Goal: Task Accomplishment & Management: Manage account settings

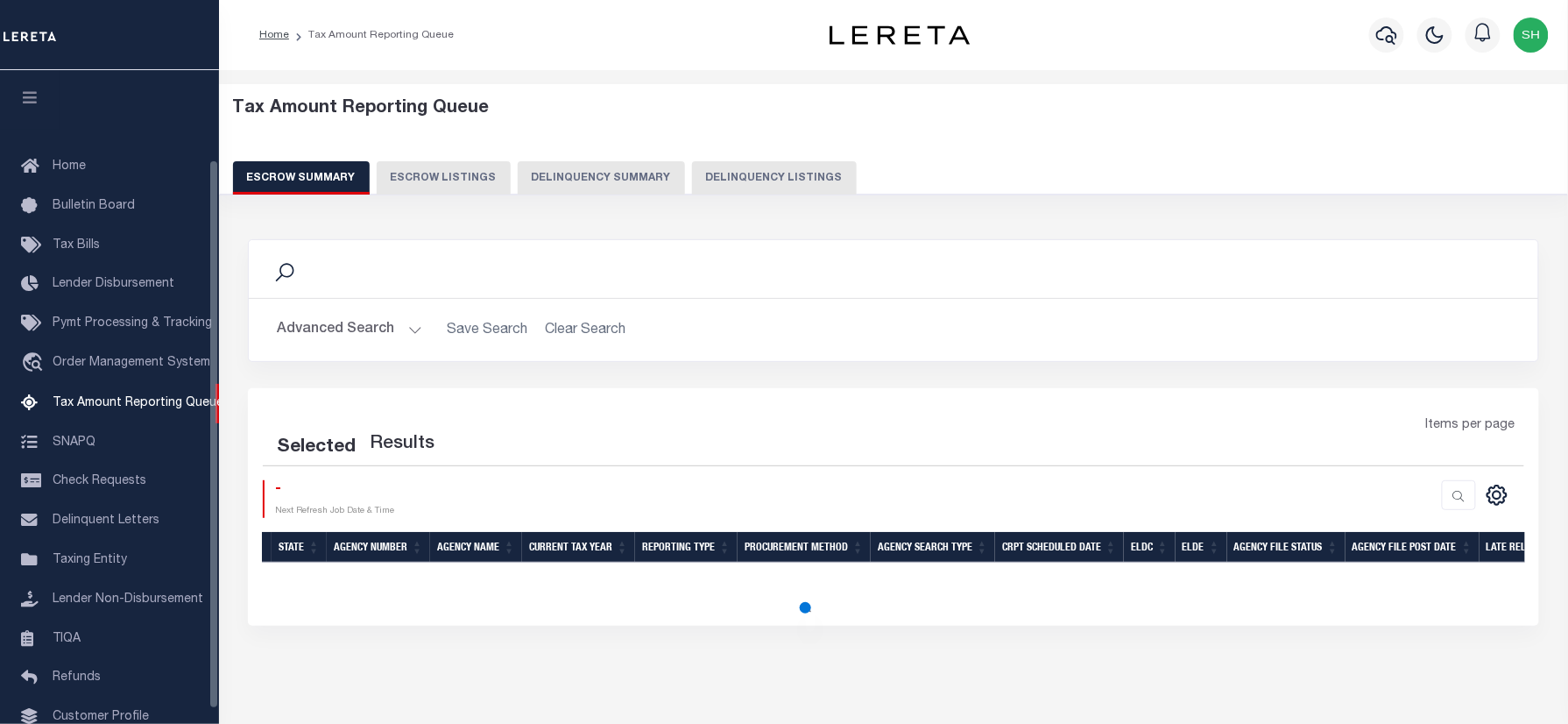
scroll to position [106, 0]
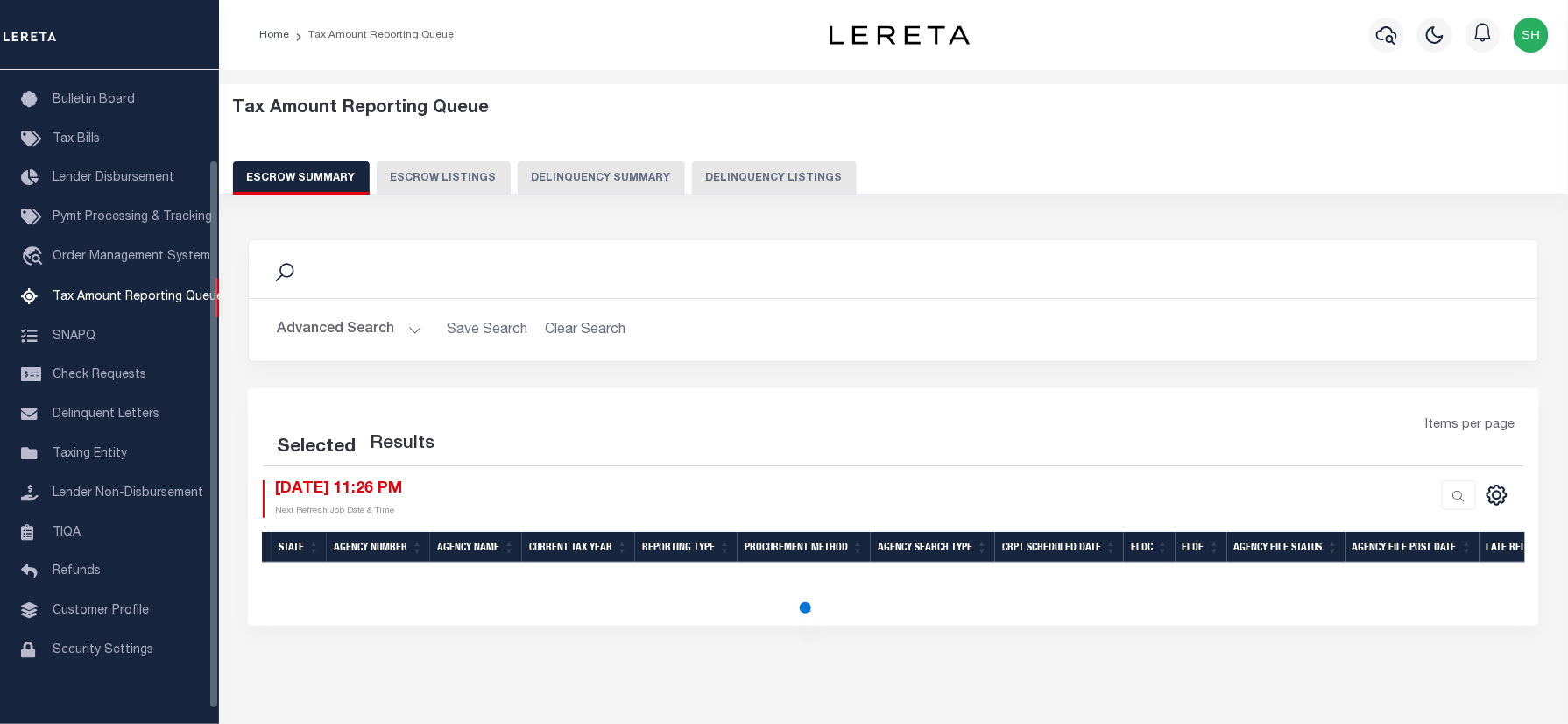
select select "100"
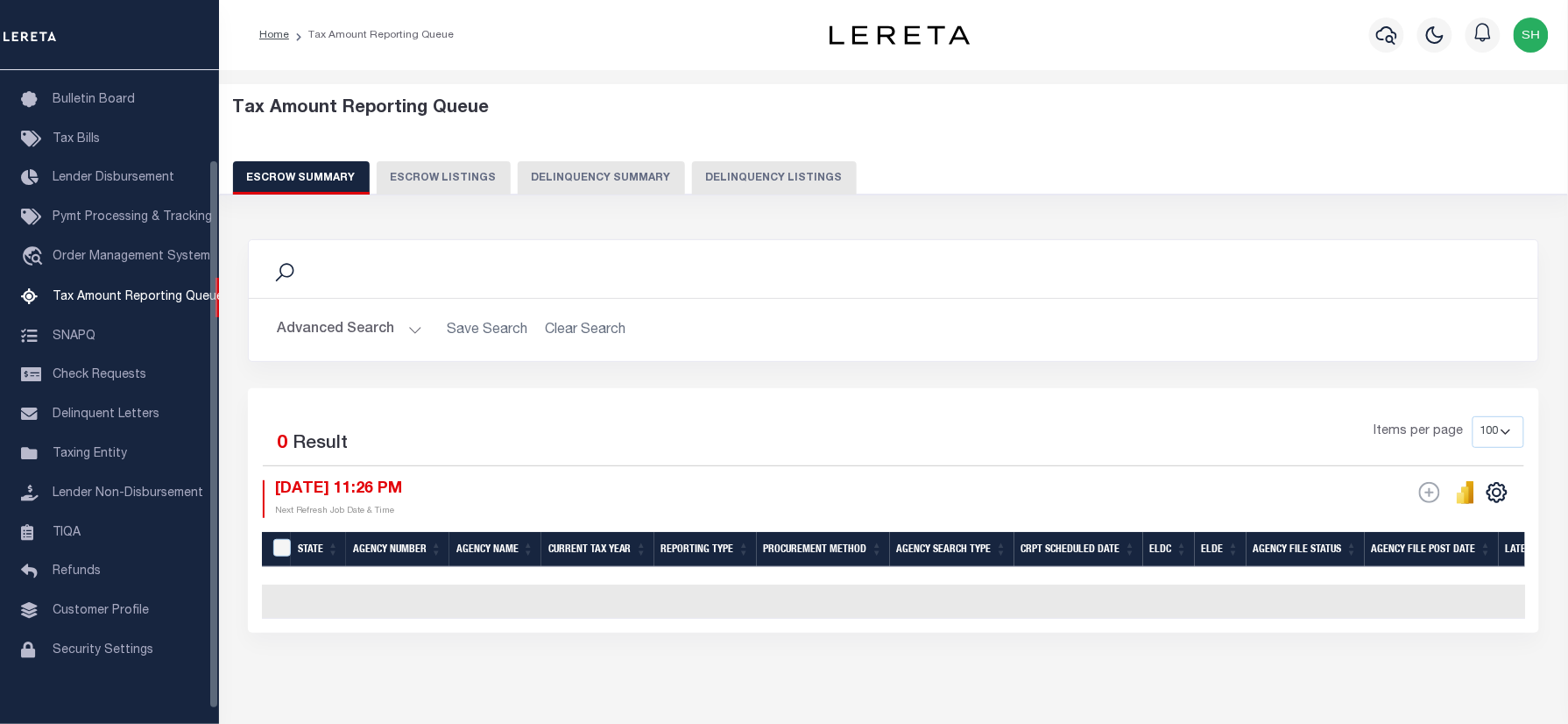
click at [794, 182] on button "Delinquency Listings" at bounding box center [774, 178] width 164 height 33
select select "100"
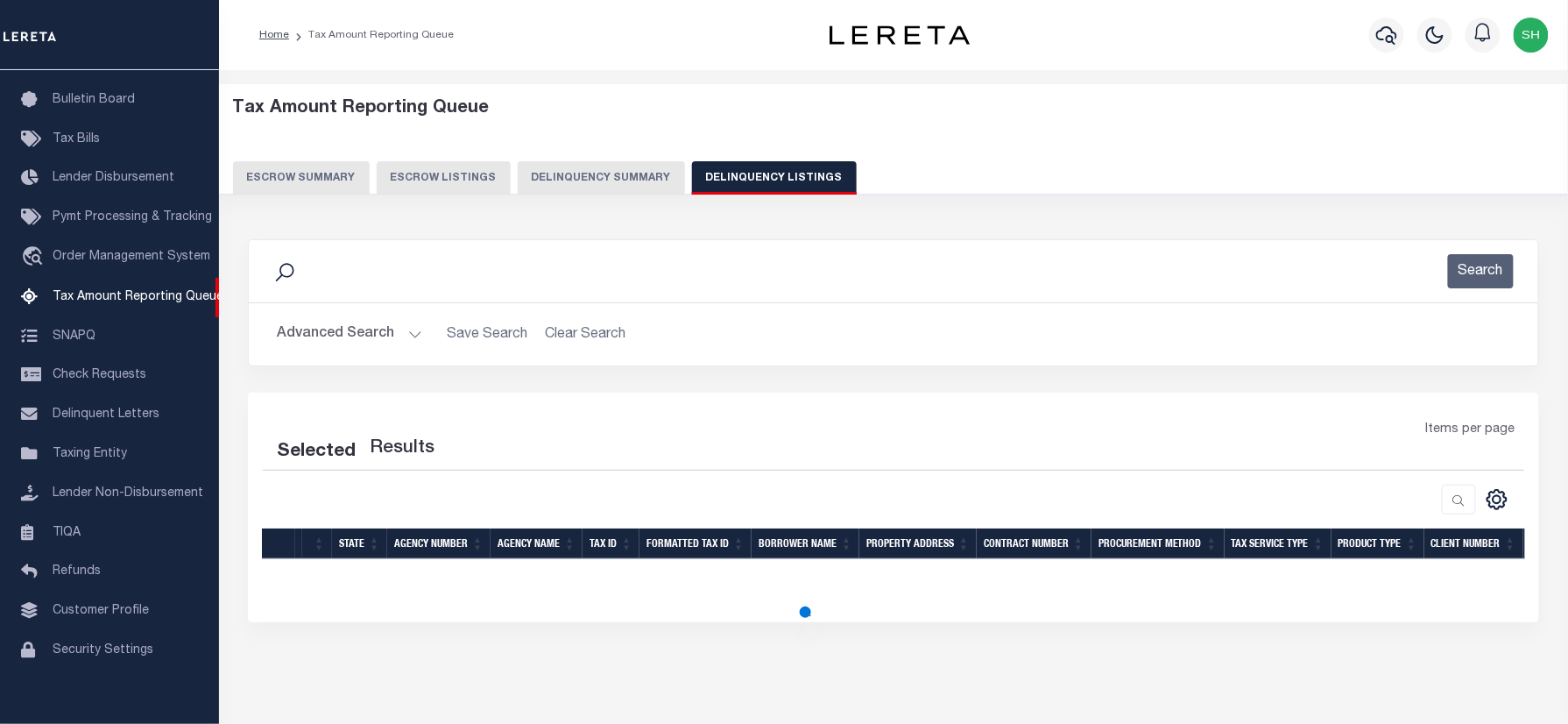
select select "100"
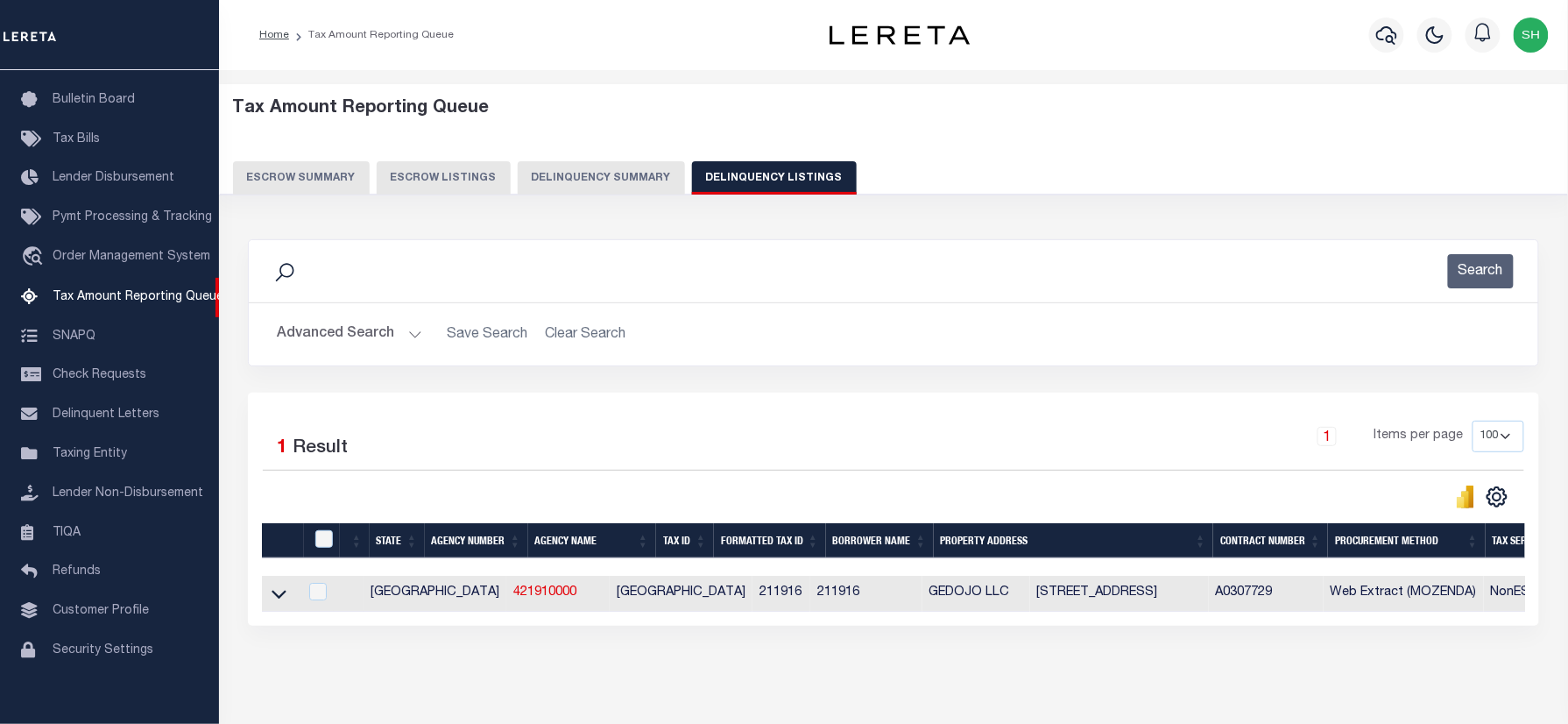
click at [309, 336] on button "Advanced Search" at bounding box center [349, 334] width 145 height 34
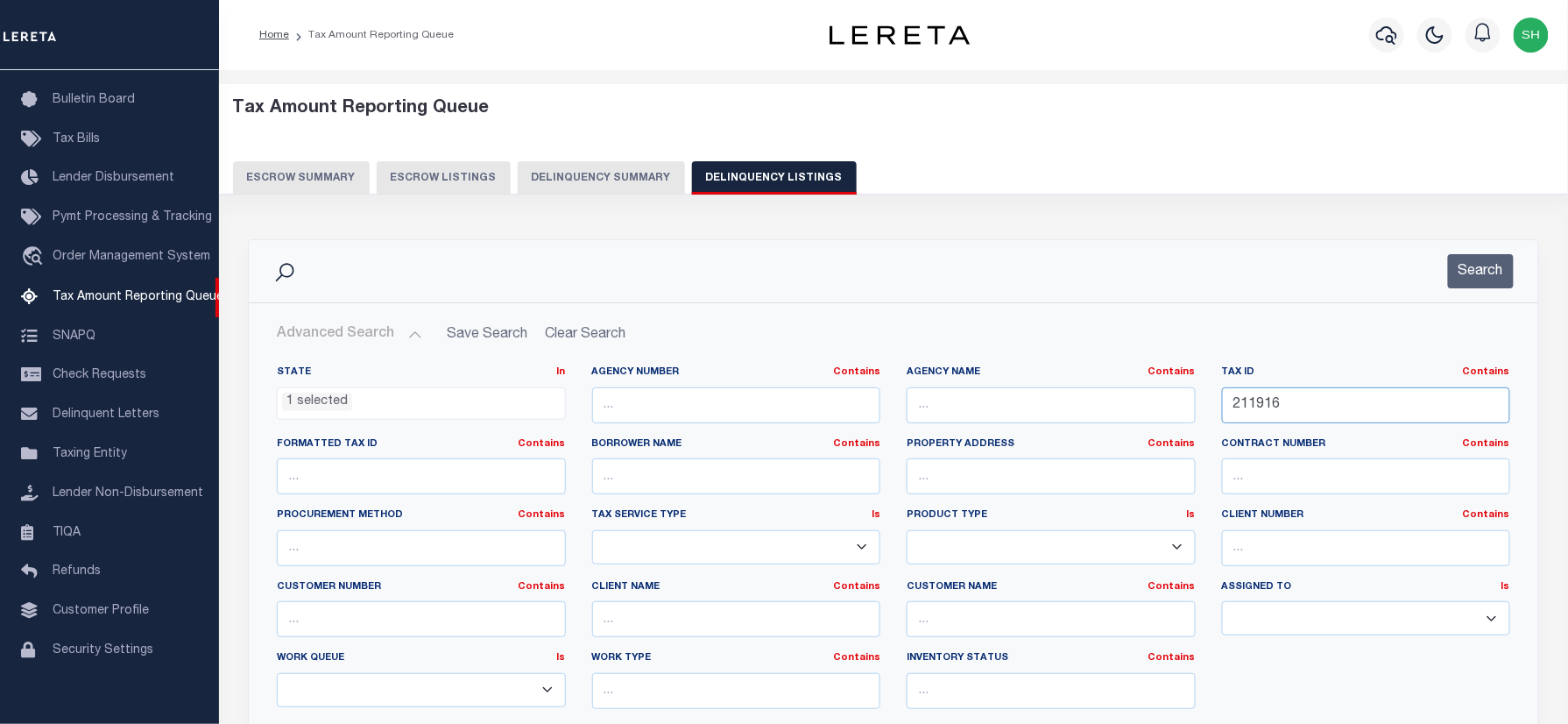
drag, startPoint x: 1346, startPoint y: 404, endPoint x: 937, endPoint y: 407, distance: 409.0
click at [937, 407] on div "State In In AK AL AR AZ CA CO CT DC DE FL GA GU HI IA ID IL IN KS KY LA MA MD M…" at bounding box center [893, 543] width 1260 height 357
paste input "42243309"
click at [1484, 263] on button "Search" at bounding box center [1481, 271] width 66 height 34
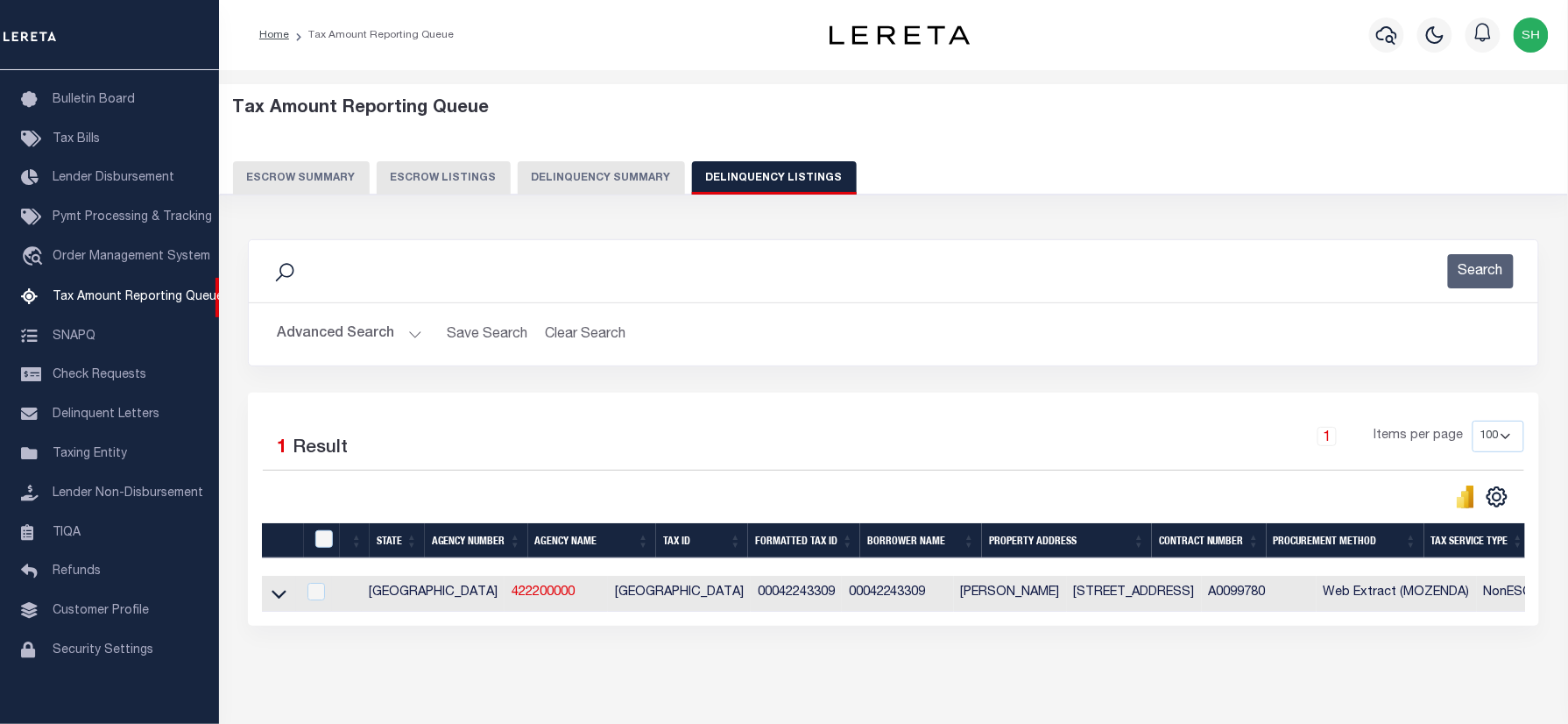
drag, startPoint x: 277, startPoint y: 603, endPoint x: 600, endPoint y: 603, distance: 323.0
click at [277, 600] on icon at bounding box center [279, 594] width 15 height 9
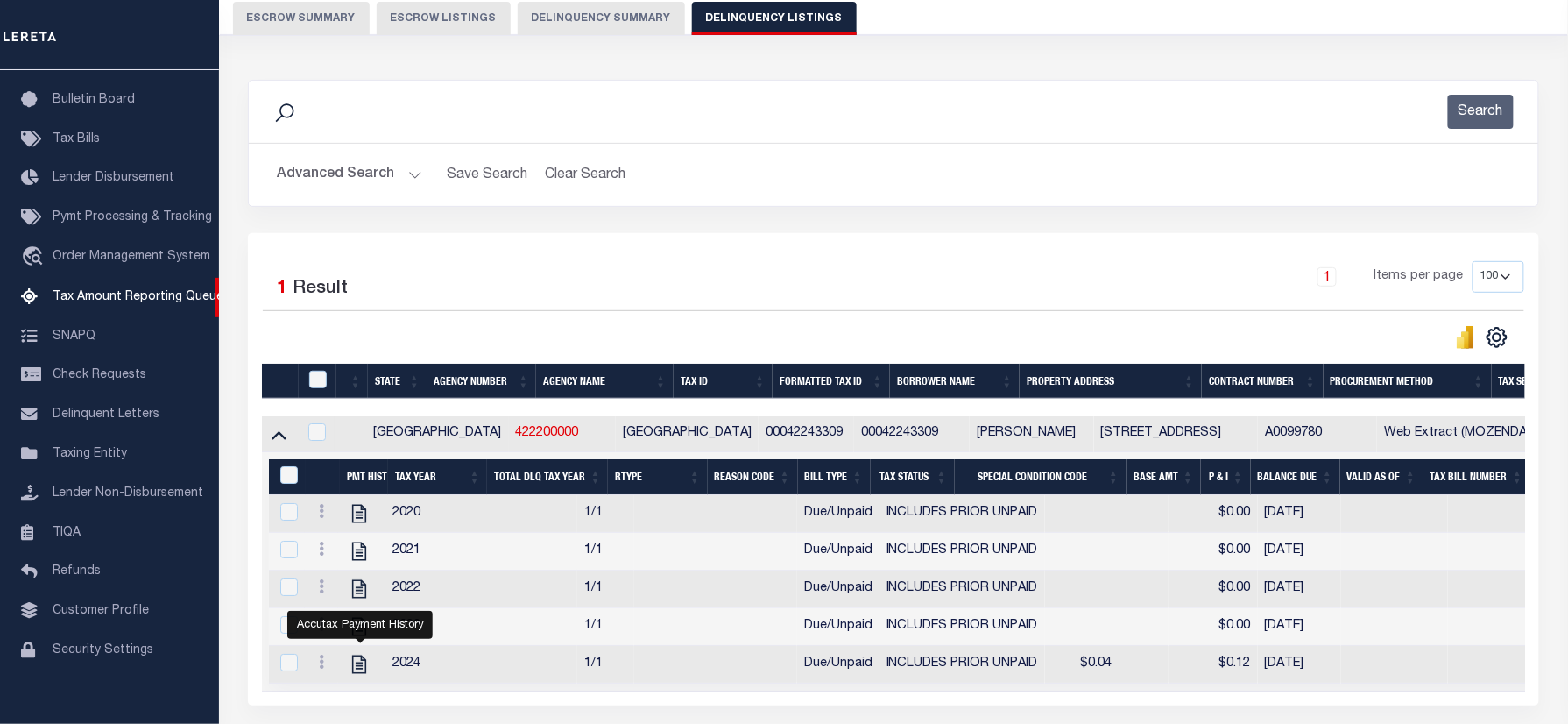
scroll to position [0, 0]
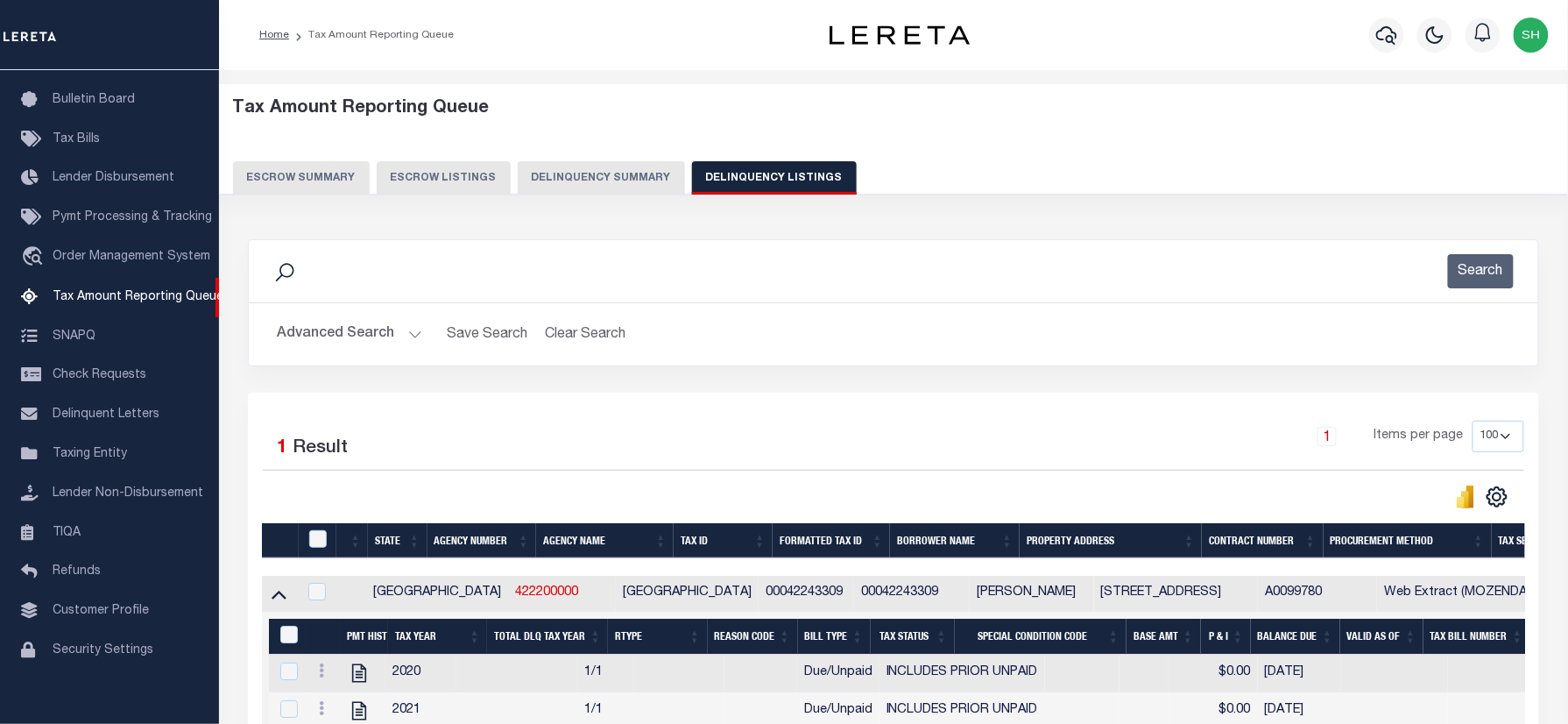
click at [341, 331] on button "Advanced Search" at bounding box center [349, 334] width 145 height 34
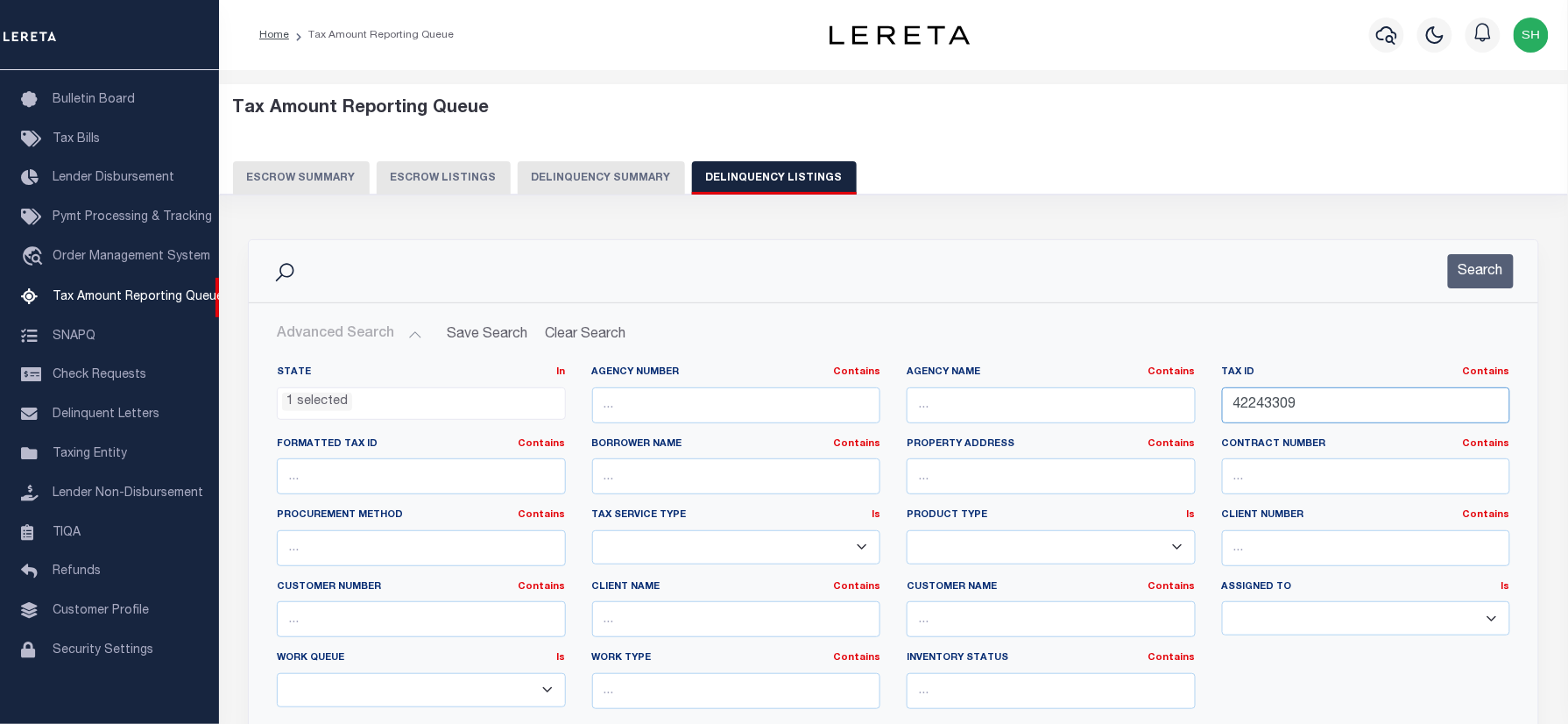
drag, startPoint x: 1339, startPoint y: 410, endPoint x: 1097, endPoint y: 411, distance: 242.0
click at [1097, 411] on div "State In In AK AL AR AZ CA CO CT DC DE FL GA GU HI IA ID IL IN KS KY LA MA MD M…" at bounding box center [893, 543] width 1260 height 357
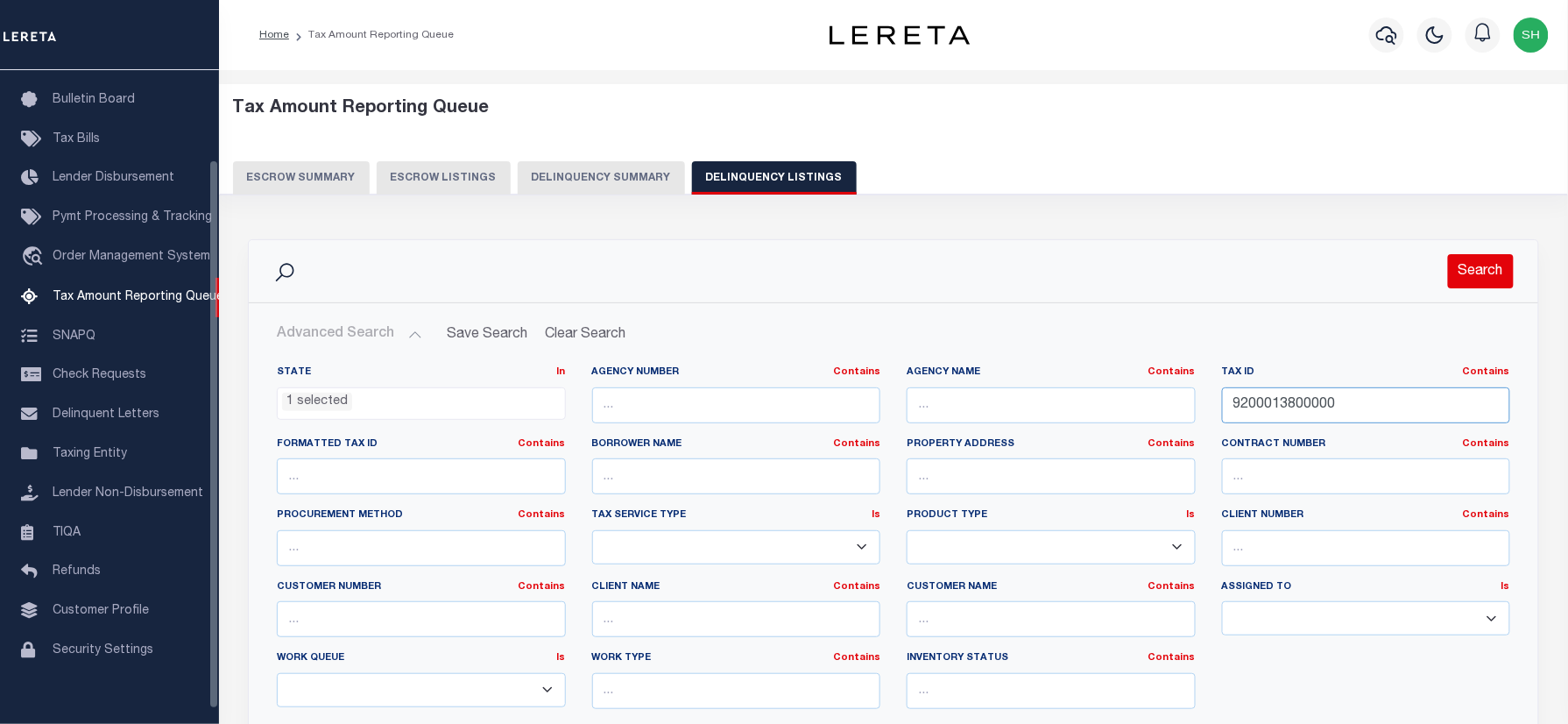
type input "9200013800000"
click at [1489, 271] on button "Search" at bounding box center [1481, 271] width 66 height 34
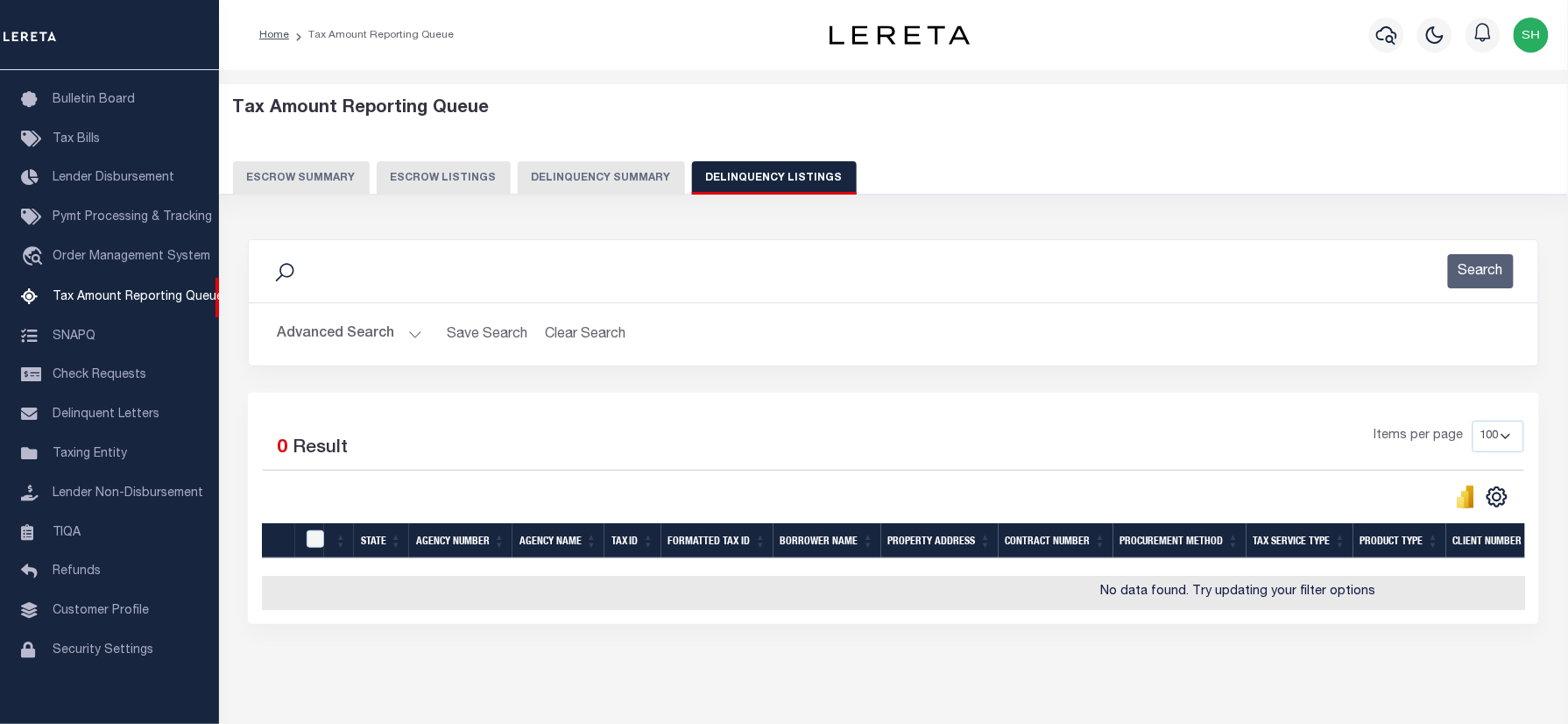
click at [284, 331] on button "Advanced Search" at bounding box center [349, 334] width 145 height 34
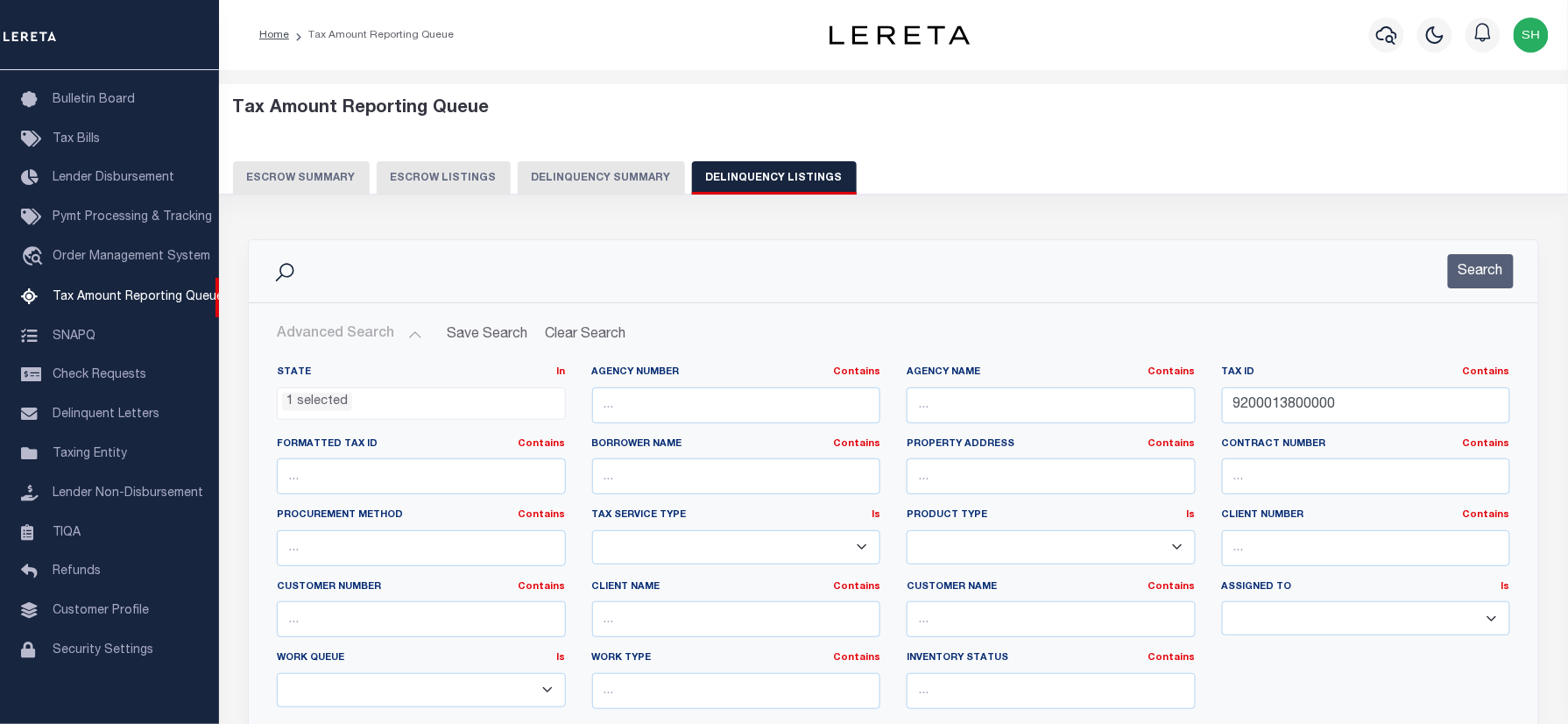
click at [358, 411] on ul "1 selected" at bounding box center [421, 399] width 287 height 24
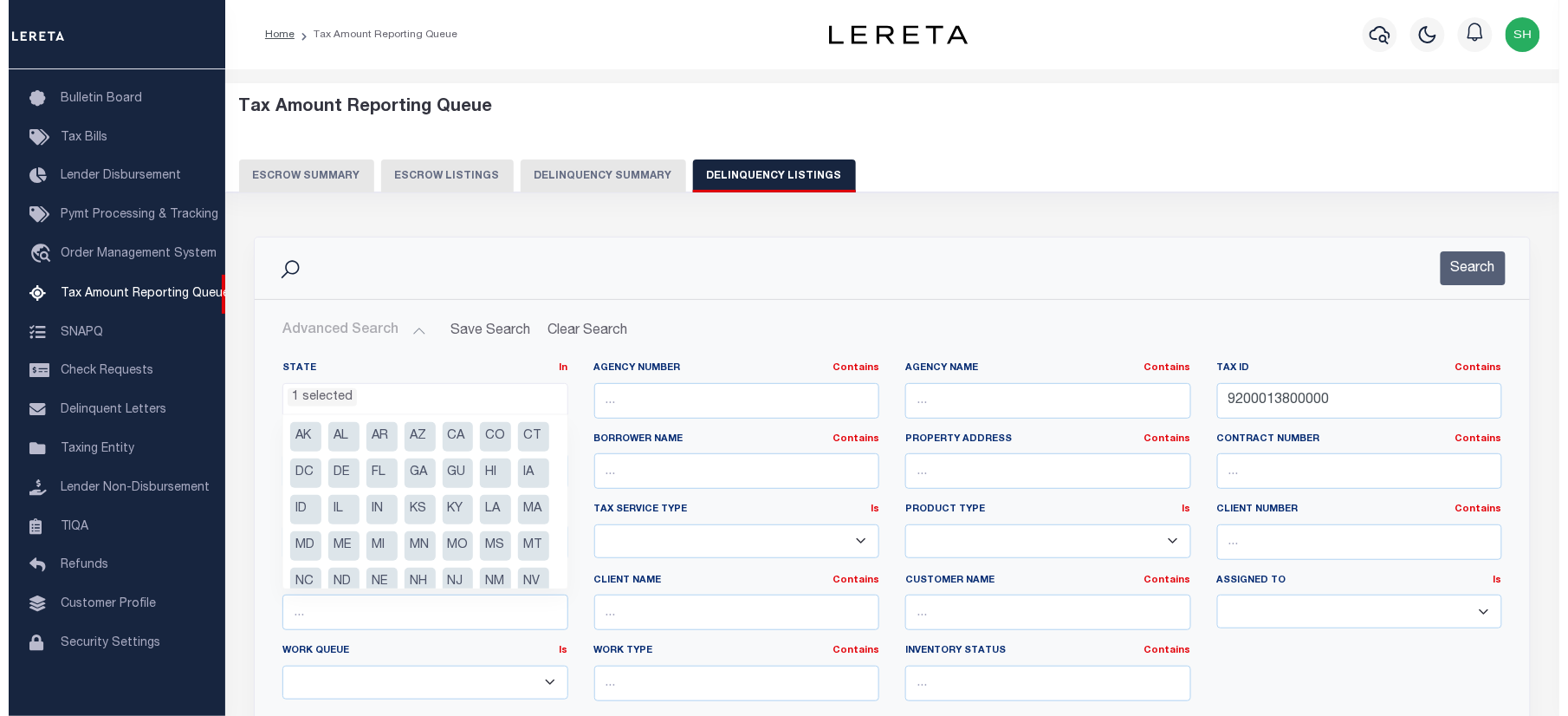
scroll to position [123, 0]
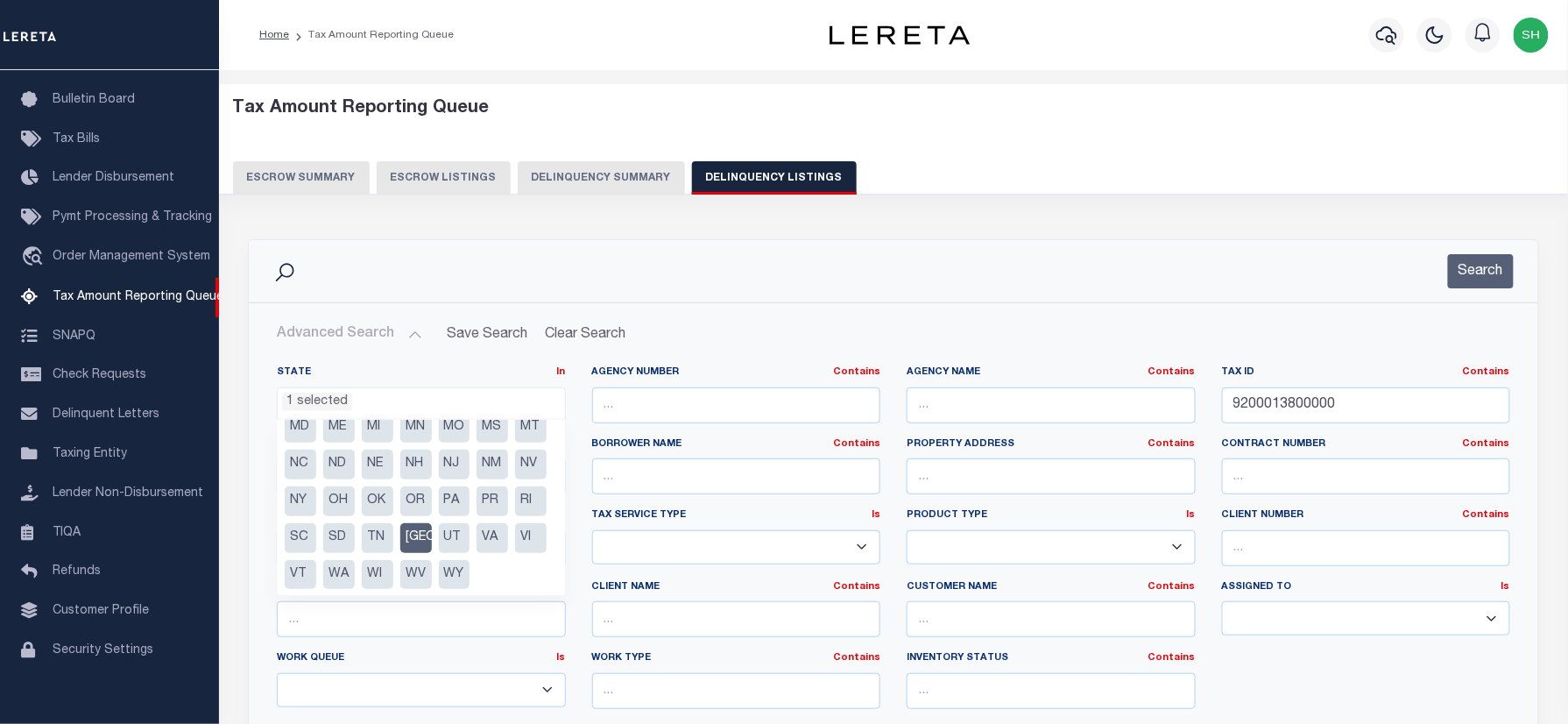
click at [740, 291] on div "Search" at bounding box center [893, 271] width 1290 height 62
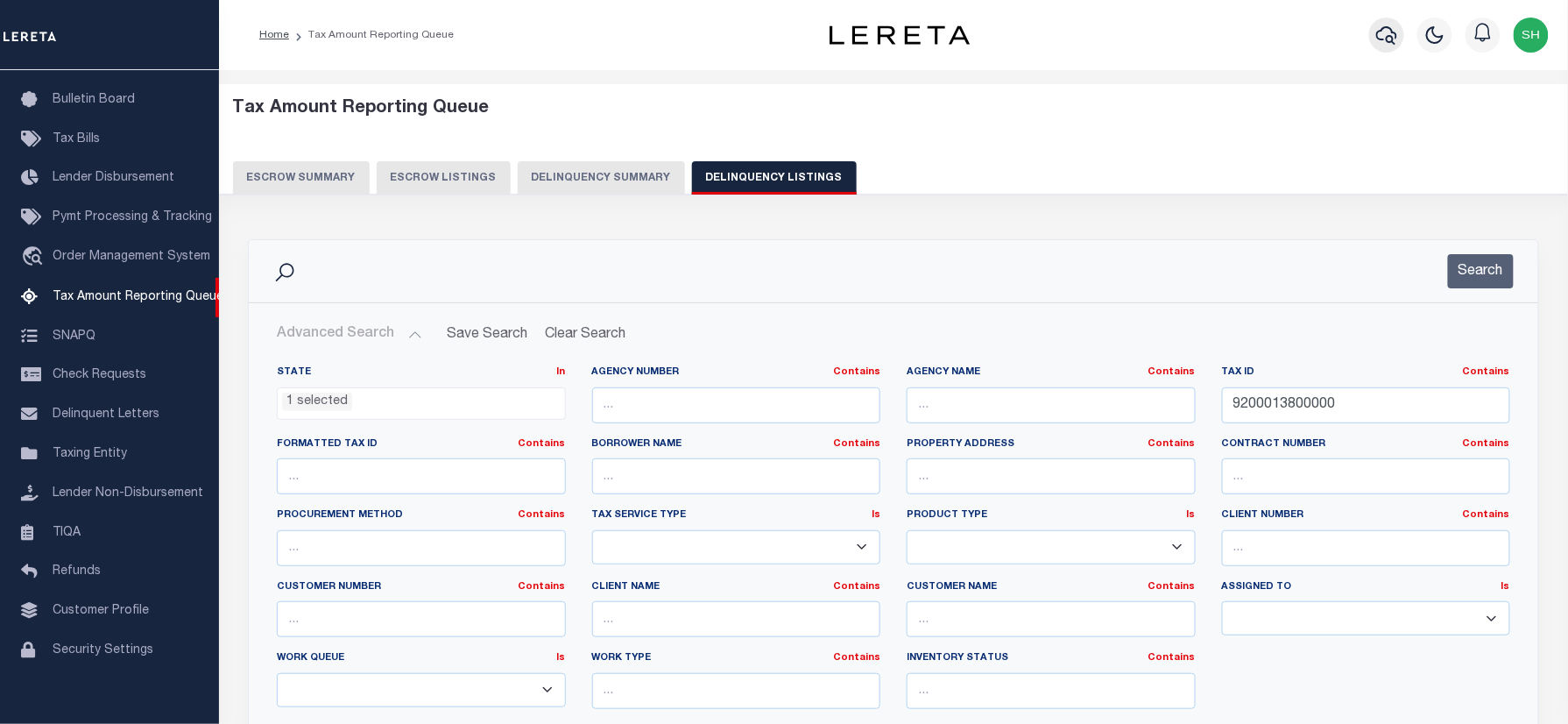
click at [1382, 36] on icon "button" at bounding box center [1386, 35] width 21 height 21
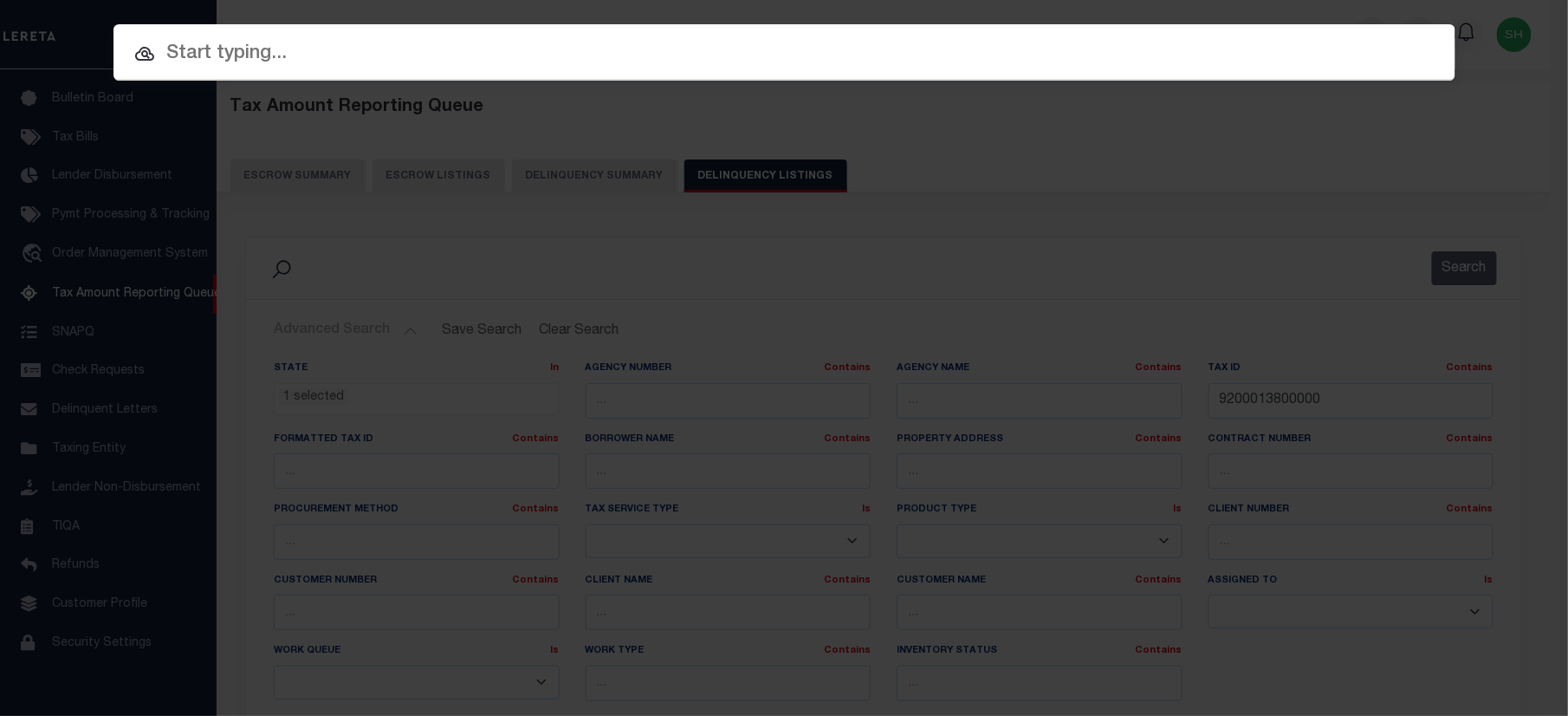
click at [753, 54] on input "text" at bounding box center [784, 54] width 1342 height 30
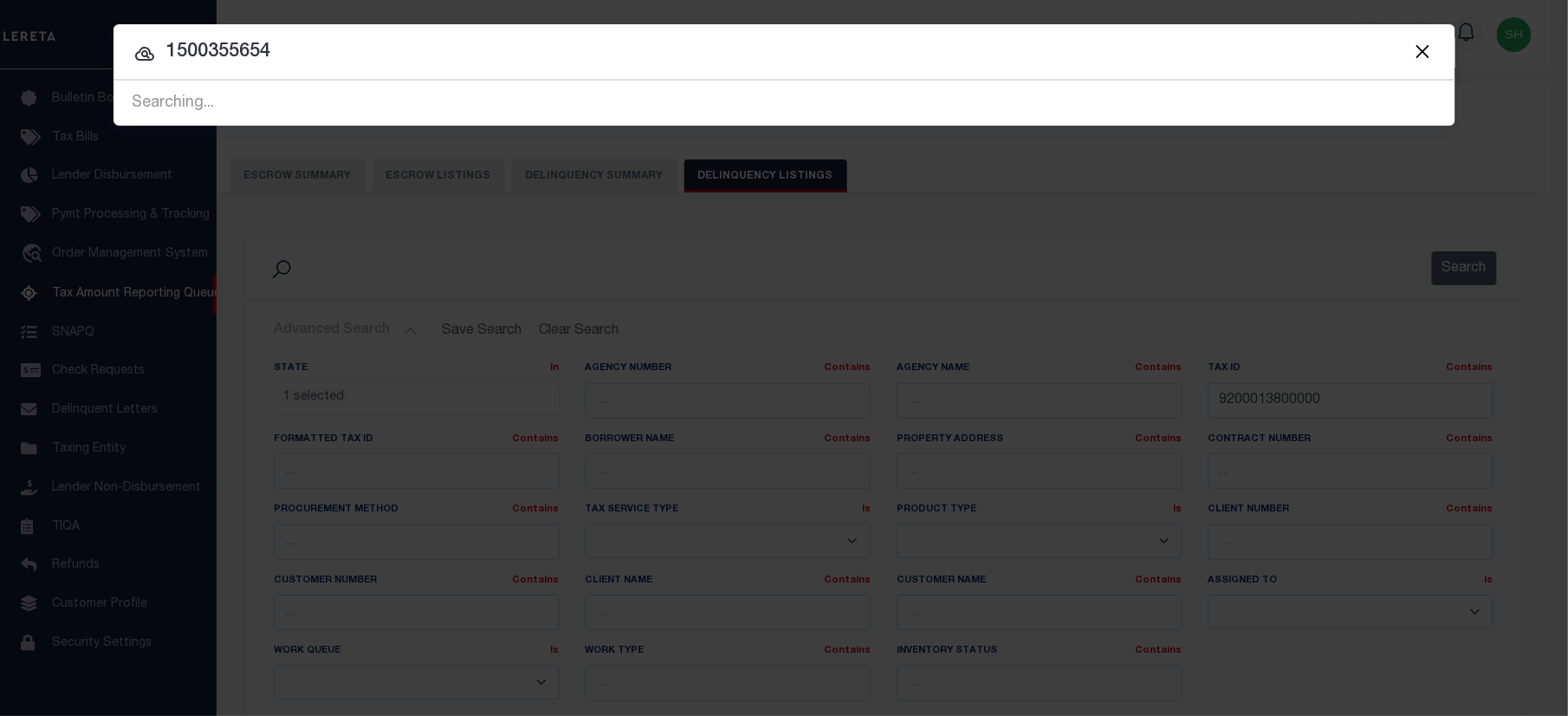
click at [341, 50] on input "1500355654" at bounding box center [784, 53] width 1342 height 30
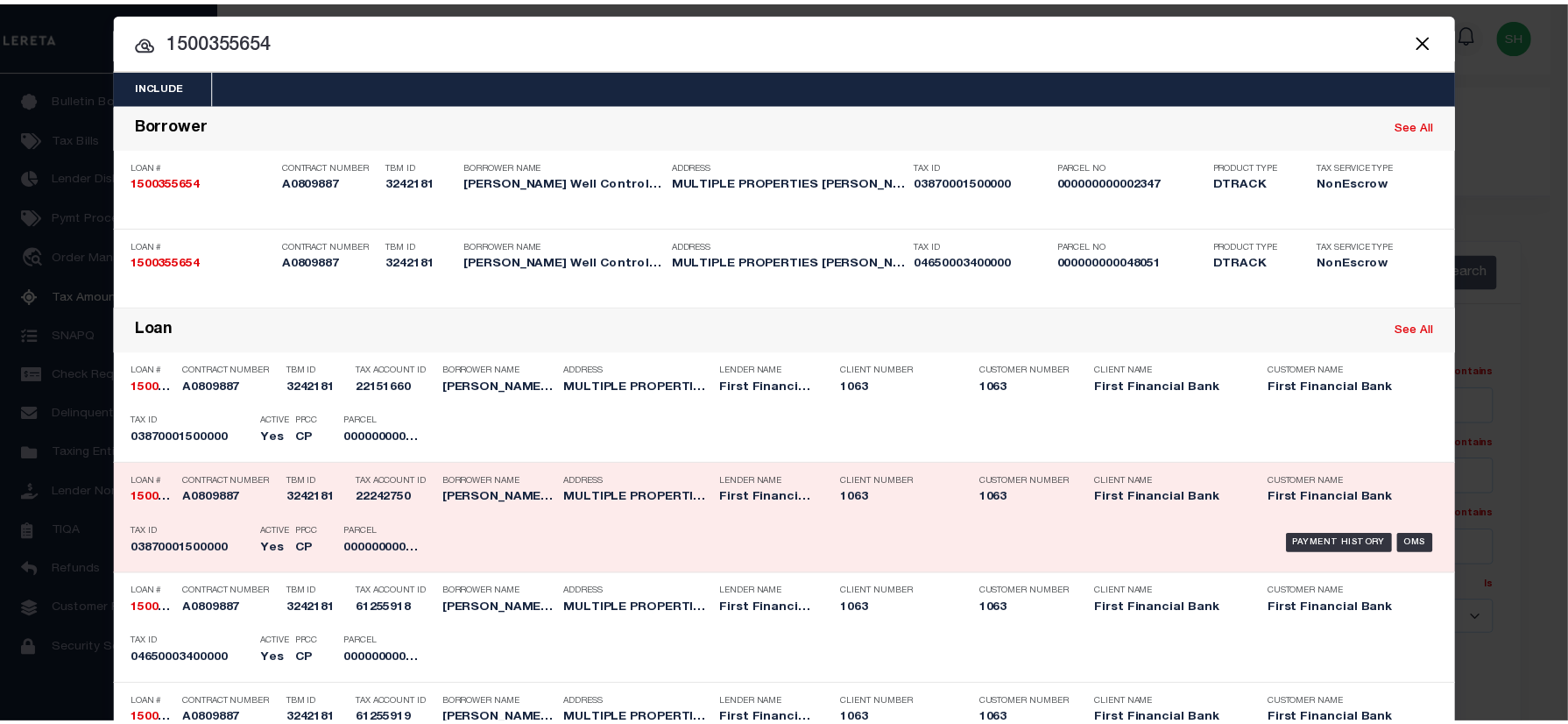
scroll to position [0, 0]
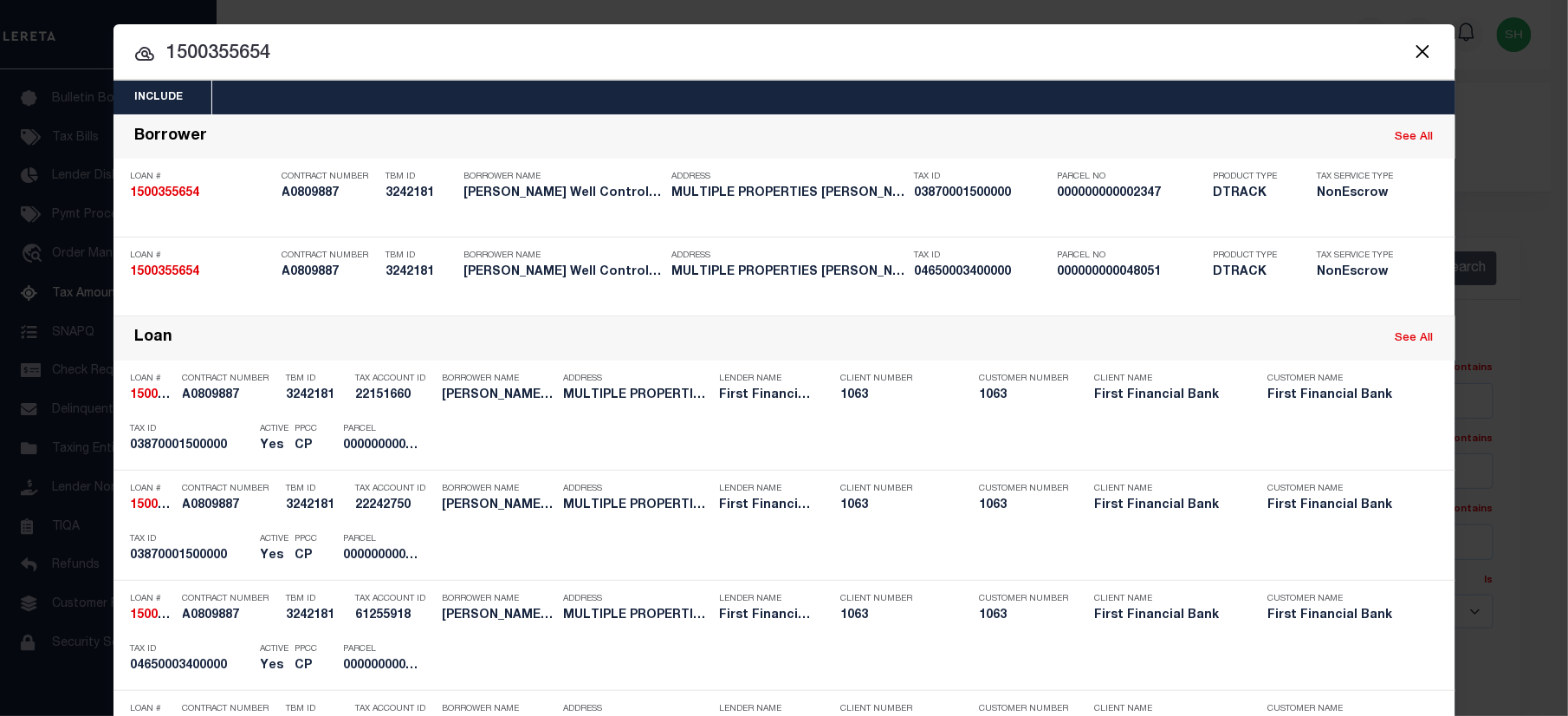
drag, startPoint x: 316, startPoint y: 47, endPoint x: -6, endPoint y: 61, distance: 322.3
click at [0, 61] on html "Home Tax Amount Reporting Queue Profile" at bounding box center [784, 617] width 1568 height 1235
paste input "9200013800000"
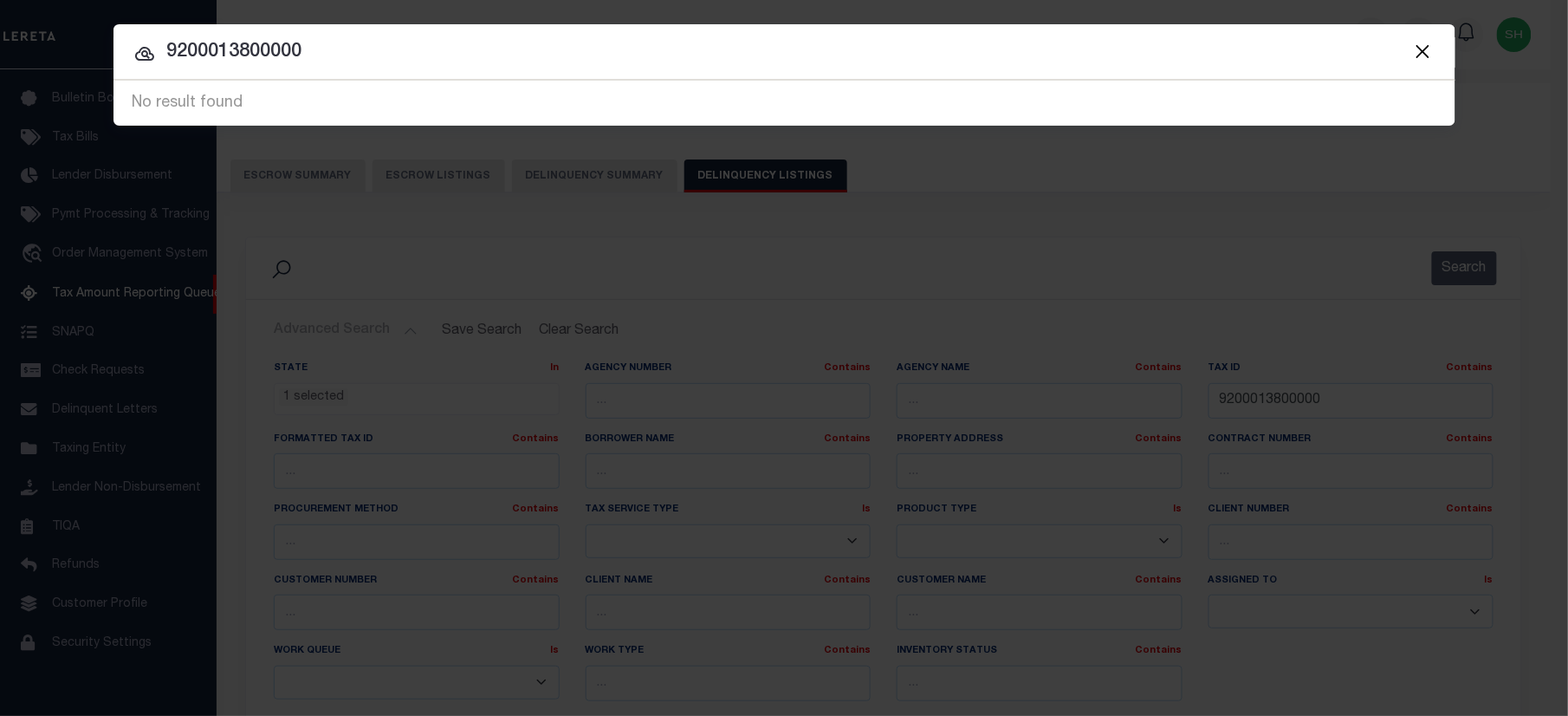
drag, startPoint x: 294, startPoint y: 43, endPoint x: -6, endPoint y: -40, distance: 311.3
click at [0, 0] on html "Home Tax Amount Reporting Queue Profile" at bounding box center [784, 617] width 1568 height 1235
paste input "1500353923"
type input "1500353923"
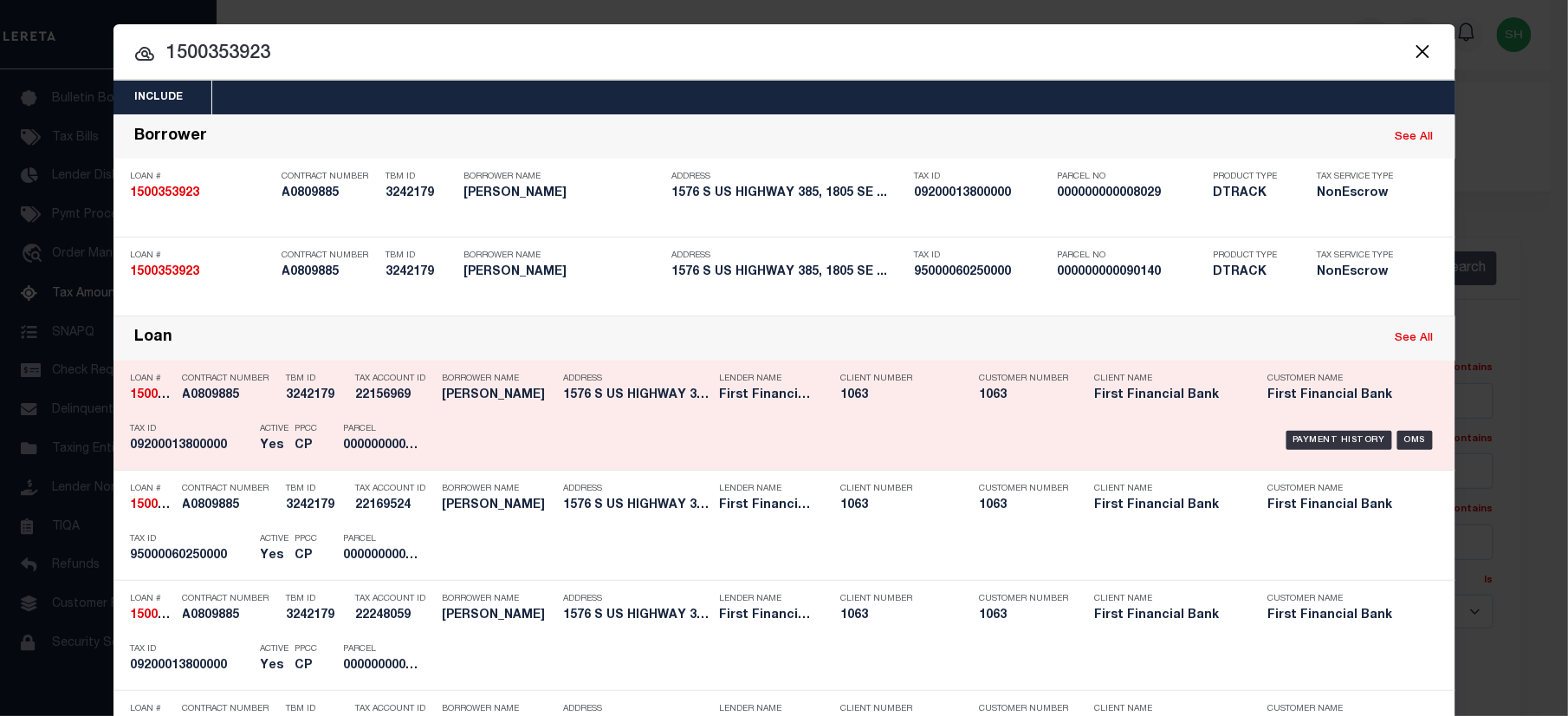
click at [1303, 429] on div "Payment History OMS" at bounding box center [943, 440] width 990 height 50
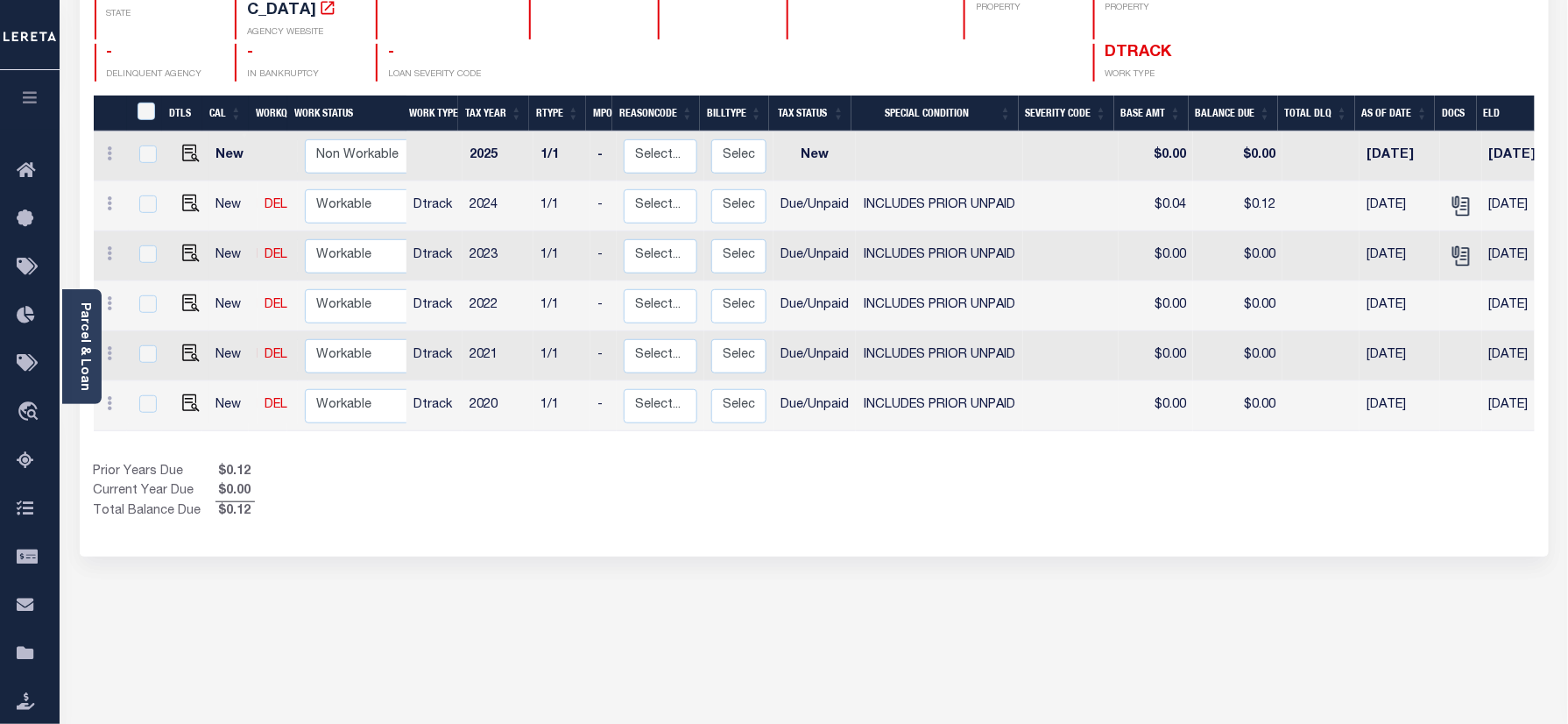
scroll to position [233, 0]
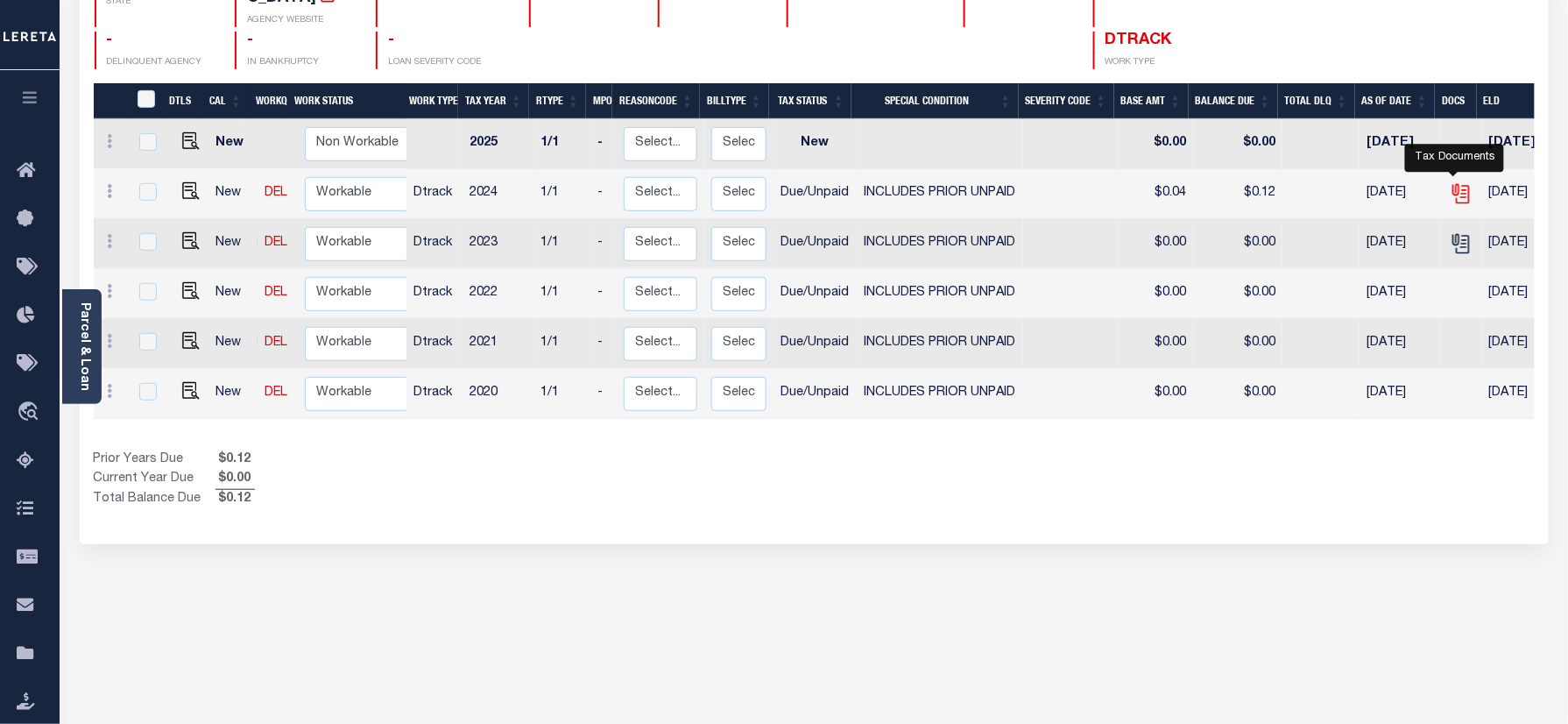
click at [1453, 182] on icon "" at bounding box center [1462, 194] width 23 height 23
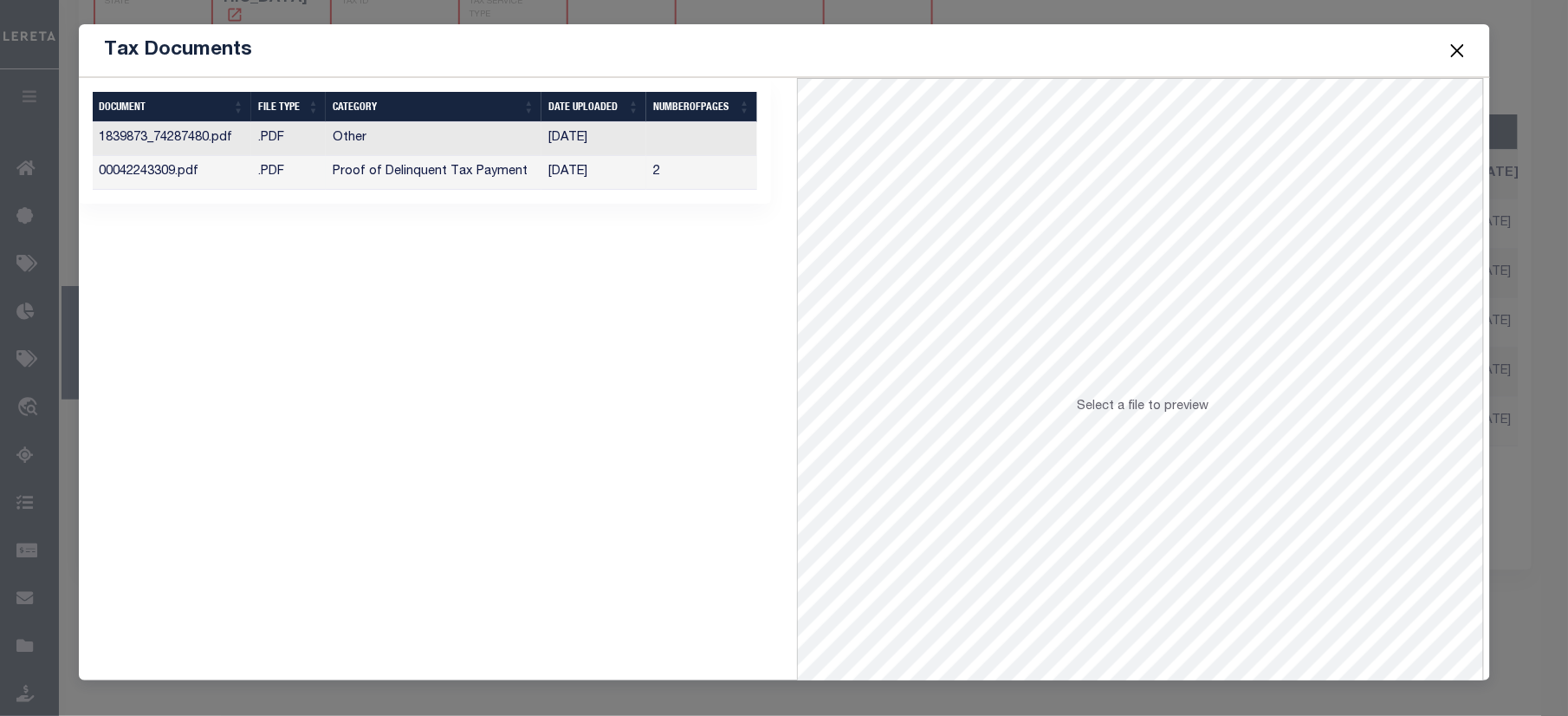
click at [374, 179] on td "Proof of Delinquent Tax Payment" at bounding box center [434, 173] width 216 height 34
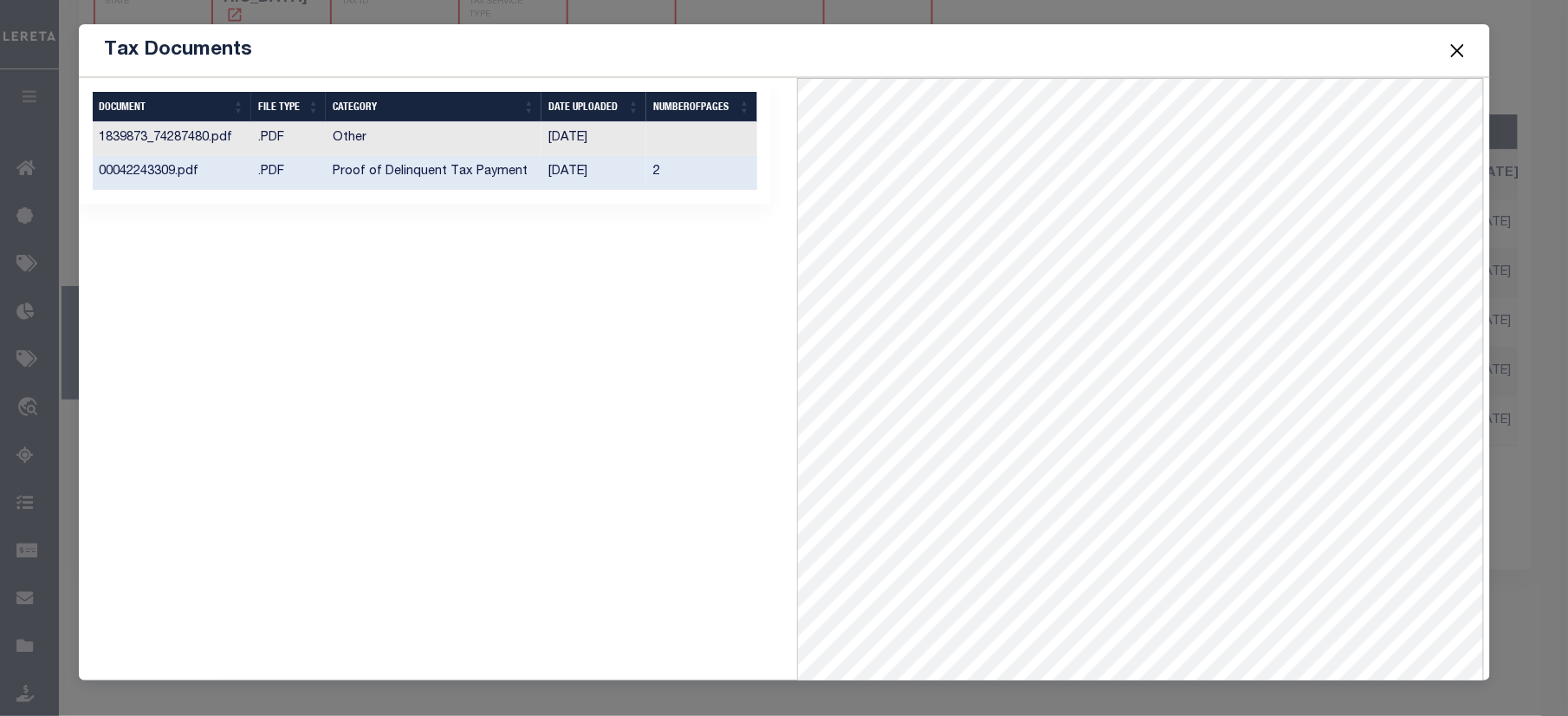
click at [1467, 49] on button "Close" at bounding box center [1457, 50] width 23 height 23
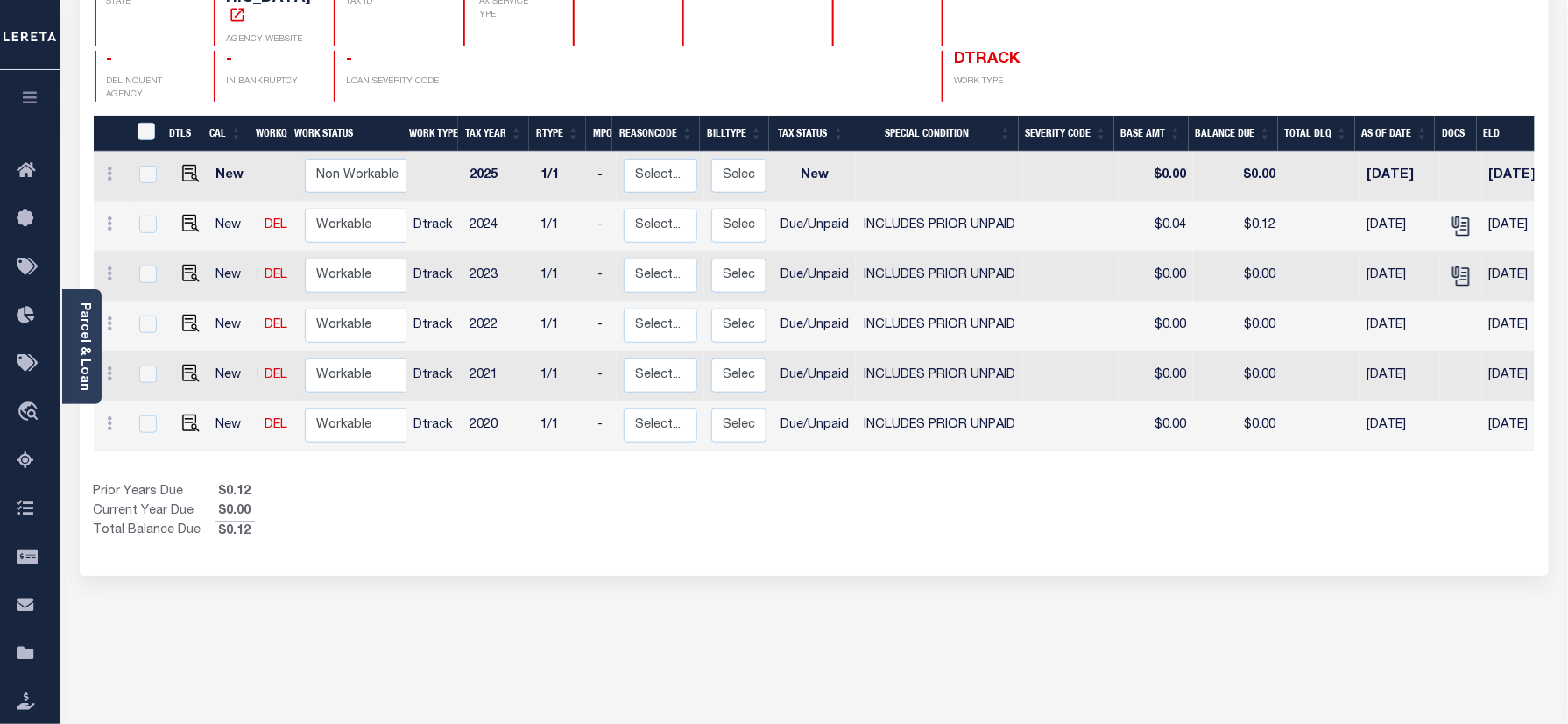
scroll to position [0, 0]
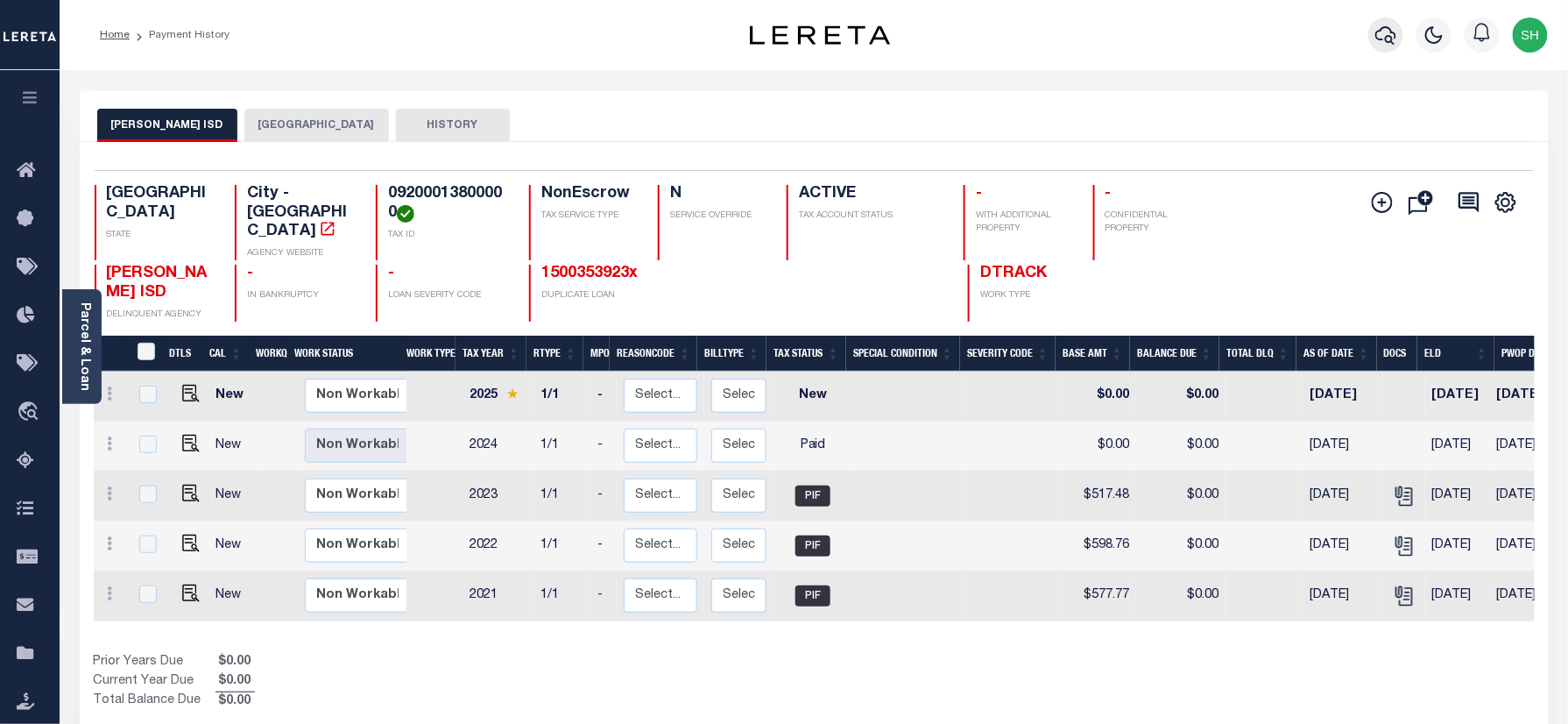
click at [1379, 26] on icon "button" at bounding box center [1386, 35] width 21 height 21
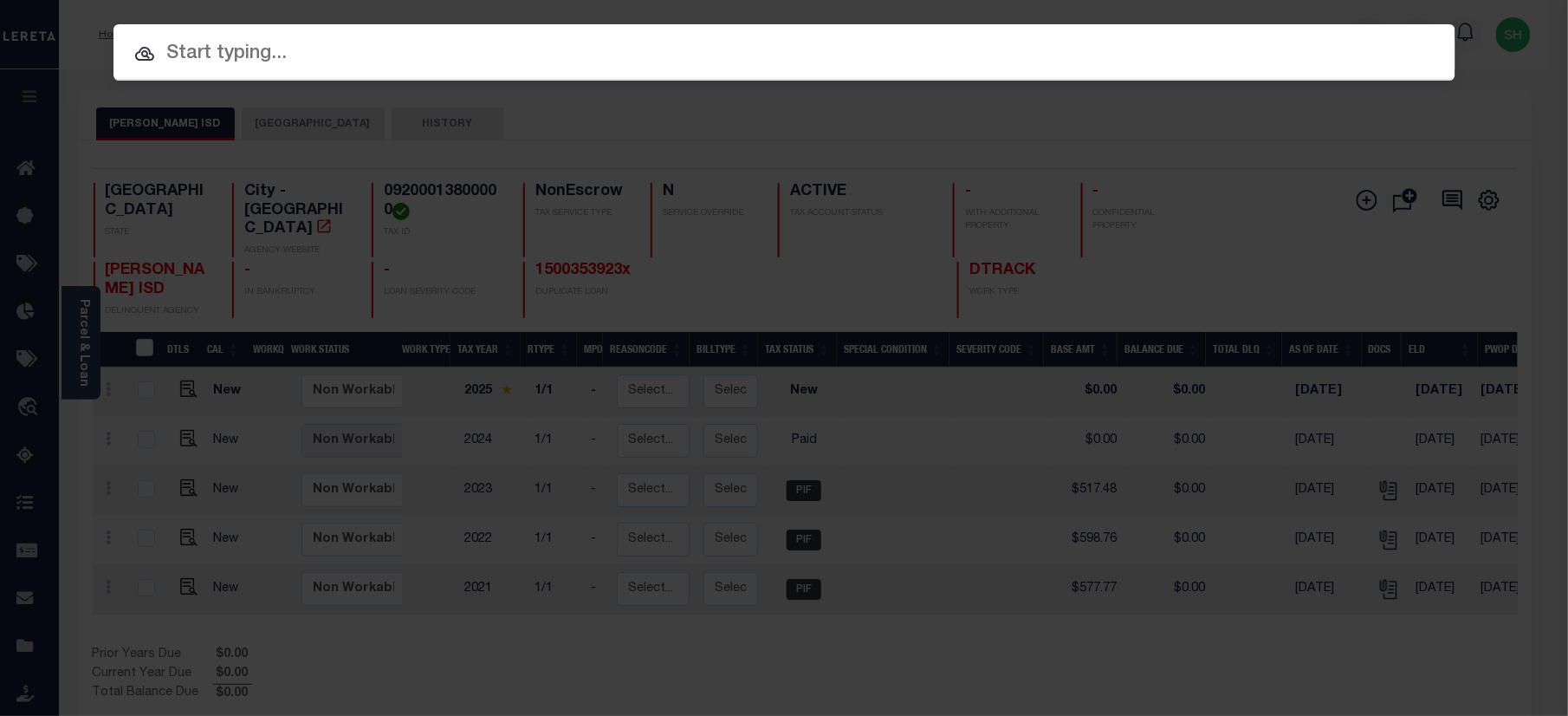
click at [1236, 42] on input "text" at bounding box center [784, 54] width 1342 height 30
paste input "1500355654"
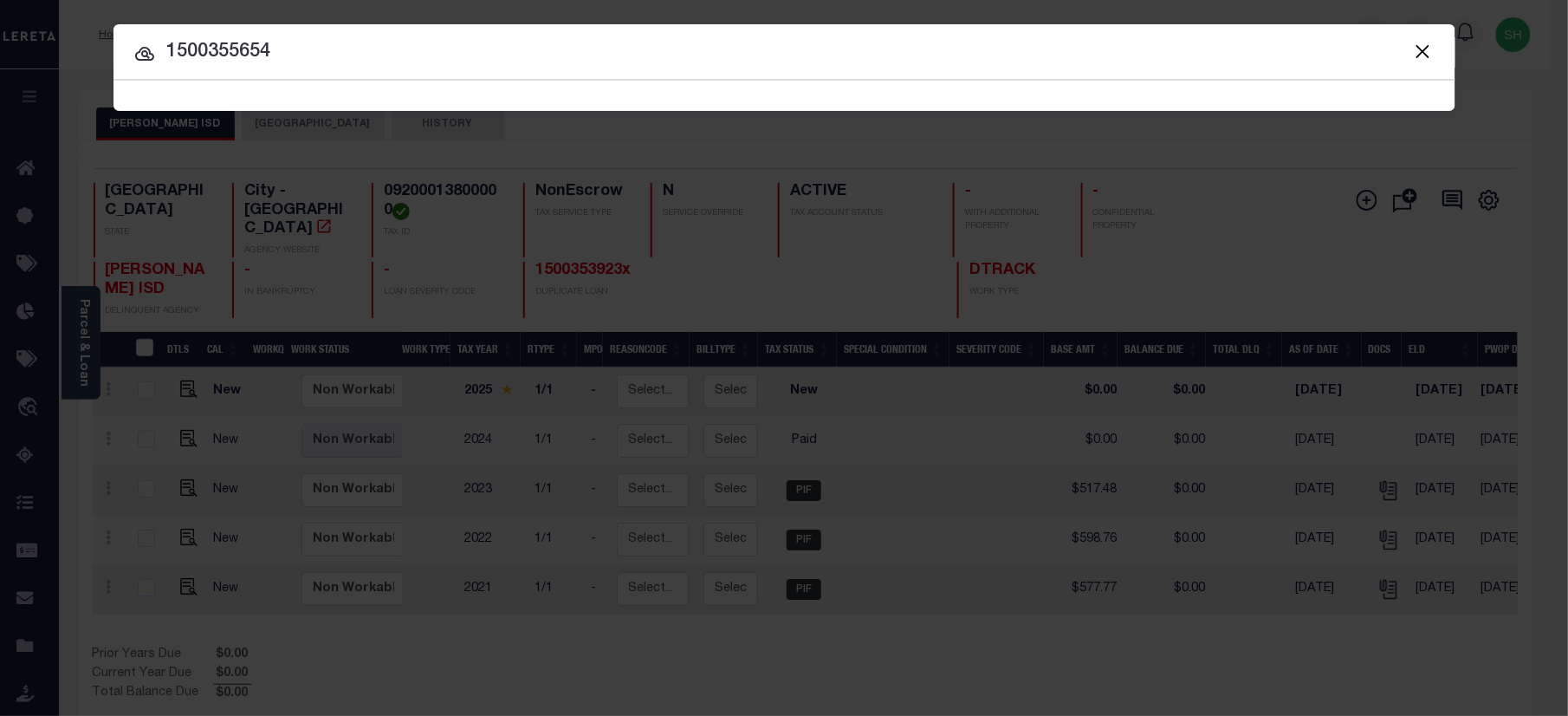
type input "1500355654"
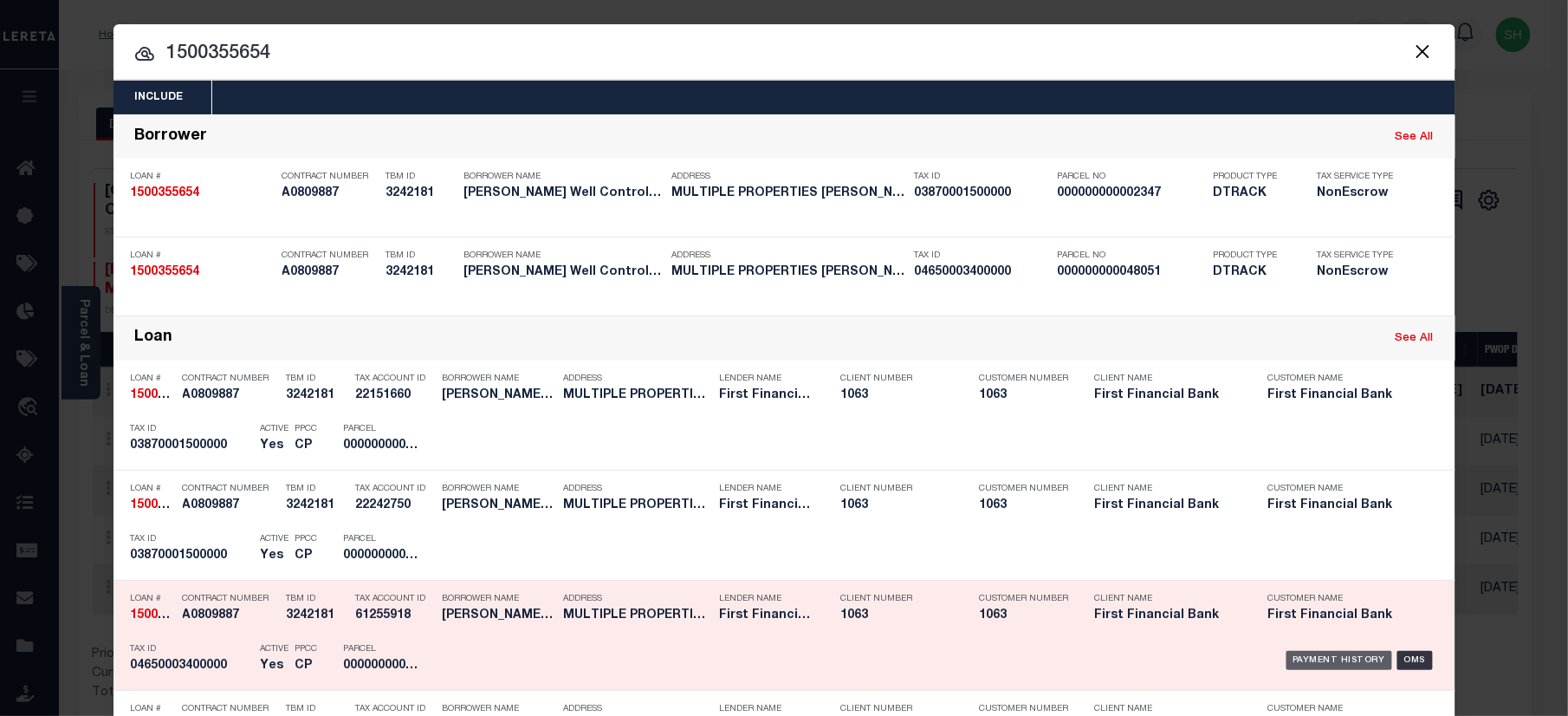
click at [1299, 653] on div "Payment History" at bounding box center [1339, 660] width 106 height 19
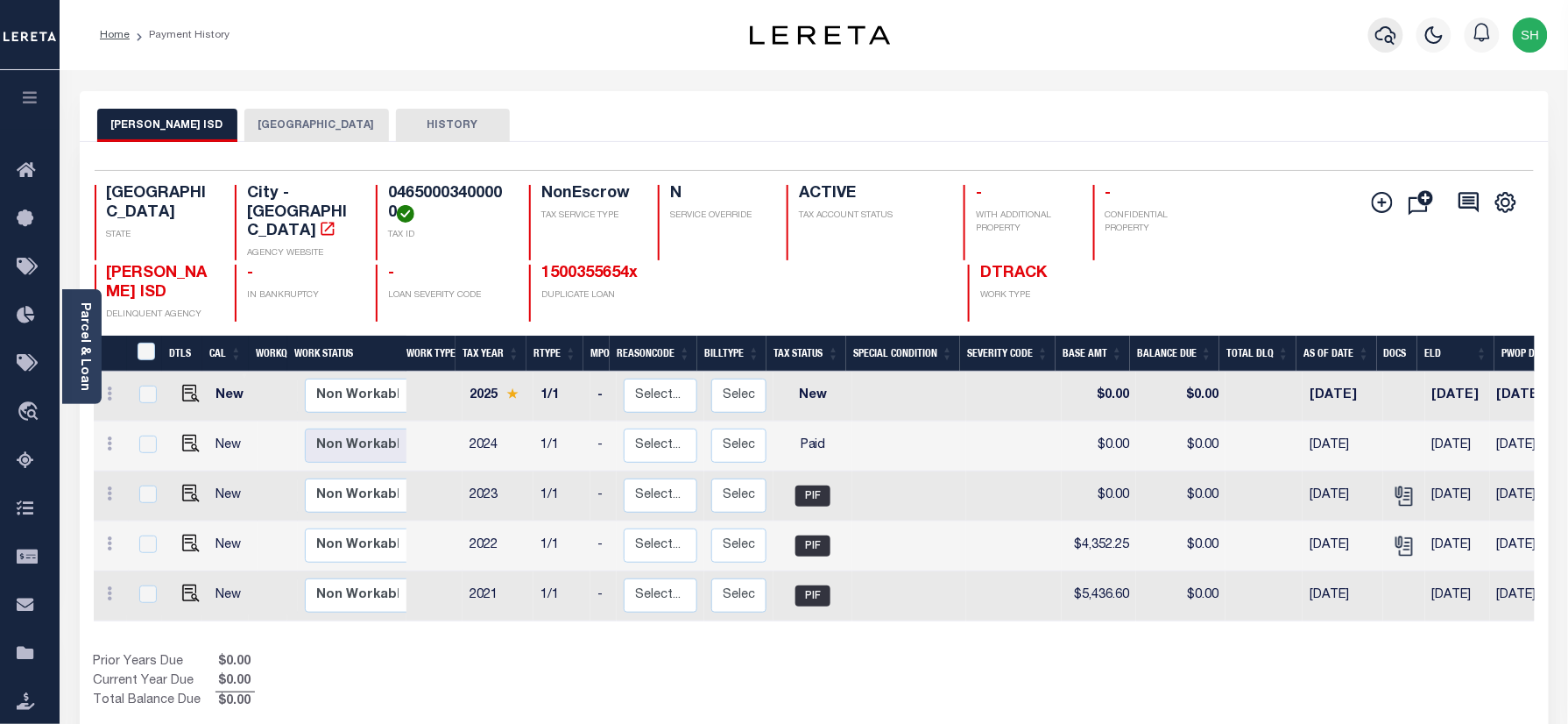
click at [1393, 29] on icon "button" at bounding box center [1386, 35] width 21 height 21
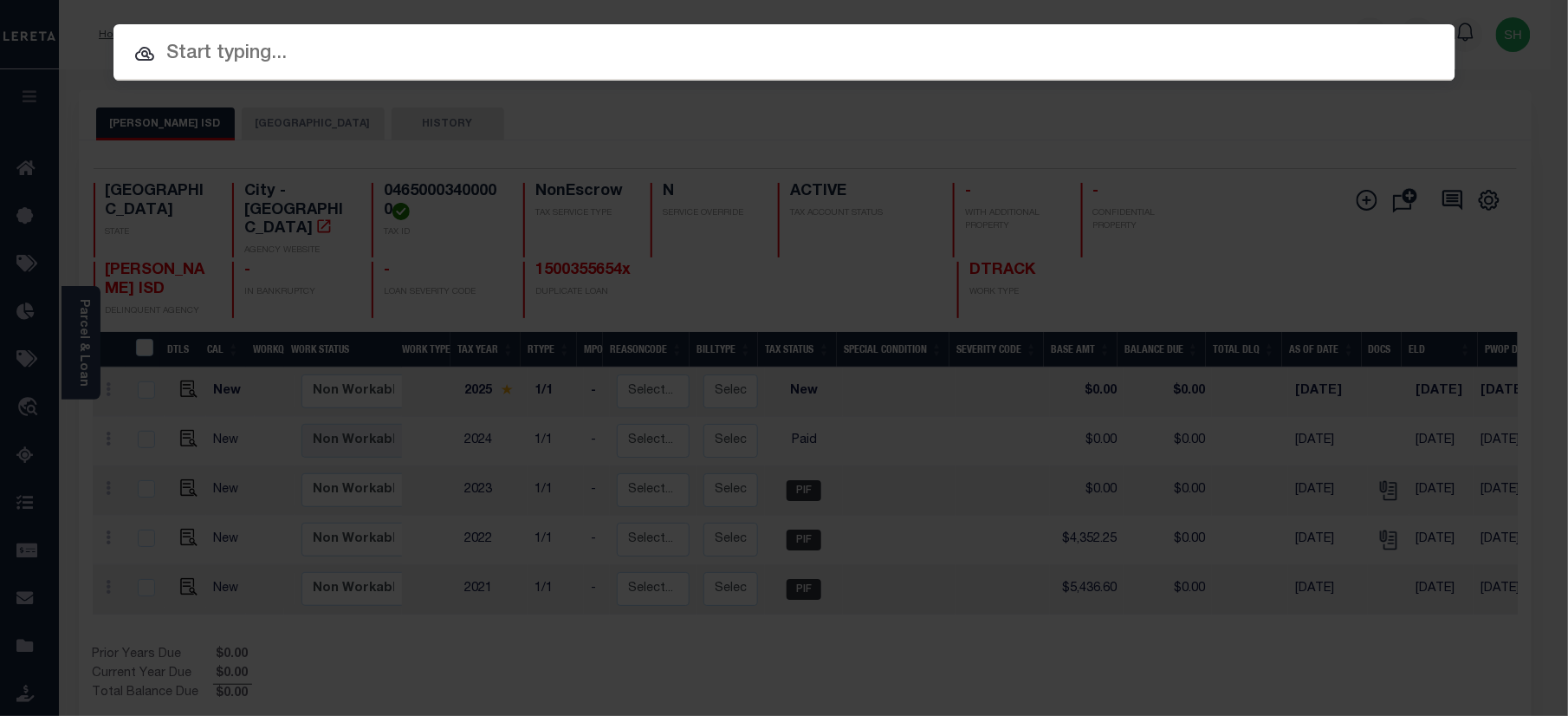
click at [1115, 62] on input "text" at bounding box center [784, 54] width 1342 height 30
paste input "3116936-1"
type input "3116936-1"
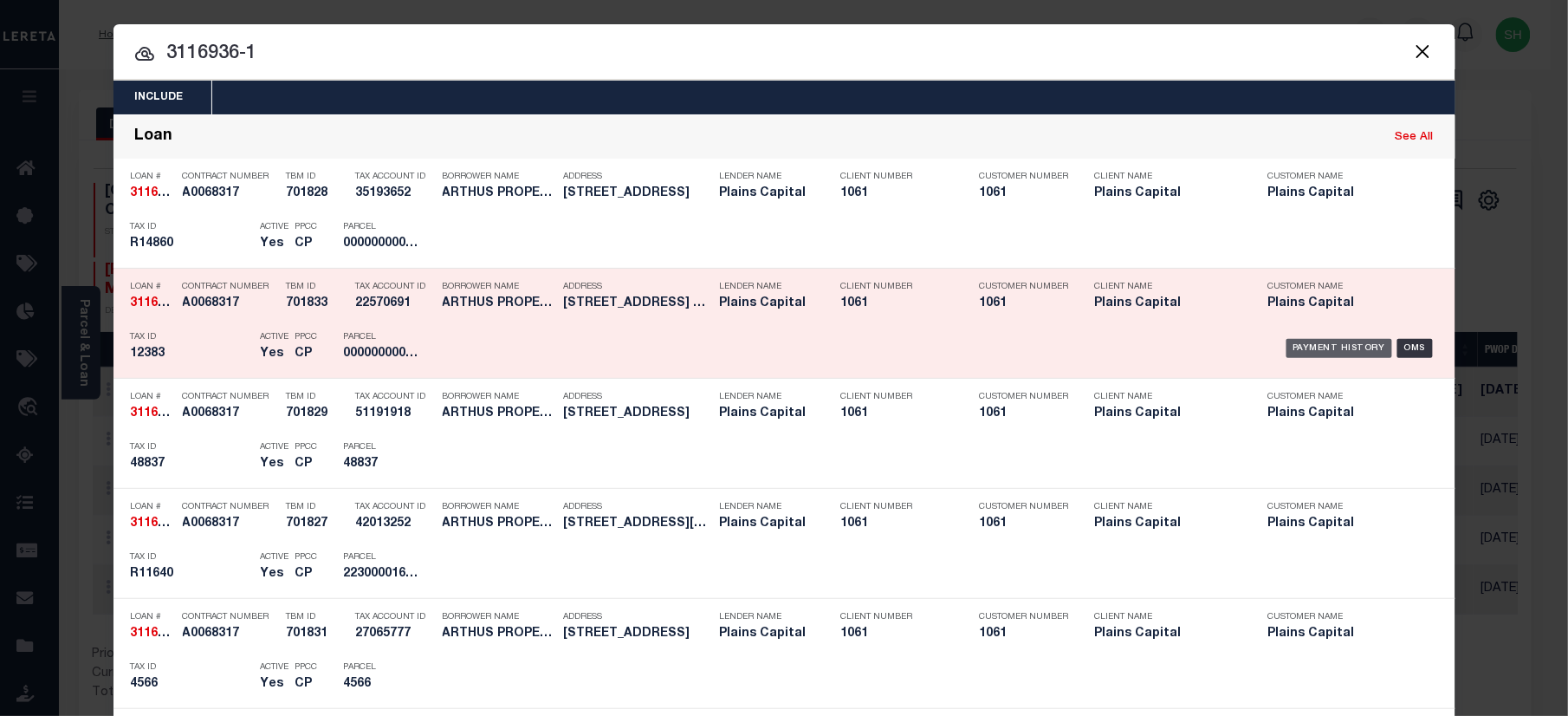
click at [1314, 341] on div "Payment History" at bounding box center [1339, 348] width 106 height 19
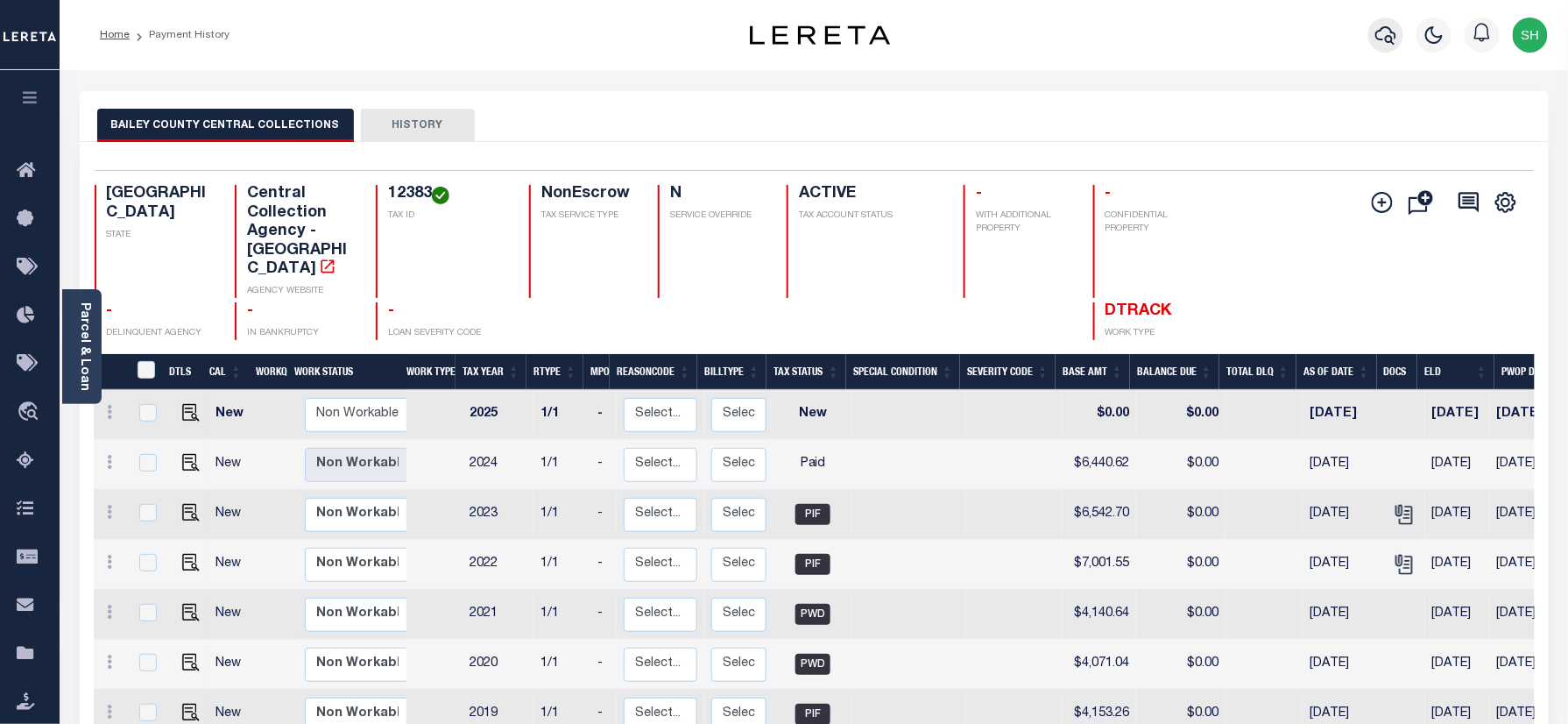
click at [1381, 36] on icon "button" at bounding box center [1386, 35] width 21 height 21
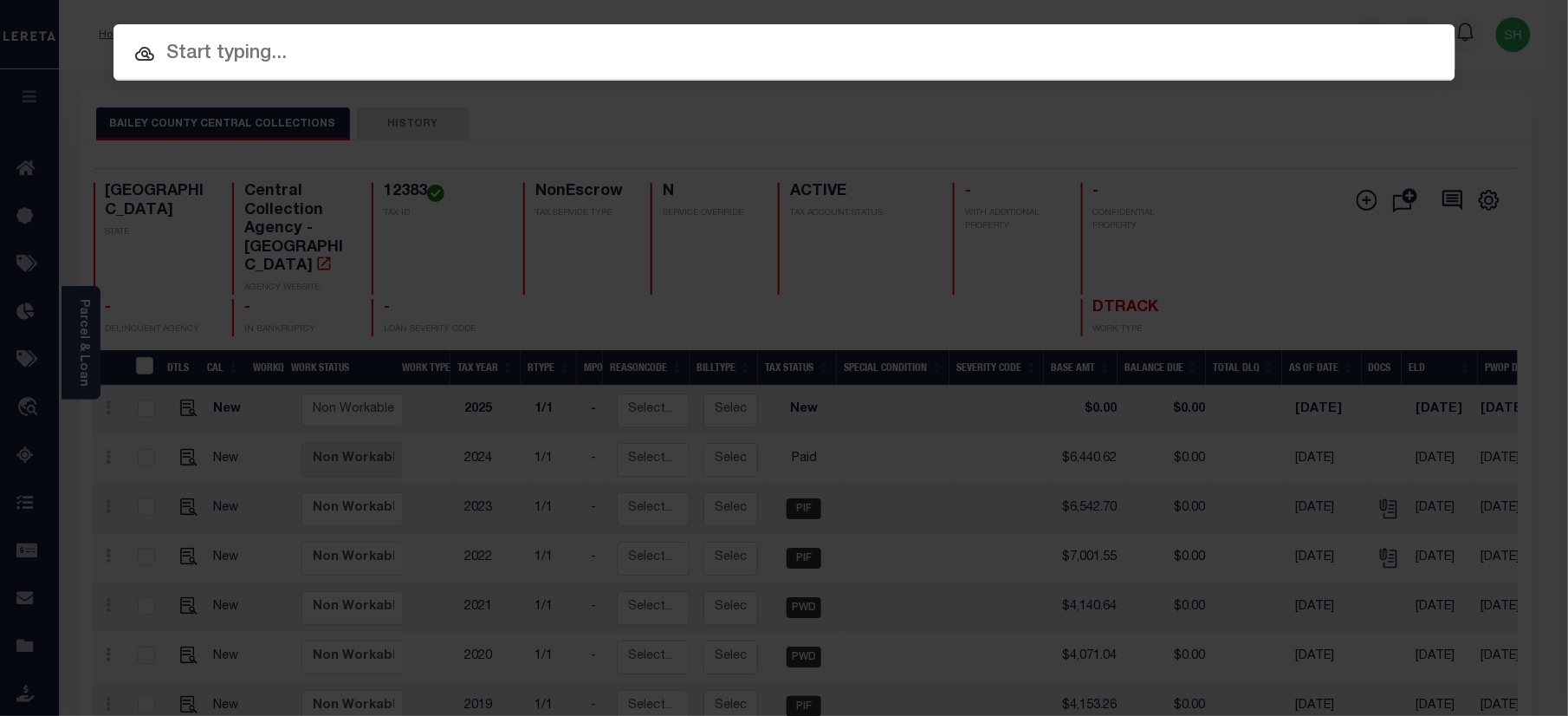
click at [985, 35] on div "Include Loans TBM Customers Borrowers Payments (Lender Non-Disb) Payments (Lend…" at bounding box center [784, 53] width 1342 height 56
paste input "140500053412"
type input "140500053412"
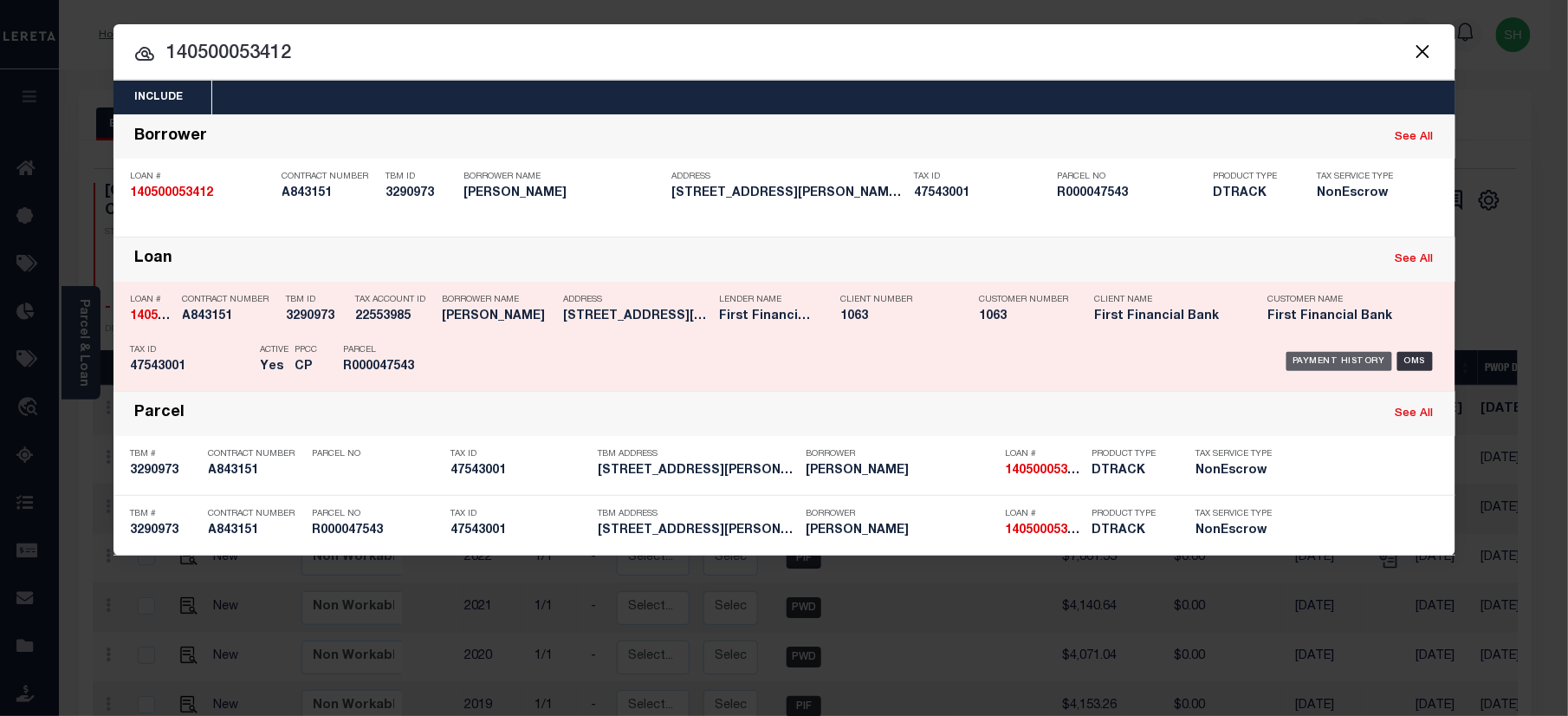
click at [1353, 357] on div "Payment History" at bounding box center [1339, 361] width 106 height 19
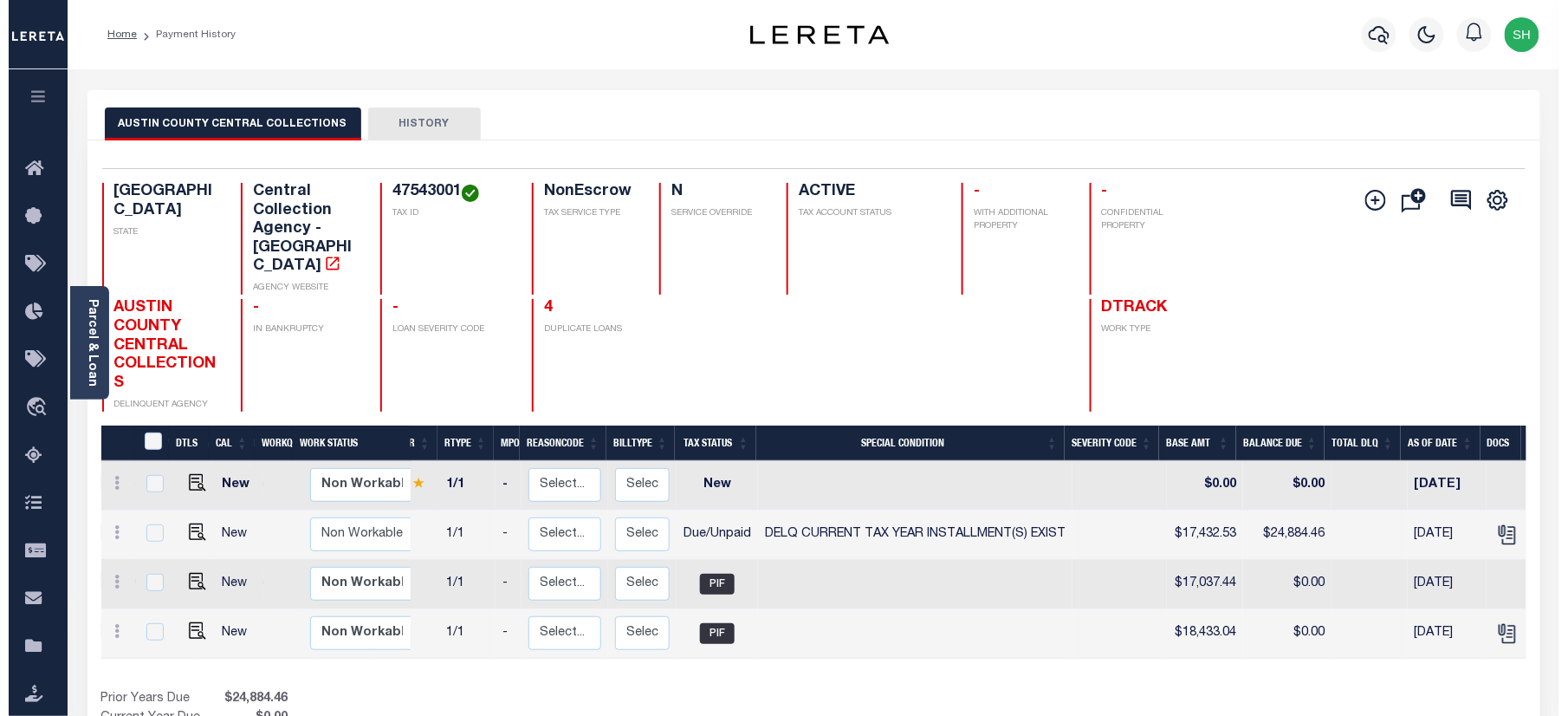
scroll to position [0, 101]
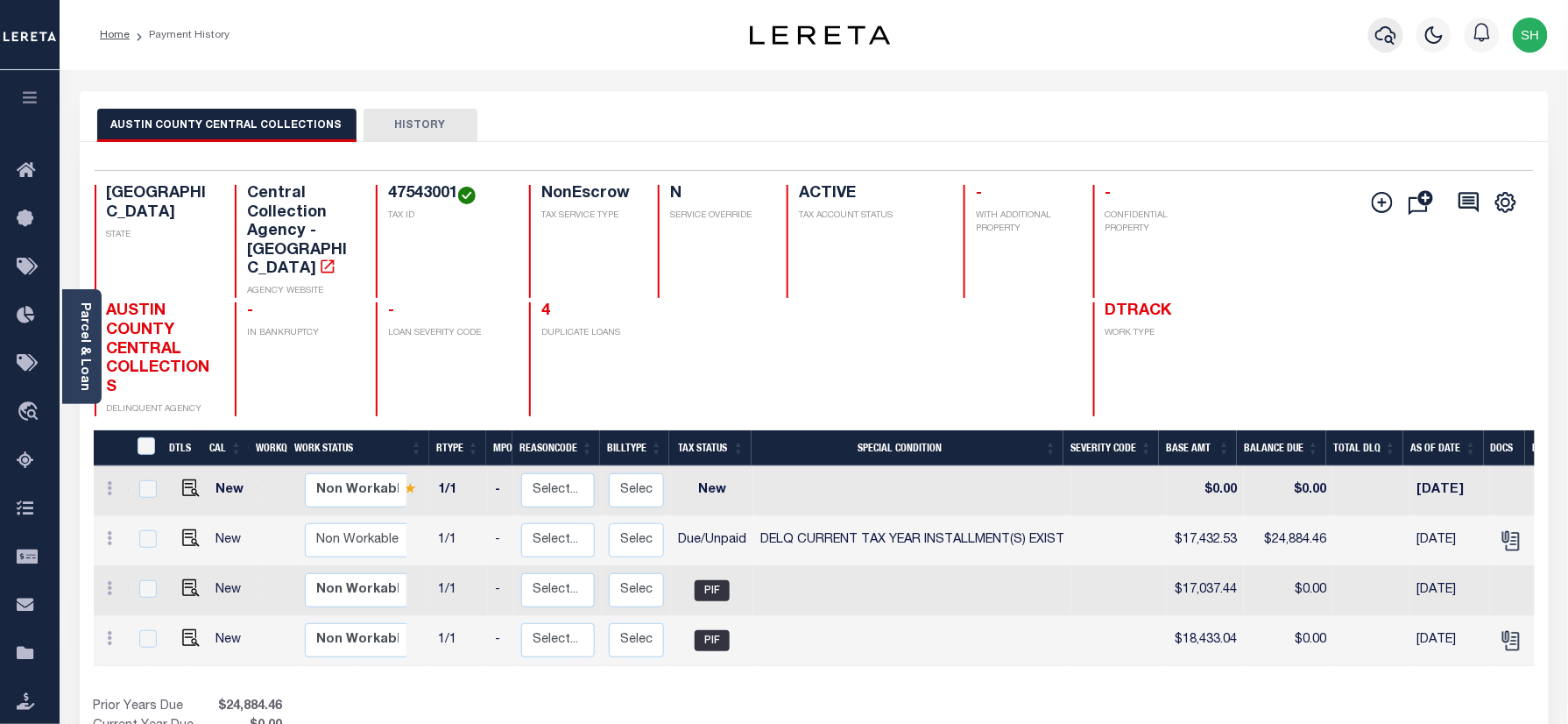
click at [1395, 29] on icon "button" at bounding box center [1386, 35] width 21 height 21
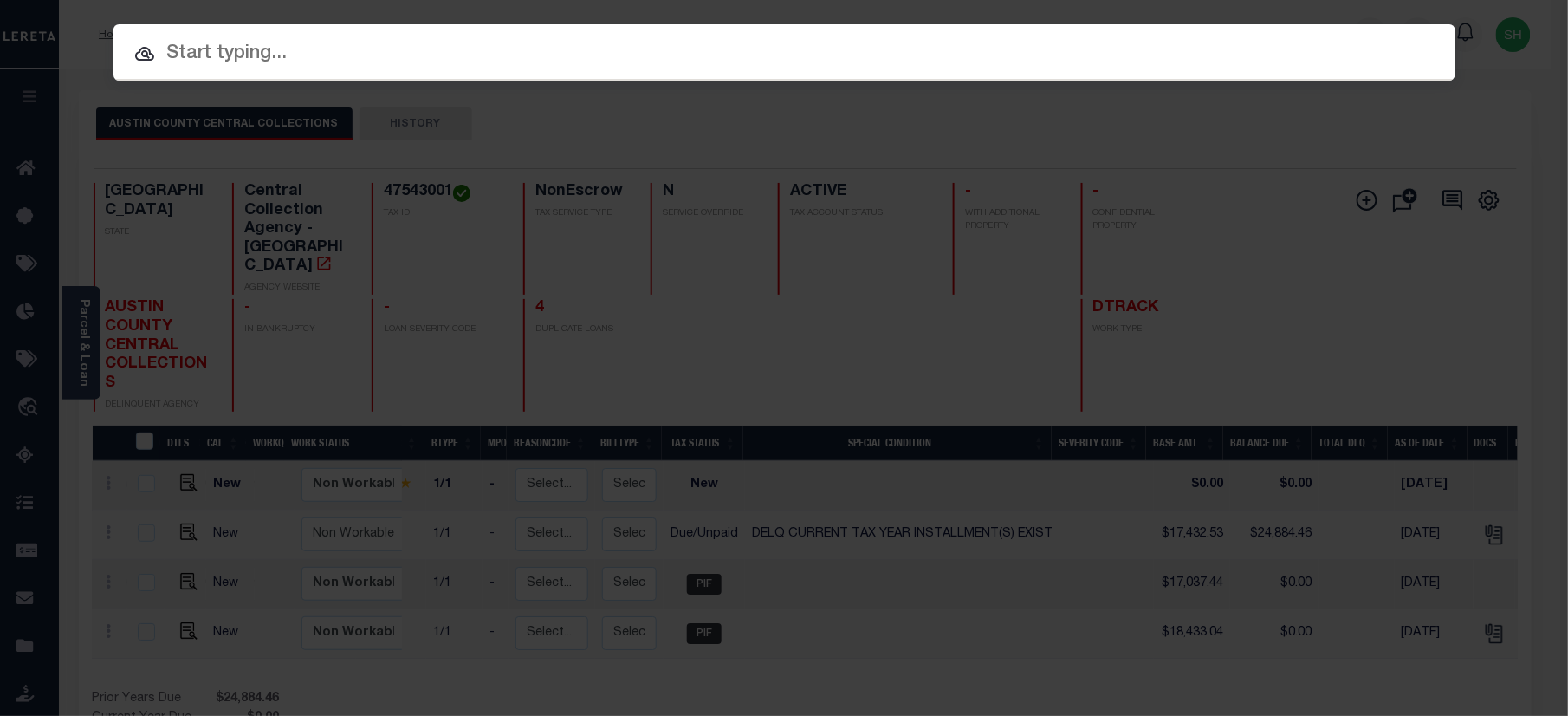
click at [1178, 80] on div "Include Loans TBM Customers Borrowers Payments (Lender Non-Disb) Payments (Lend…" at bounding box center [784, 95] width 1342 height 31
paste input "4634"
type input "4634"
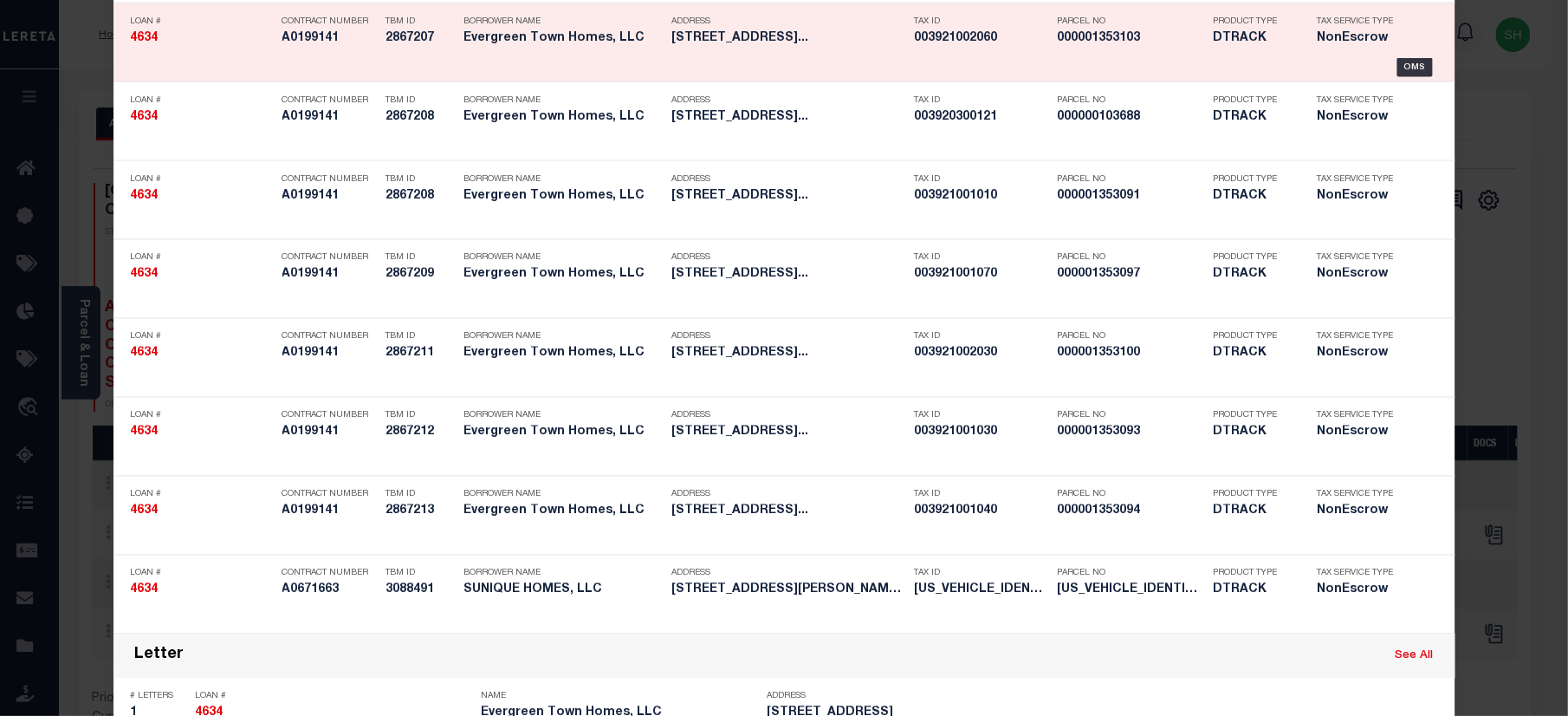
scroll to position [5220, 0]
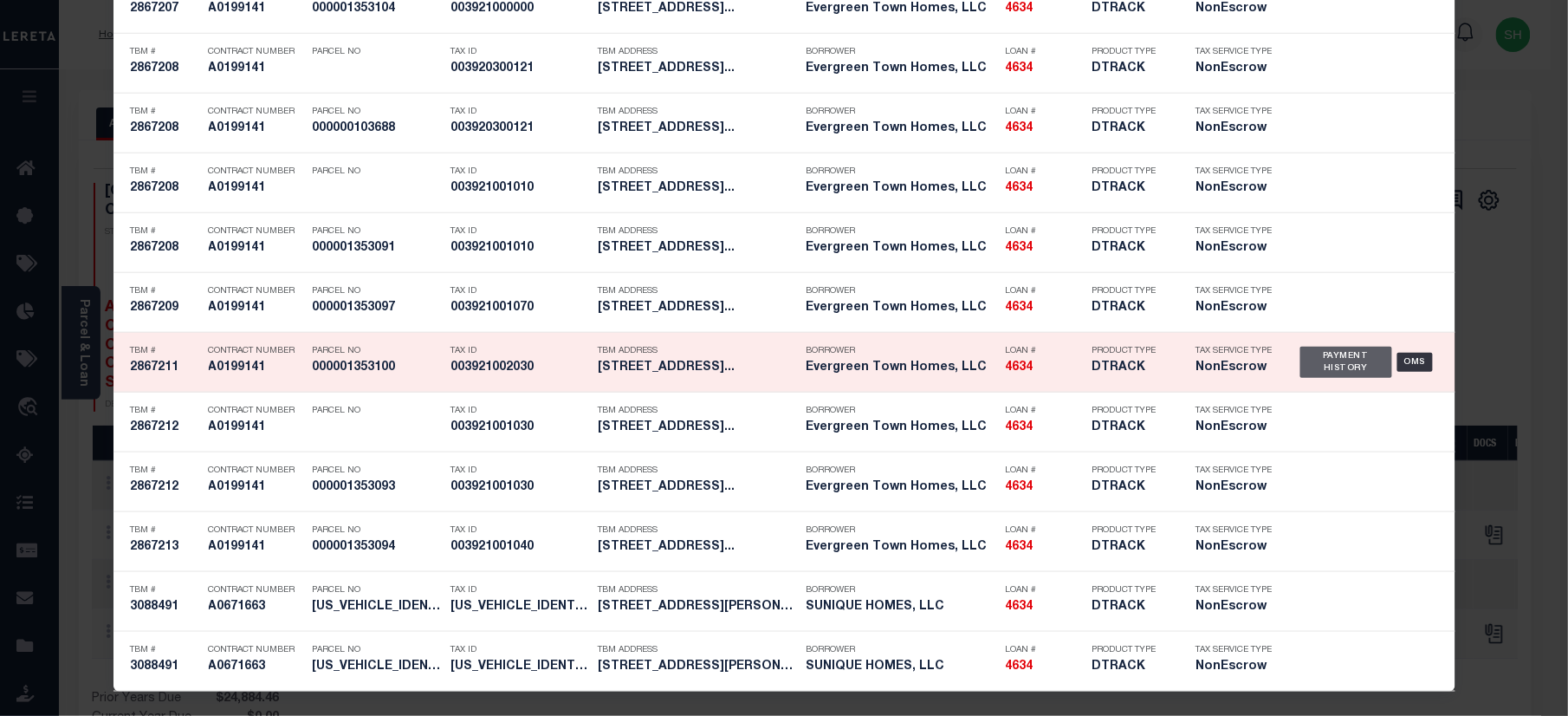
click at [1321, 368] on div "Payment History" at bounding box center [1346, 362] width 93 height 31
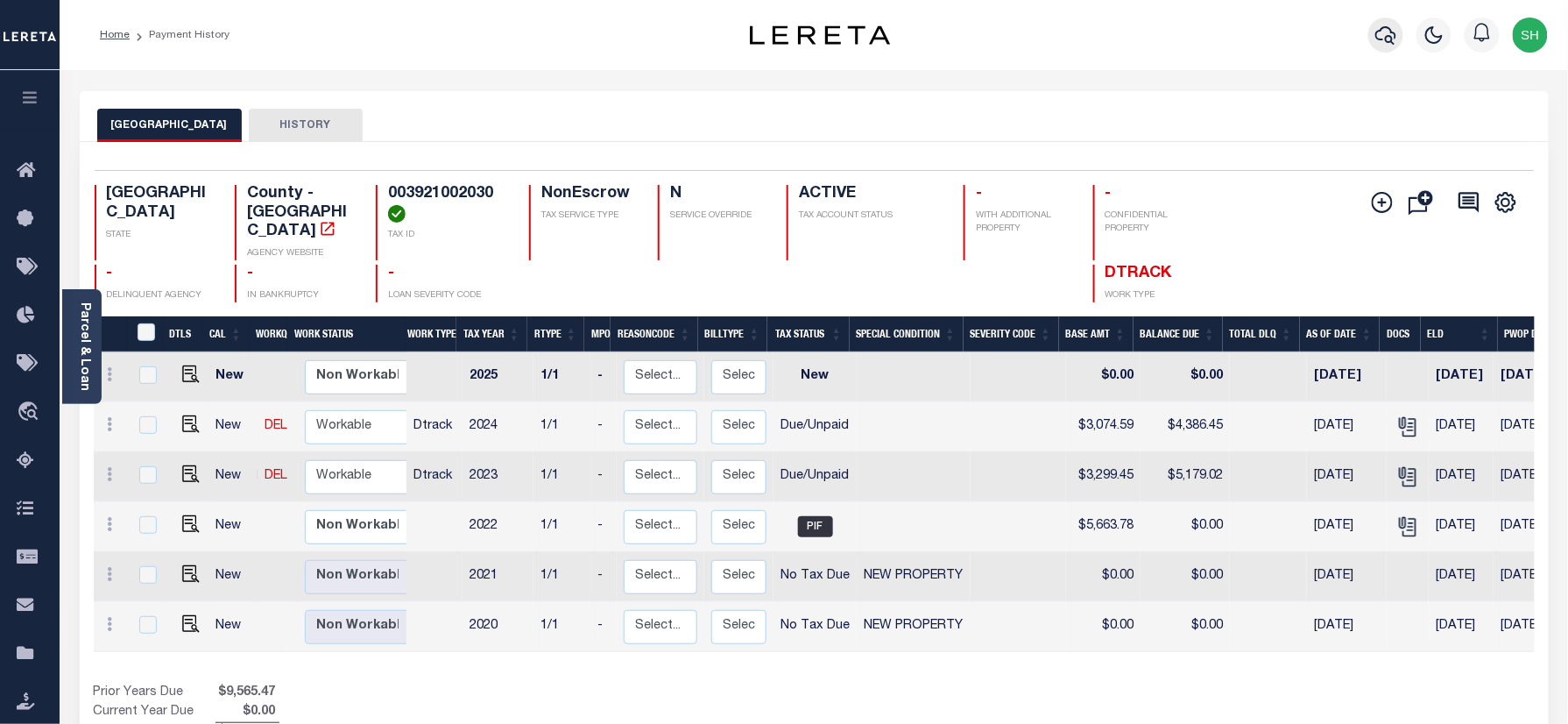
click at [1387, 32] on icon "button" at bounding box center [1386, 35] width 21 height 21
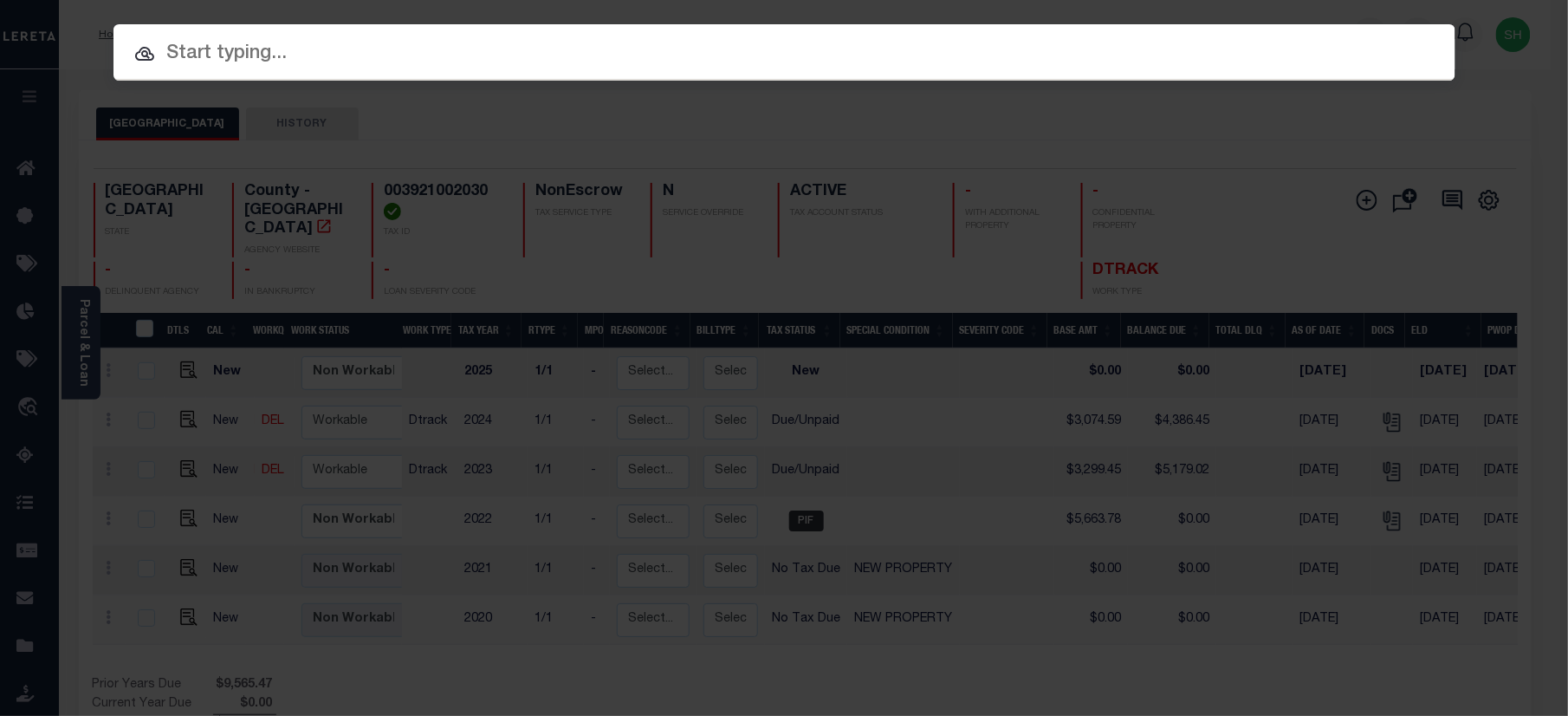
click at [1074, 55] on input "text" at bounding box center [784, 54] width 1342 height 30
paste input "4634"
type input "4634"
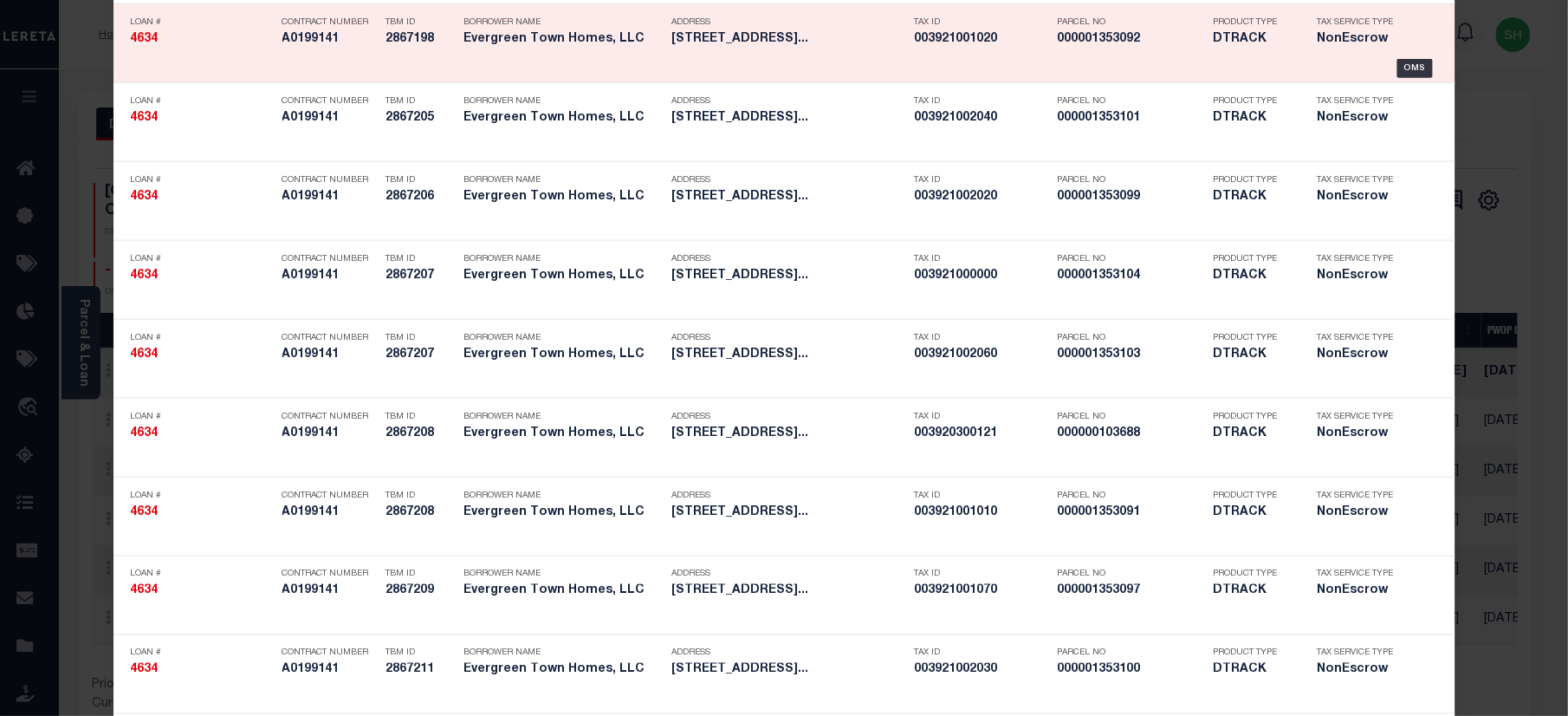
scroll to position [4808, 0]
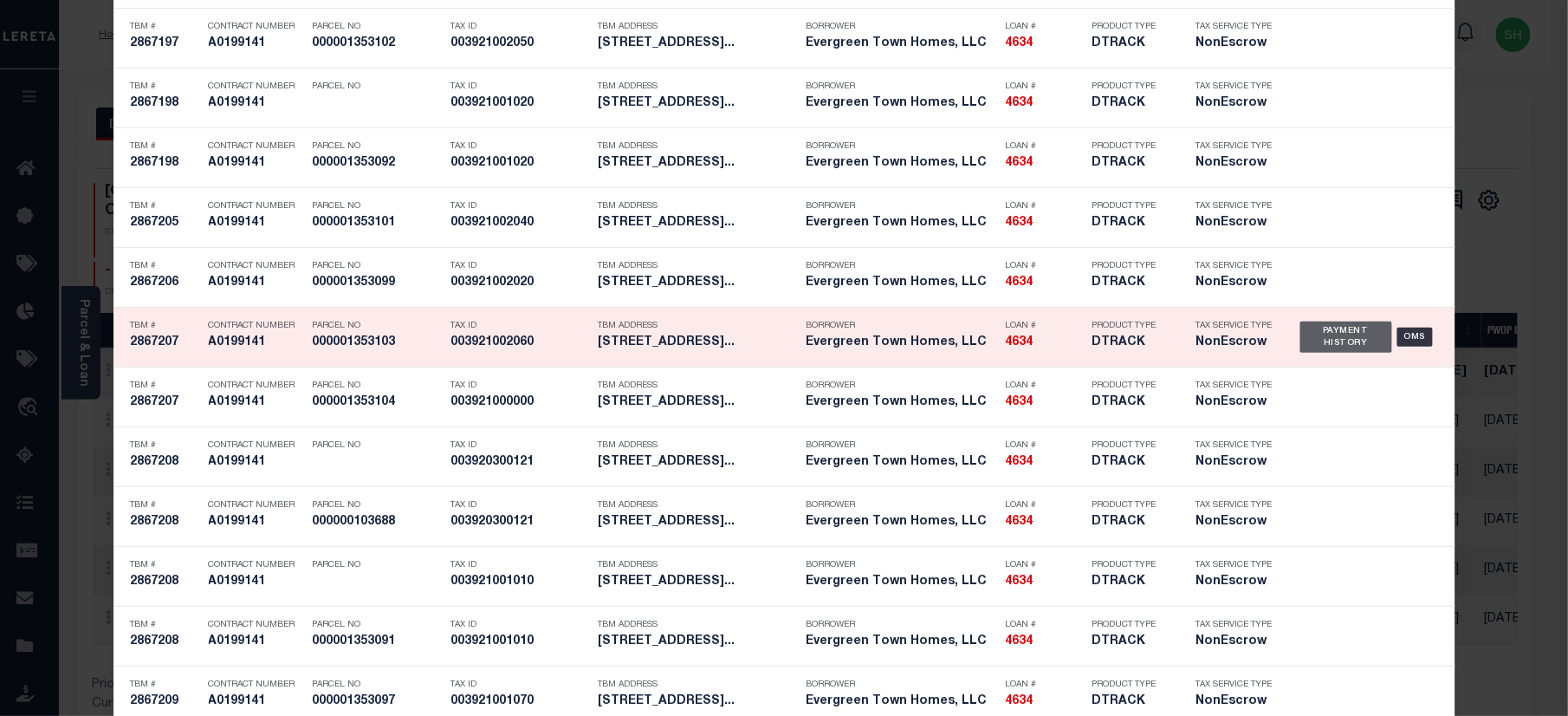
click at [1312, 352] on div "Payment History" at bounding box center [1346, 336] width 93 height 31
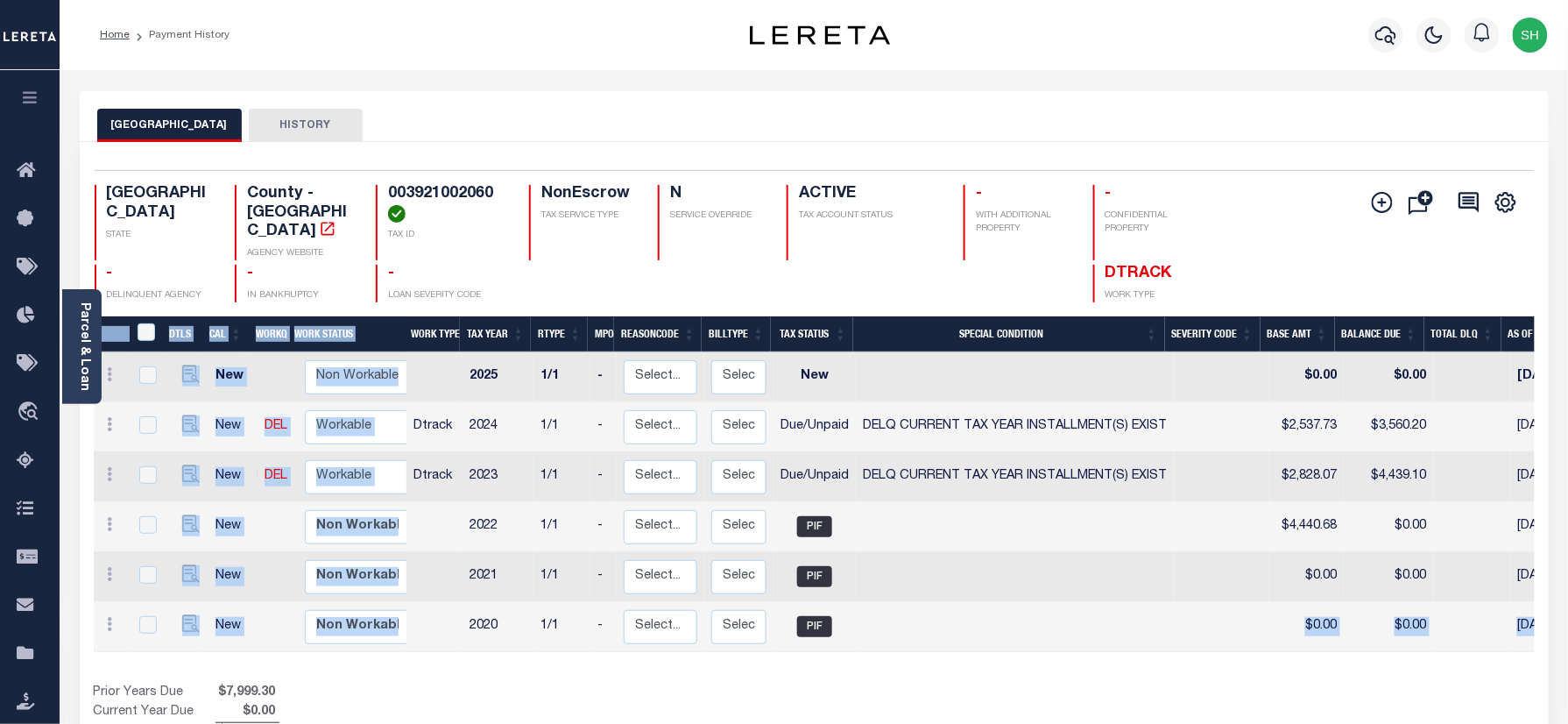
drag, startPoint x: 1028, startPoint y: 635, endPoint x: 1220, endPoint y: 648, distance: 192.4
click at [1220, 648] on div "DTLS CAL WorkQ Work Status Work Type Tax Year RType MPO ReasonCode BillType Tax…" at bounding box center [814, 529] width 1442 height 426
click at [1157, 683] on div "Show Tax Lines before Bill Release Date Prior Years Due $7,999.30 Current Year …" at bounding box center [814, 713] width 1442 height 59
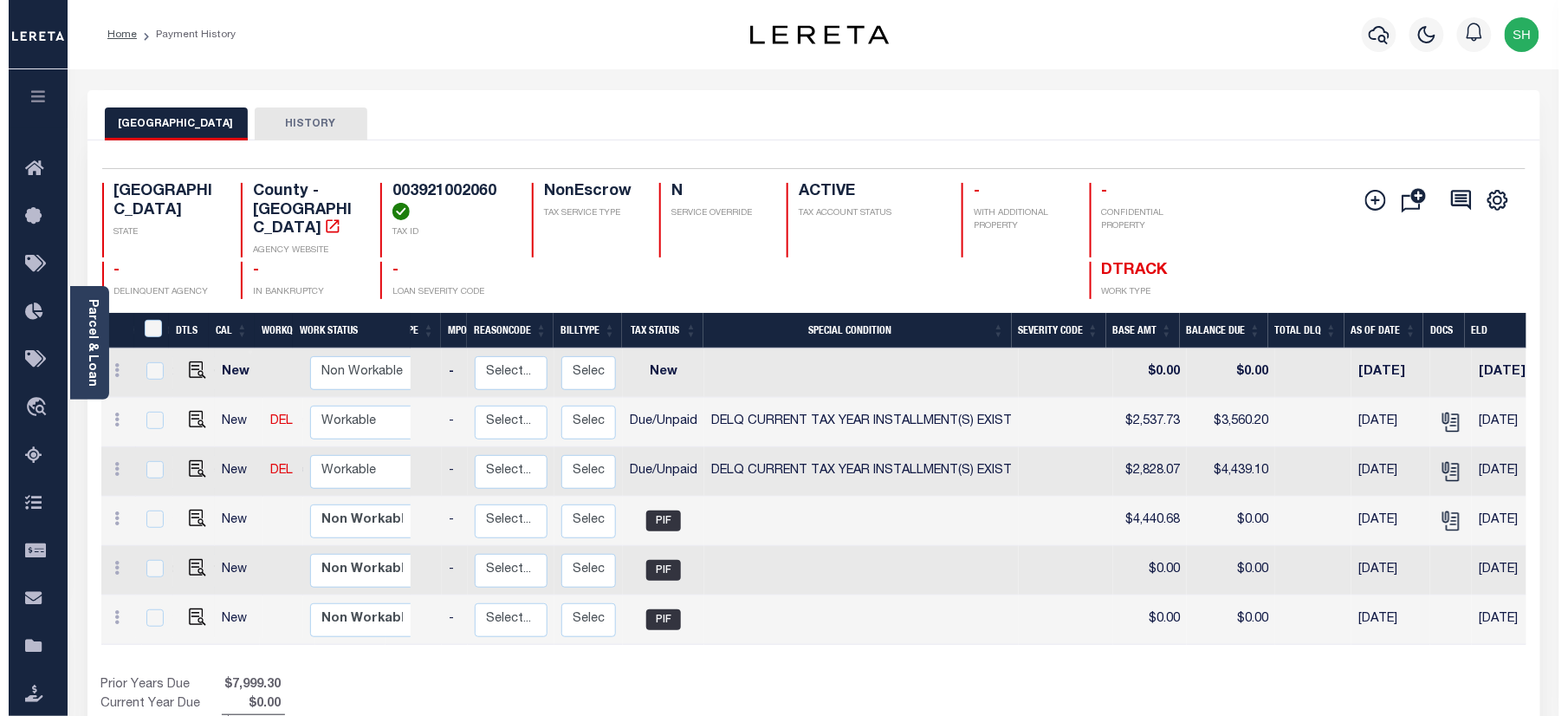
scroll to position [0, 150]
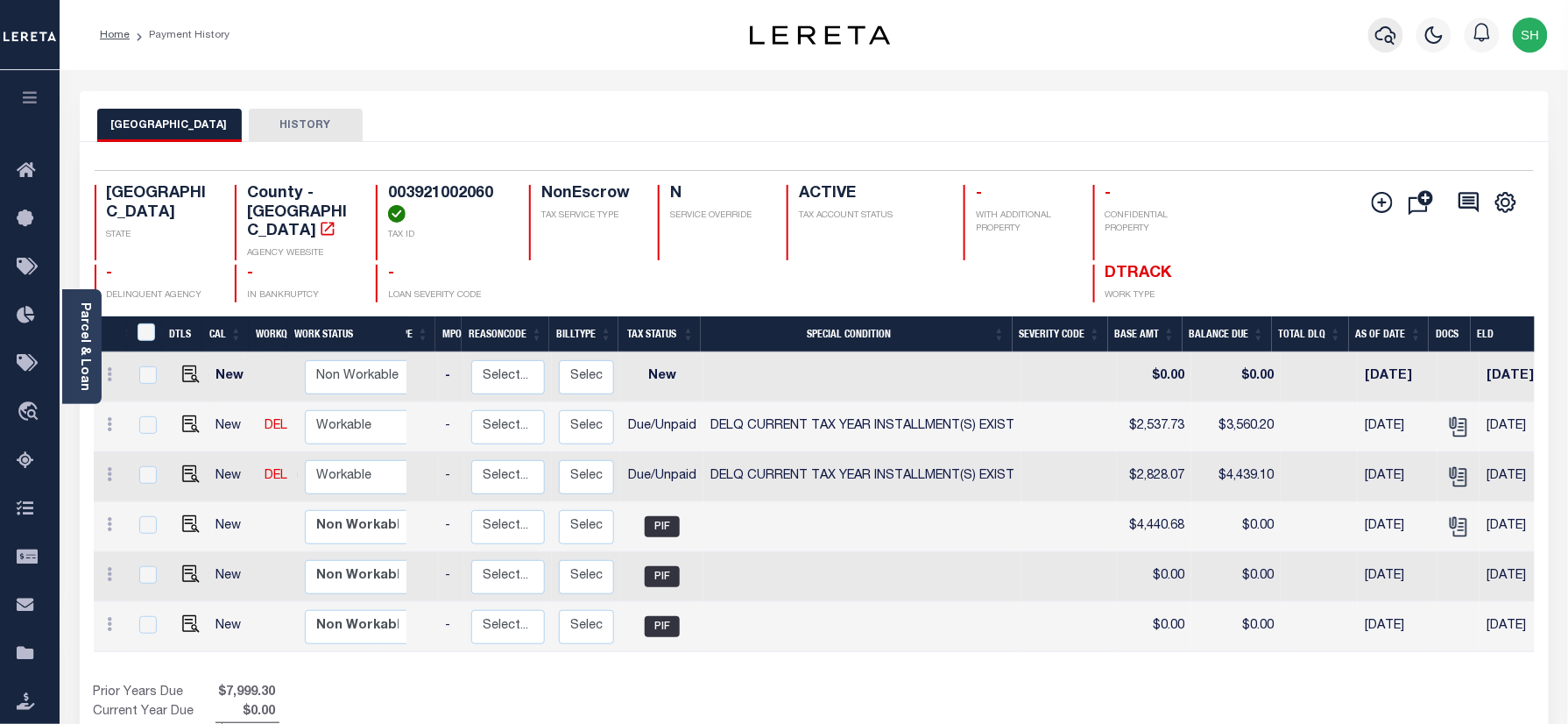
click at [1374, 32] on button "button" at bounding box center [1386, 34] width 35 height 35
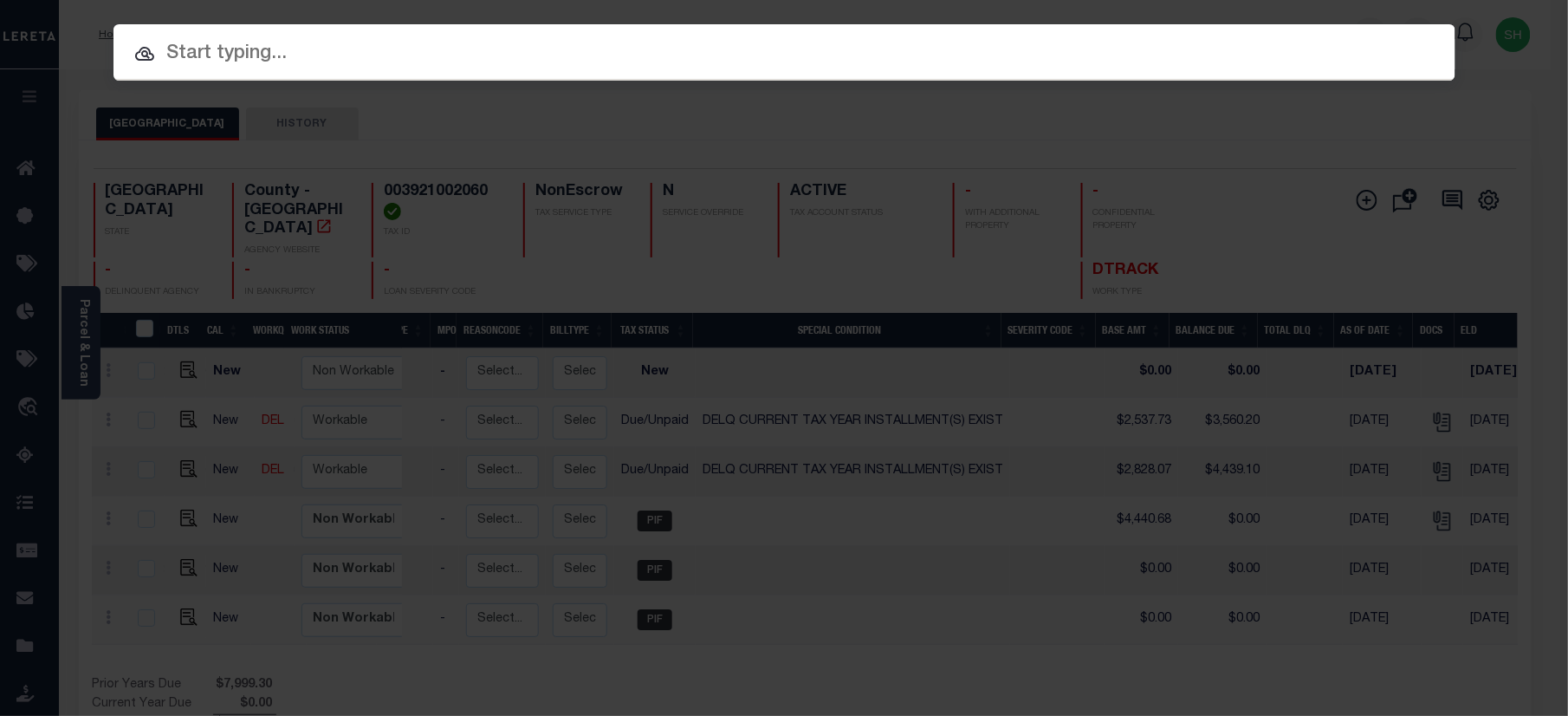
click at [1158, 39] on input "text" at bounding box center [784, 54] width 1342 height 30
paste input "170000012519"
type input "170000012519"
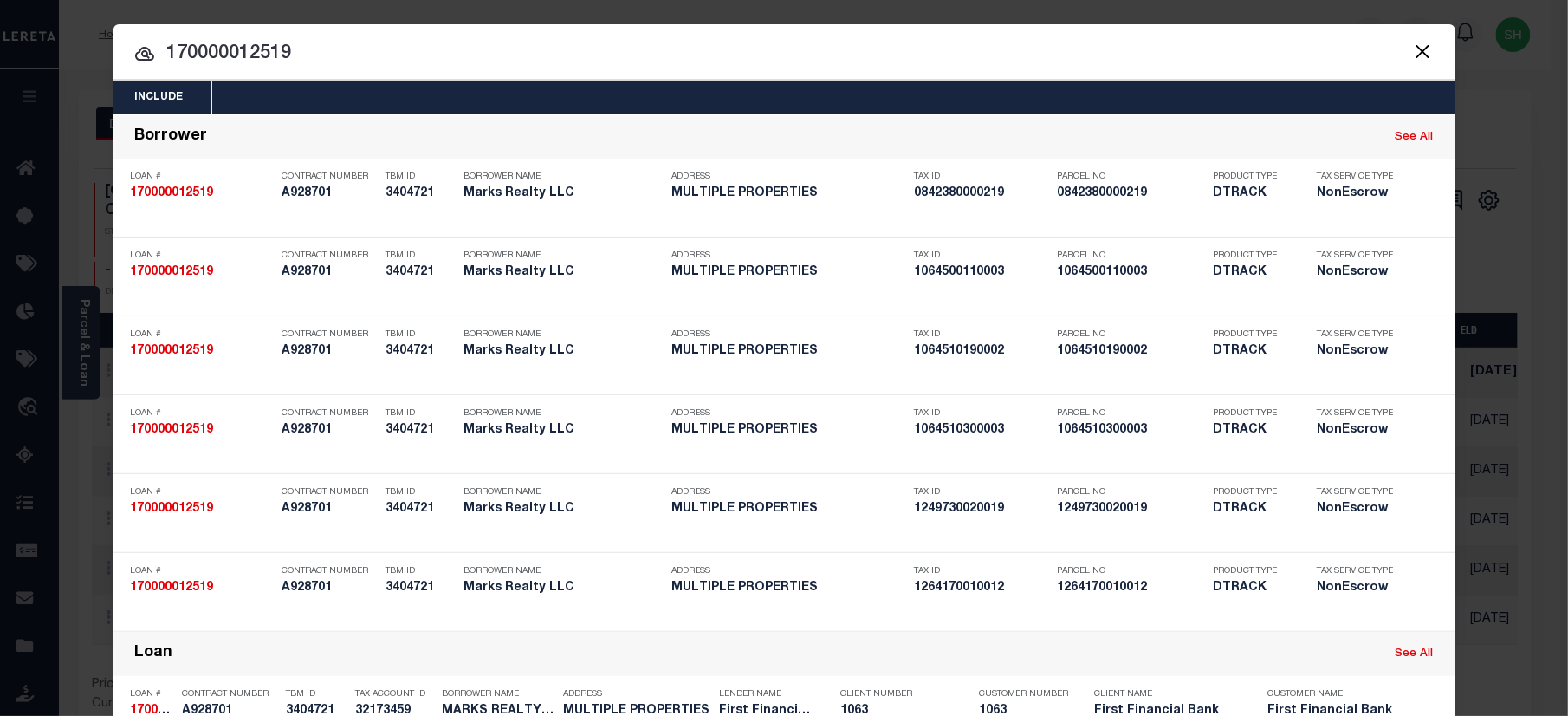
scroll to position [2672, 0]
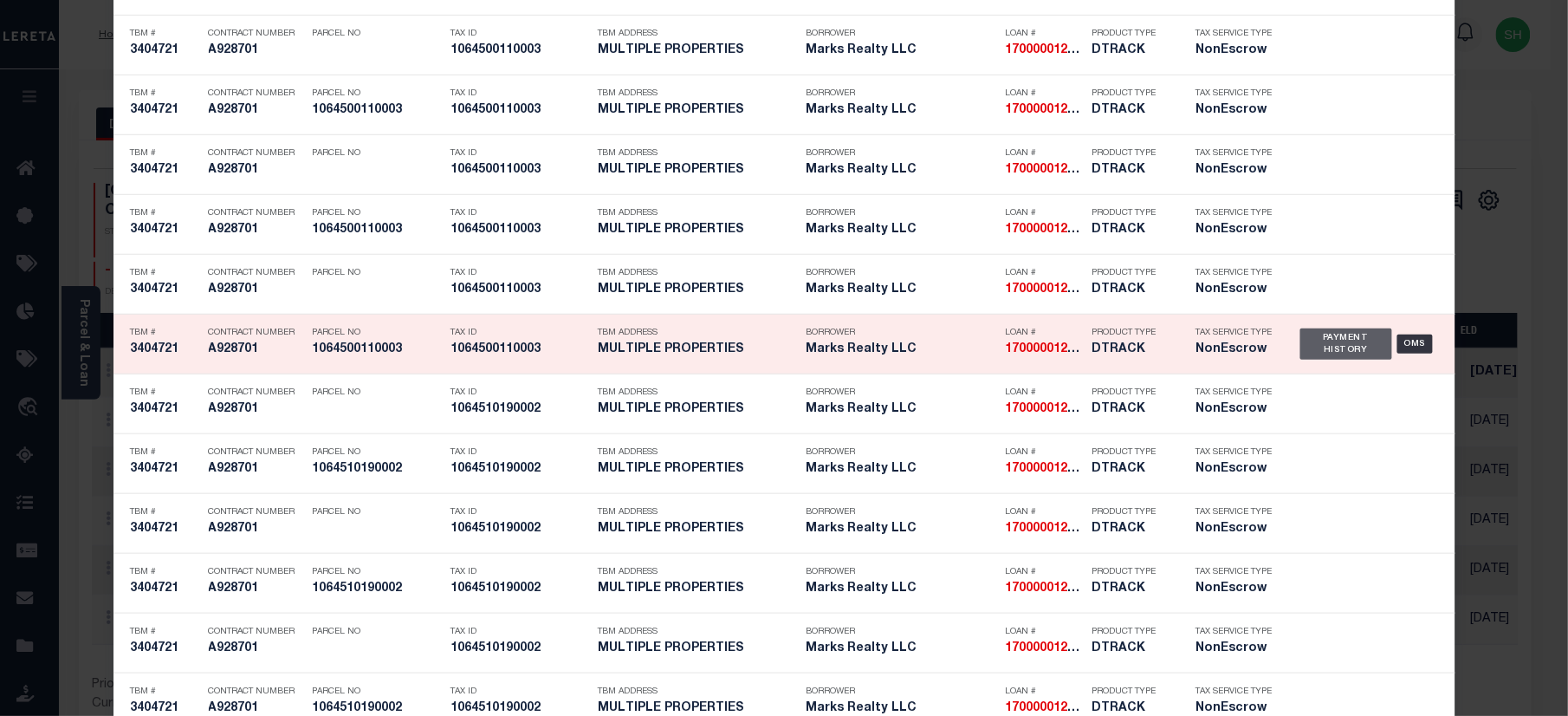
click at [1353, 344] on div "Payment History" at bounding box center [1346, 343] width 93 height 31
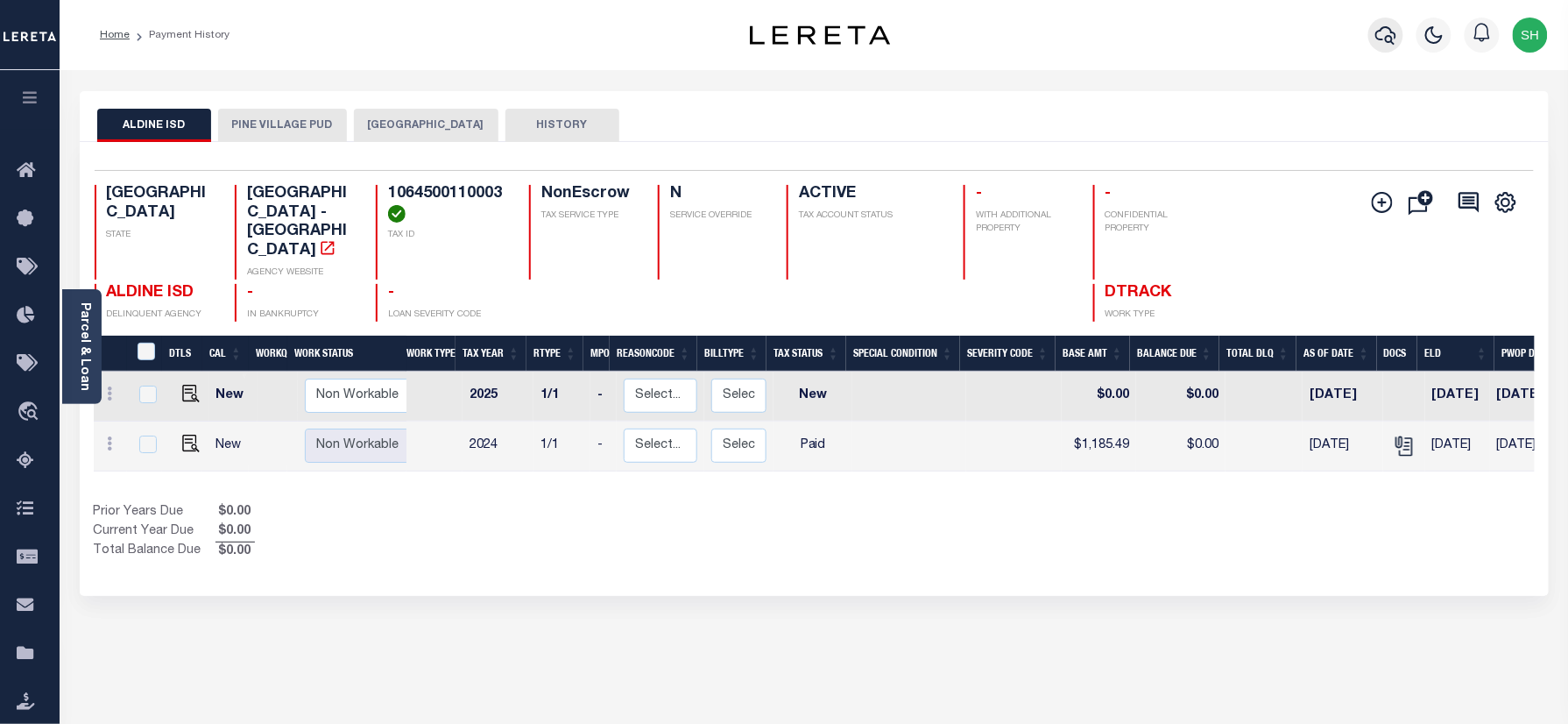
click at [1385, 29] on icon "button" at bounding box center [1386, 35] width 21 height 21
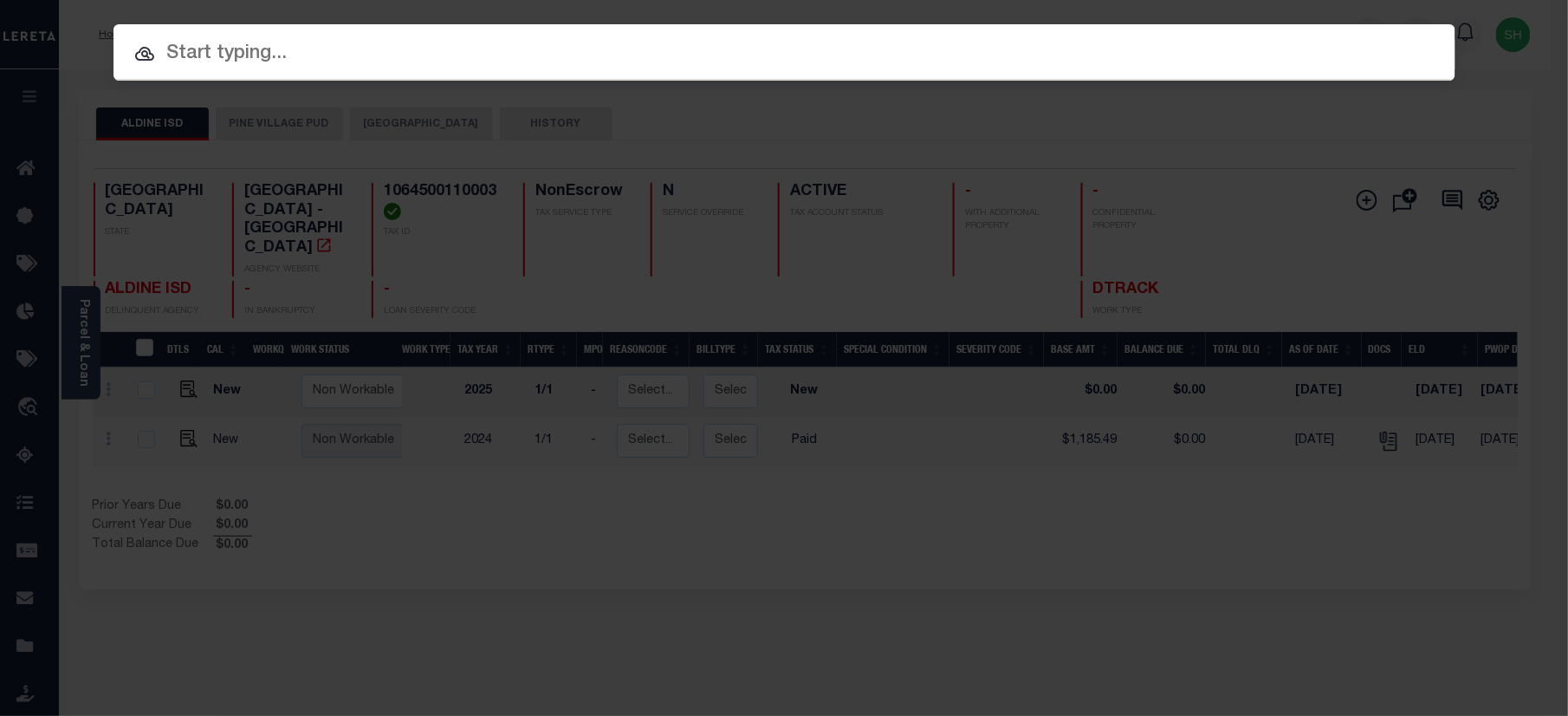
click at [1181, 43] on input "text" at bounding box center [784, 54] width 1342 height 30
paste input "27010103"
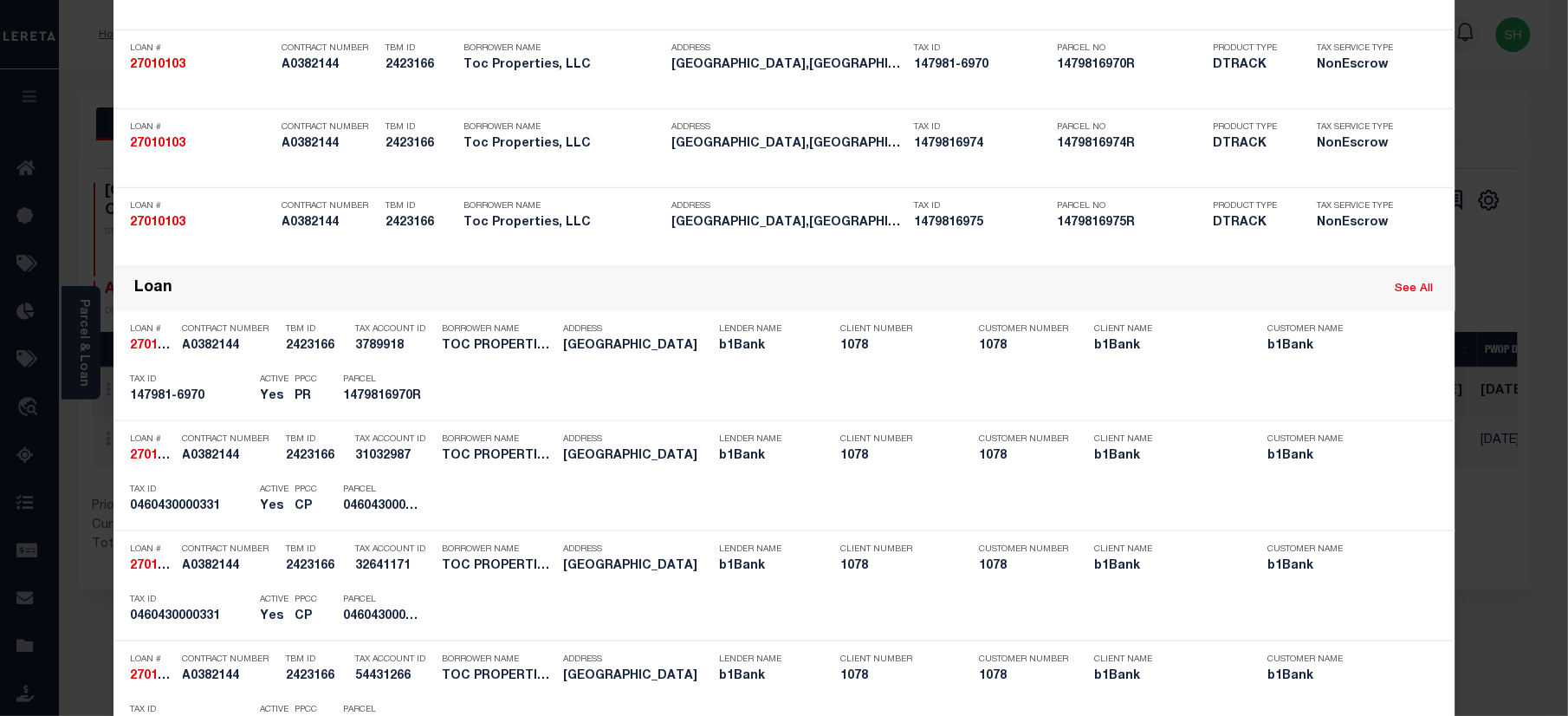
scroll to position [347, 0]
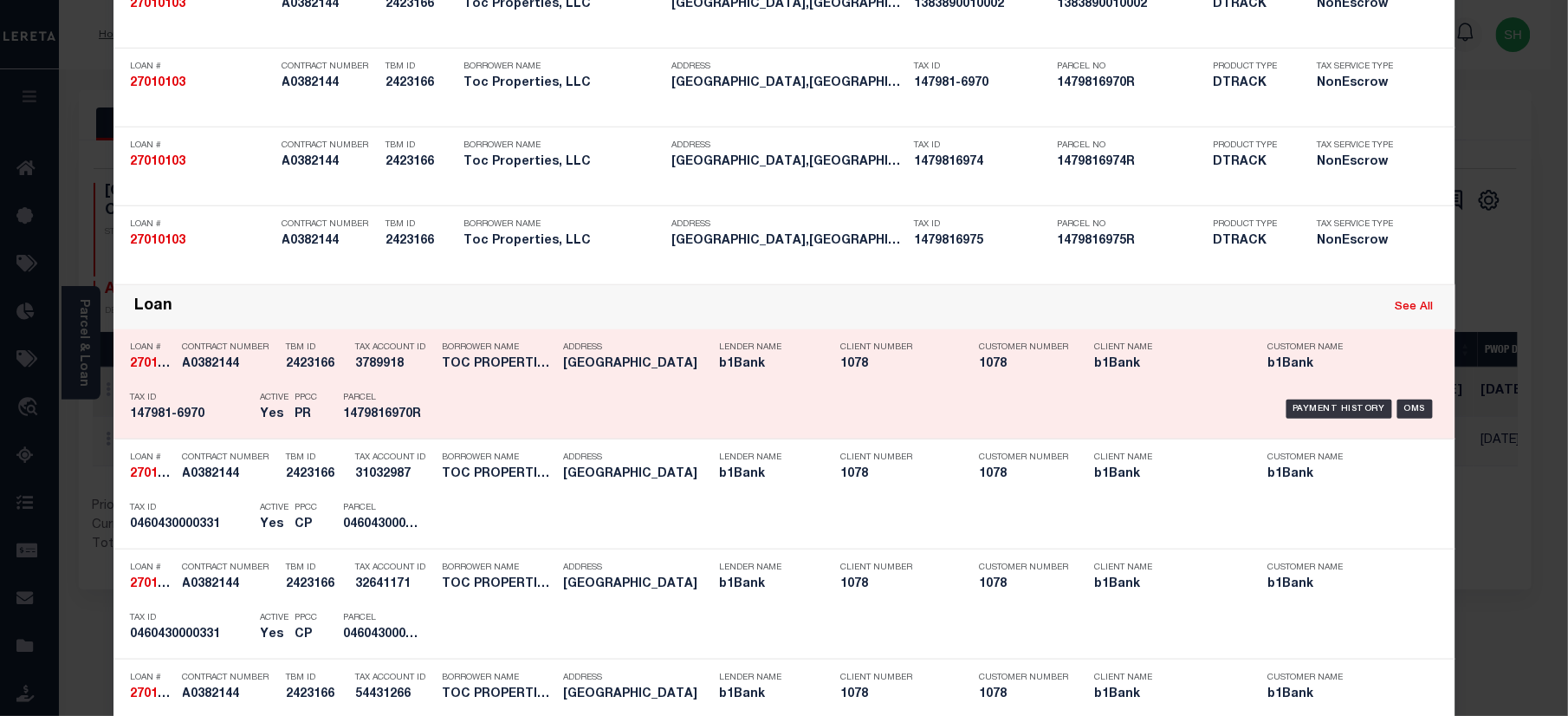
click at [1402, 306] on link "See All" at bounding box center [1414, 307] width 39 height 11
type input "27010103"
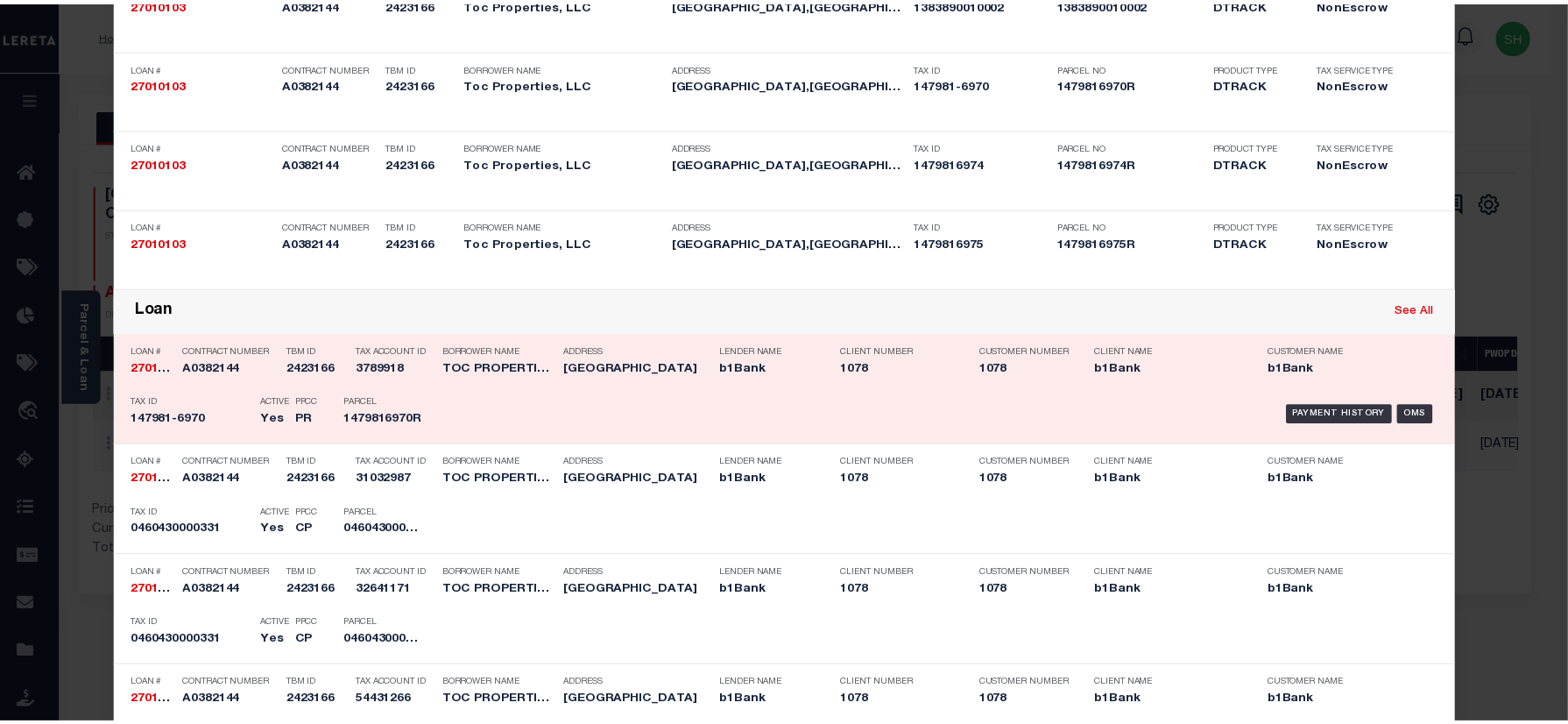
scroll to position [0, 0]
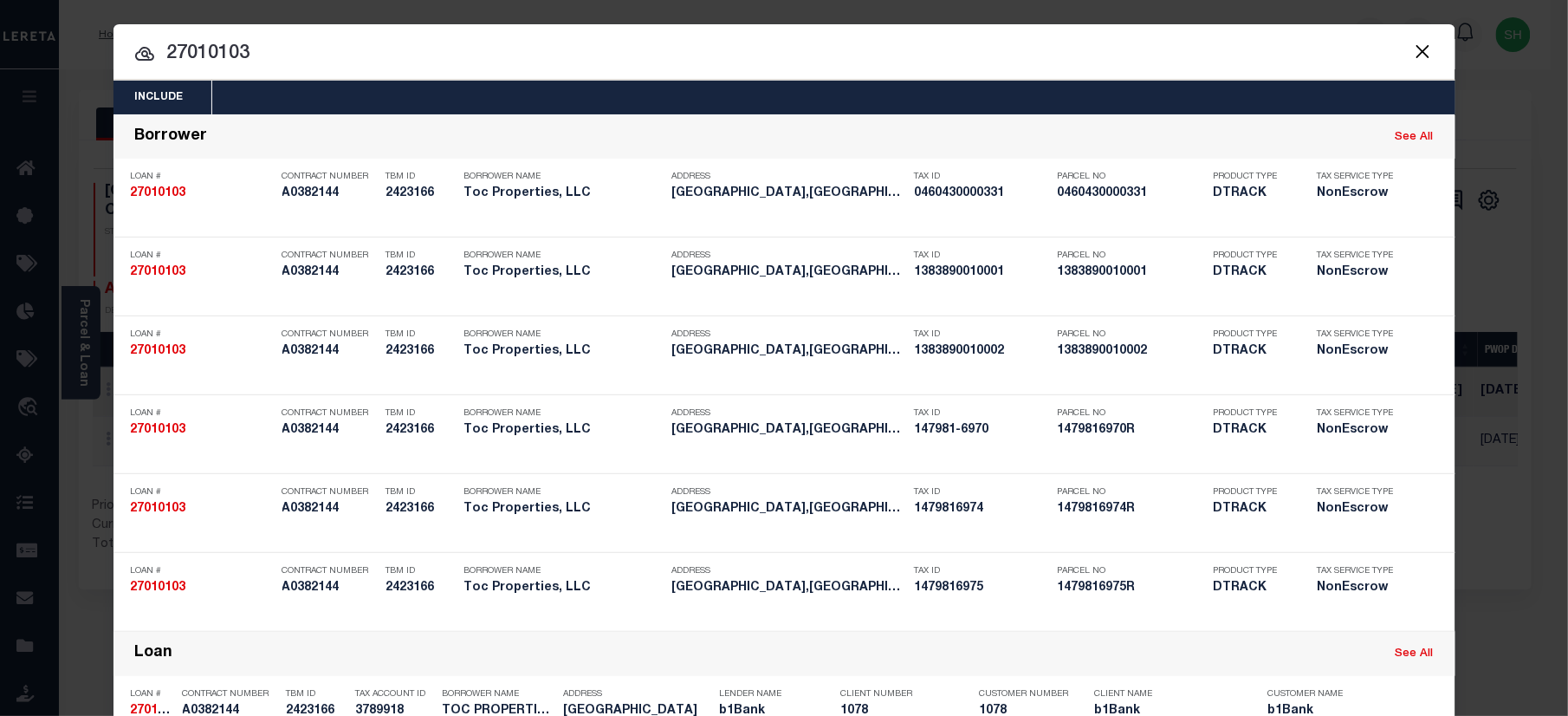
click at [1414, 47] on button "Close" at bounding box center [1423, 51] width 23 height 23
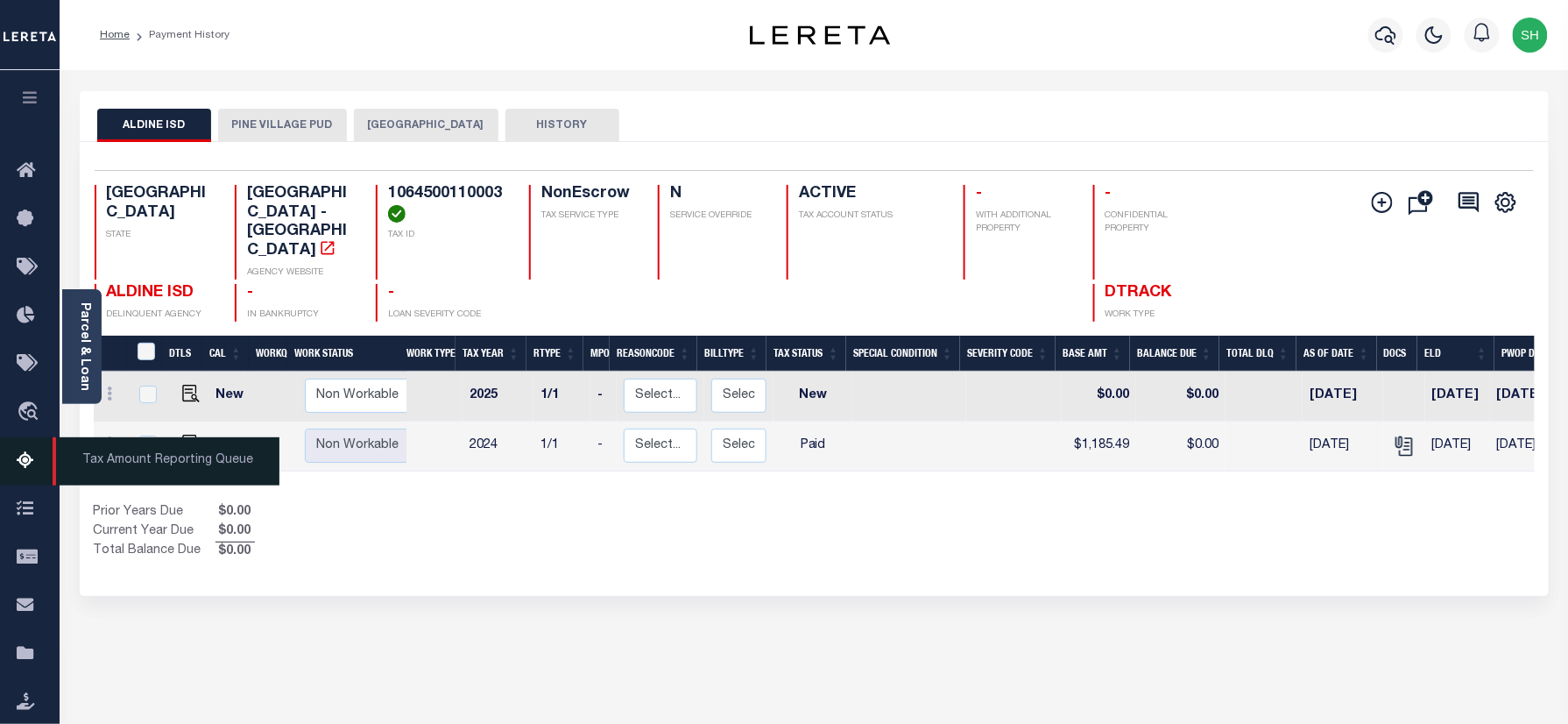
click at [25, 466] on icon at bounding box center [31, 461] width 29 height 22
click at [133, 463] on span "Tax Amount Reporting Queue" at bounding box center [165, 461] width 227 height 48
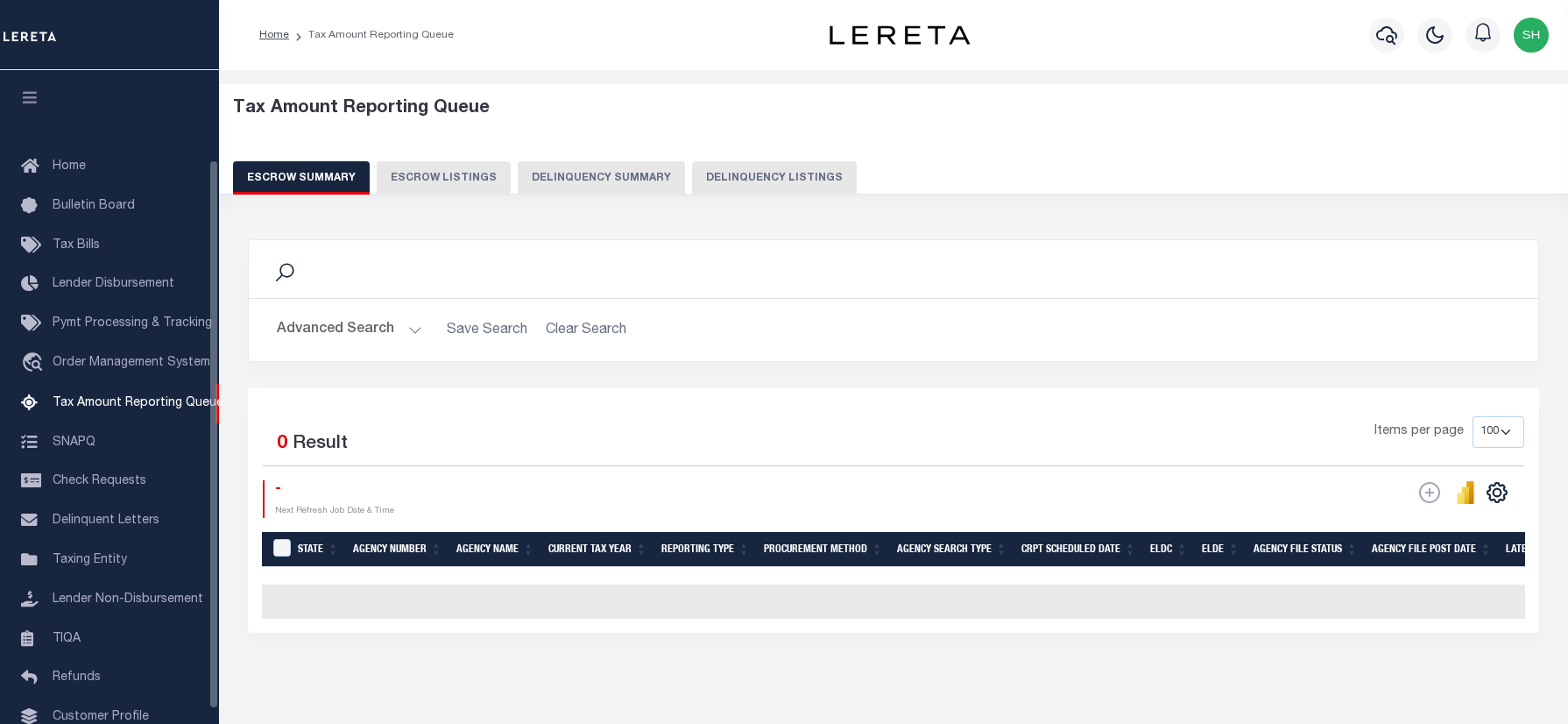
click at [755, 165] on button "Delinquency Listings" at bounding box center [774, 178] width 164 height 33
select select "[GEOGRAPHIC_DATA]"
select select "100"
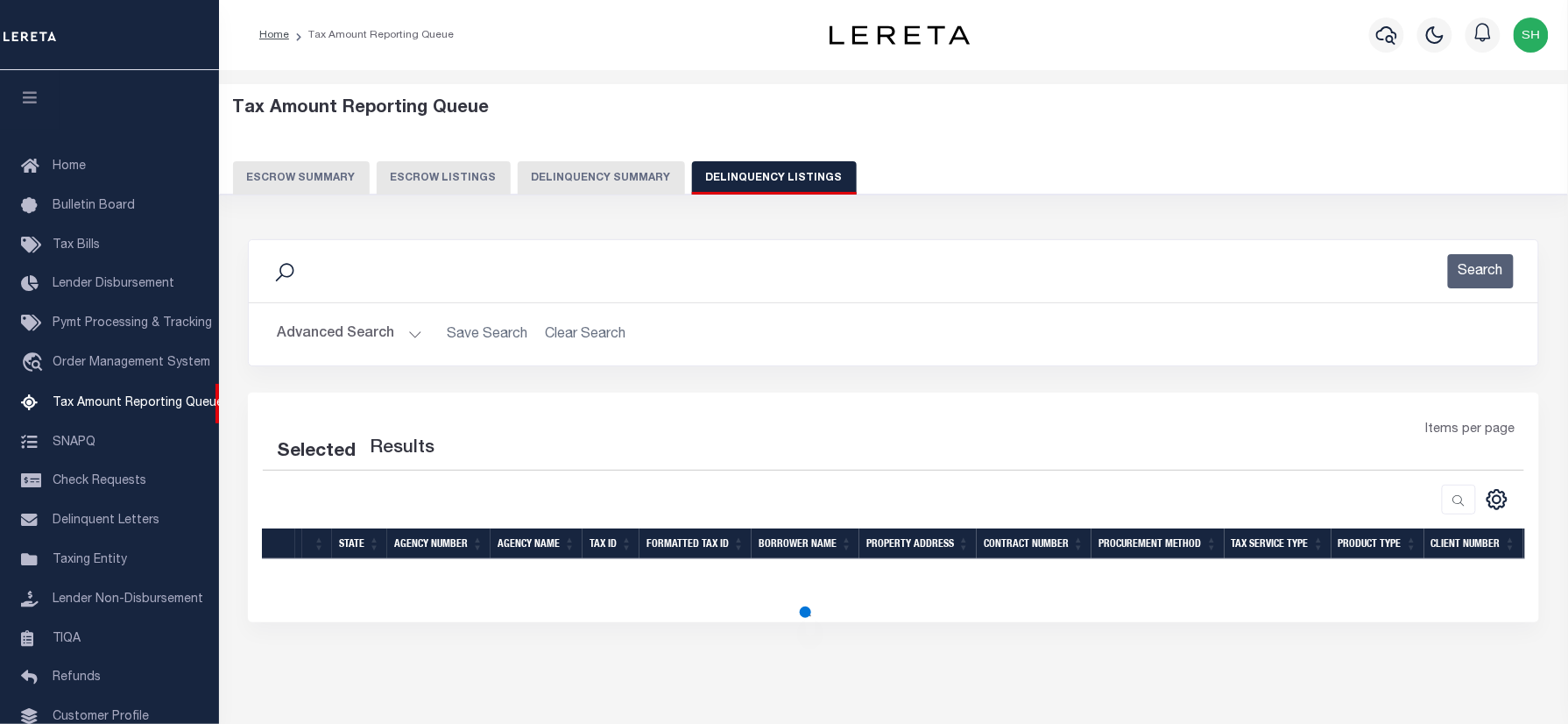
scroll to position [106, 0]
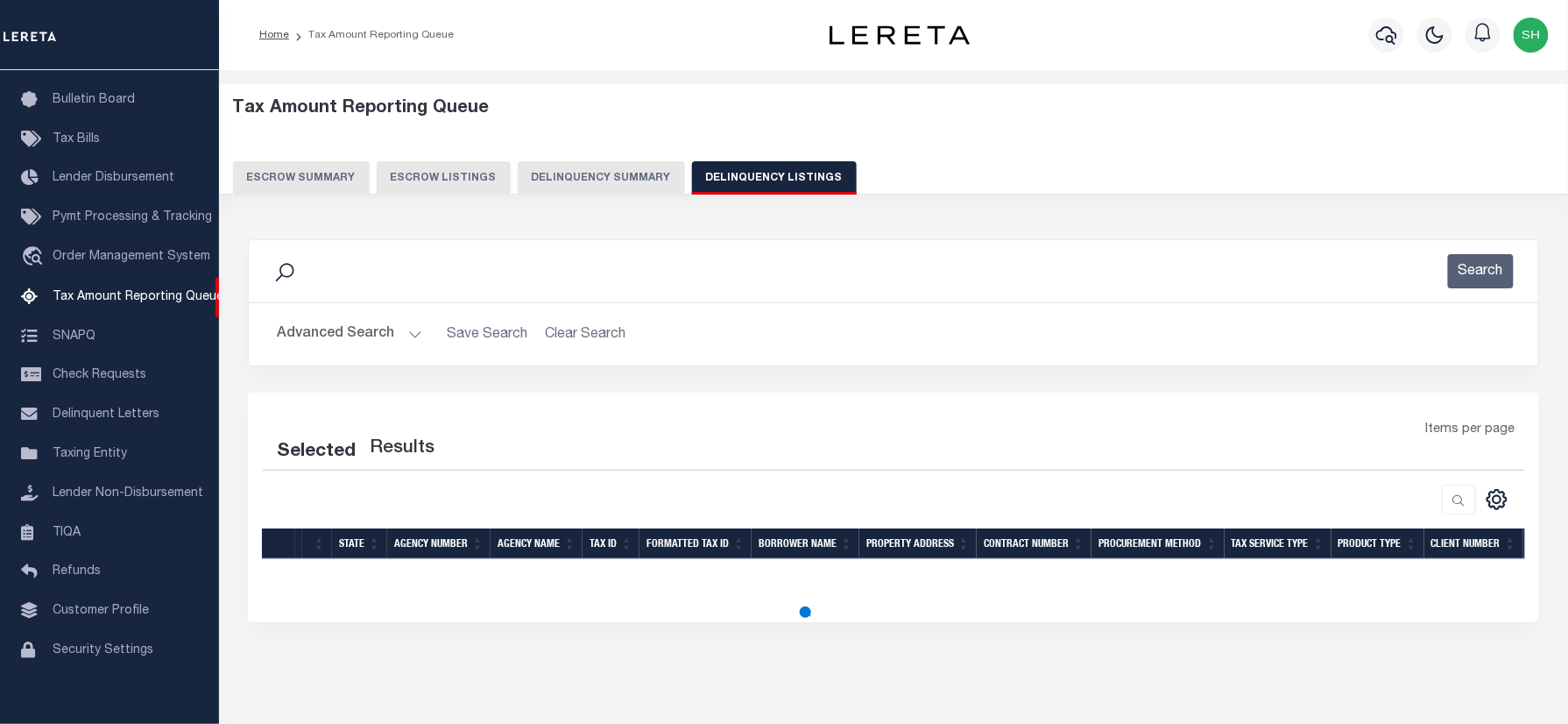
select select "100"
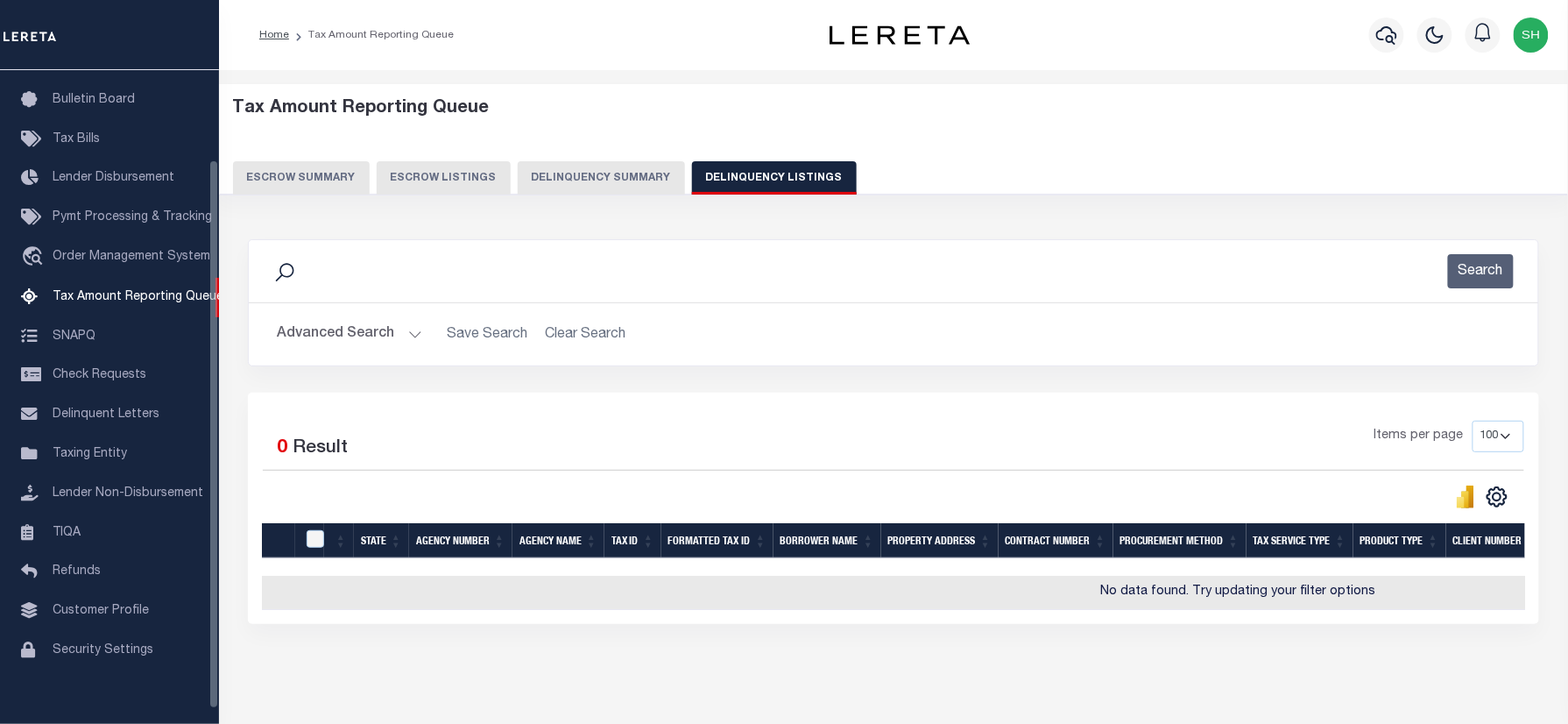
click at [326, 341] on button "Advanced Search" at bounding box center [349, 334] width 145 height 34
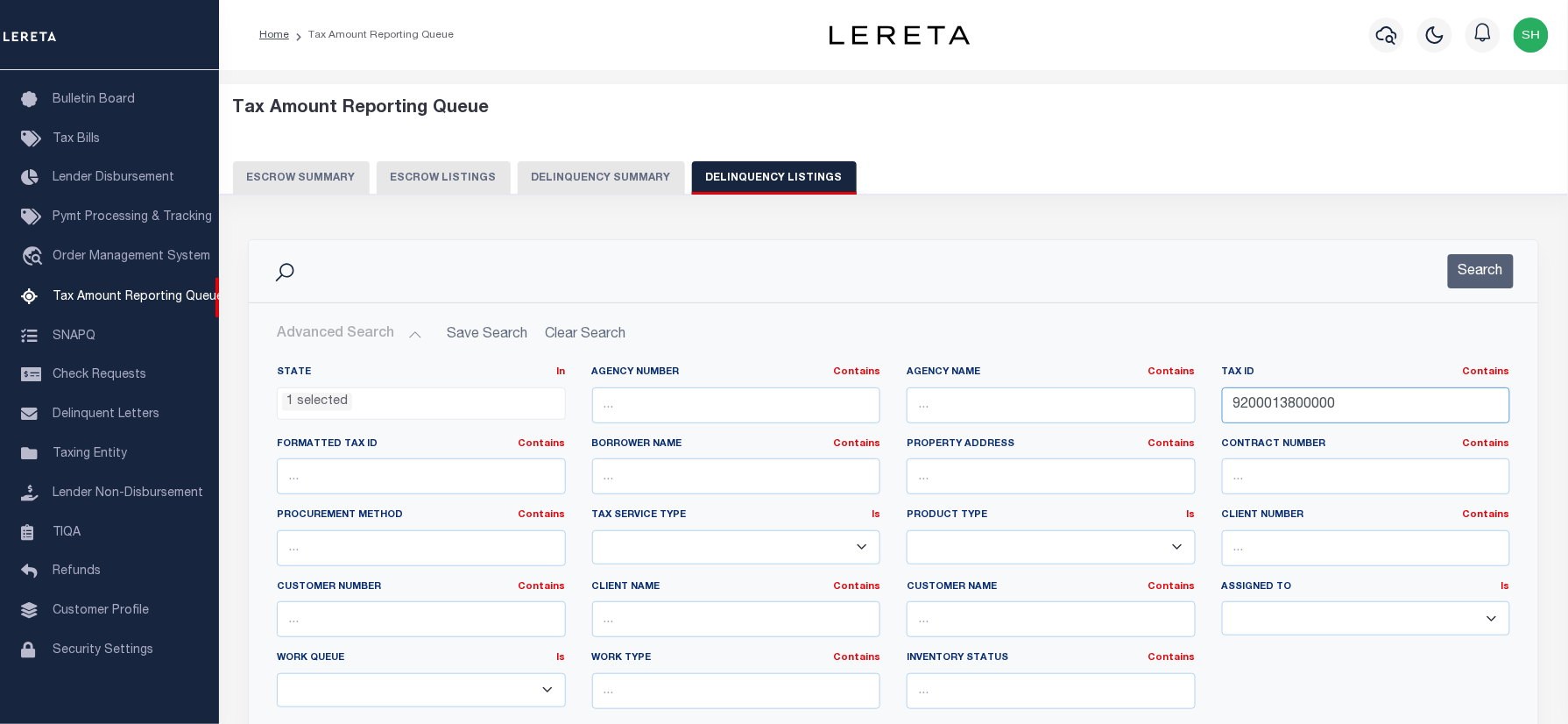
drag, startPoint x: 1356, startPoint y: 411, endPoint x: 1004, endPoint y: 400, distance: 352.2
click at [1004, 400] on div "State In In AK AL AR AZ CA CO CT DC DE FL GA GU HI IA ID IL IN KS [GEOGRAPHIC_D…" at bounding box center [893, 543] width 1260 height 357
paste input "1402900020003"
click at [1474, 253] on div "Search" at bounding box center [893, 271] width 1290 height 62
click at [1482, 260] on button "Search" at bounding box center [1481, 271] width 66 height 34
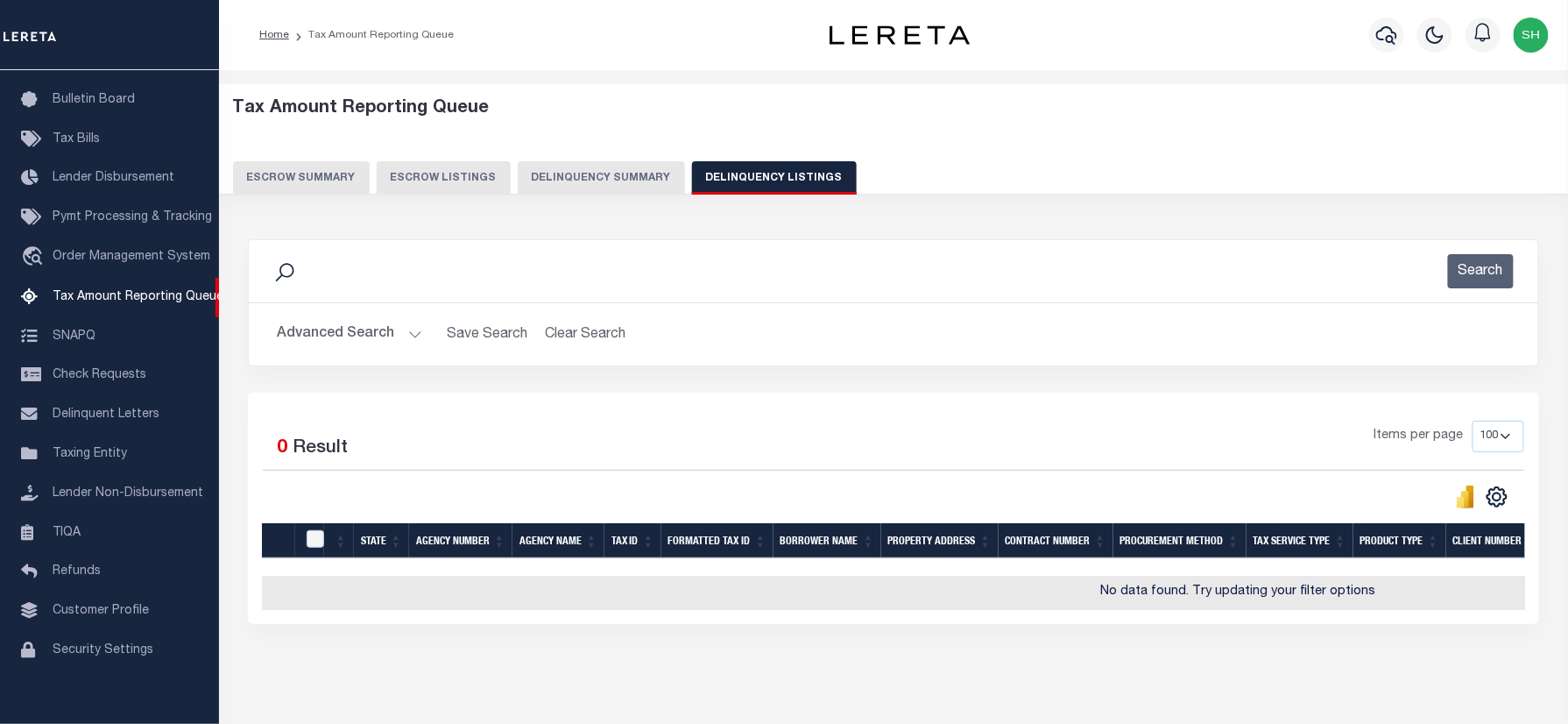
click at [314, 341] on button "Advanced Search" at bounding box center [349, 334] width 145 height 34
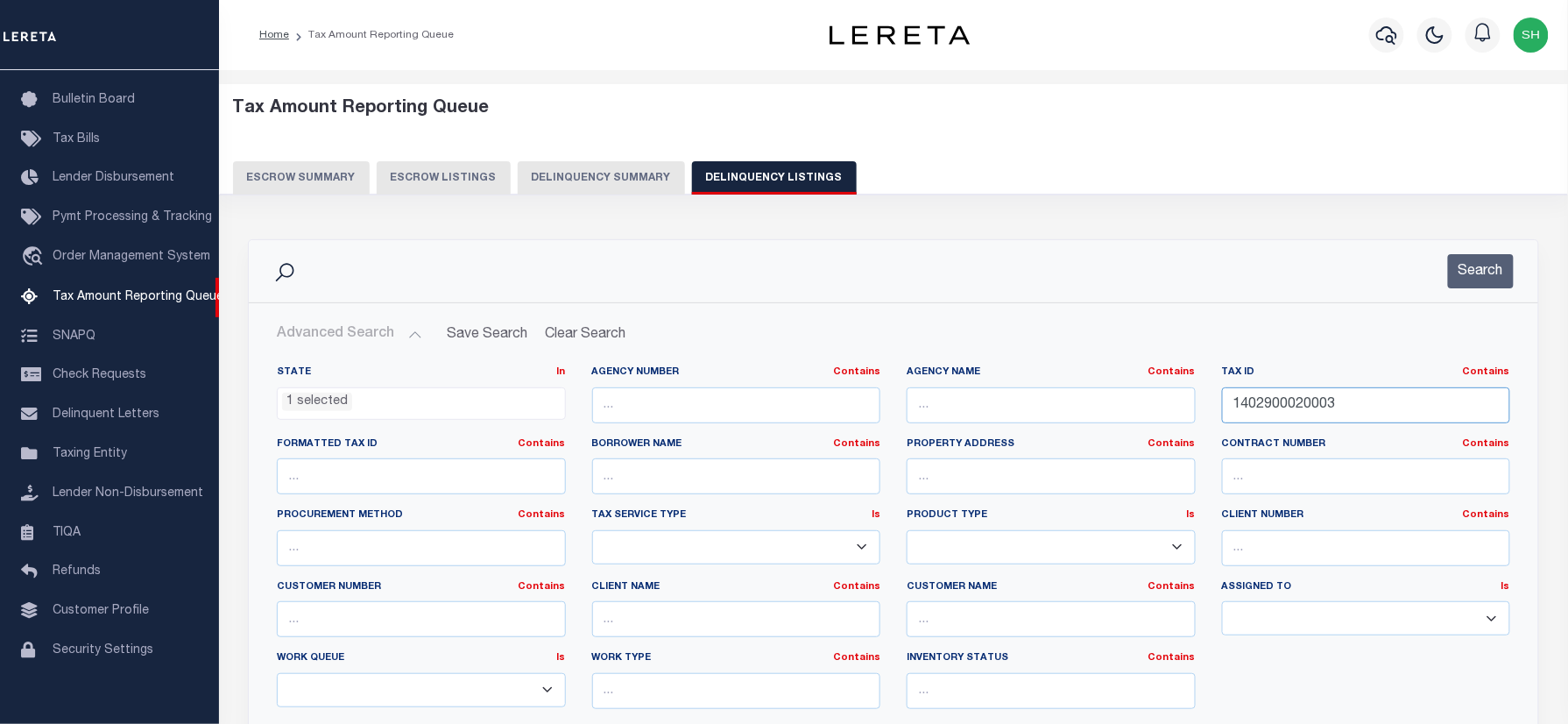
drag, startPoint x: 1367, startPoint y: 419, endPoint x: 1229, endPoint y: 348, distance: 155.2
click at [916, 353] on div "State In In AK AL AR AZ CA CO CT DC DE FL GA GU HI IA ID IL IN KS KY LA MA MD M…" at bounding box center [893, 552] width 1288 height 402
click at [1463, 257] on button "Search" at bounding box center [1481, 271] width 66 height 34
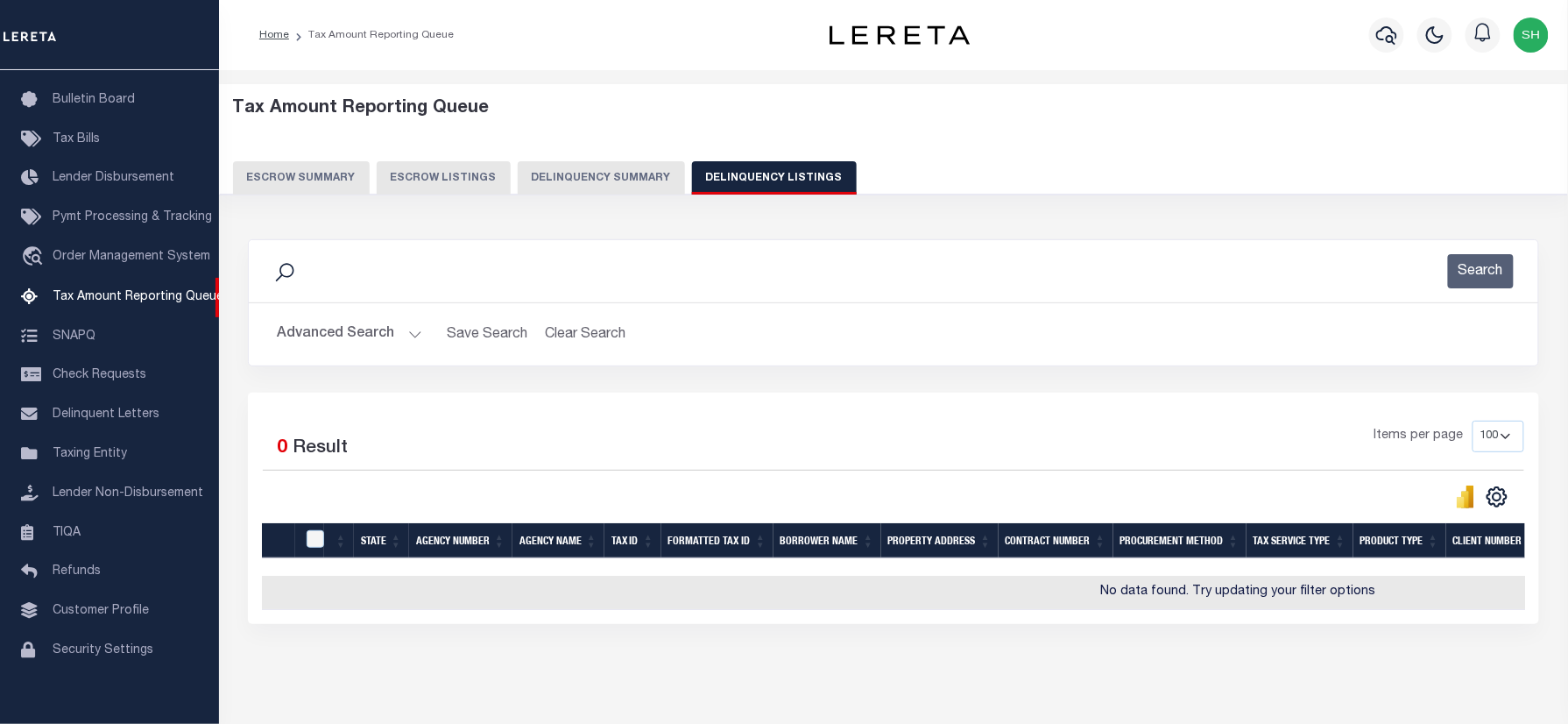
click at [403, 337] on button "Advanced Search" at bounding box center [349, 334] width 145 height 34
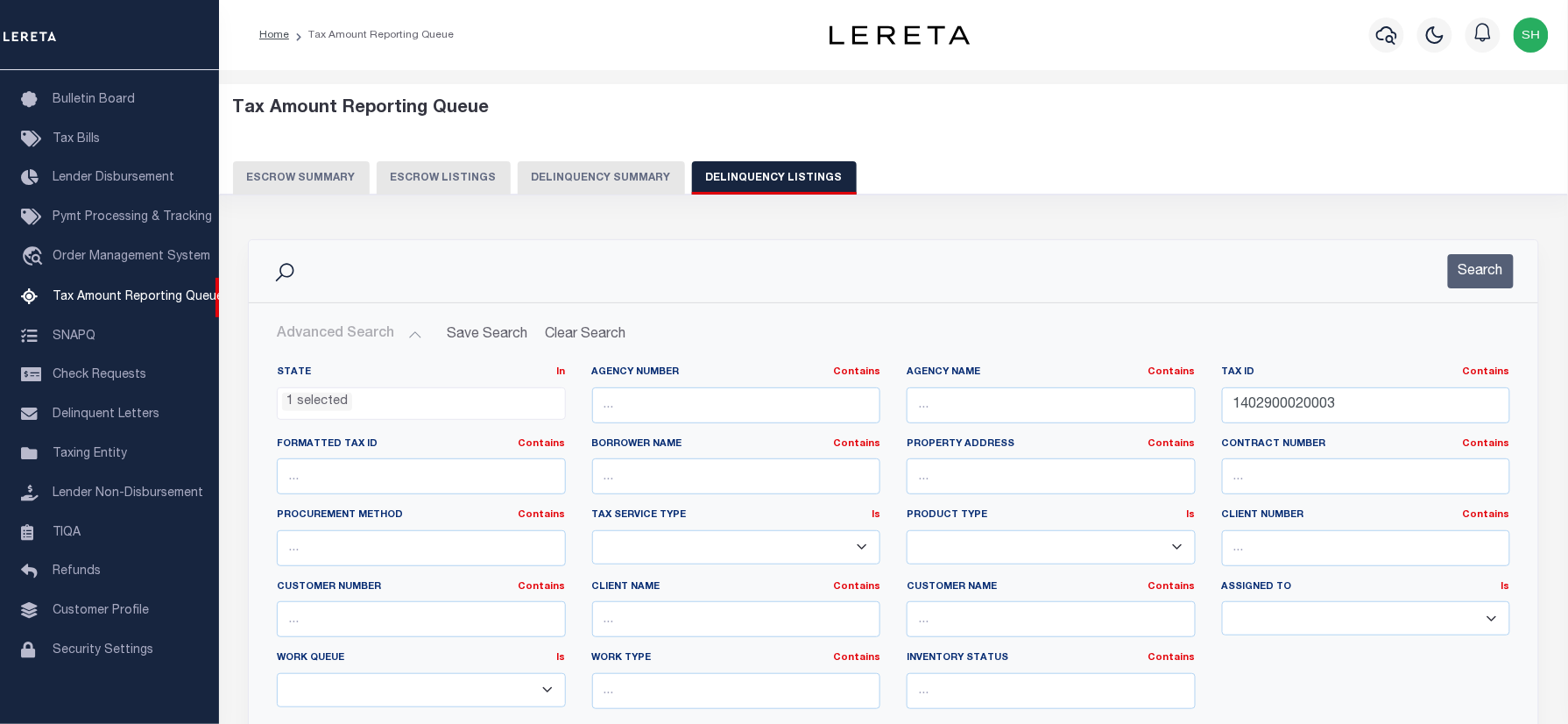
click at [366, 417] on span "1 selected" at bounding box center [421, 403] width 289 height 33
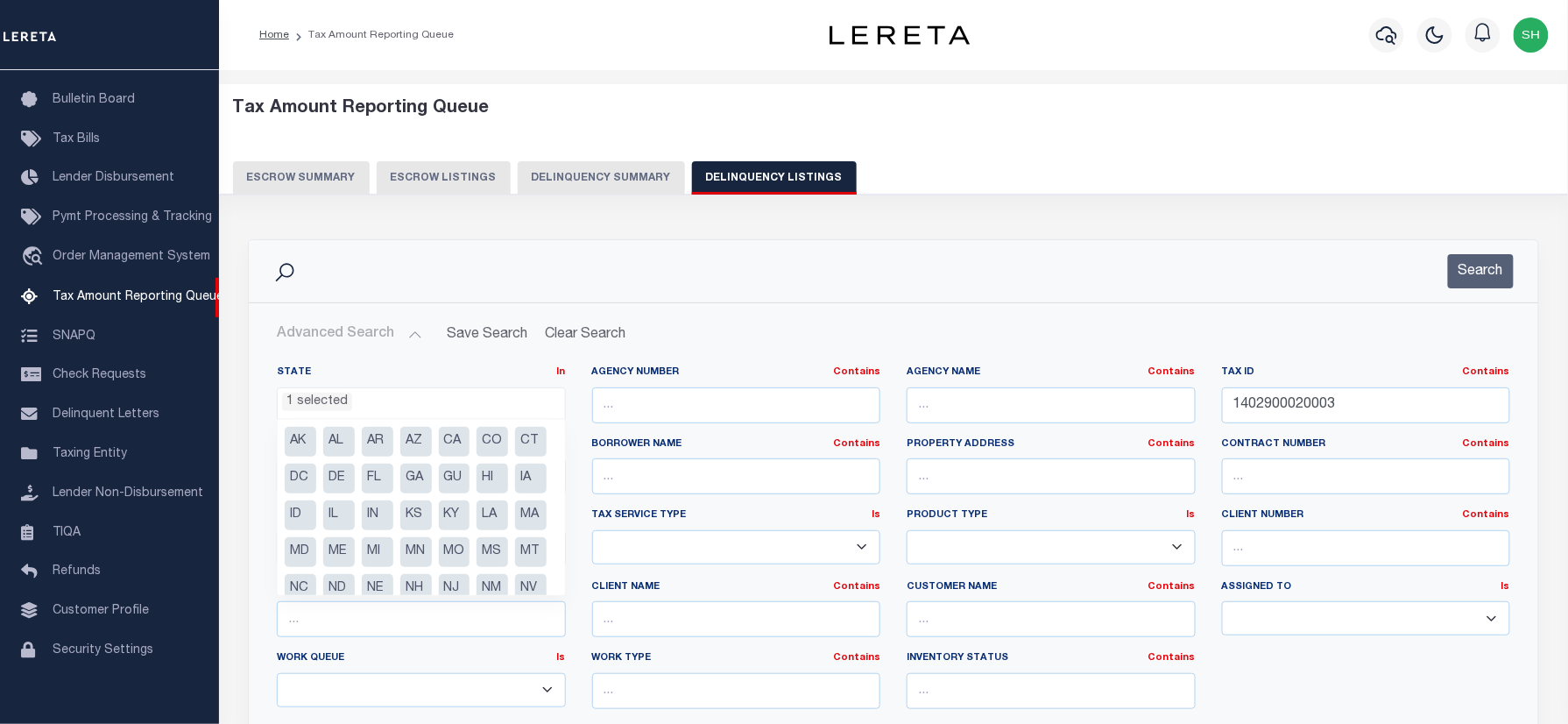
scroll to position [124, 0]
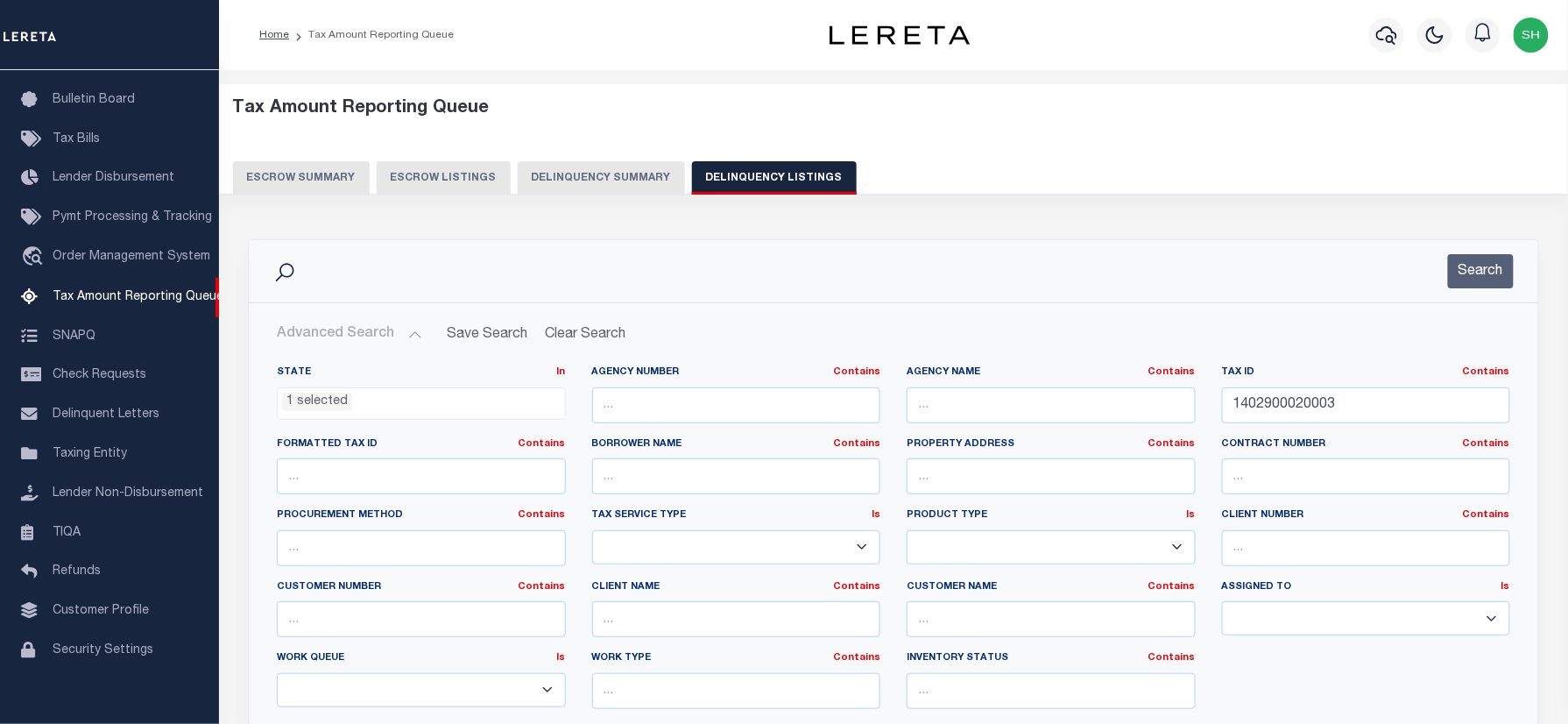
click at [918, 282] on div "Search" at bounding box center [894, 271] width 1262 height 34
drag, startPoint x: 1371, startPoint y: 408, endPoint x: 1252, endPoint y: 319, distance: 148.6
click at [821, 365] on div "State In In AK AL AR AZ CA CO CT DC DE FL GA GU HI IA ID IL IN KS KY LA MA MD M…" at bounding box center [893, 552] width 1288 height 402
paste input "48400010005"
click at [1514, 267] on button "Search" at bounding box center [1481, 271] width 66 height 34
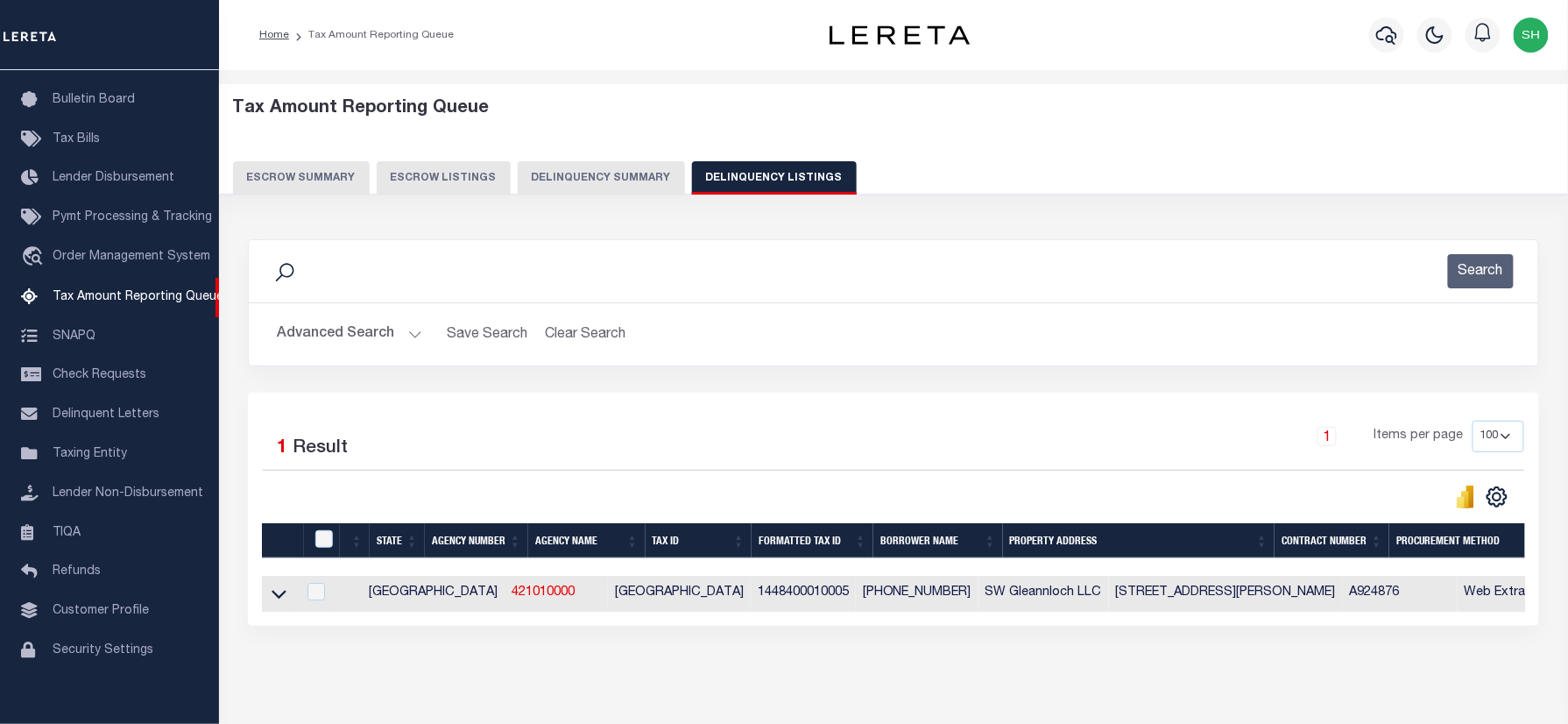
click at [275, 602] on icon at bounding box center [279, 593] width 15 height 18
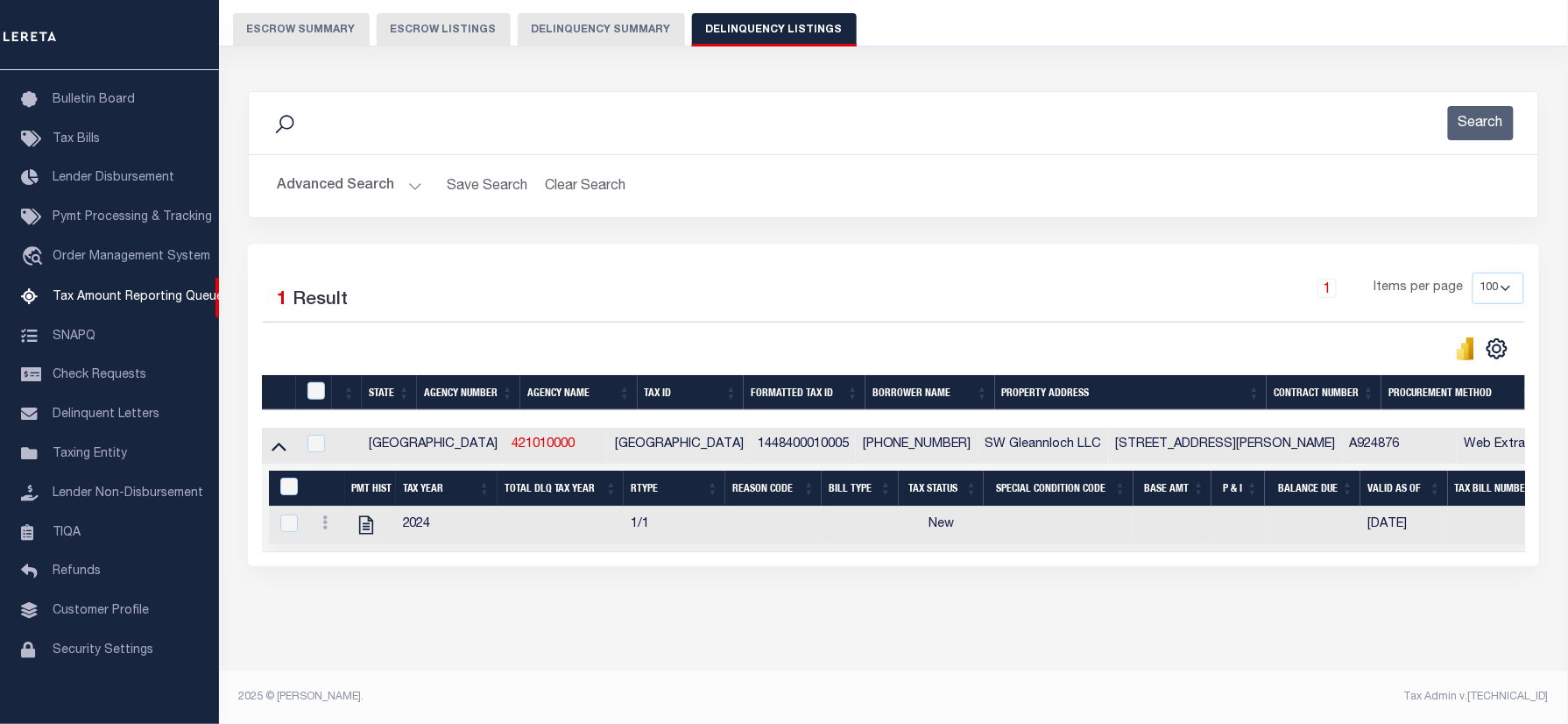
scroll to position [165, 0]
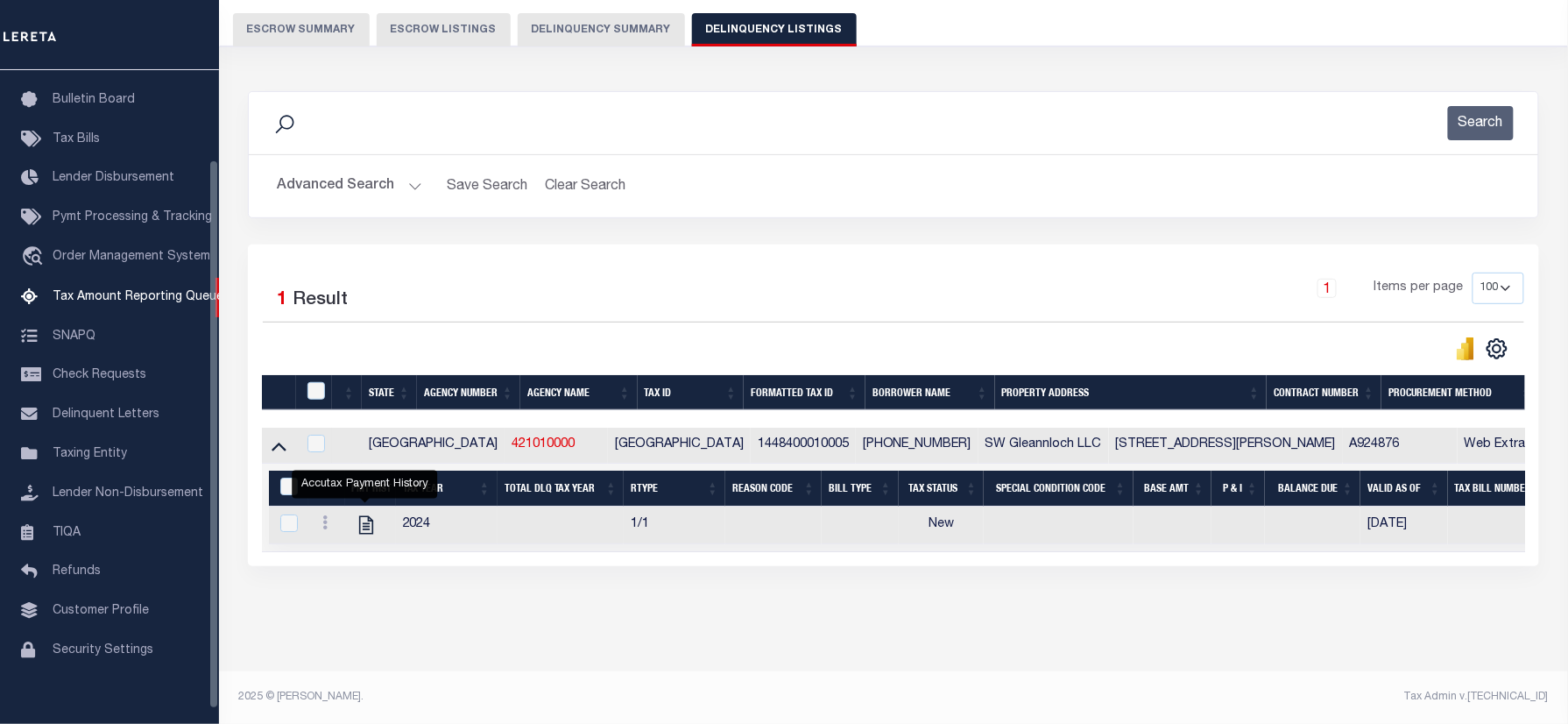
click at [319, 169] on button "Advanced Search" at bounding box center [349, 186] width 145 height 34
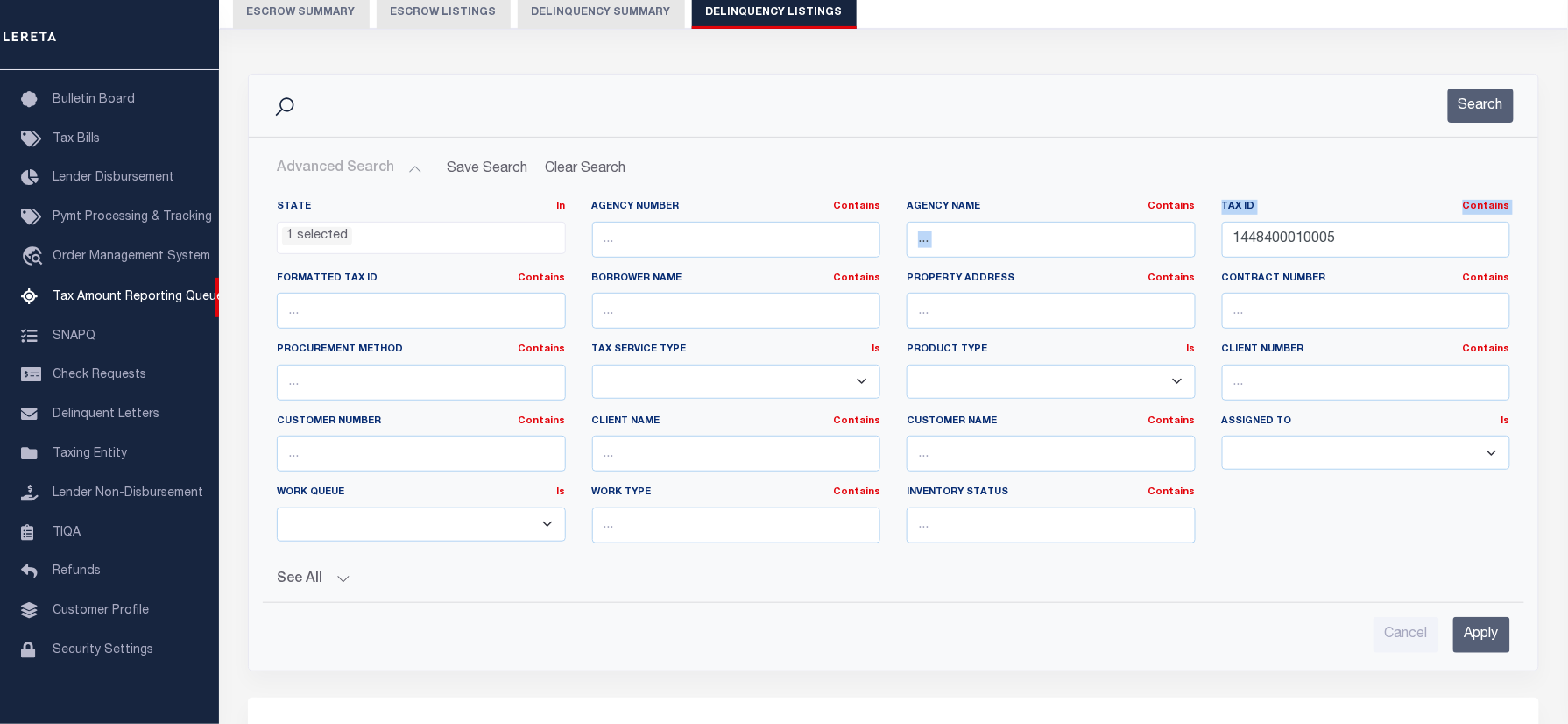
drag, startPoint x: 1348, startPoint y: 259, endPoint x: 1370, endPoint y: 257, distance: 22.1
click at [1044, 219] on div "State In In AK AL AR AZ CA CO CT DC DE FL GA GU HI IA ID IL IN KS KY LA MA MD M…" at bounding box center [893, 378] width 1260 height 357
drag, startPoint x: 1441, startPoint y: 246, endPoint x: 1417, endPoint y: 245, distance: 24.0
click at [1439, 245] on input "1448400010005" at bounding box center [1367, 239] width 289 height 36
drag, startPoint x: 1414, startPoint y: 245, endPoint x: 983, endPoint y: 228, distance: 431.3
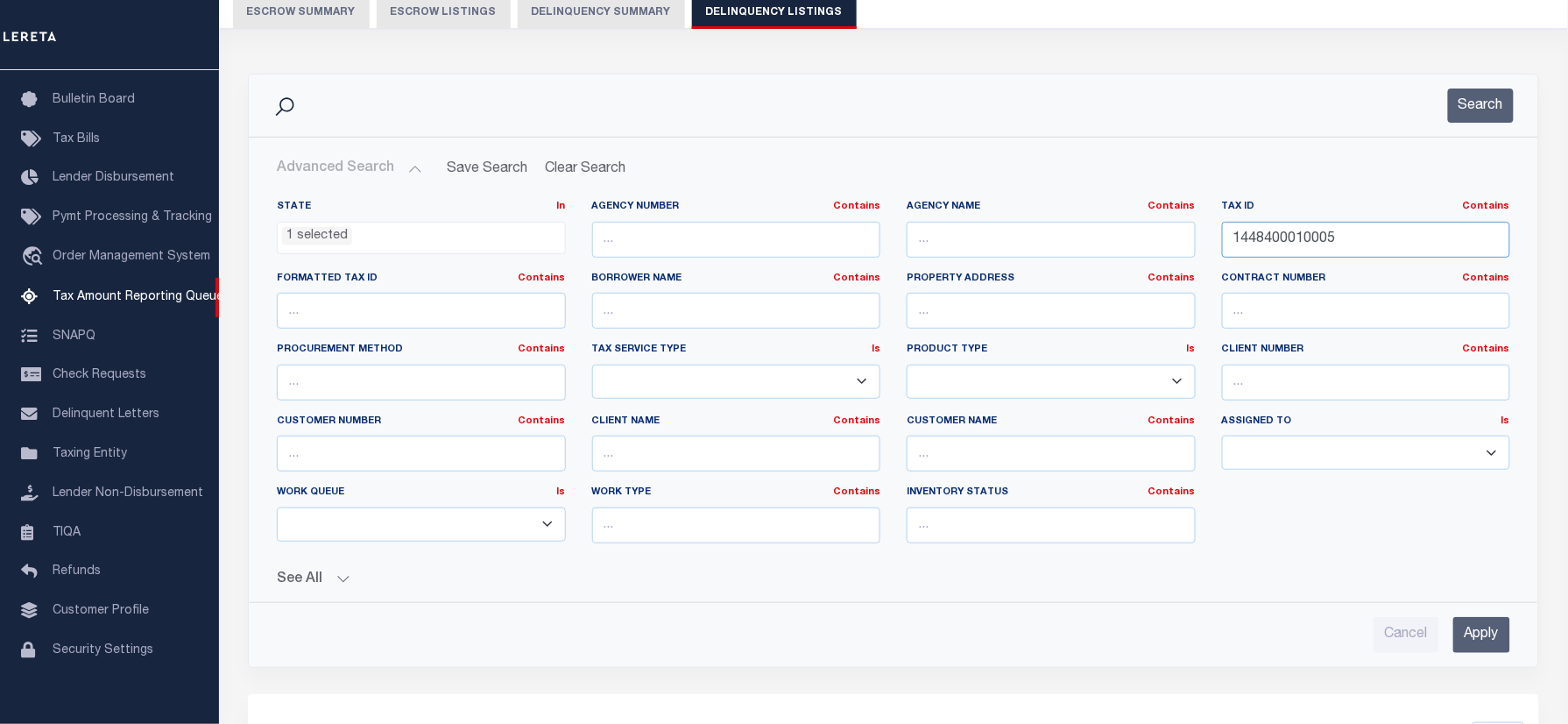
click at [960, 241] on div "State In In AK AL AR AZ CA CO CT DC DE FL GA GU HI IA ID IL IN KS KY LA MA MD M…" at bounding box center [893, 378] width 1260 height 357
paste input "L268000000000800"
click at [1498, 92] on button "Search" at bounding box center [1481, 105] width 66 height 34
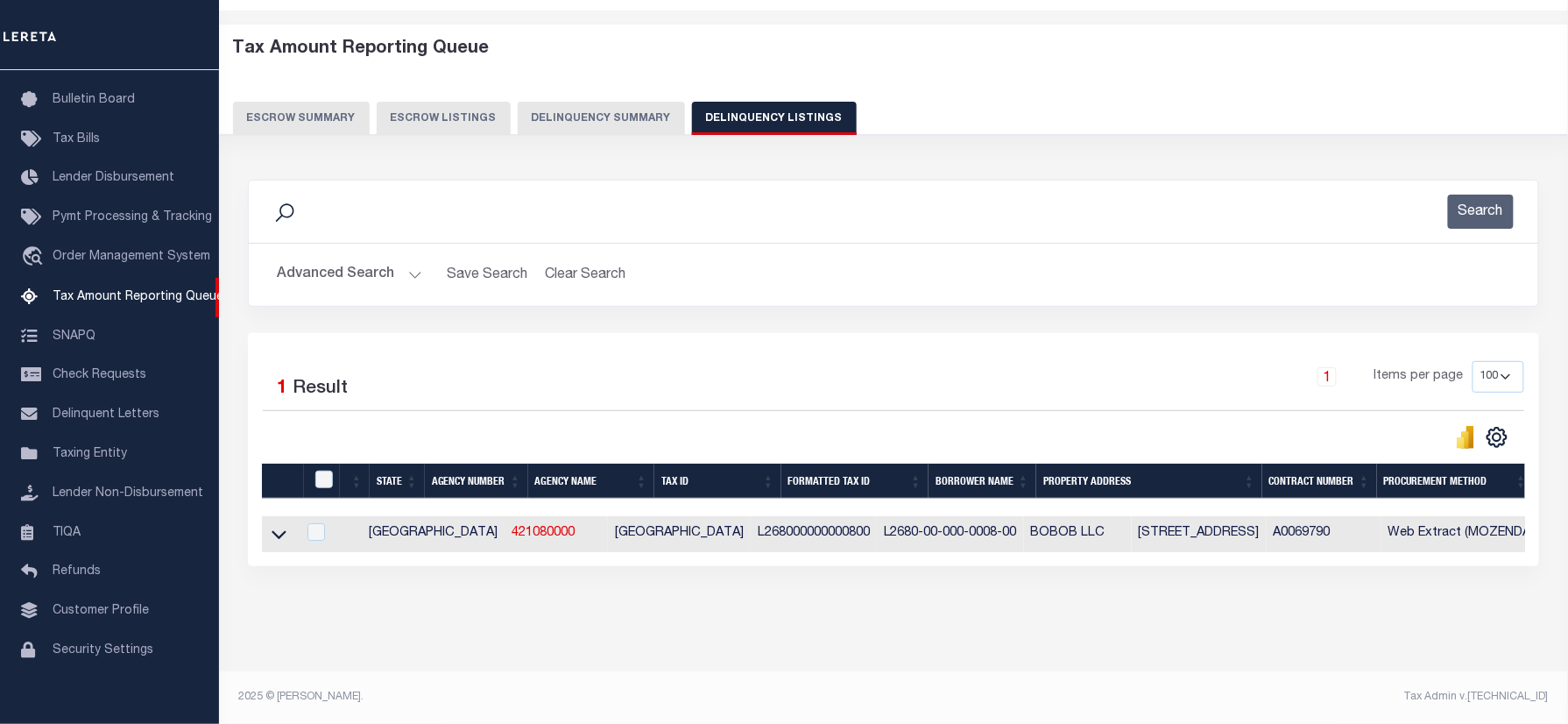
scroll to position [10, 0]
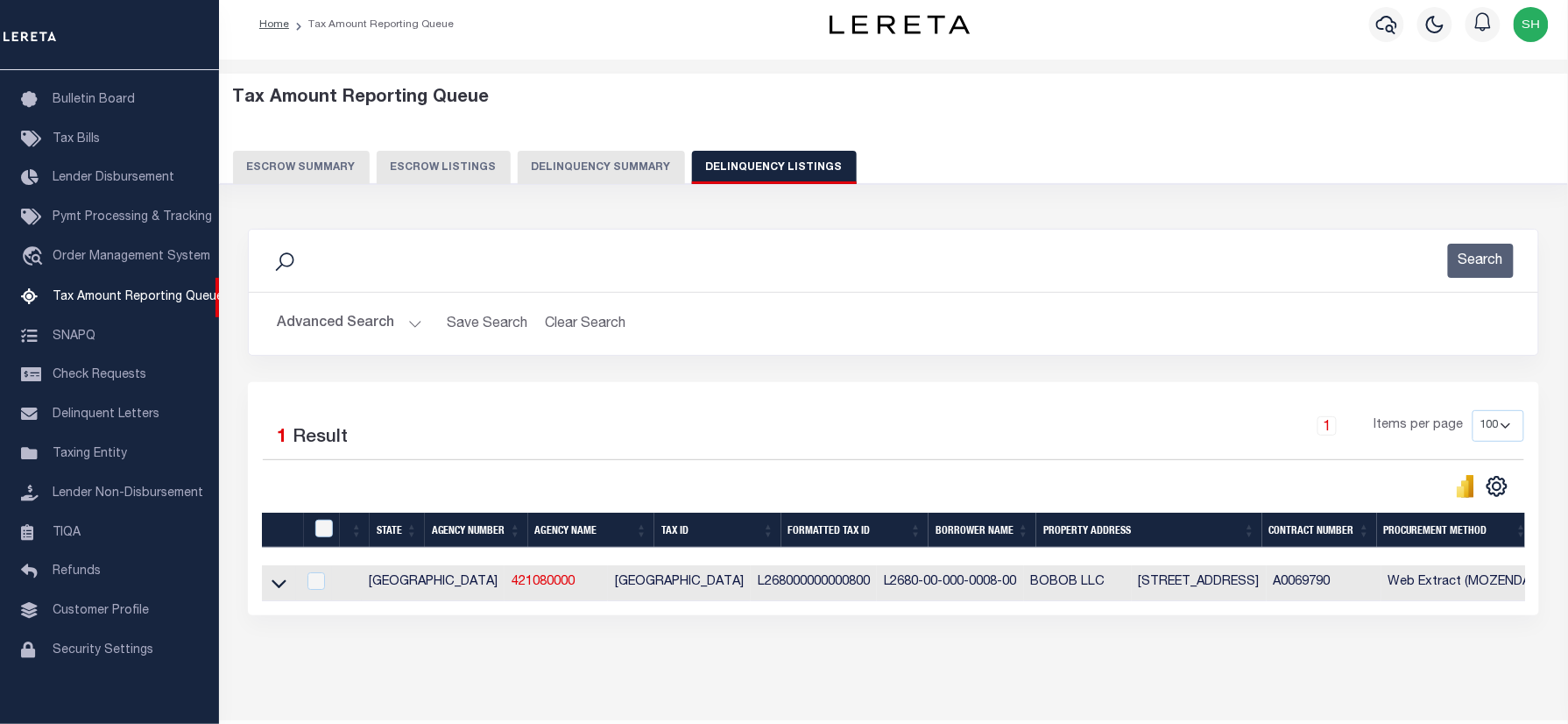
click at [270, 588] on link at bounding box center [278, 581] width 20 height 12
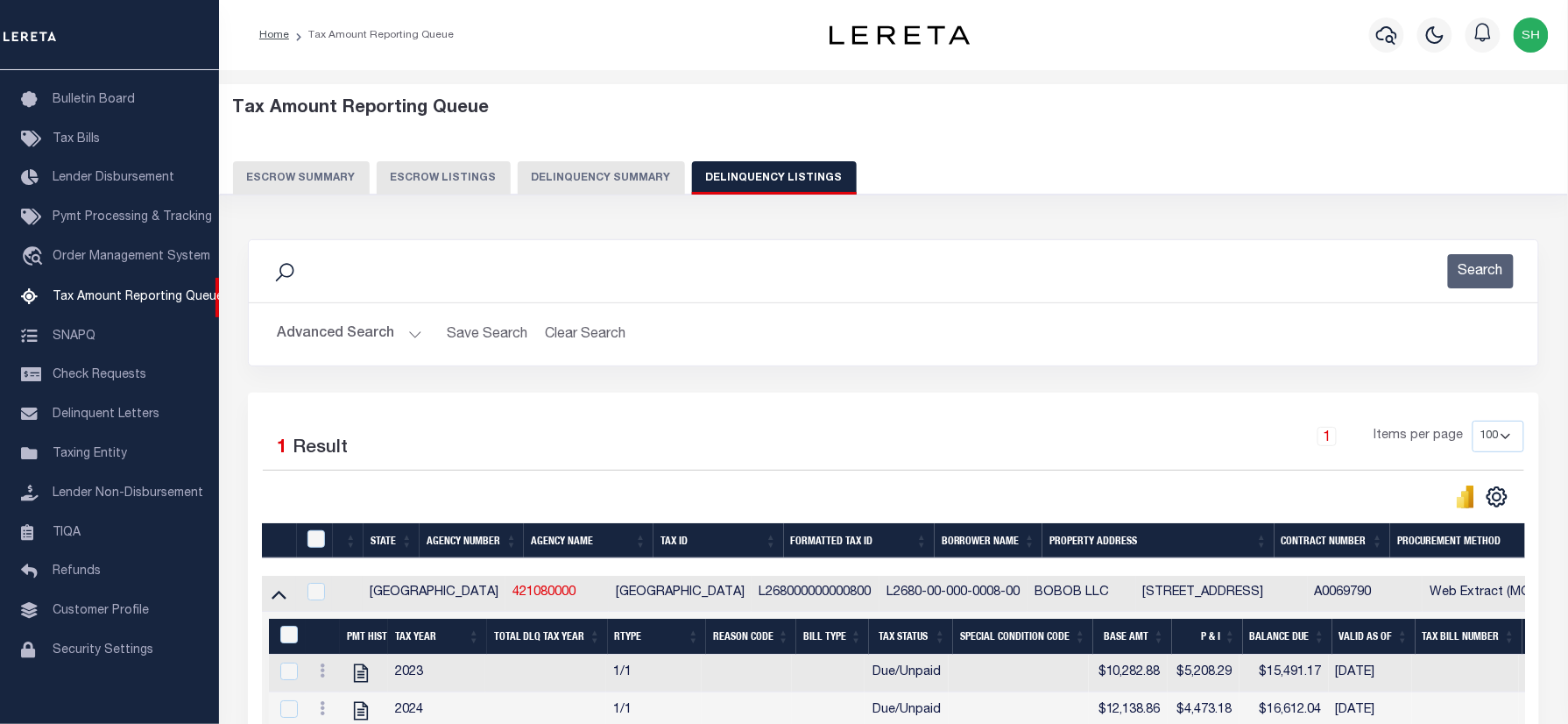
scroll to position [204, 0]
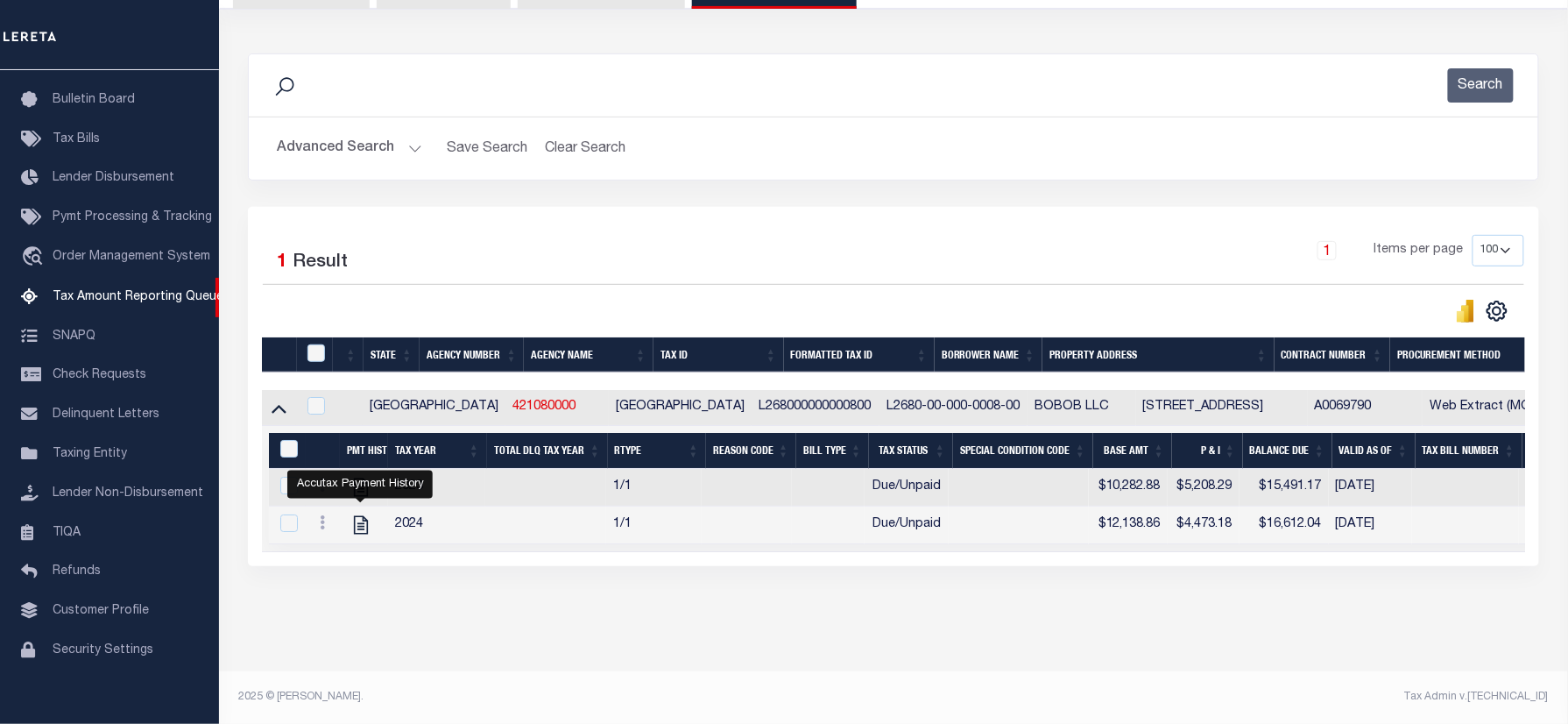
click at [343, 131] on button "Advanced Search" at bounding box center [349, 148] width 145 height 34
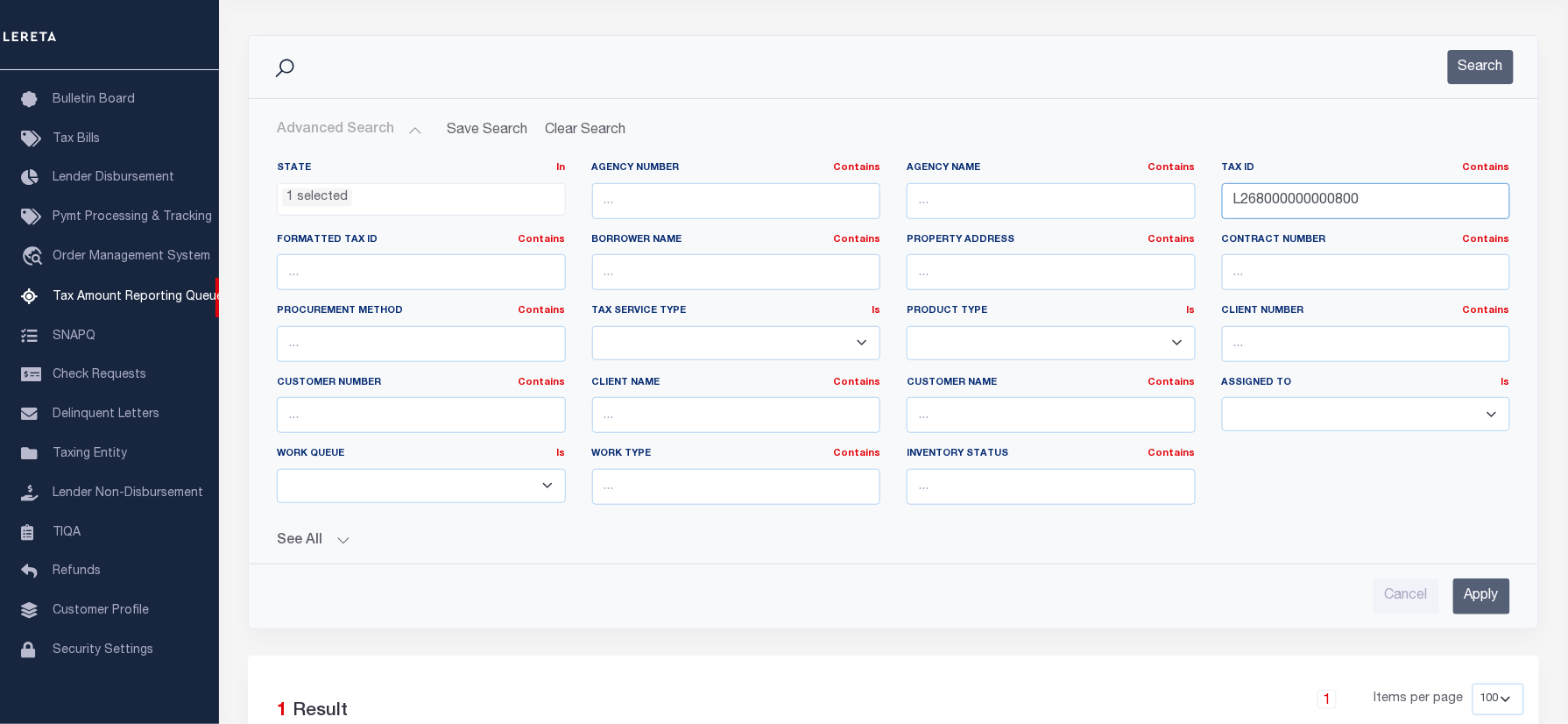
drag, startPoint x: 1404, startPoint y: 205, endPoint x: 967, endPoint y: 212, distance: 437.1
click at [943, 225] on div "State In In AK AL AR AZ CA CO CT DC DE FL GA GU HI IA ID IL IN KS KY LA MA MD M…" at bounding box center [893, 340] width 1260 height 357
paste input "323395000401500"
click at [1498, 62] on button "Search" at bounding box center [1481, 67] width 66 height 34
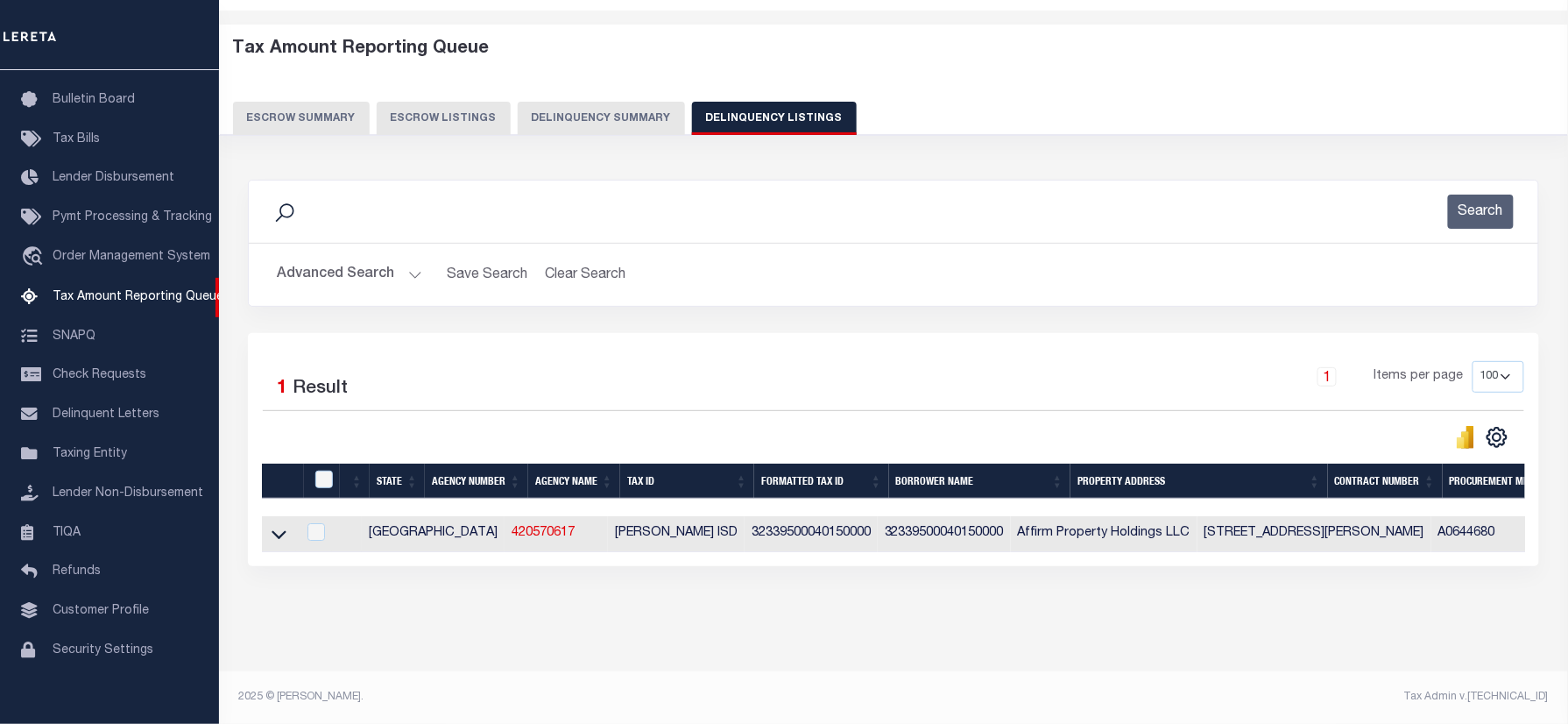
scroll to position [11, 0]
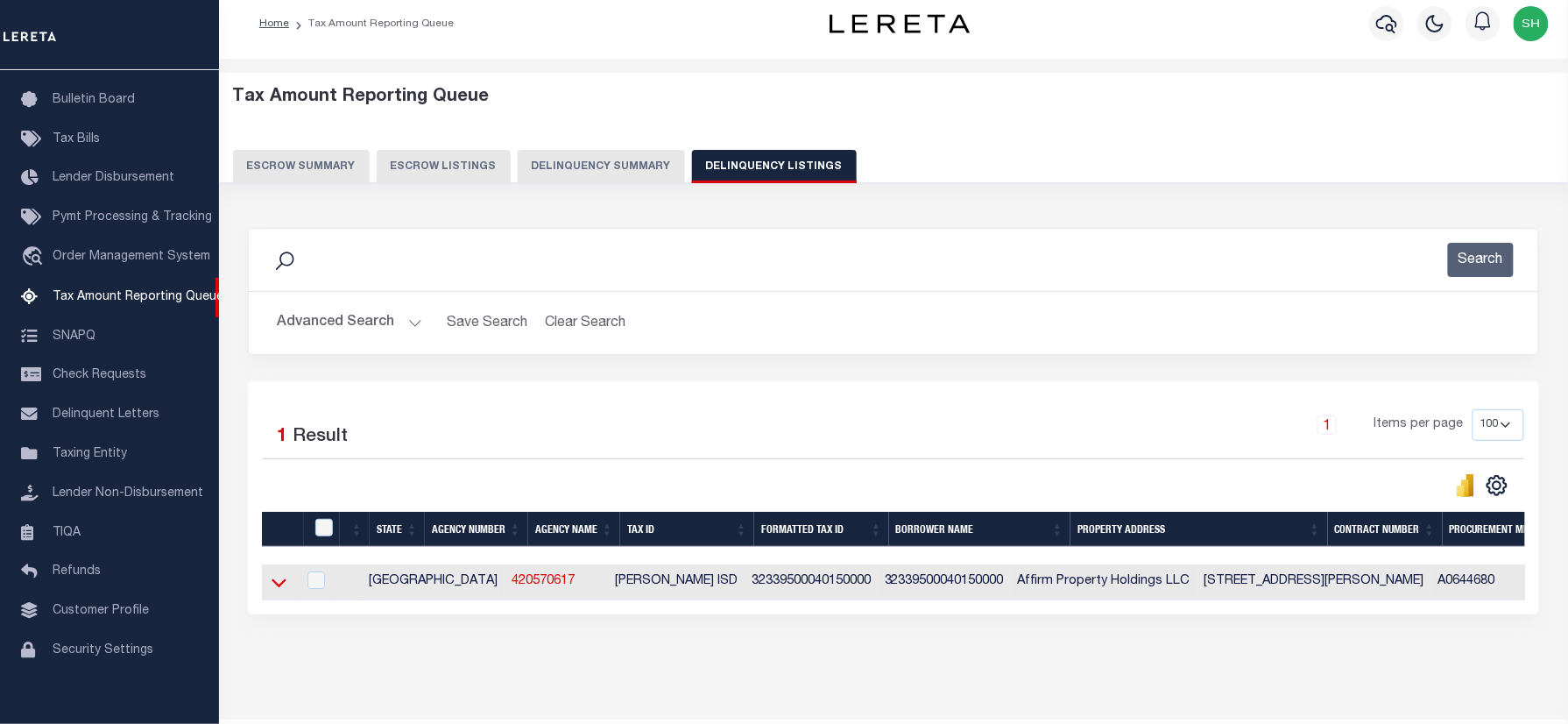
click at [272, 589] on icon at bounding box center [279, 581] width 15 height 18
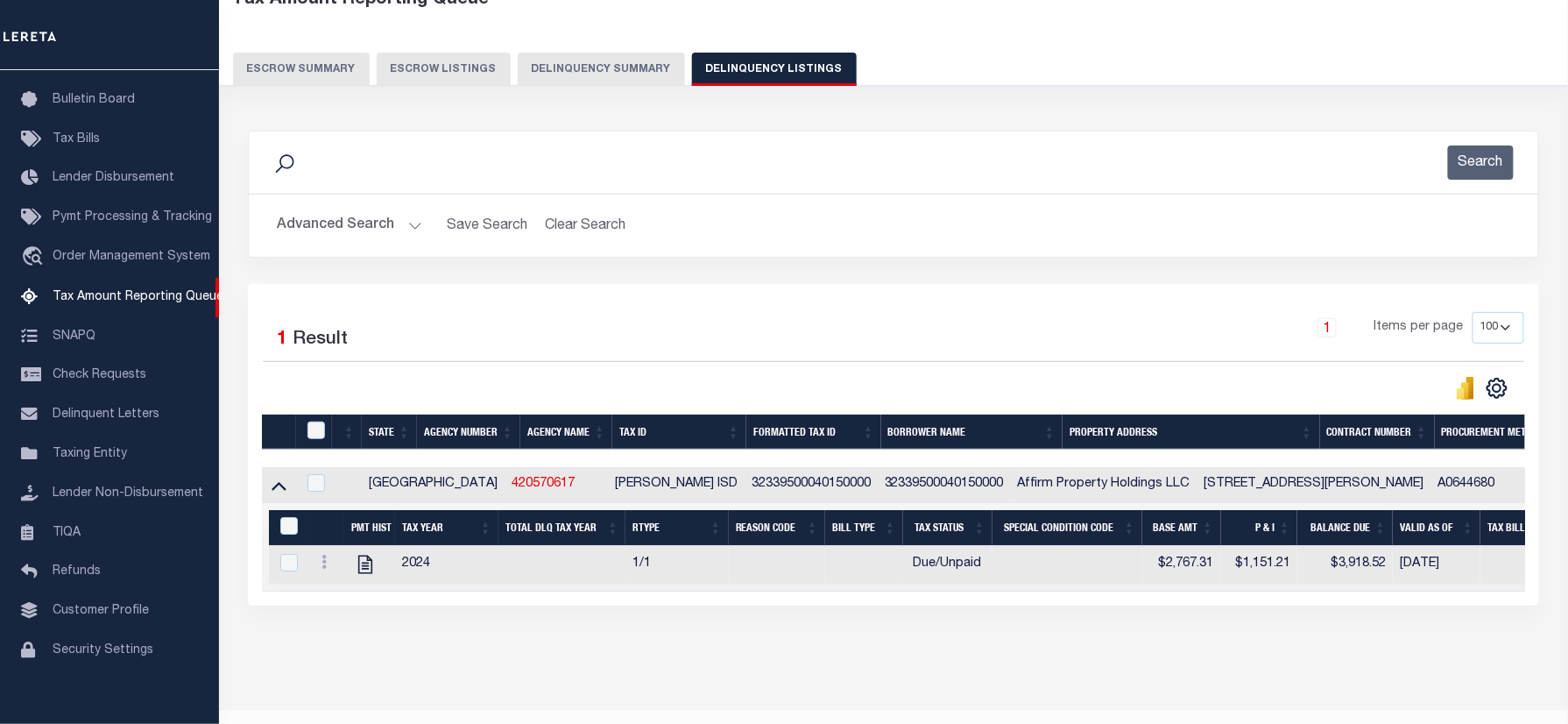
scroll to position [165, 0]
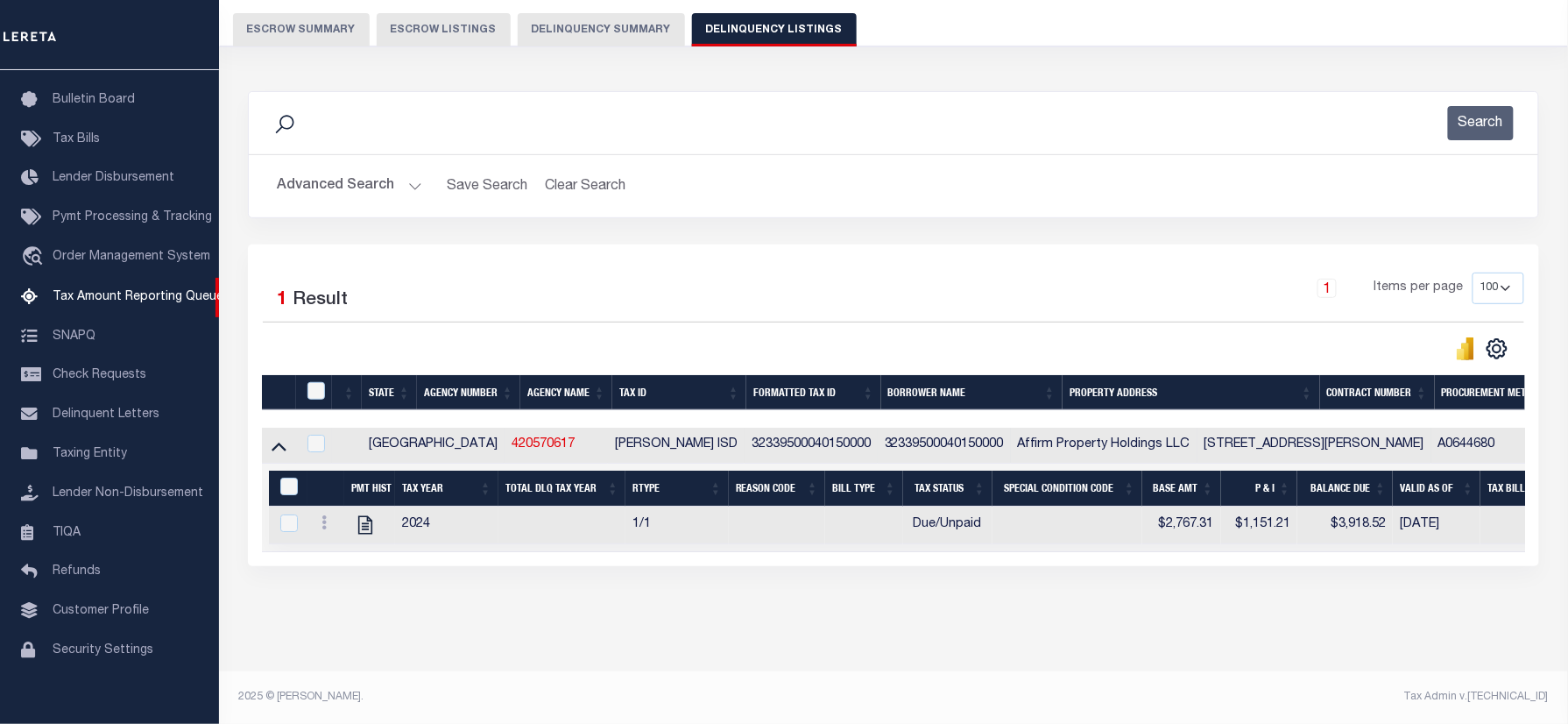
click at [342, 169] on button "Advanced Search" at bounding box center [349, 186] width 145 height 34
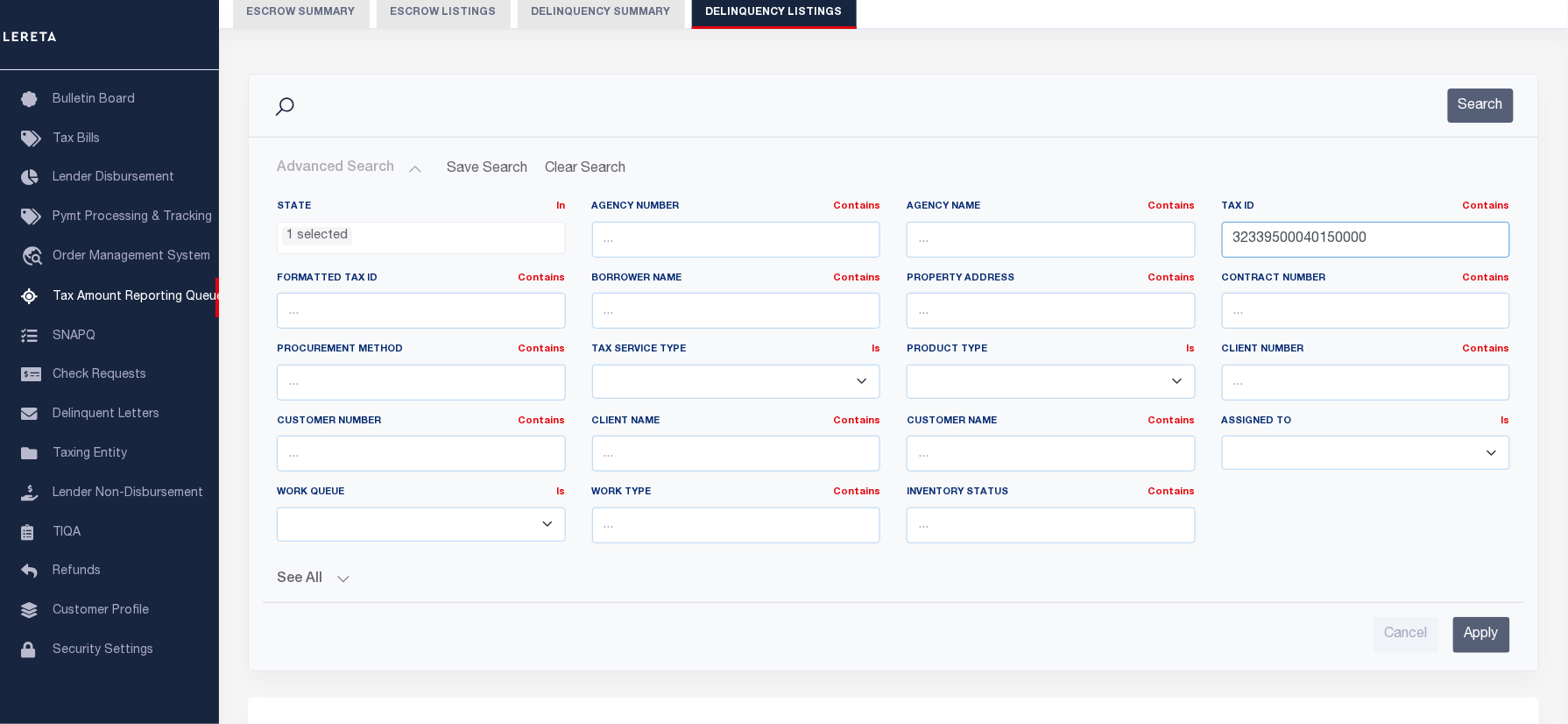
drag, startPoint x: 1368, startPoint y: 239, endPoint x: 1139, endPoint y: 229, distance: 229.2
click at [1091, 239] on div "State In In AK AL AR AZ CA CO CT DC DE FL GA GU HI IA ID IL IN KS KY LA MA MD M…" at bounding box center [893, 378] width 1260 height 357
paste input "48858"
click at [1510, 98] on button "Search" at bounding box center [1481, 105] width 66 height 34
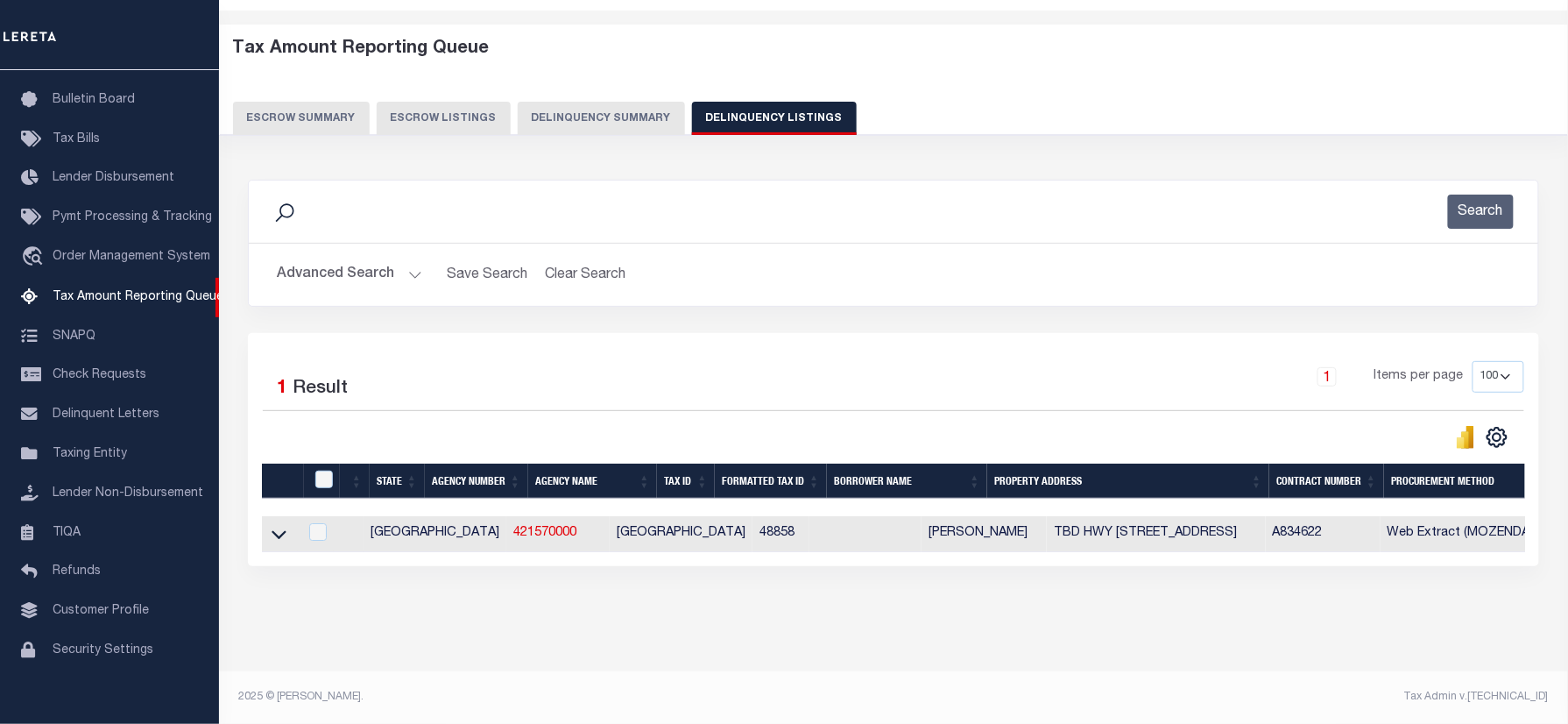
scroll to position [10, 0]
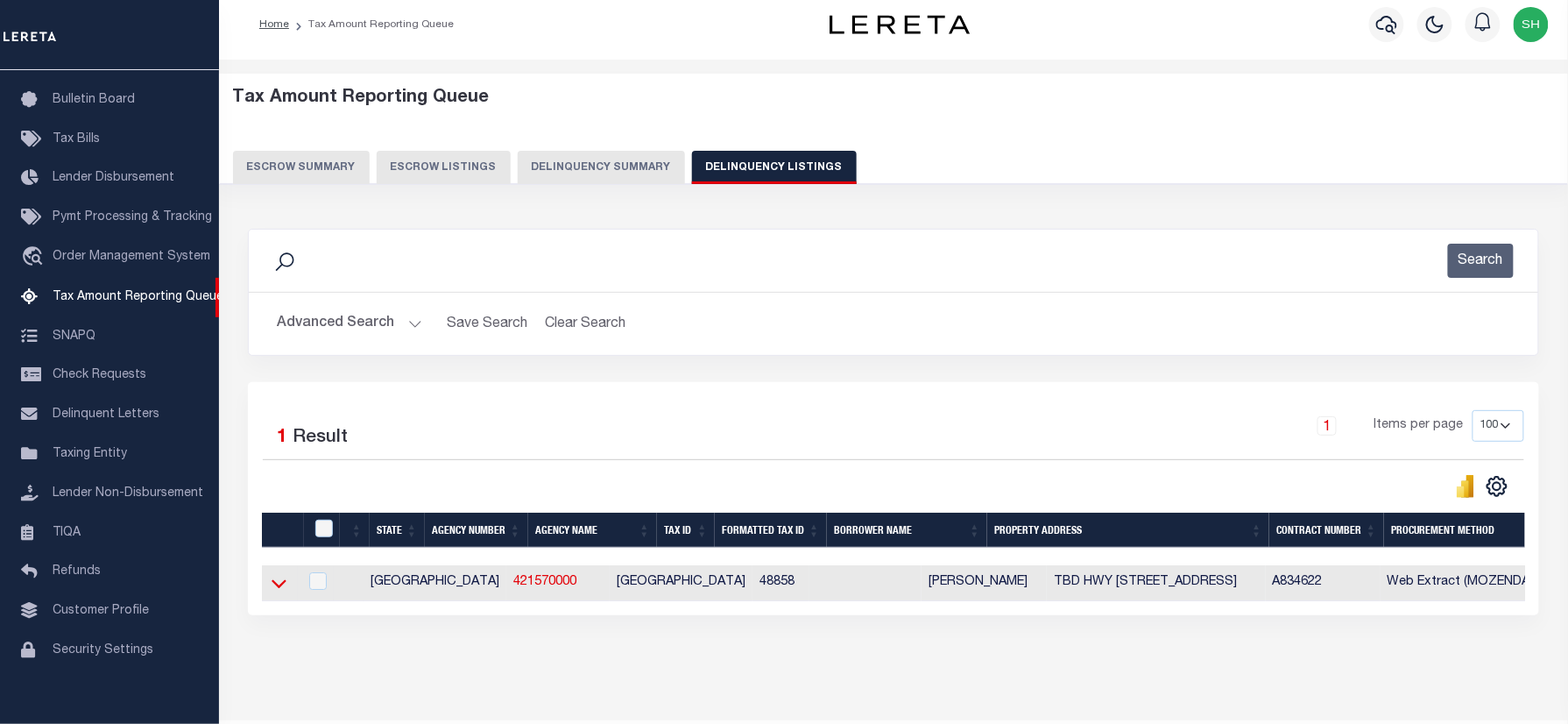
click at [275, 592] on icon at bounding box center [279, 582] width 15 height 18
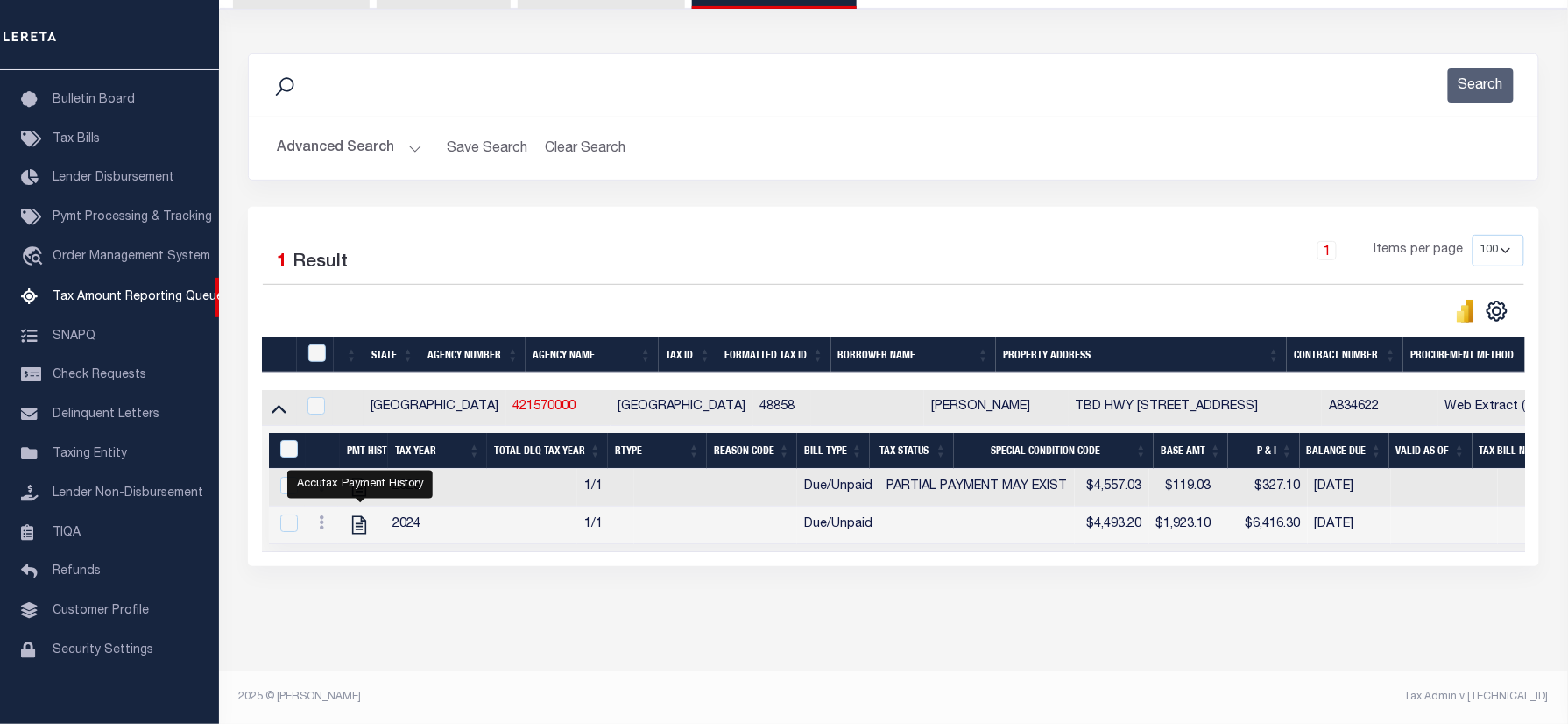
scroll to position [87, 0]
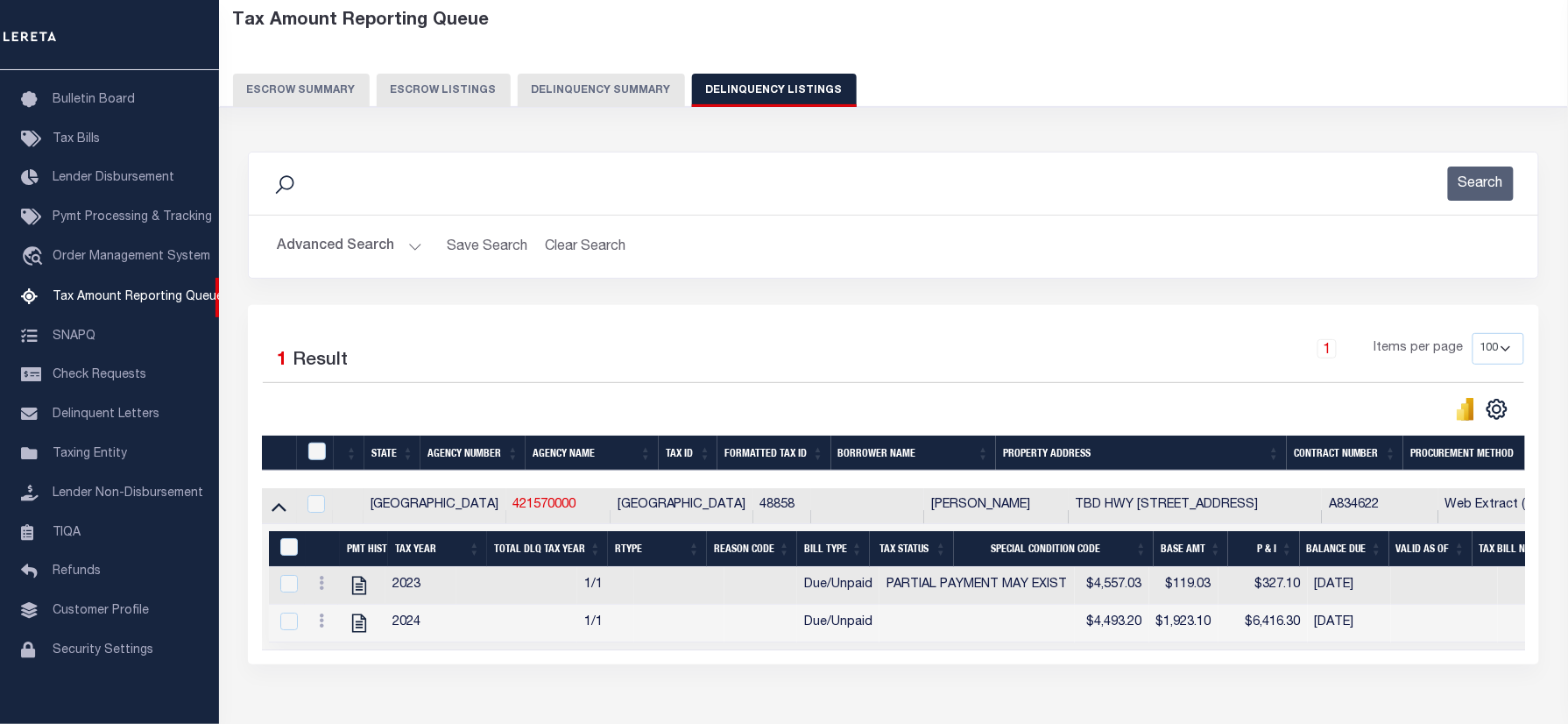
drag, startPoint x: 328, startPoint y: 249, endPoint x: 937, endPoint y: 333, distance: 614.8
click at [328, 249] on button "Advanced Search" at bounding box center [349, 247] width 145 height 34
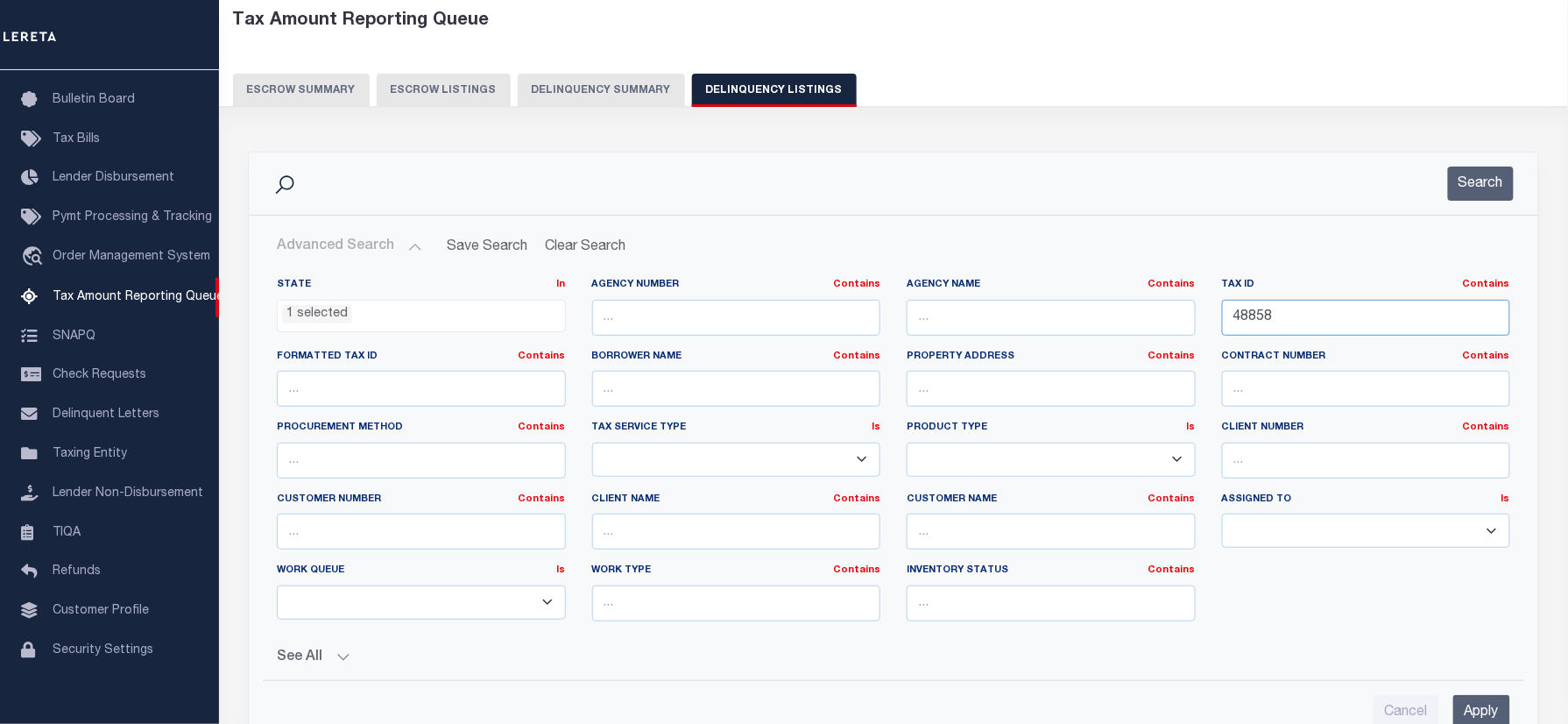
drag, startPoint x: 1305, startPoint y: 320, endPoint x: 884, endPoint y: 250, distance: 426.8
click at [797, 250] on div "Advanced Search Save Search Clear Search tblassign_wrapper_dynamictable_____Def…" at bounding box center [894, 482] width 1262 height 505
paste input "5492003400"
type input "5492003400"
click at [1479, 174] on button "Search" at bounding box center [1481, 183] width 66 height 34
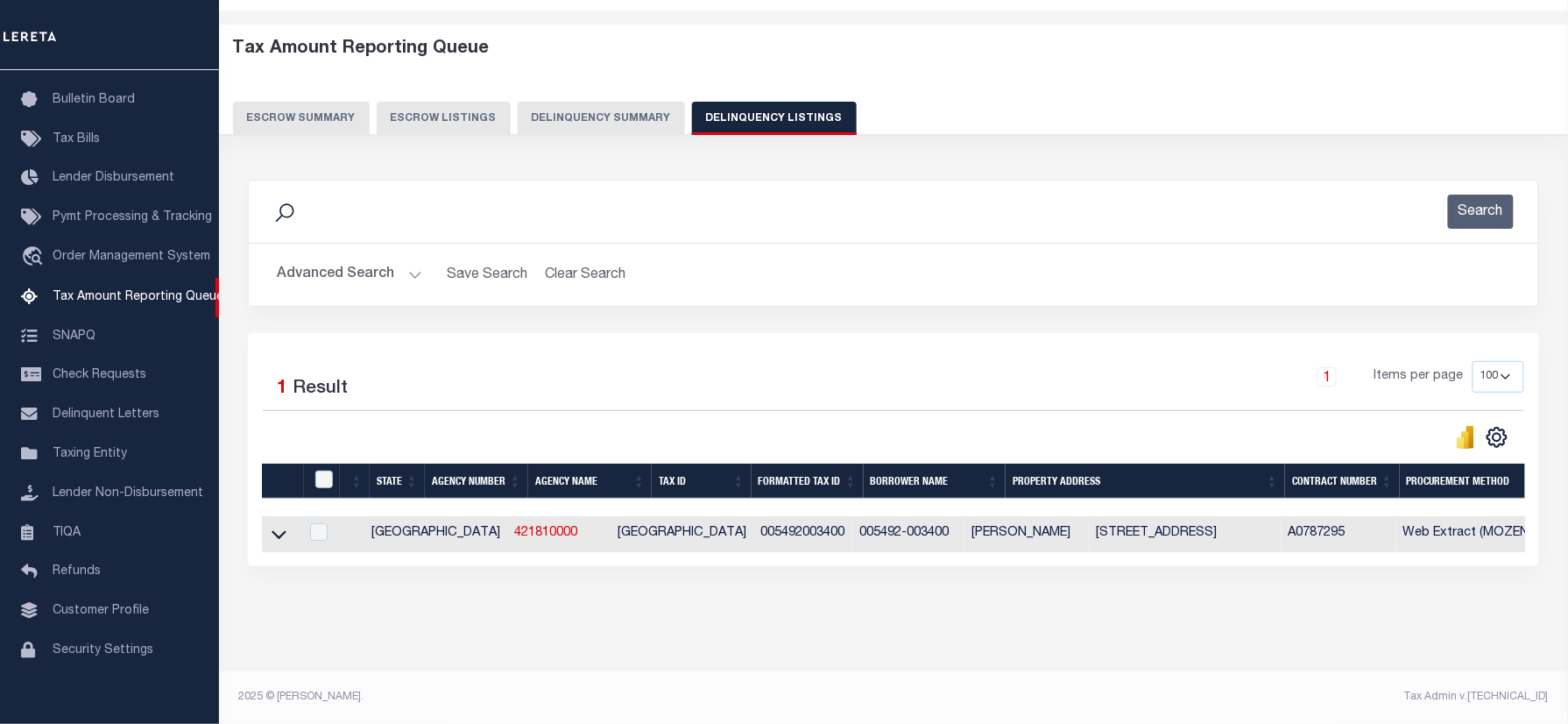
scroll to position [0, 0]
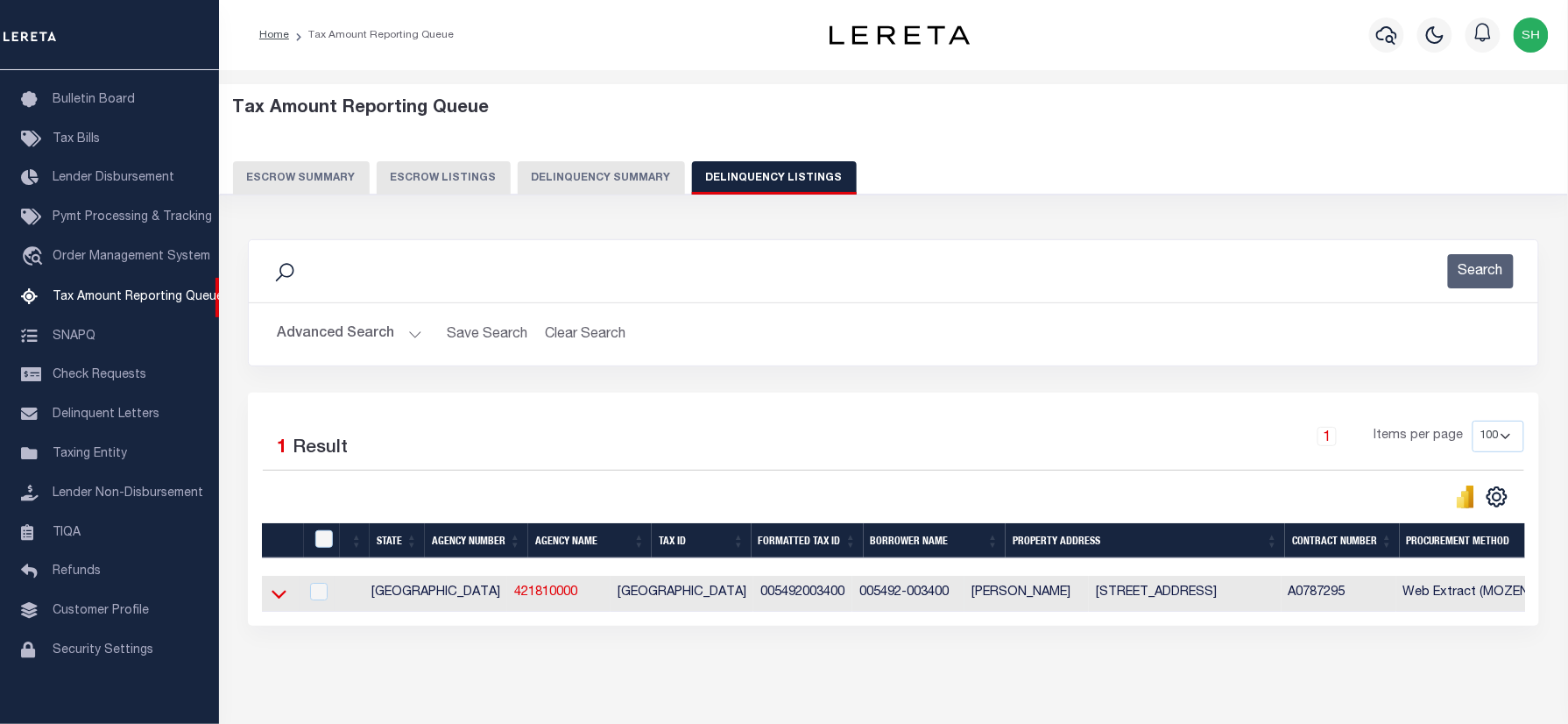
click at [277, 600] on icon at bounding box center [279, 594] width 15 height 9
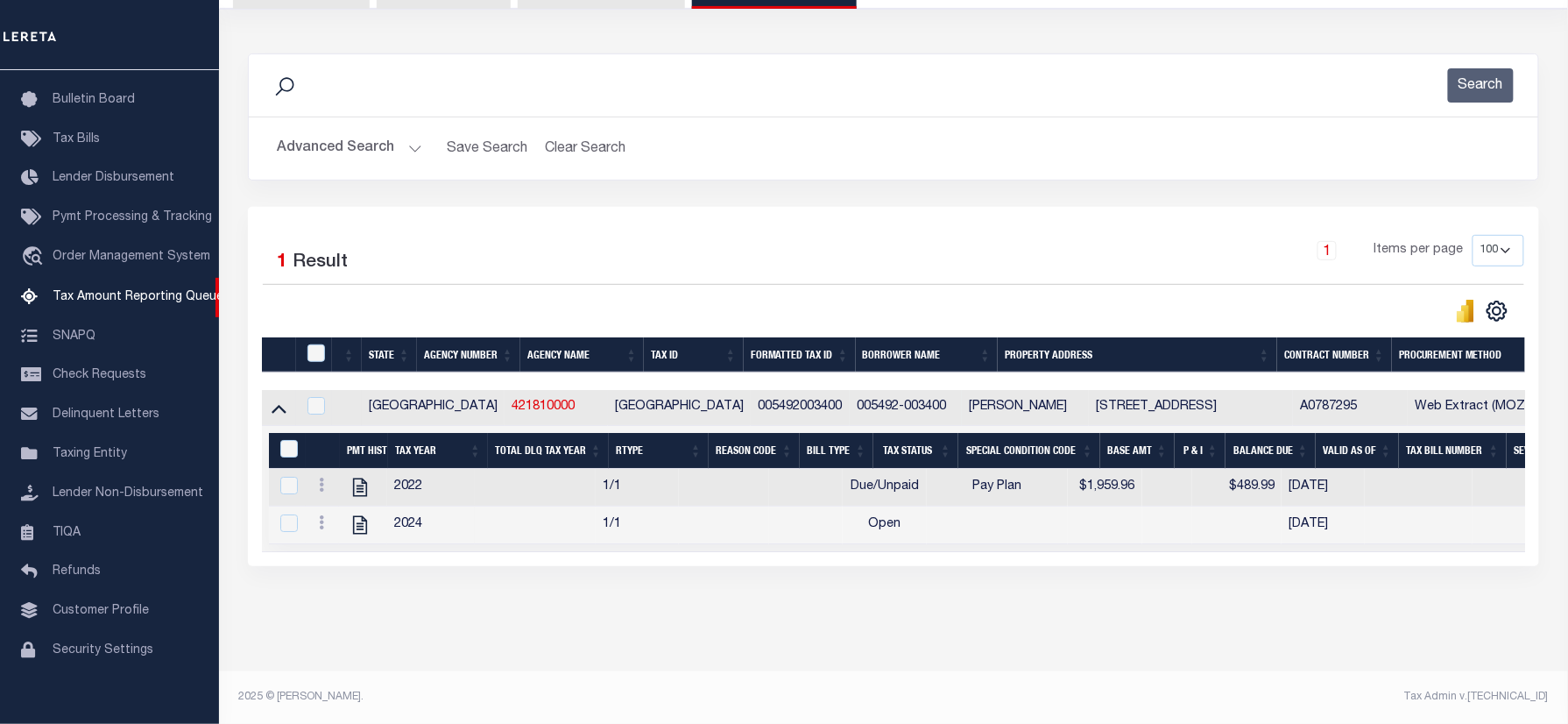
scroll to position [204, 0]
drag, startPoint x: 755, startPoint y: 392, endPoint x: 845, endPoint y: 384, distance: 90.4
click at [850, 390] on td "005492-003400" at bounding box center [906, 408] width 112 height 36
checkbox input "true"
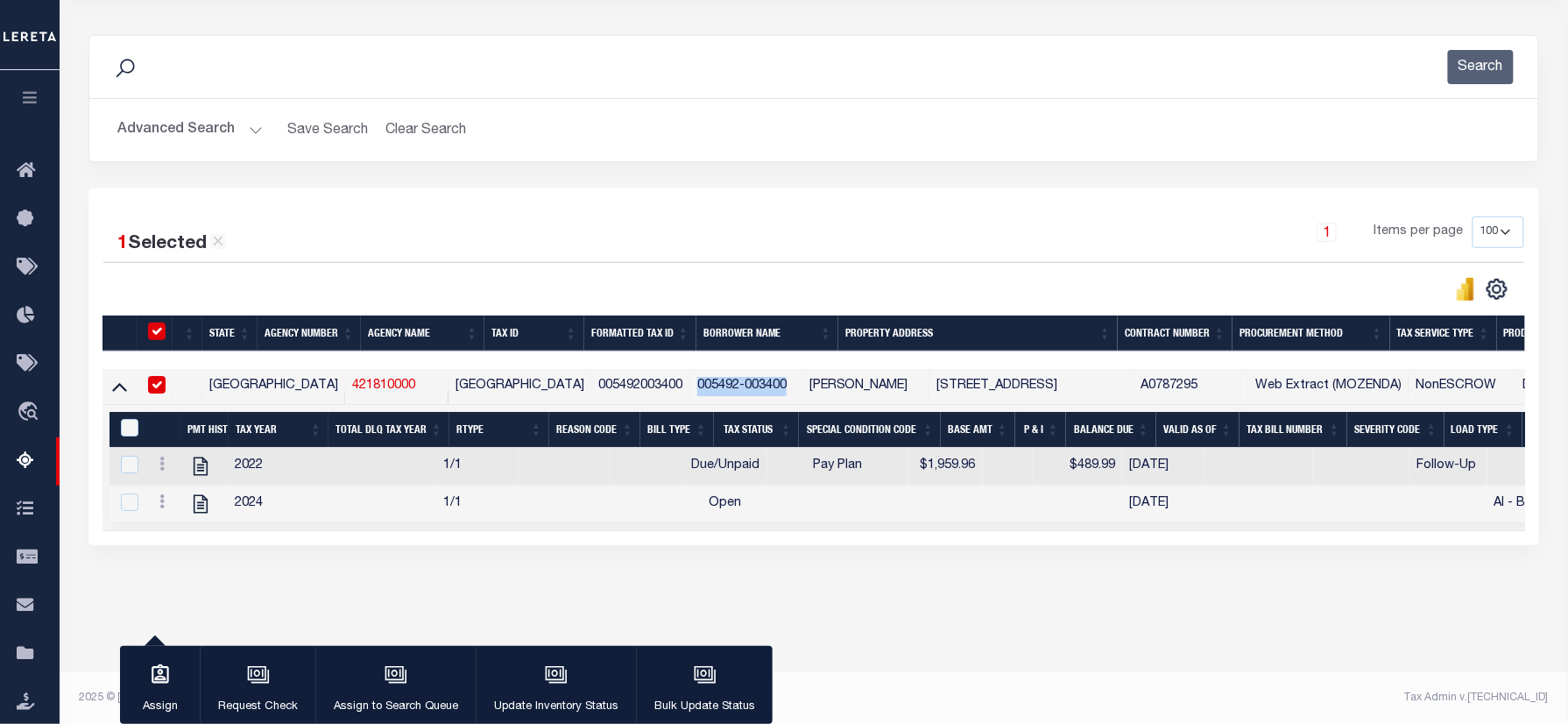
scroll to position [201, 0]
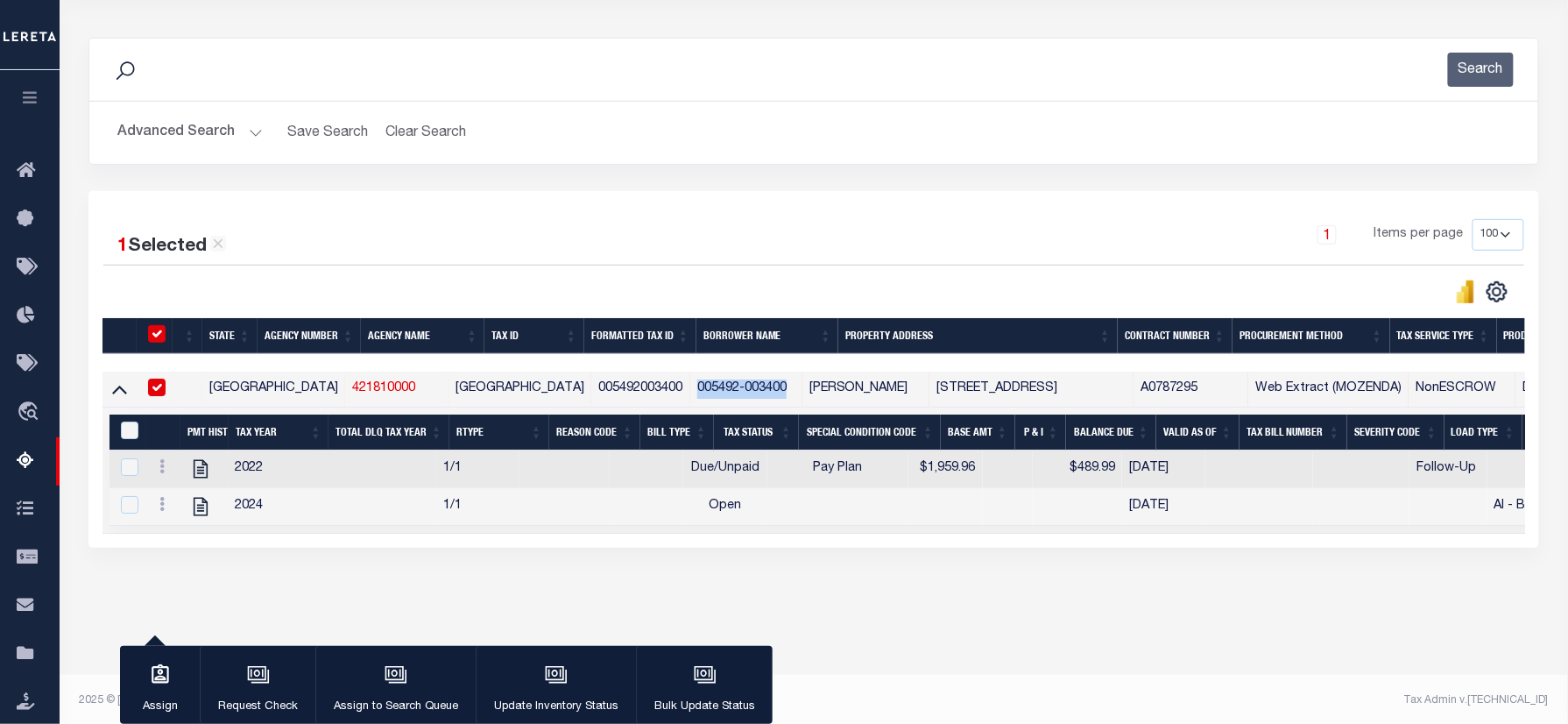
copy td "005492-003400"
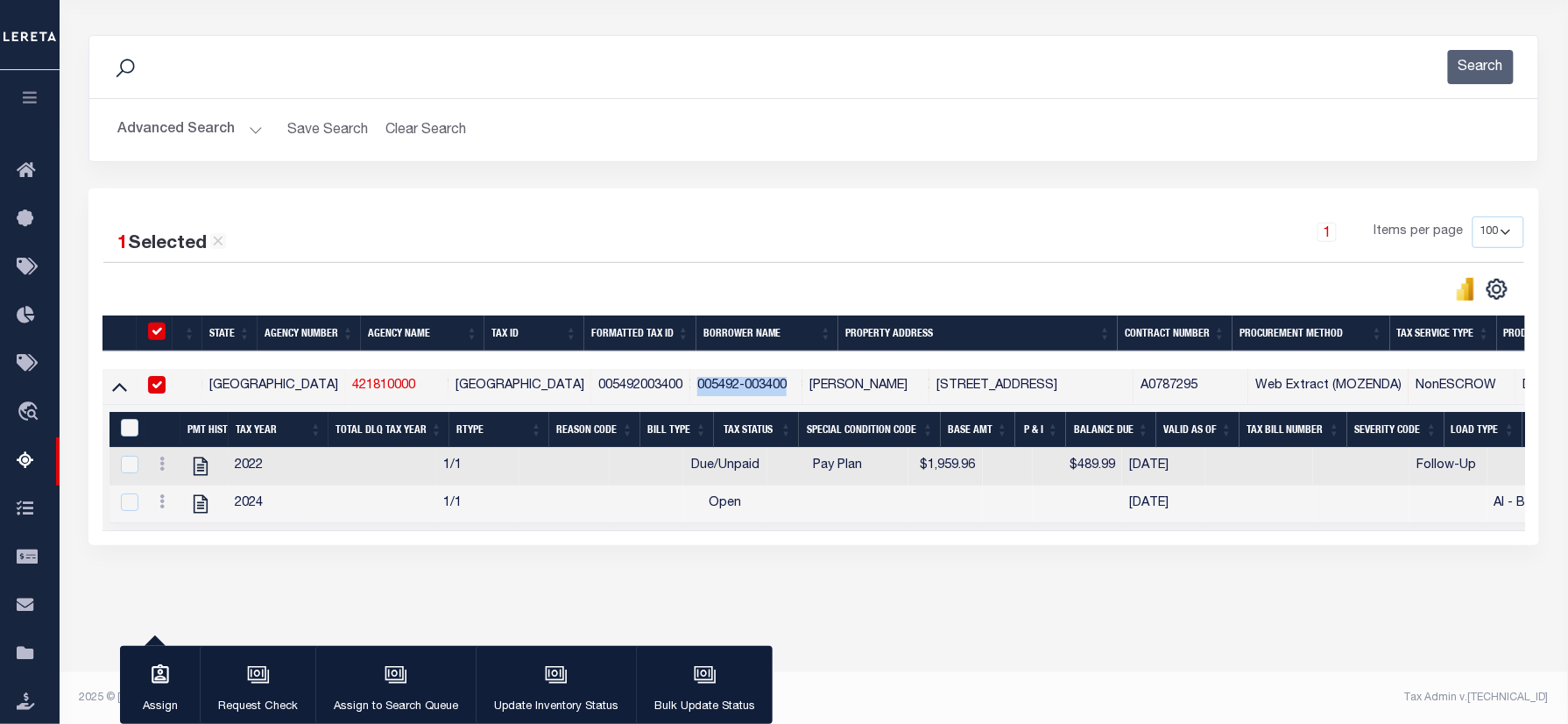
click at [204, 137] on button "Advanced Search" at bounding box center [190, 130] width 145 height 34
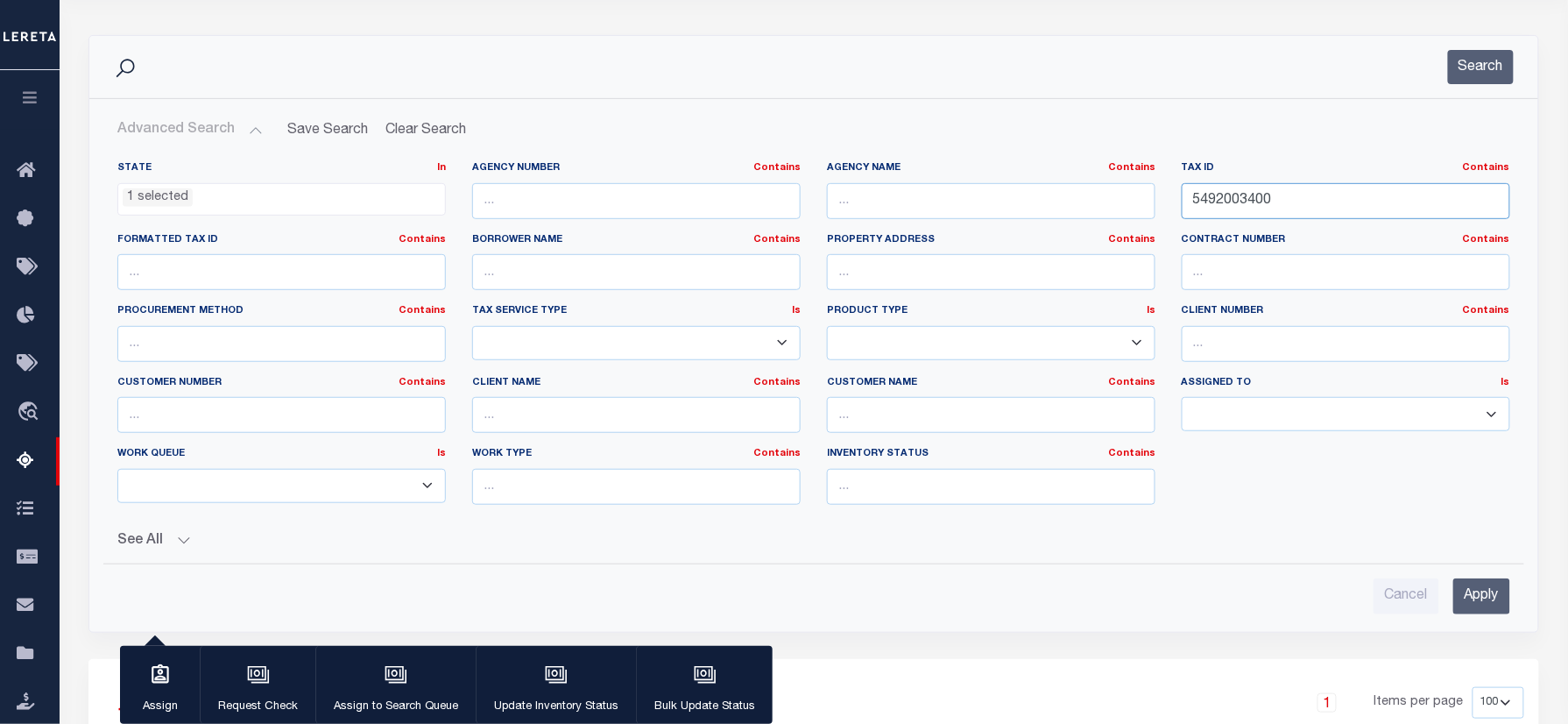
drag, startPoint x: 1027, startPoint y: 229, endPoint x: 797, endPoint y: 218, distance: 230.3
click at [737, 228] on div "State In In AK AL AR AZ CA CO CT DC DE FL GA GU HI IA ID IL IN KS KY LA MA MD M…" at bounding box center [814, 340] width 1420 height 357
paste input "861000"
click at [1493, 68] on button "Search" at bounding box center [1481, 67] width 66 height 34
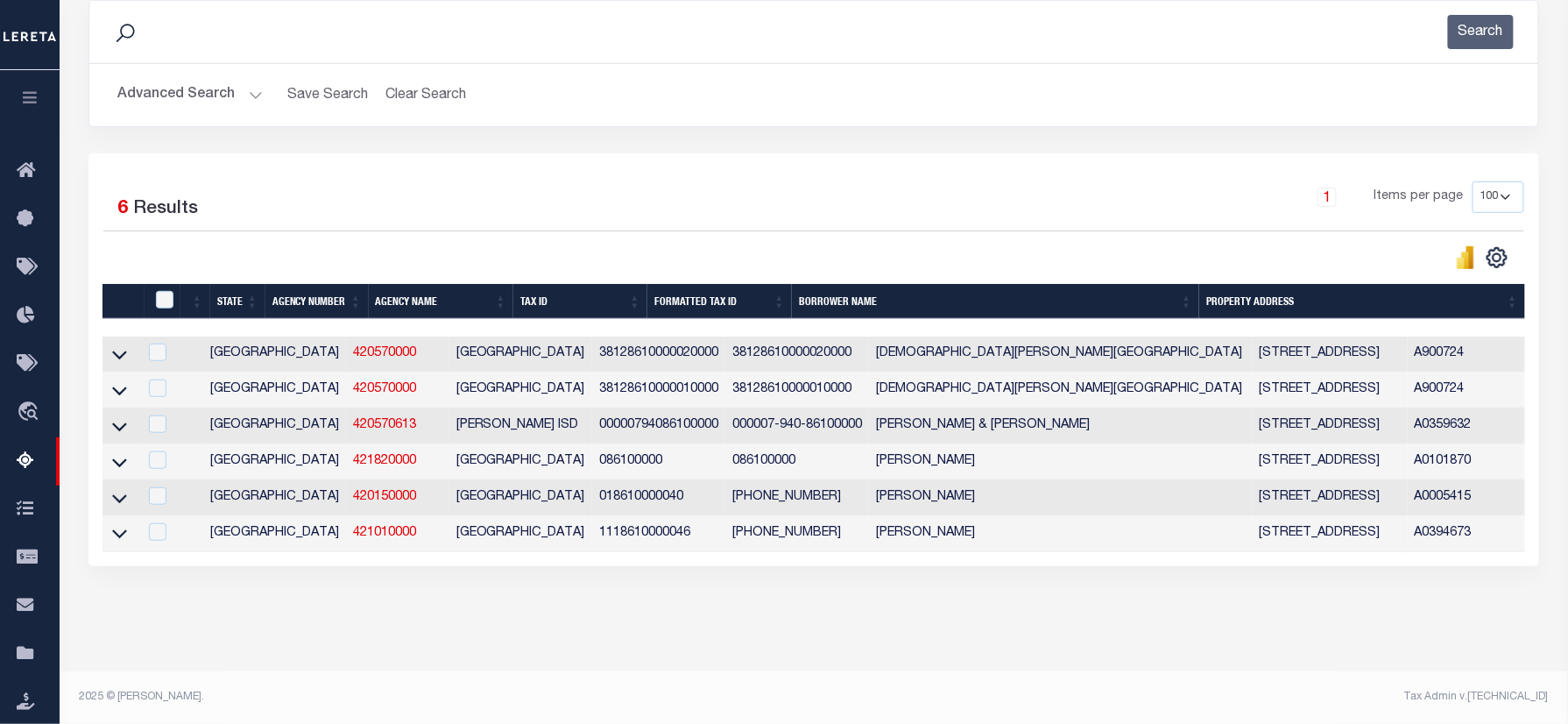
scroll to position [260, 0]
click at [118, 453] on icon at bounding box center [120, 462] width 15 height 18
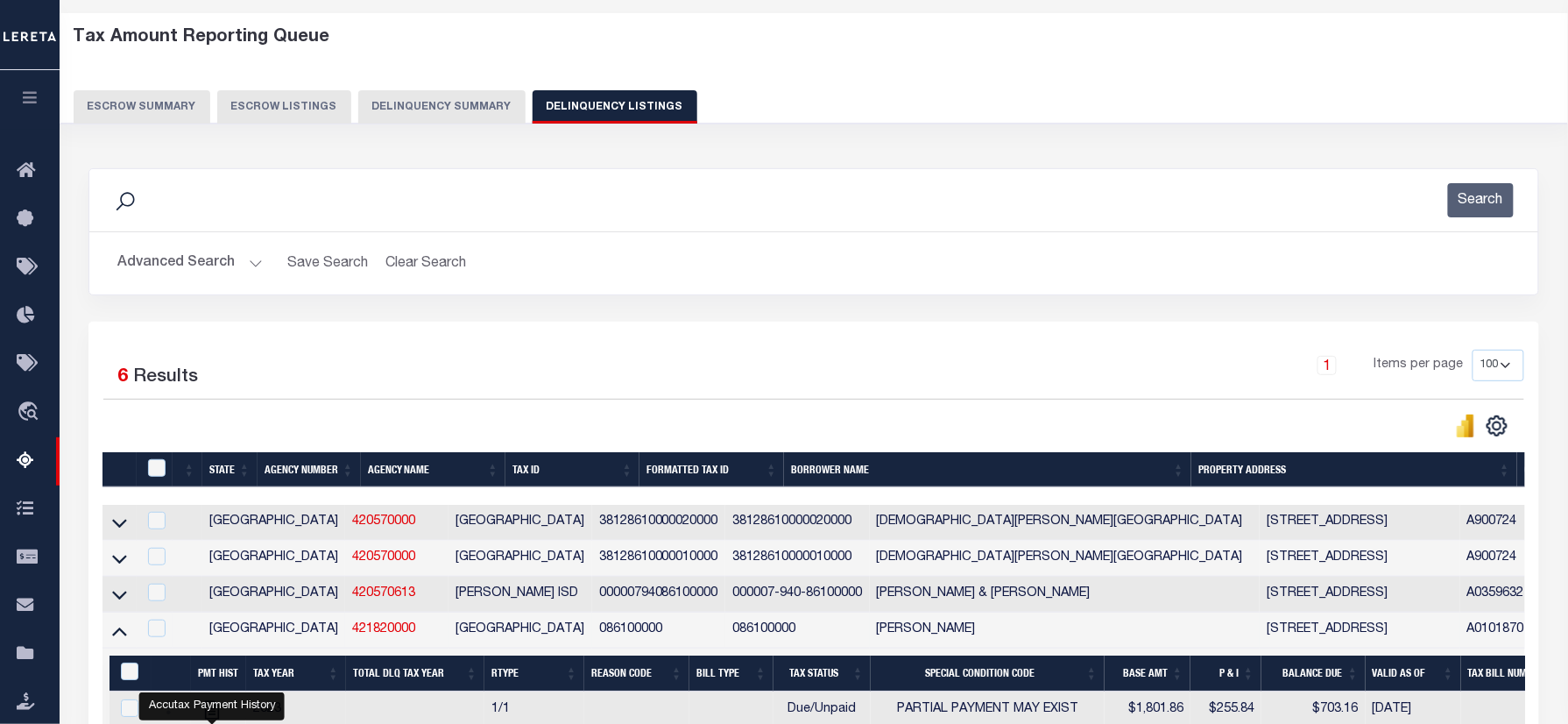
scroll to position [0, 0]
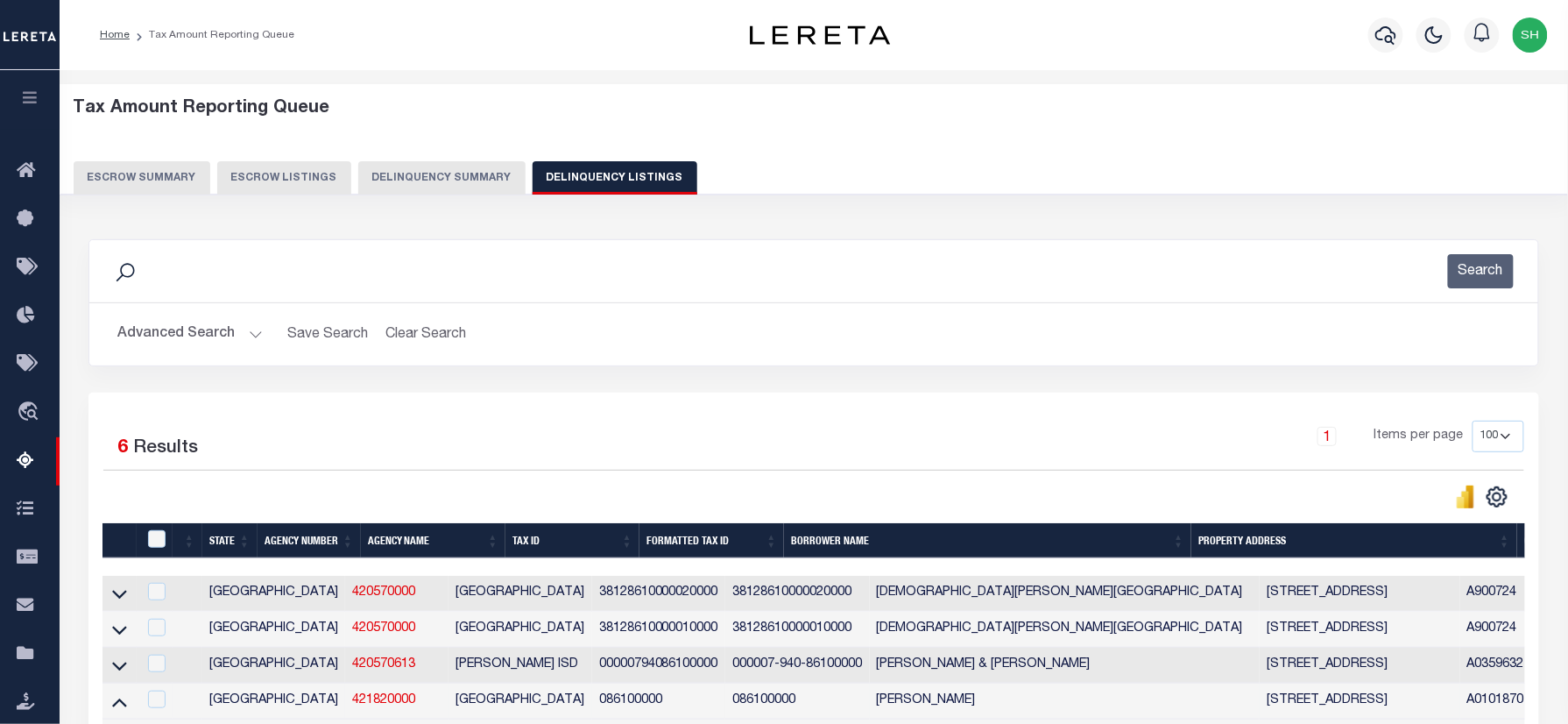
click at [154, 319] on button "Advanced Search" at bounding box center [190, 334] width 145 height 34
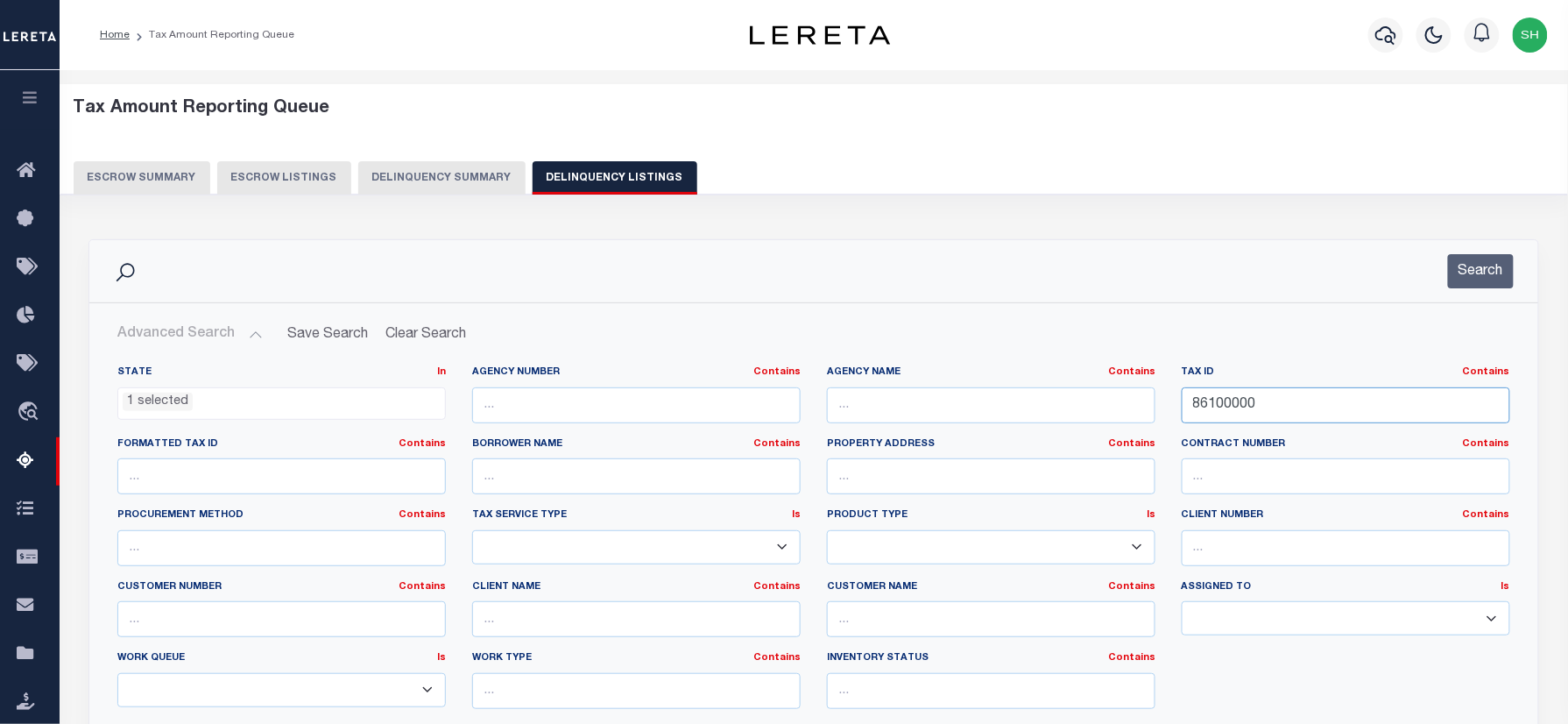
drag, startPoint x: 1266, startPoint y: 401, endPoint x: 1011, endPoint y: 363, distance: 257.8
click at [985, 372] on div "State In In AK AL AR AZ CA CO CT DC DE FL GA GU HI IA ID IL IN KS KY LA MA MD M…" at bounding box center [814, 543] width 1420 height 357
paste input "1453"
type input "145300000"
click at [1476, 271] on button "Search" at bounding box center [1481, 271] width 66 height 34
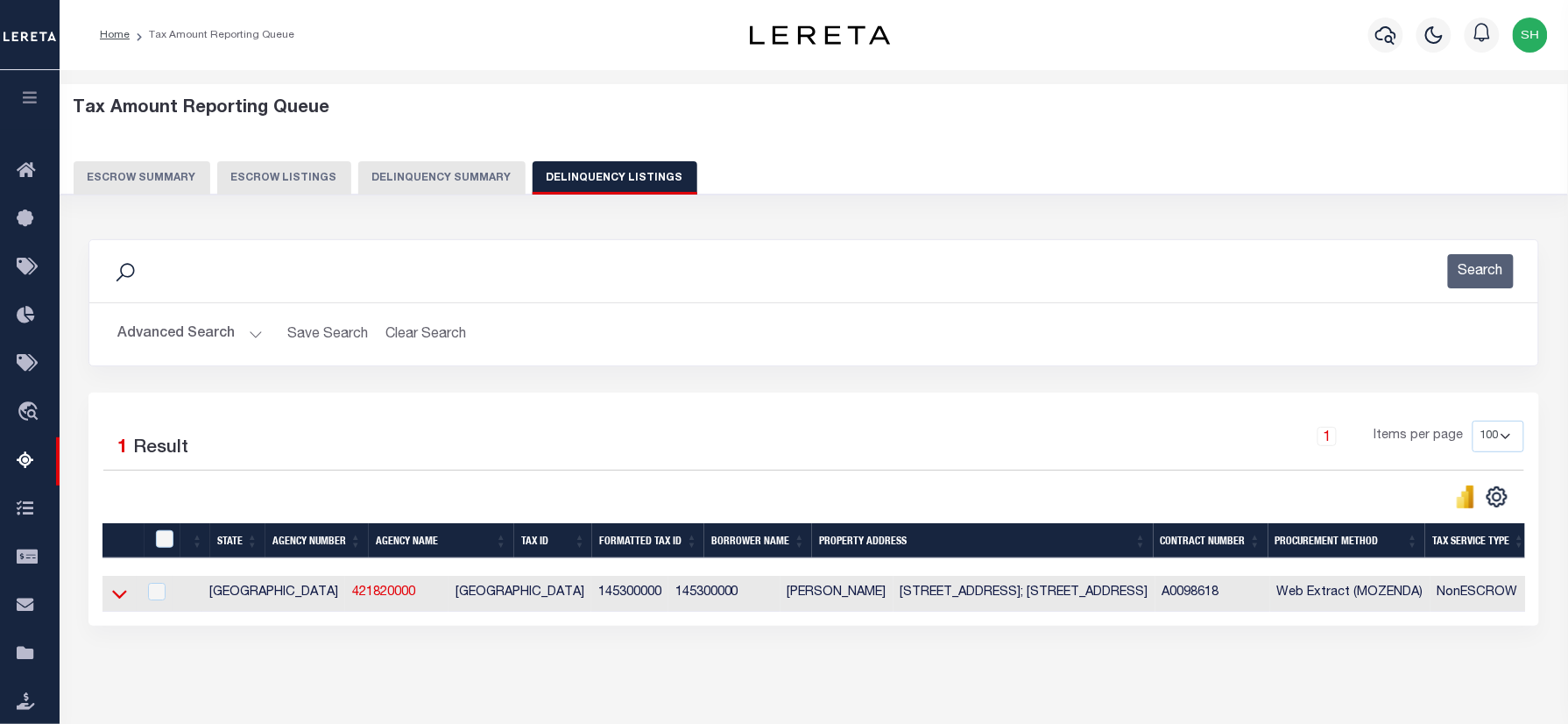
click at [120, 600] on icon at bounding box center [120, 593] width 15 height 18
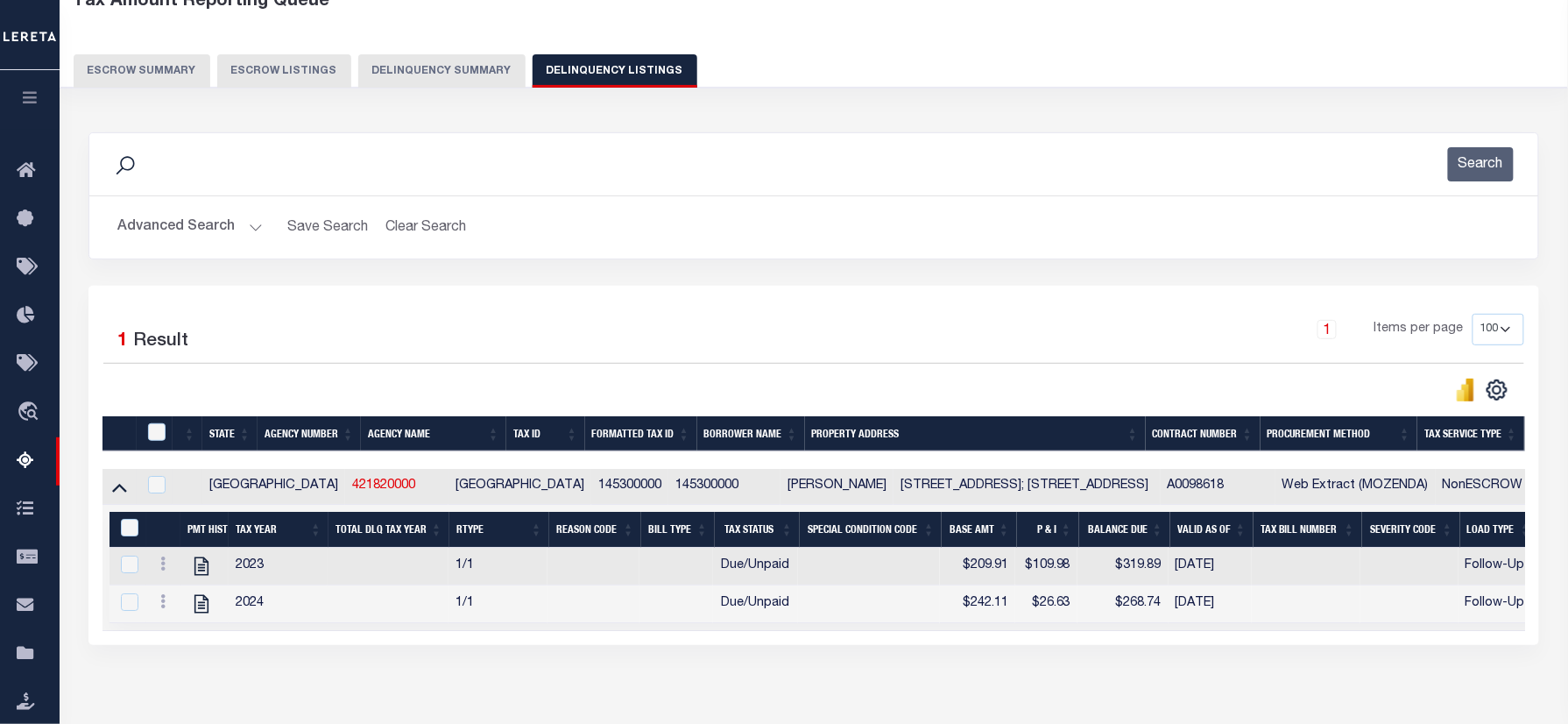
scroll to position [204, 0]
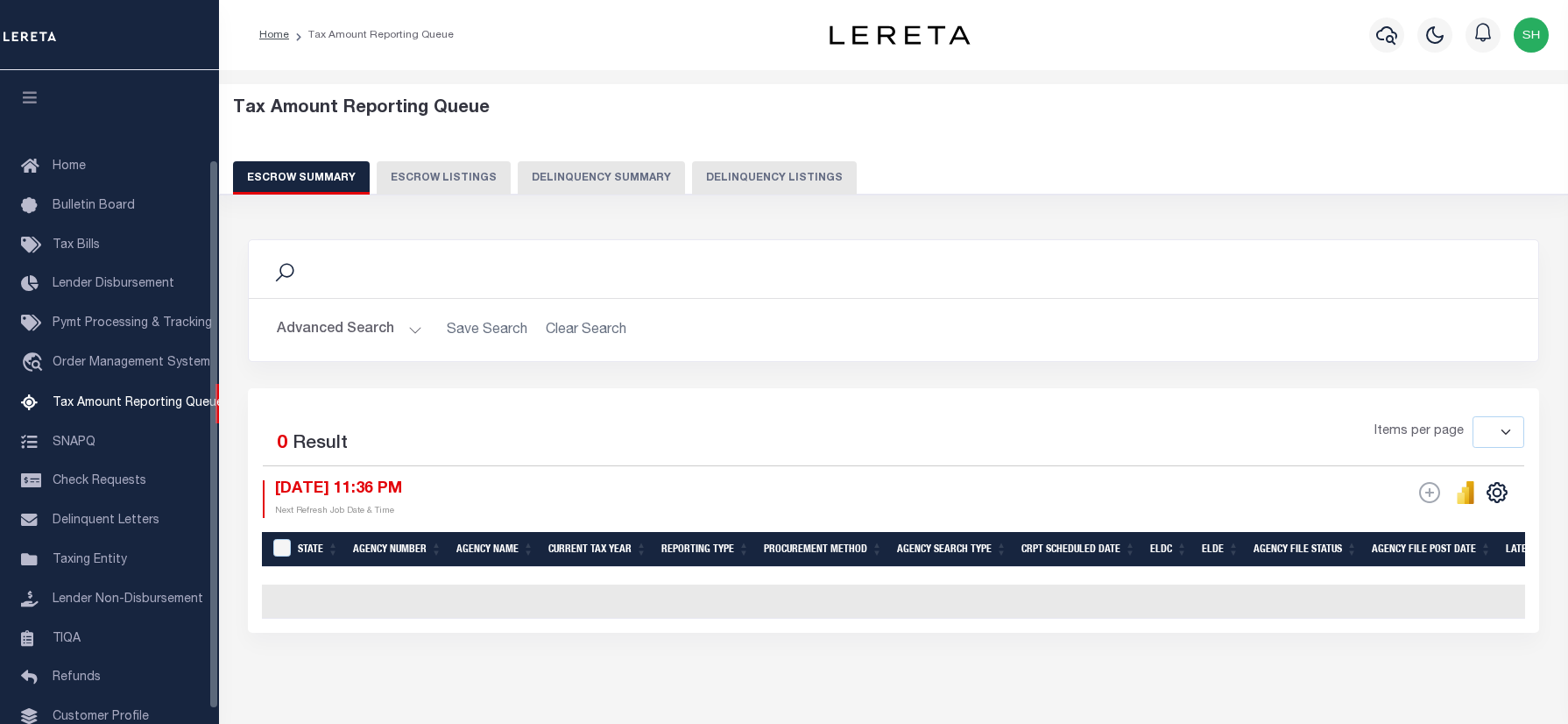
select select
click at [1386, 40] on icon "button" at bounding box center [1386, 35] width 21 height 18
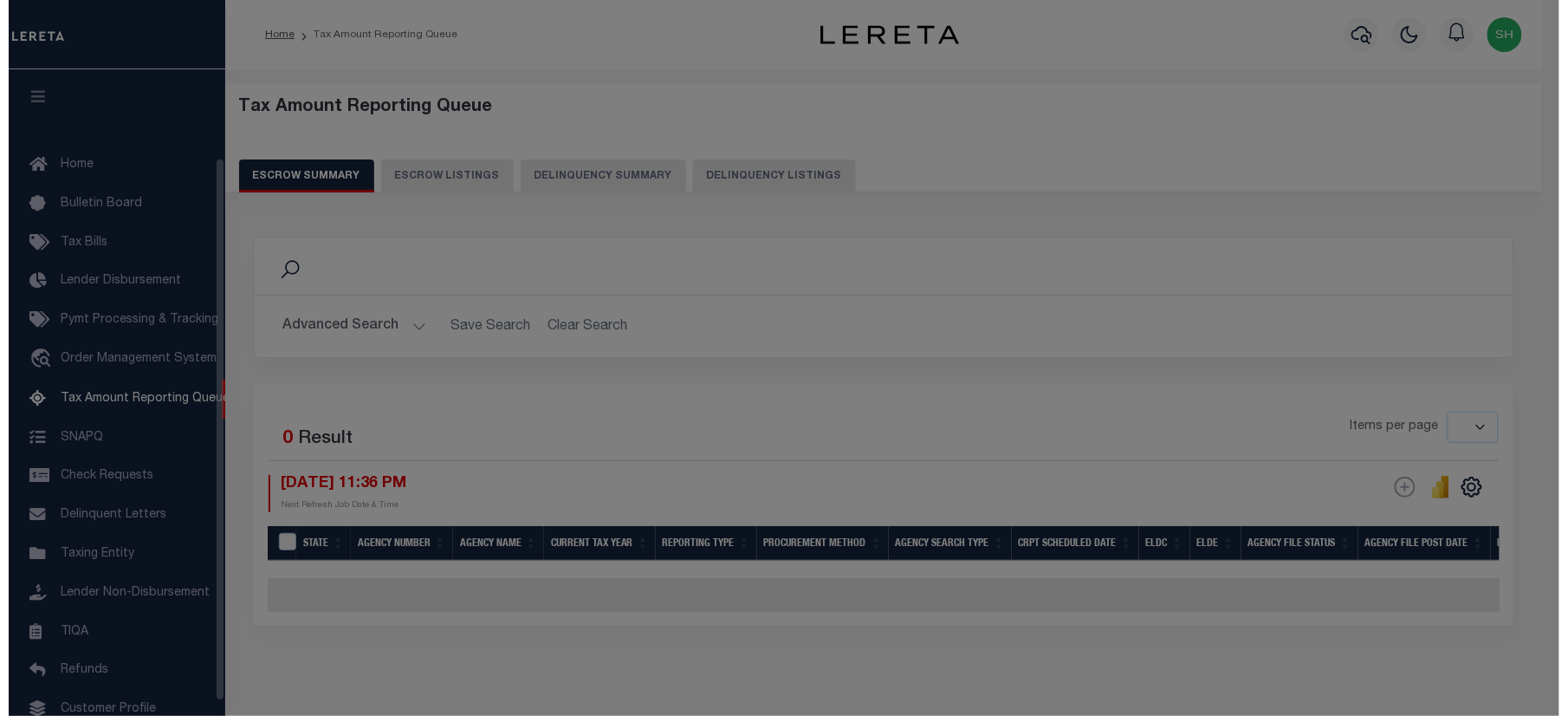
scroll to position [105, 0]
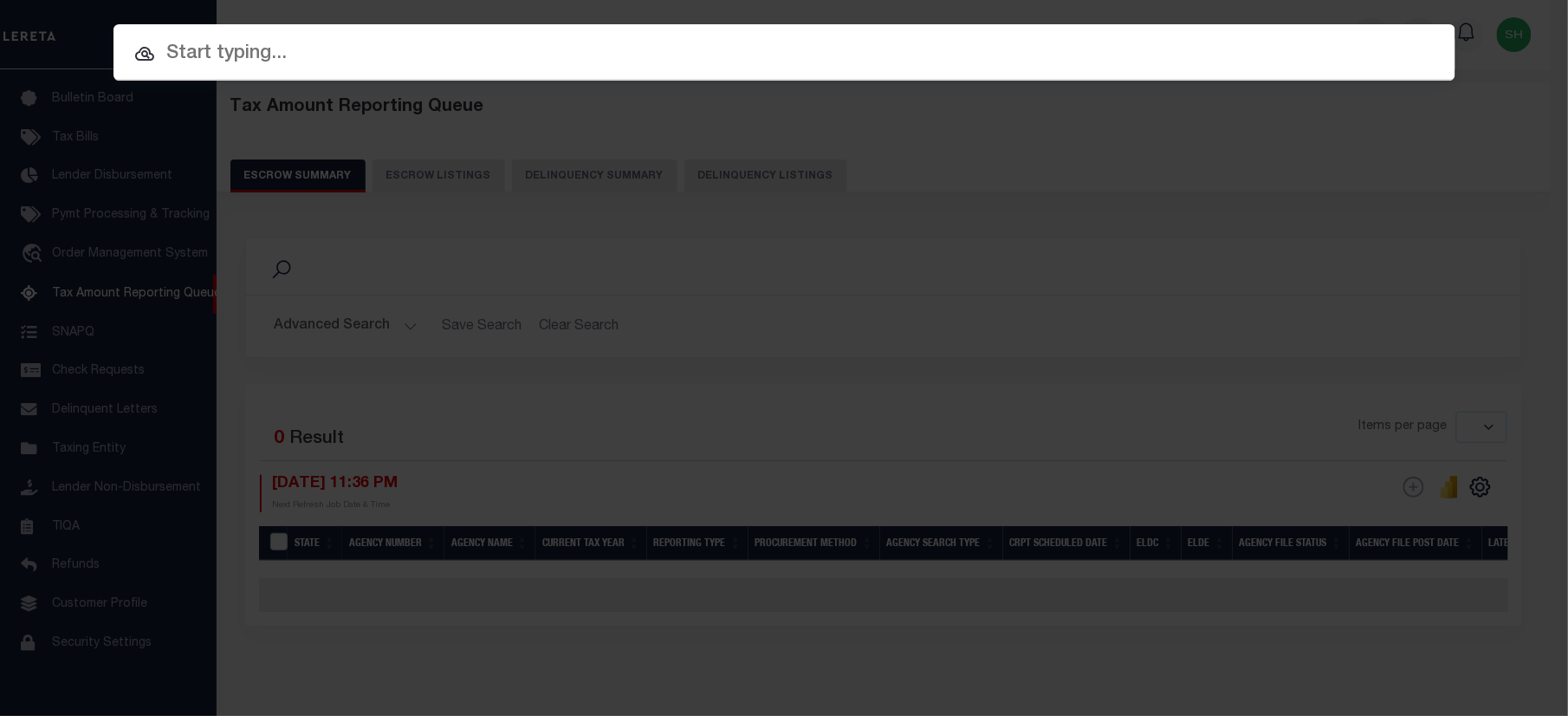
click at [1071, 33] on div "Include Loans TBM Customers Borrowers Payments (Lender Non-Disb) Payments (Lend…" at bounding box center [784, 53] width 1342 height 56
paste input "27010103"
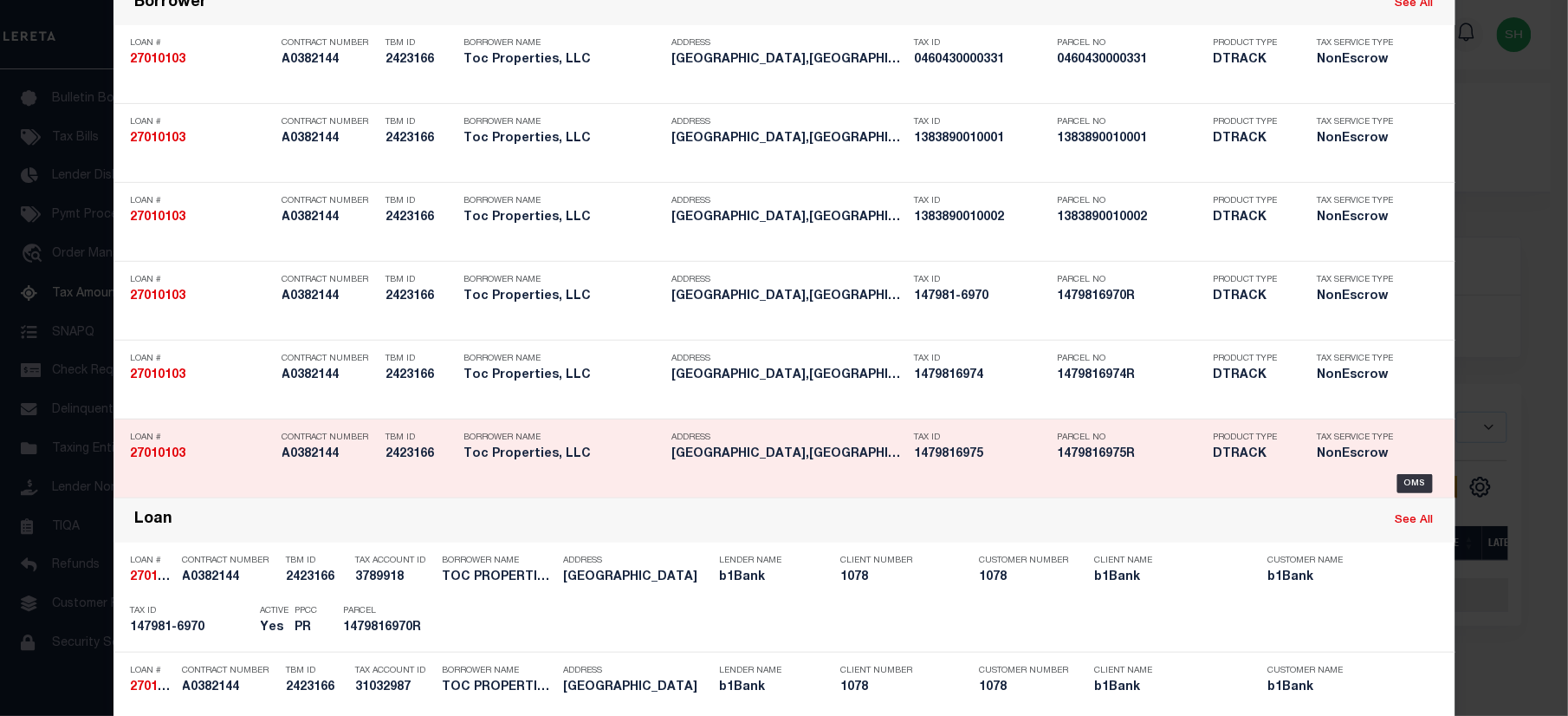
scroll to position [461, 0]
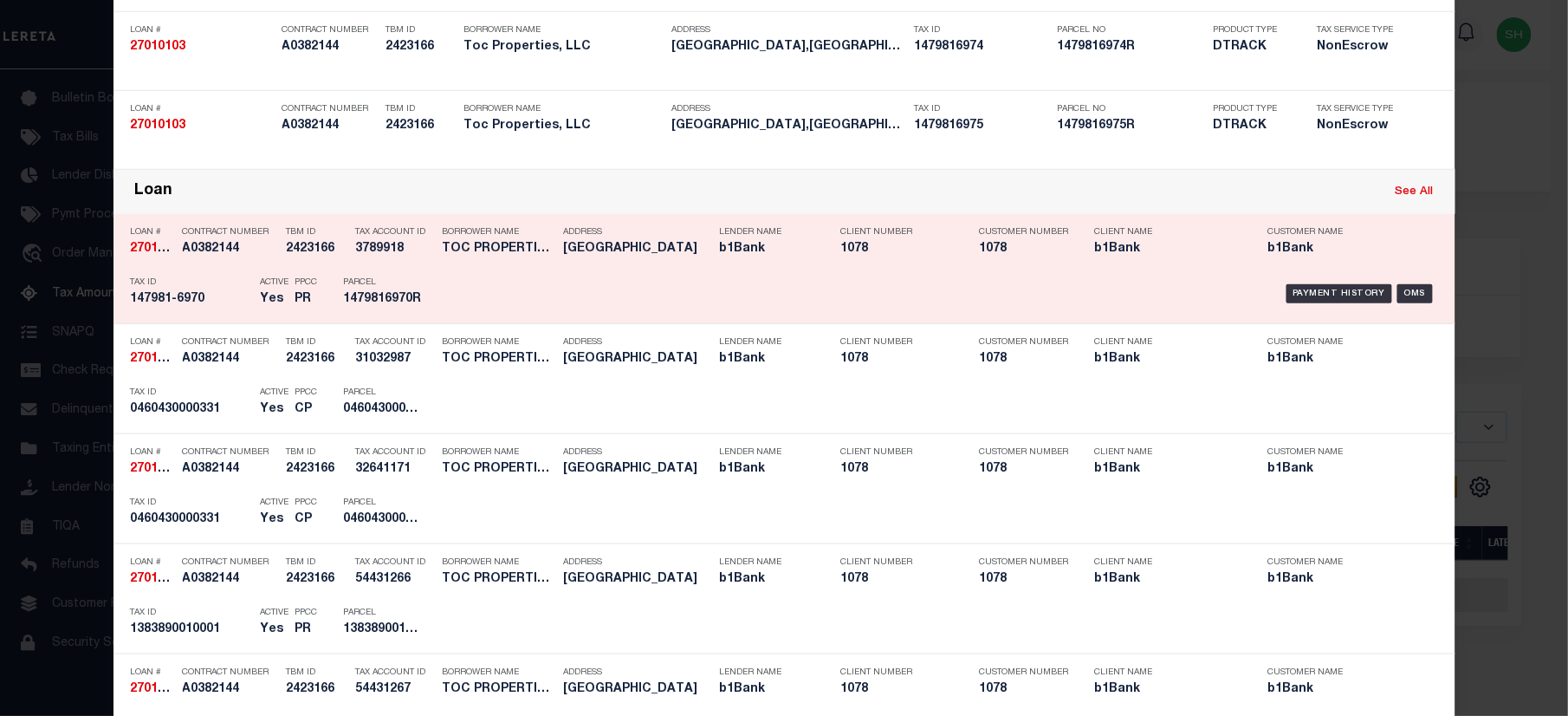
click at [1404, 192] on link "See All" at bounding box center [1414, 192] width 39 height 11
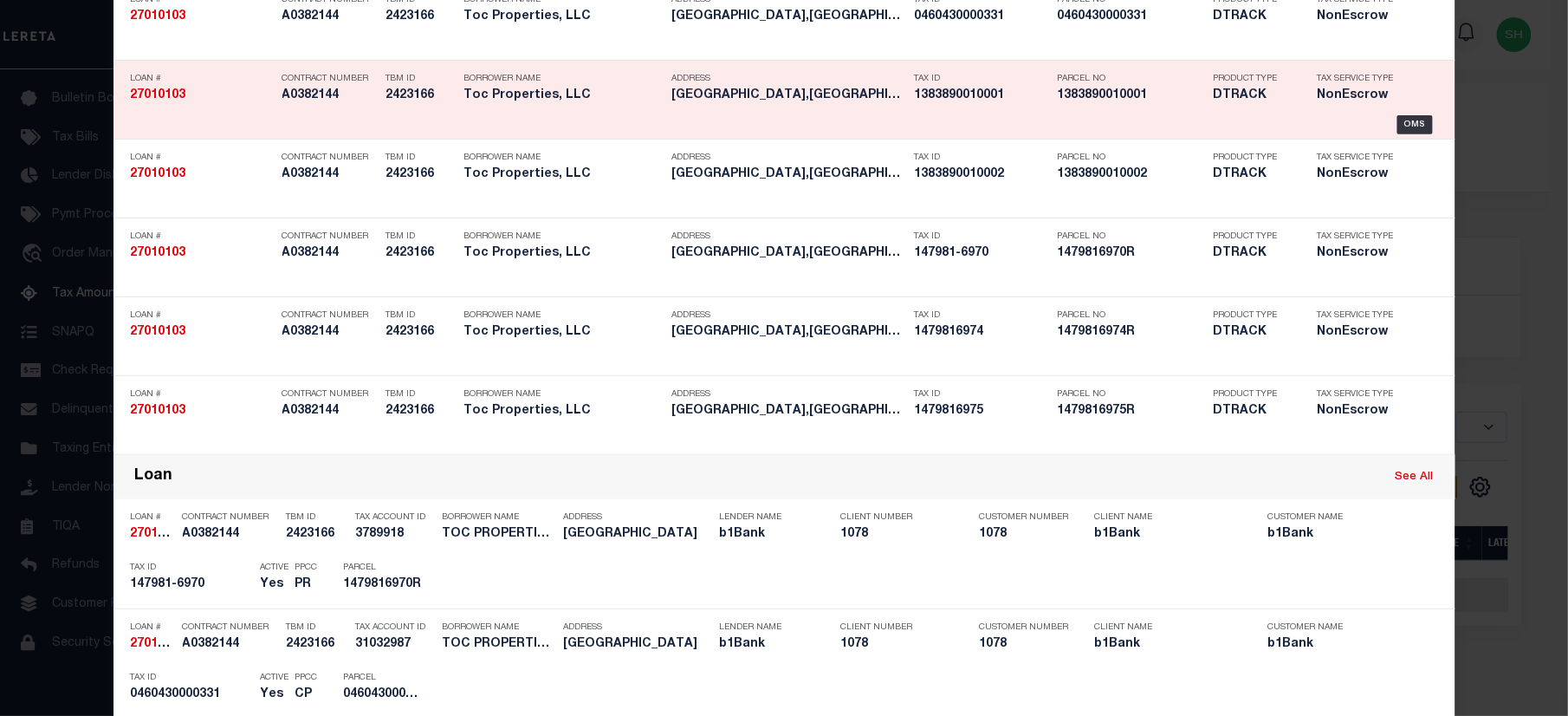
scroll to position [0, 0]
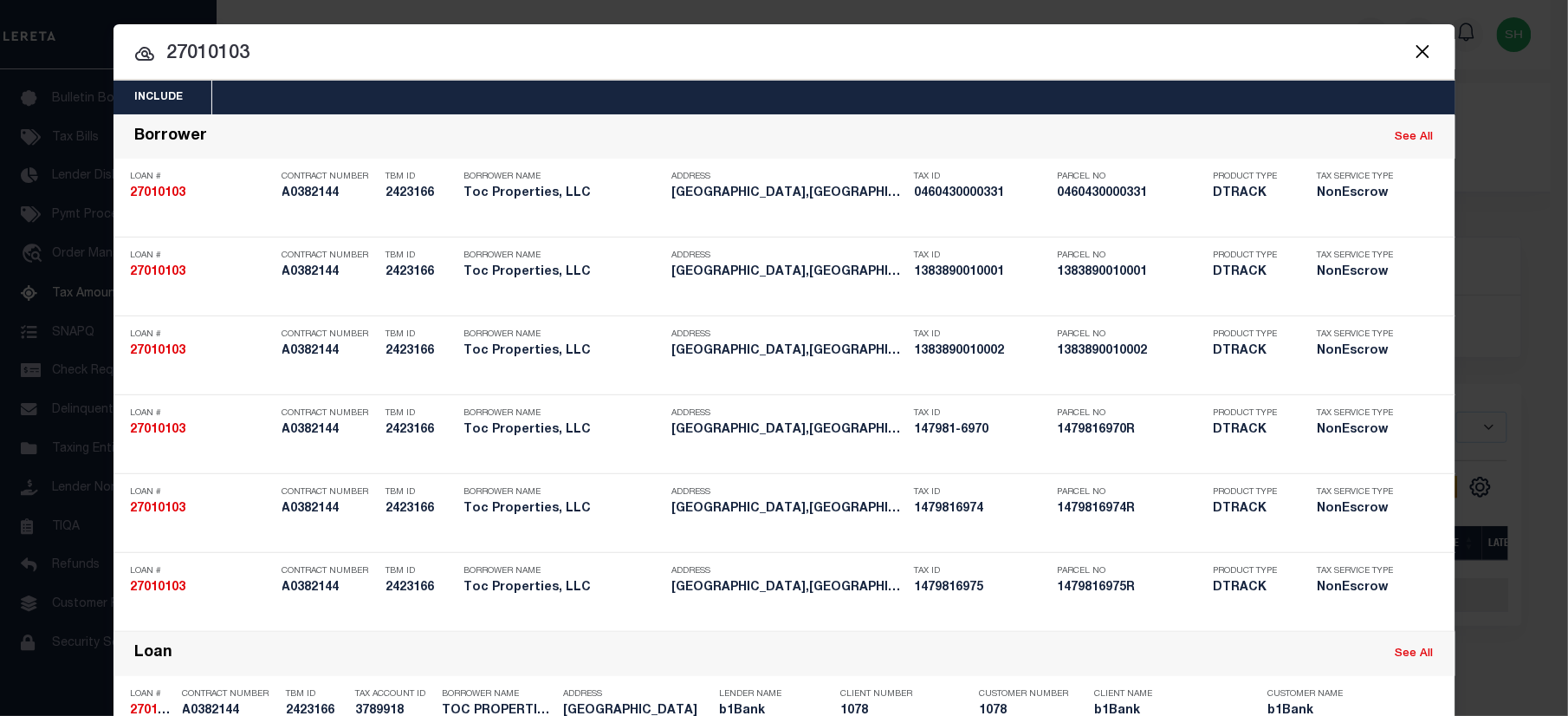
drag, startPoint x: 261, startPoint y: 47, endPoint x: 11, endPoint y: 47, distance: 250.0
click at [11, 47] on div "Include Loans TBM Customers Borrowers Payments (Lender Non-Disb) Payments (Lend…" at bounding box center [784, 358] width 1568 height 716
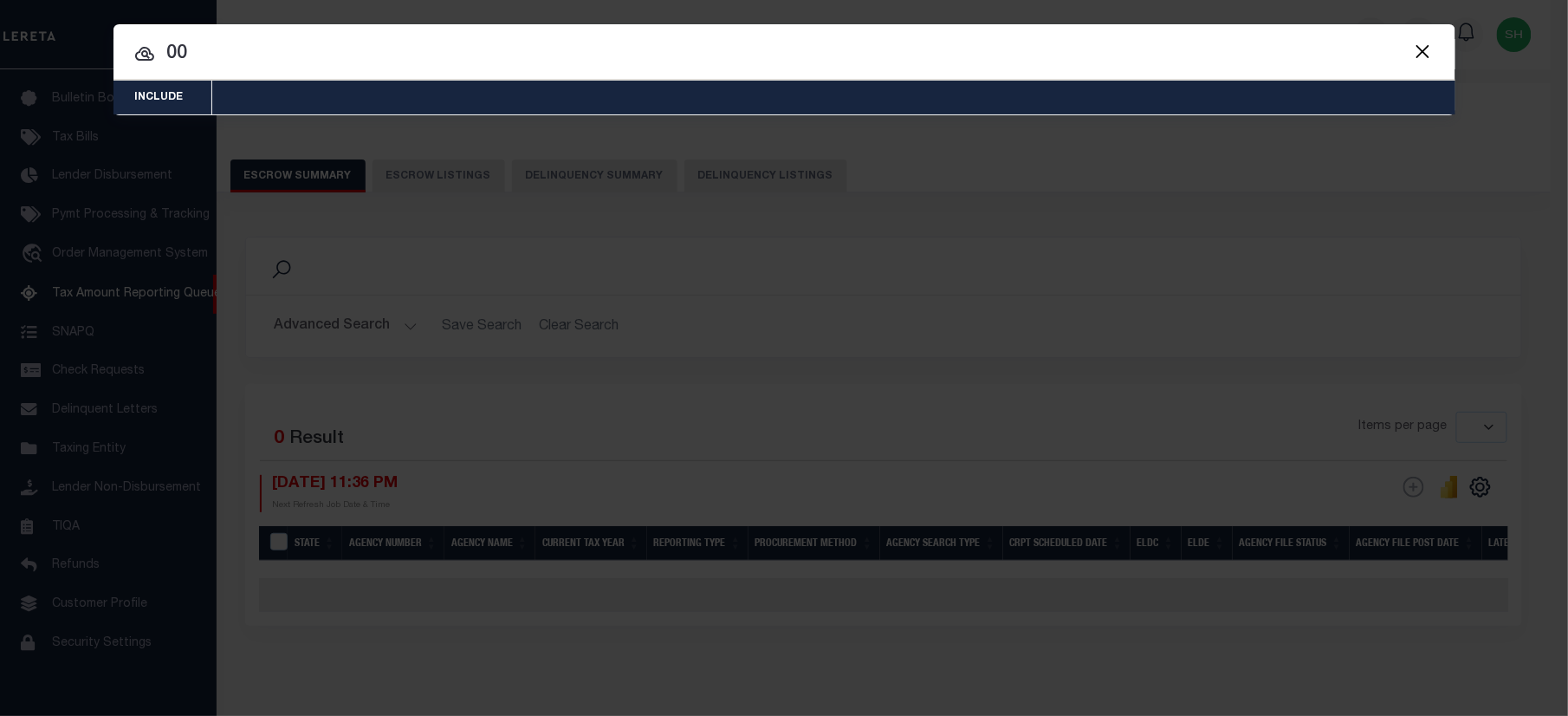
paste input "1402900020003"
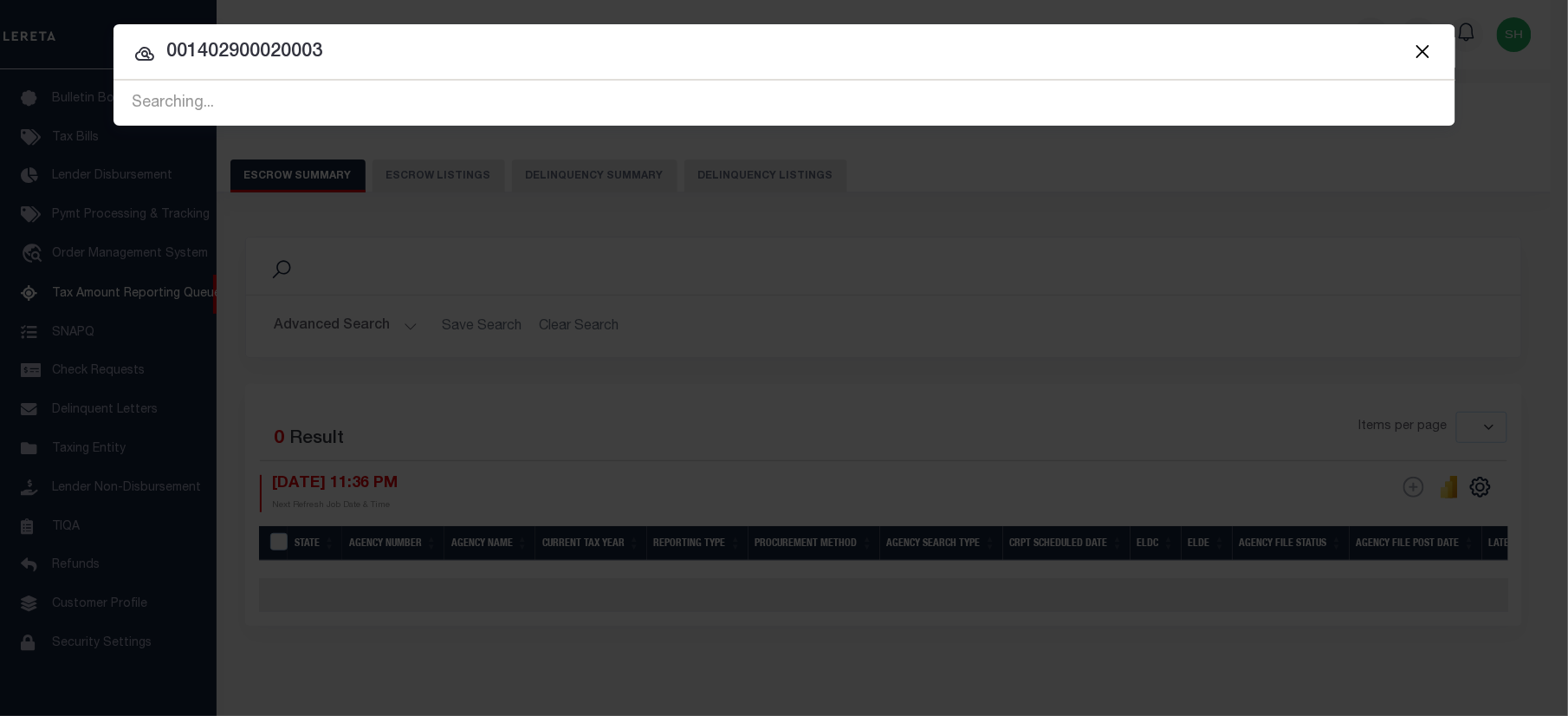
click at [177, 56] on input "001402900020003" at bounding box center [784, 53] width 1342 height 30
type input "01402900020003"
click at [367, 45] on input "01402900020003" at bounding box center [784, 53] width 1342 height 30
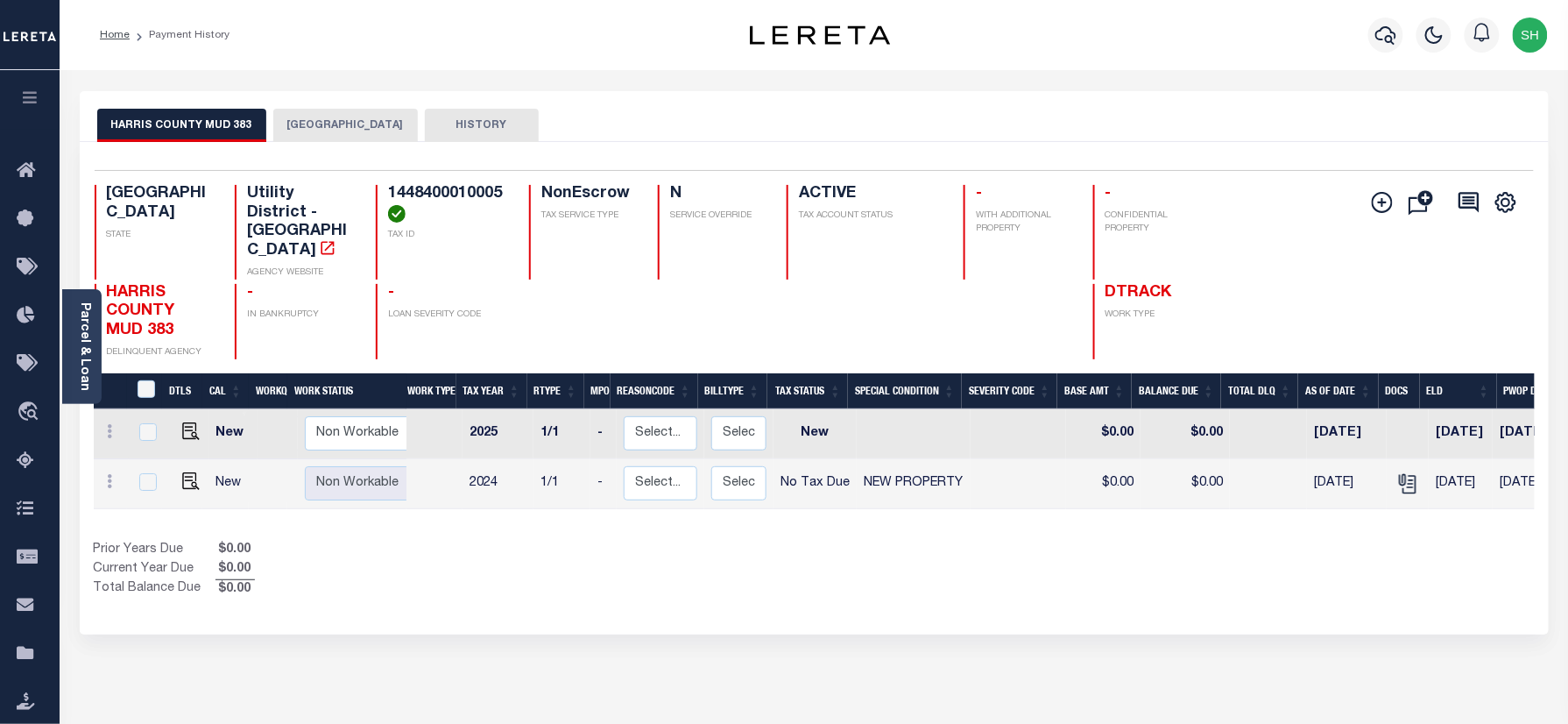
click at [335, 124] on button "[GEOGRAPHIC_DATA]" at bounding box center [346, 124] width 144 height 33
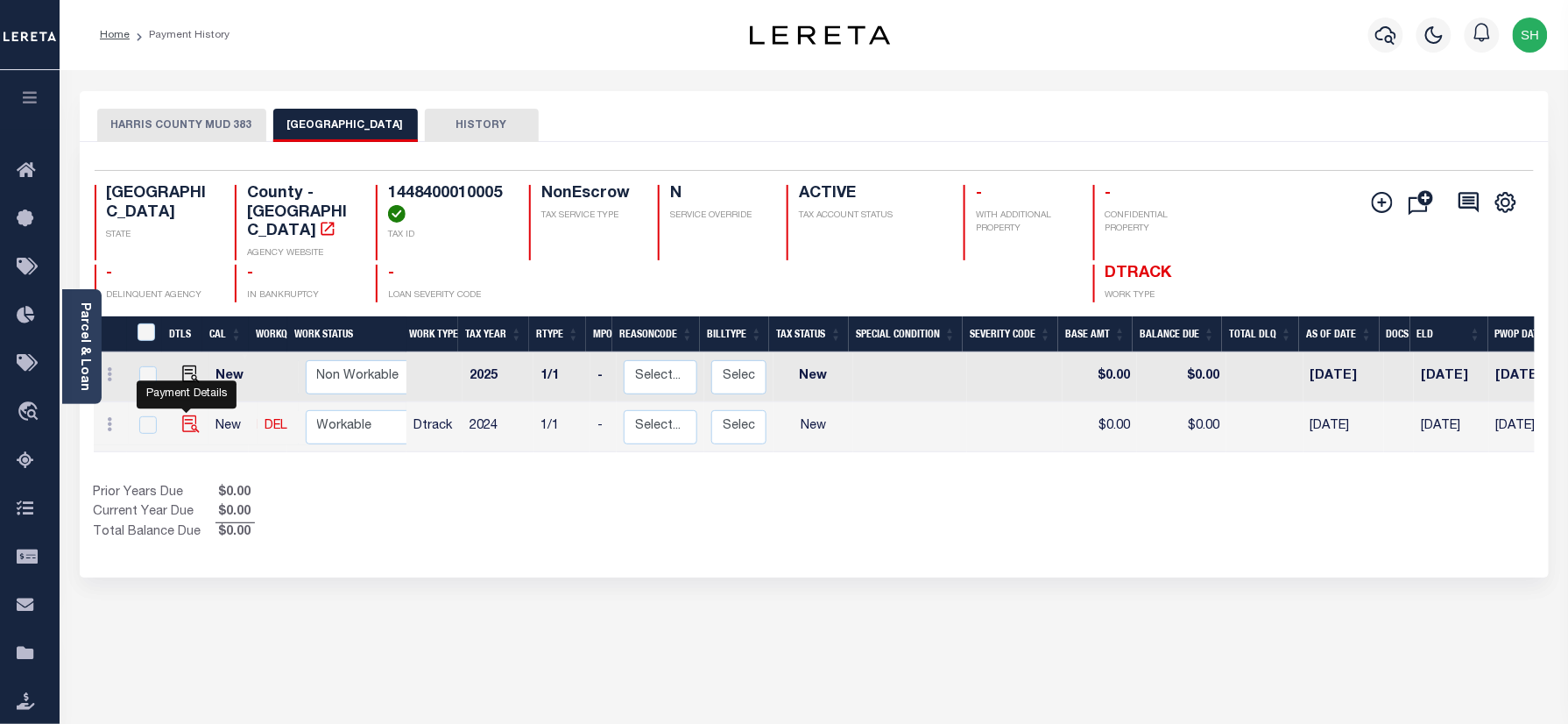
click at [182, 415] on img "" at bounding box center [191, 424] width 17 height 17
checkbox input "true"
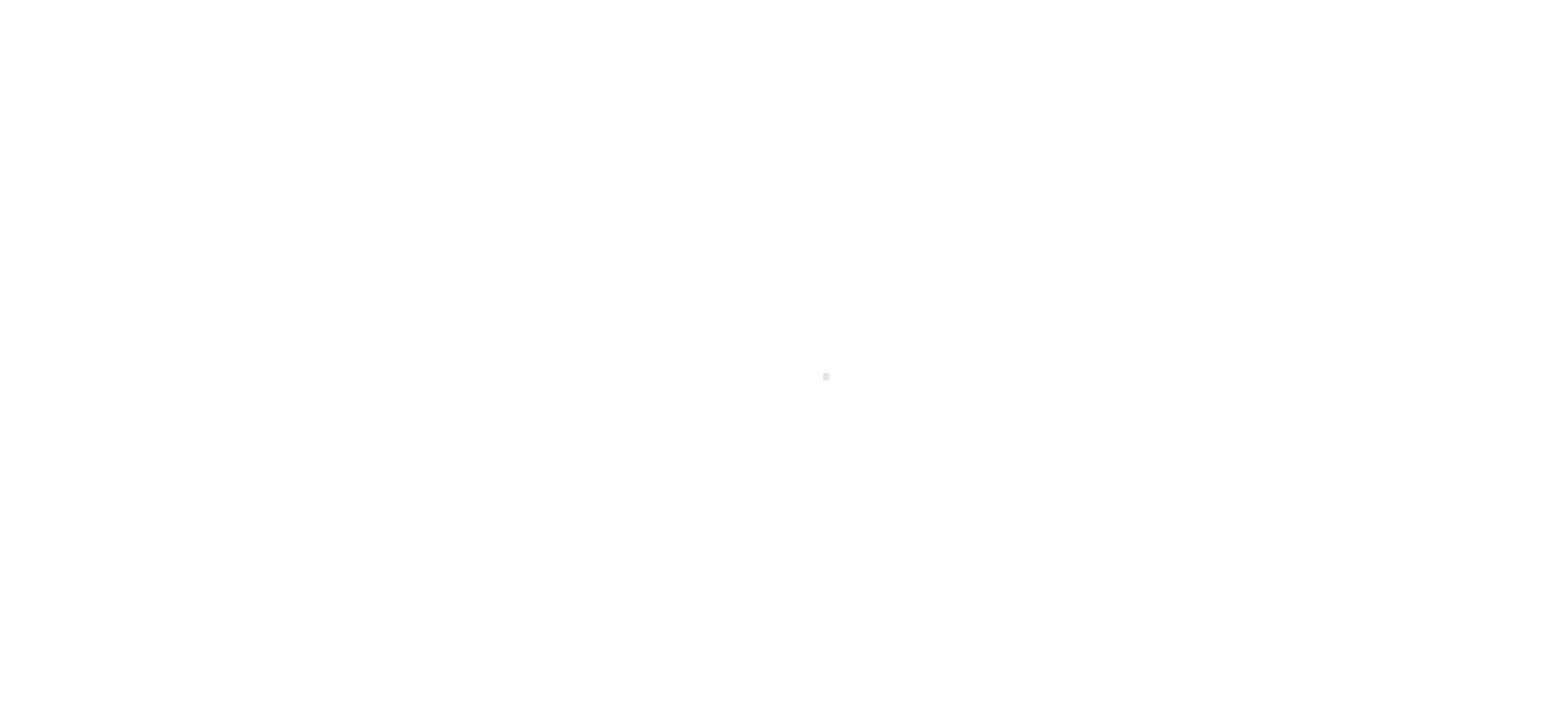
checkbox input "false"
type input "[DATE]"
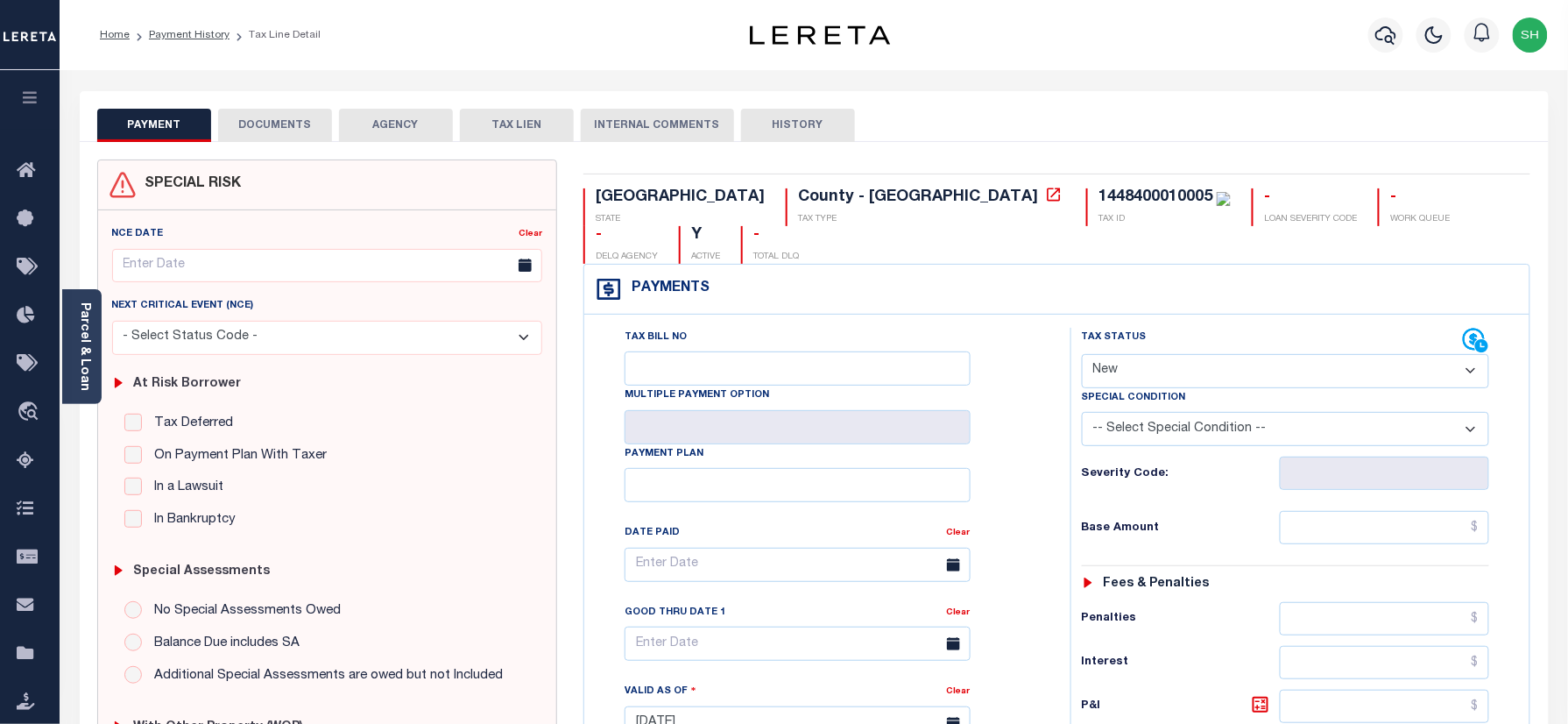
click at [1190, 353] on select "- Select Status Code - Open Due/Unpaid Paid Incomplete No Tax Due Internal Refu…" at bounding box center [1287, 371] width 409 height 34
select select "NTX"
click at [1082, 353] on select "- Select Status Code - Open Due/Unpaid Paid Incomplete No Tax Due Internal Refu…" at bounding box center [1287, 371] width 409 height 34
type input "09/29/2025"
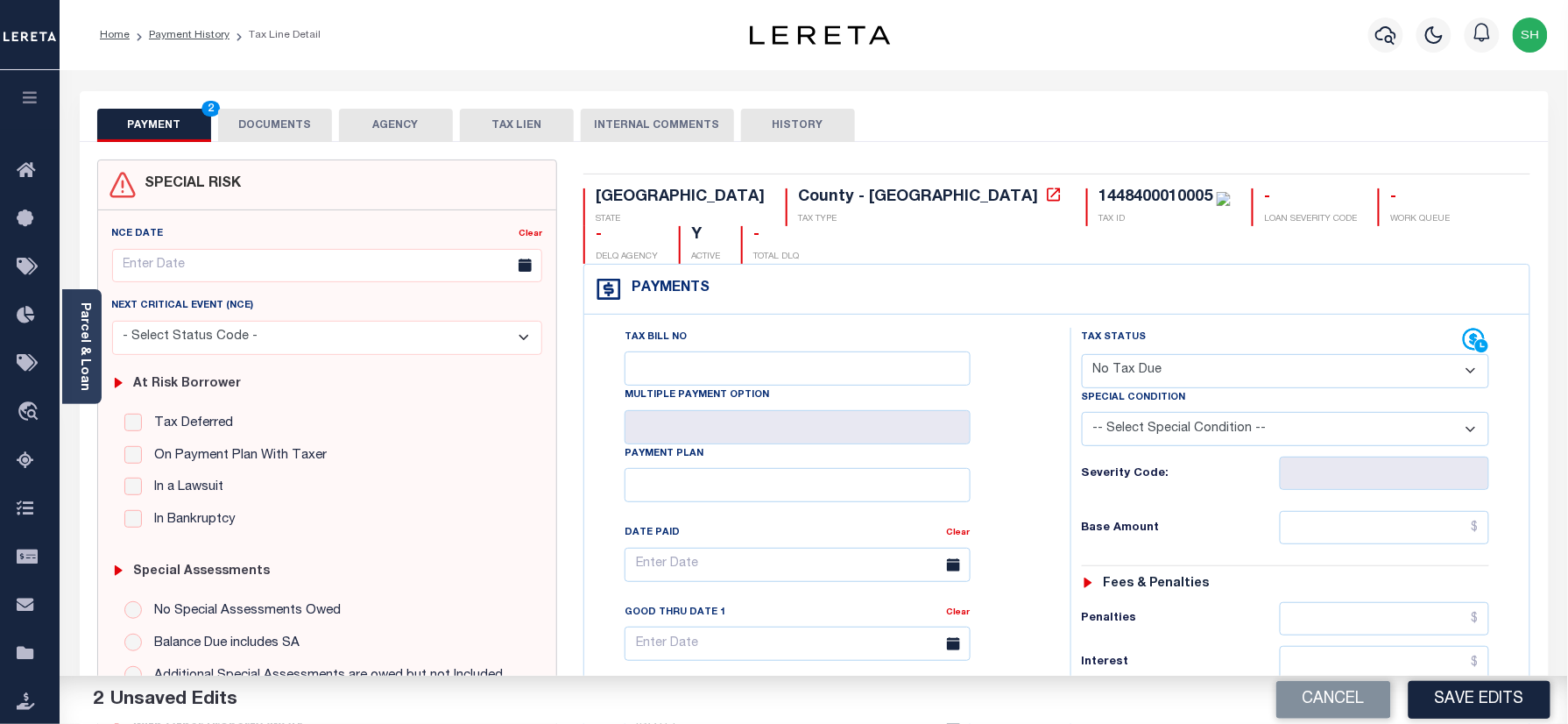
click at [1186, 411] on select "-- Select Special Condition -- 3RD PARTY TAX LIEN AGENCY TAX LIEN (A.K.A Inside…" at bounding box center [1287, 429] width 409 height 34
select select "7"
click at [1082, 411] on select "-- Select Special Condition -- 3RD PARTY TAX LIEN AGENCY TAX LIEN (A.K.A Inside…" at bounding box center [1287, 429] width 409 height 34
click at [85, 309] on link "Parcel & Loan" at bounding box center [84, 346] width 12 height 88
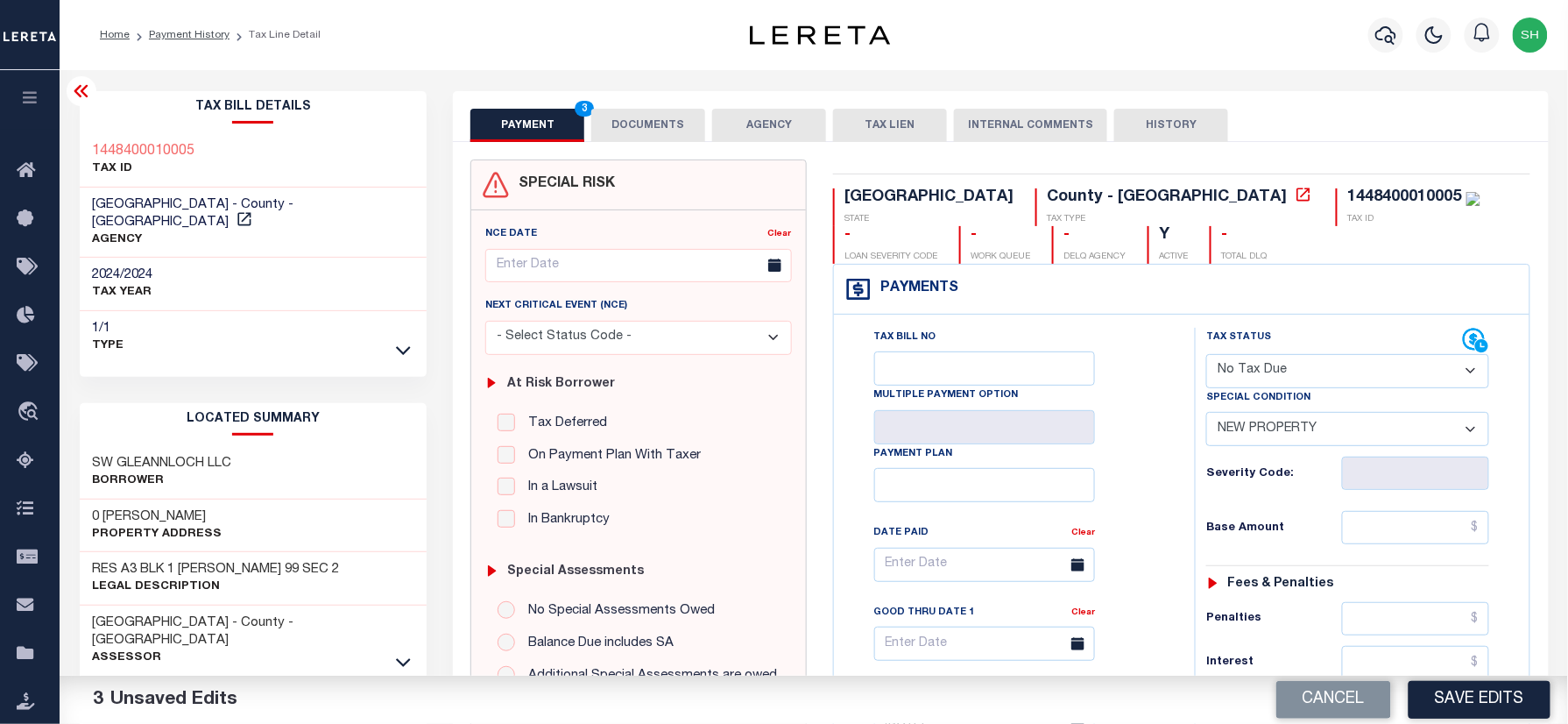
click at [77, 141] on div "Tax Bill Details 1448400010005 TAX ID" at bounding box center [254, 708] width 374 height 1233
copy h3 "1448400010005"
click at [77, 131] on div "Tax Bill Details 1448400010005 TAX ID" at bounding box center [254, 708] width 374 height 1233
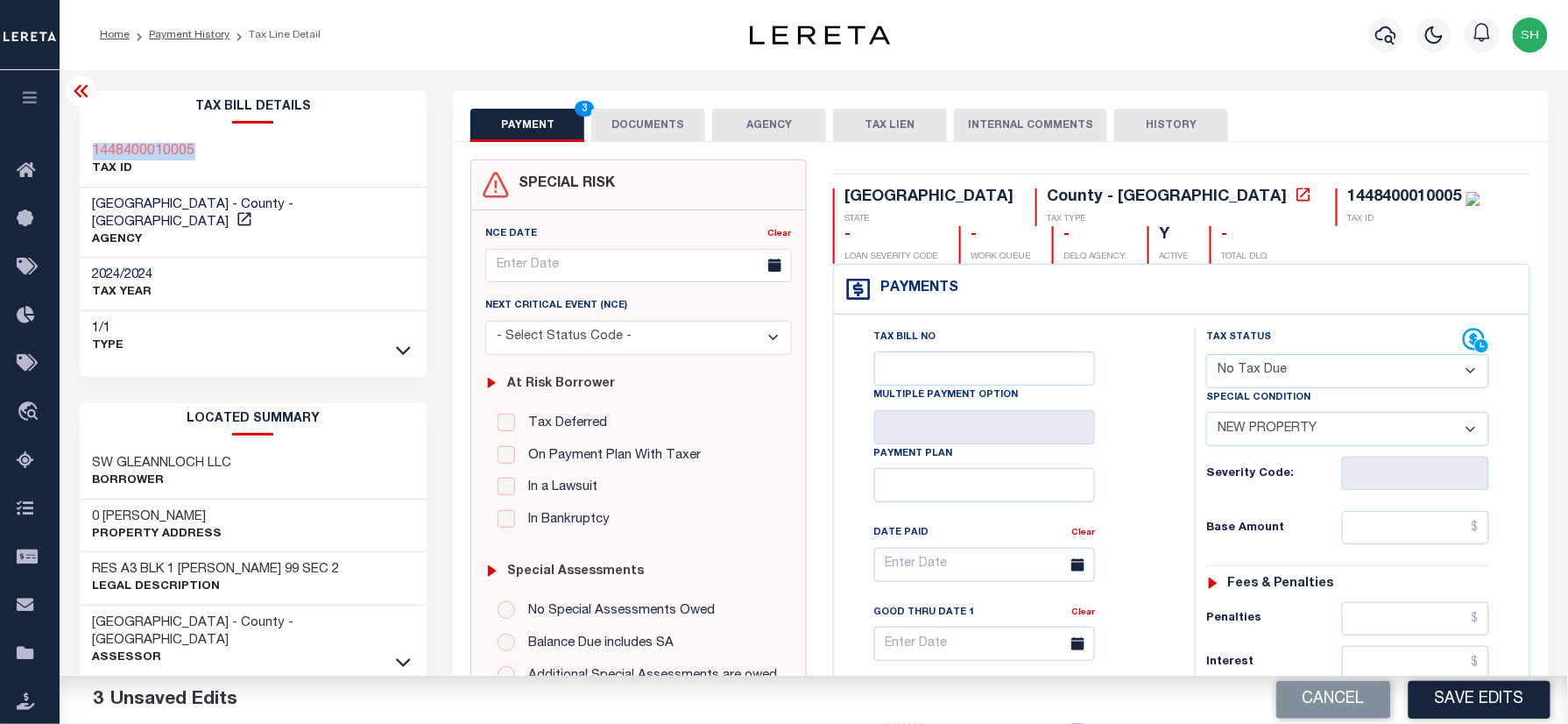
click at [642, 113] on button "DOCUMENTS" at bounding box center [648, 124] width 114 height 33
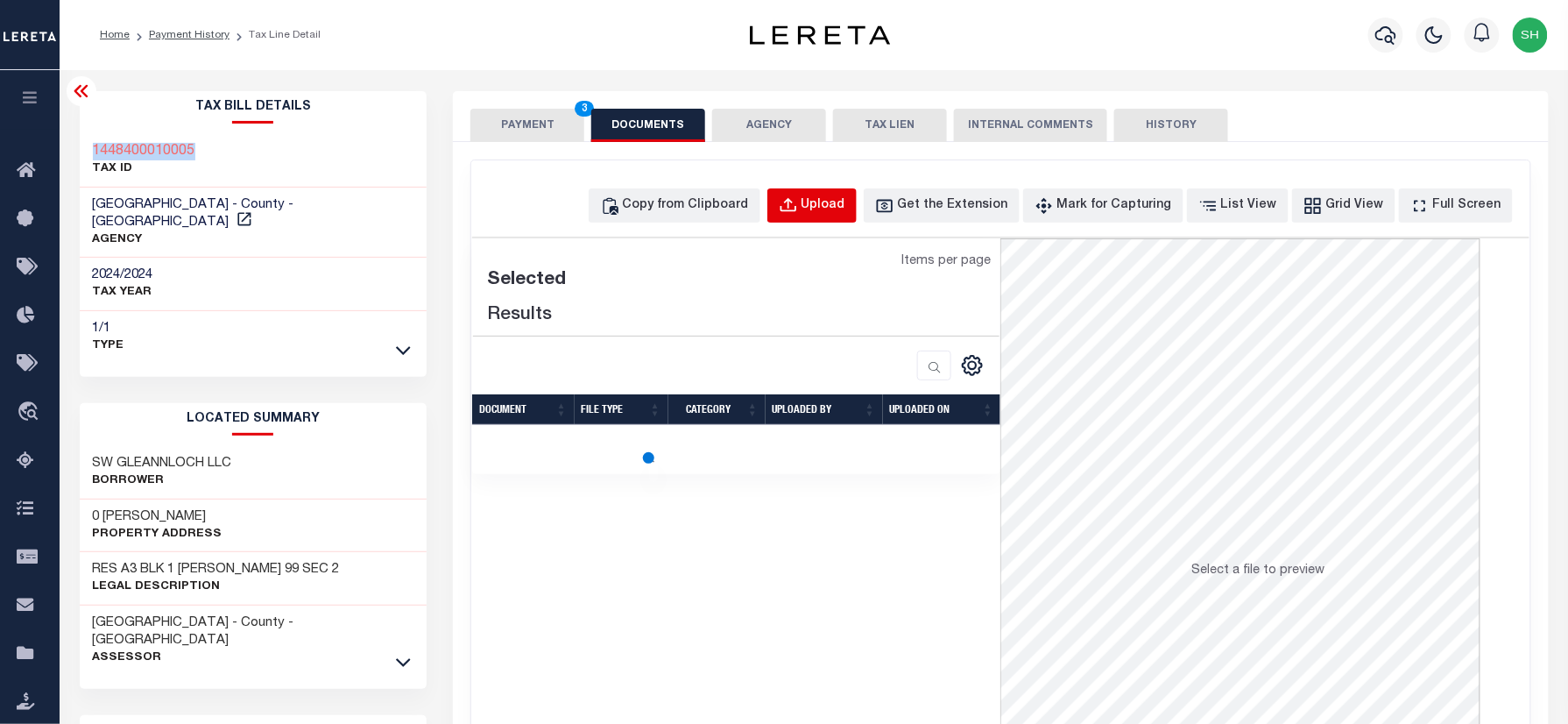
click at [857, 197] on button "Upload" at bounding box center [813, 205] width 89 height 34
select select "POP"
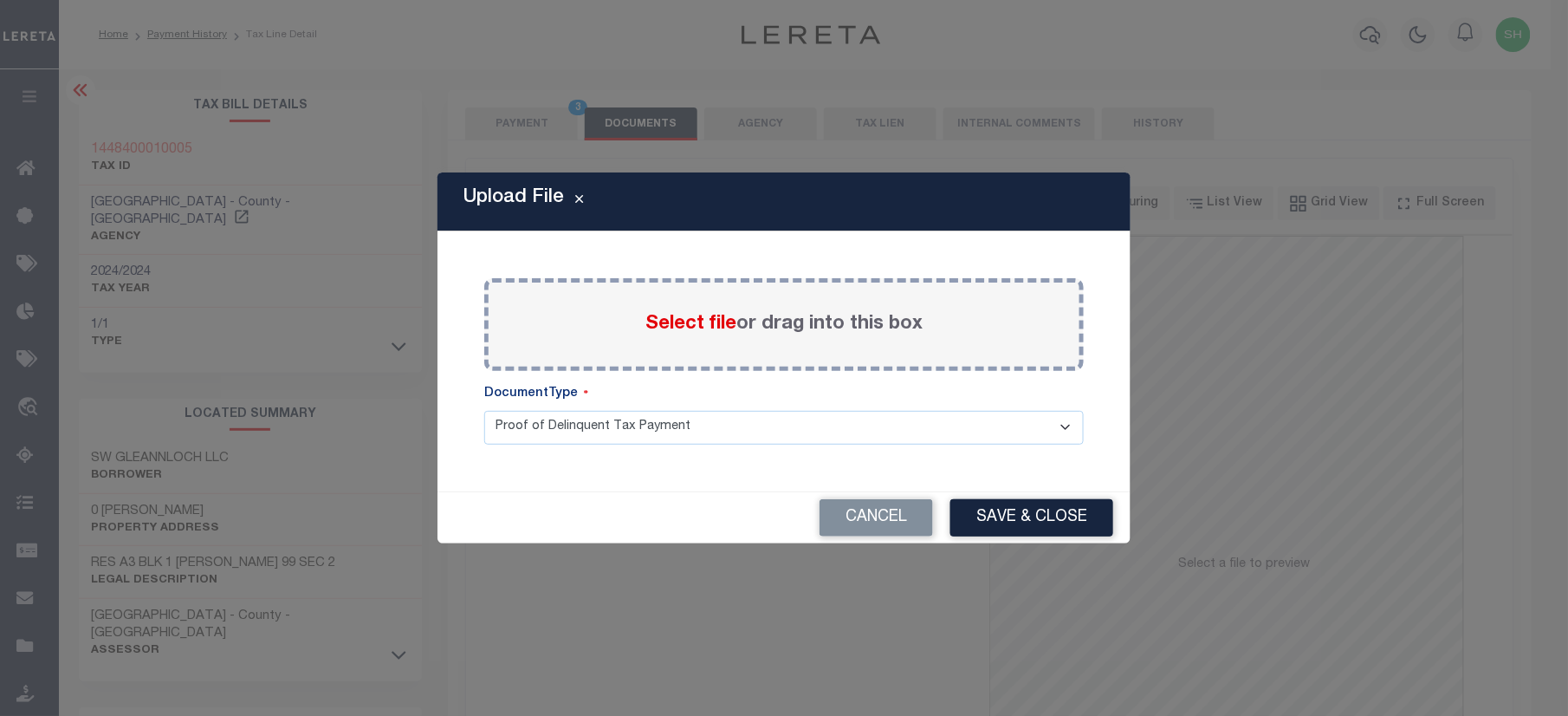
click at [696, 316] on span "Select file" at bounding box center [691, 324] width 91 height 19
click at [0, 0] on input "Select file or drag into this box" at bounding box center [0, 0] width 0 height 0
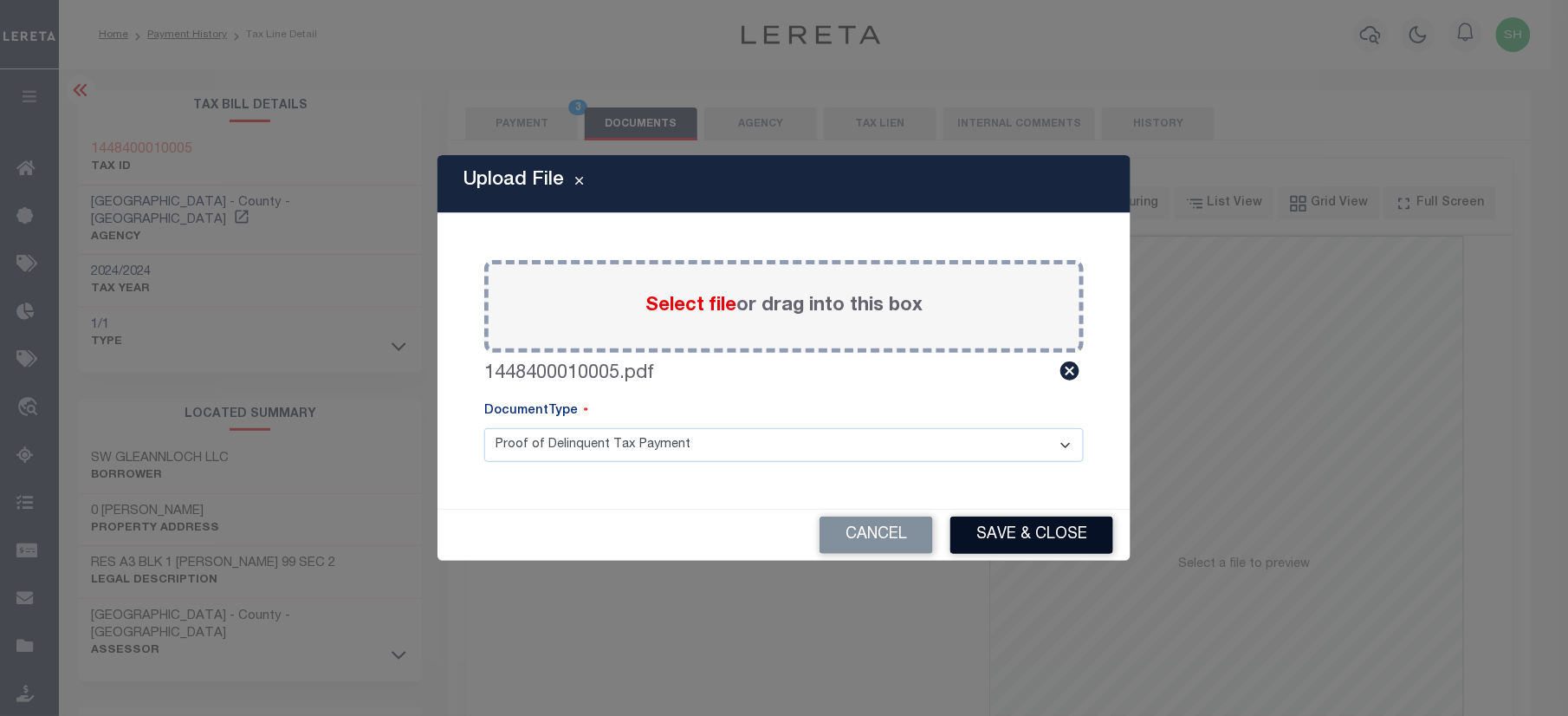
click at [1017, 525] on button "Save & Close" at bounding box center [1031, 535] width 163 height 38
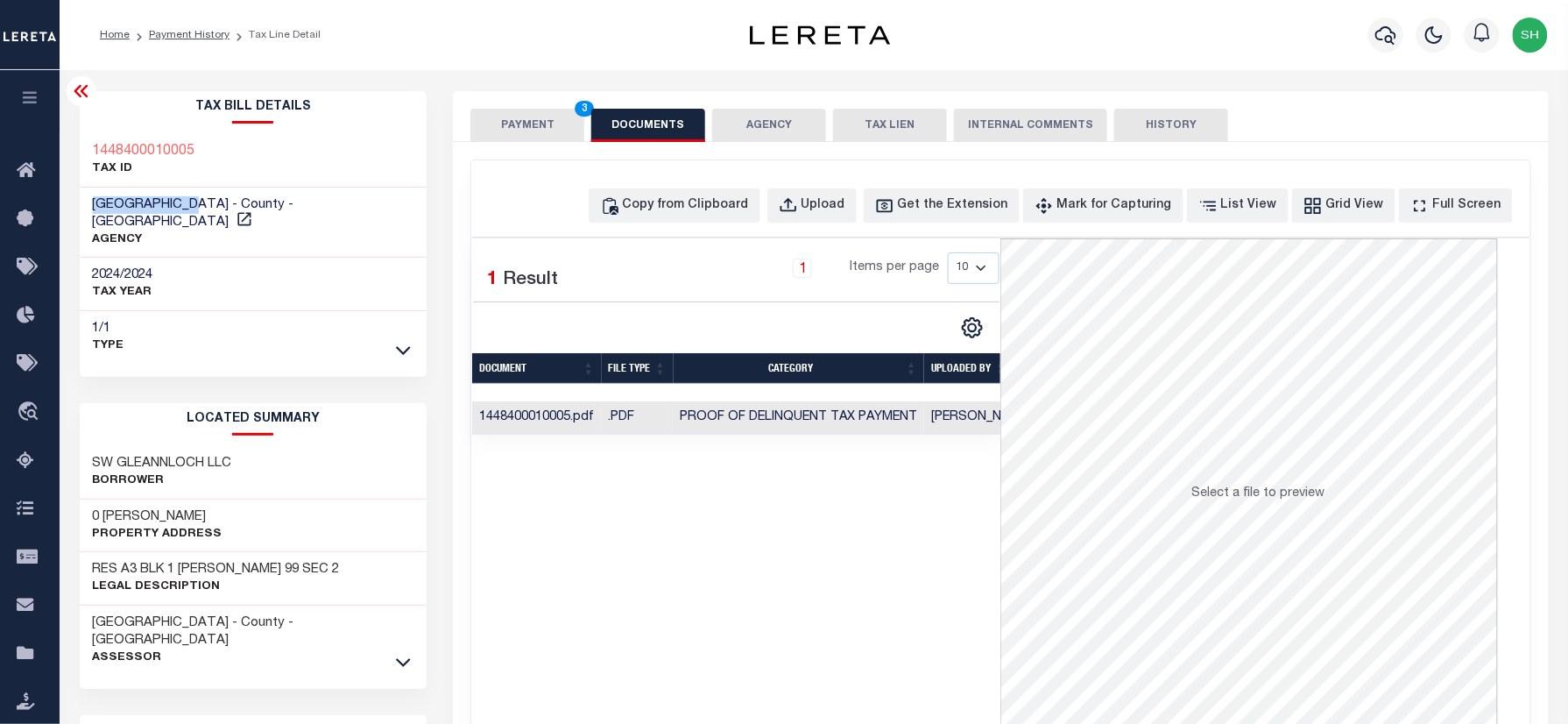
drag, startPoint x: 119, startPoint y: 200, endPoint x: 197, endPoint y: 197, distance: 78.1
click at [197, 197] on div "HARRIS COUNTY - County - TX AGENCY" at bounding box center [254, 222] width 348 height 71
copy span "HARRIS COUNTY"
click at [531, 124] on button "PAYMENT 3" at bounding box center [527, 124] width 114 height 33
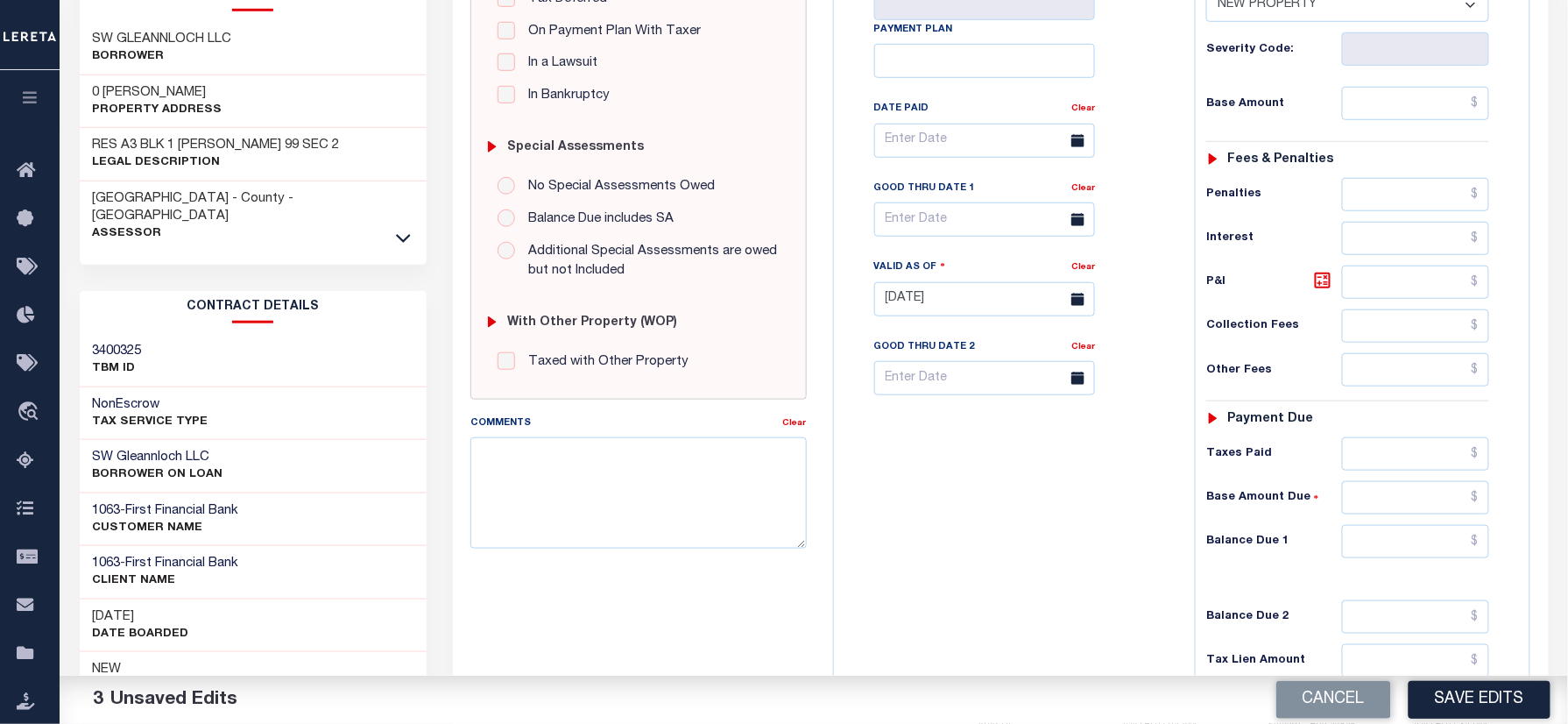
scroll to position [467, 0]
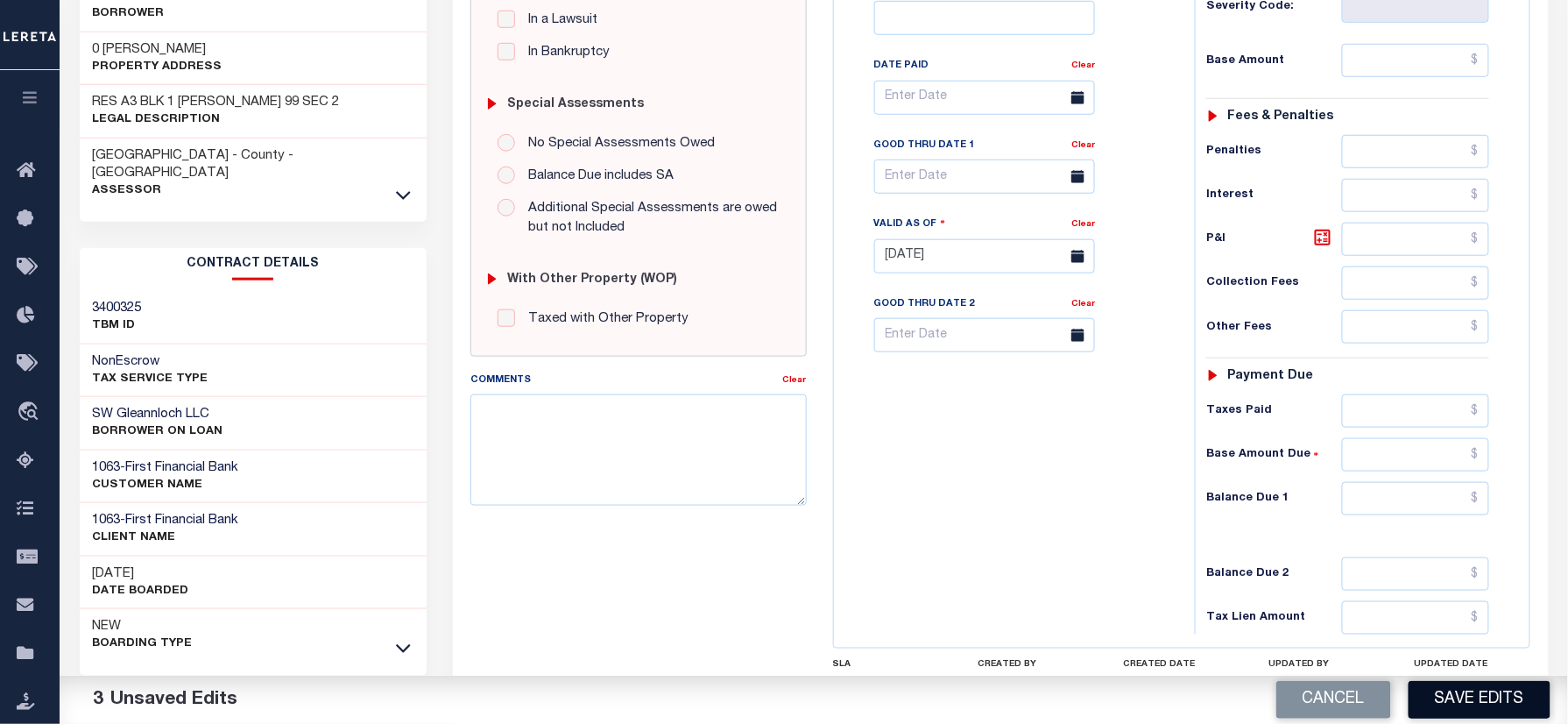
click at [1441, 687] on button "Save Edits" at bounding box center [1479, 699] width 142 height 38
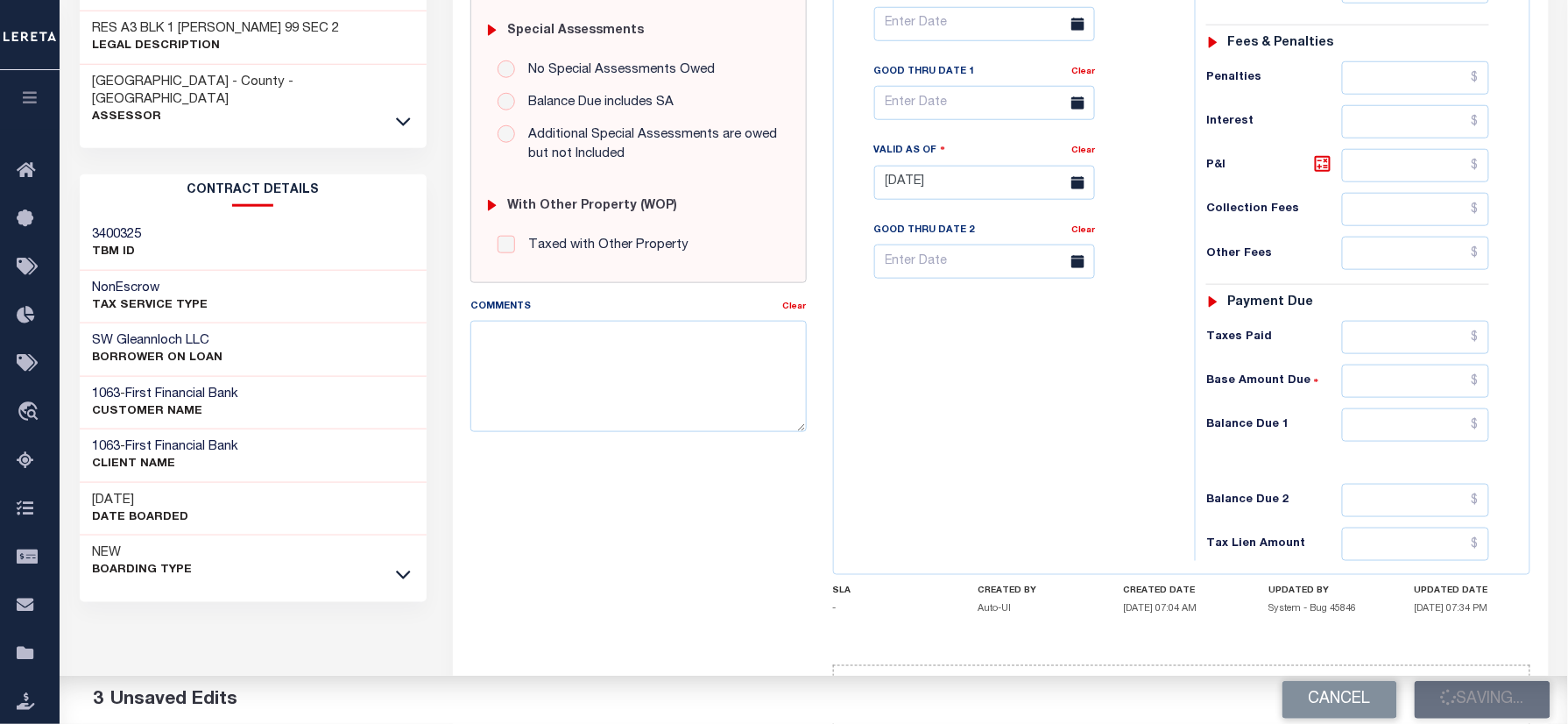
scroll to position [608, 0]
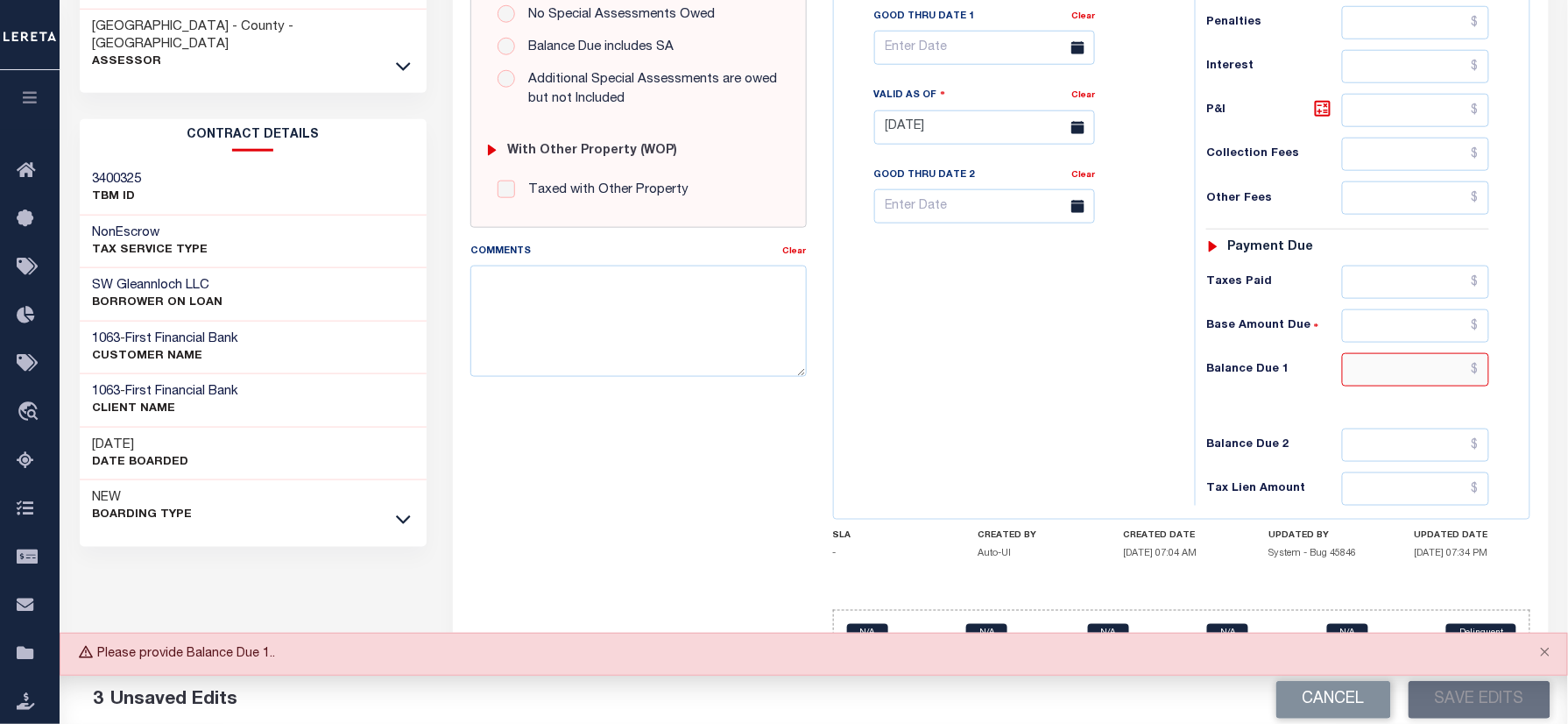
click at [1454, 365] on input "text" at bounding box center [1415, 370] width 147 height 33
type input "$0.00"
click at [1484, 684] on div "Cancel Save Edits" at bounding box center [1191, 700] width 755 height 49
click at [1484, 702] on button "Save Edits" at bounding box center [1479, 699] width 142 height 38
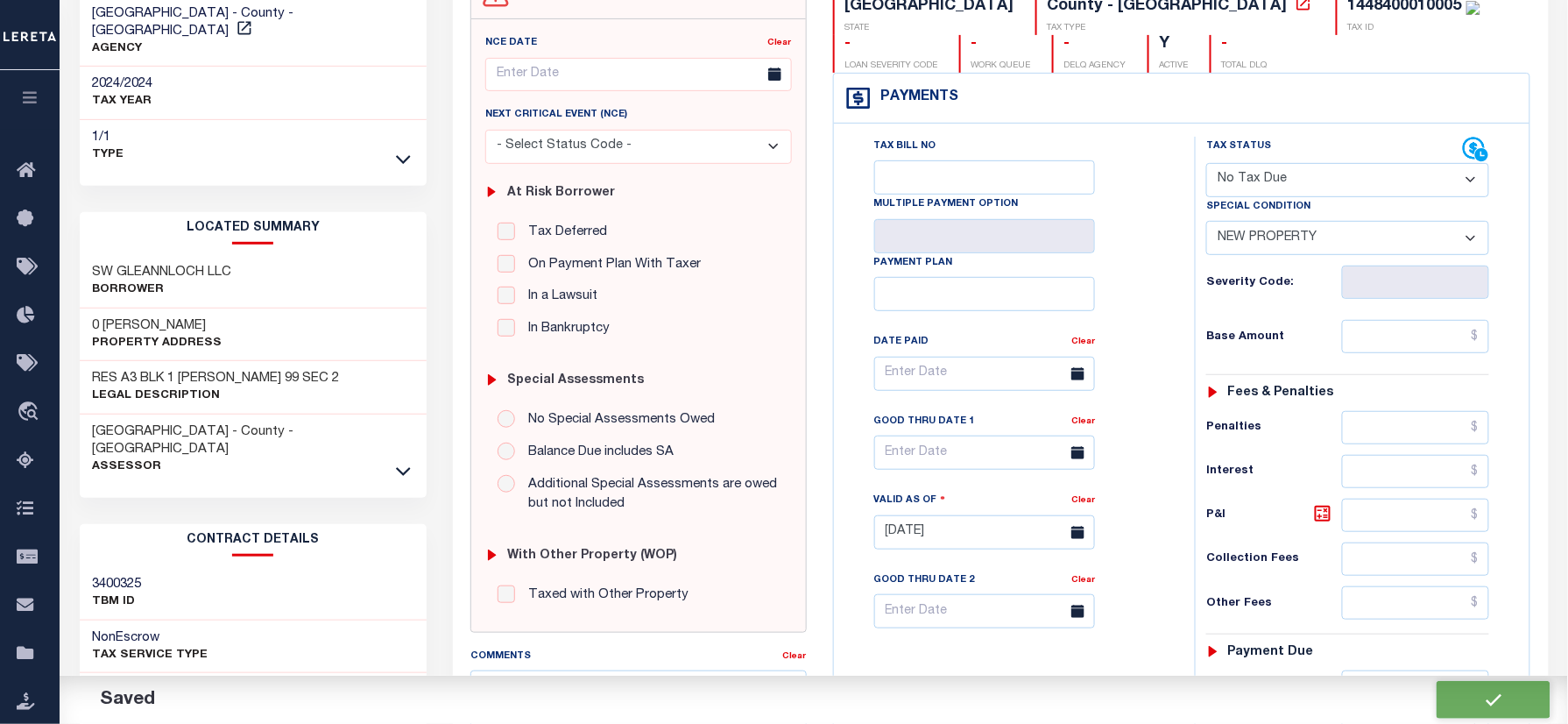
scroll to position [25, 0]
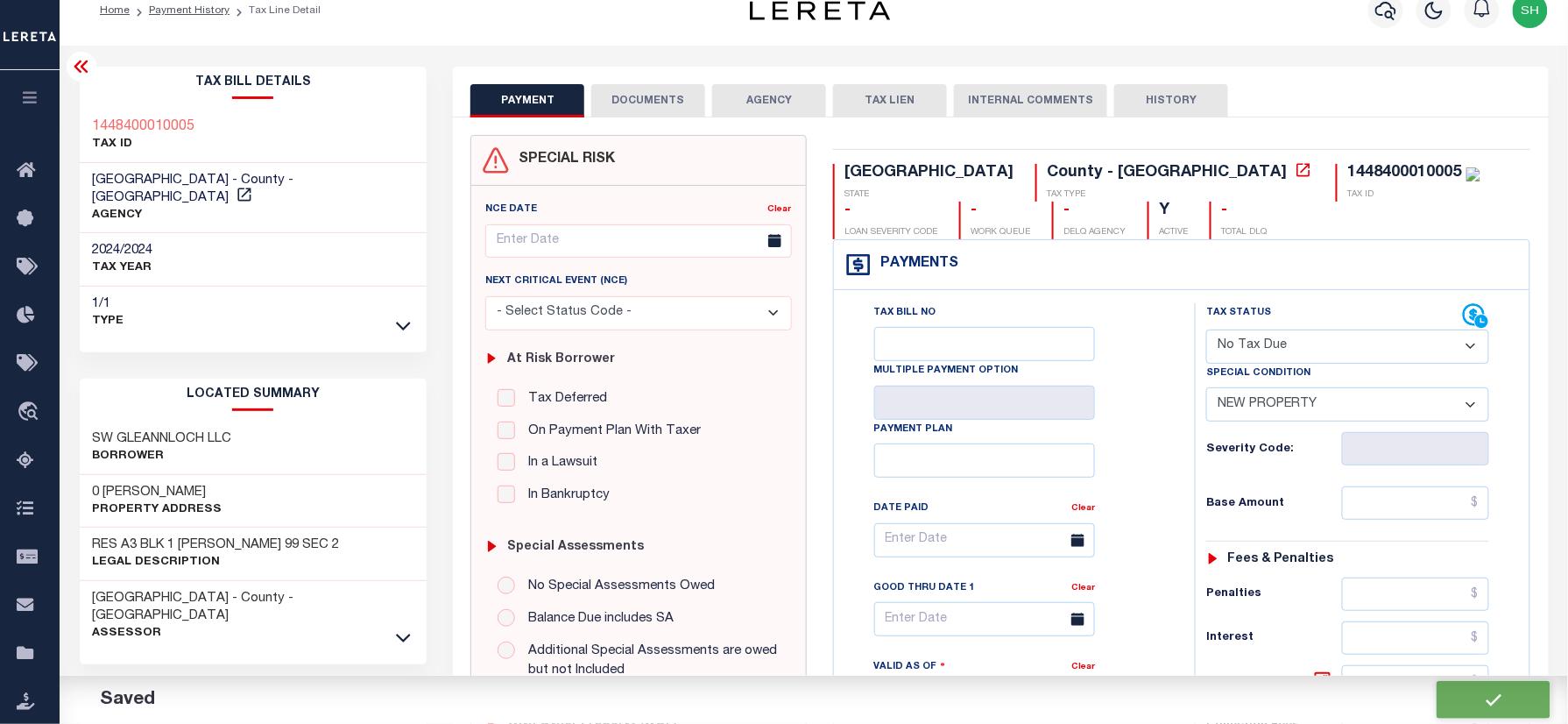
checkbox input "false"
type input "$0"
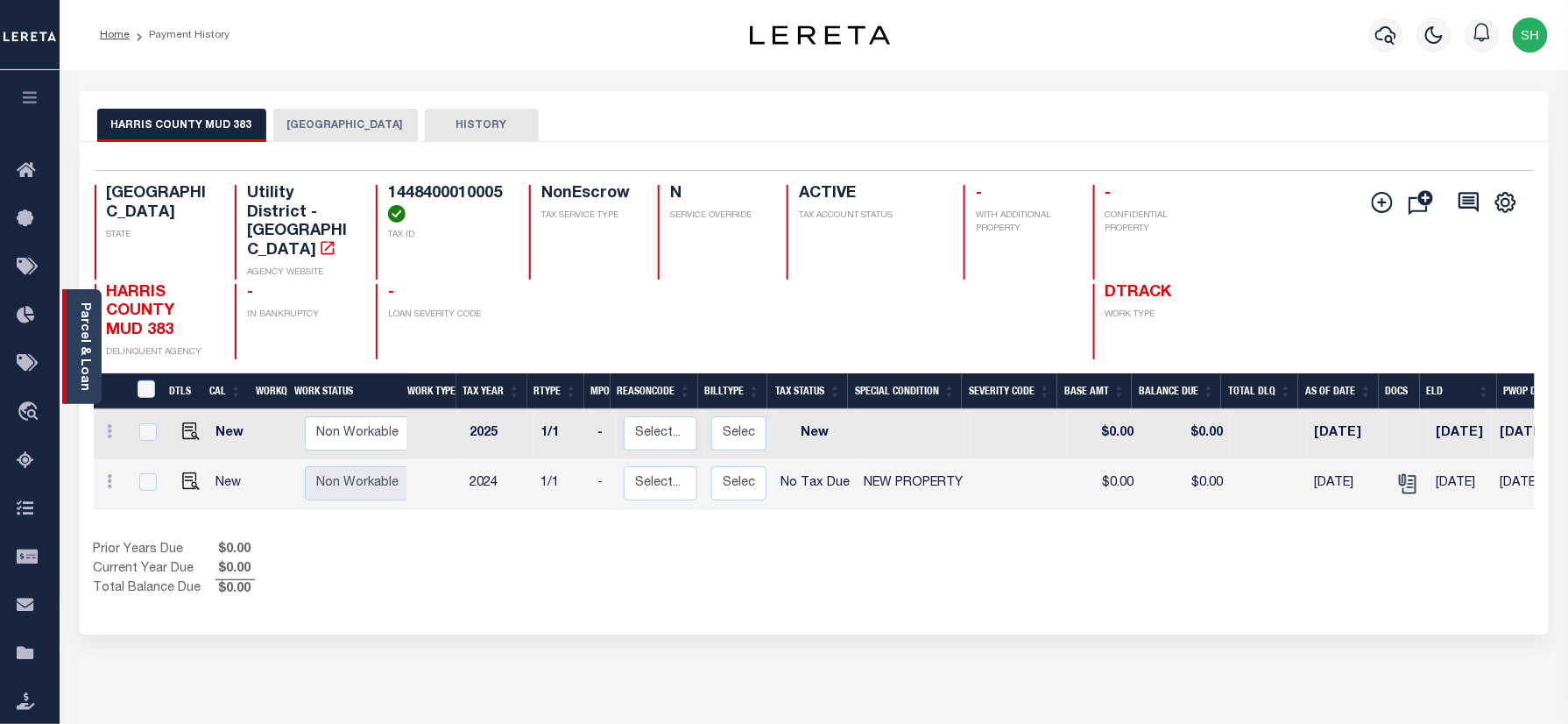
click at [78, 333] on link "Parcel & Loan" at bounding box center [84, 346] width 12 height 88
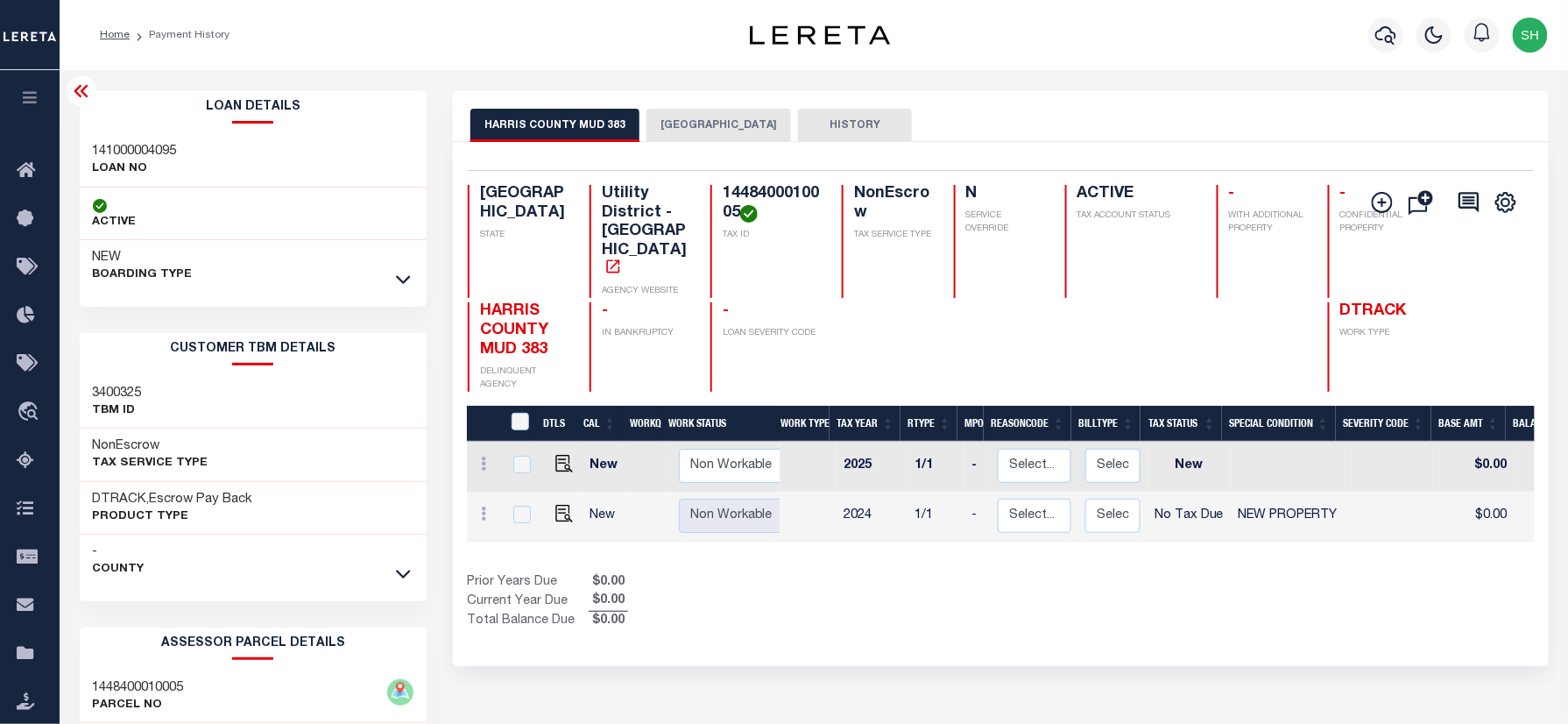
click at [102, 151] on h3 "141000004095" at bounding box center [135, 151] width 85 height 17
click at [102, 149] on h3 "141000004095" at bounding box center [135, 151] width 85 height 17
copy h3 "141000004095"
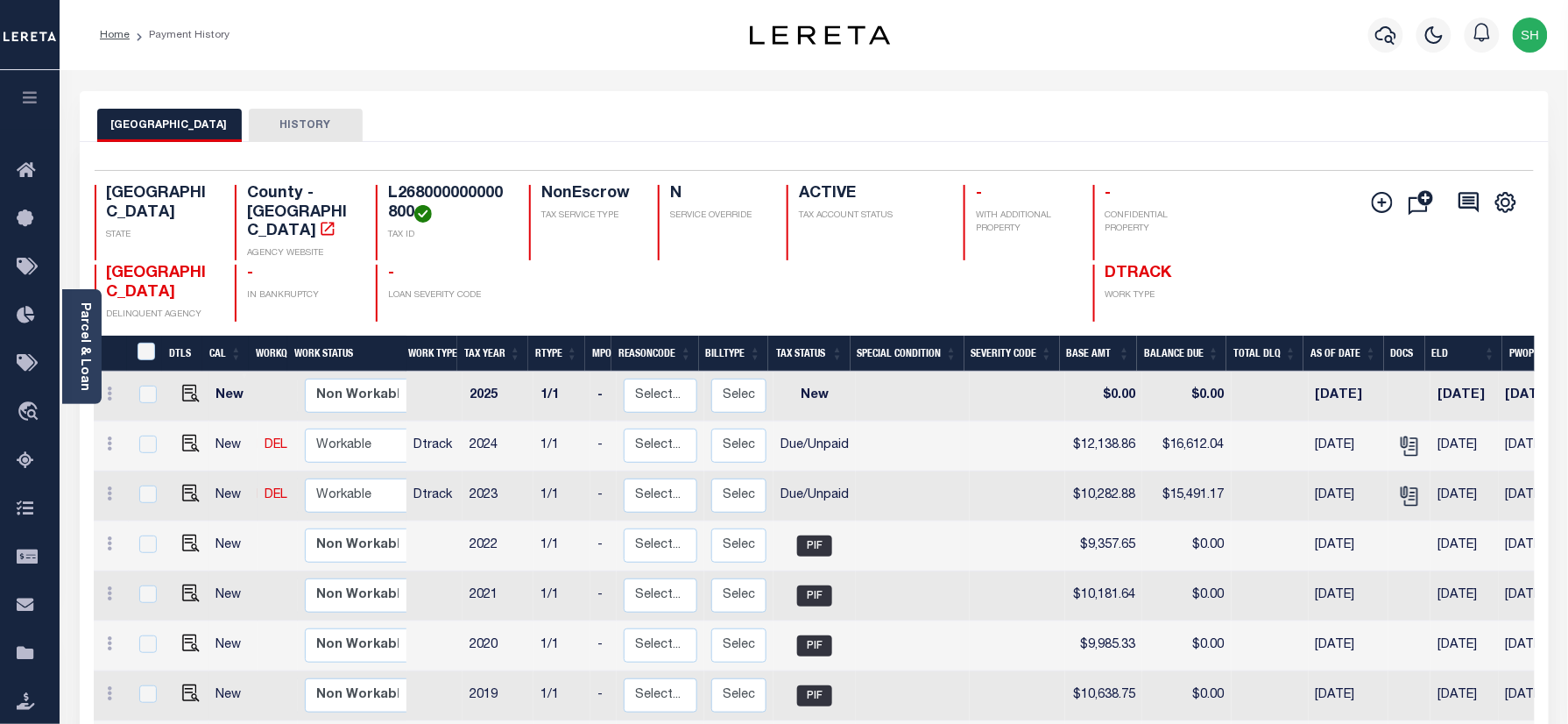
click at [176, 488] on link at bounding box center [187, 494] width 27 height 12
checkbox input "true"
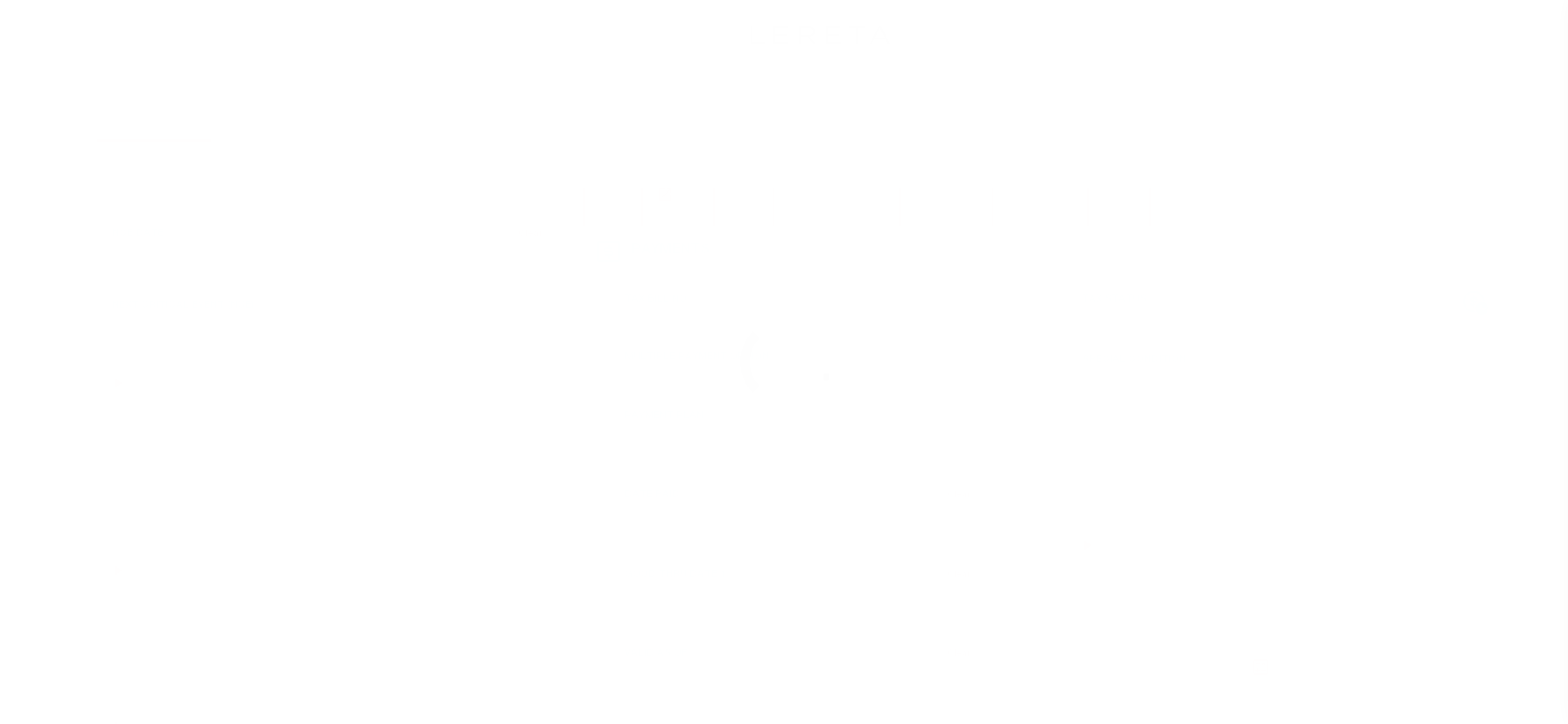
select select "DUE"
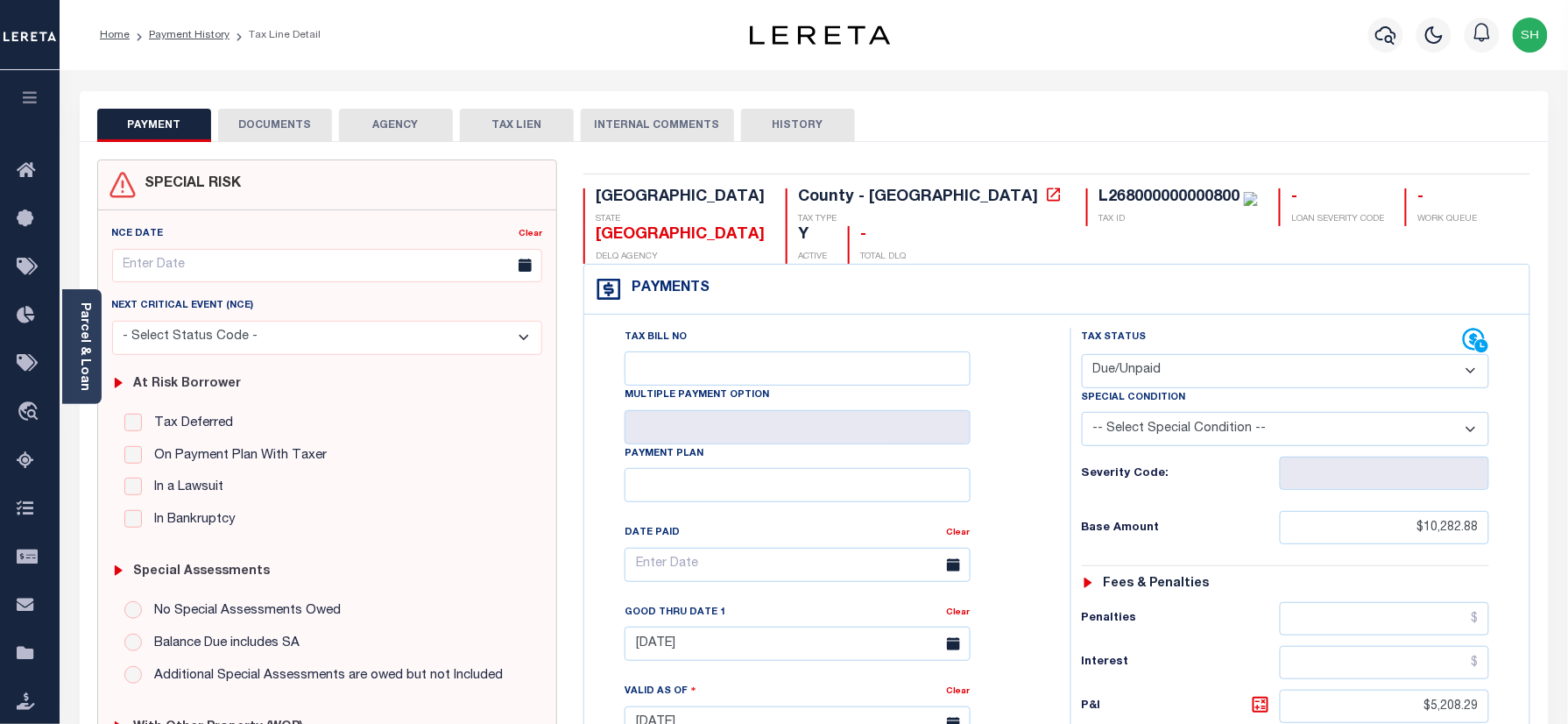
click at [1099, 194] on div "L268000000000800" at bounding box center [1169, 197] width 141 height 16
copy div "L268000000000800"
click at [78, 341] on link "Parcel & Loan" at bounding box center [84, 346] width 12 height 88
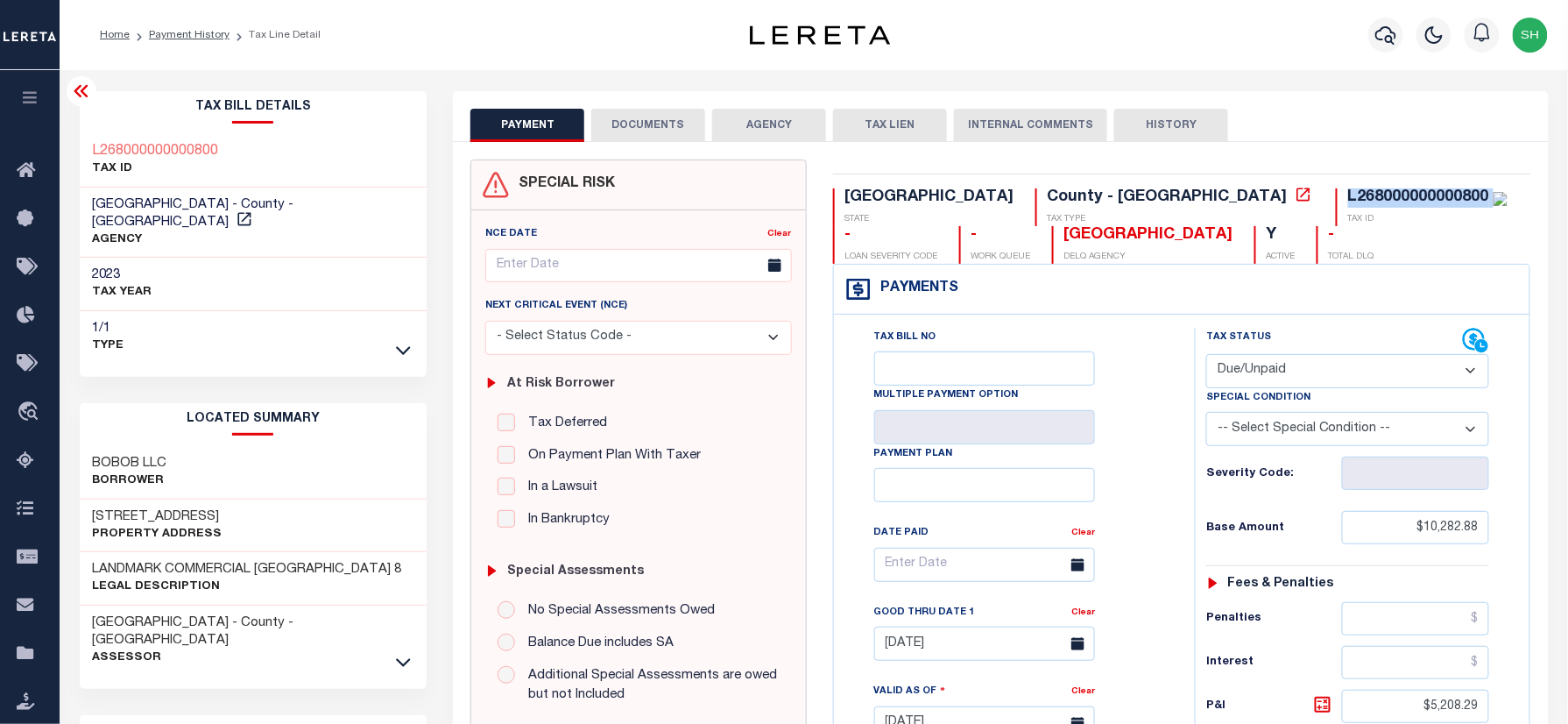
click at [515, 491] on input "In a Lawsuit" at bounding box center [507, 486] width 17 height 17
checkbox input "true"
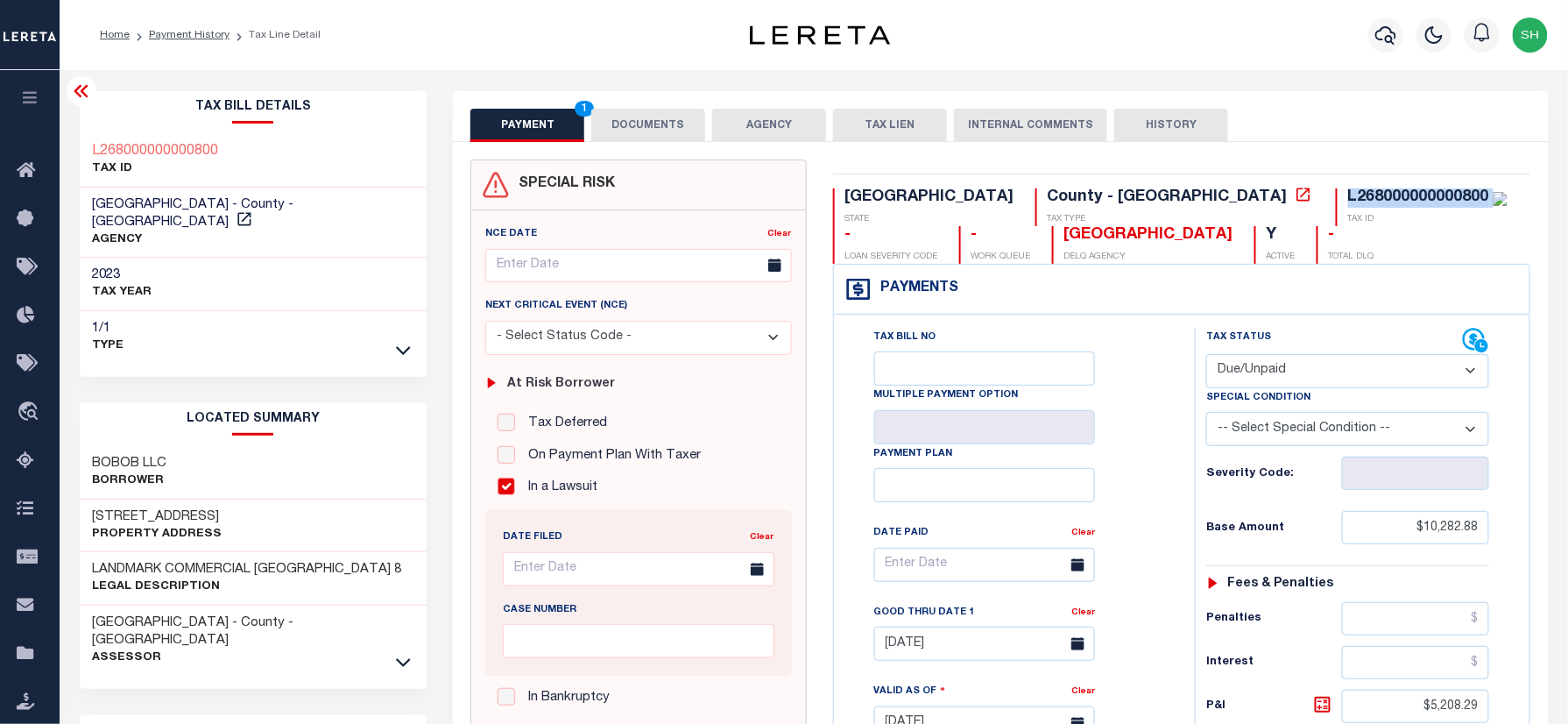
type input "[DATE]"
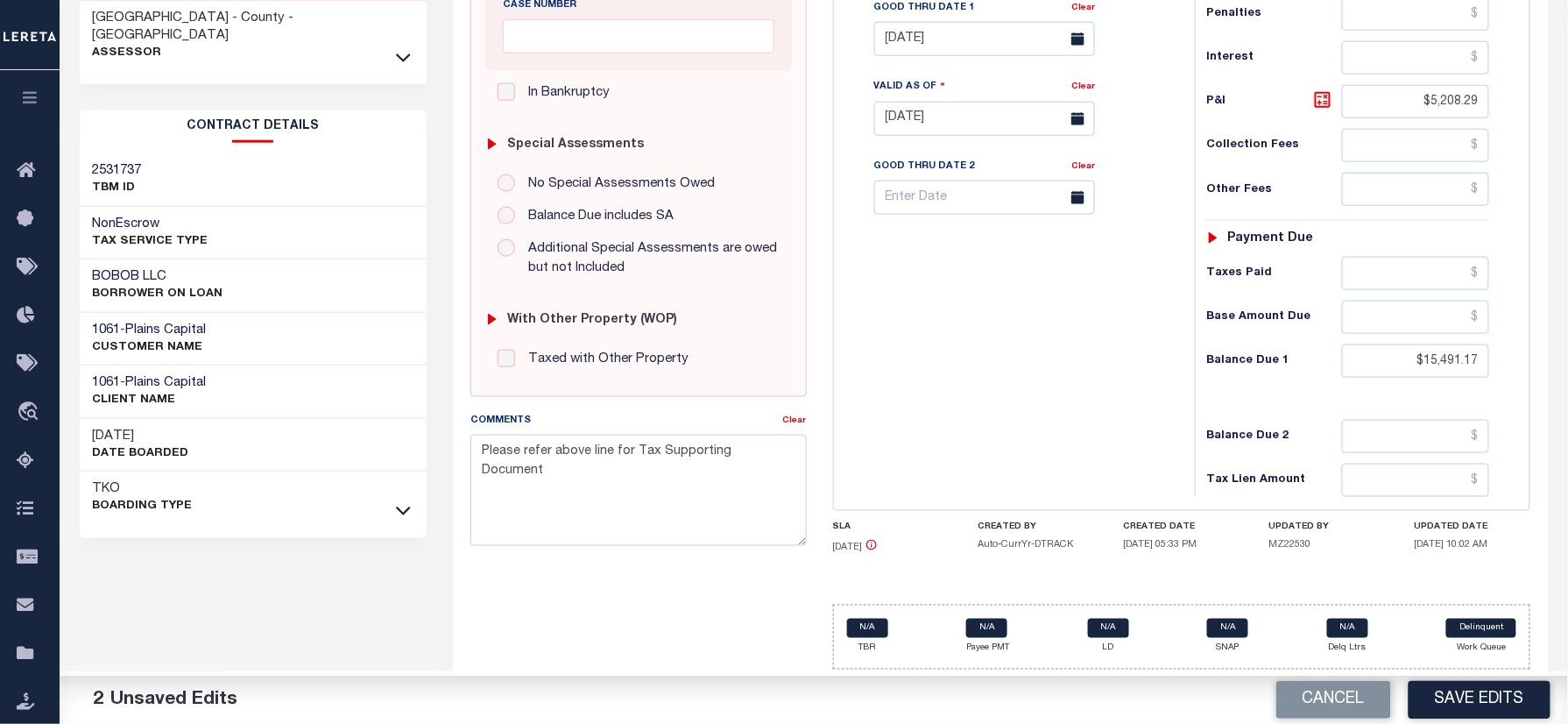
scroll to position [617, 0]
click at [517, 488] on textarea "Please refer above line for Tax Supporting Document" at bounding box center [638, 489] width 335 height 110
click at [484, 440] on textarea "Please refer above line for Tax Supporting Document" at bounding box center [638, 489] width 335 height 110
paste textarea "T-1424-24-F"
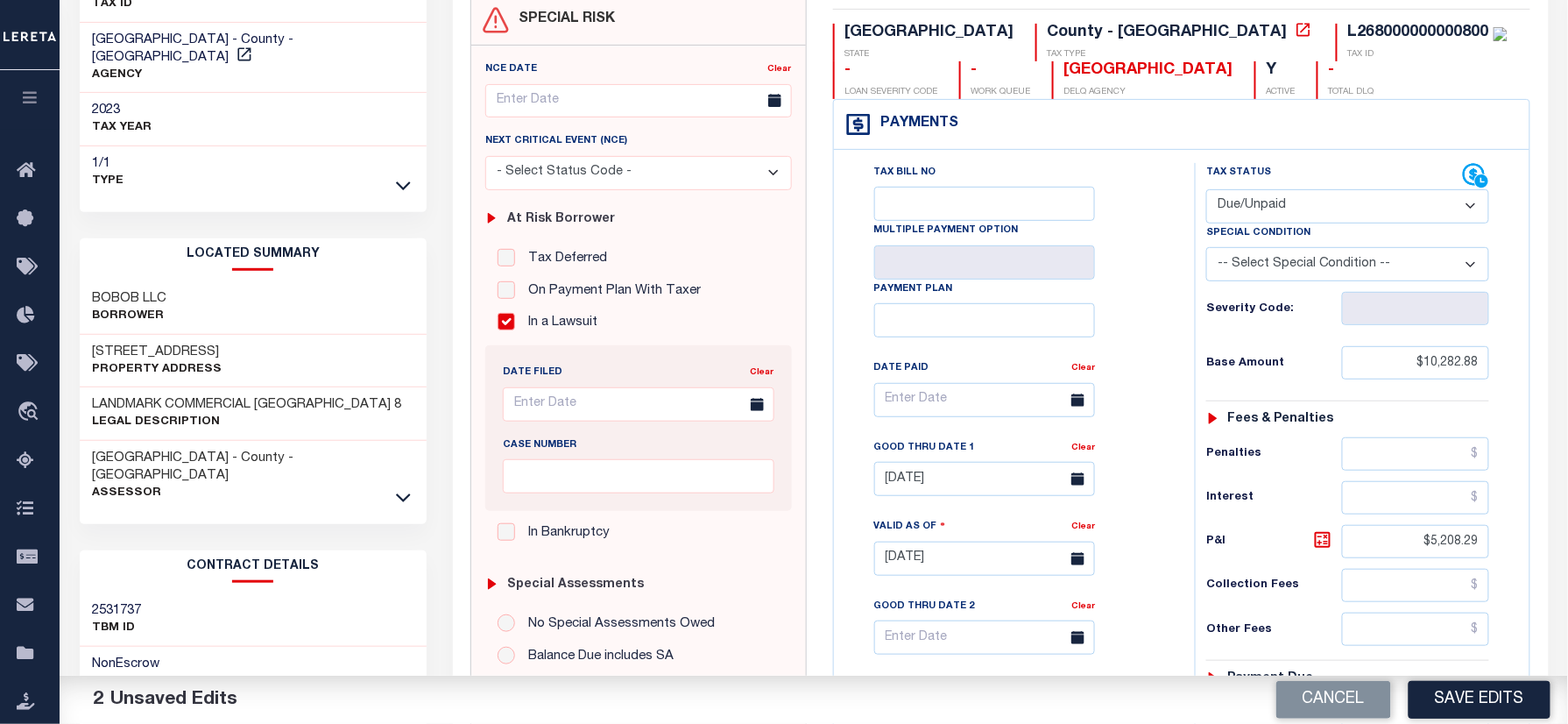
scroll to position [149, 0]
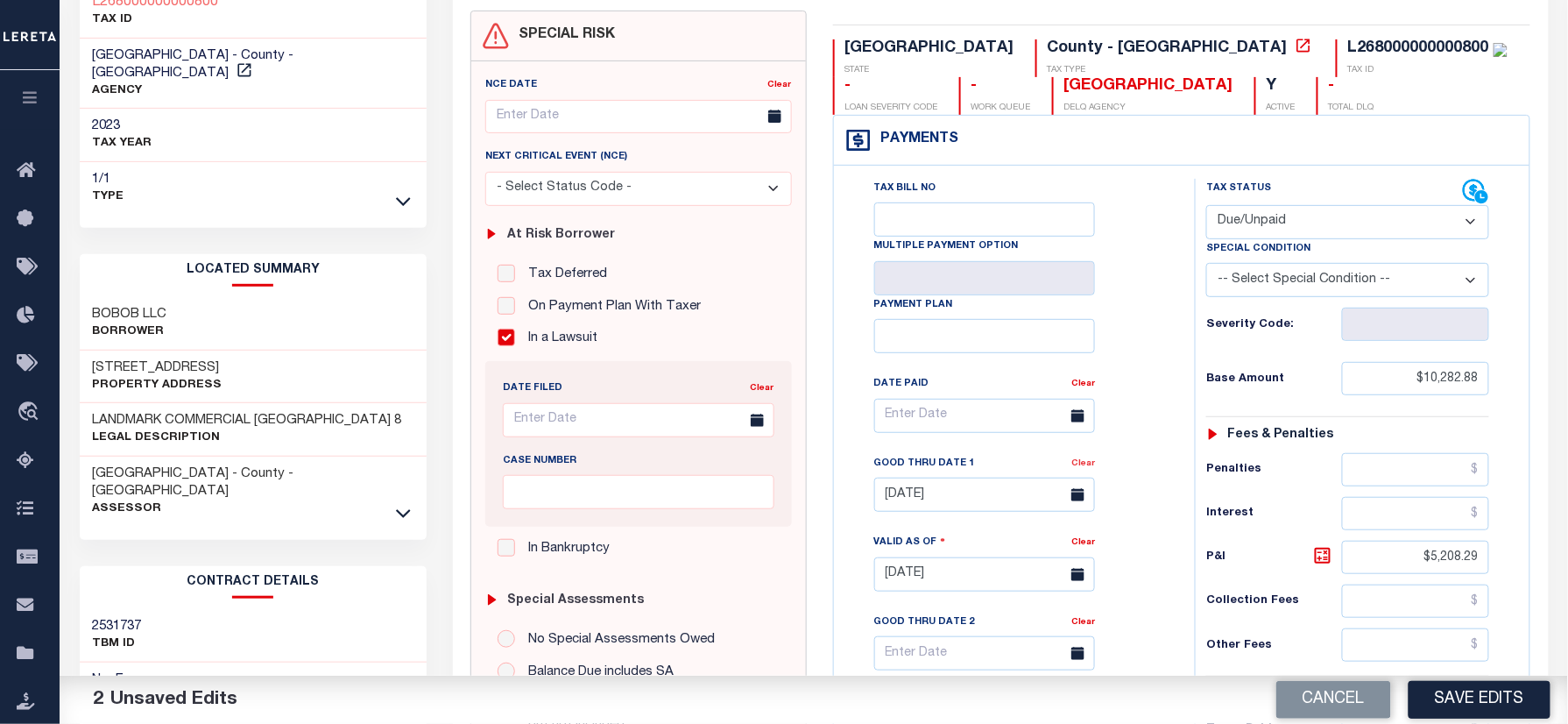
type textarea "T-1424-24-F Please refer above line for Tax Supporting Document"
click at [1092, 467] on link "Clear" at bounding box center [1083, 463] width 24 height 9
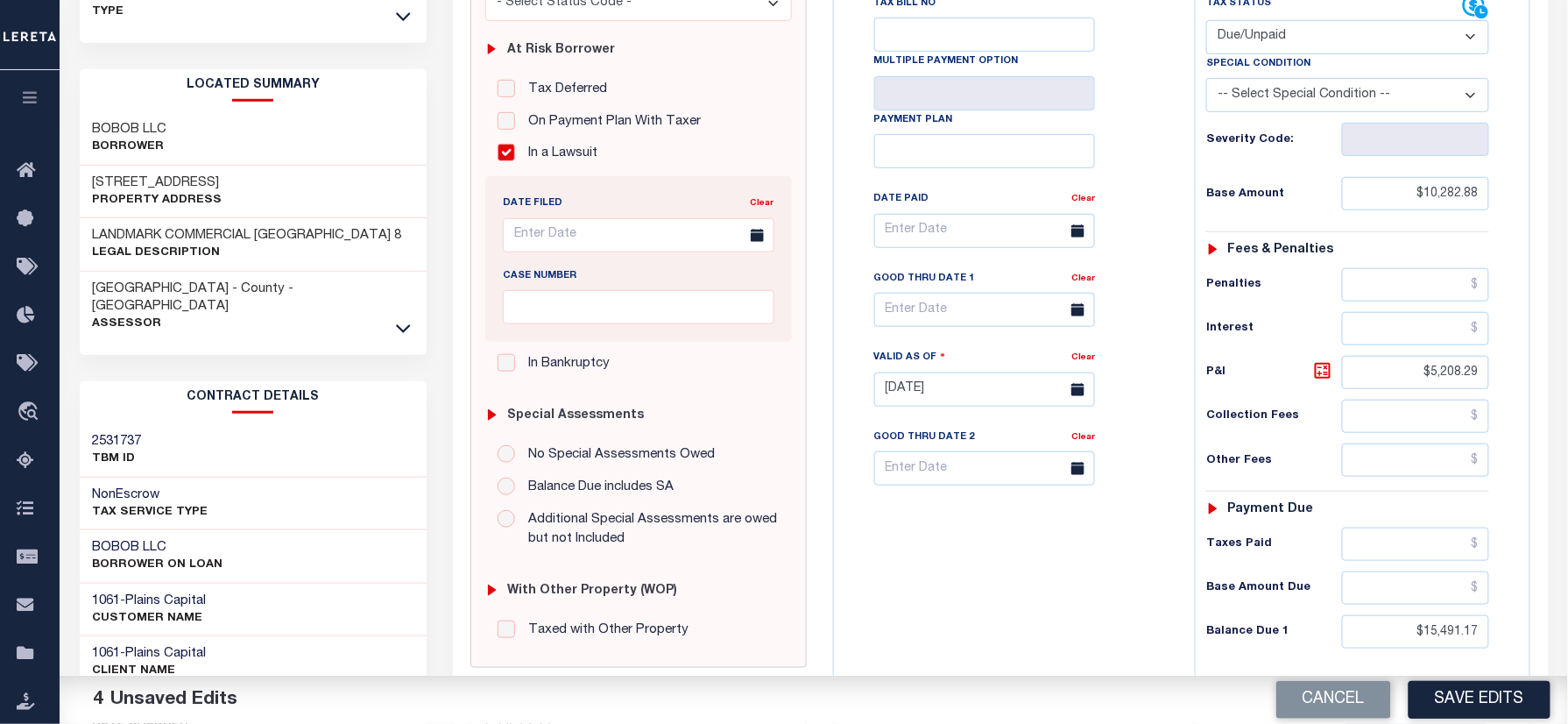
scroll to position [383, 0]
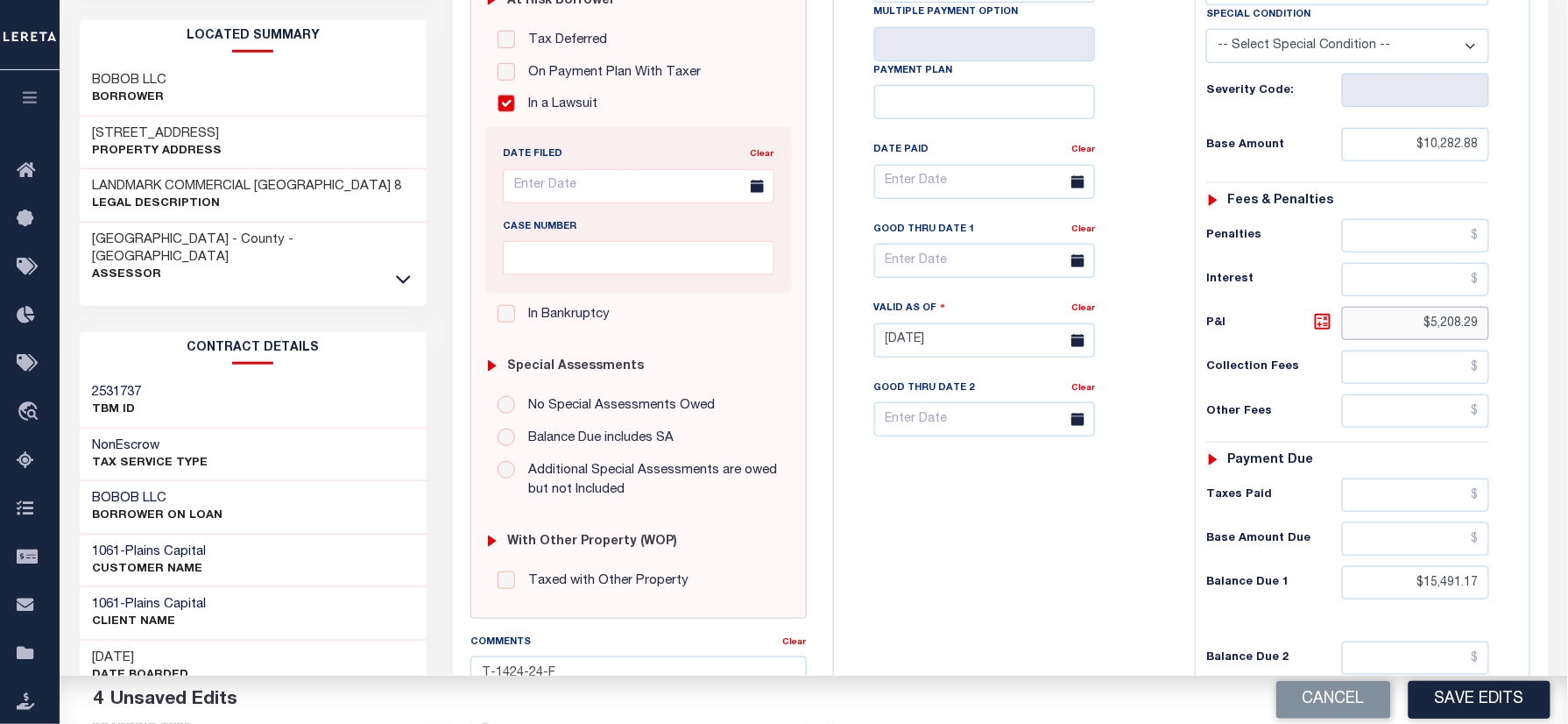
drag, startPoint x: 1402, startPoint y: 340, endPoint x: 1588, endPoint y: 361, distance: 187.2
click at [1567, 361] on html "Home Payment History Tax Line Detail" at bounding box center [784, 281] width 1568 height 1328
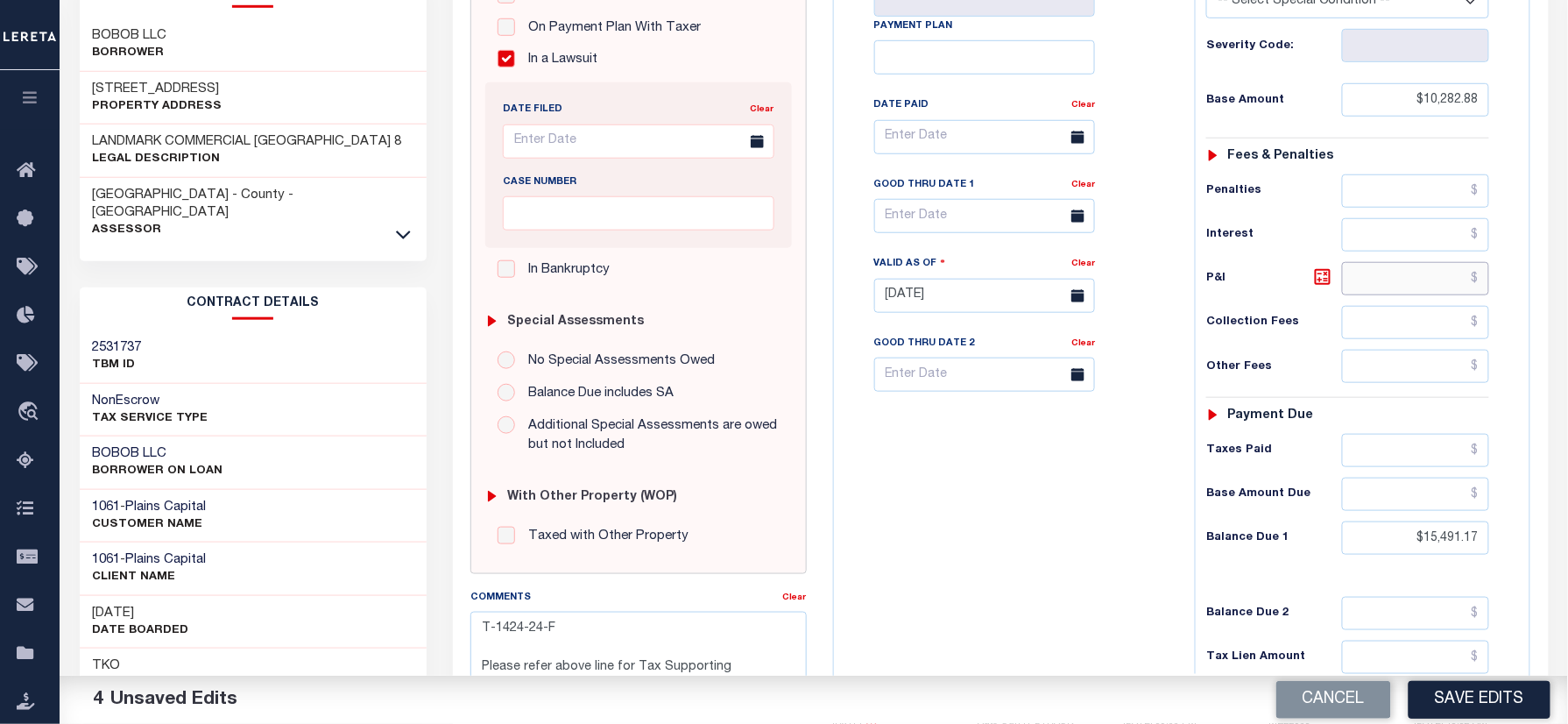
scroll to position [499, 0]
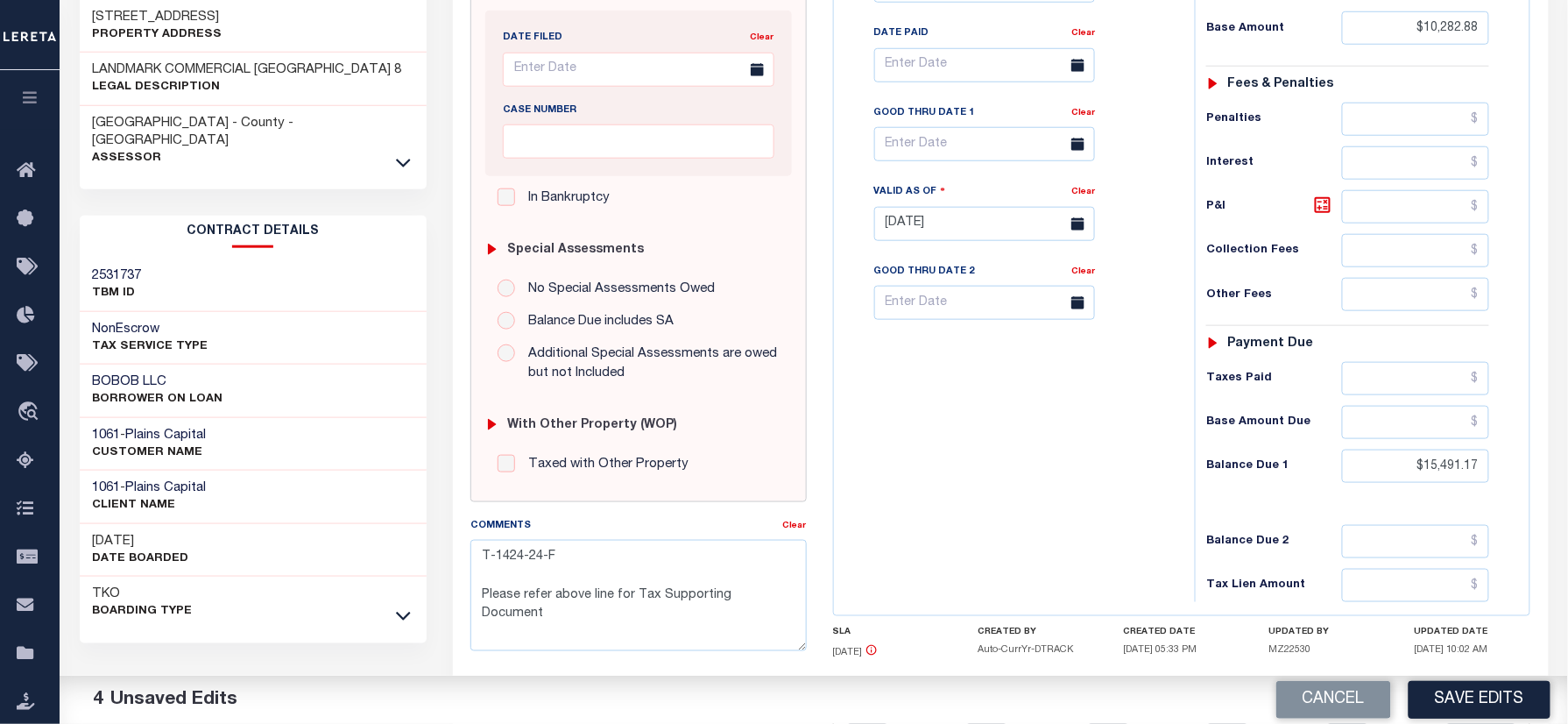
drag, startPoint x: 1392, startPoint y: 453, endPoint x: 1420, endPoint y: 481, distance: 39.6
click at [1420, 481] on div "Tax Status Status - Select Status Code -" at bounding box center [1353, 215] width 317 height 773
drag, startPoint x: 1385, startPoint y: 475, endPoint x: 1613, endPoint y: 475, distance: 228.0
click at [1567, 475] on html "Home Payment History Tax Line Detail" at bounding box center [784, 165] width 1568 height 1328
type input "$0.00"
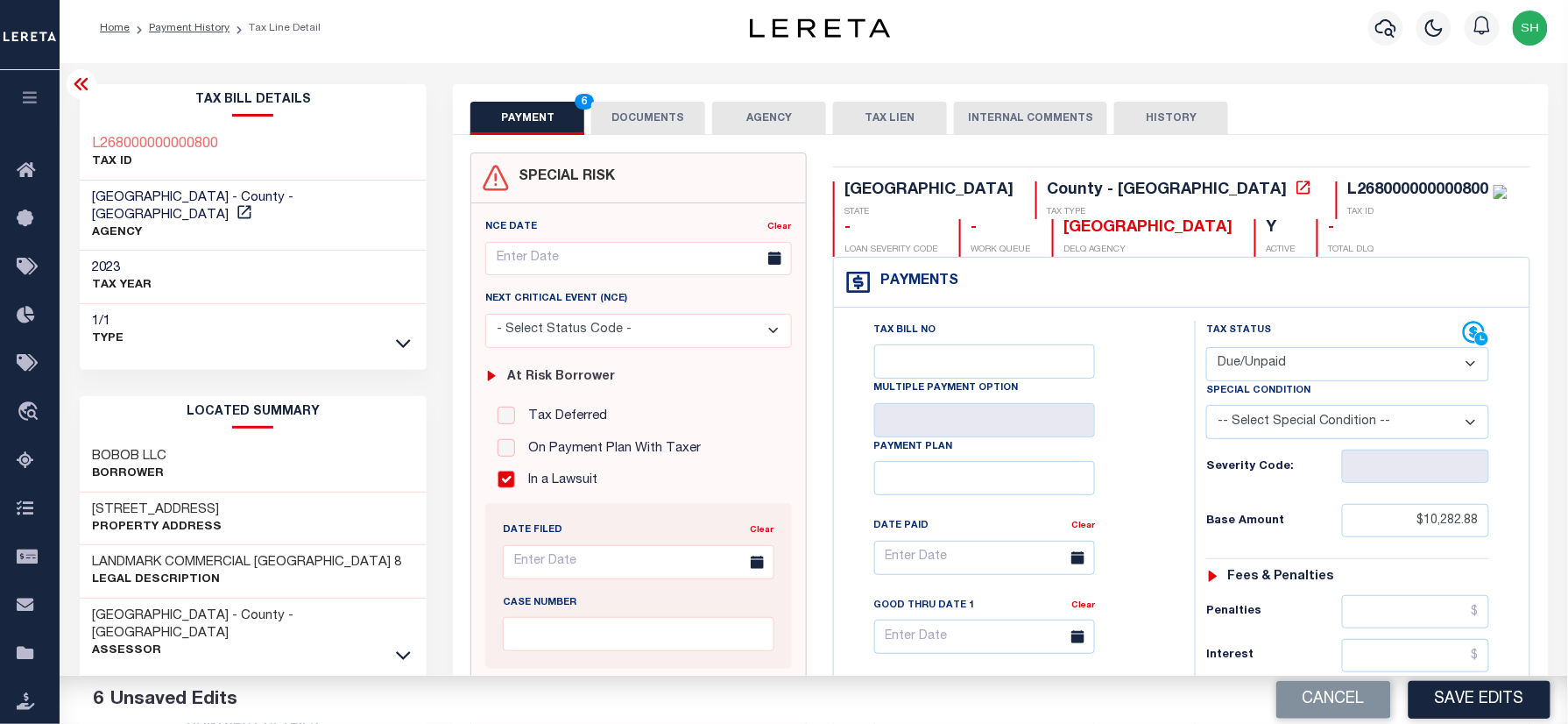
scroll to position [0, 0]
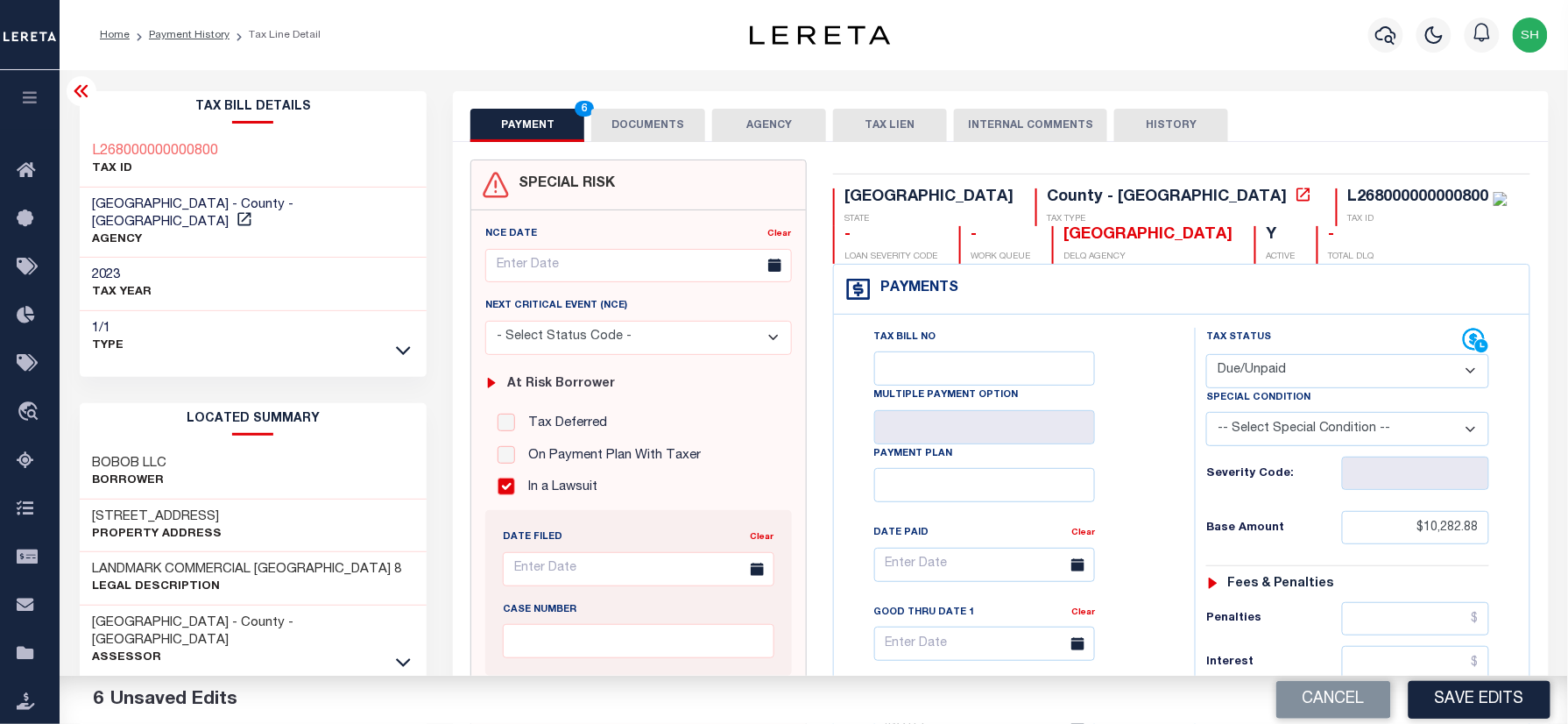
click at [684, 124] on button "DOCUMENTS" at bounding box center [648, 124] width 114 height 33
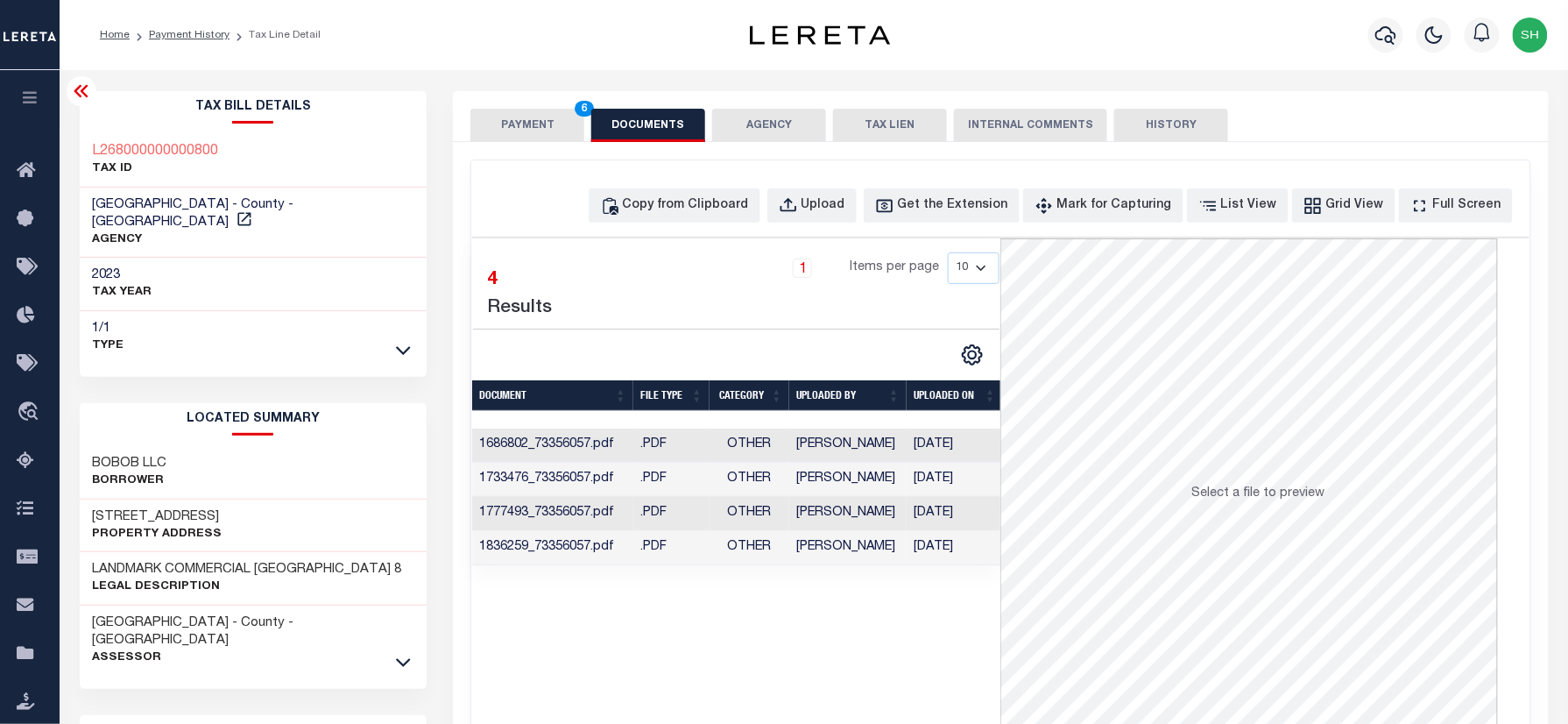
click at [836, 450] on td "Shobha Rani" at bounding box center [849, 446] width 118 height 34
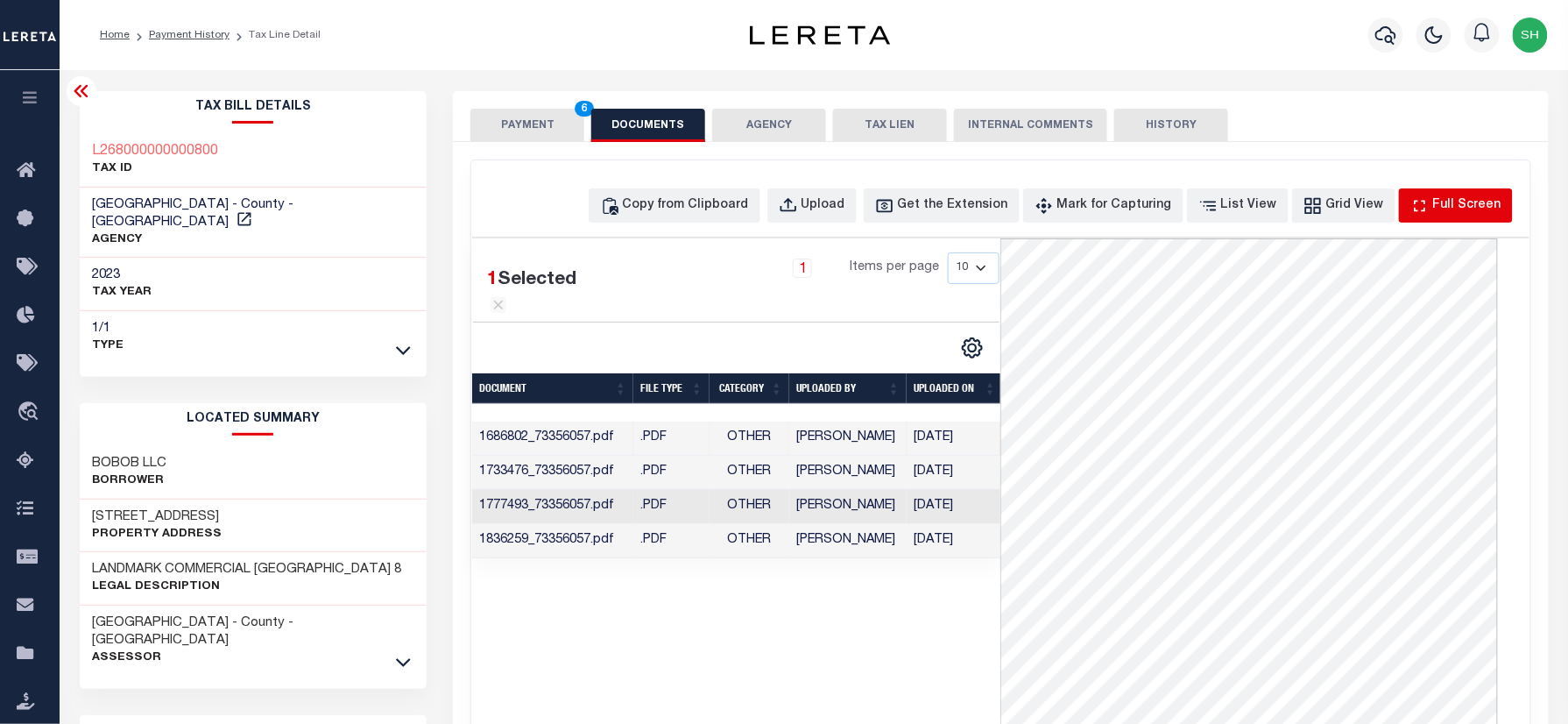
click at [1462, 212] on div "Full Screen" at bounding box center [1467, 206] width 68 height 19
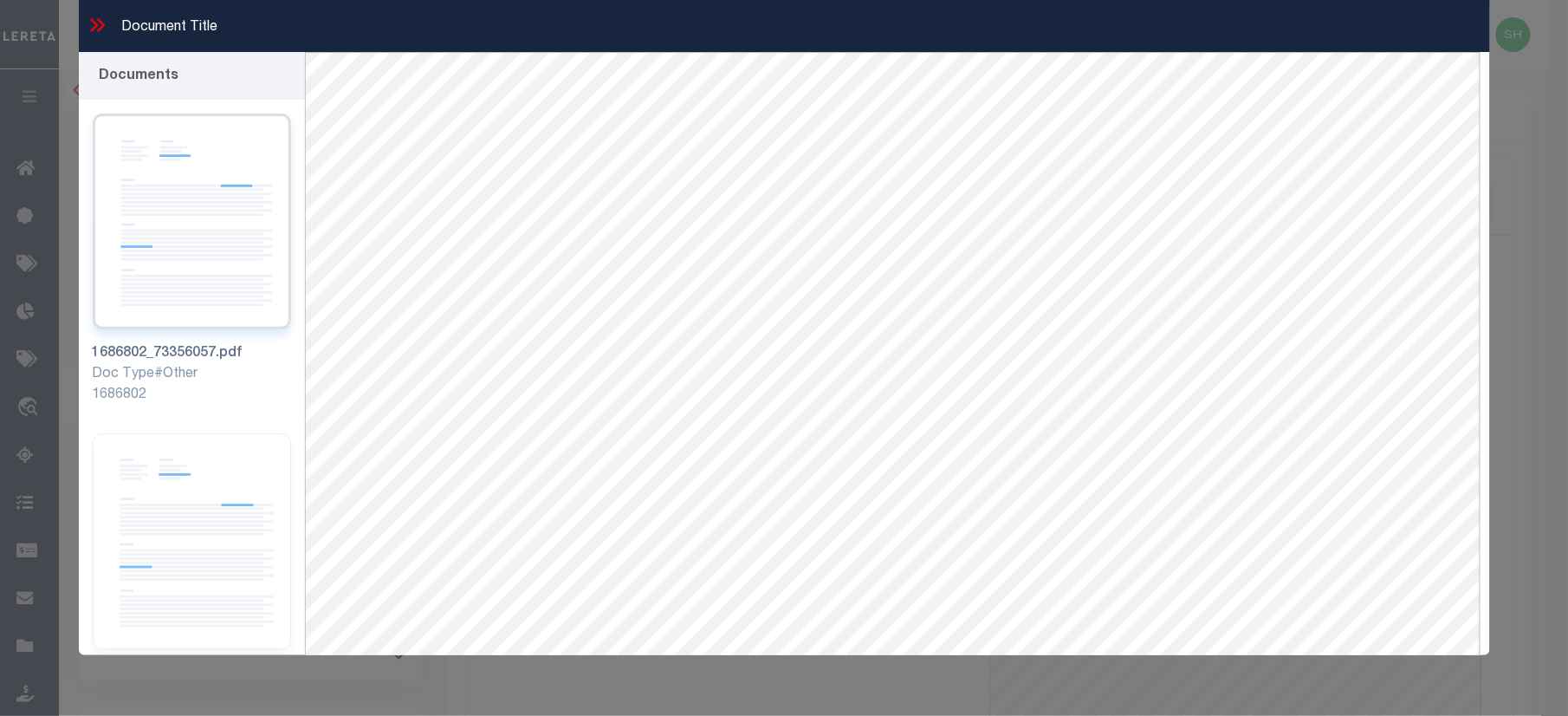
click at [173, 224] on img at bounding box center [192, 222] width 198 height 216
click at [99, 23] on icon at bounding box center [97, 25] width 23 height 23
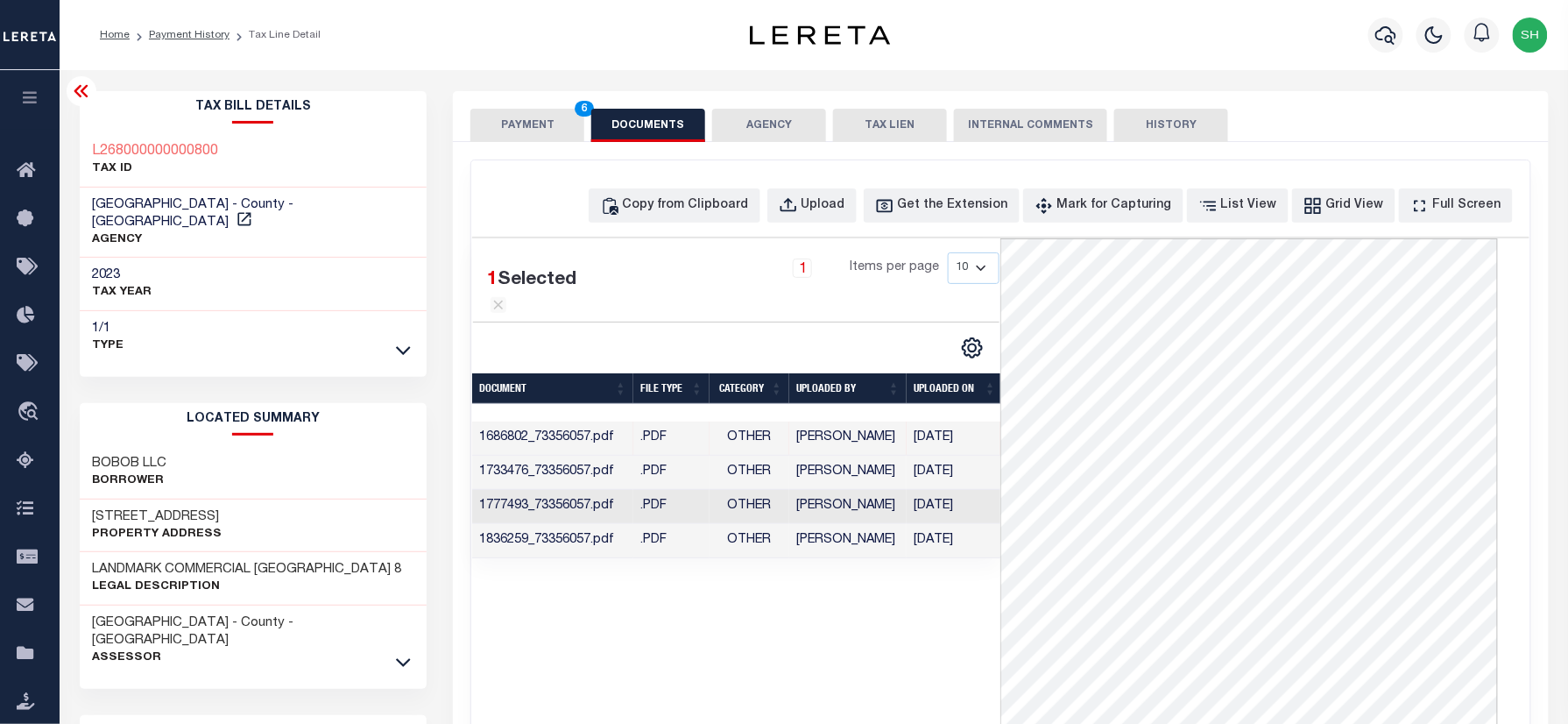
click at [510, 121] on button "PAYMENT 6" at bounding box center [527, 124] width 114 height 33
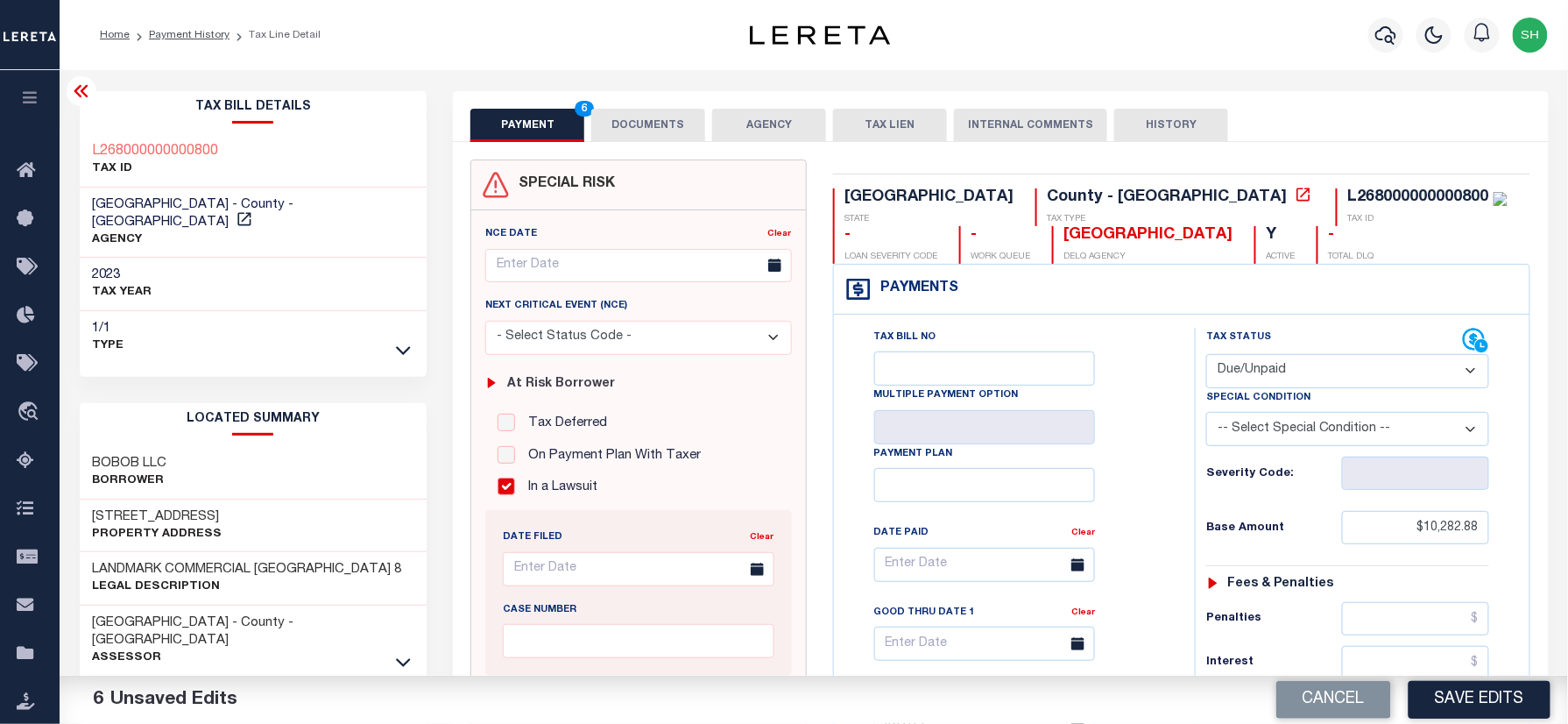
click at [1308, 365] on select "- Select Status Code - Open Due/Unpaid Paid Incomplete No Tax Due Internal Refu…" at bounding box center [1348, 371] width 283 height 34
select select "PYD"
click at [1206, 355] on select "- Select Status Code - Open Due/Unpaid Paid Incomplete No Tax Due Internal Refu…" at bounding box center [1348, 371] width 283 height 34
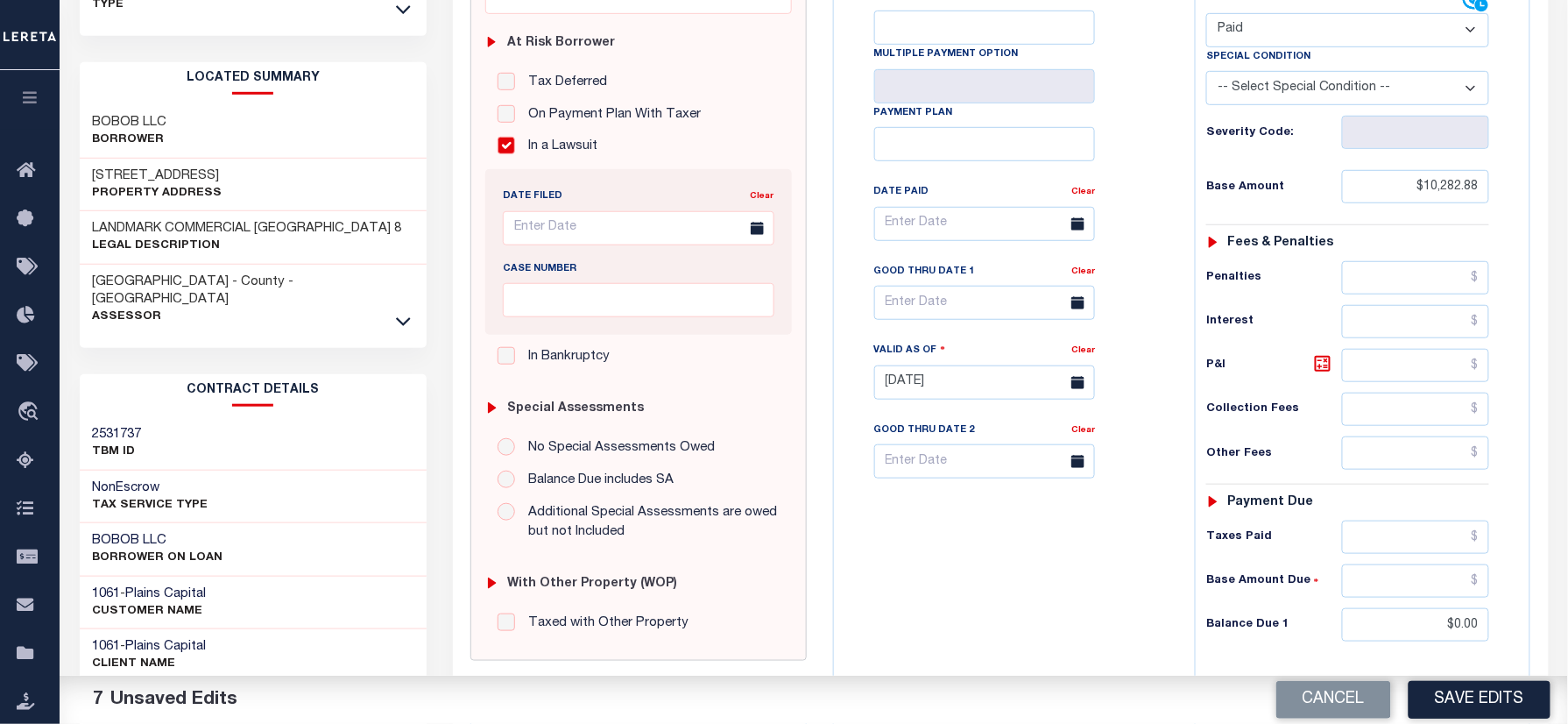
scroll to position [351, 0]
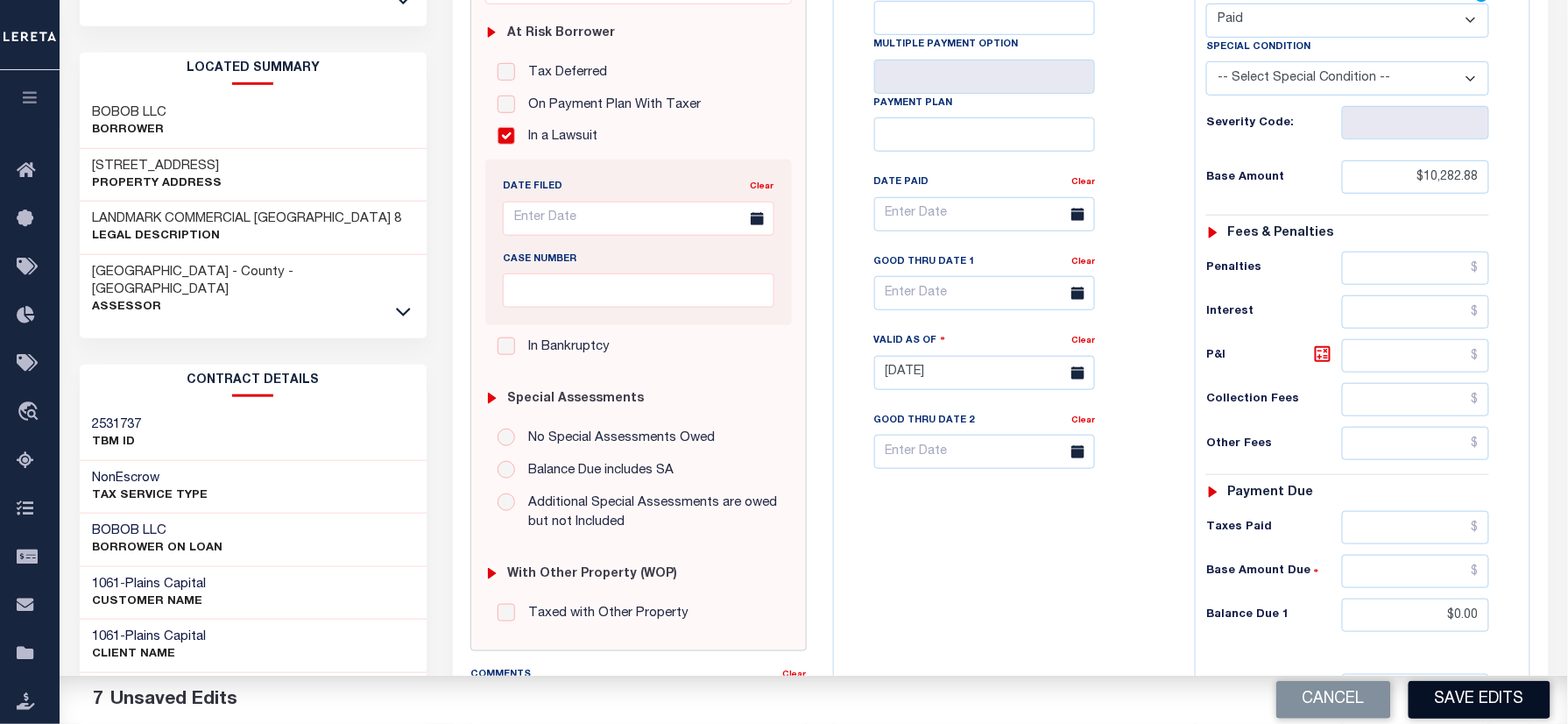
click at [1463, 708] on button "Save Edits" at bounding box center [1479, 699] width 142 height 38
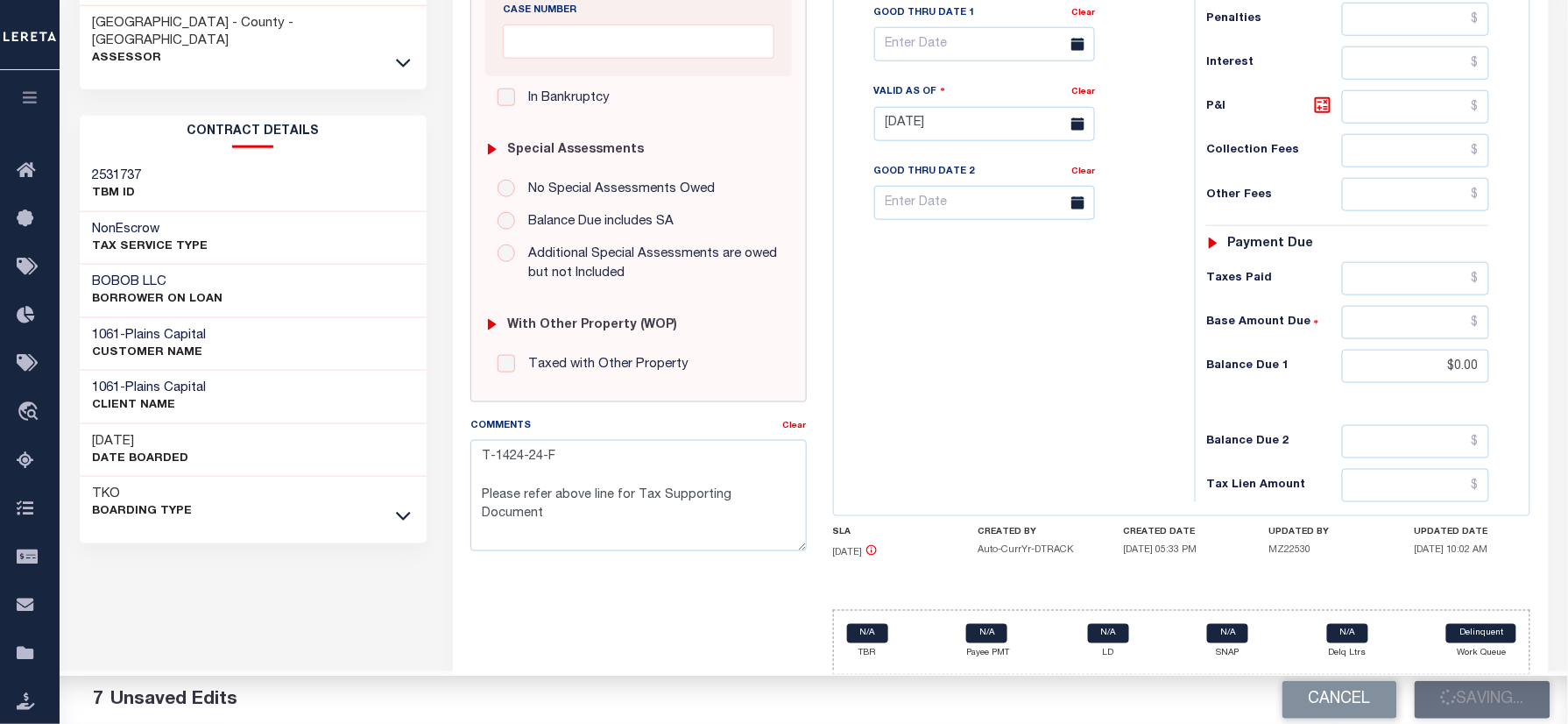
scroll to position [611, 0]
checkbox input "false"
type textarea "T-1424-24-F Please refer above line for Tax Supporting Document"
type input "$10,282.88"
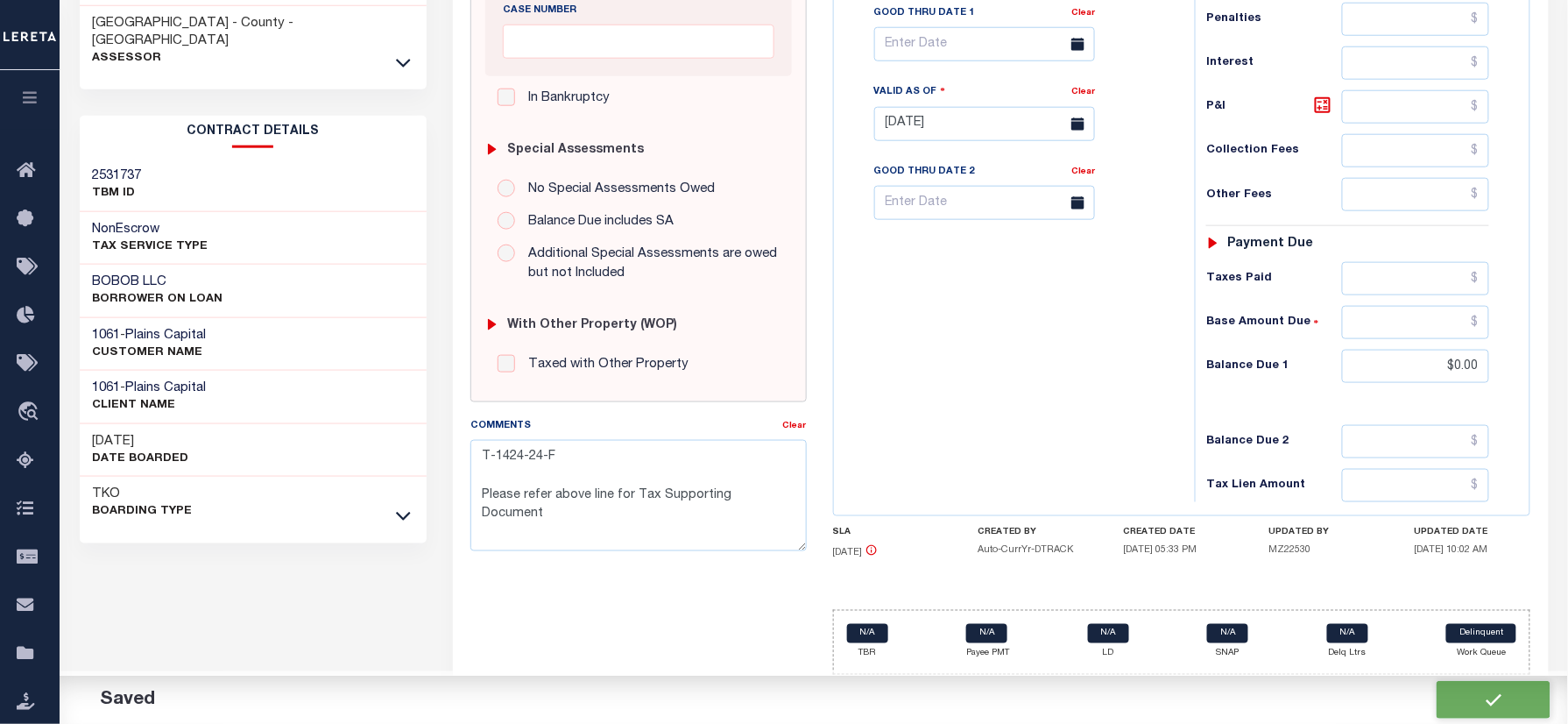
type input "$0"
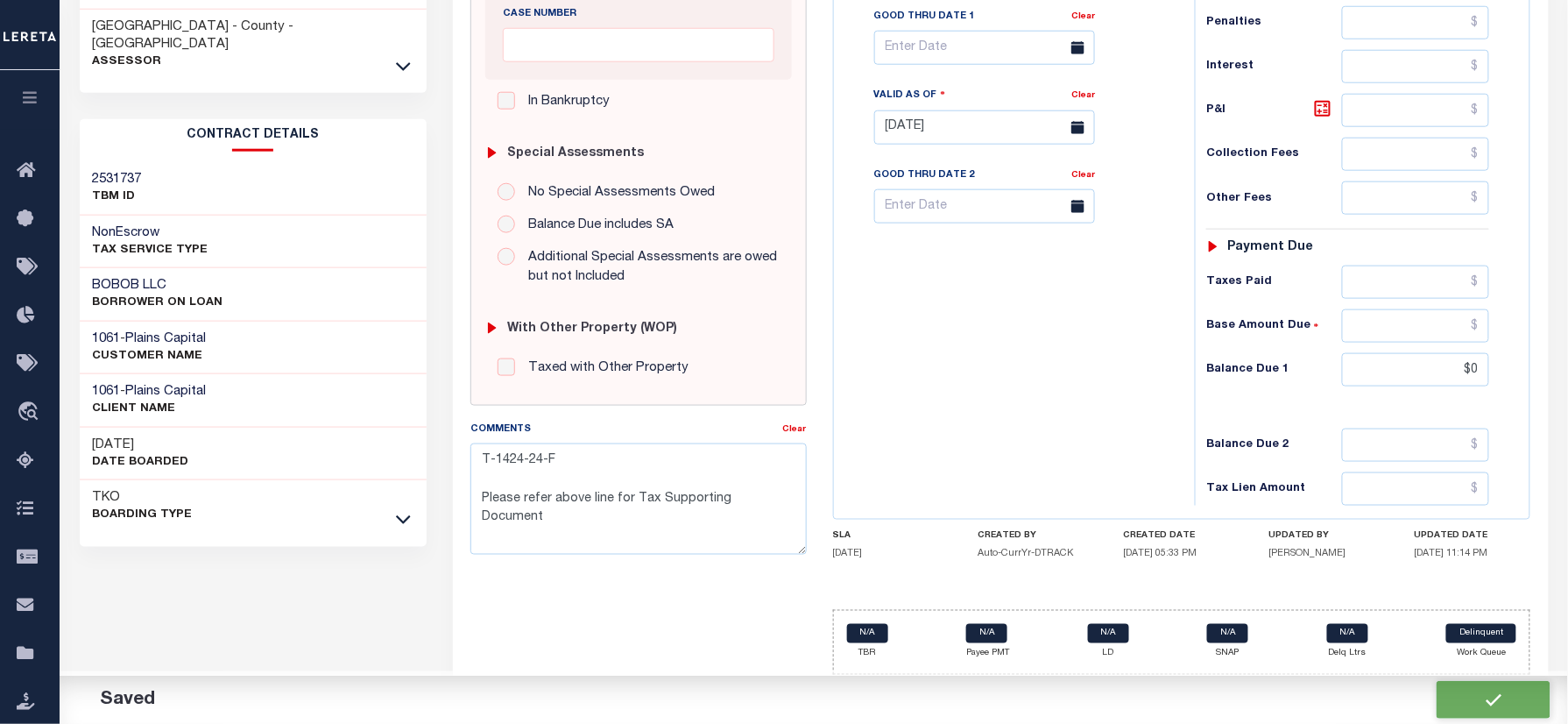
scroll to position [608, 0]
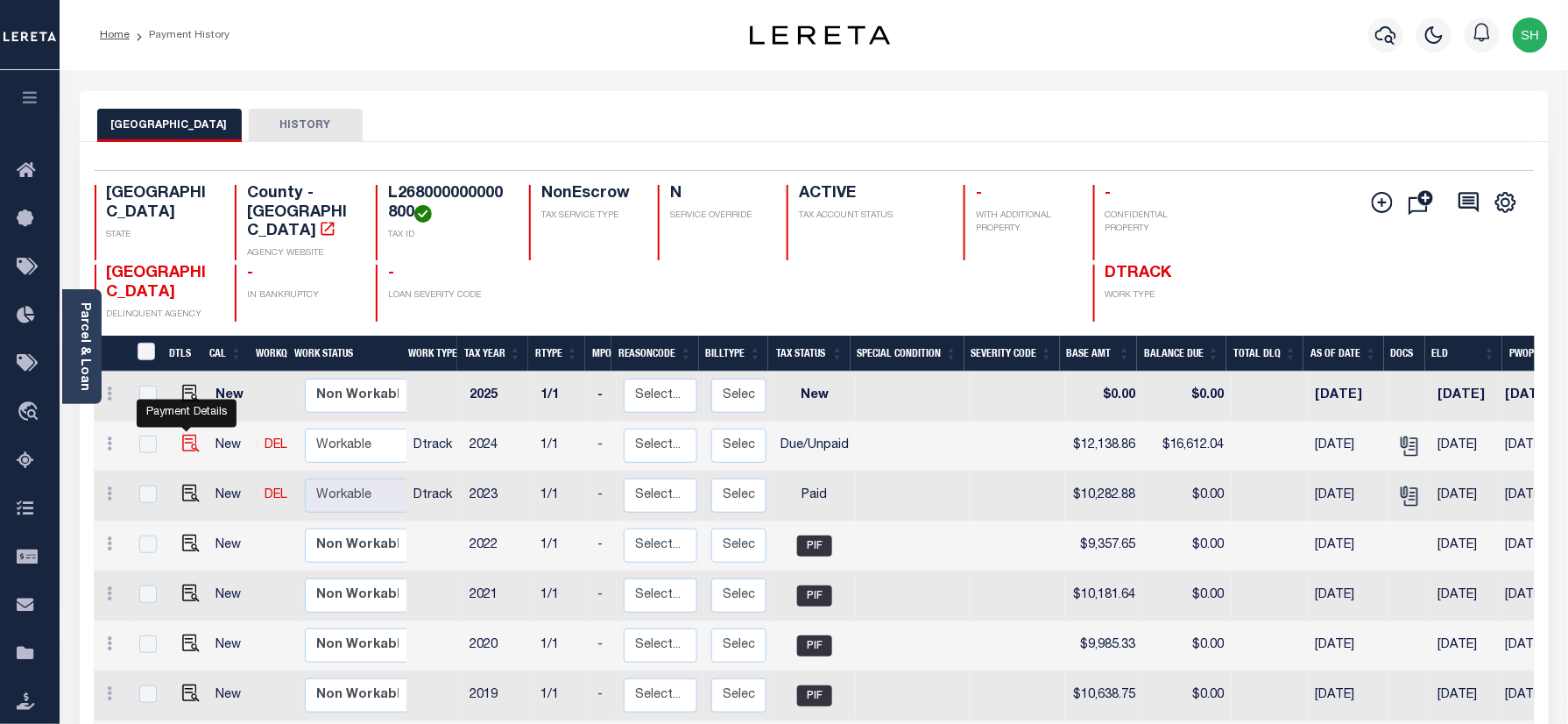
click at [182, 434] on img "" at bounding box center [191, 443] width 17 height 17
checkbox input "true"
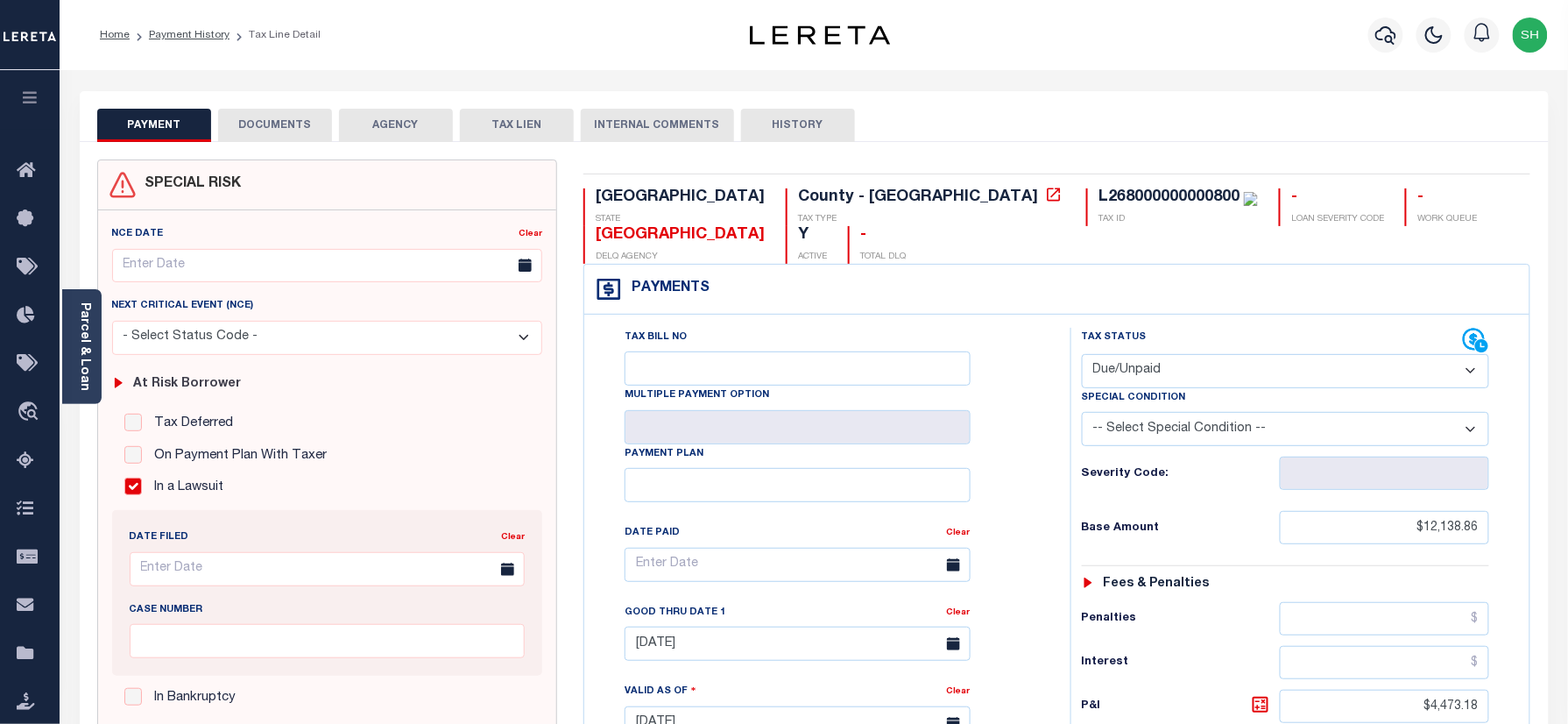
click at [1275, 353] on select "- Select Status Code - Open Due/Unpaid Paid Incomplete No Tax Due Internal Refu…" at bounding box center [1287, 371] width 409 height 34
select select "PYD"
click at [1082, 353] on select "- Select Status Code - Open Due/Unpaid Paid Incomplete No Tax Due Internal Refu…" at bounding box center [1287, 371] width 409 height 34
type input "[DATE]"
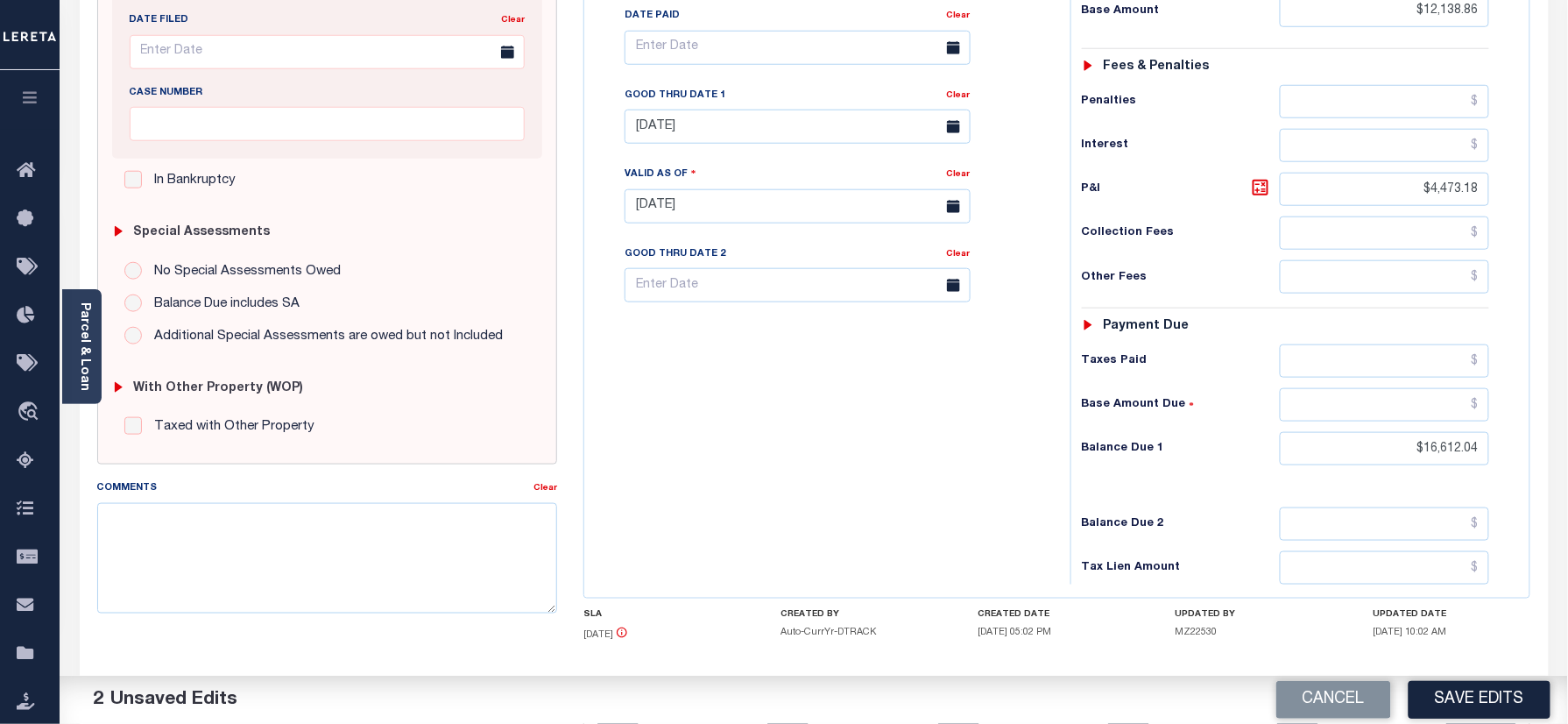
scroll to position [579, 0]
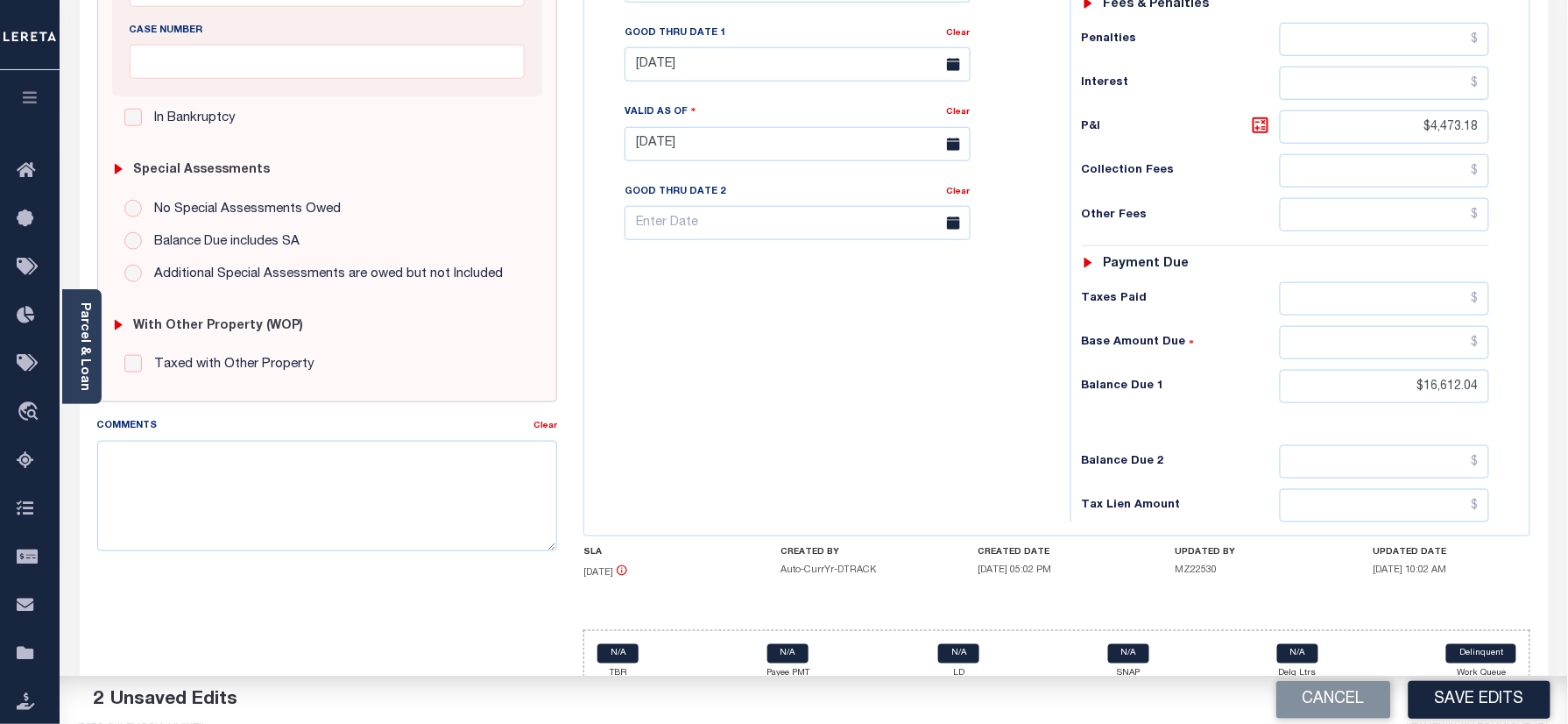
click at [129, 488] on div "Home Payment History Tax Line Detail Profile Sign out" at bounding box center [784, 86] width 1568 height 1328
click at [219, 436] on div "Comments" at bounding box center [316, 429] width 437 height 25
click at [204, 469] on textarea "Comments" at bounding box center [327, 496] width 461 height 110
paste textarea "T-1424-24-F"
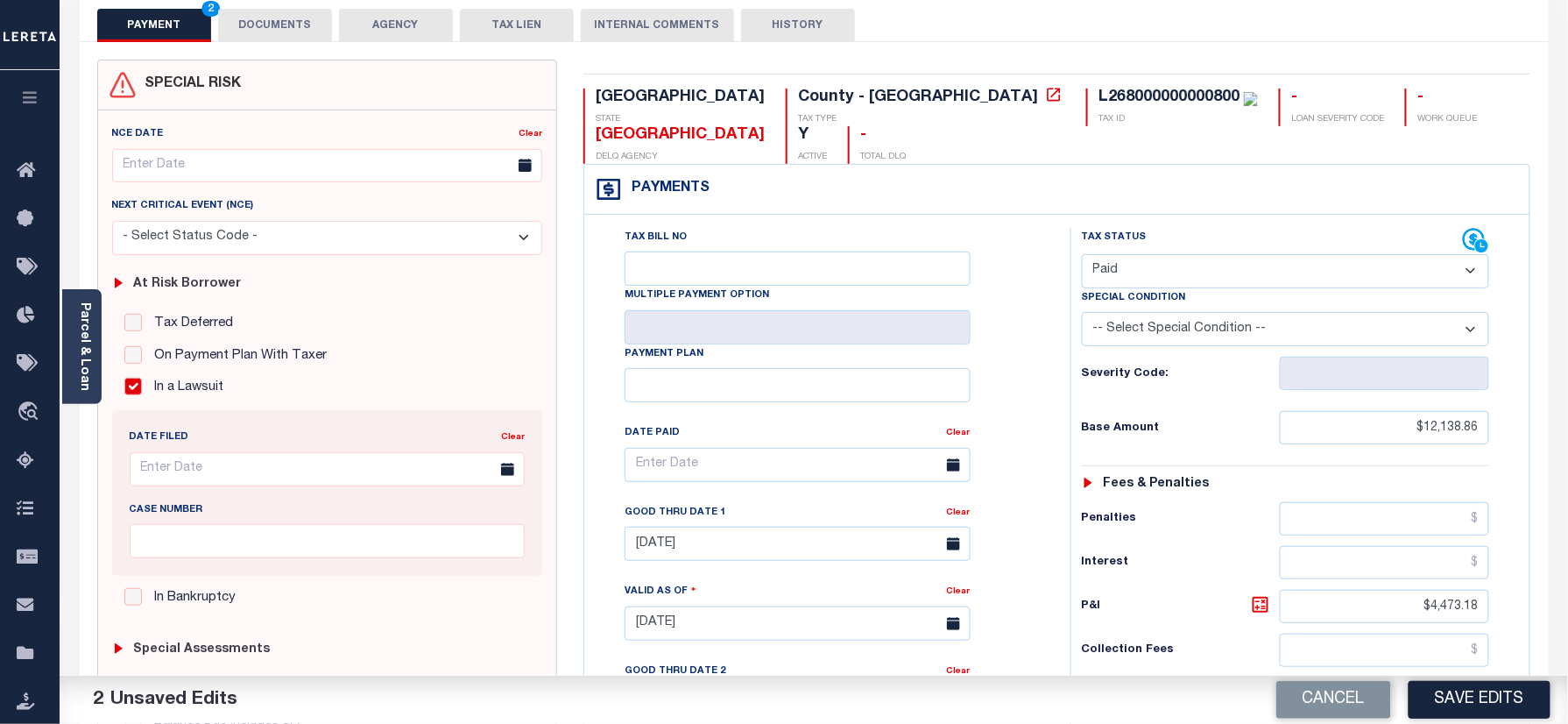
scroll to position [233, 0]
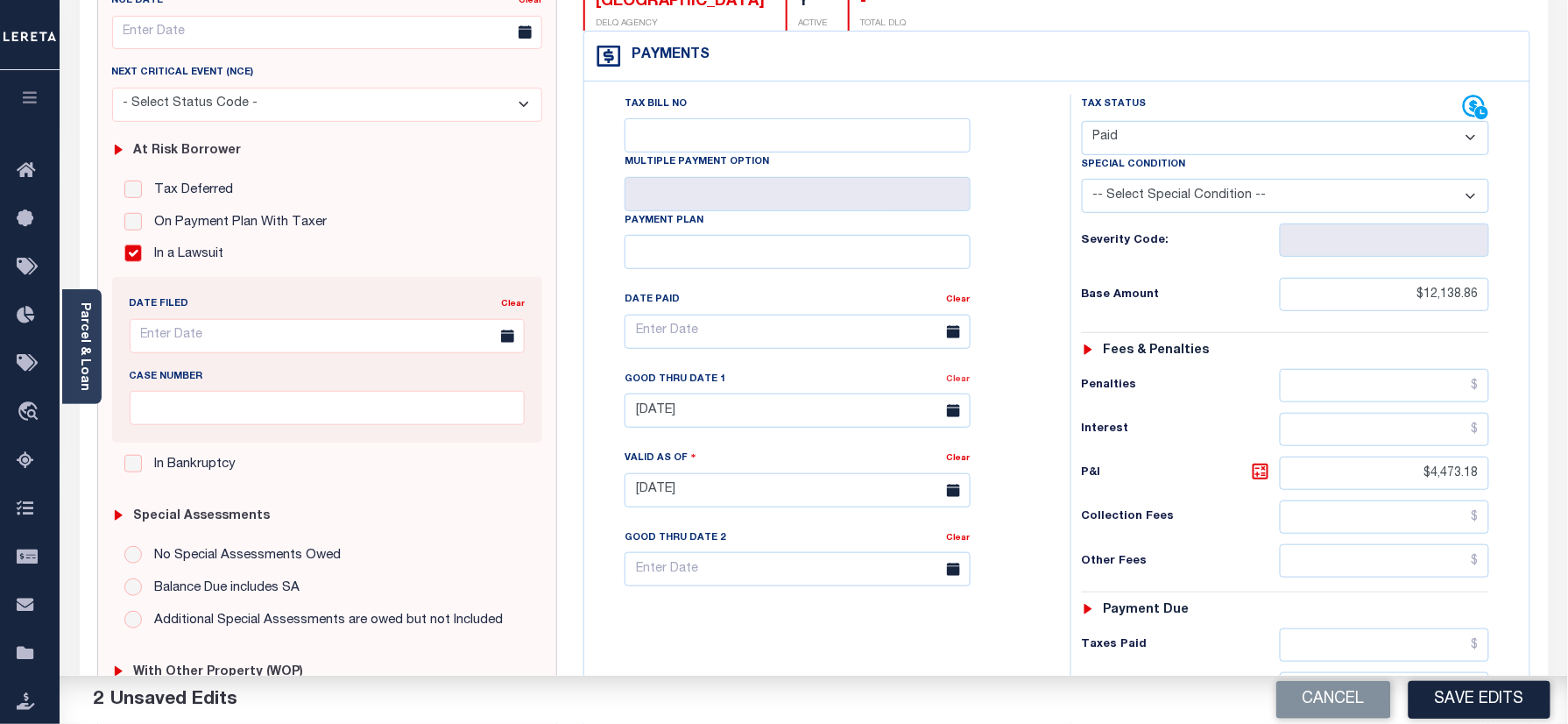
type textarea "T-1424-24-F"
click at [960, 375] on link "Clear" at bounding box center [959, 379] width 24 height 9
drag, startPoint x: 1408, startPoint y: 443, endPoint x: 1693, endPoint y: 485, distance: 288.1
click at [1567, 485] on html "Home Payment History Tax Line Detail" at bounding box center [784, 431] width 1568 height 1328
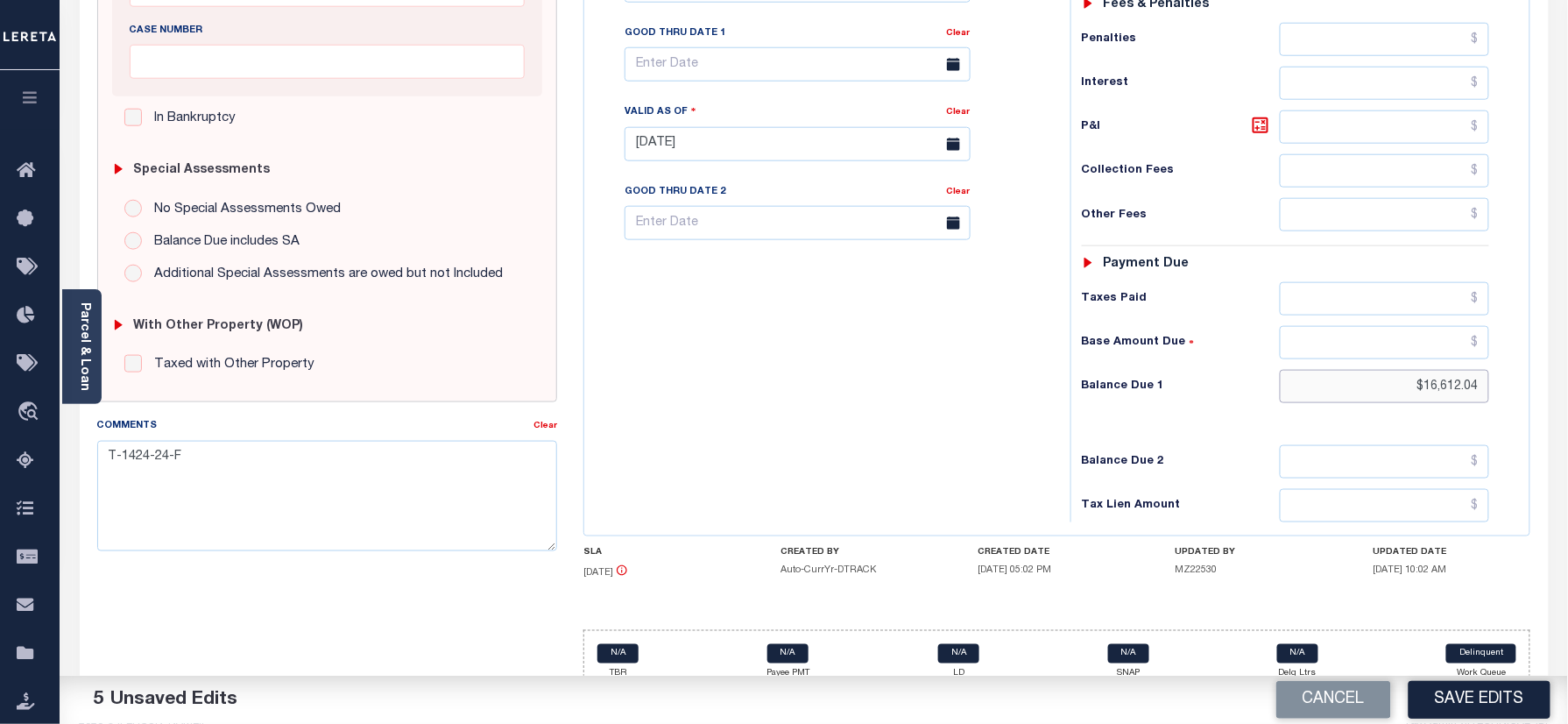
drag, startPoint x: 1445, startPoint y: 376, endPoint x: 1586, endPoint y: 379, distance: 141.0
click at [1567, 379] on html "Home Payment History Tax Line Detail" at bounding box center [784, 86] width 1568 height 1328
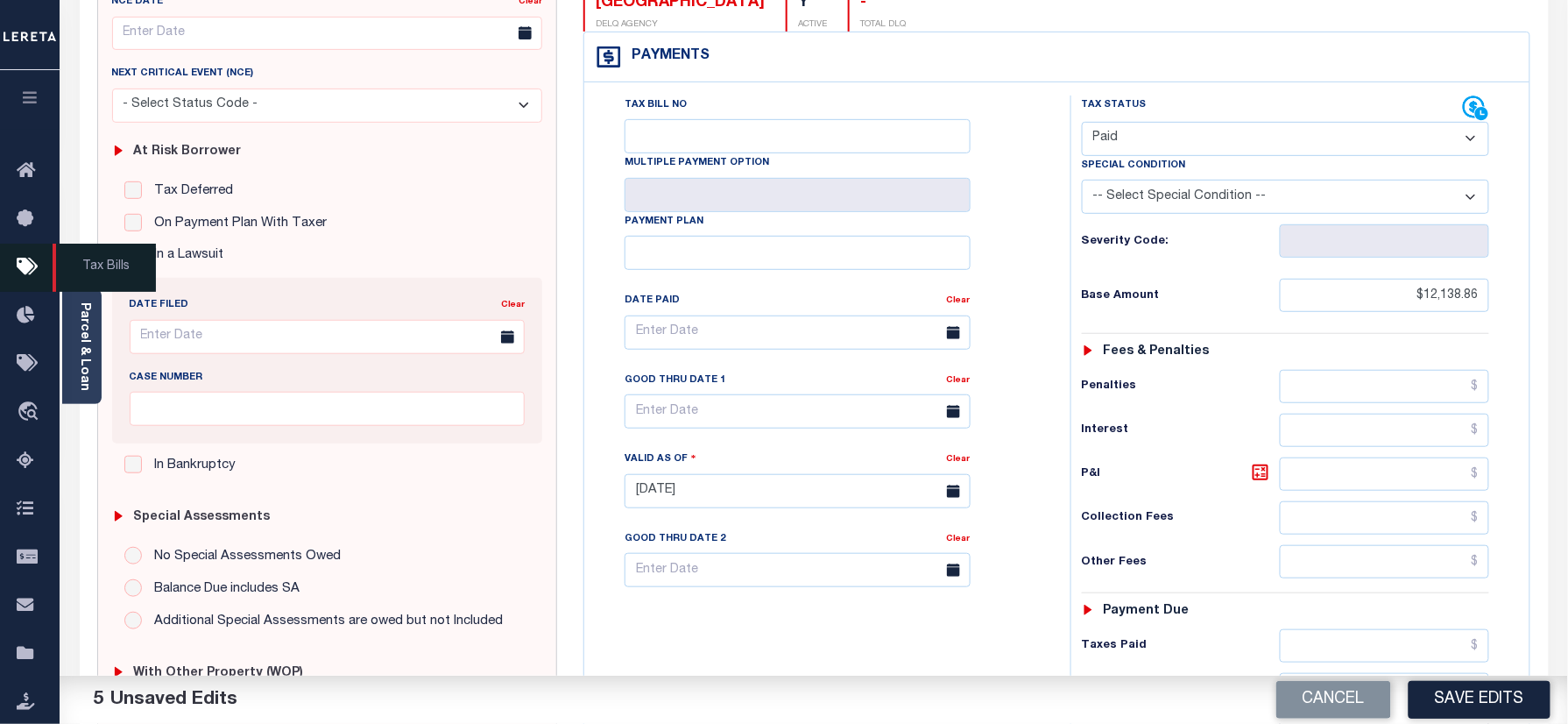
scroll to position [0, 0]
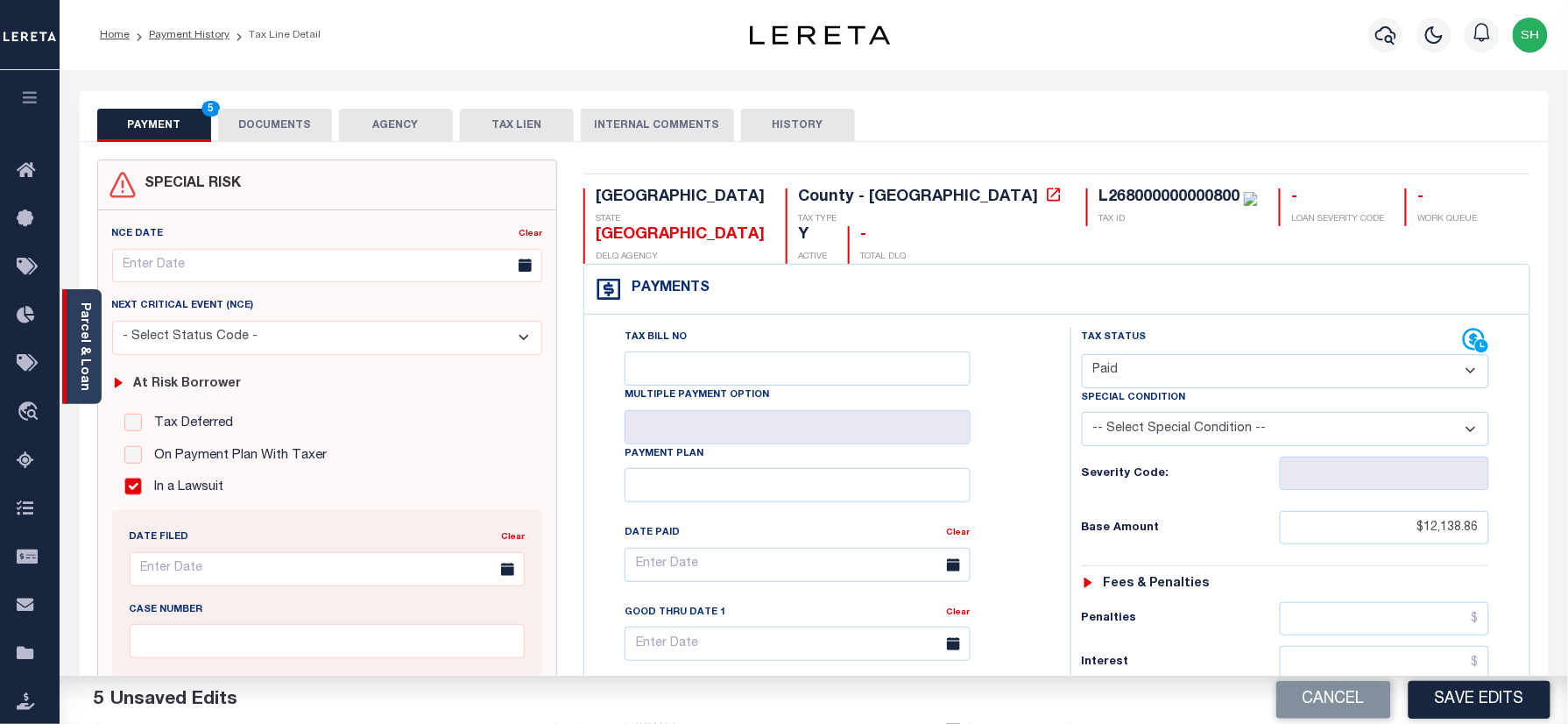
type input "$0.00"
click at [86, 331] on link "Parcel & Loan" at bounding box center [84, 346] width 12 height 88
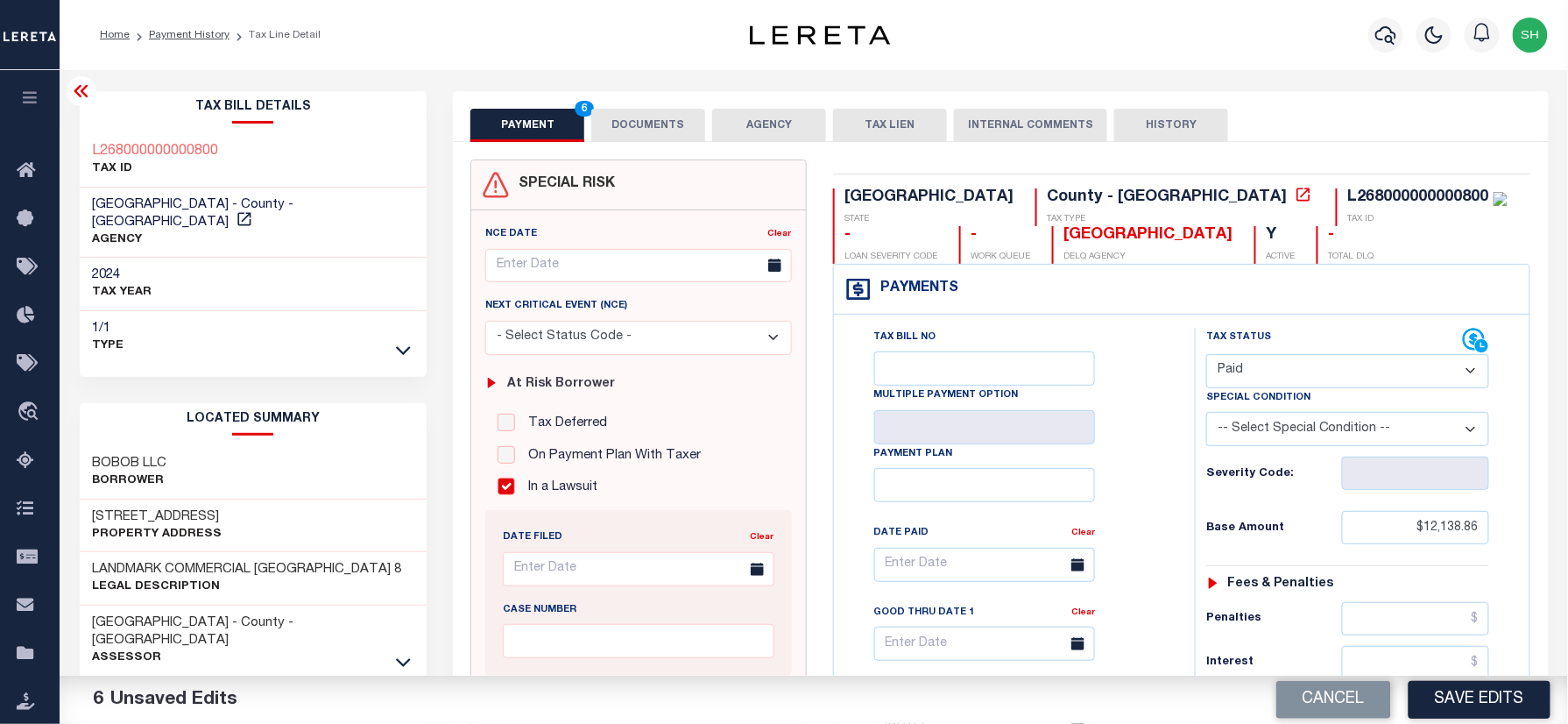
click at [72, 135] on div "Tax Bill Details L268000000000800 TAX ID AGENCY 2024 TAX YEAR 2025 1/1 Type" at bounding box center [254, 710] width 374 height 1237
copy h3 "L268000000000800"
click at [634, 119] on button "DOCUMENTS" at bounding box center [648, 124] width 114 height 33
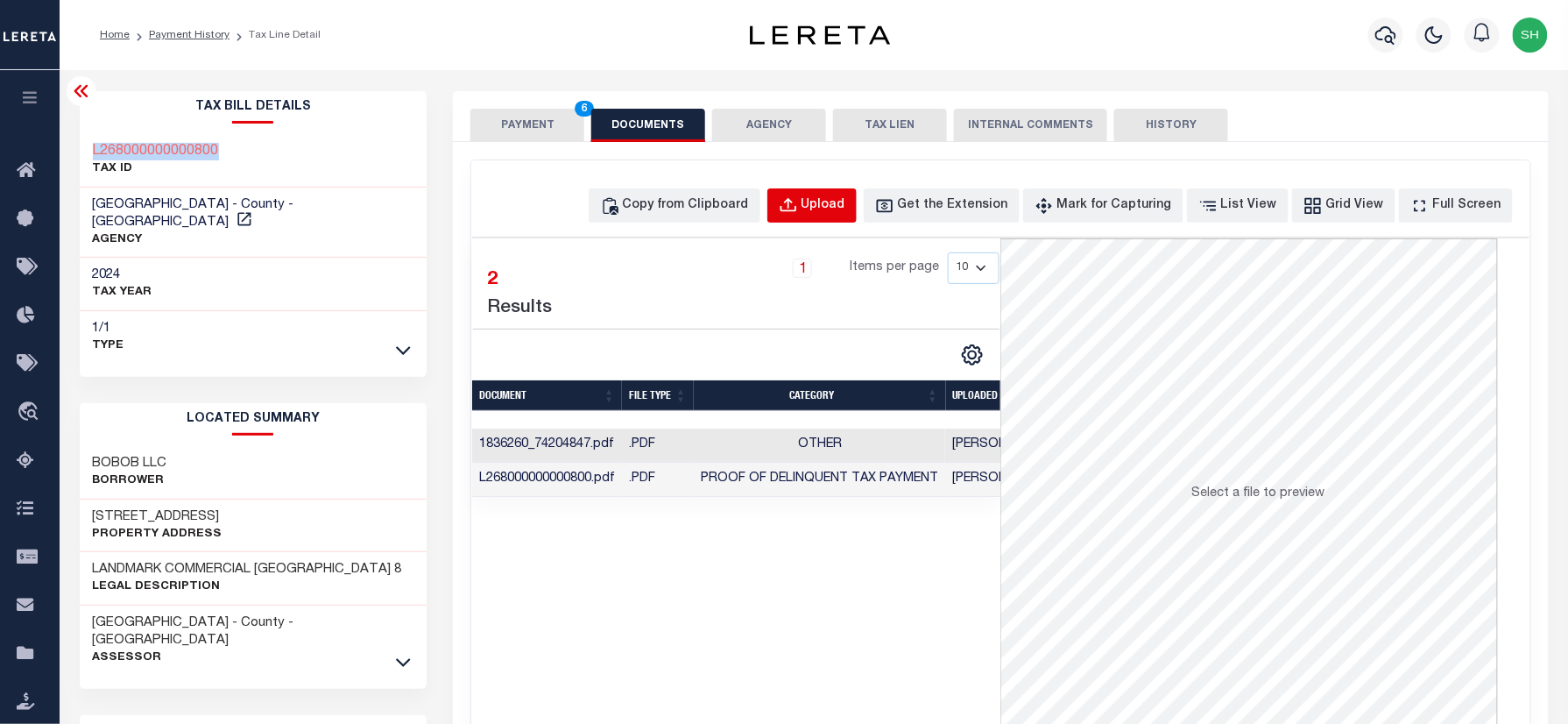
click at [845, 207] on div "Upload" at bounding box center [824, 206] width 44 height 19
select select "POP"
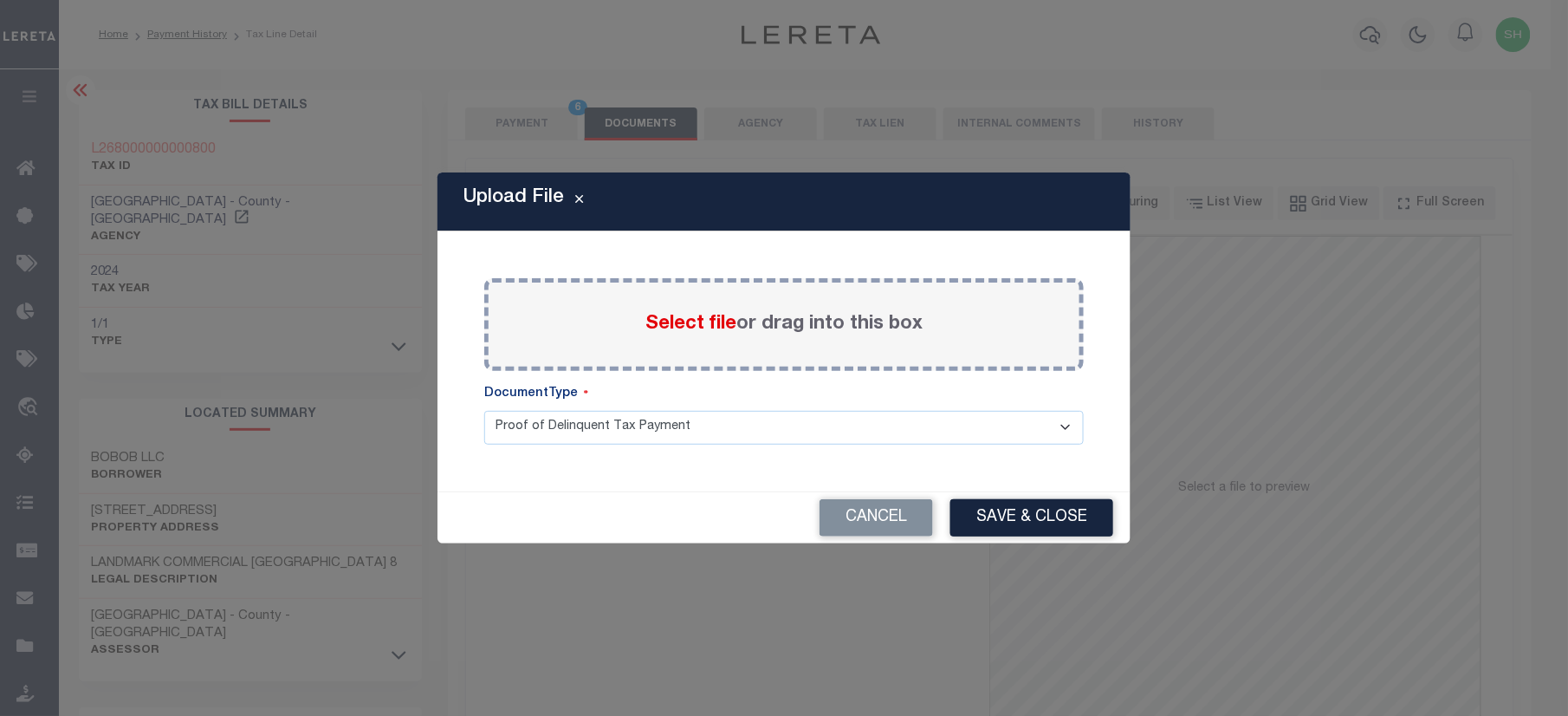
click at [672, 319] on span "Select file" at bounding box center [691, 324] width 91 height 19
click at [0, 0] on input "Select file or drag into this box" at bounding box center [0, 0] width 0 height 0
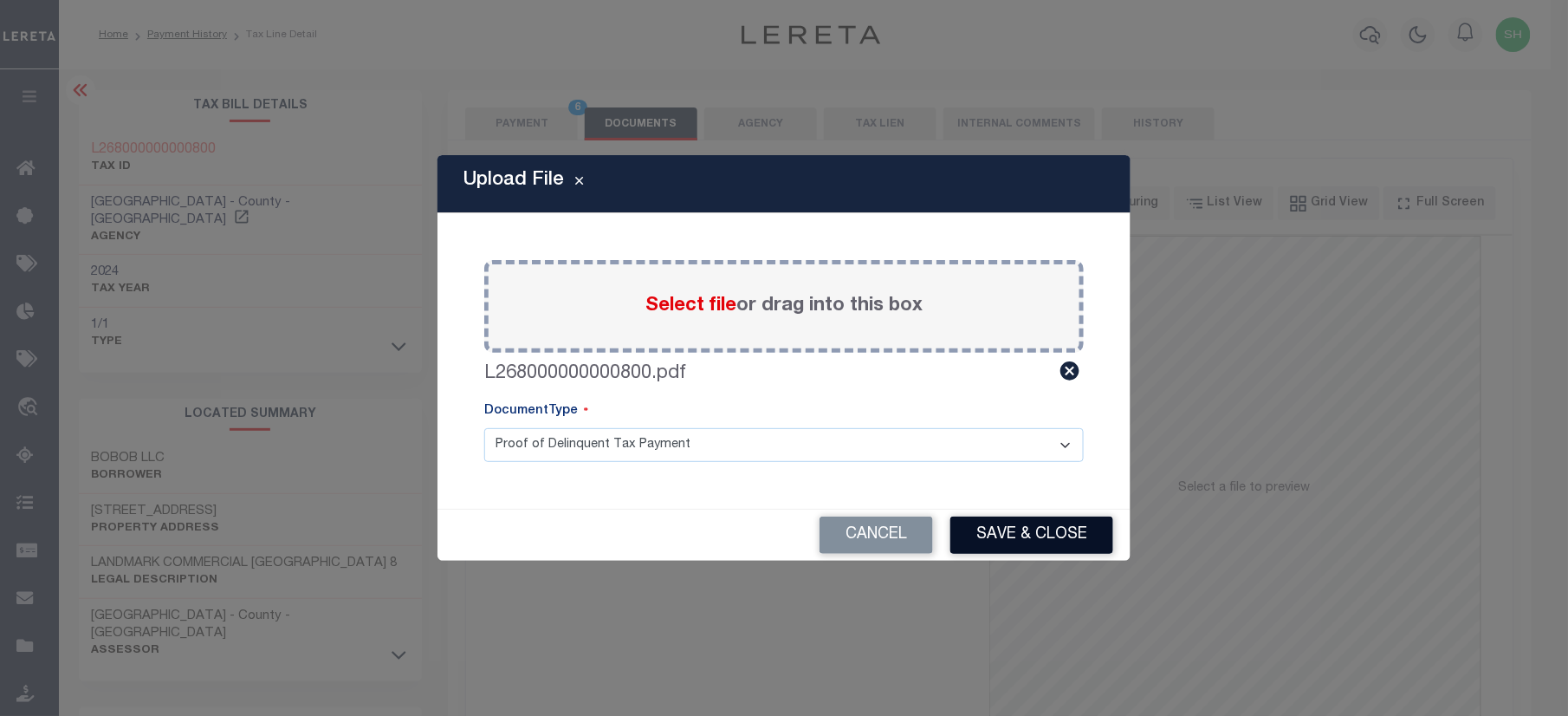
click at [1045, 518] on button "Save & Close" at bounding box center [1031, 535] width 163 height 38
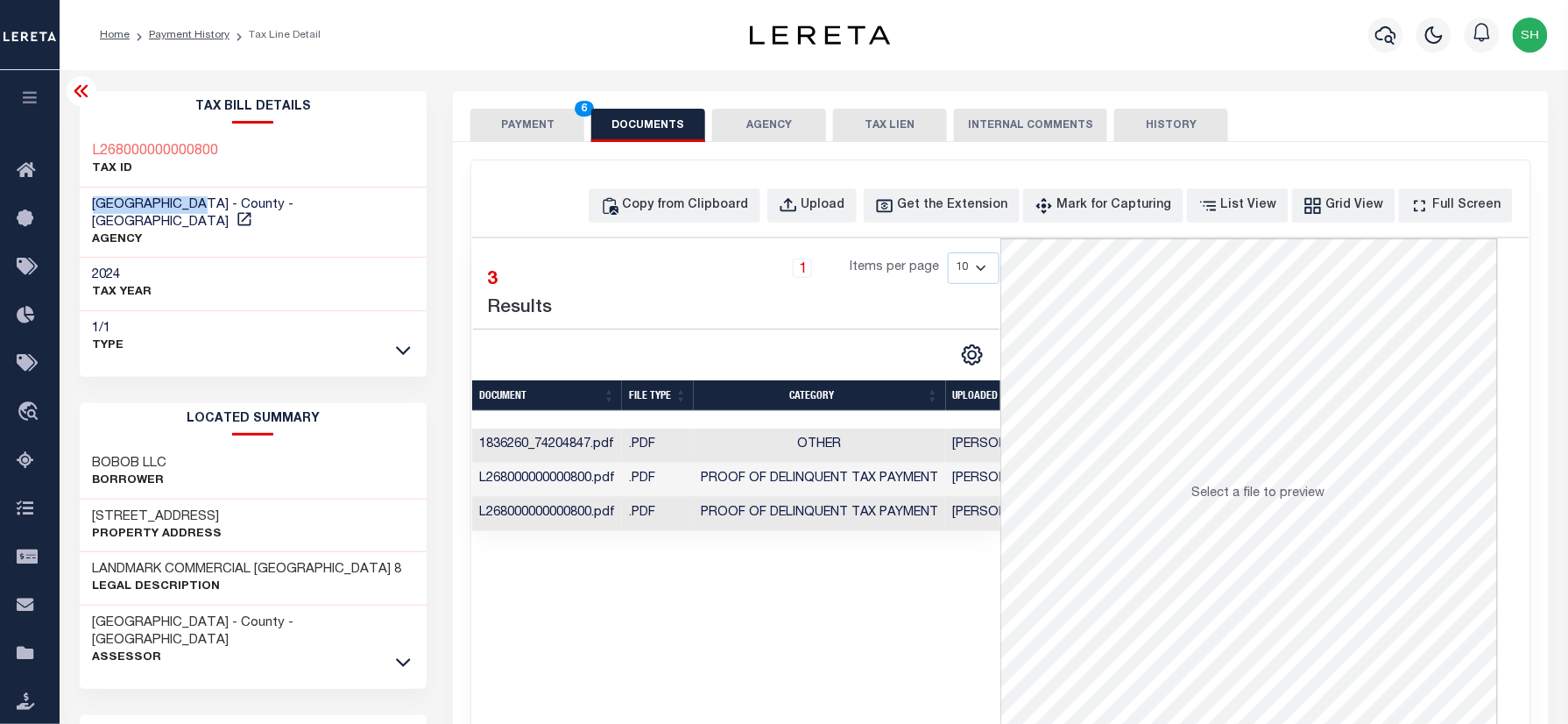
drag, startPoint x: 83, startPoint y: 205, endPoint x: 208, endPoint y: 210, distance: 125.1
click at [208, 210] on div "HIDALGO COUNTY - County - TX AGENCY" at bounding box center [254, 222] width 348 height 71
copy span "[GEOGRAPHIC_DATA]"
click at [544, 124] on button "PAYMENT 6" at bounding box center [527, 124] width 114 height 33
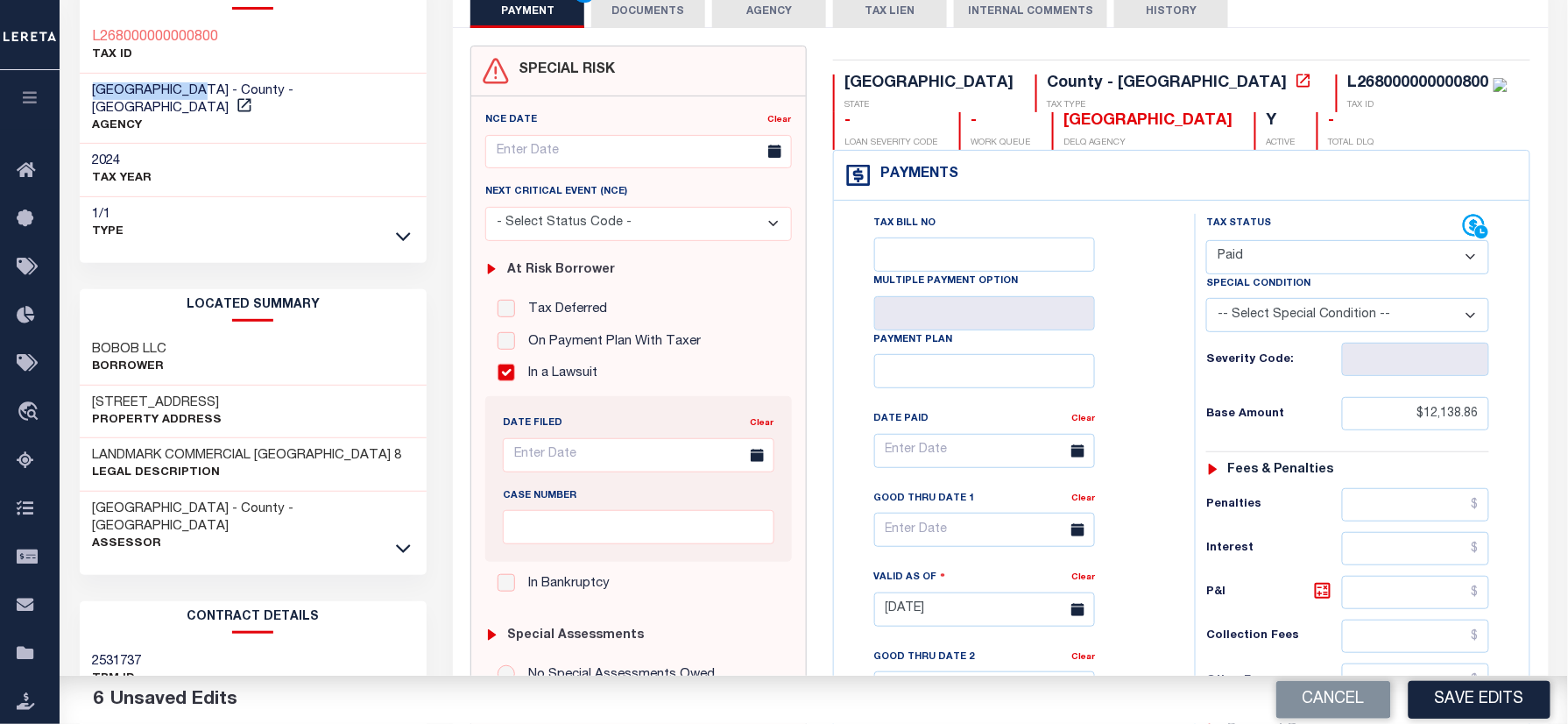
scroll to position [351, 0]
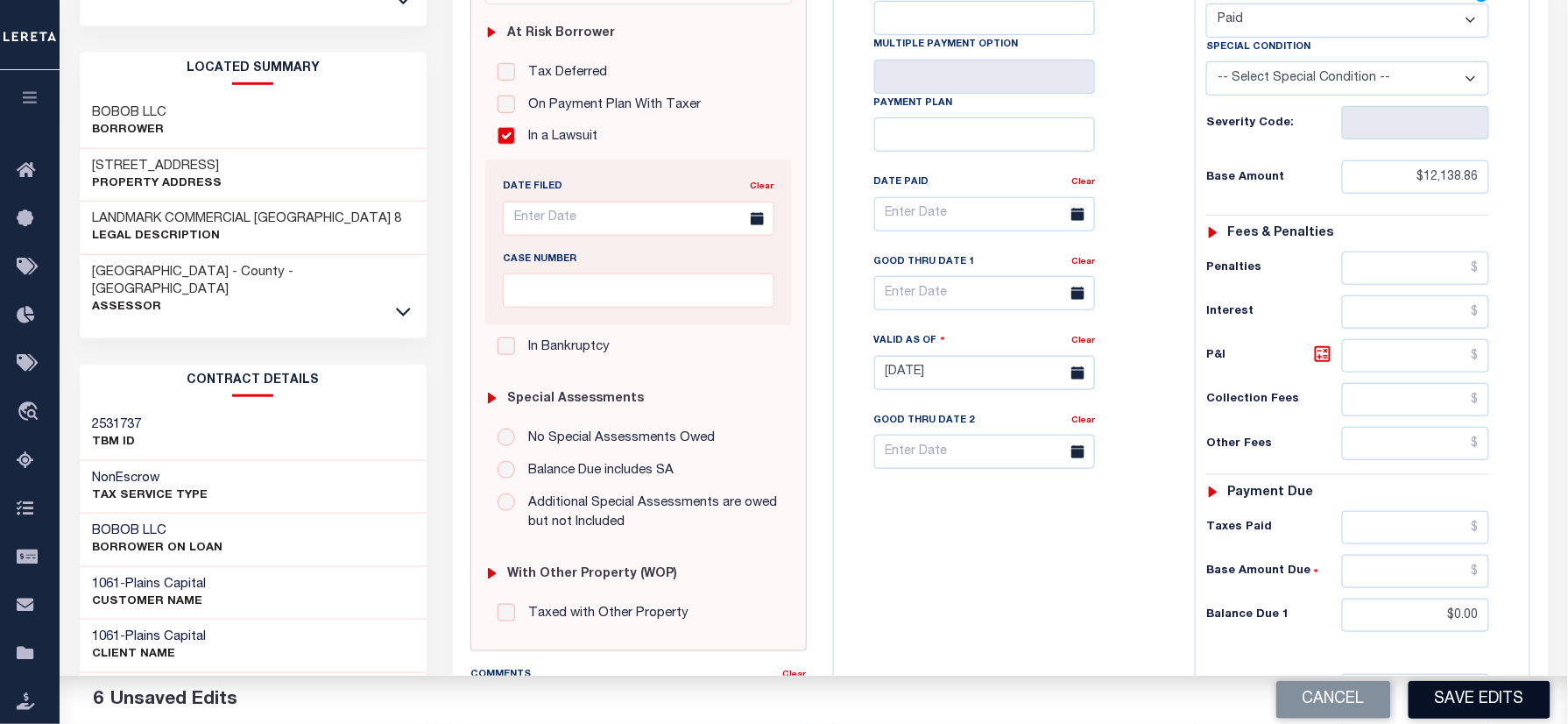
click at [1464, 685] on button "Save Edits" at bounding box center [1479, 699] width 142 height 38
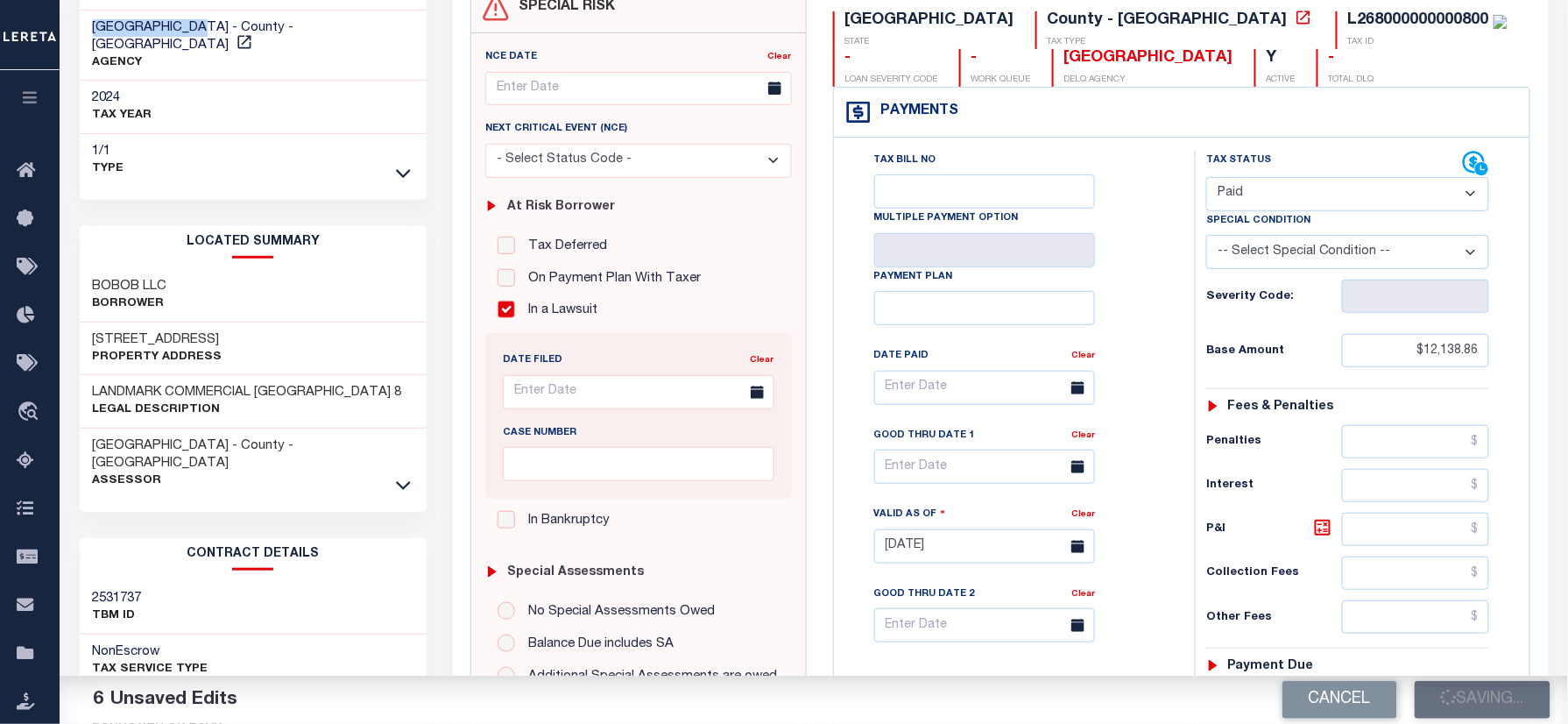
scroll to position [0, 0]
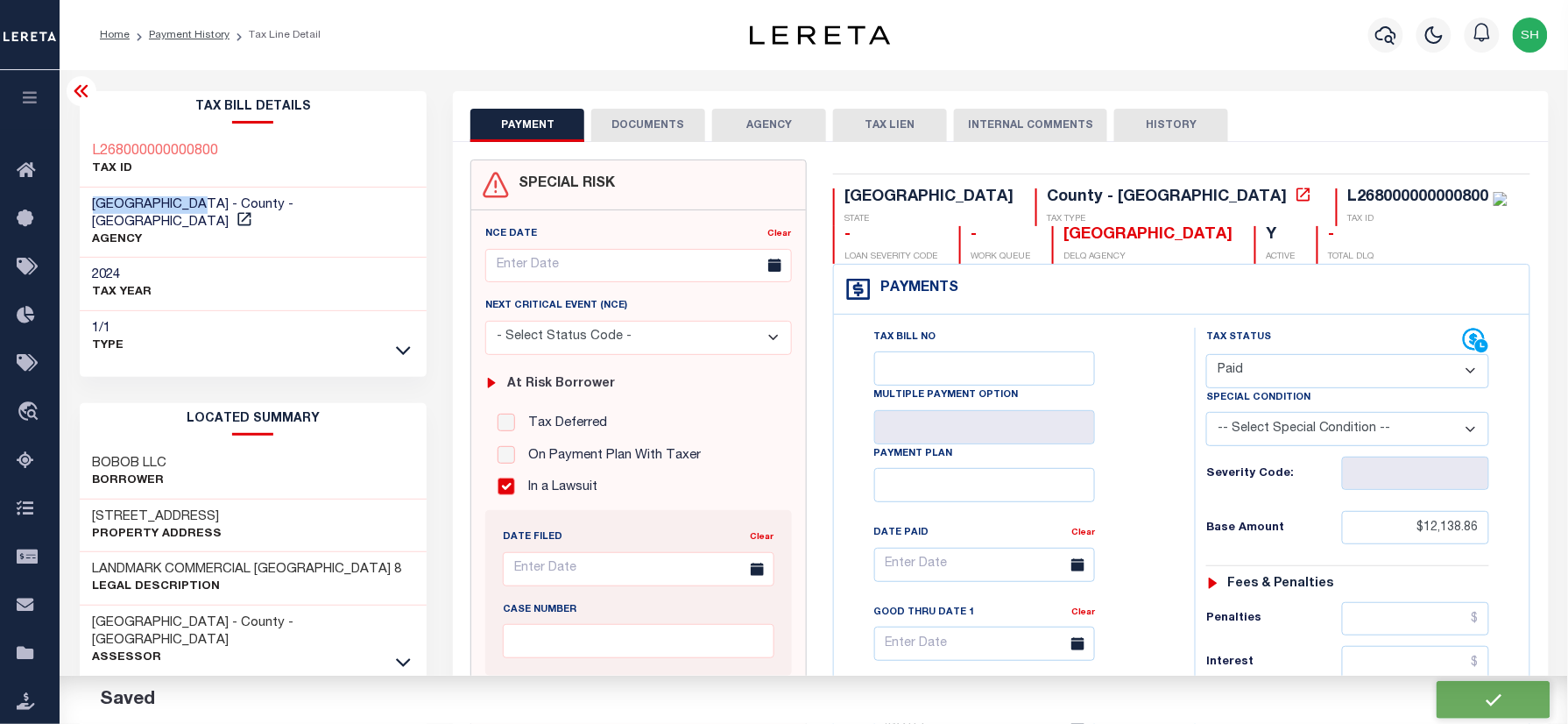
checkbox input "false"
type input "$12,138.86"
type input "$0"
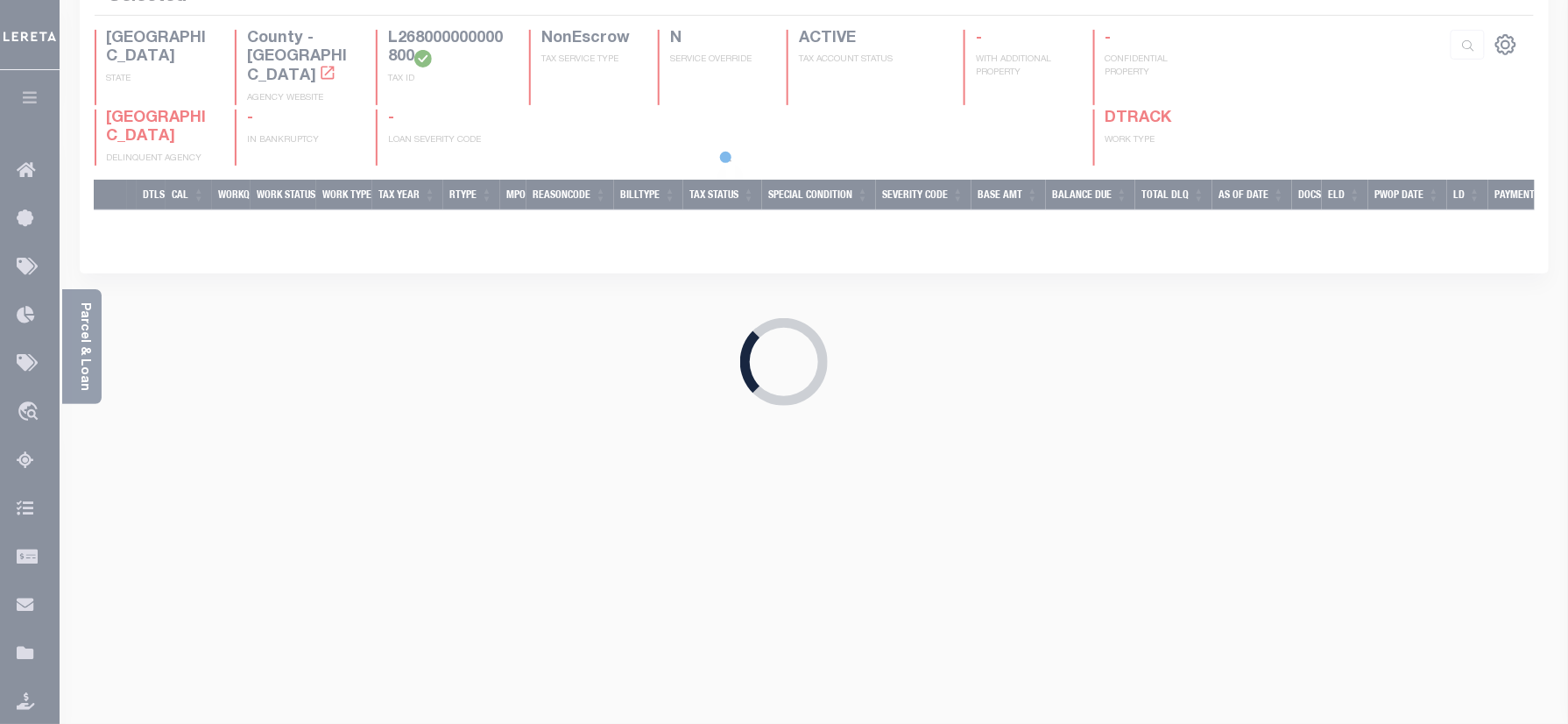
scroll to position [257, 0]
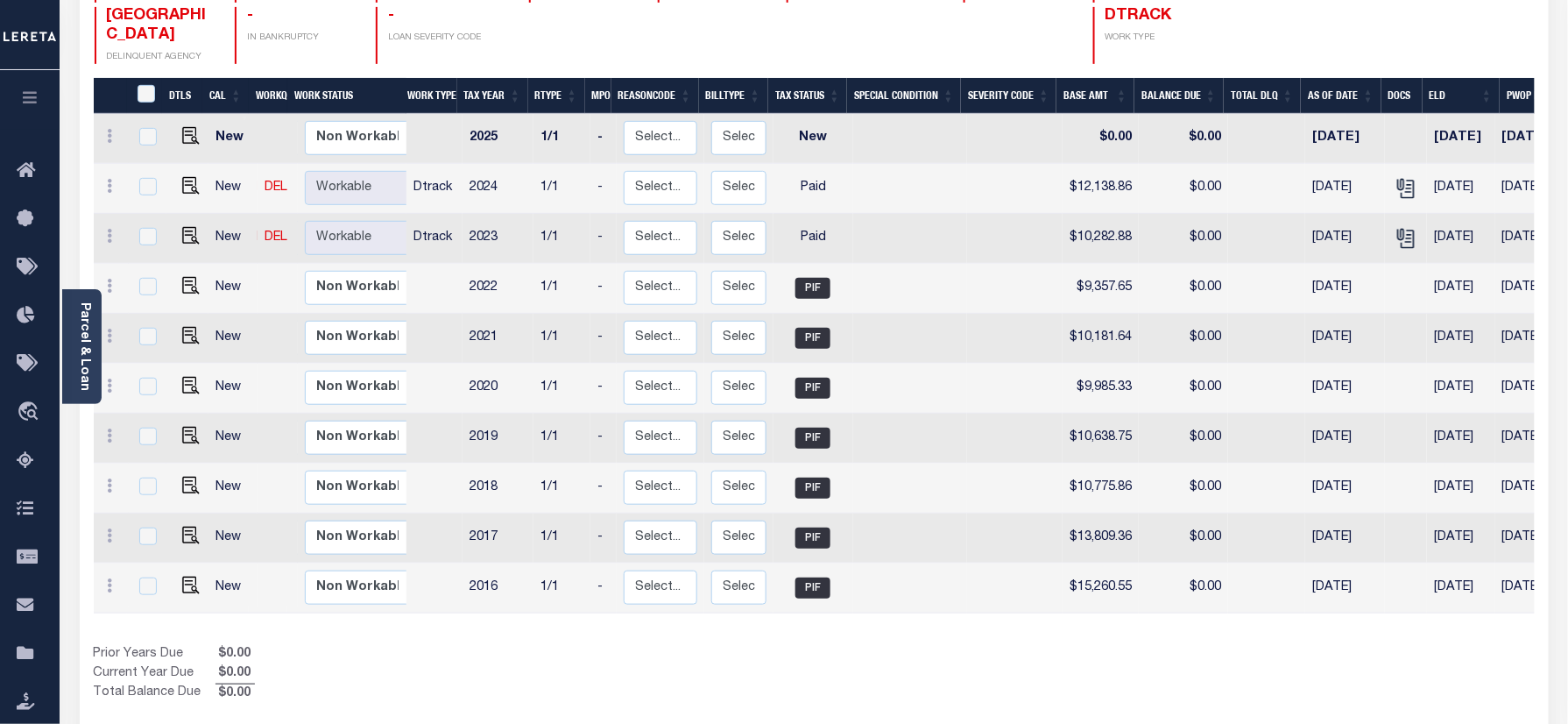
click at [81, 333] on link "Parcel & Loan" at bounding box center [84, 346] width 12 height 88
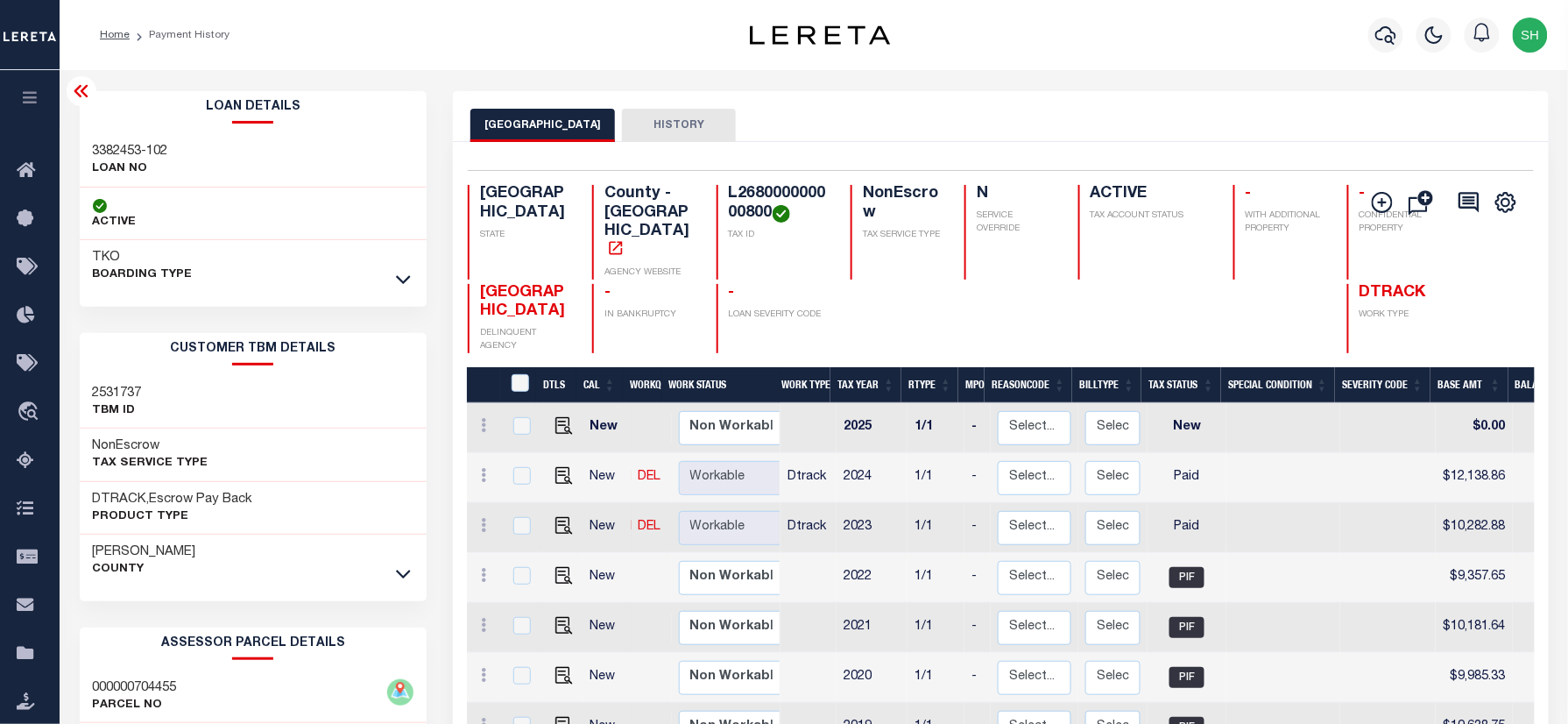
click at [133, 141] on div "3382453-102 LOAN NO" at bounding box center [254, 161] width 348 height 53
copy div "3382453-102"
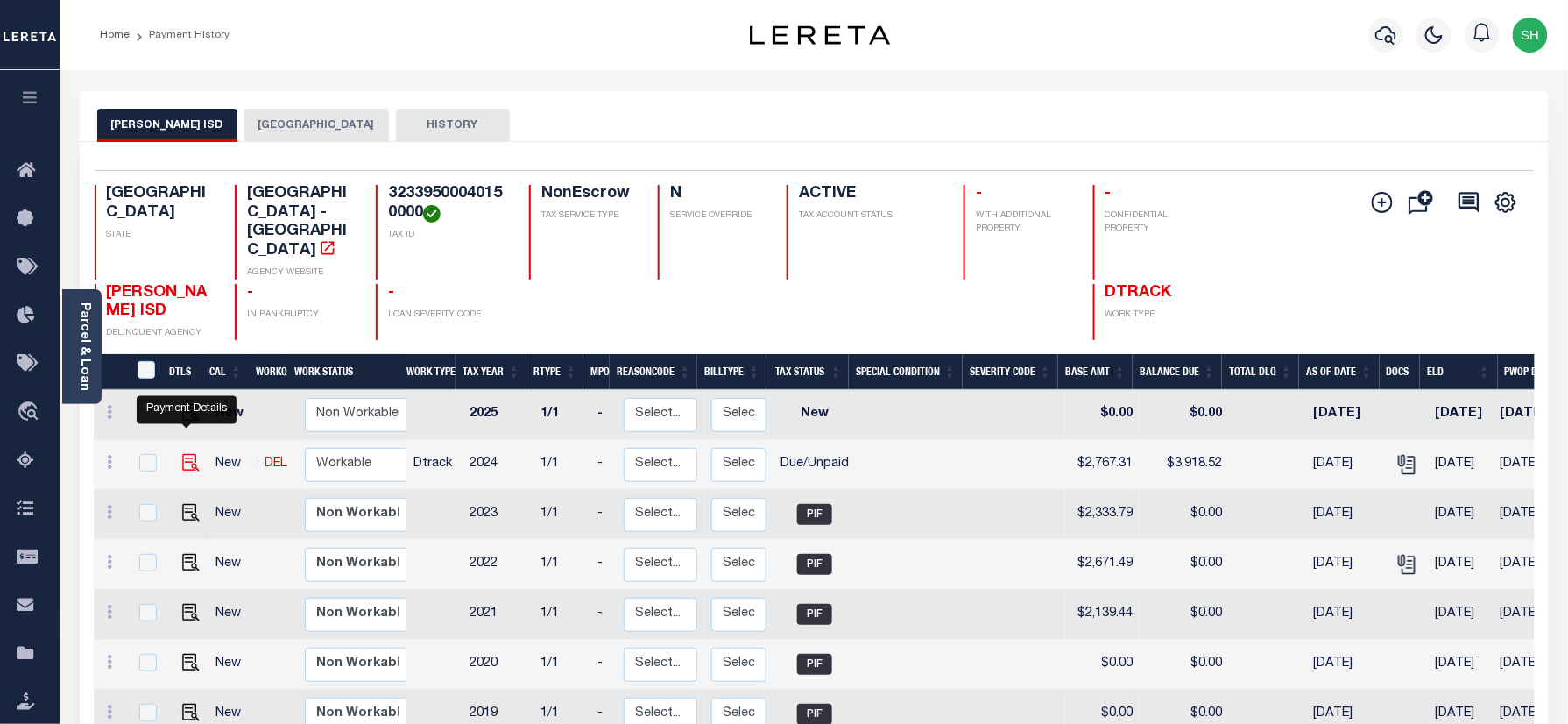
click at [190, 454] on img "" at bounding box center [191, 463] width 17 height 17
checkbox input "true"
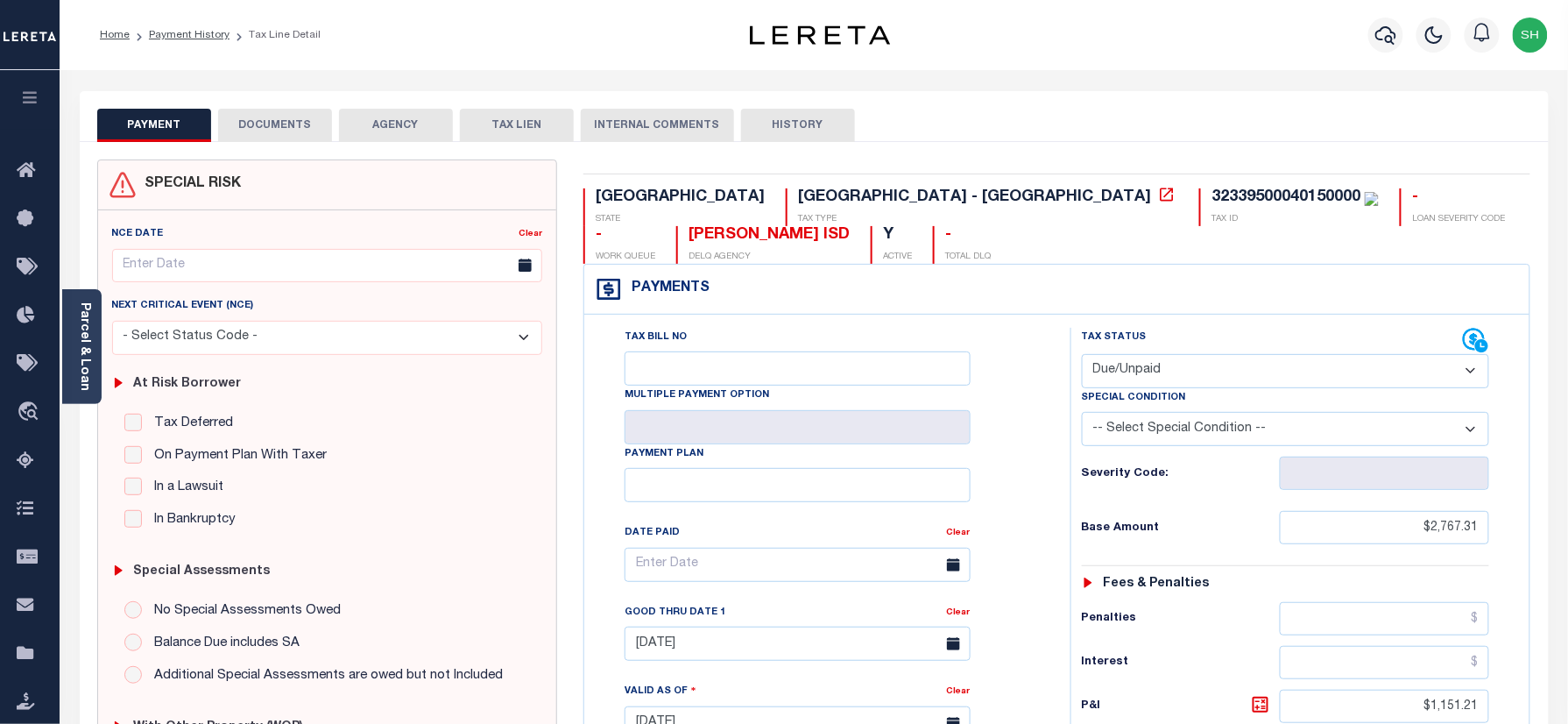
click at [1212, 203] on div "32339500040150000" at bounding box center [1286, 197] width 149 height 16
copy div "32339500040150000"
click at [90, 327] on link "Parcel & Loan" at bounding box center [84, 346] width 12 height 88
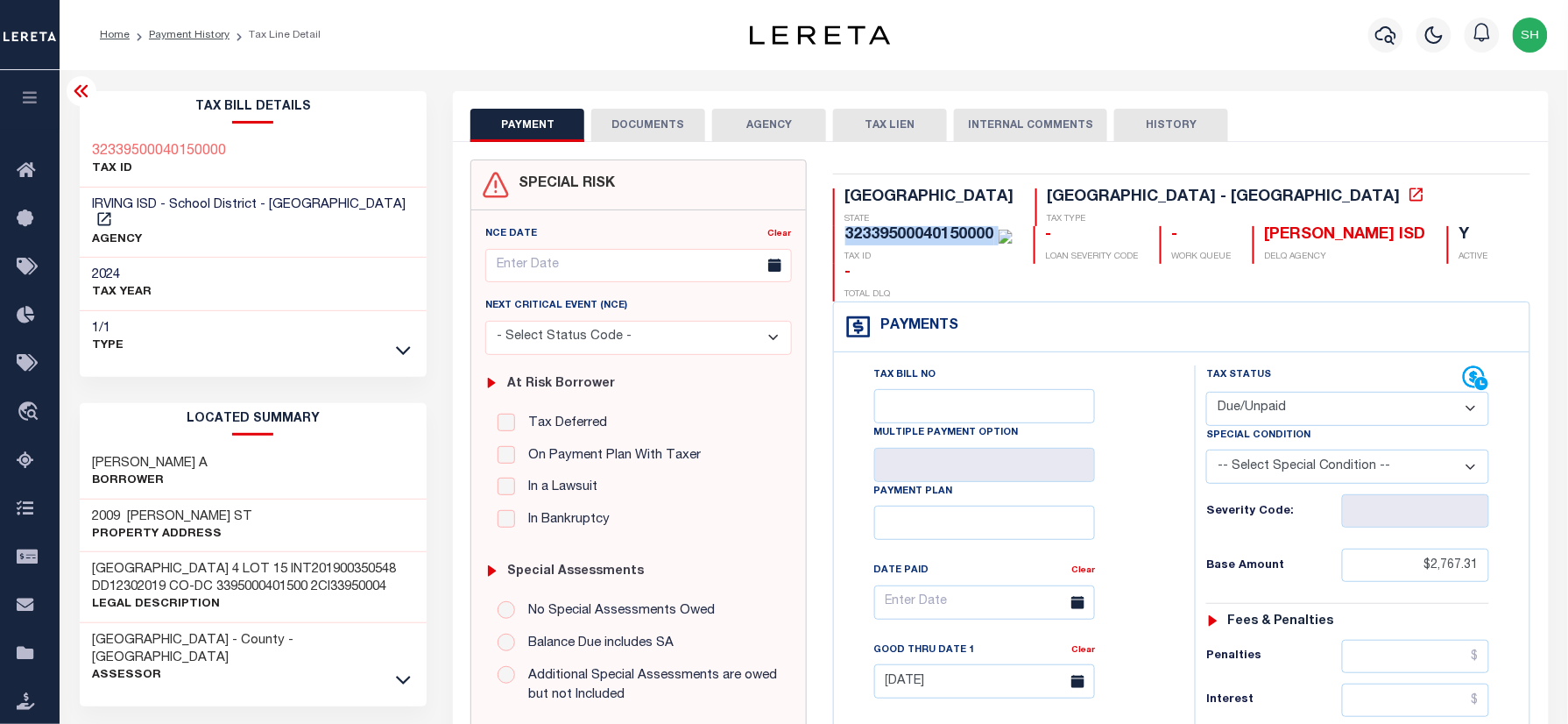
click at [1307, 391] on select "- Select Status Code - Open Due/Unpaid Paid Incomplete No Tax Due Internal Refu…" at bounding box center [1348, 409] width 283 height 34
select select "PYD"
click at [1206, 391] on select "- Select Status Code - Open Due/Unpaid Paid Incomplete No Tax Due Internal Refu…" at bounding box center [1348, 409] width 283 height 34
type input "[DATE]"
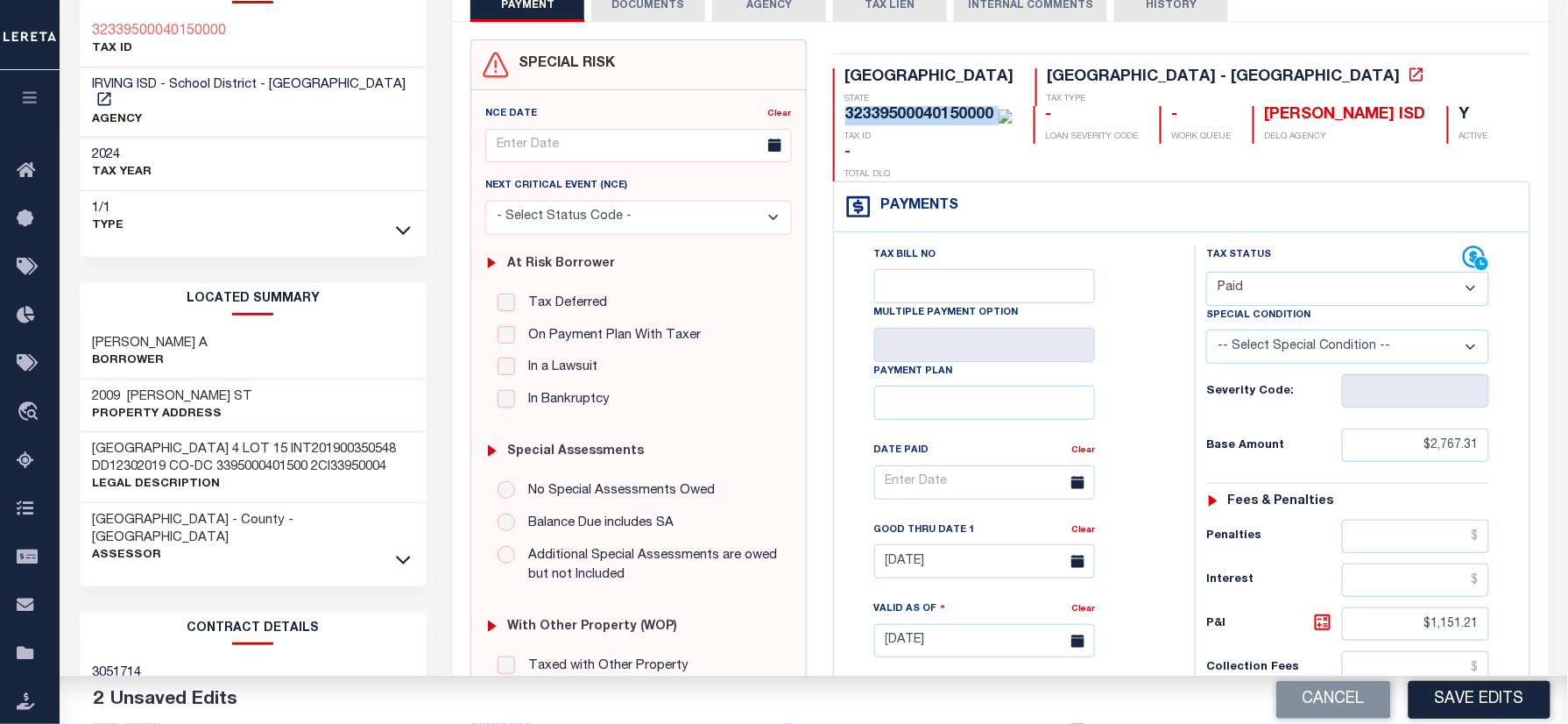
scroll to position [233, 0]
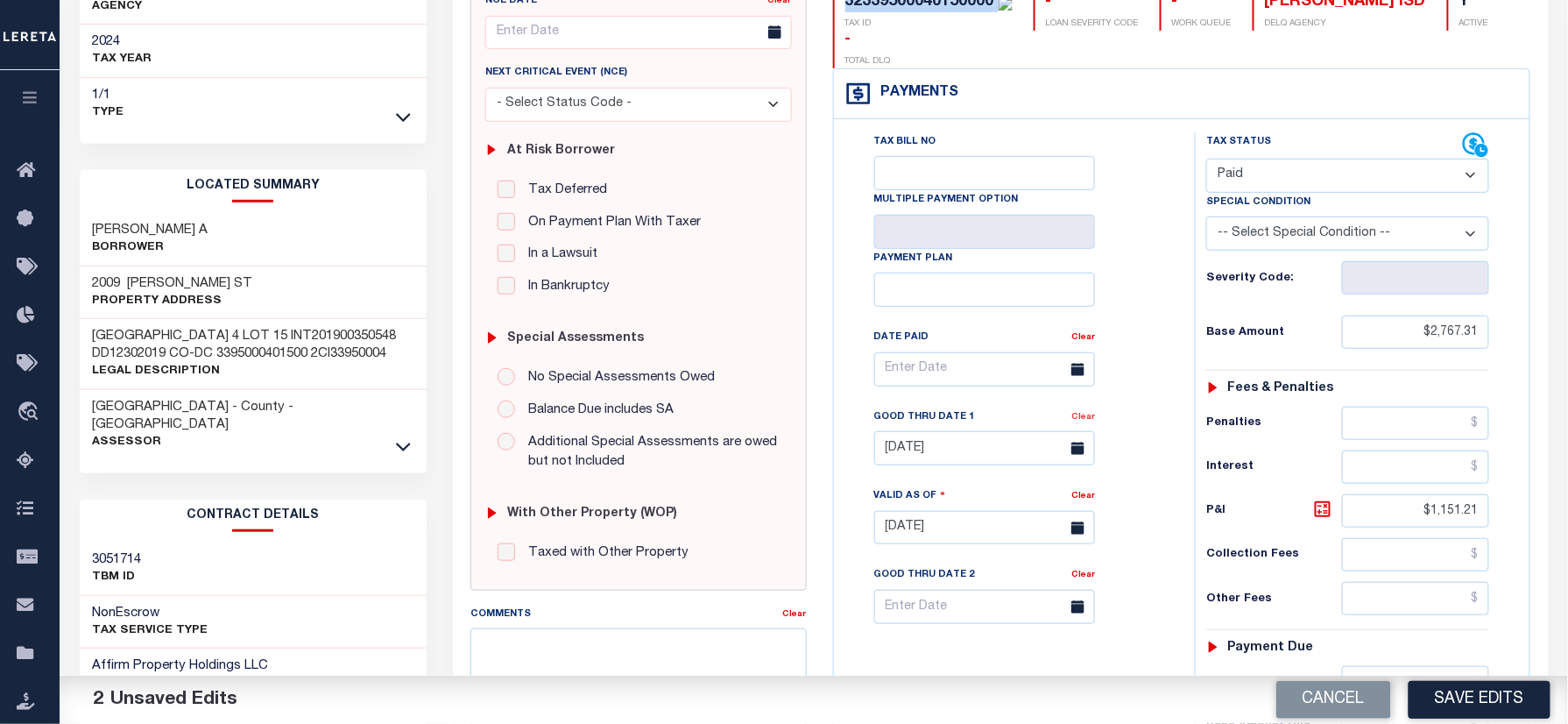
click at [1090, 412] on link "Clear" at bounding box center [1083, 416] width 24 height 9
drag, startPoint x: 1383, startPoint y: 434, endPoint x: 1557, endPoint y: 467, distance: 177.1
click at [1564, 464] on div "Parcel & Loan Tax Bill Details 32339500040150000 TAX ID AGENCY 2024 TAX YEAR 20…" at bounding box center [814, 486] width 1509 height 1296
drag, startPoint x: 1406, startPoint y: 481, endPoint x: 1537, endPoint y: 484, distance: 131.0
click at [1537, 484] on div "TX STATE School District - TX TAX TYPE 32339500040150000 TAX ID - LOAN SEVERITY…" at bounding box center [1182, 509] width 724 height 1166
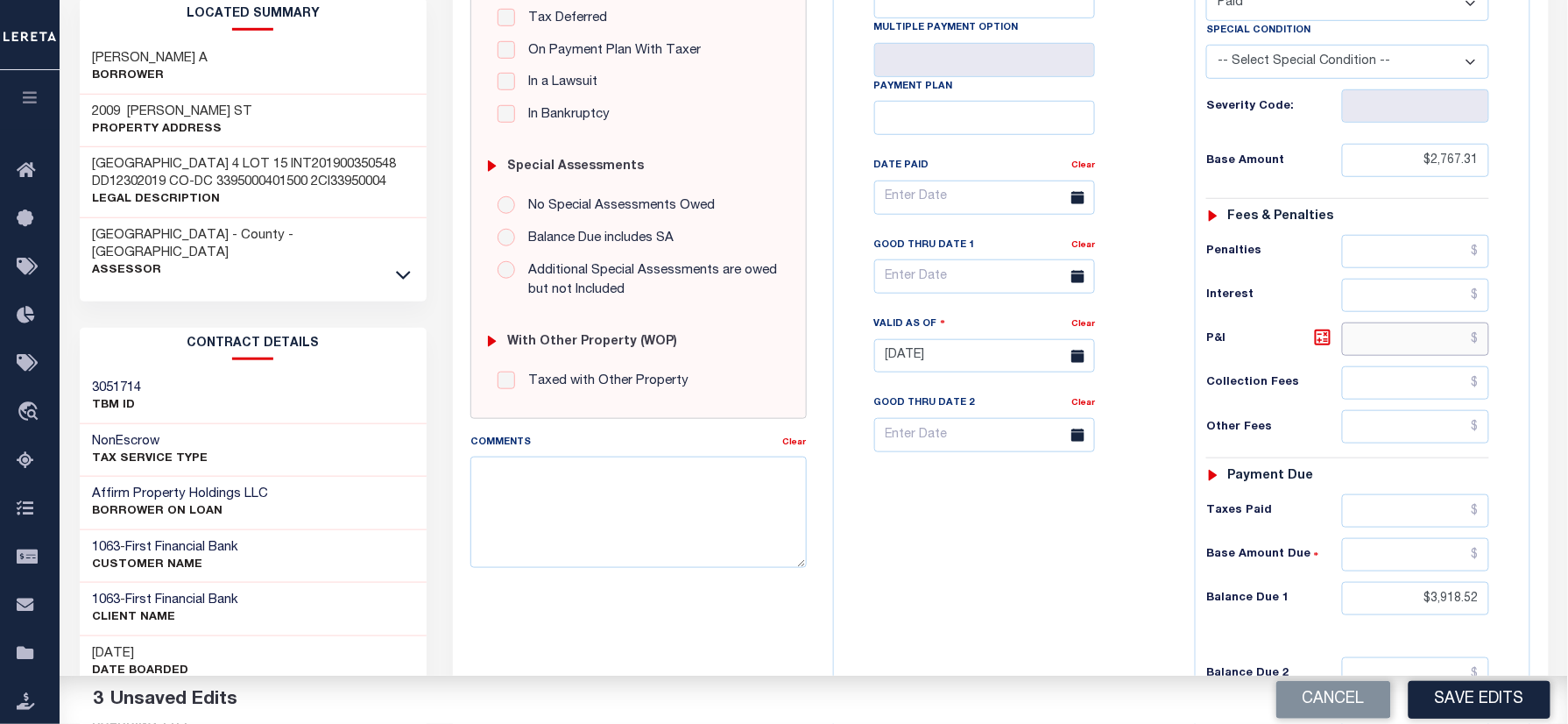
scroll to position [617, 0]
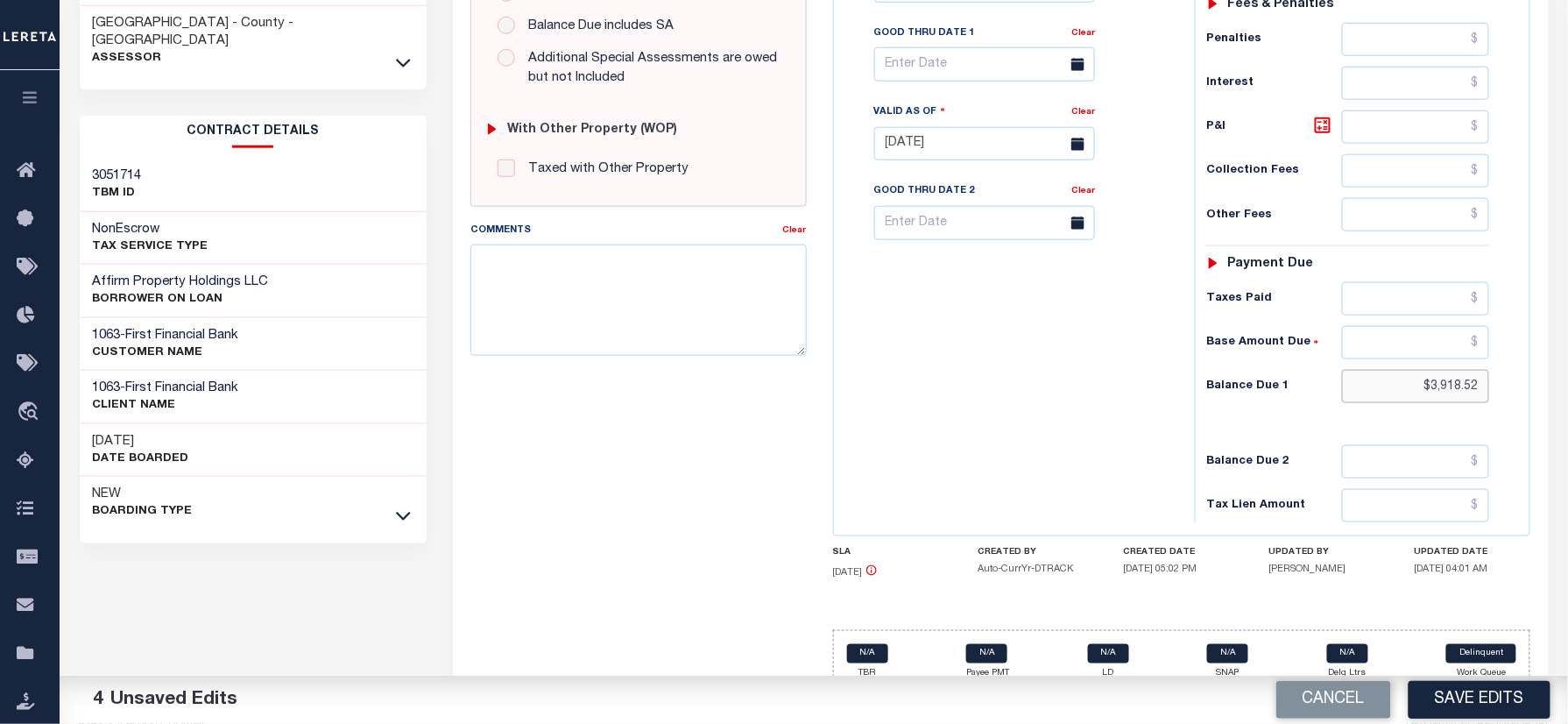
drag, startPoint x: 1416, startPoint y: 345, endPoint x: 1596, endPoint y: 372, distance: 182.0
click at [1567, 372] on html "Home Payment History Tax Line Detail" at bounding box center [784, 66] width 1568 height 1365
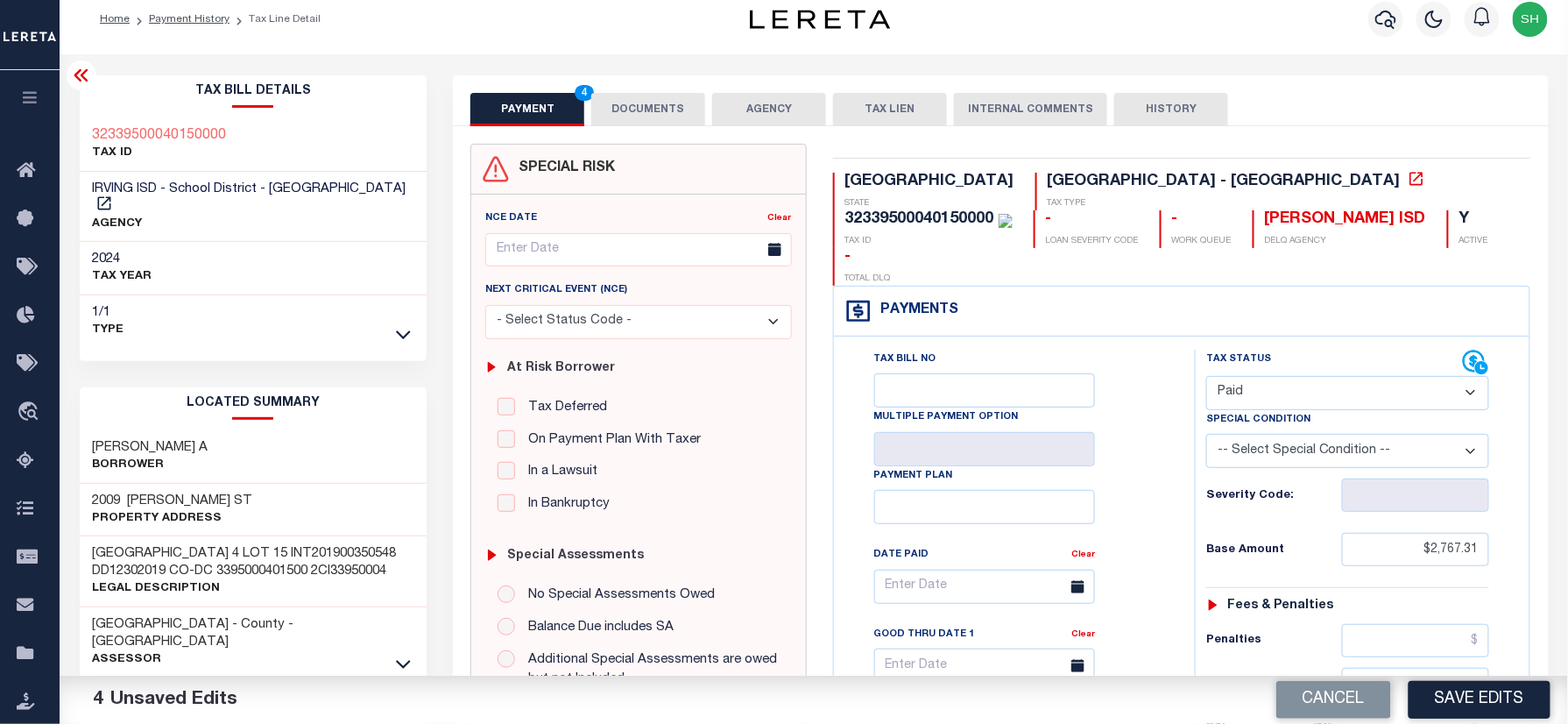
scroll to position [0, 0]
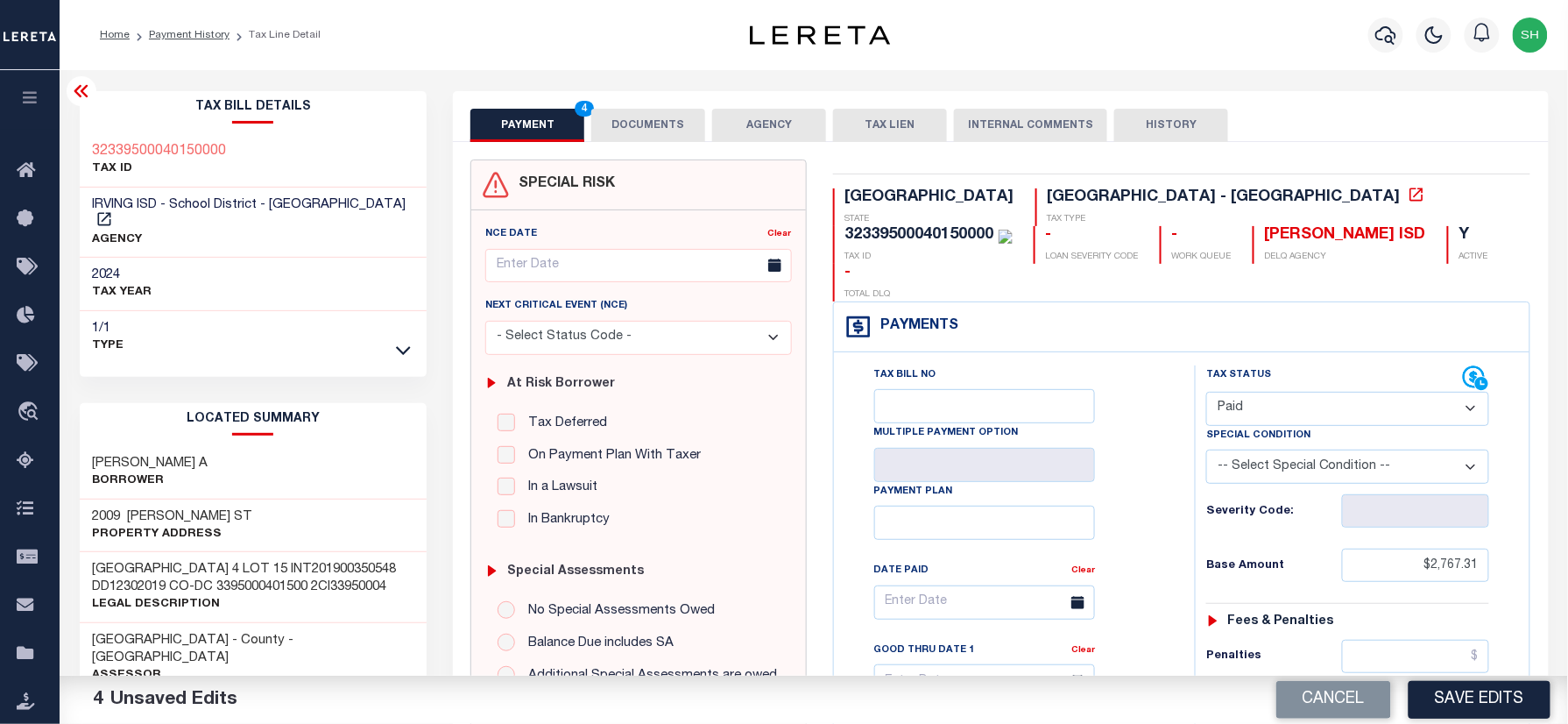
type input "$0.00"
click at [71, 120] on div "Tax Bill Details 32339500040150000 TAX ID AGENCY 2024 TAX YEAR 2025 1/1 Type" at bounding box center [254, 728] width 374 height 1274
click at [74, 144] on div "Tax Bill Details 32339500040150000 TAX ID AGENCY 2024 TAX YEAR 2025 1/1 Type" at bounding box center [254, 728] width 374 height 1274
copy h3 "32339500040150000"
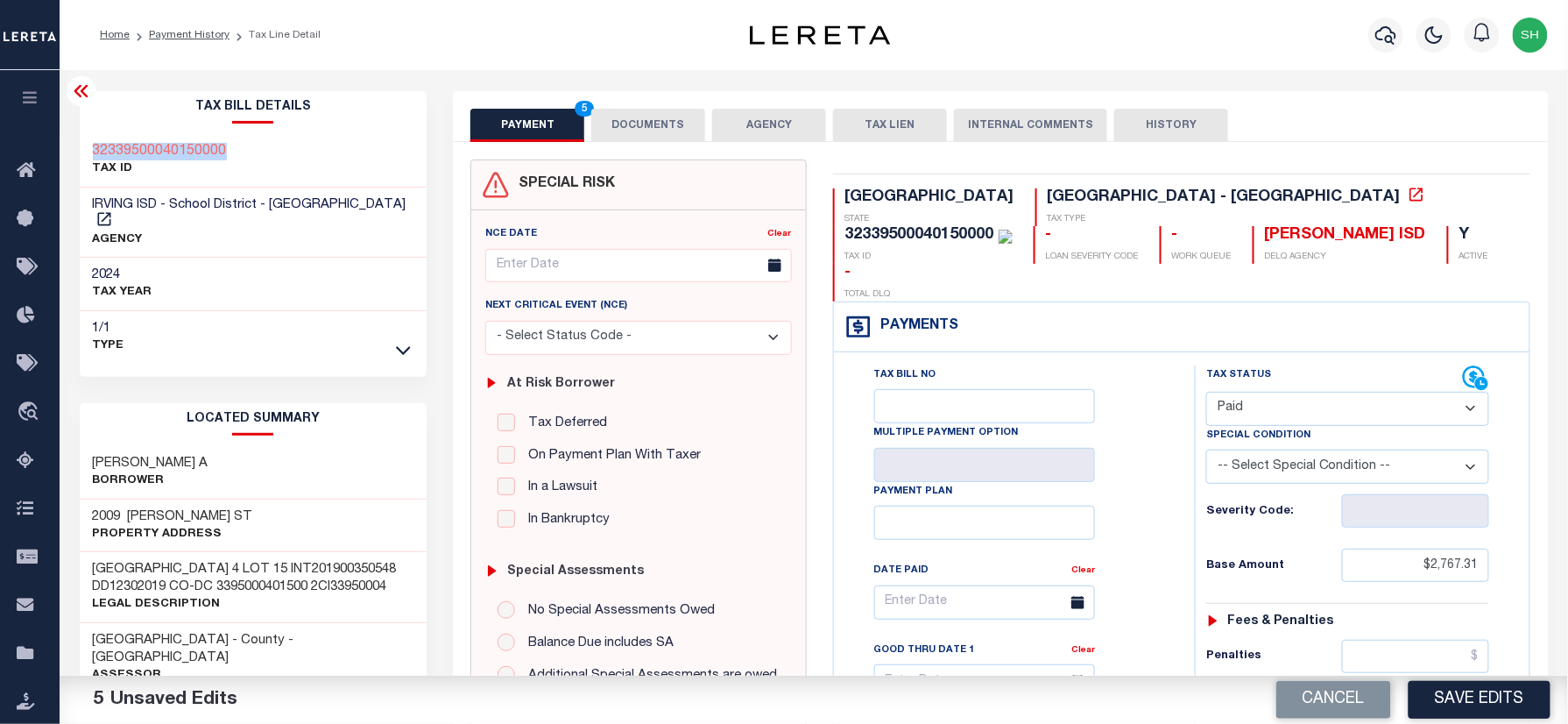
click at [654, 121] on button "DOCUMENTS" at bounding box center [648, 124] width 114 height 33
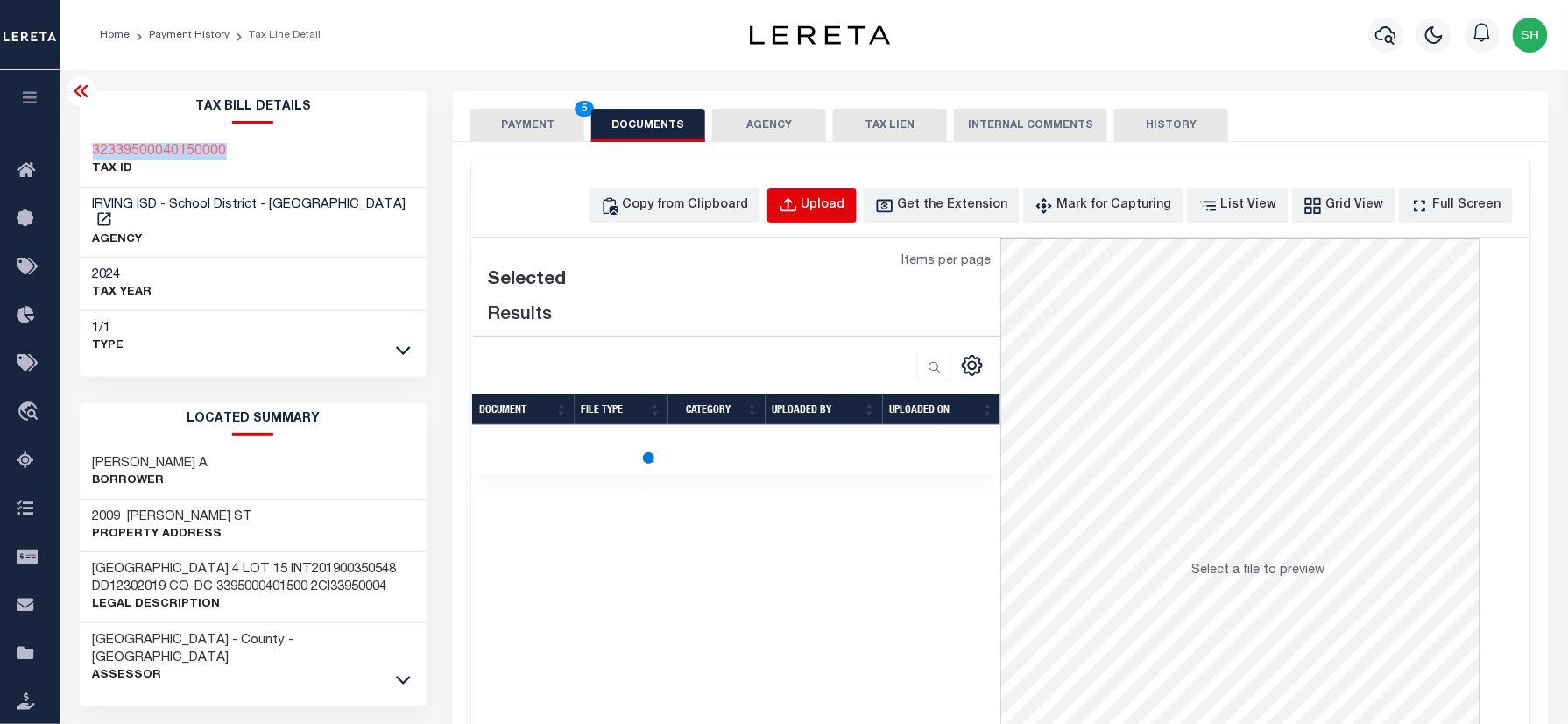
click at [846, 204] on div "Upload" at bounding box center [824, 206] width 44 height 19
select select "POP"
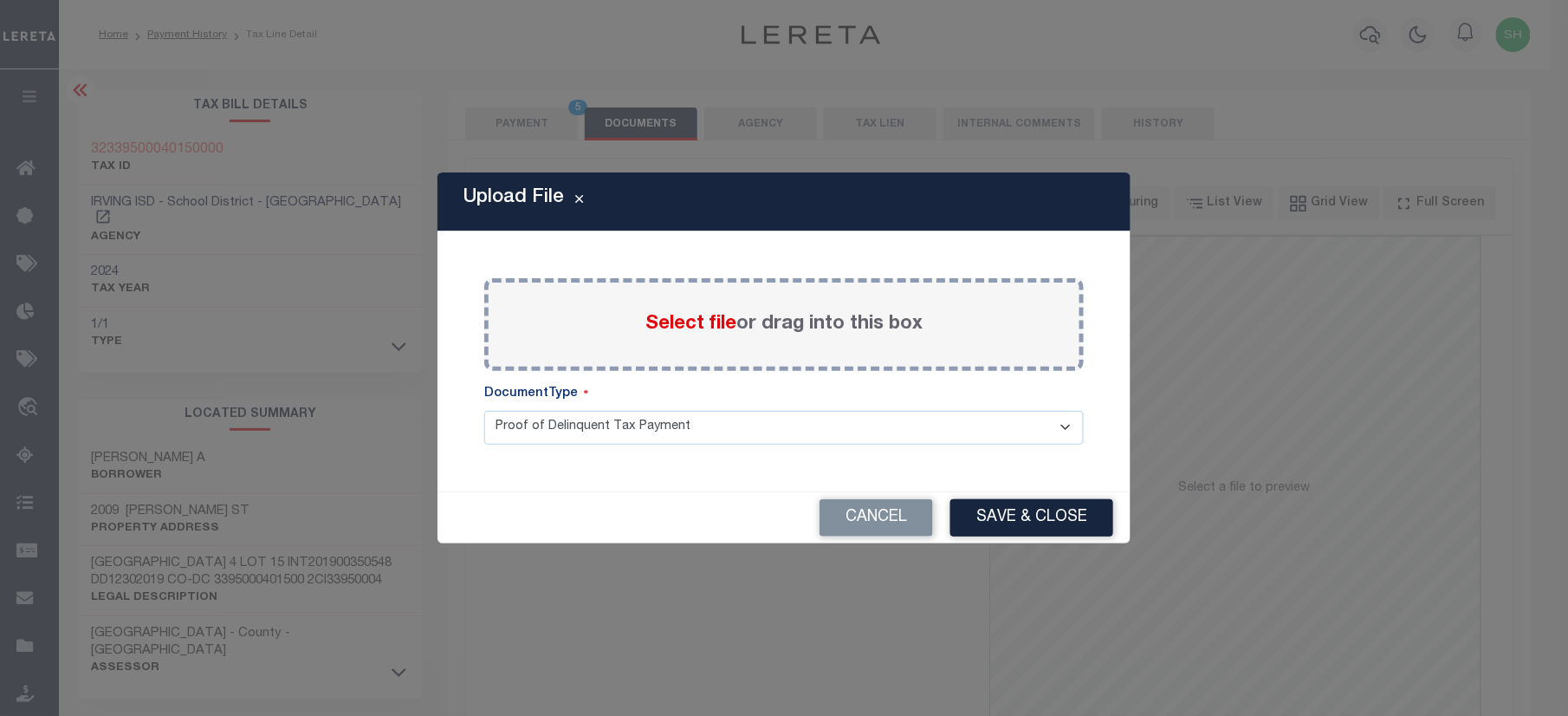
click at [687, 315] on span "Select file" at bounding box center [691, 324] width 91 height 19
click at [0, 0] on input "Select file or drag into this box" at bounding box center [0, 0] width 0 height 0
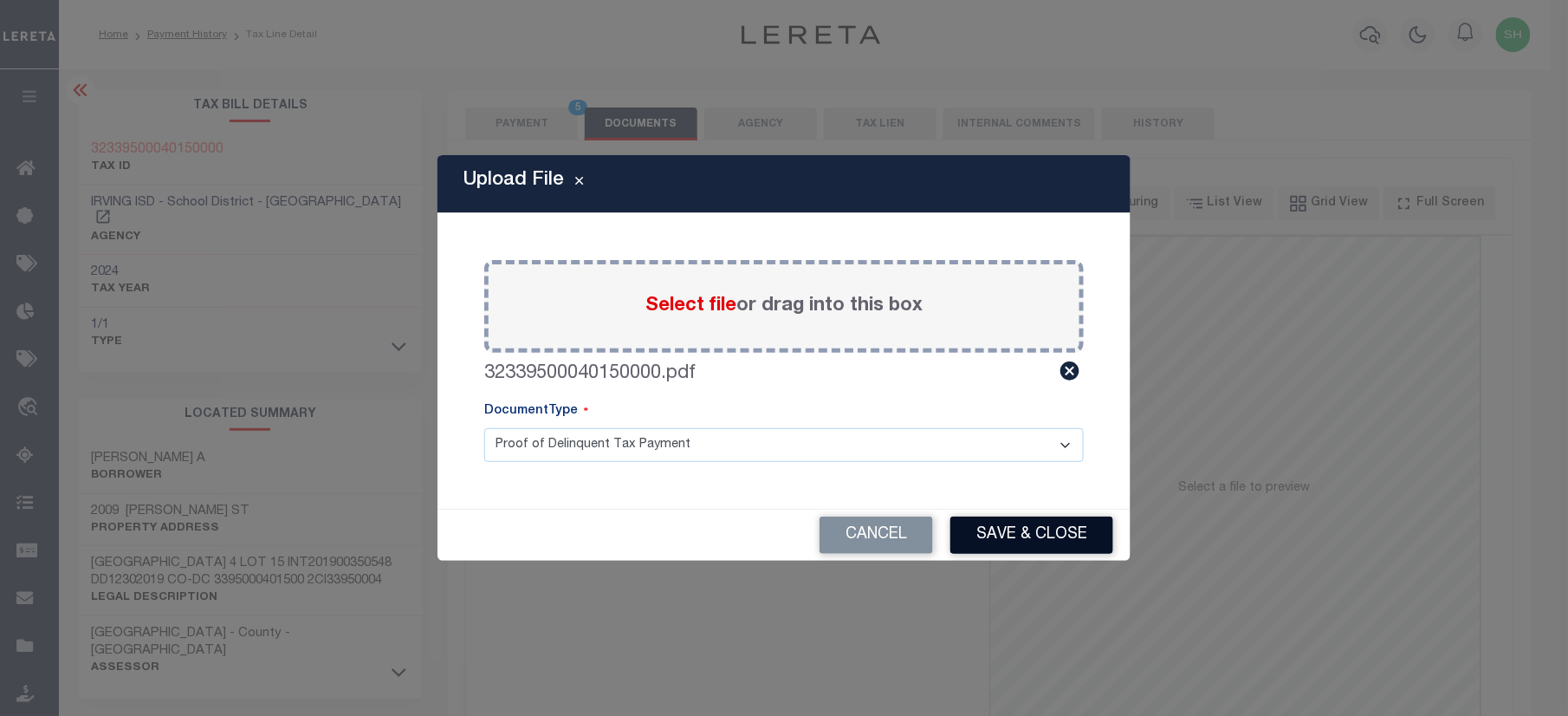
click at [975, 534] on button "Save & Close" at bounding box center [1031, 535] width 163 height 38
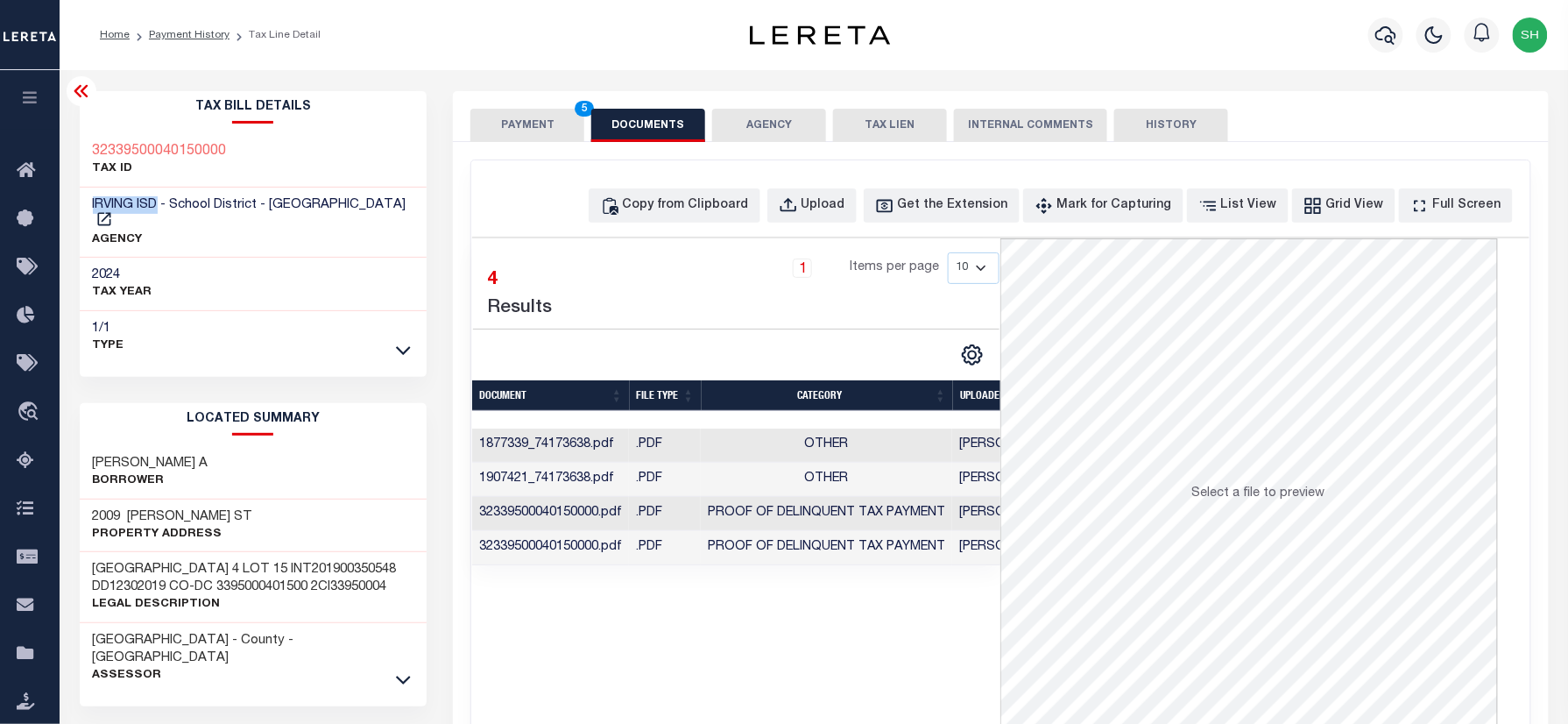
drag, startPoint x: 93, startPoint y: 204, endPoint x: 159, endPoint y: 208, distance: 66.1
click at [159, 208] on span "IRVING ISD - School District - TX" at bounding box center [250, 204] width 314 height 13
copy span "IRVING ISD"
click at [527, 112] on button "PAYMENT 5" at bounding box center [527, 124] width 114 height 33
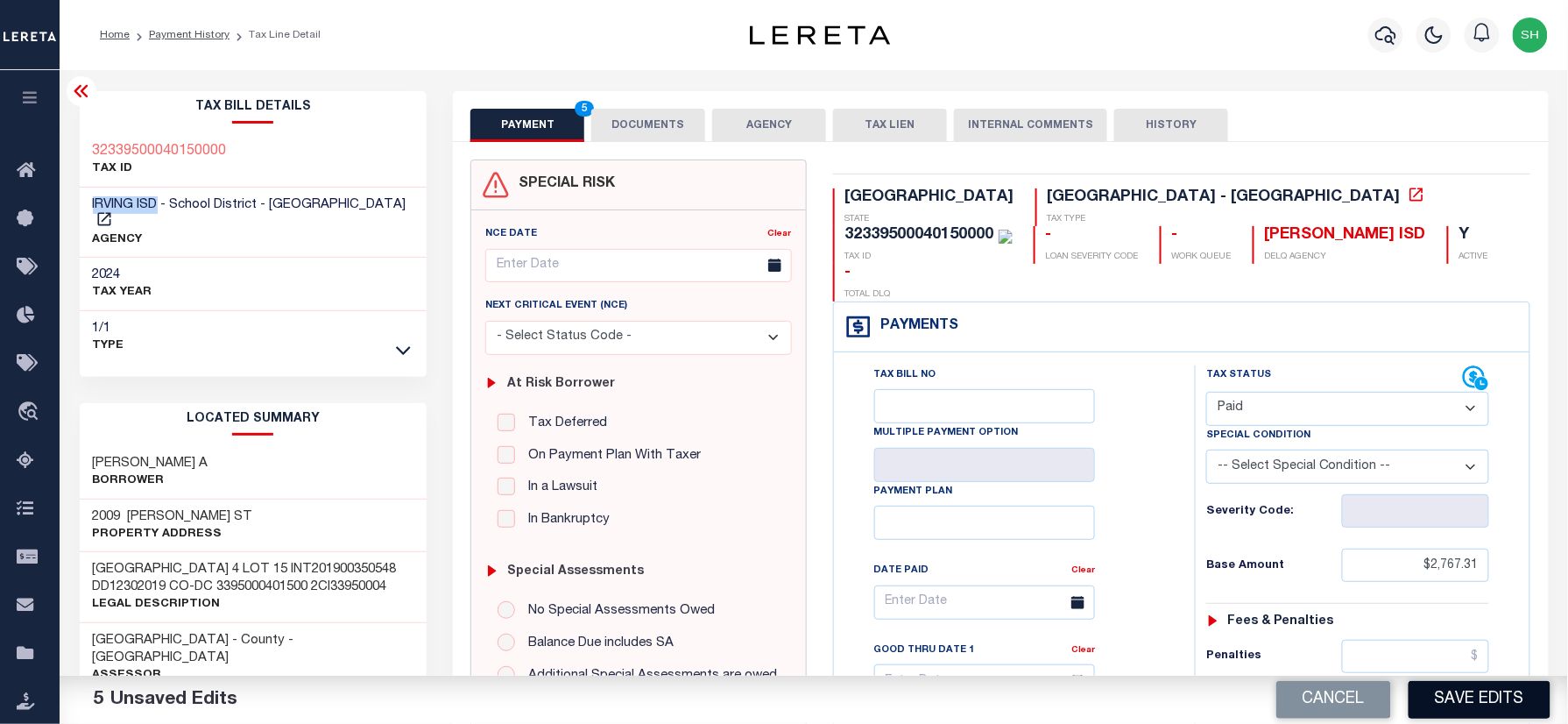
click at [1521, 706] on button "Save Edits" at bounding box center [1479, 699] width 142 height 38
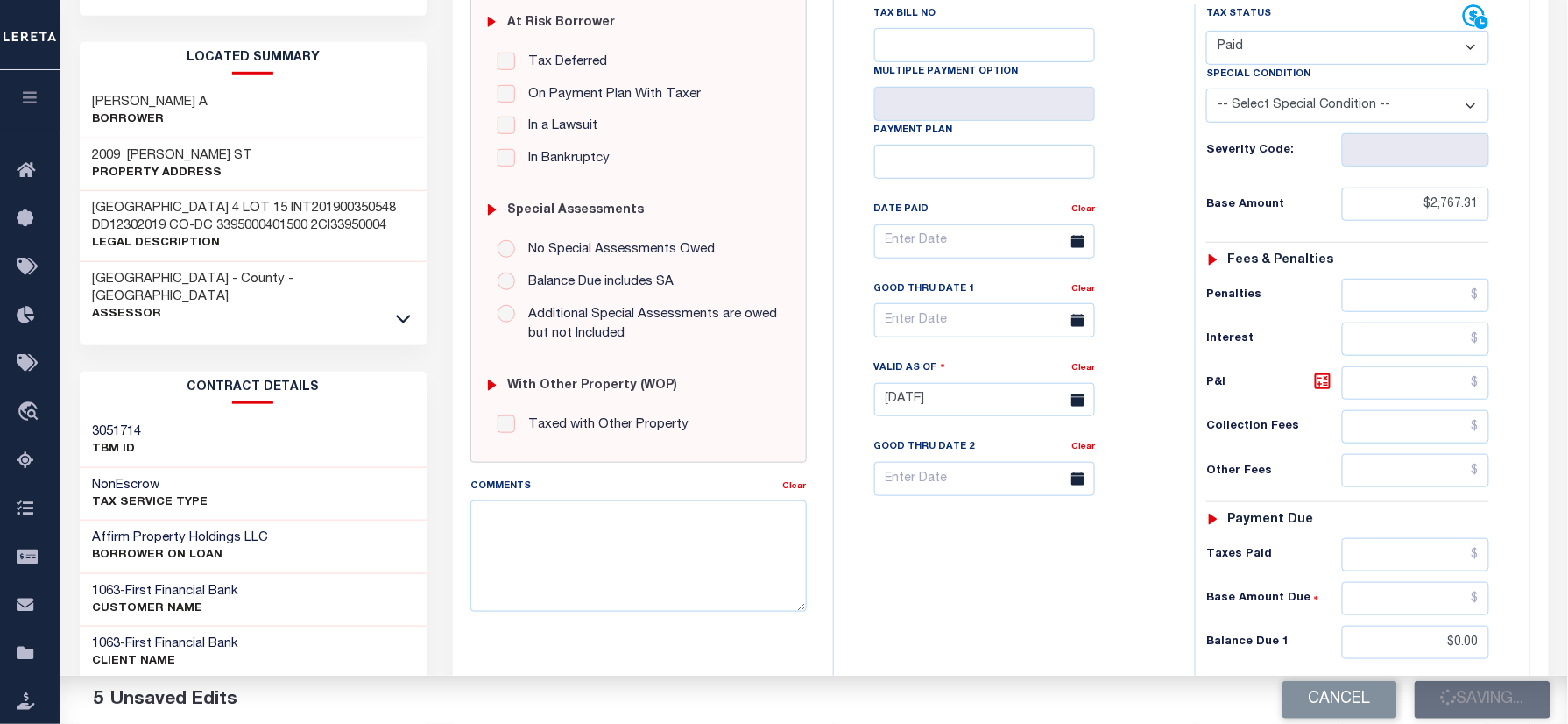
scroll to position [467, 0]
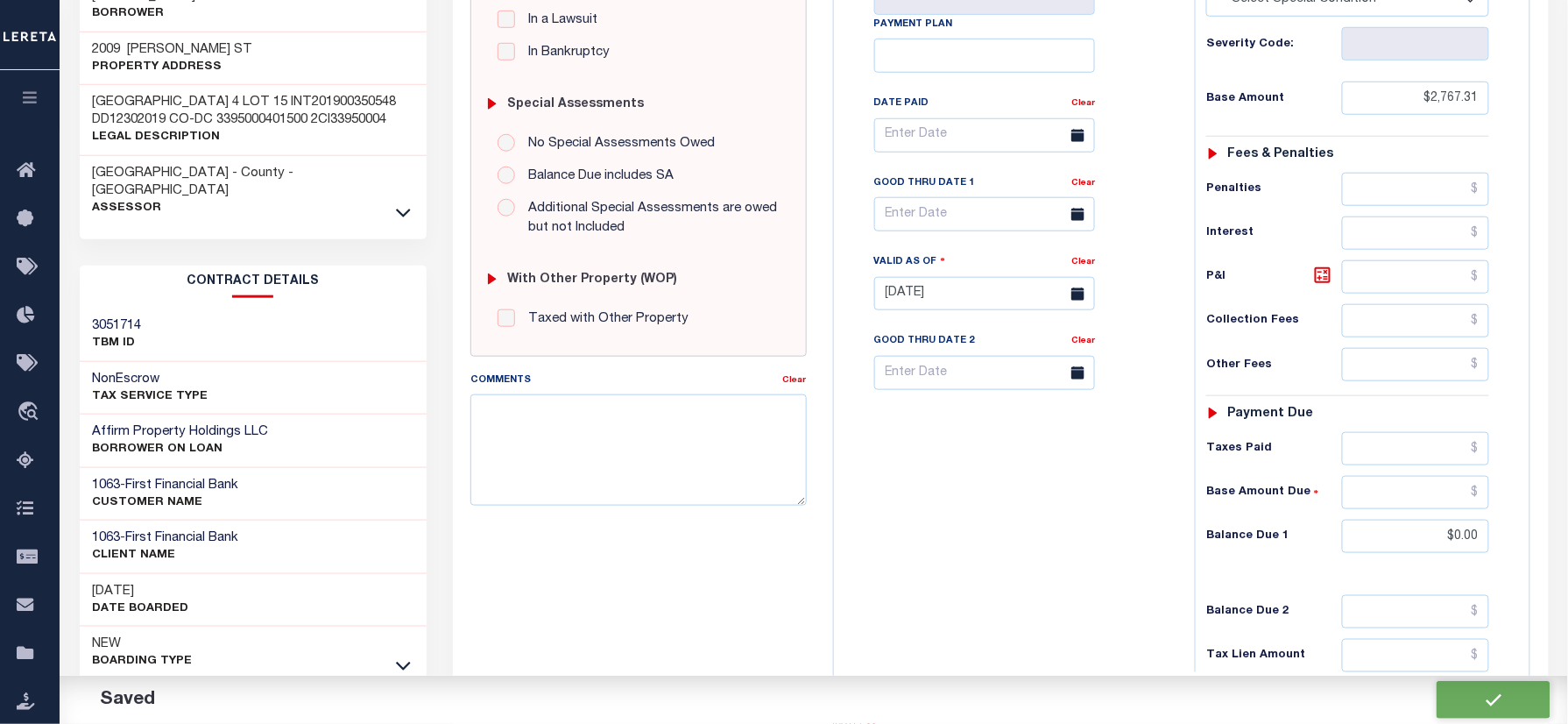
checkbox input "false"
type input "$2,767.31"
type input "$0"
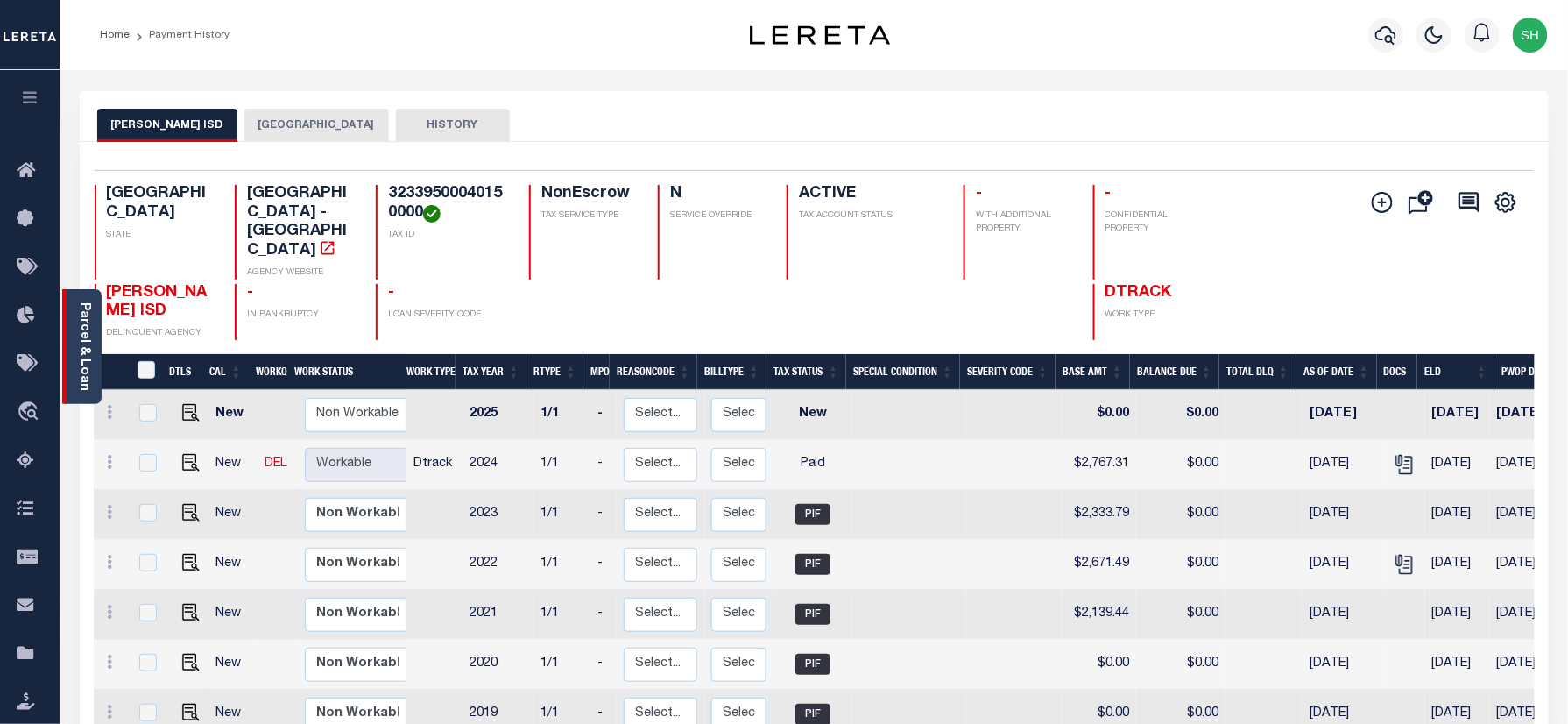
click at [83, 342] on link "Parcel & Loan" at bounding box center [84, 346] width 12 height 88
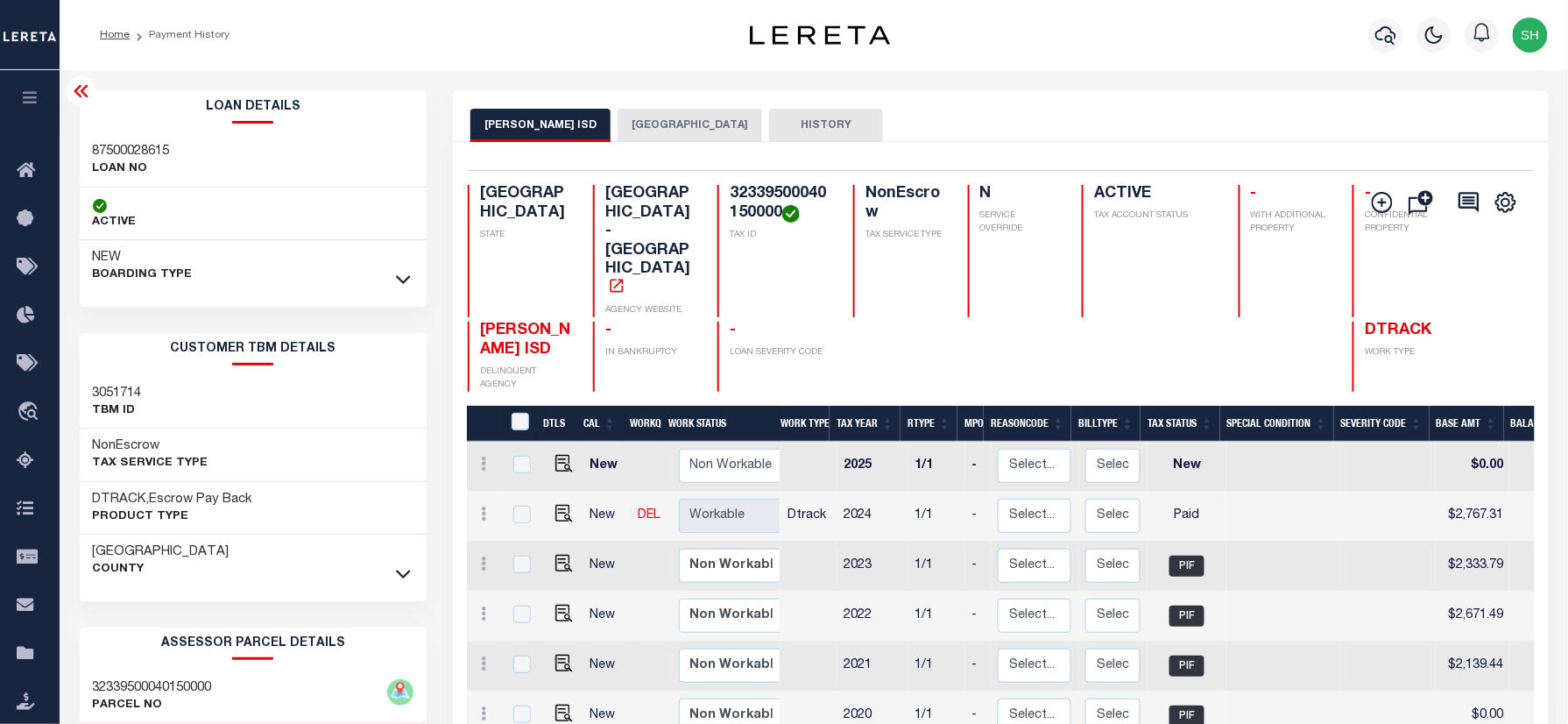
click at [112, 156] on h3 "87500028615" at bounding box center [131, 151] width 77 height 17
copy h3 "87500028615"
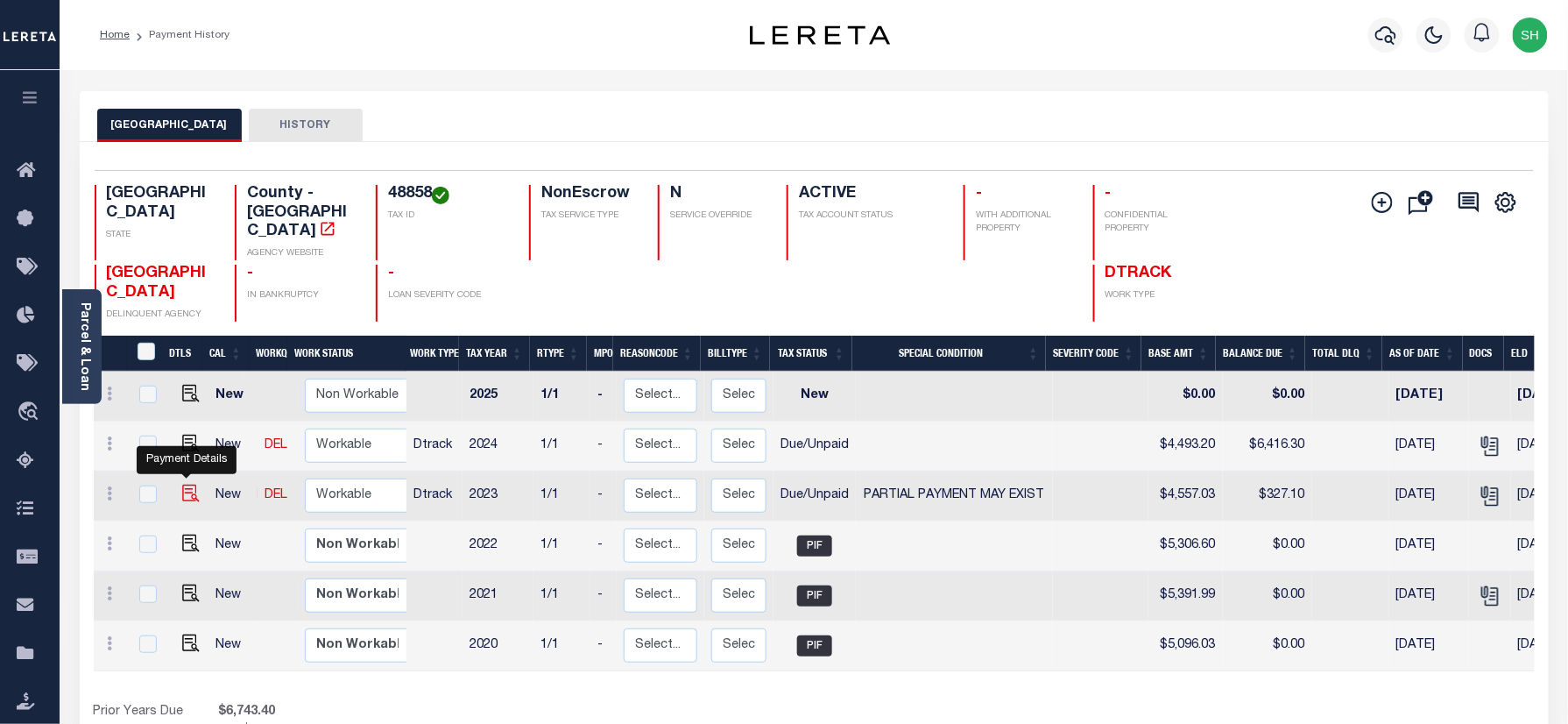
click at [183, 485] on img "" at bounding box center [191, 493] width 17 height 17
checkbox input "true"
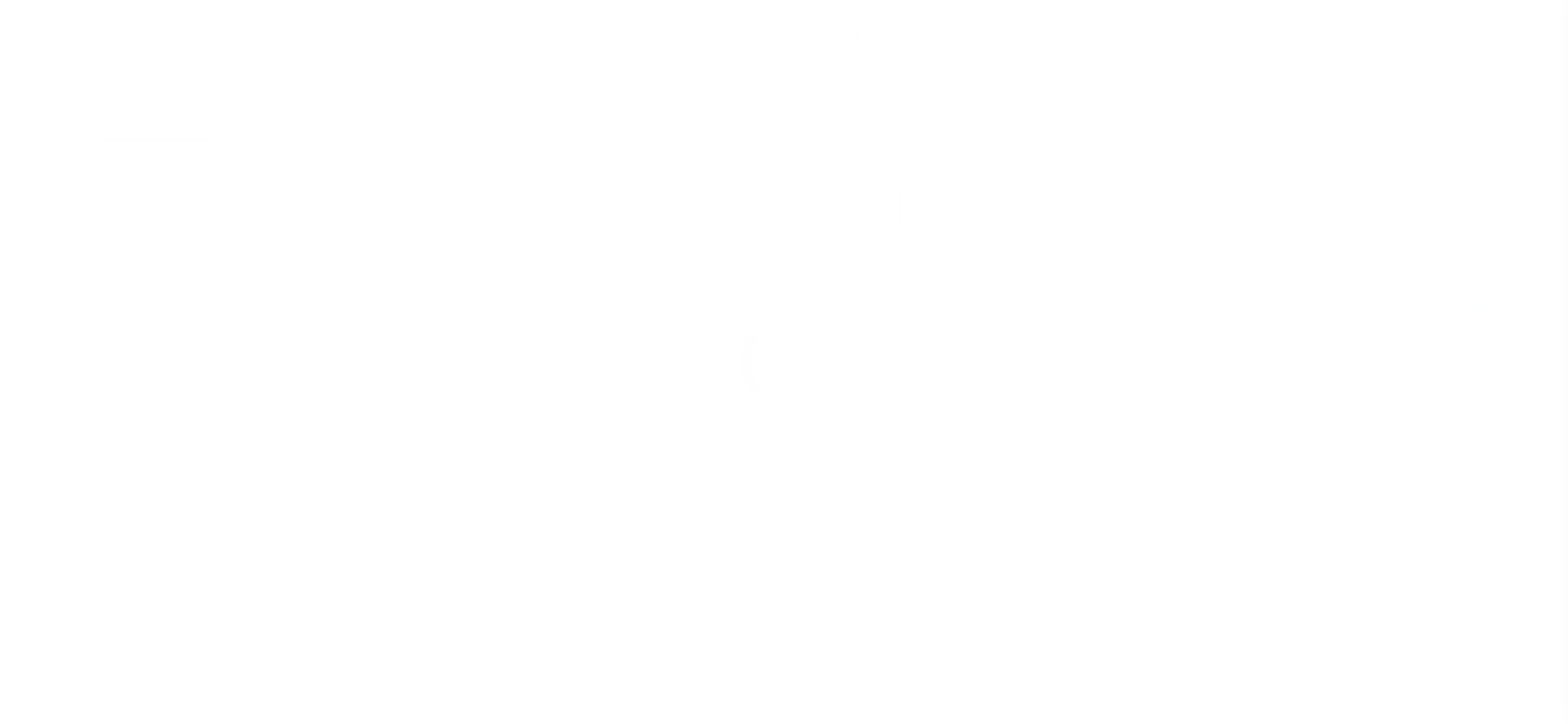
select select "DUE"
select select "15"
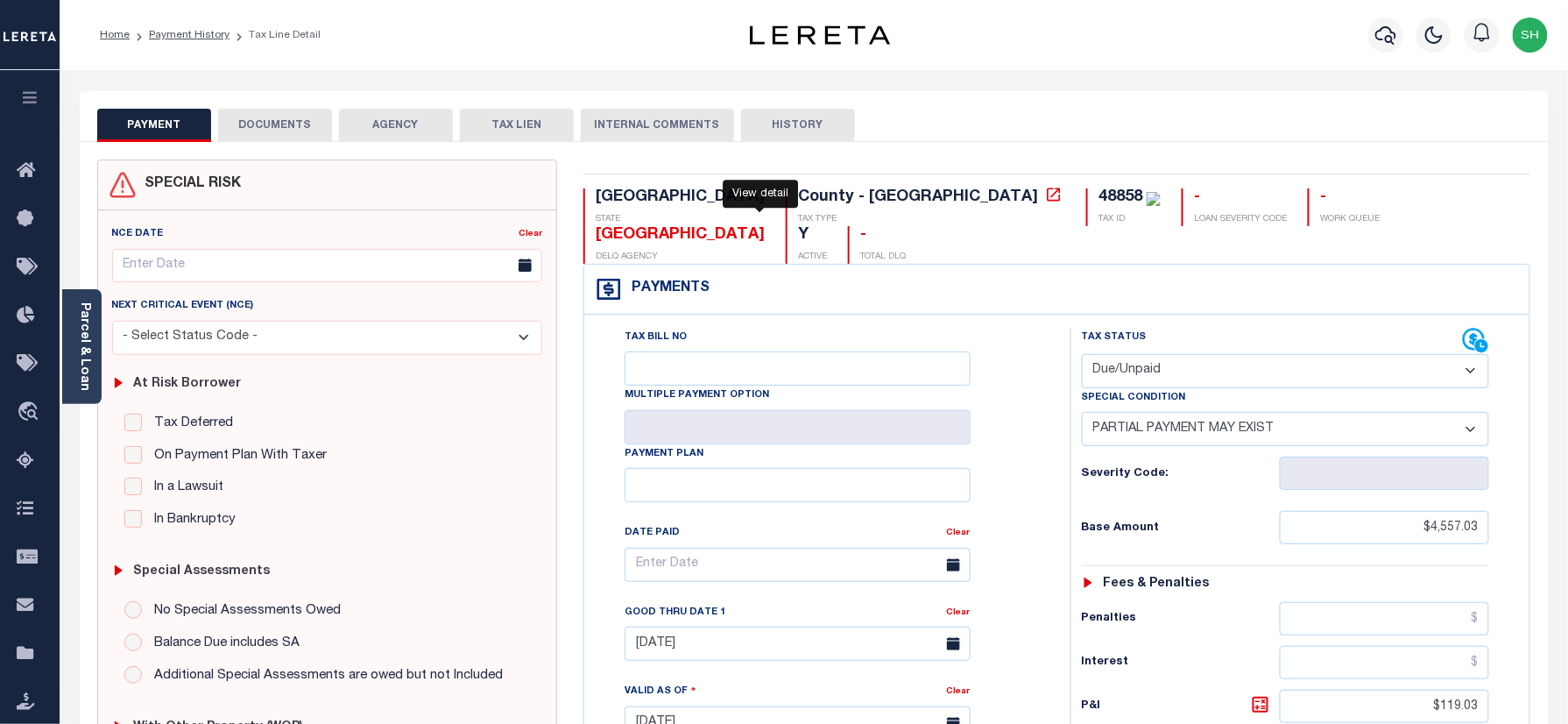
click at [1099, 197] on div "48858" at bounding box center [1120, 197] width 44 height 16
copy div "48858"
drag, startPoint x: 298, startPoint y: 123, endPoint x: 309, endPoint y: 127, distance: 11.7
click at [298, 123] on button "DOCUMENTS" at bounding box center [276, 124] width 114 height 33
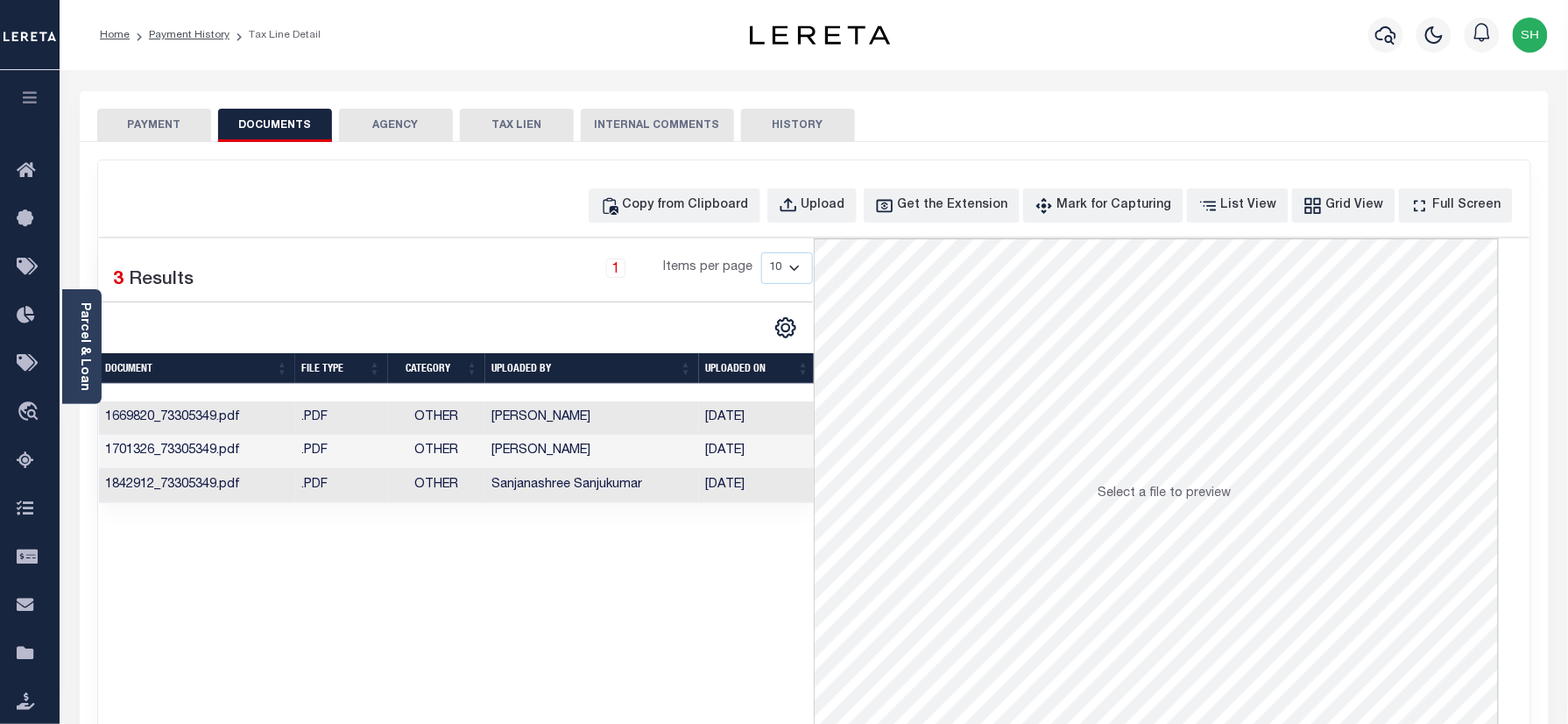
click at [496, 454] on td "Preethi Ramesh" at bounding box center [592, 451] width 214 height 34
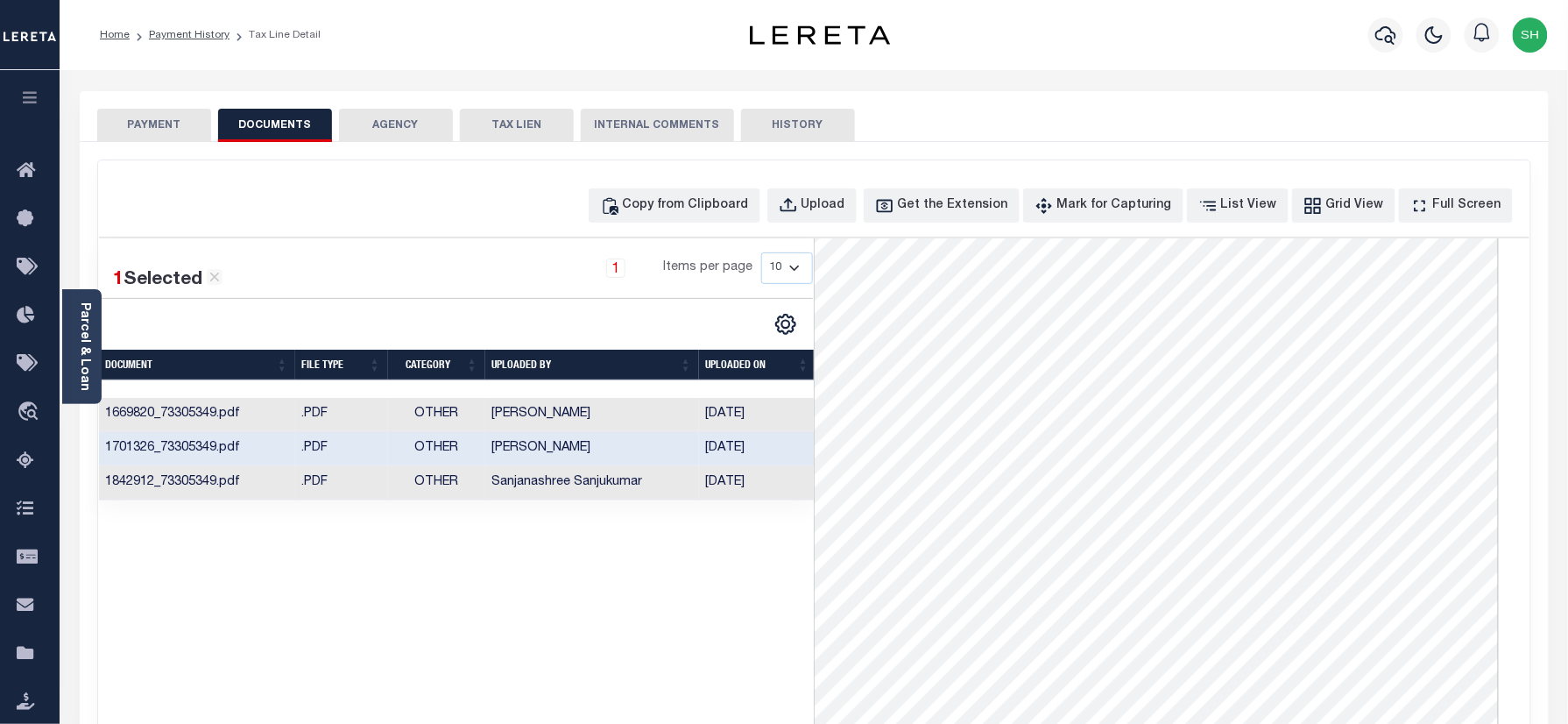
click at [78, 319] on link "Parcel & Loan" at bounding box center [84, 346] width 12 height 88
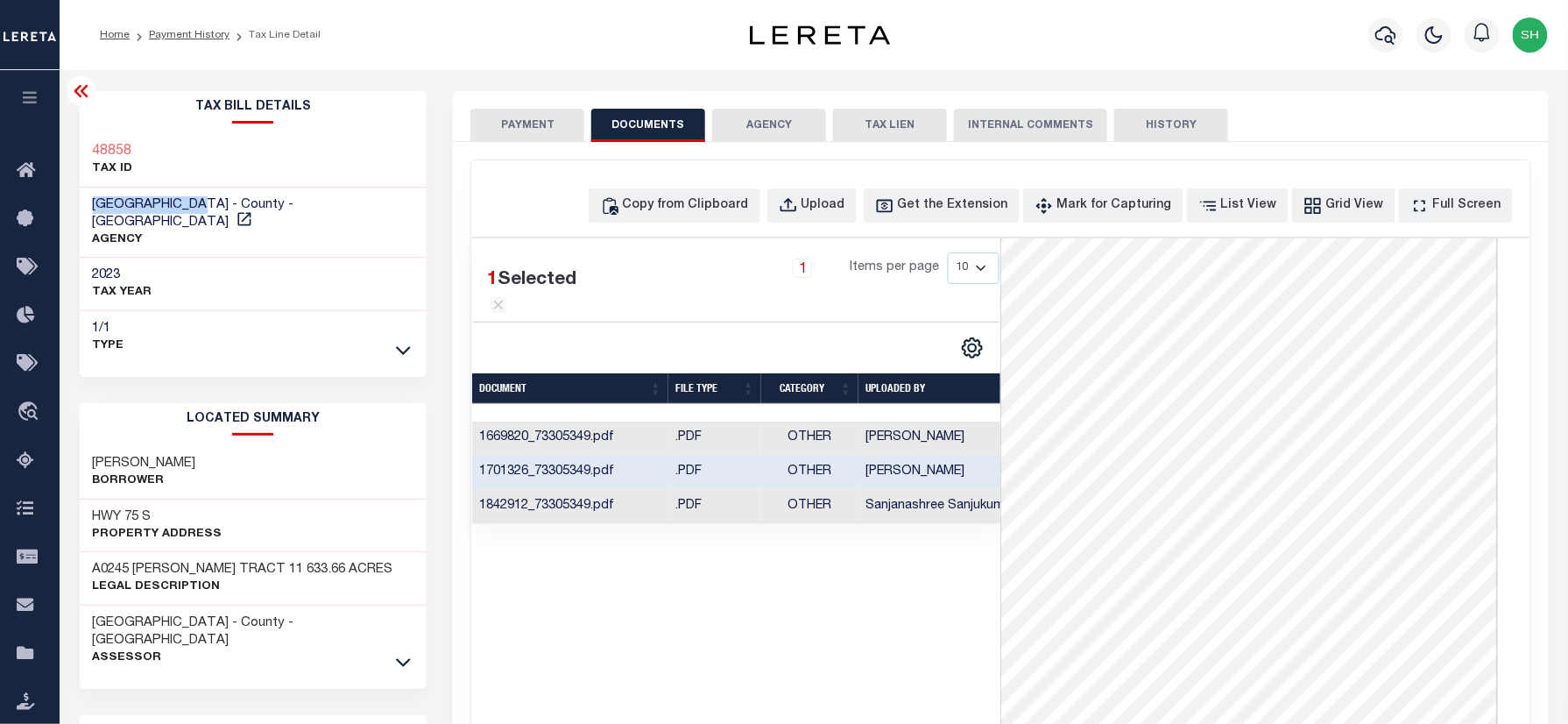
drag, startPoint x: 83, startPoint y: 204, endPoint x: 212, endPoint y: 201, distance: 129.0
click at [212, 201] on div "MADISON COUNTY - County - TX AGENCY" at bounding box center [254, 222] width 348 height 71
copy span "MADISON COUNTY"
click at [75, 135] on div "Tax Bill Details 48858 TAX ID AGENCY" at bounding box center [254, 656] width 374 height 1130
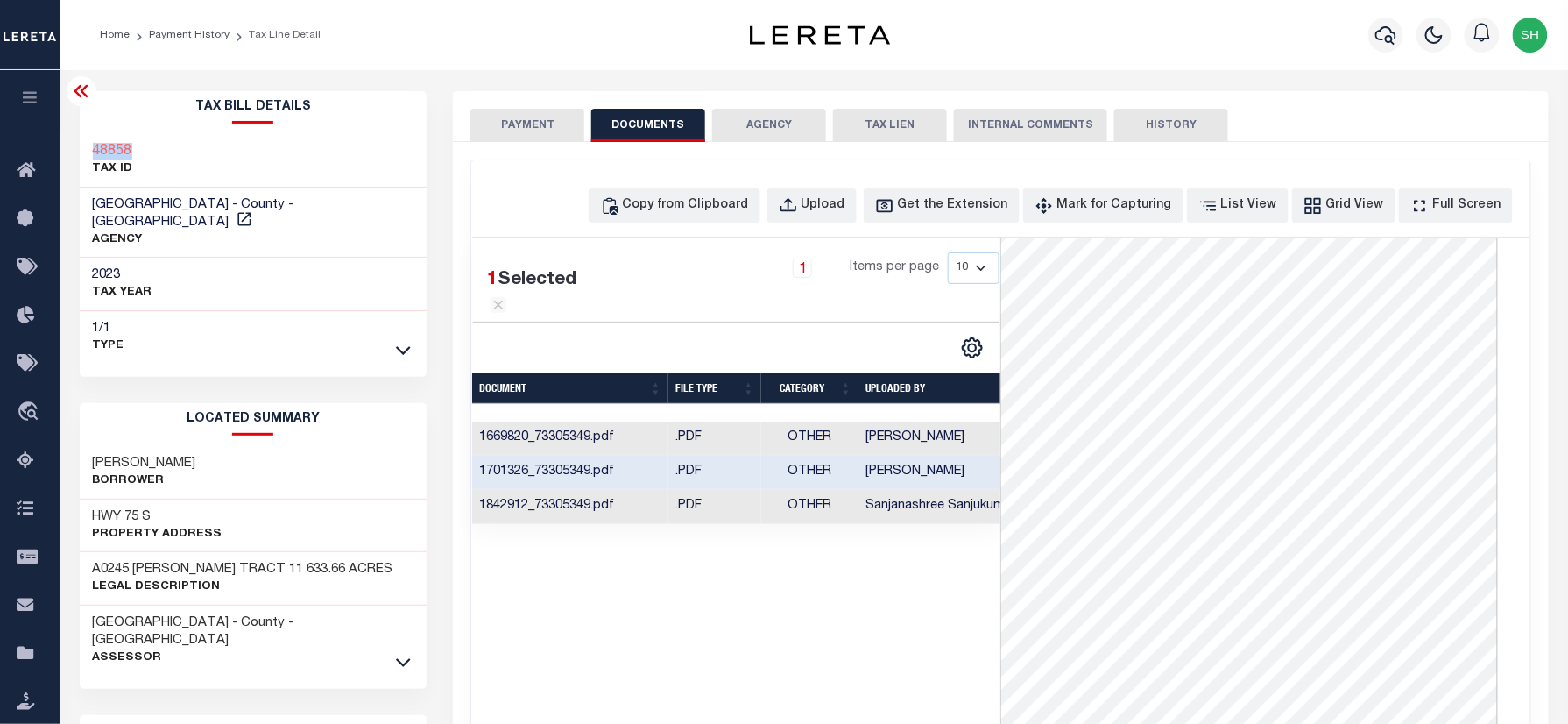
copy h3 "48858"
click at [511, 113] on button "PAYMENT" at bounding box center [527, 124] width 114 height 33
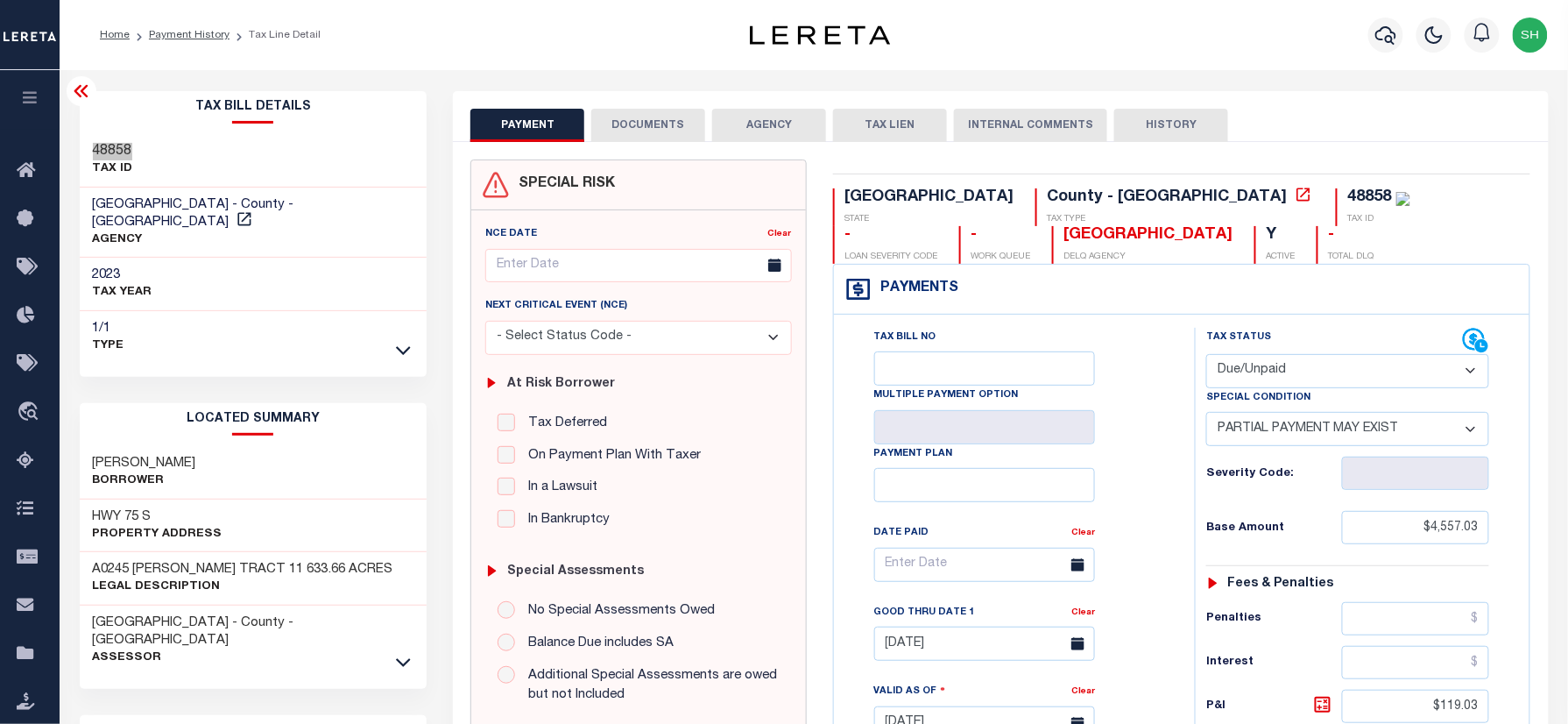
scroll to position [351, 0]
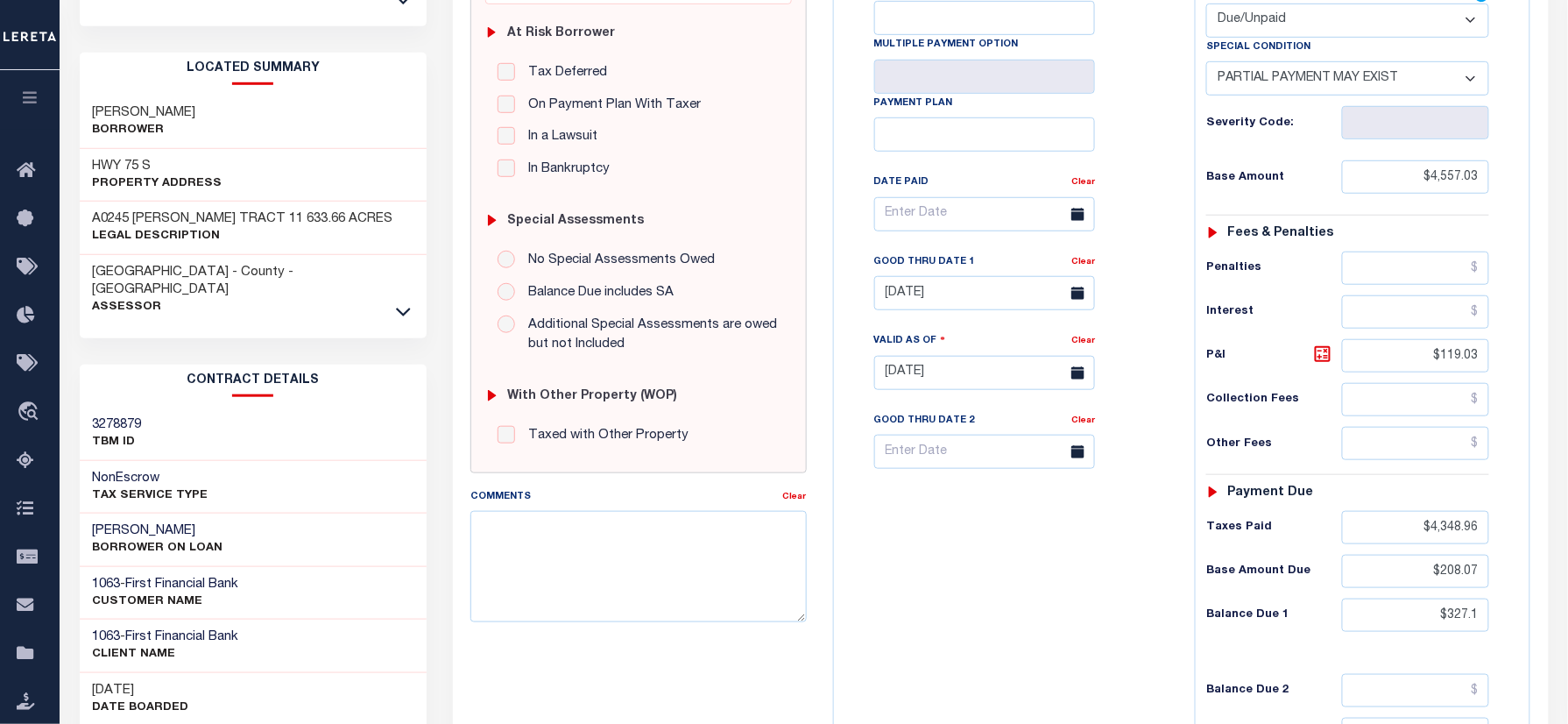
click at [908, 276] on div "Good Thru Date 1" at bounding box center [972, 265] width 197 height 25
click at [909, 299] on input "08/31/2025" at bounding box center [985, 293] width 220 height 34
click at [972, 533] on span "30" at bounding box center [971, 537] width 34 height 34
type input "[DATE]"
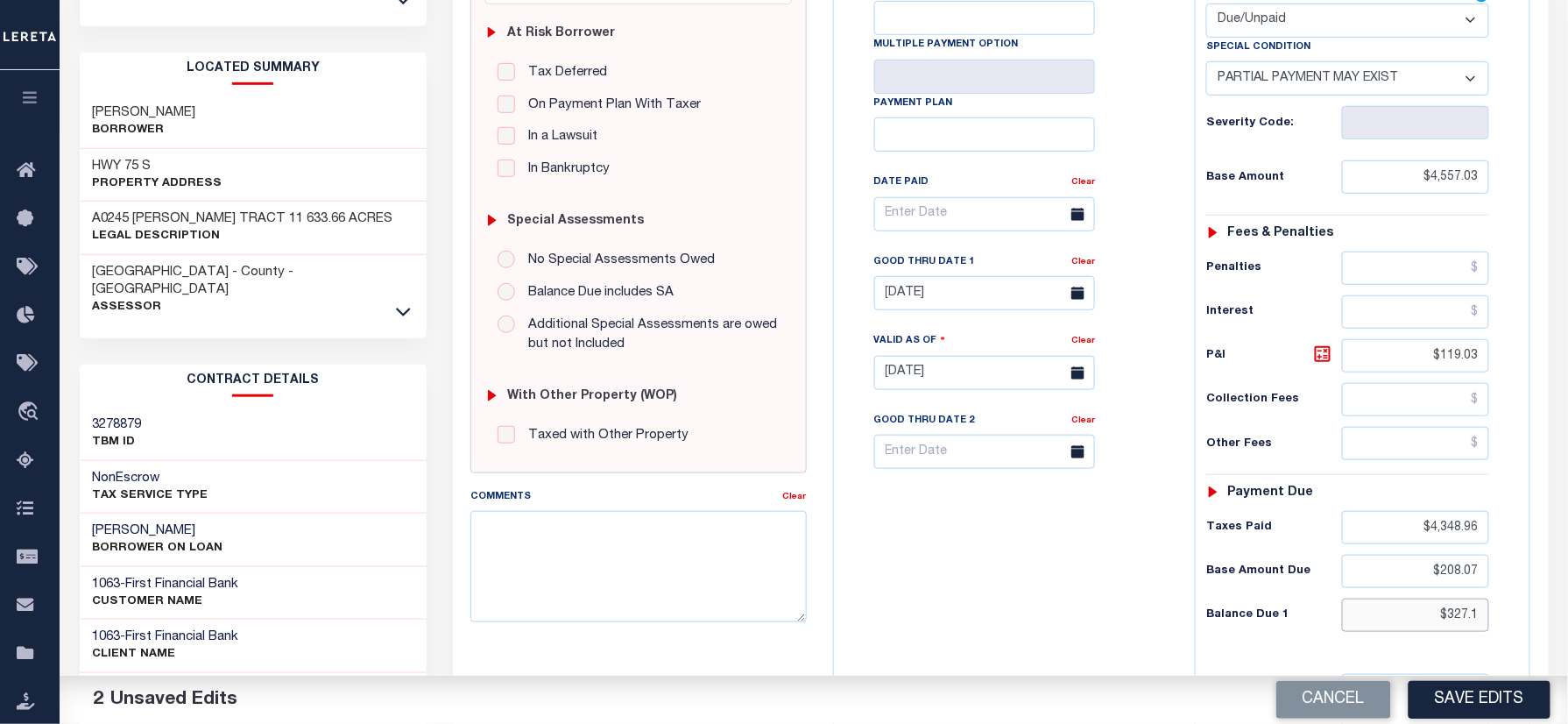
drag, startPoint x: 1420, startPoint y: 623, endPoint x: 1561, endPoint y: 634, distance: 141.4
click at [1567, 628] on html "Home Payment History Tax Line Detail" at bounding box center [784, 311] width 1568 height 1323
paste input "329.60"
type input "$329.60"
drag, startPoint x: 1395, startPoint y: 365, endPoint x: 1522, endPoint y: 368, distance: 127.0
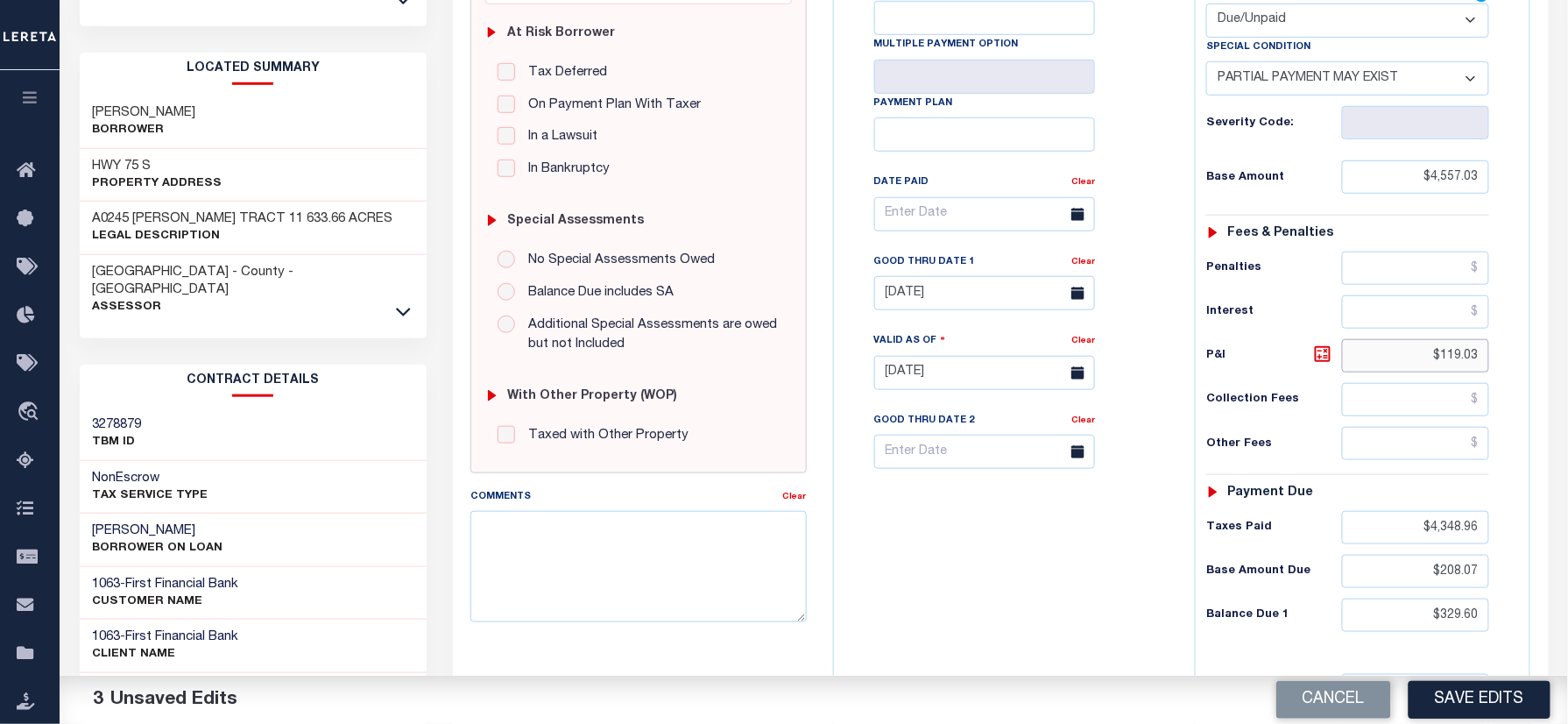
click at [1524, 368] on div "Tax Status Status" at bounding box center [1353, 364] width 343 height 773
paste input "195."
drag, startPoint x: 1382, startPoint y: 369, endPoint x: 1616, endPoint y: 369, distance: 234.0
click at [1567, 369] on html "Home Payment History Tax Line Detail" at bounding box center [784, 311] width 1568 height 1323
paste input "121.53"
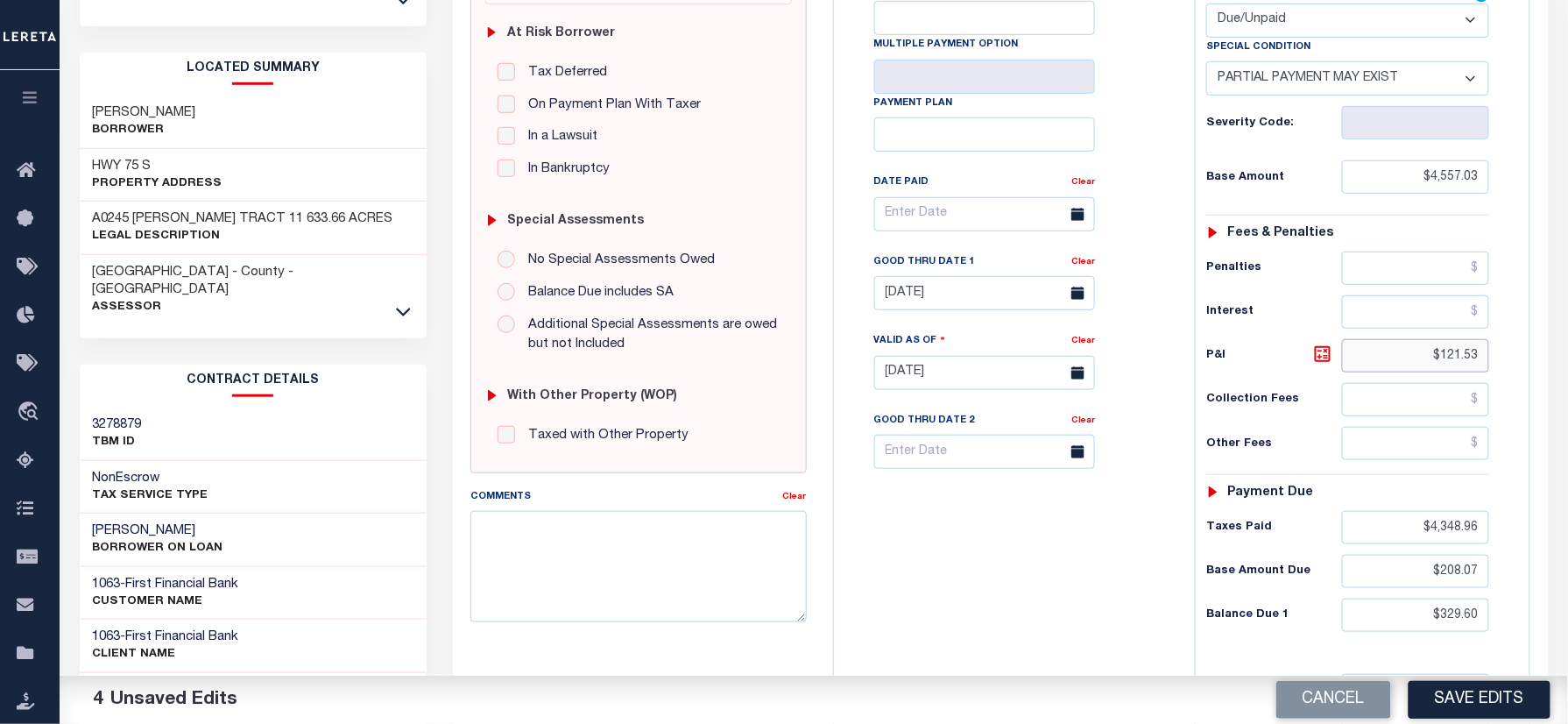
type input "$121.53"
click at [1177, 649] on div "Tax Bill No Multiple Payment Option Payment Plan Clear" at bounding box center [1009, 364] width 343 height 773
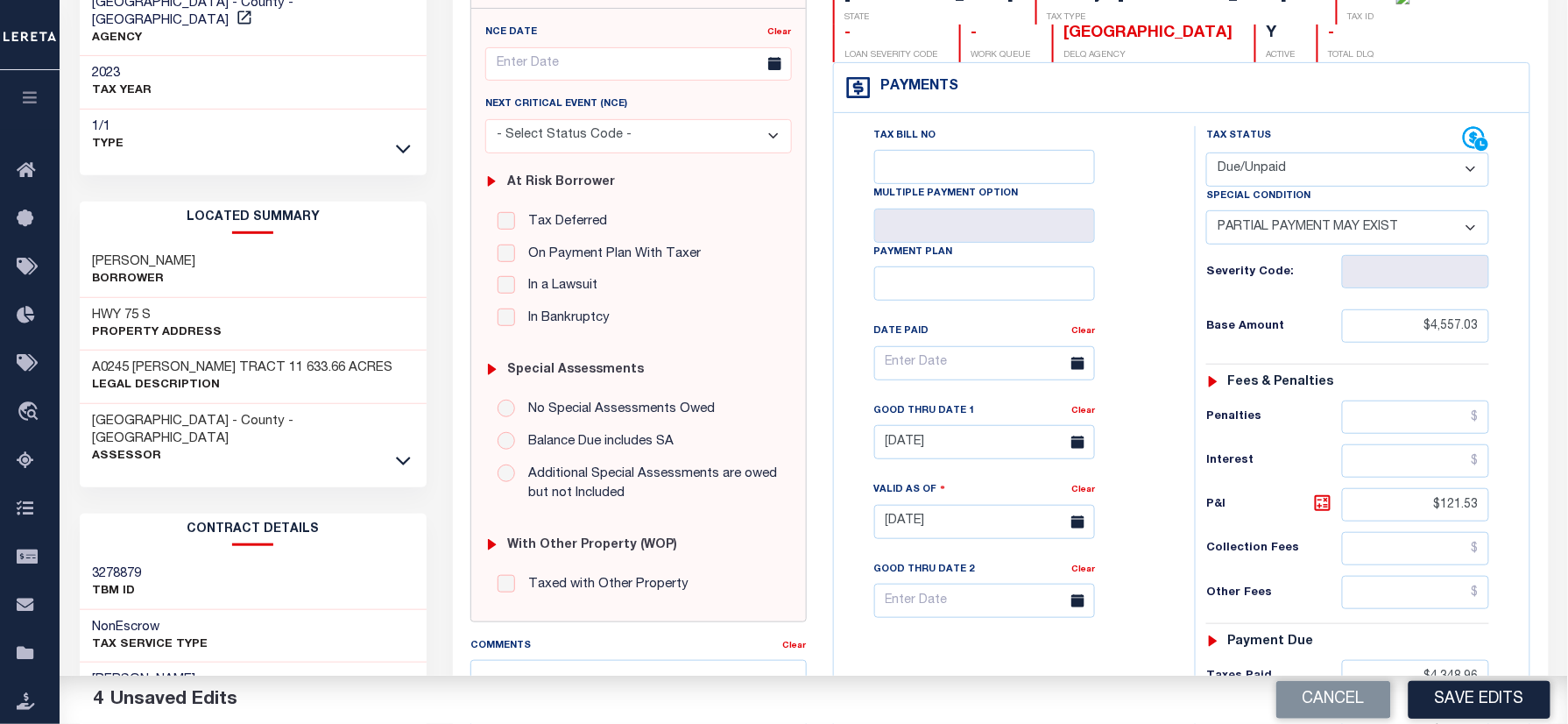
scroll to position [467, 0]
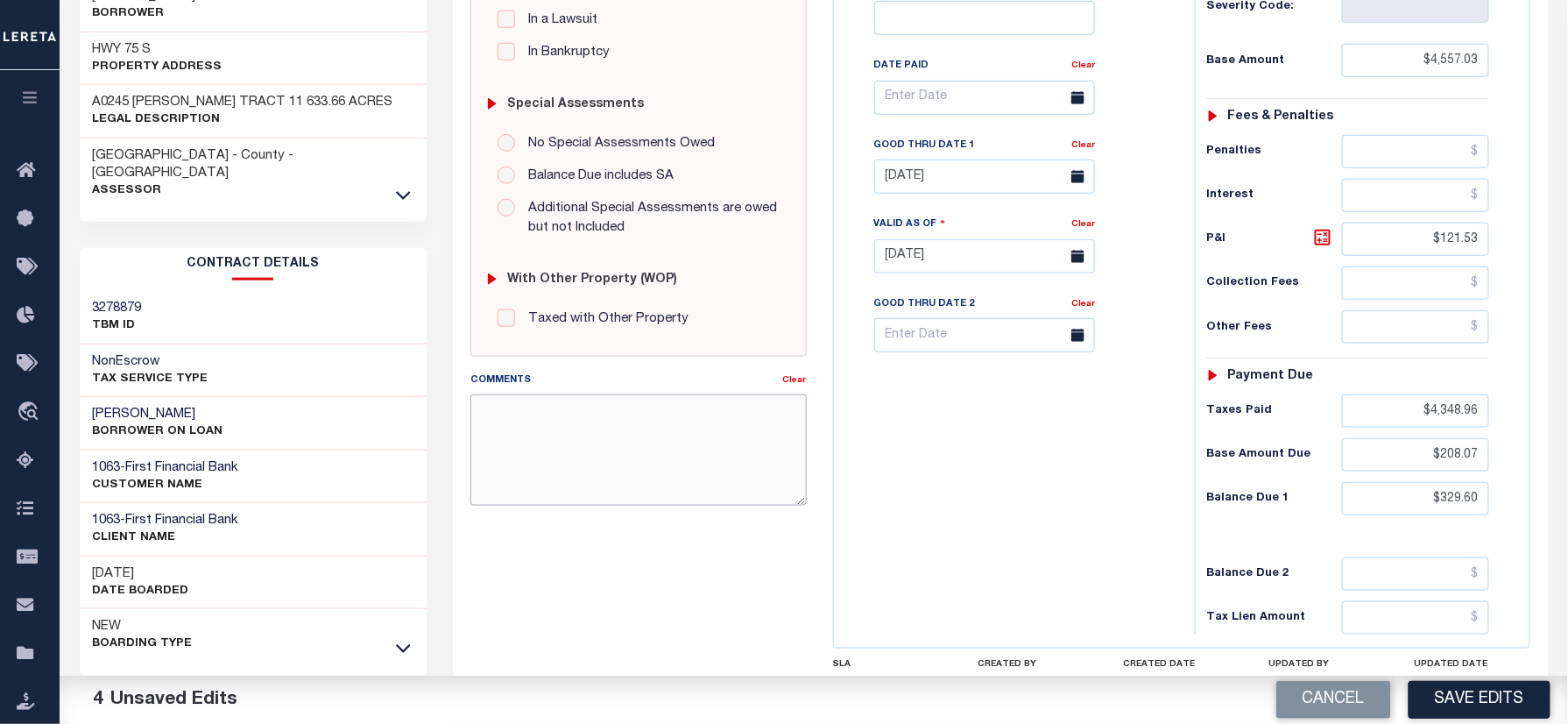
click at [569, 429] on textarea "Comments" at bounding box center [638, 449] width 335 height 110
paste textarea "Please refer 2024 line for supporting Document."
type textarea "Please refer 2024 line for supporting Document."
drag, startPoint x: 1154, startPoint y: 482, endPoint x: 1476, endPoint y: 723, distance: 402.2
click at [1158, 505] on div "Tax Bill No Multiple Payment Option Payment Plan Clear" at bounding box center [1009, 247] width 343 height 773
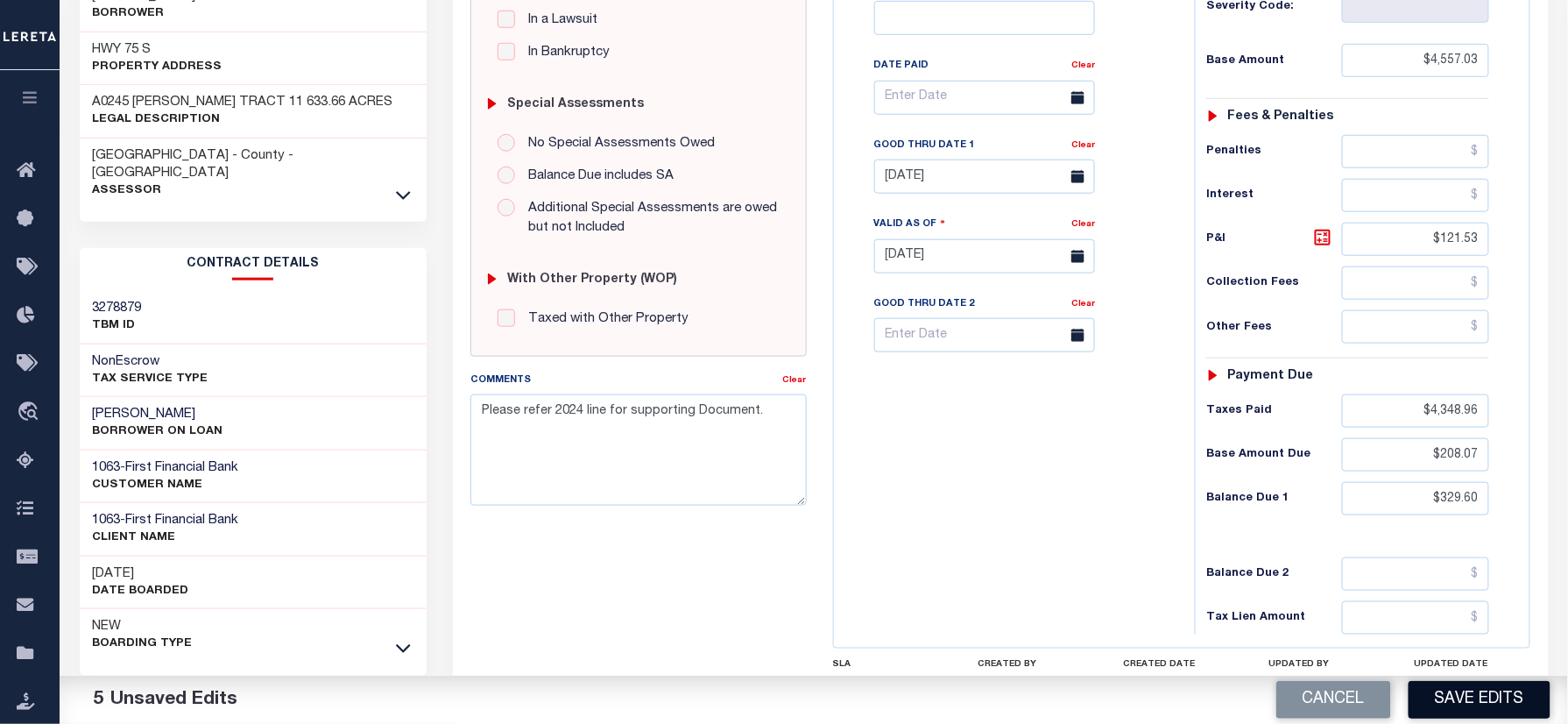
click at [1505, 713] on button "Save Edits" at bounding box center [1479, 699] width 142 height 38
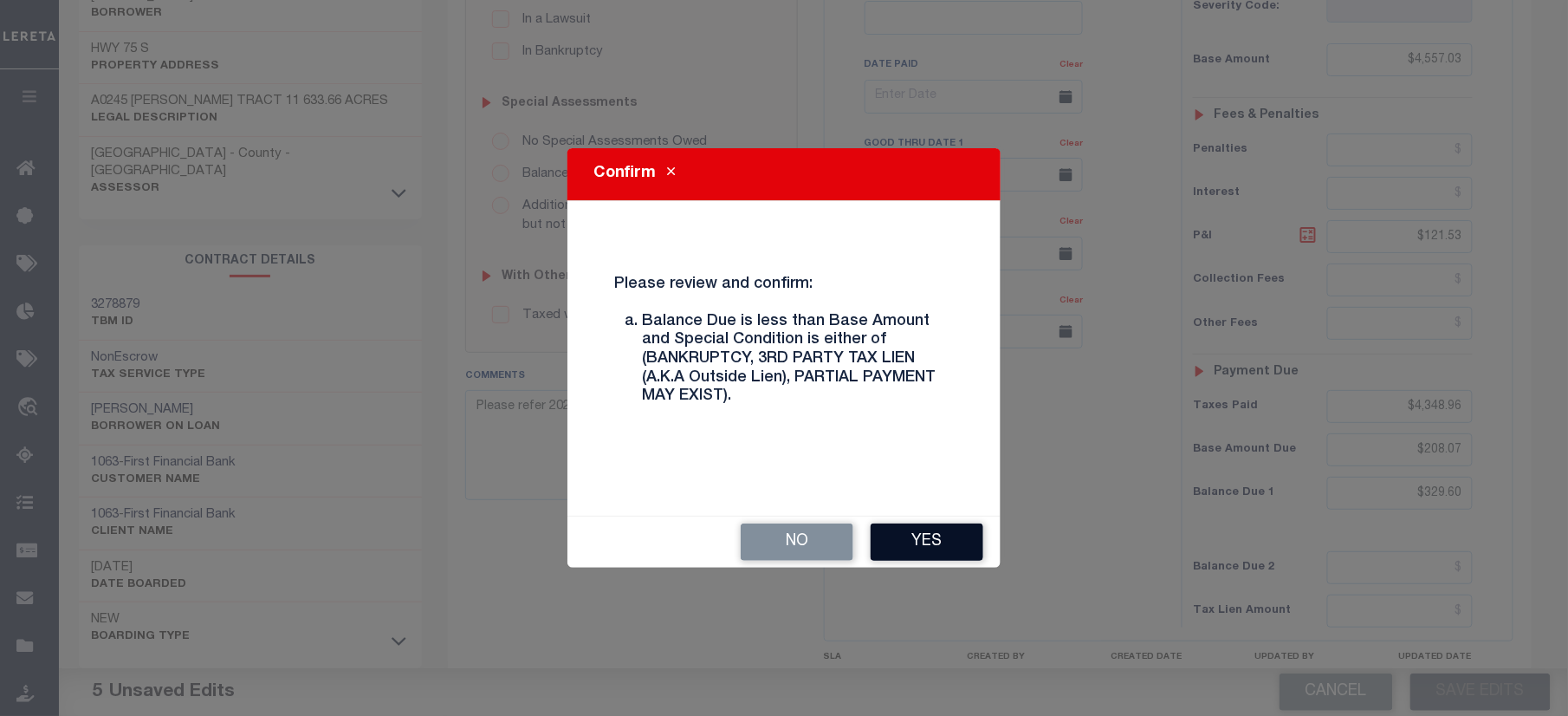
drag, startPoint x: 940, startPoint y: 521, endPoint x: 937, endPoint y: 538, distance: 17.3
click at [939, 521] on div "No Yes" at bounding box center [784, 541] width 433 height 51
click at [934, 548] on button "Yes" at bounding box center [927, 542] width 113 height 38
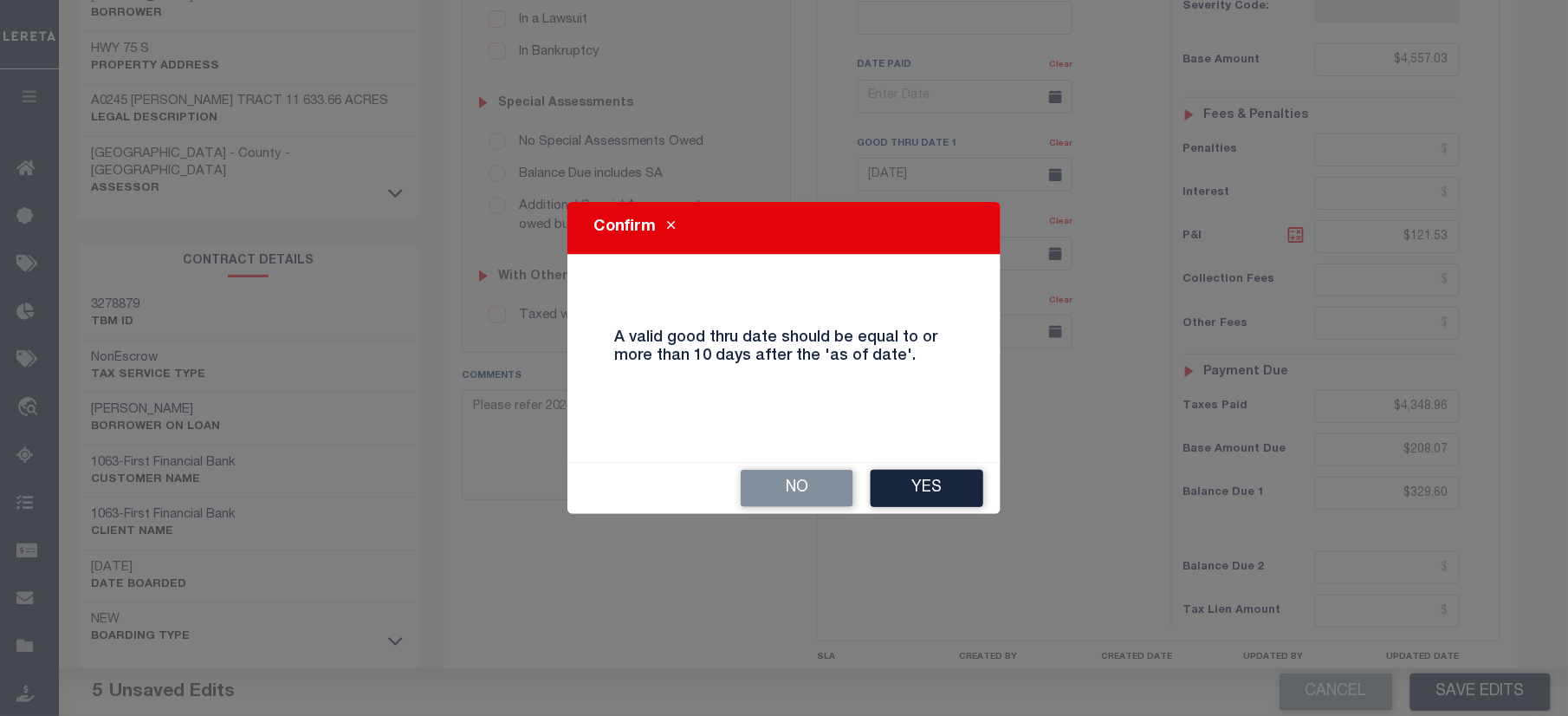
click at [934, 548] on div "Confirm A valid good thru date should be equal to or more than 10 days after th…" at bounding box center [784, 358] width 1568 height 716
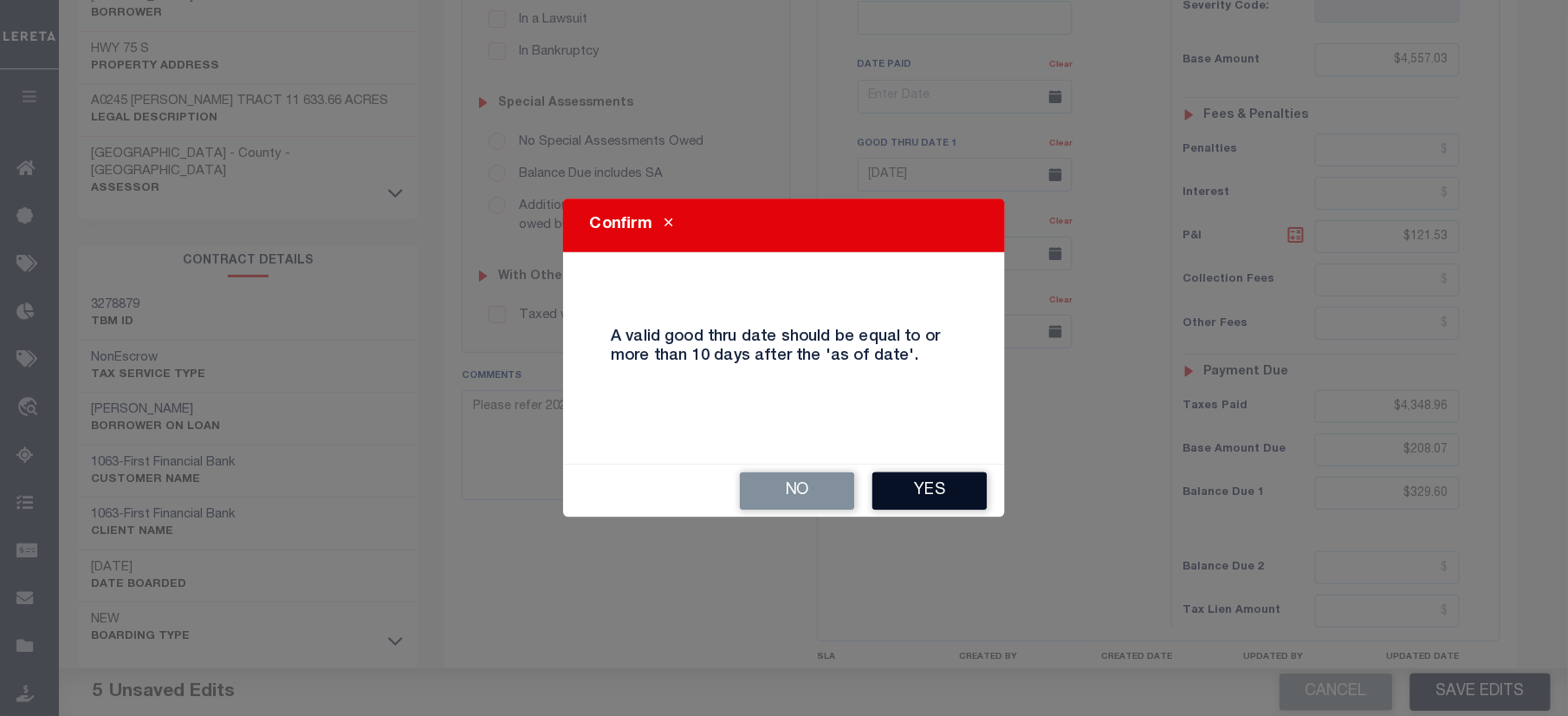
click at [943, 483] on button "Yes" at bounding box center [929, 490] width 116 height 39
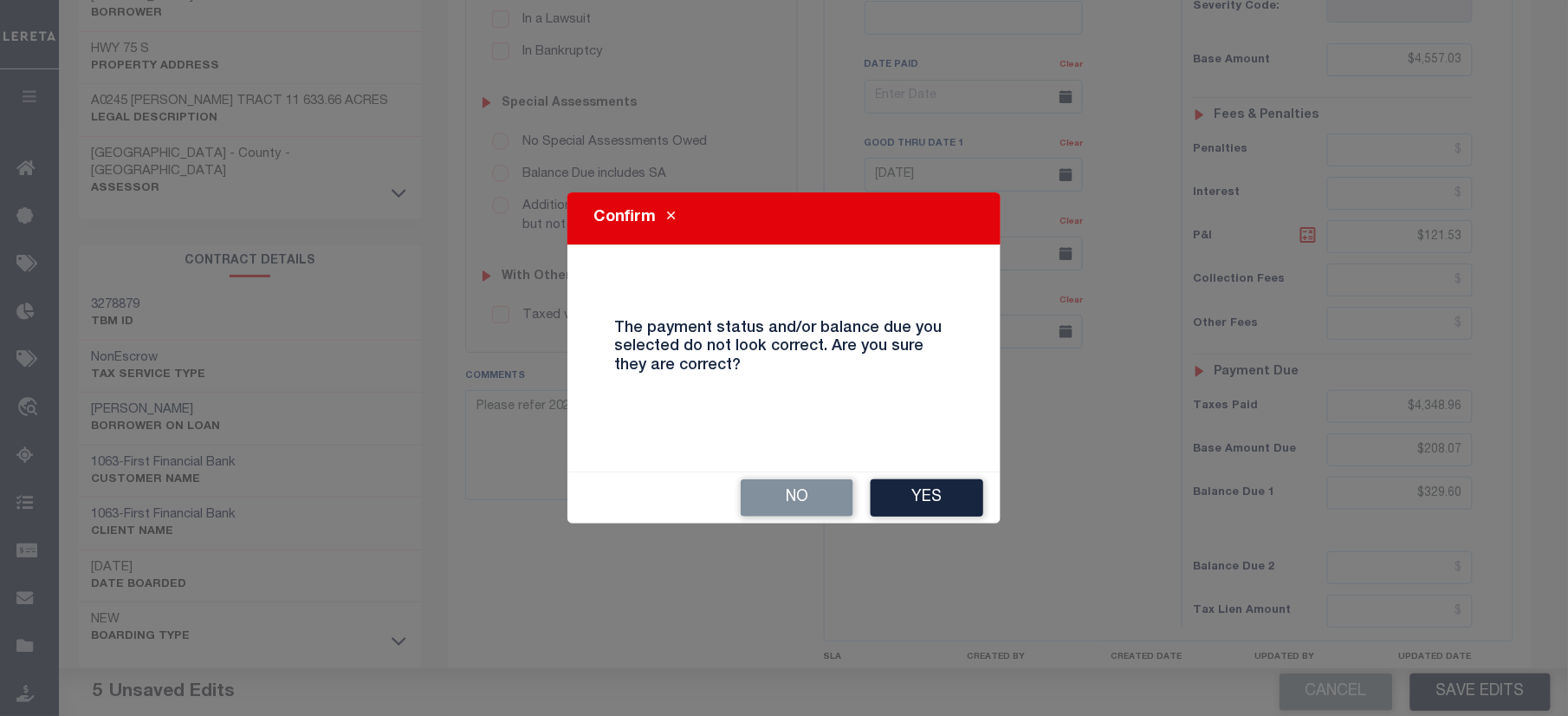
click at [943, 483] on button "Yes" at bounding box center [927, 498] width 113 height 38
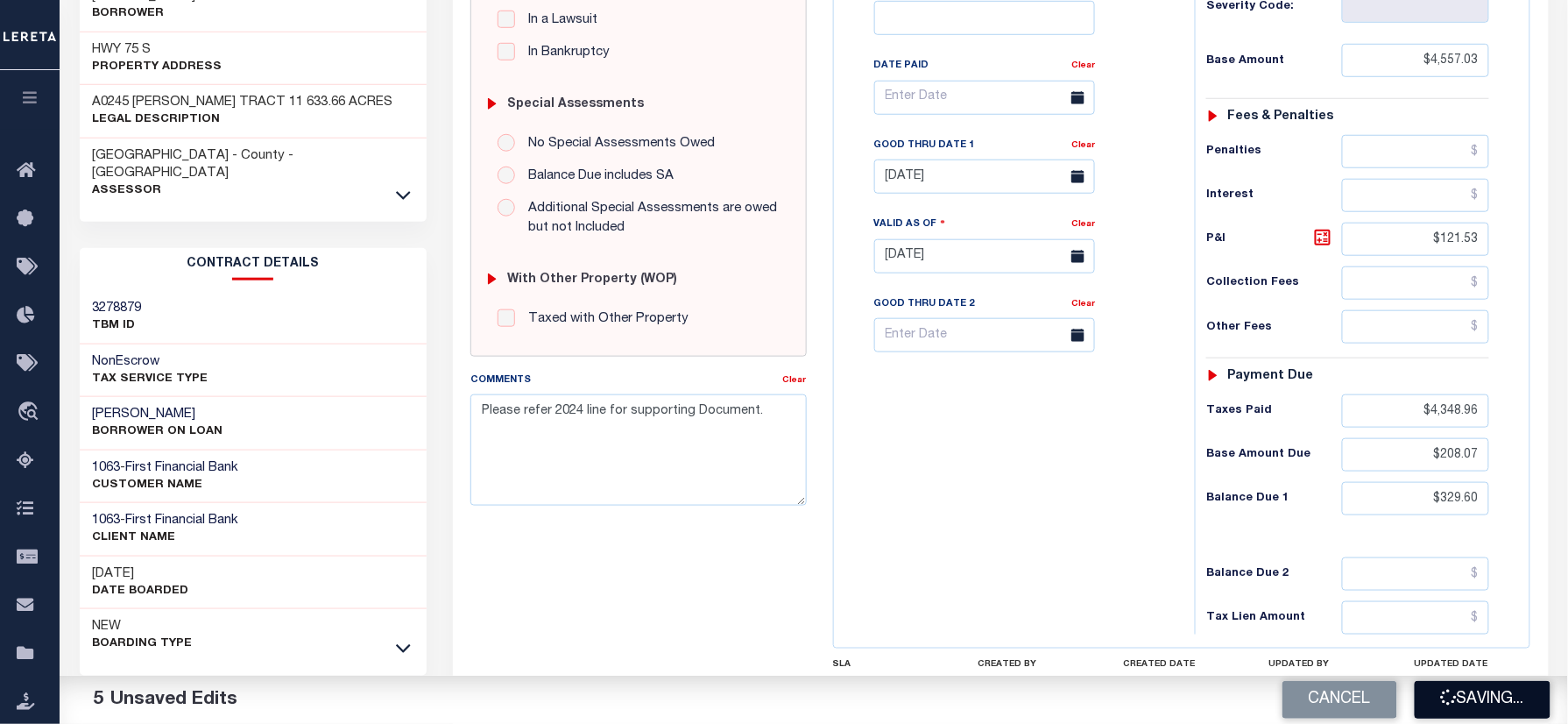
click at [1514, 713] on button "Saving..." at bounding box center [1482, 699] width 136 height 38
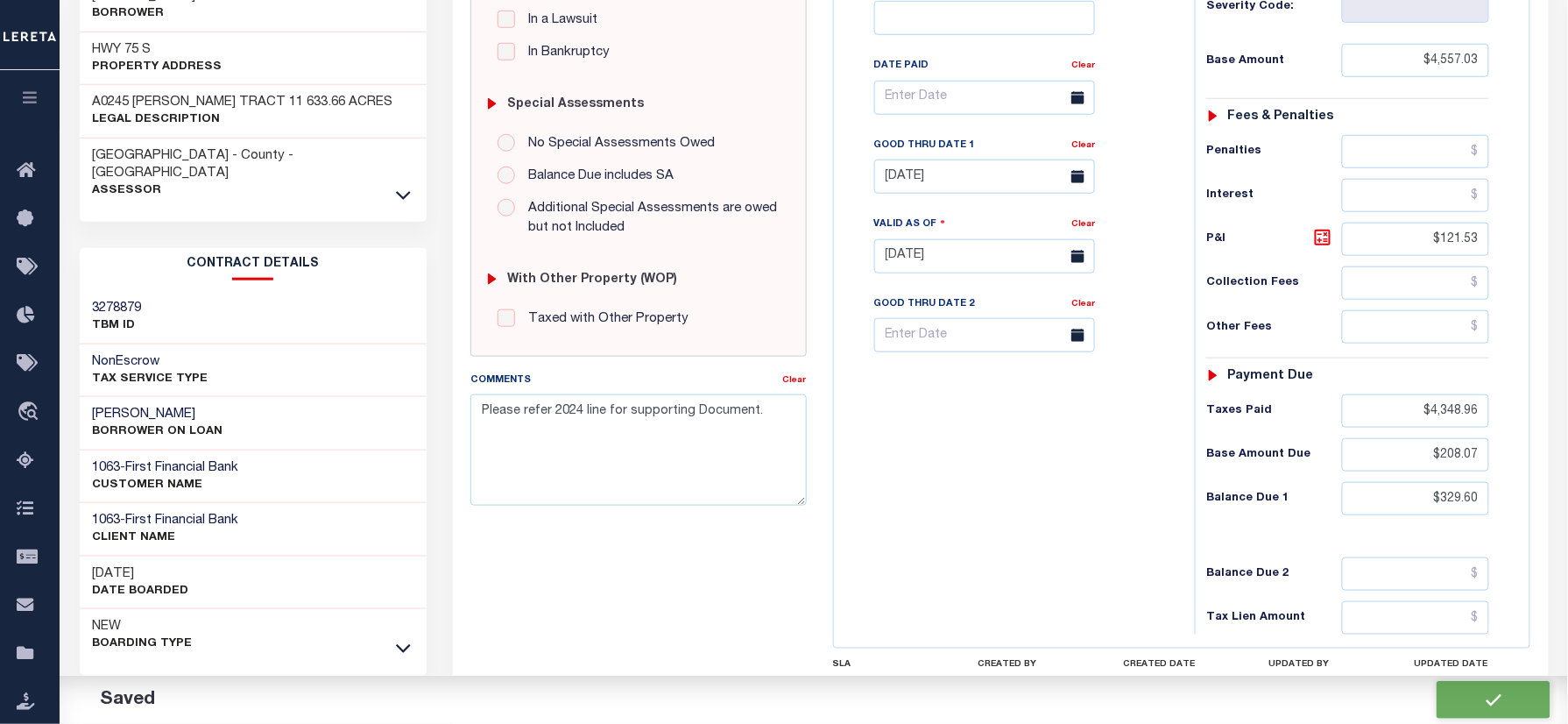
checkbox input "false"
type textarea "Please refer 2024 line for supporting Document."
type input "$4,557.03"
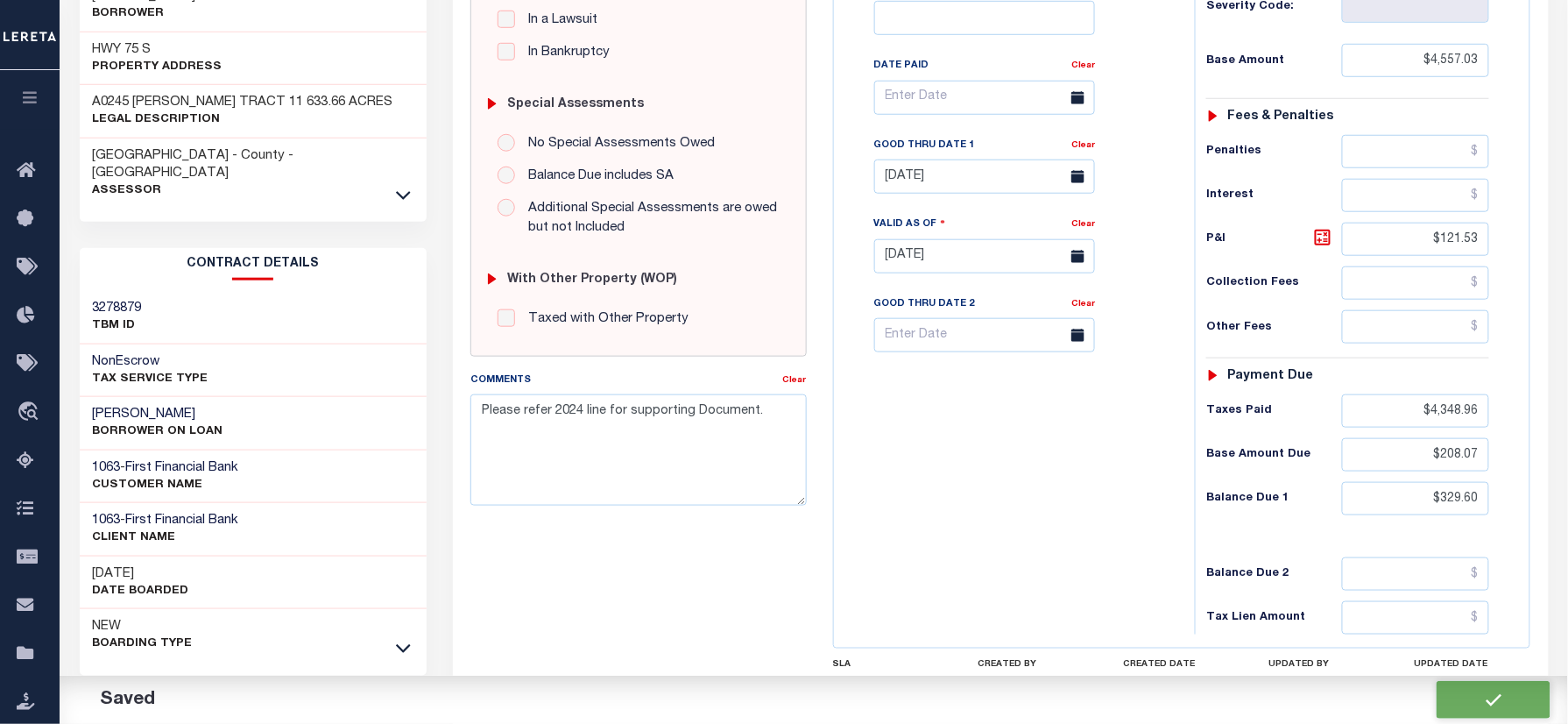
type input "$121.53"
type input "$4,348.96"
type input "$208.07"
type input "$329.6"
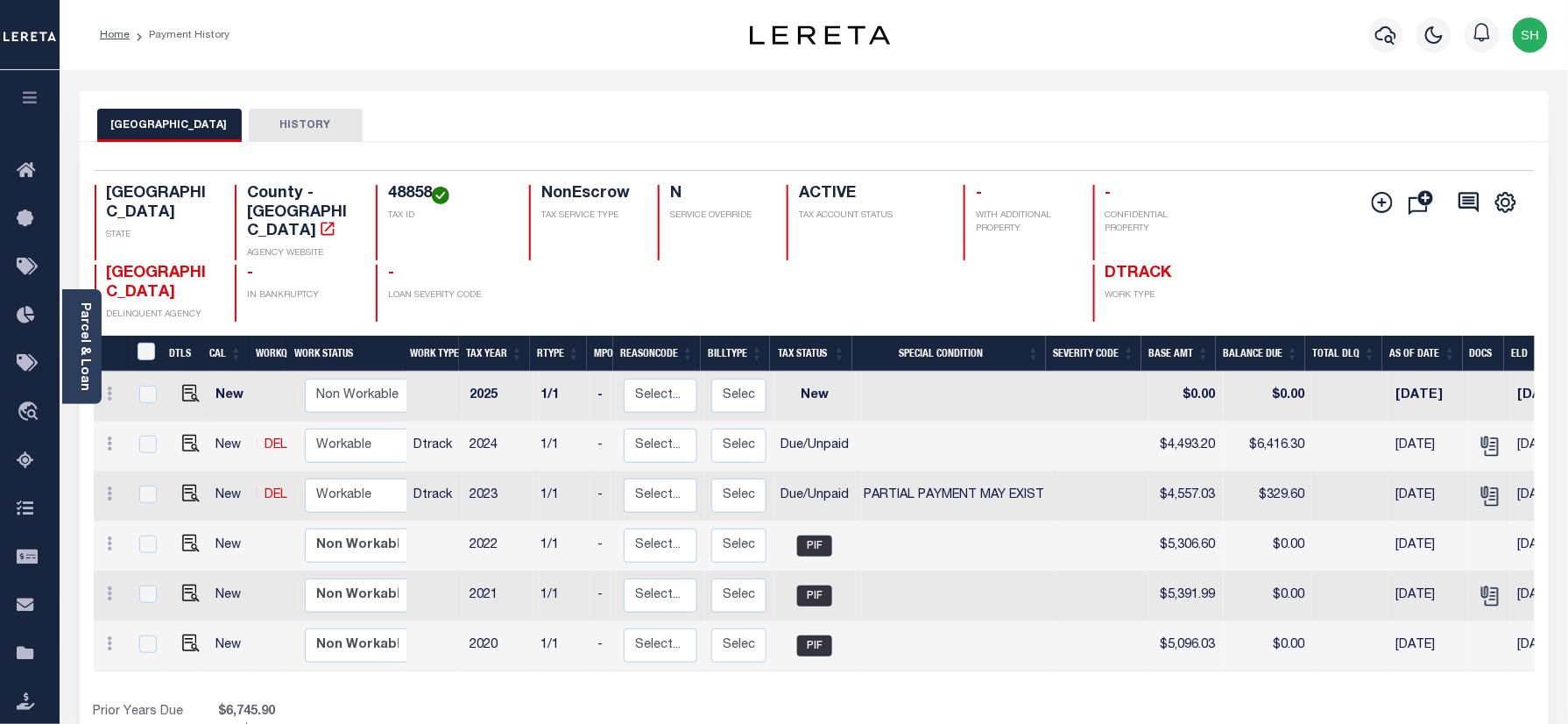
click at [174, 439] on link at bounding box center [187, 445] width 27 height 12
checkbox input "true"
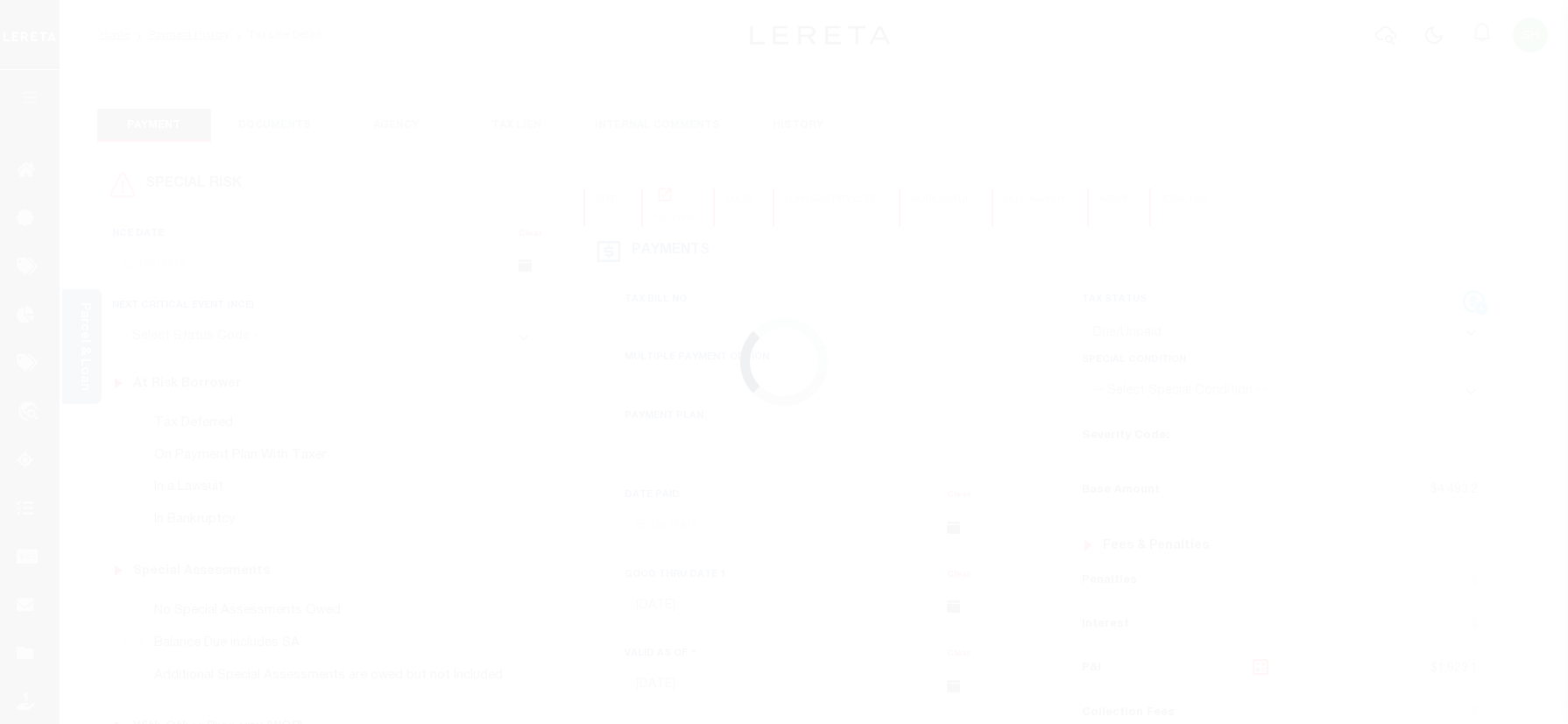
select select "DUE"
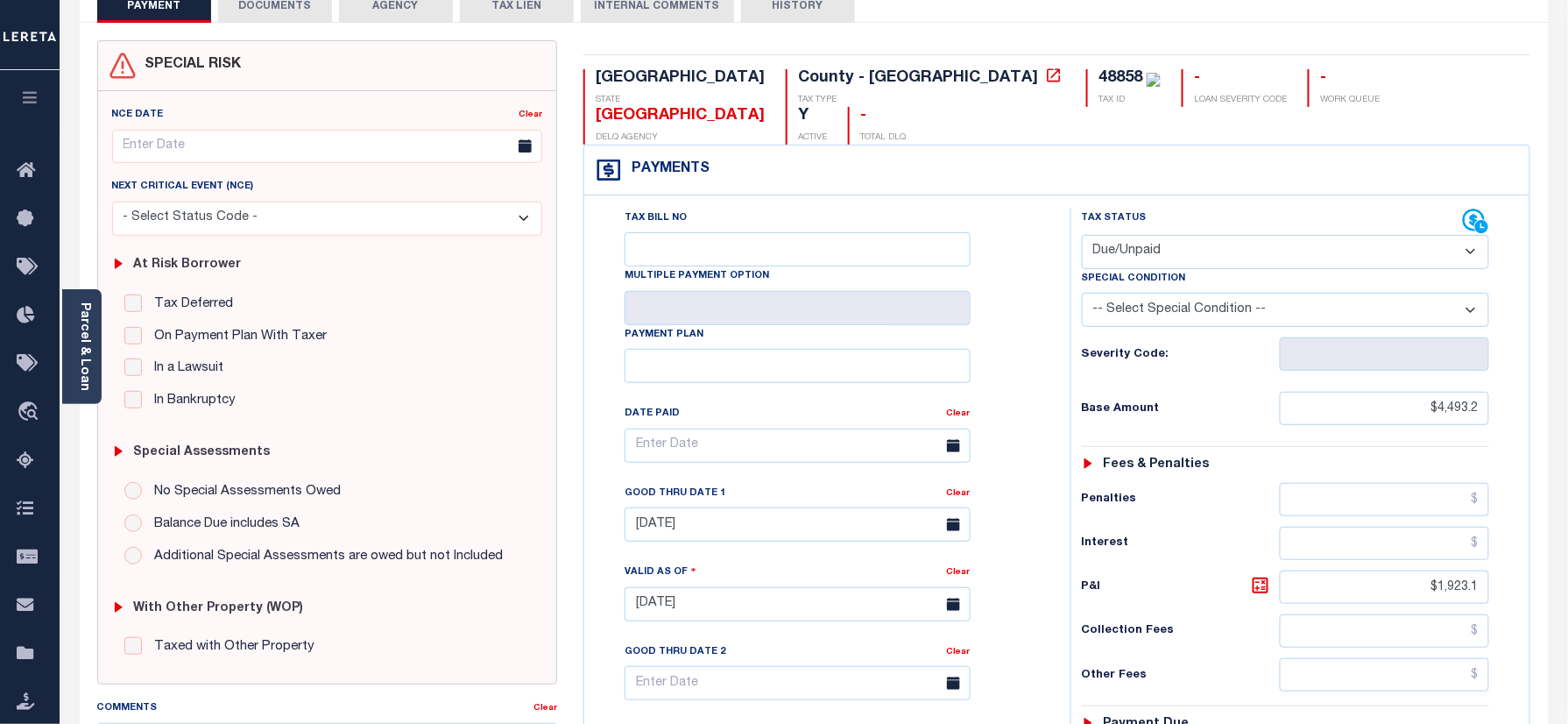
scroll to position [233, 0]
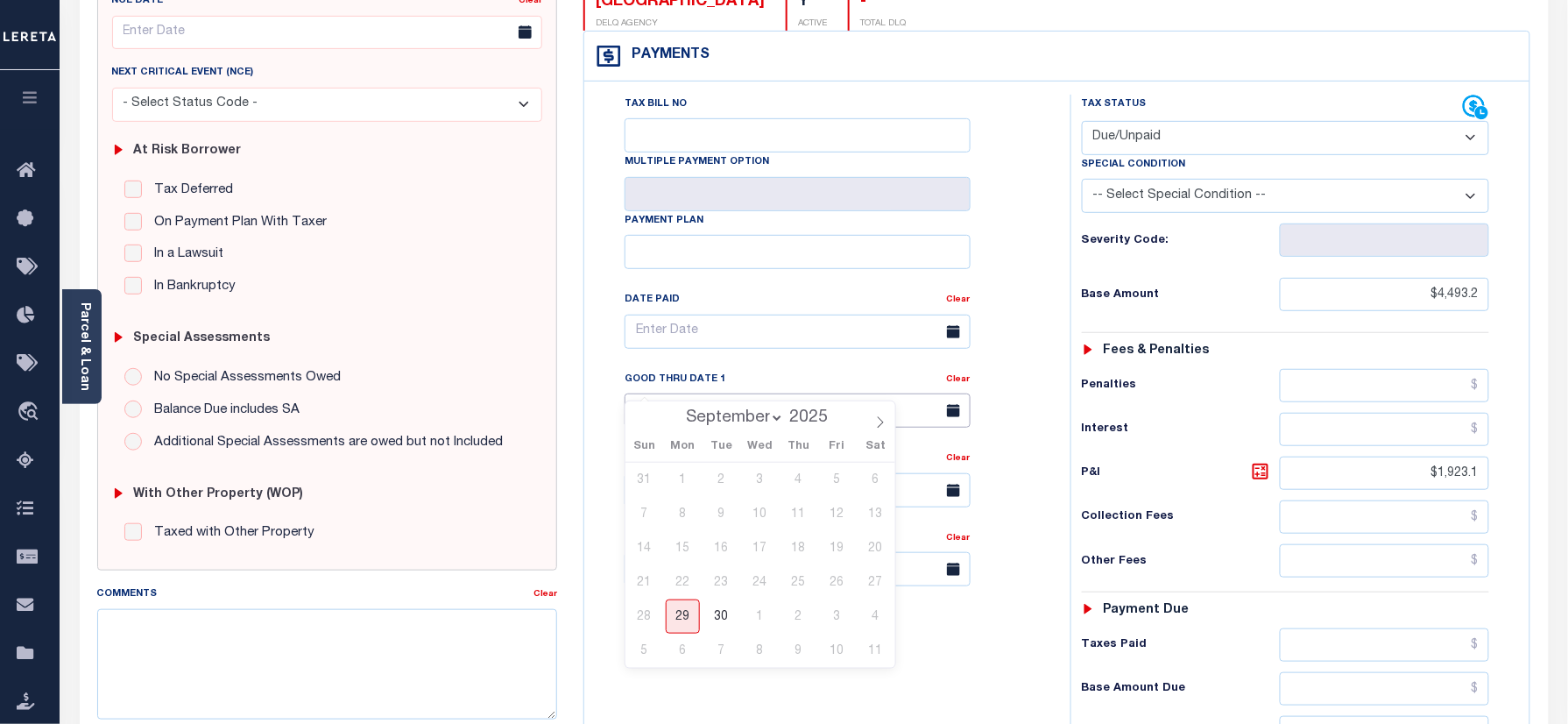
click at [701, 393] on input "[DATE]" at bounding box center [797, 410] width 346 height 34
click at [727, 613] on span "30" at bounding box center [721, 617] width 34 height 34
type input "09/30/2025"
type input "[DATE]"
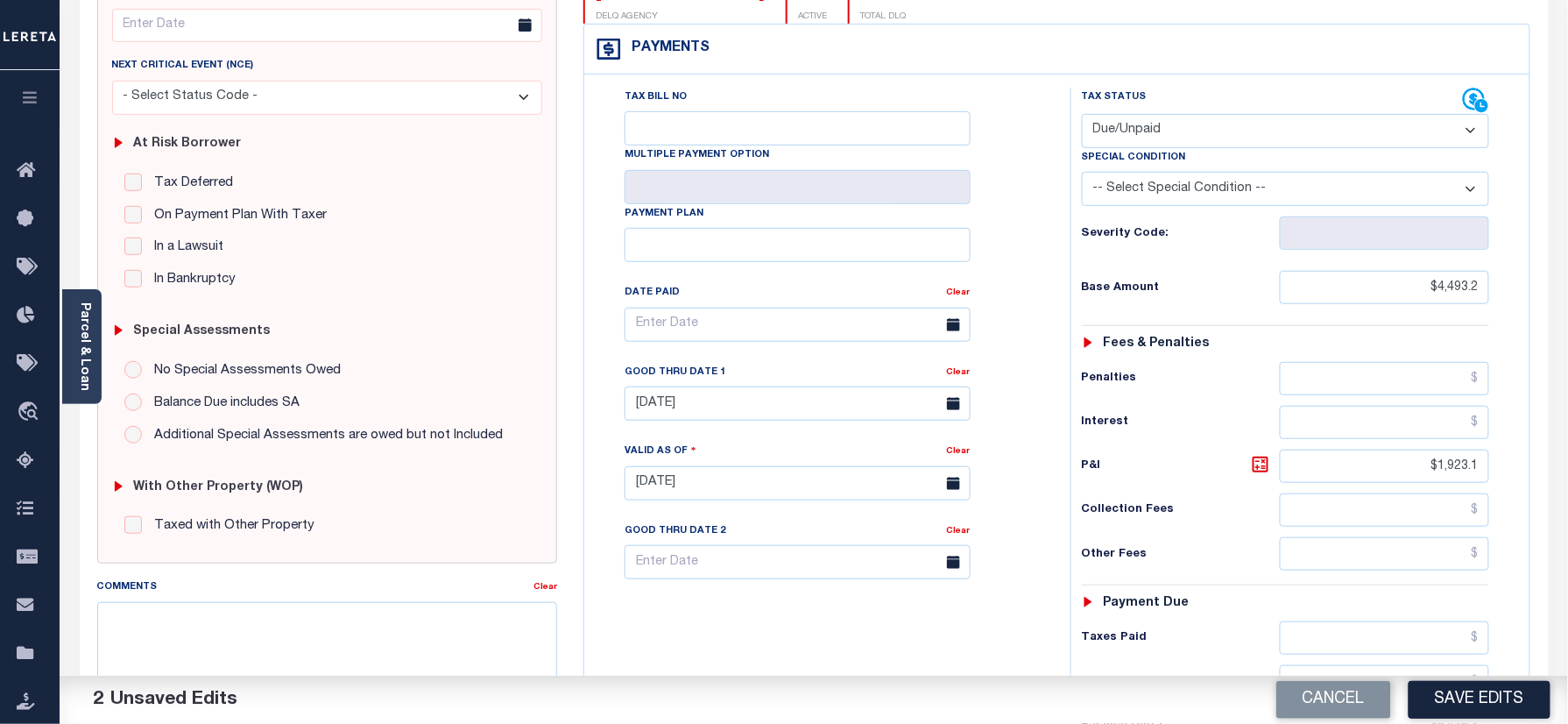
scroll to position [579, 0]
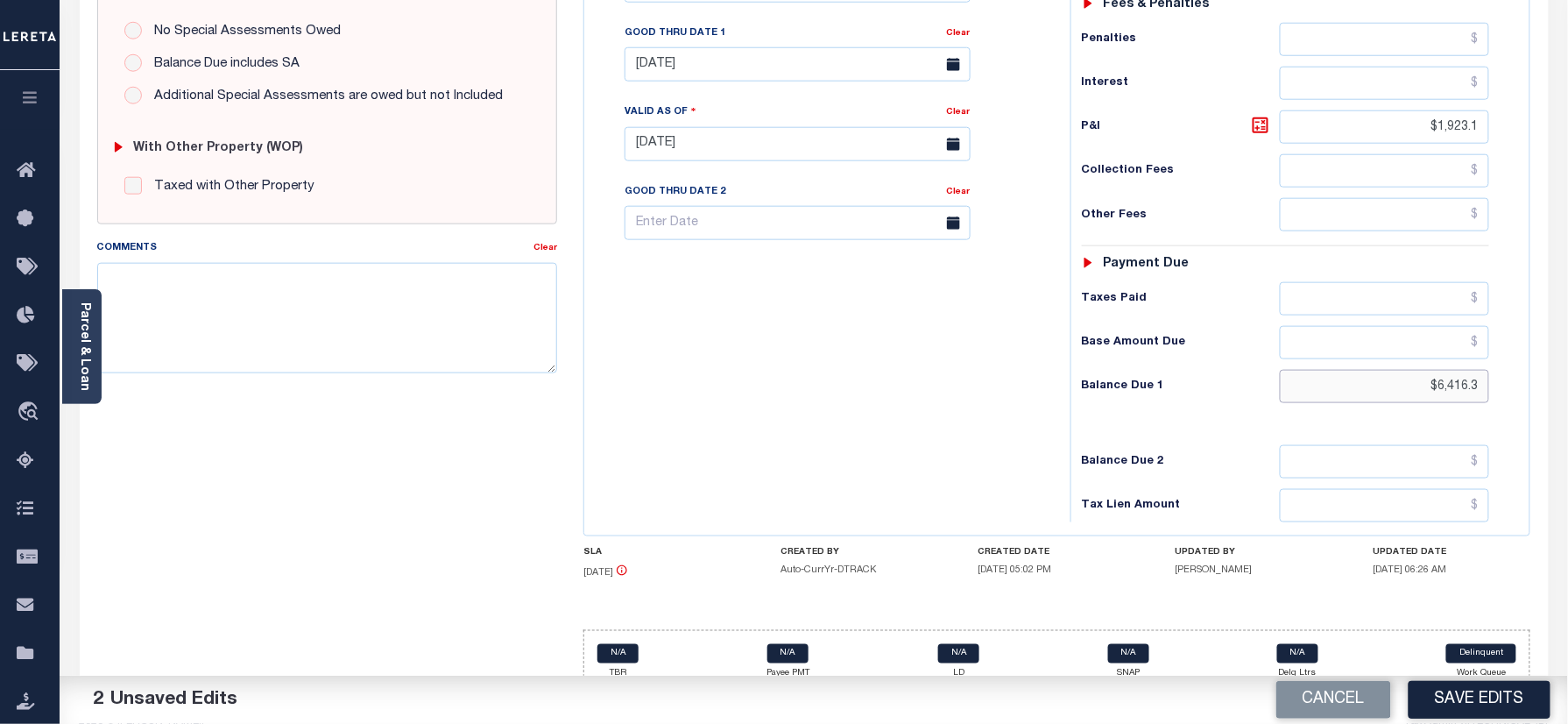
drag, startPoint x: 1392, startPoint y: 369, endPoint x: 1619, endPoint y: 369, distance: 227.0
click at [1567, 369] on html "Home Payment History Tax Line Detail" at bounding box center [784, 86] width 1568 height 1328
paste input "70.22"
type input "$6,470.22"
click at [1267, 118] on icon at bounding box center [1260, 125] width 16 height 16
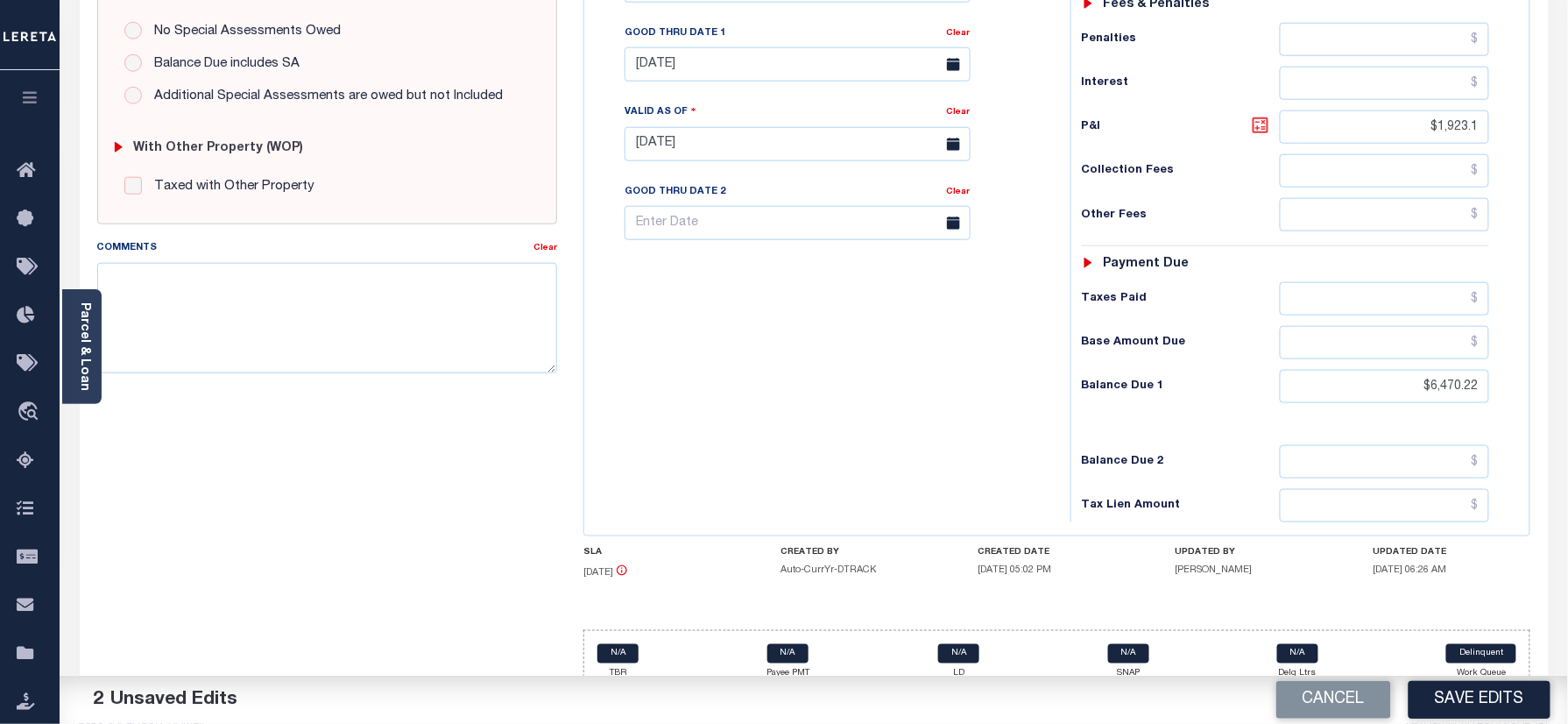
type input "$1,977.02"
click at [992, 409] on div "Tax Bill No Multiple Payment Option Payment Plan Clear" at bounding box center [823, 135] width 468 height 773
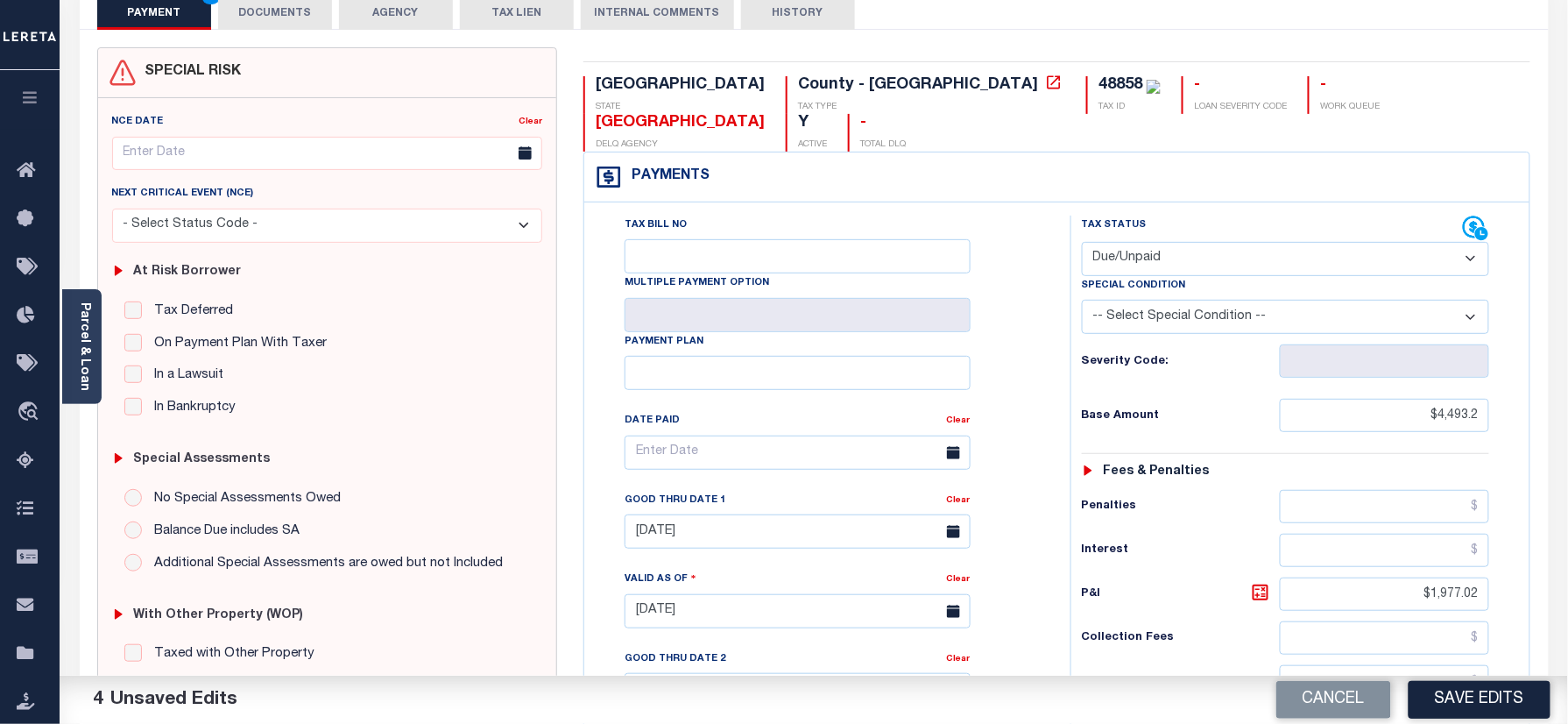
scroll to position [0, 0]
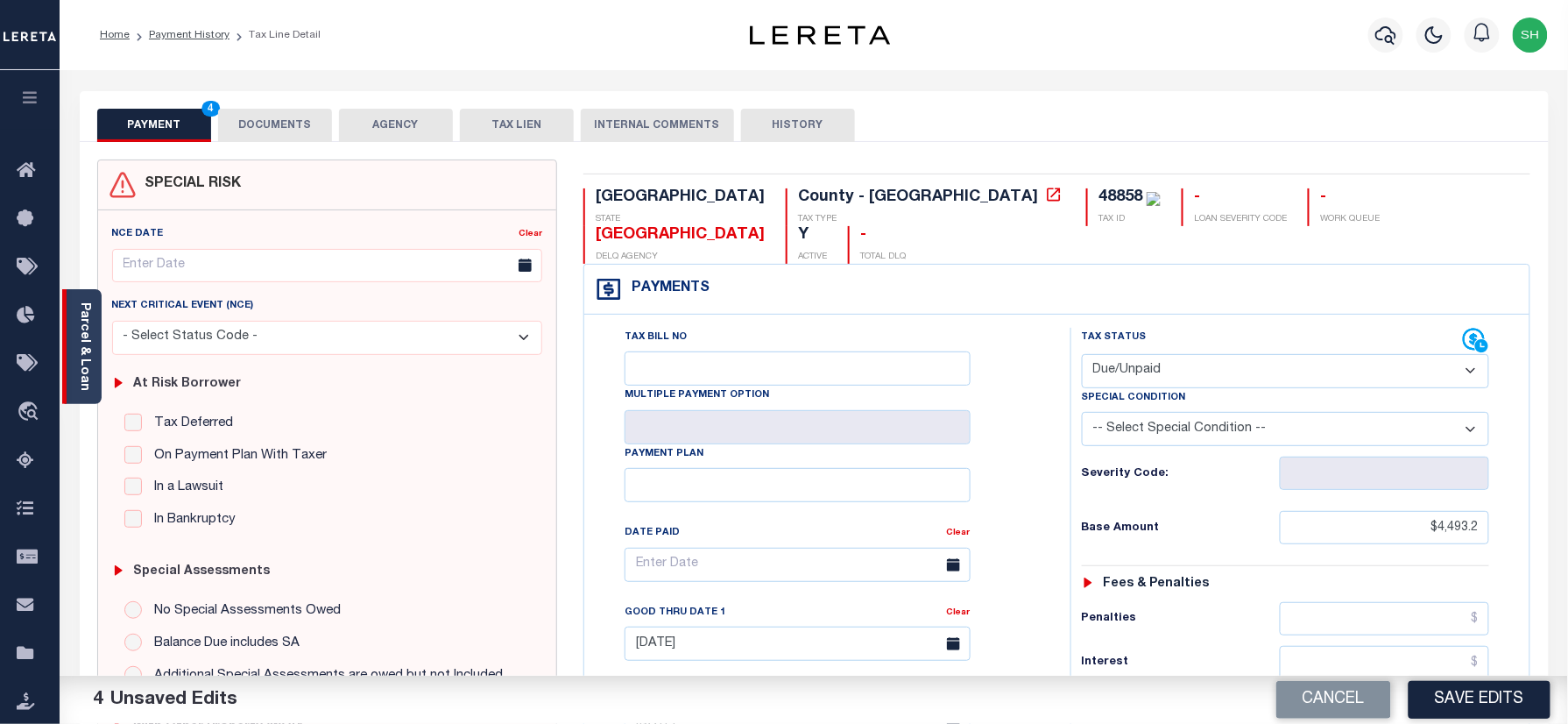
click at [93, 340] on div "Parcel & Loan" at bounding box center [81, 346] width 39 height 115
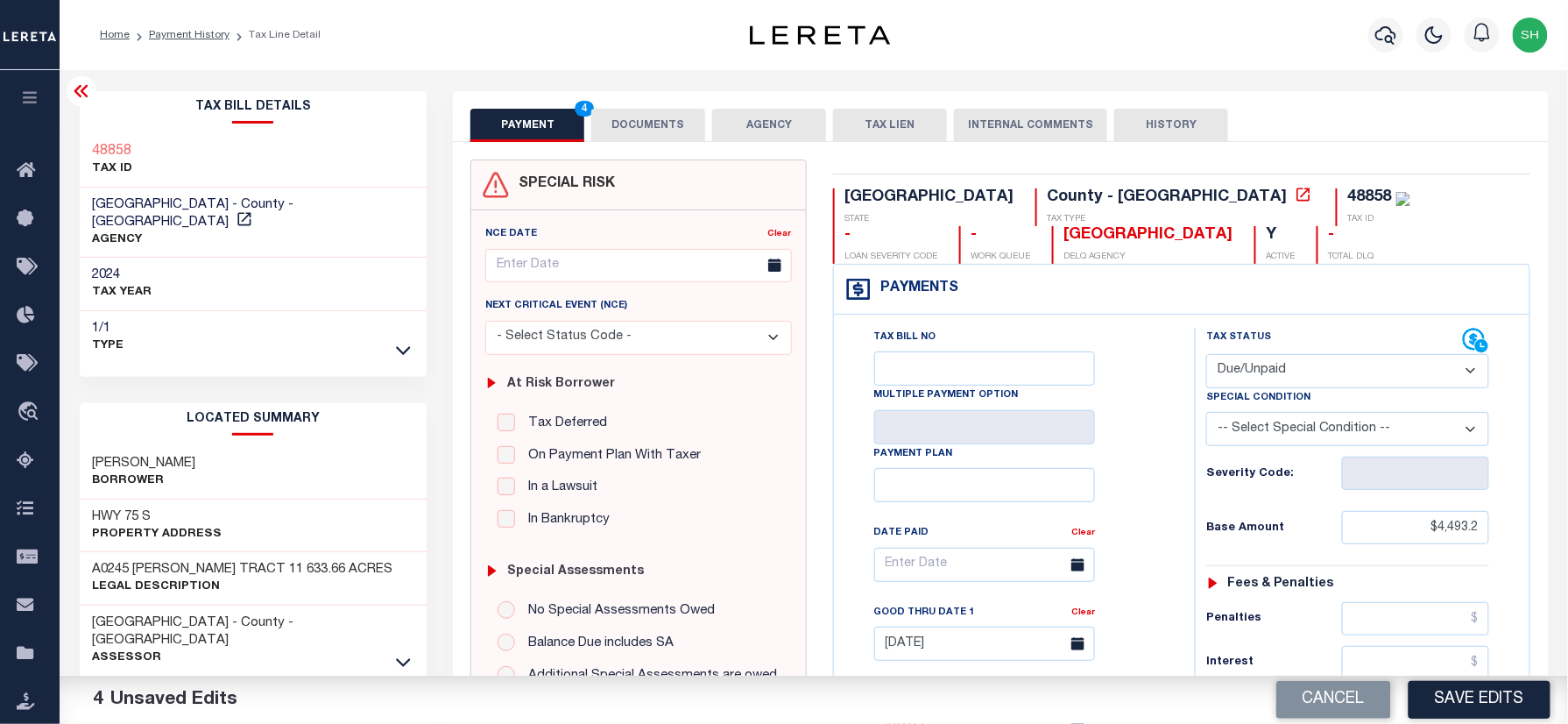
click at [80, 143] on div "48858 TAX ID" at bounding box center [254, 161] width 348 height 53
copy h3 "48858"
click at [657, 128] on button "DOCUMENTS" at bounding box center [648, 124] width 114 height 33
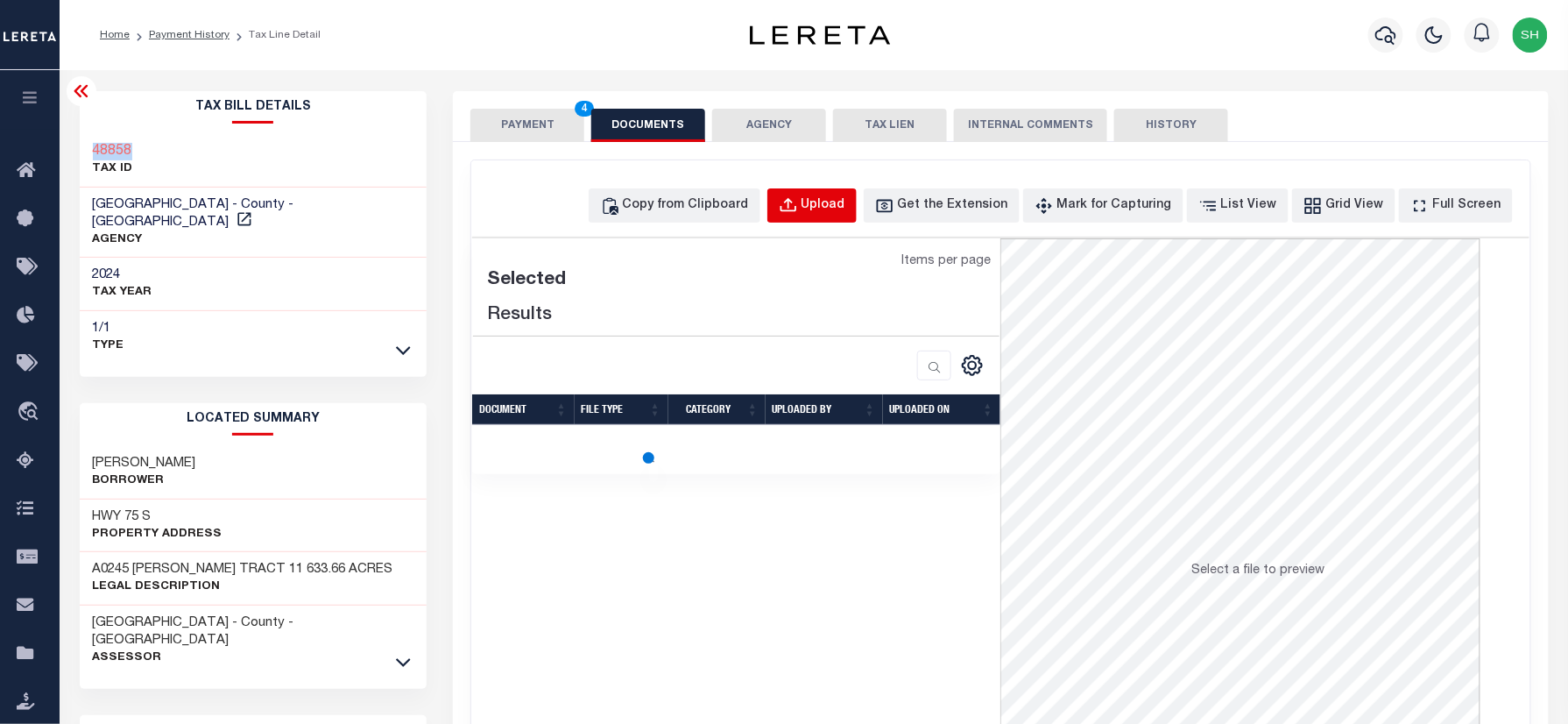
click at [855, 193] on button "Upload" at bounding box center [813, 205] width 89 height 34
select select "POP"
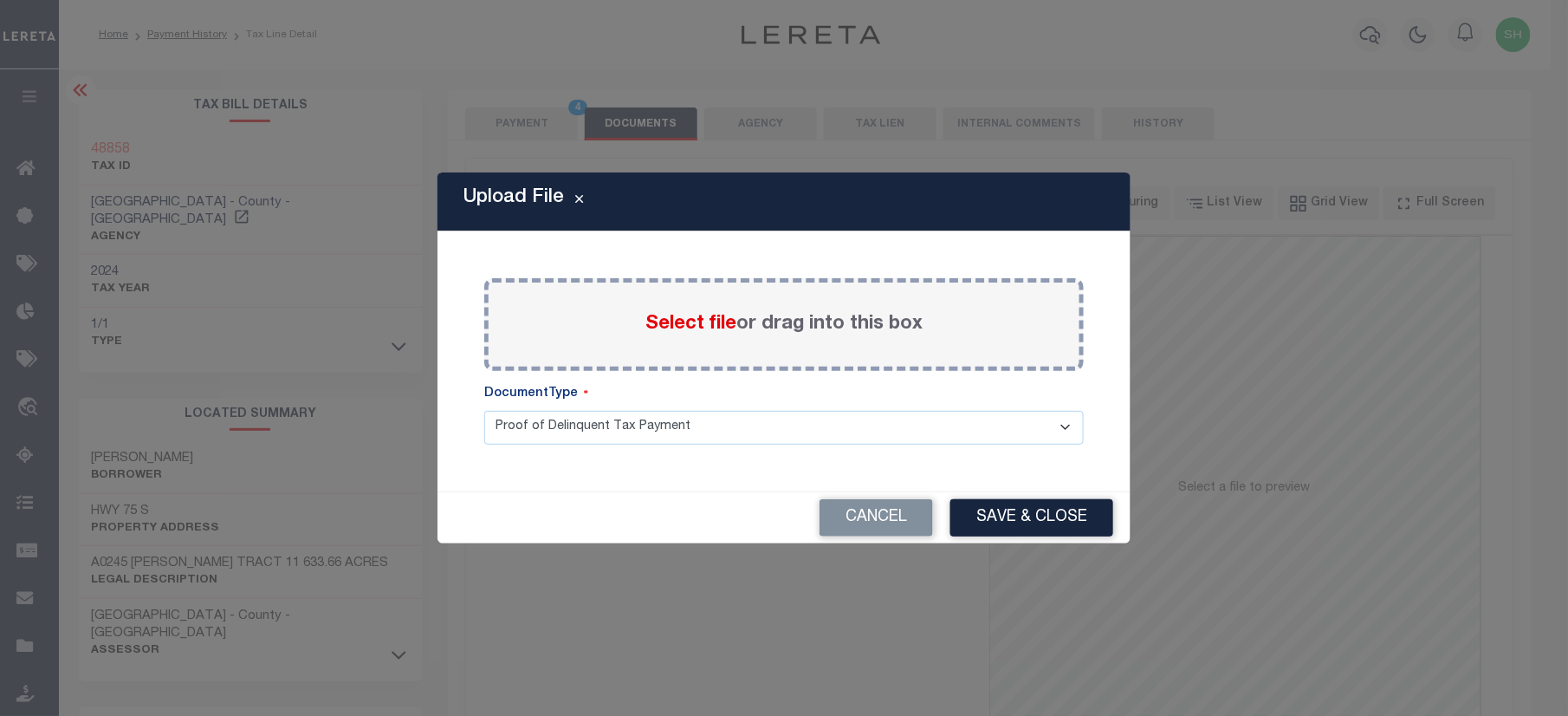
click at [684, 322] on span "Select file" at bounding box center [691, 324] width 91 height 19
click at [0, 0] on input "Select file or drag into this box" at bounding box center [0, 0] width 0 height 0
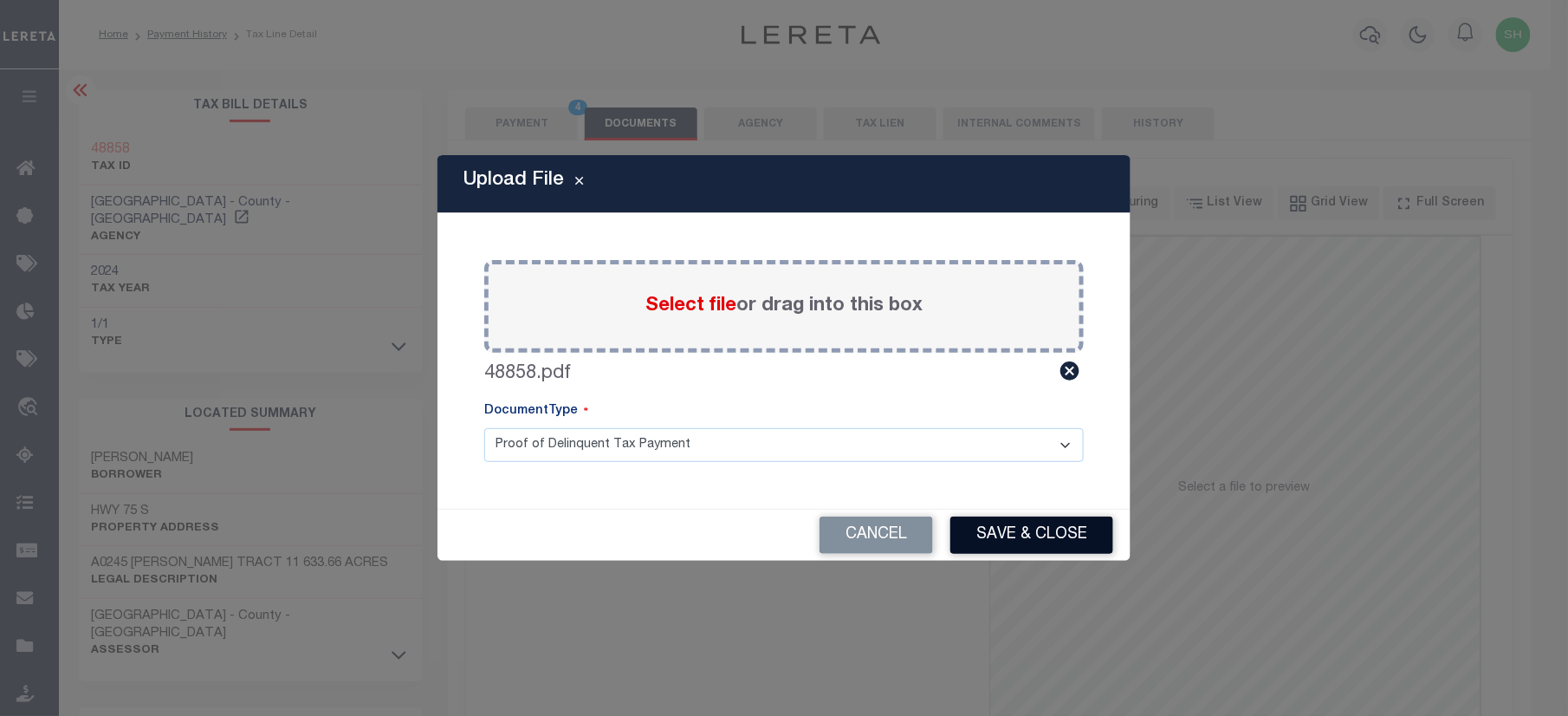
click at [982, 548] on button "Save & Close" at bounding box center [1031, 535] width 163 height 38
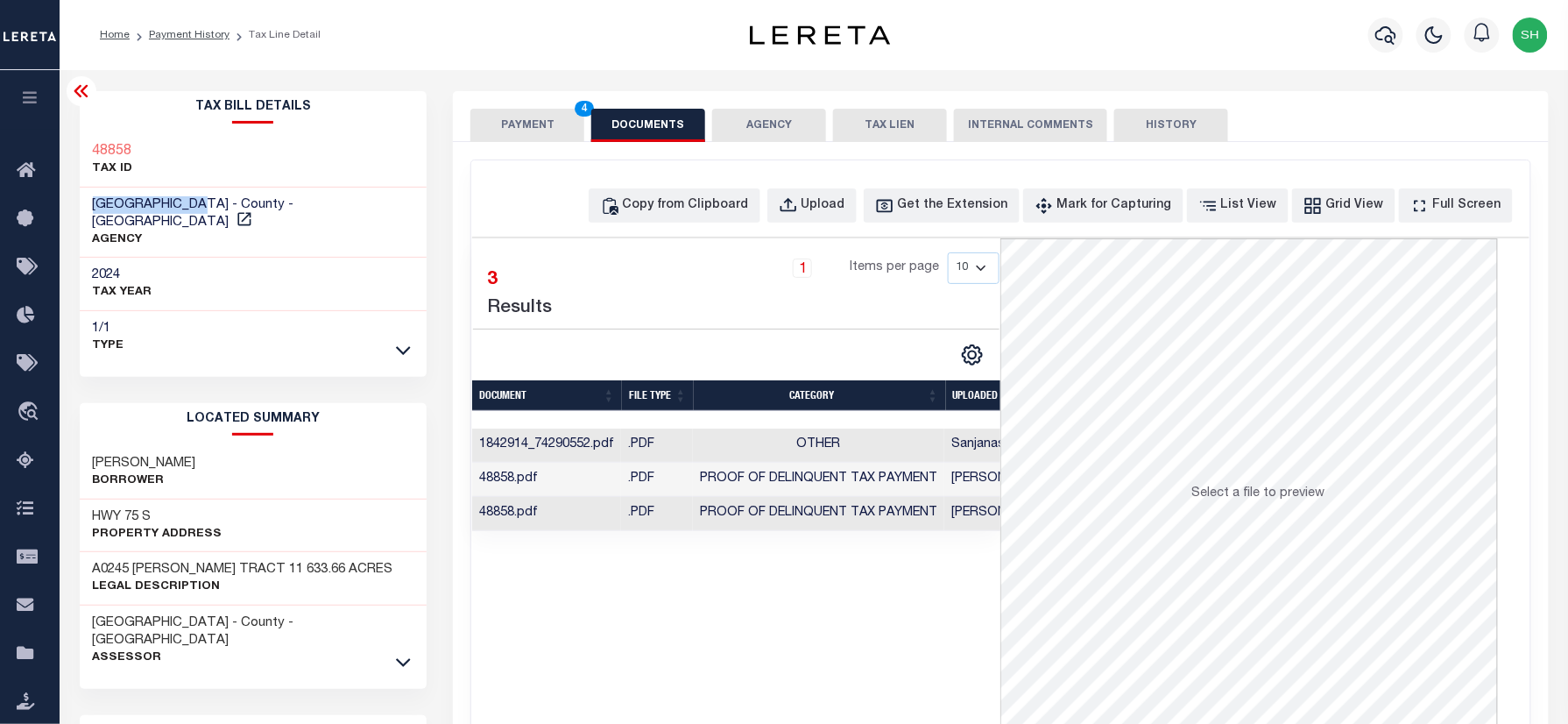
drag, startPoint x: 89, startPoint y: 200, endPoint x: 210, endPoint y: 195, distance: 121.1
click at [210, 195] on div "MADISON COUNTY - County - TX AGENCY" at bounding box center [254, 222] width 348 height 71
copy span "MADISON COUNTY"
click at [499, 119] on button "PAYMENT 4" at bounding box center [527, 124] width 114 height 33
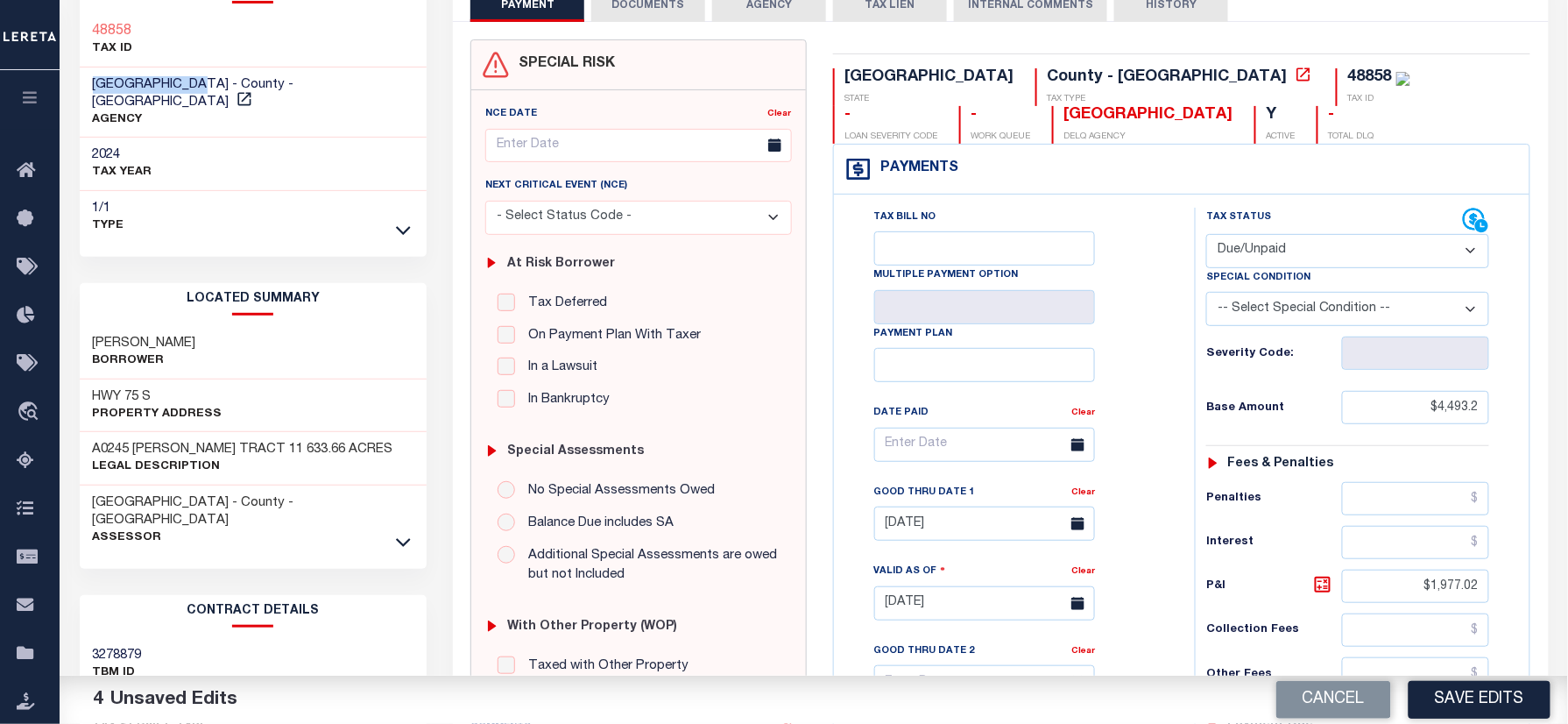
scroll to position [467, 0]
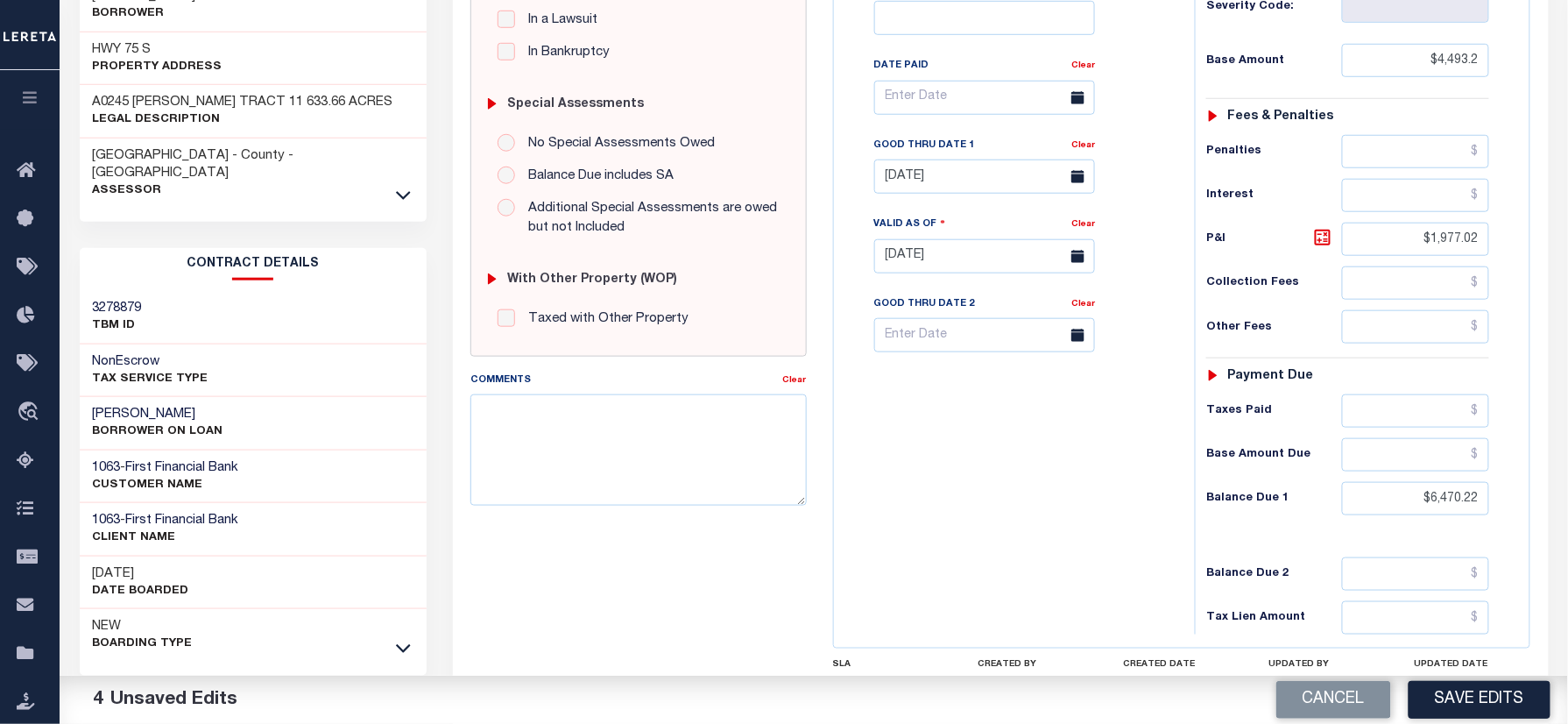
click at [1451, 690] on button "Save Edits" at bounding box center [1479, 699] width 142 height 38
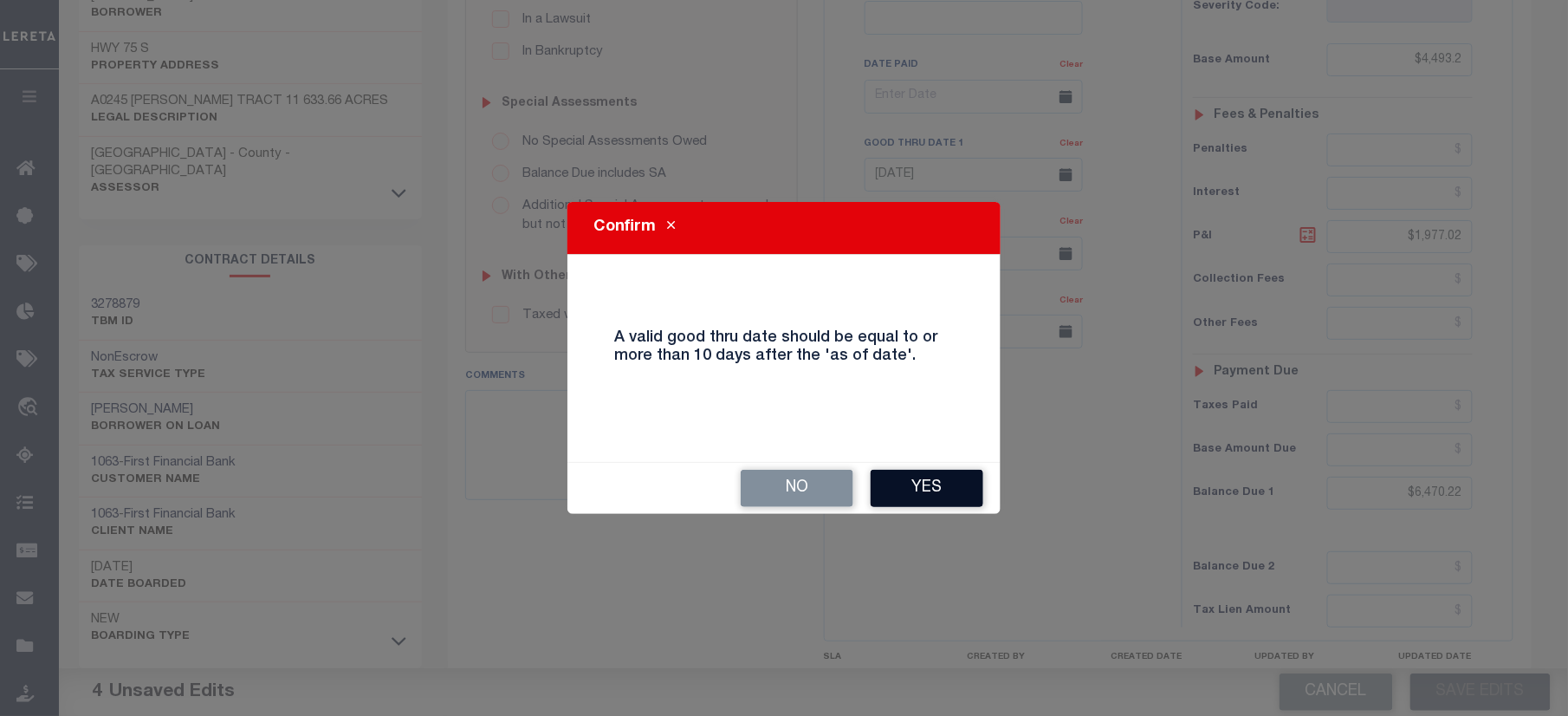
click at [949, 503] on button "Yes" at bounding box center [927, 489] width 113 height 38
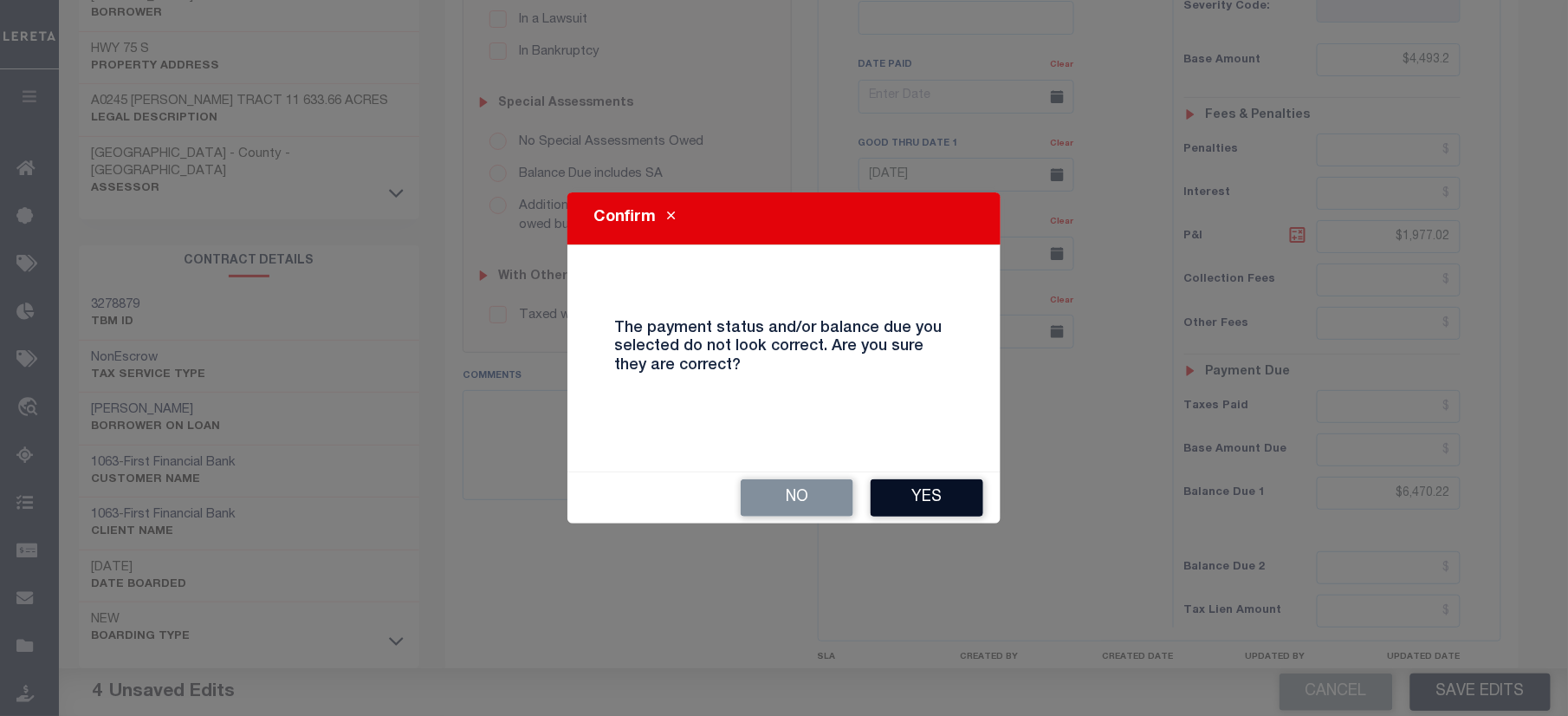
click at [925, 505] on button "Yes" at bounding box center [927, 498] width 113 height 38
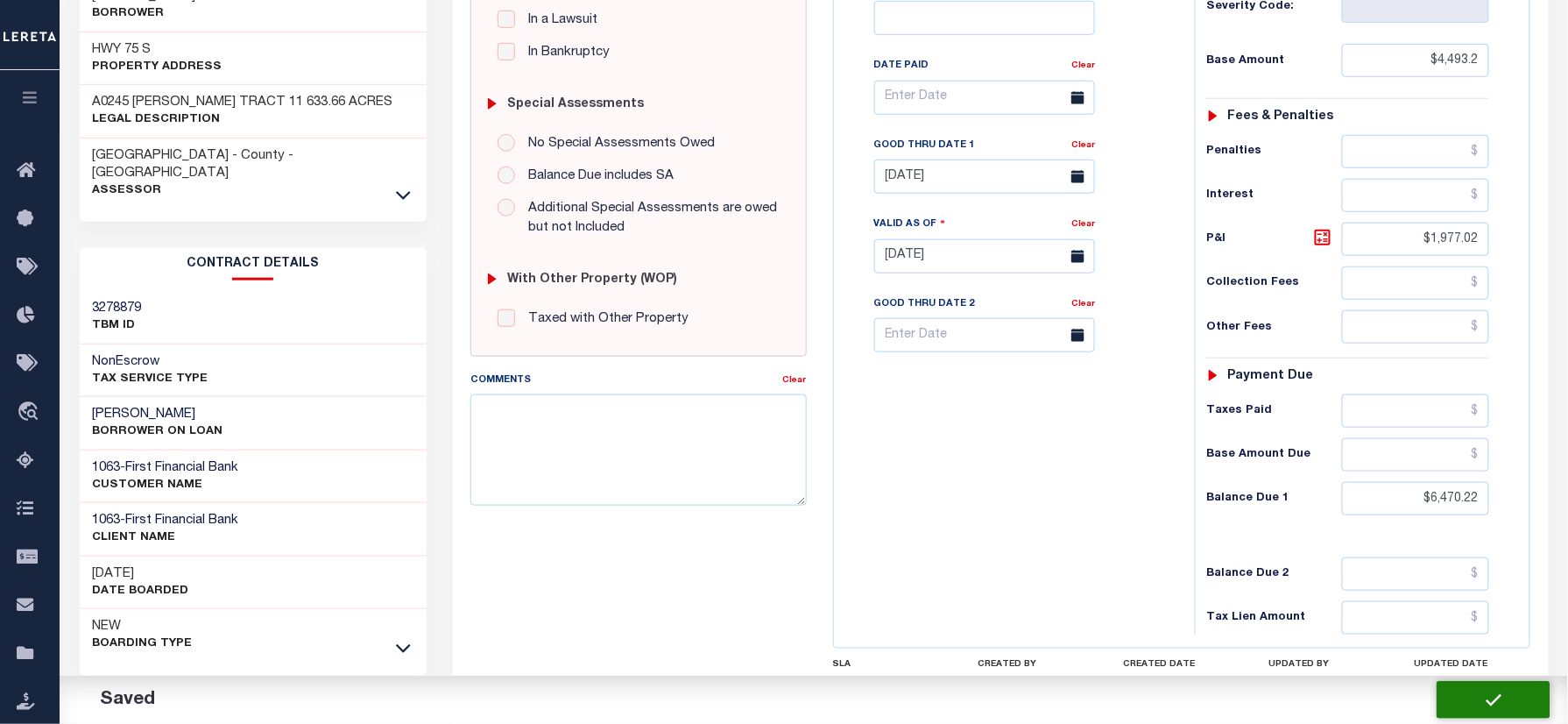
checkbox input "false"
type input "$4,493.2"
type input "$1,977.02"
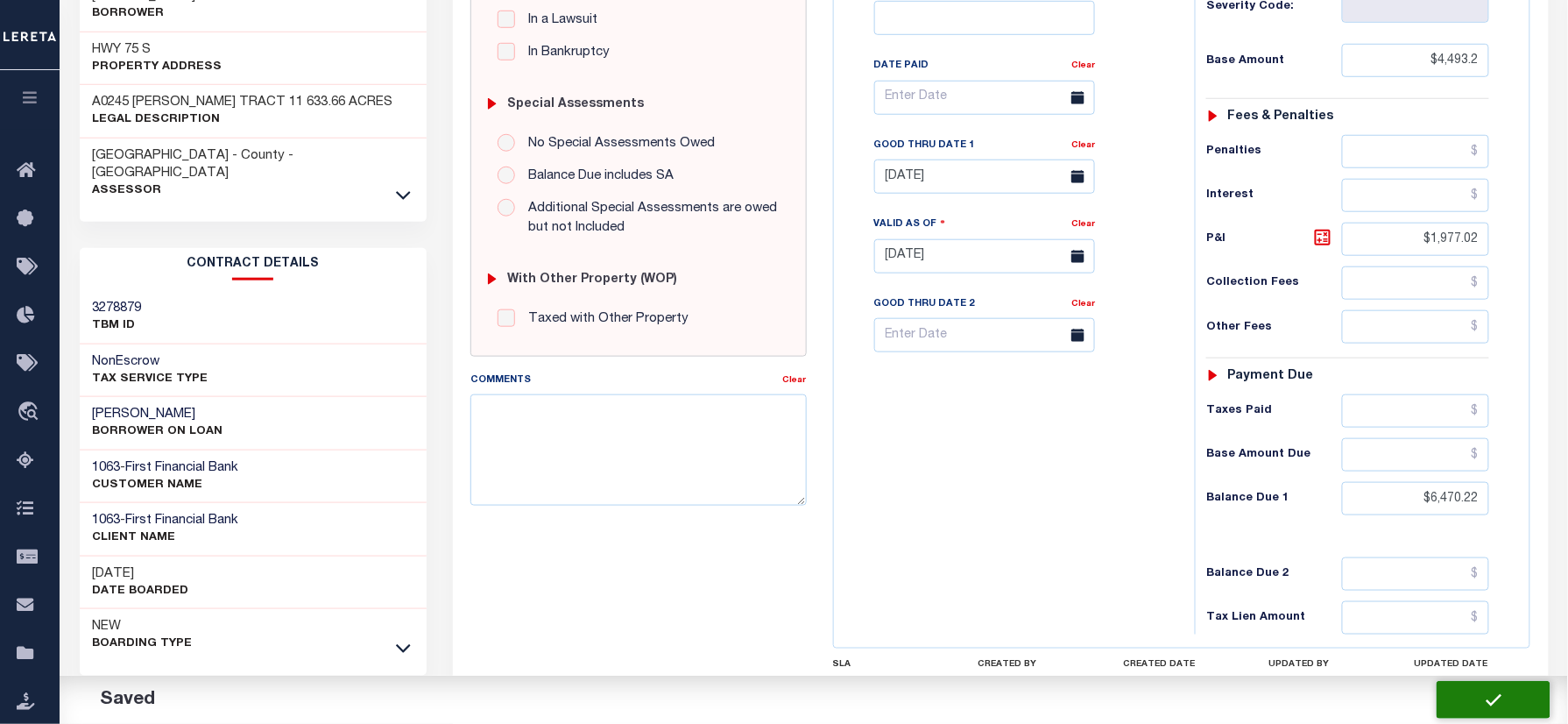
type input "$6,470.22"
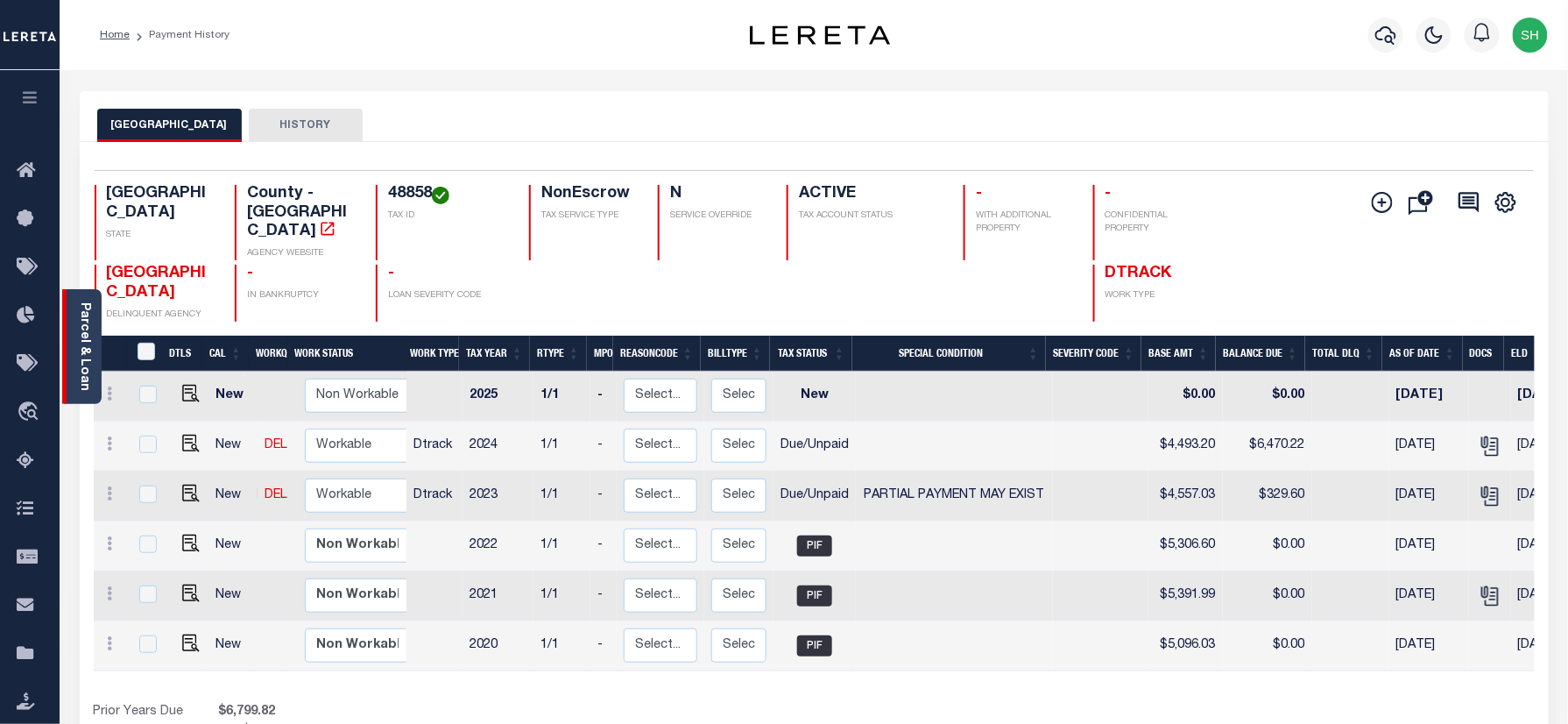
click at [71, 347] on div "Parcel & Loan" at bounding box center [81, 346] width 39 height 115
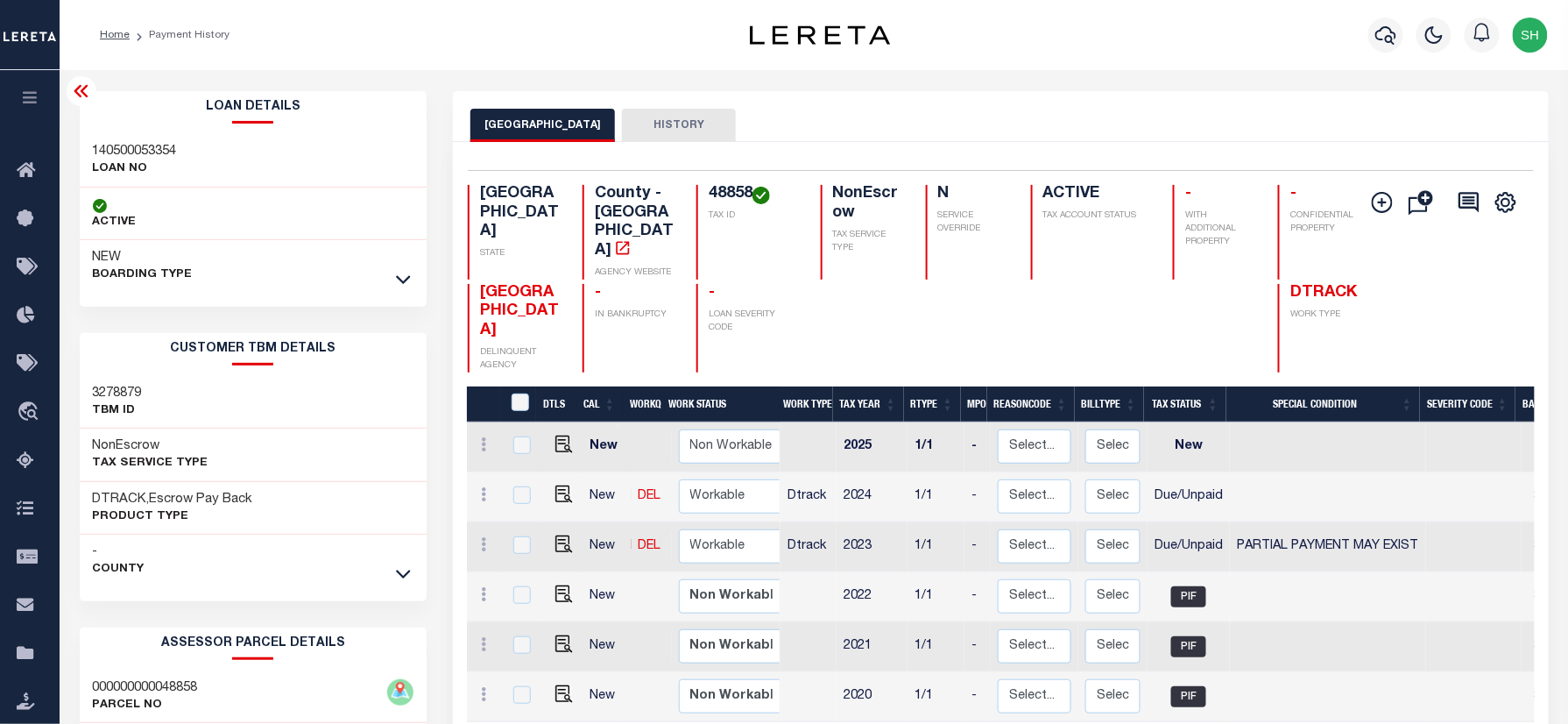
click at [112, 151] on h3 "140500053354" at bounding box center [135, 151] width 85 height 17
copy h3 "140500053354"
click at [555, 535] on img "" at bounding box center [564, 543] width 17 height 17
checkbox input "true"
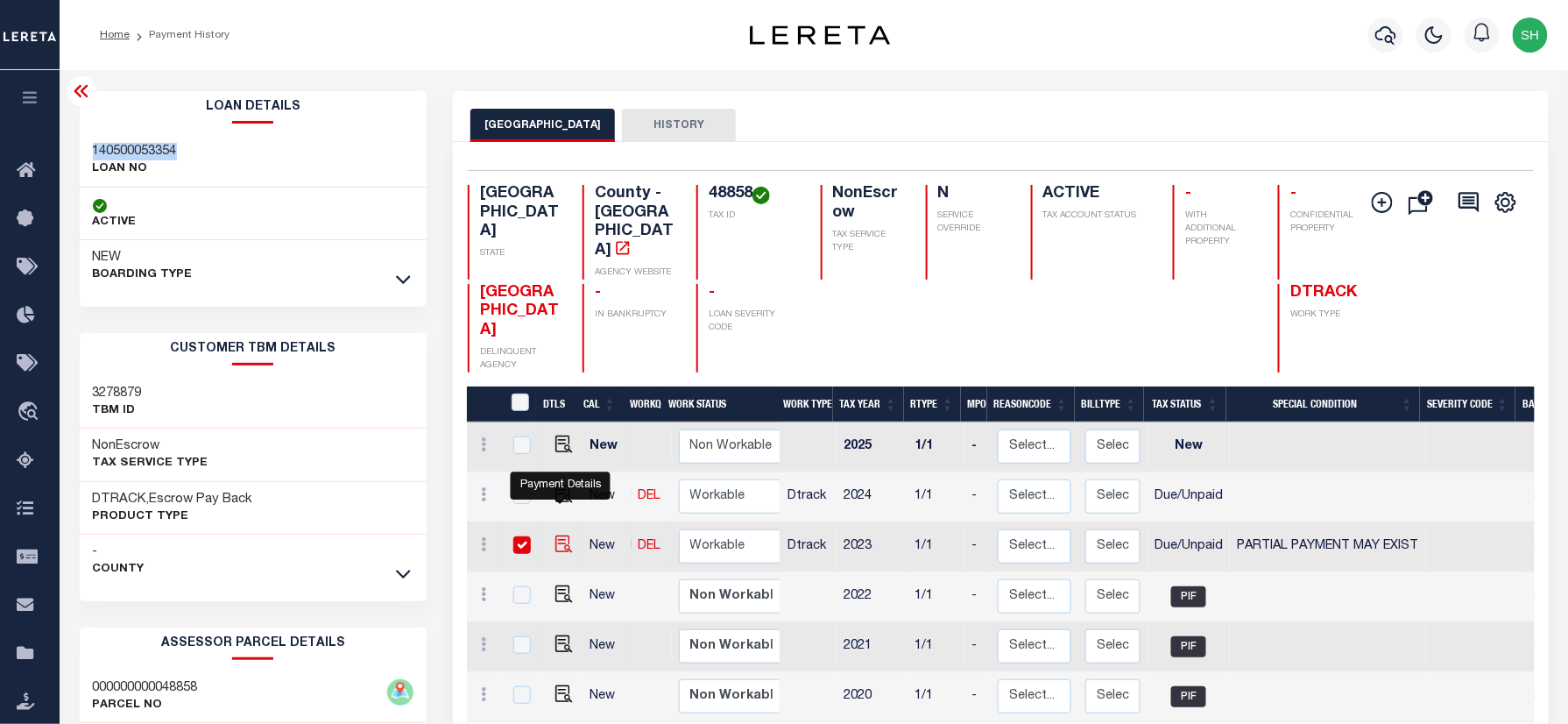
checkbox input "true"
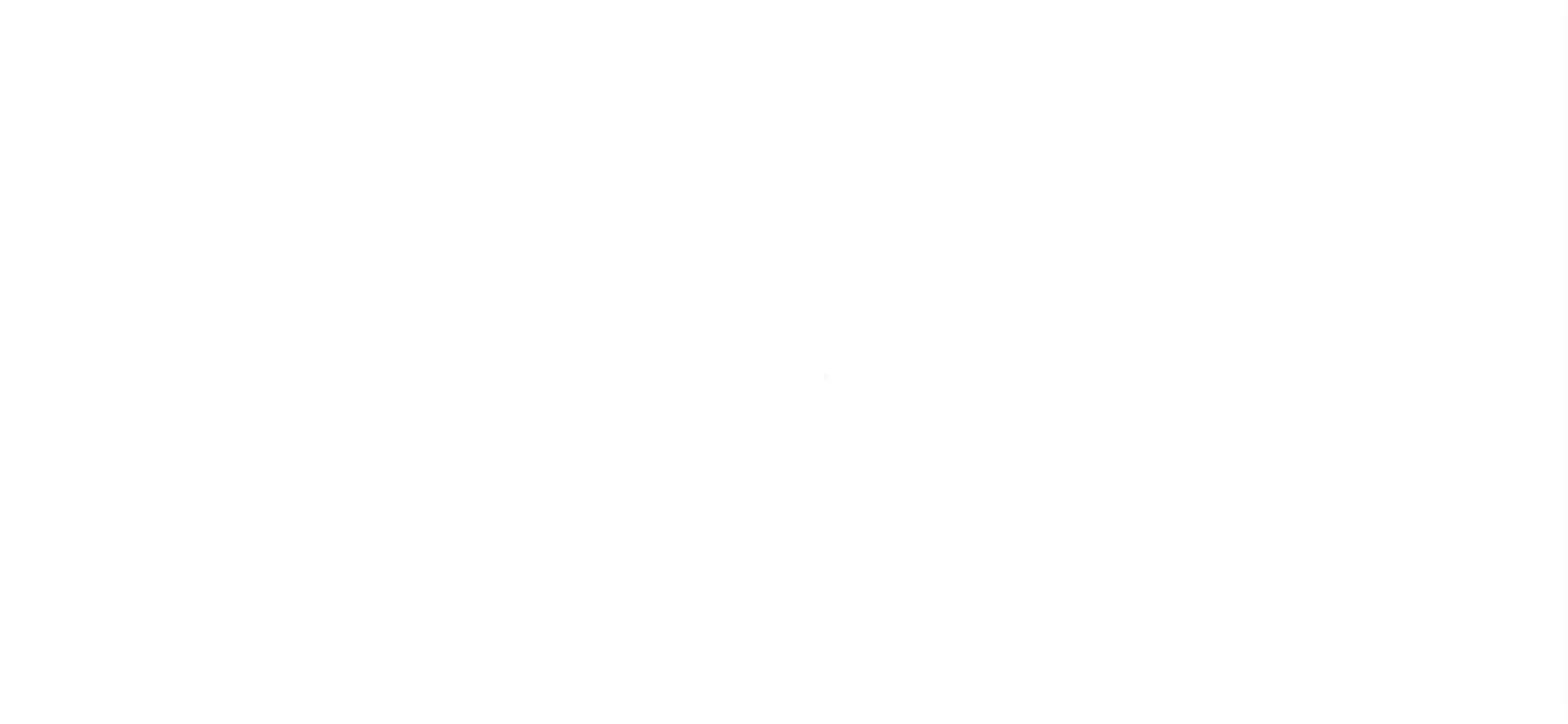
select select "DUE"
select select "15"
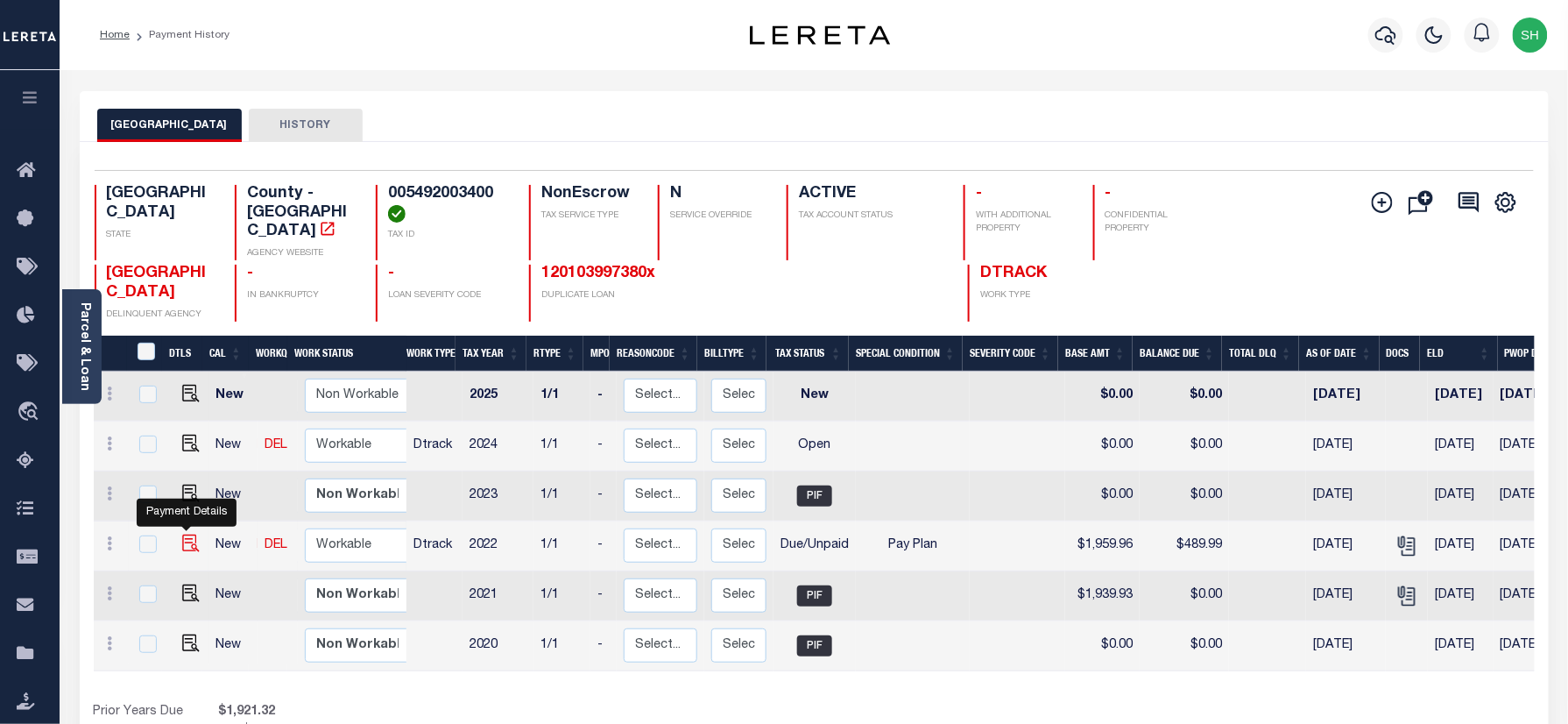
click at [185, 534] on img "" at bounding box center [191, 543] width 17 height 17
checkbox input "true"
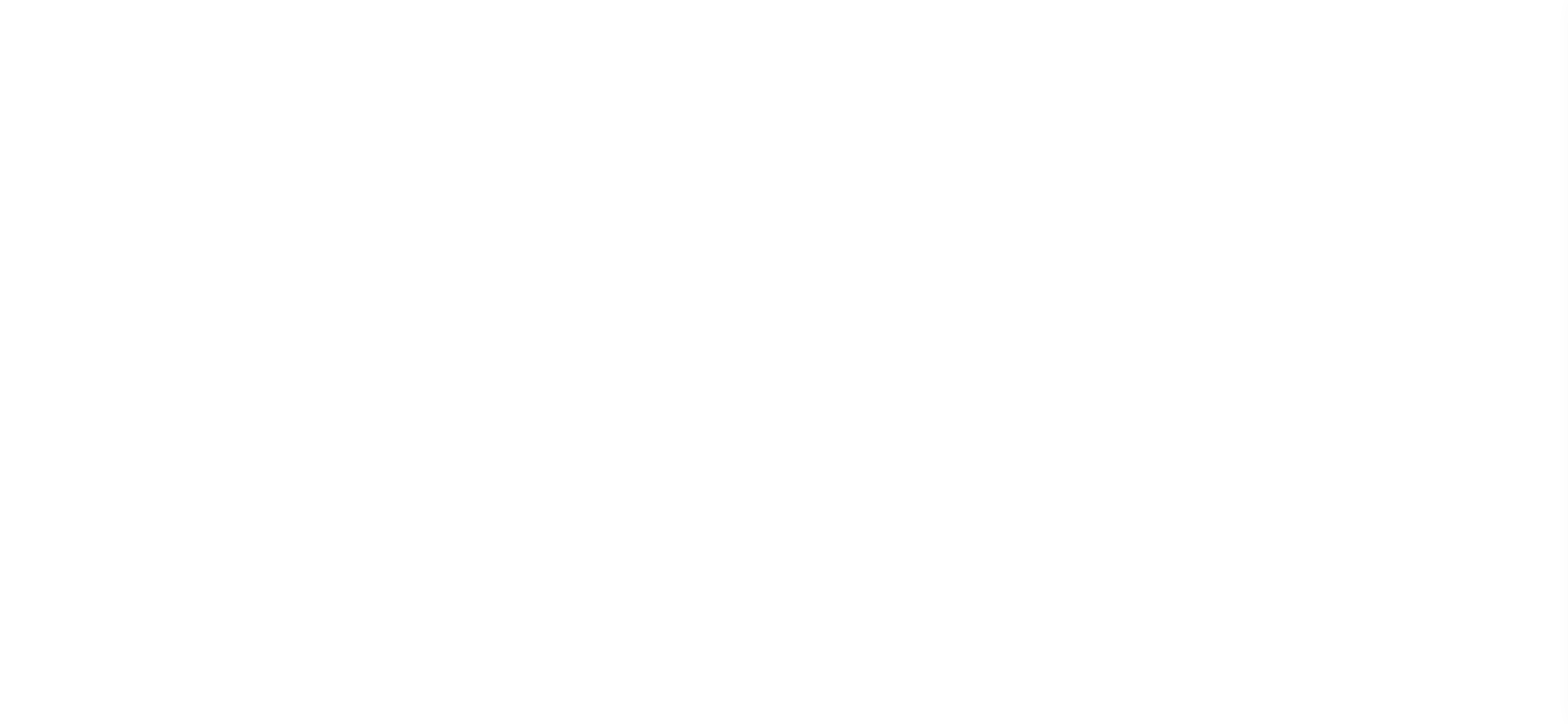
select select "DUE"
select select "26"
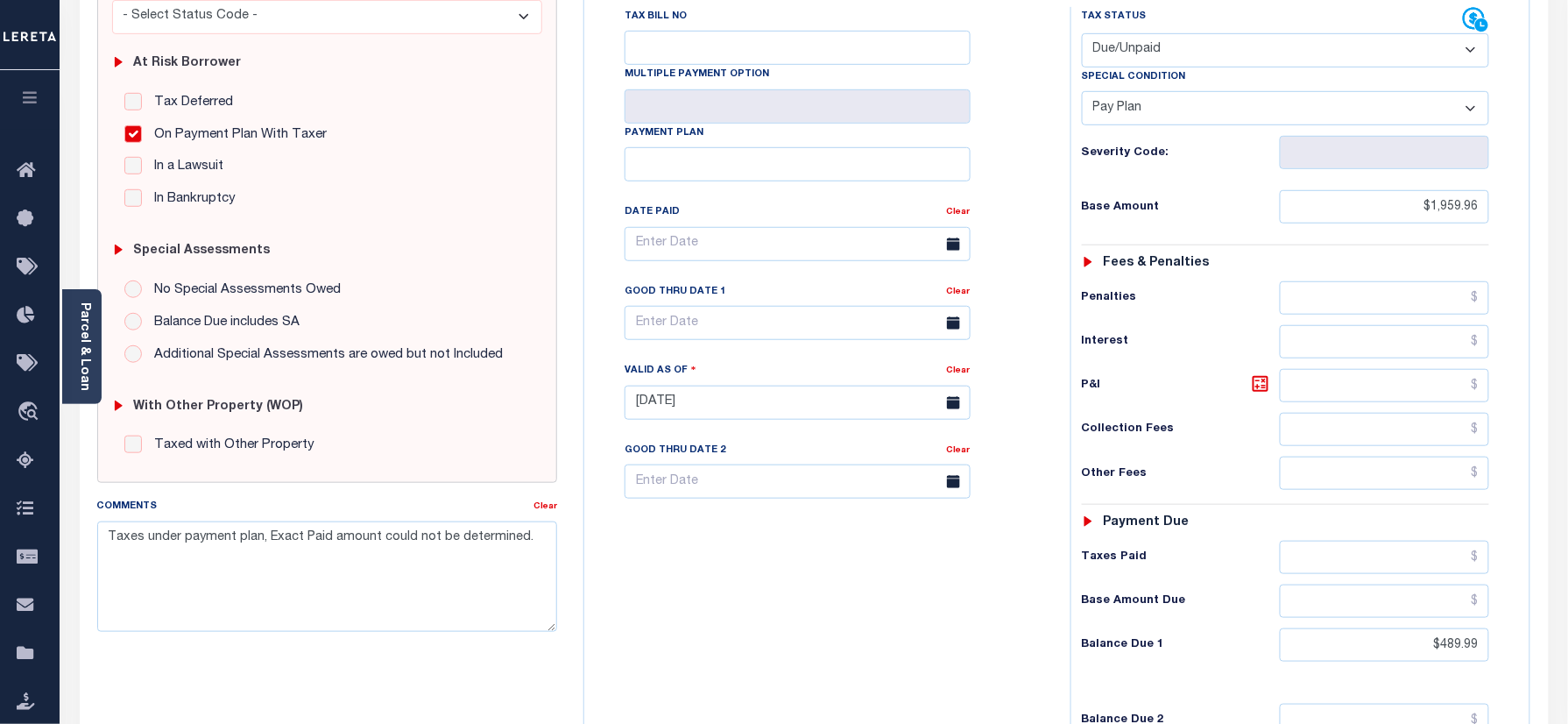
scroll to position [351, 0]
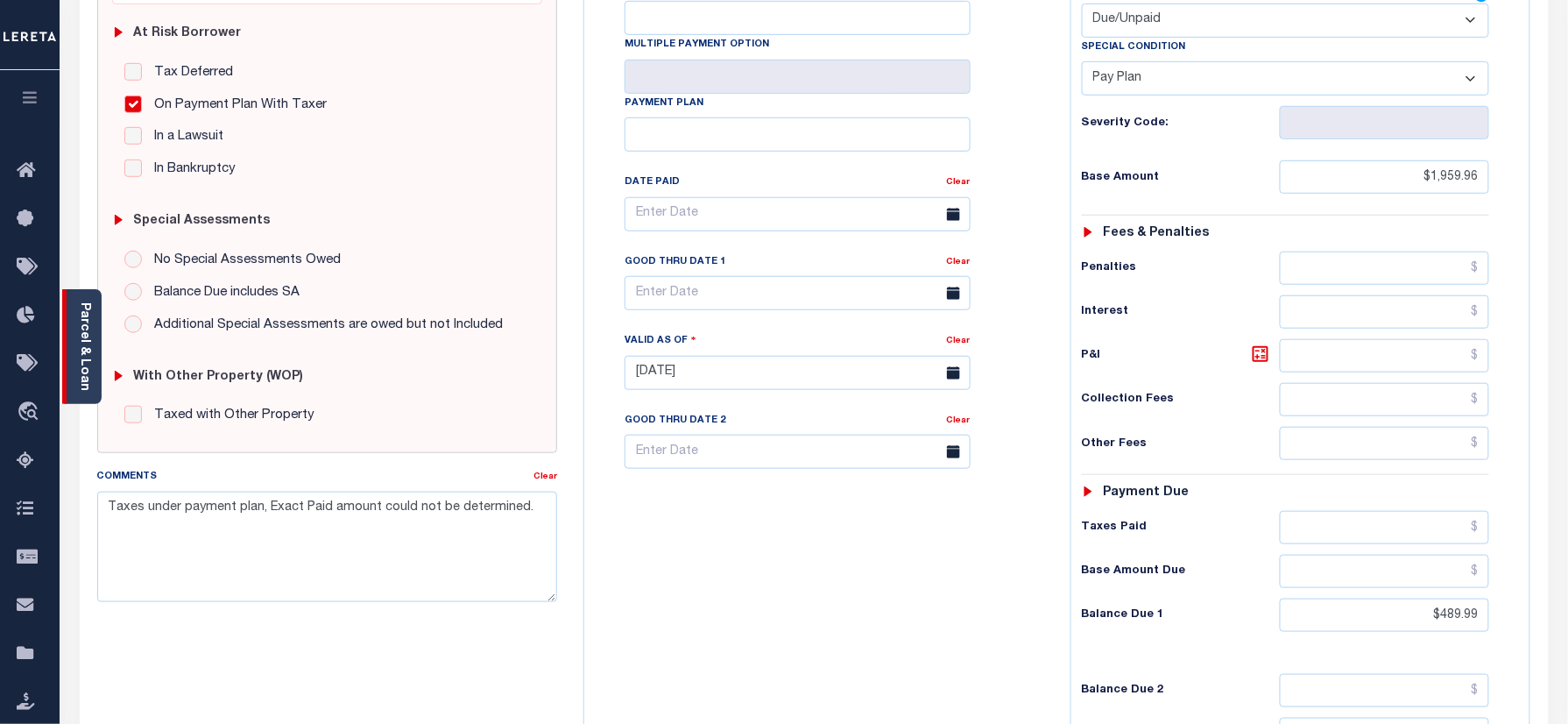
click at [73, 342] on div "Parcel & Loan" at bounding box center [81, 346] width 39 height 115
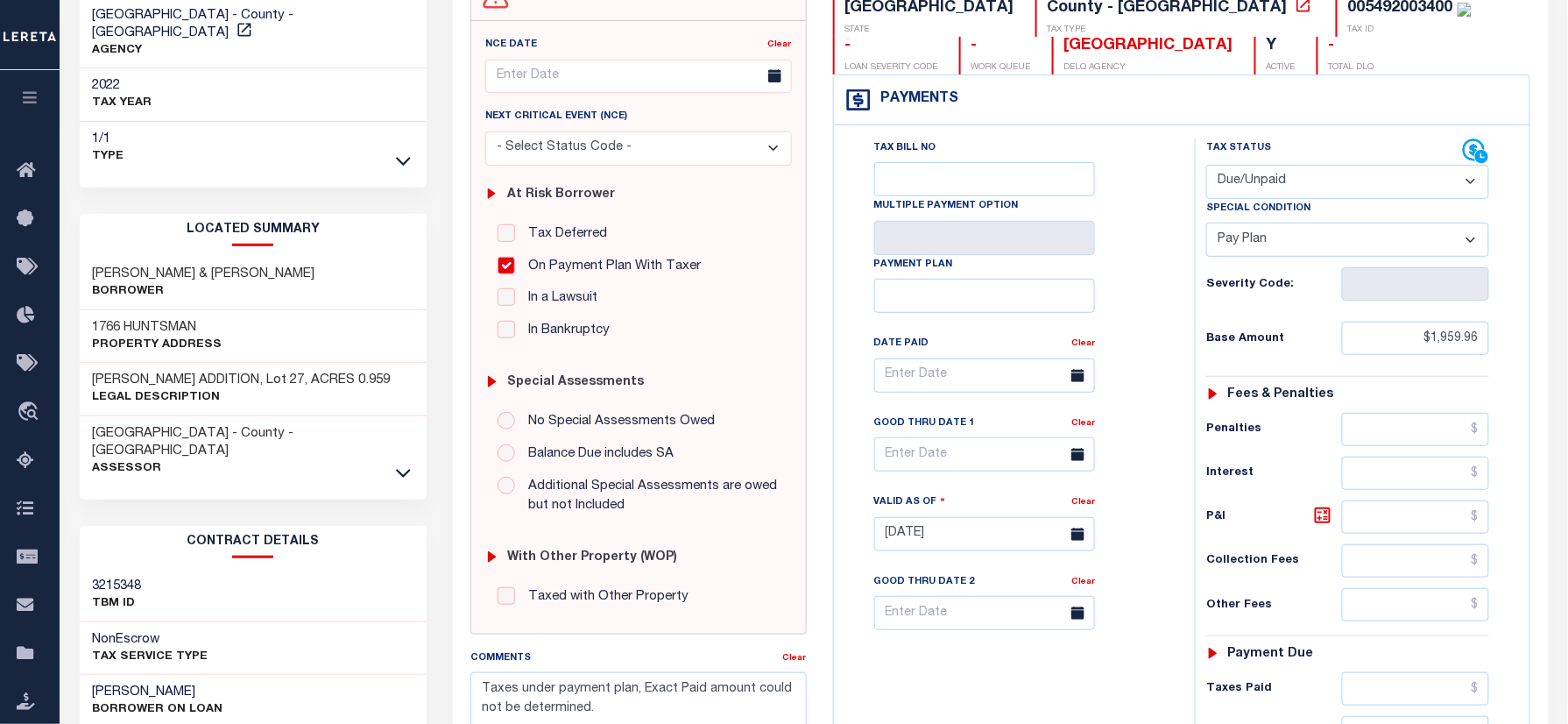
scroll to position [233, 0]
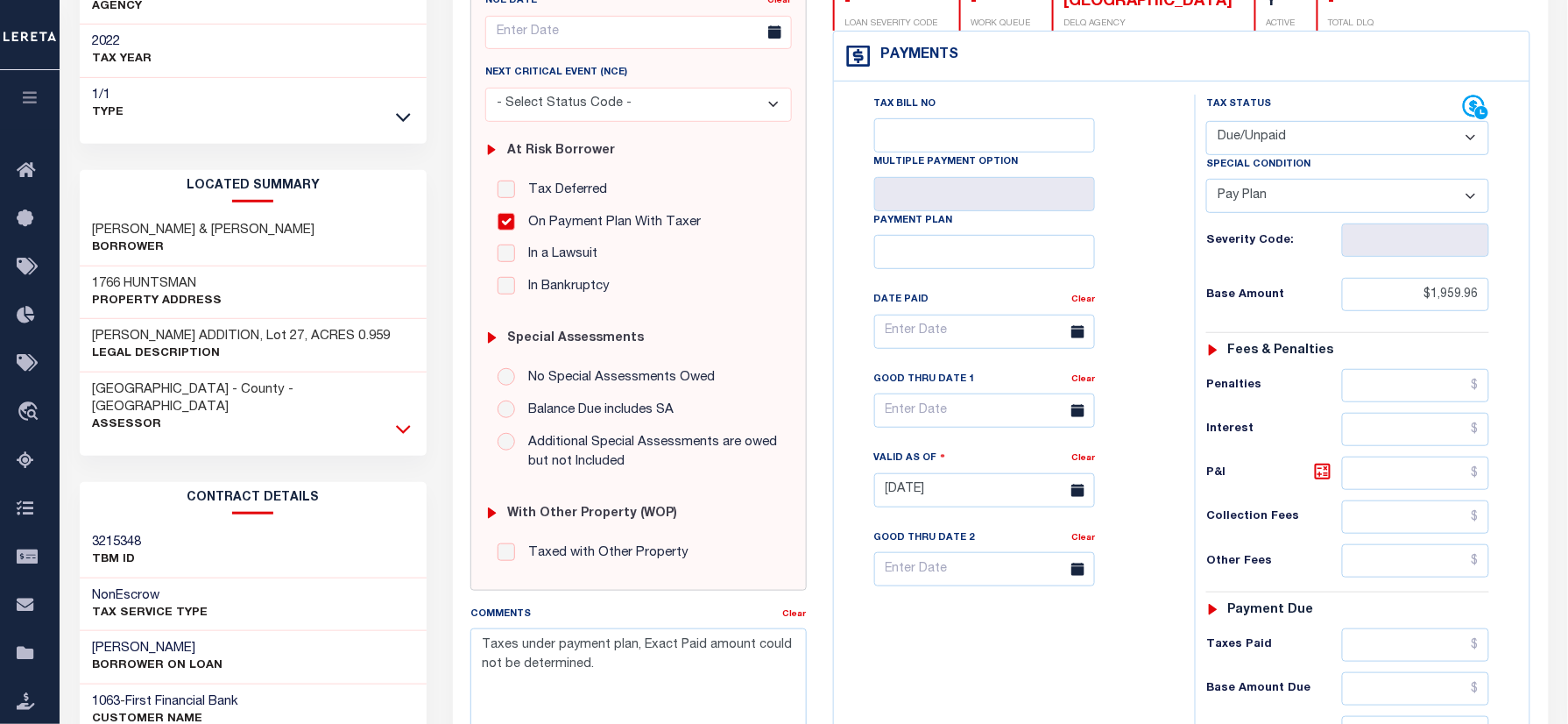
click at [404, 420] on icon at bounding box center [404, 429] width 15 height 18
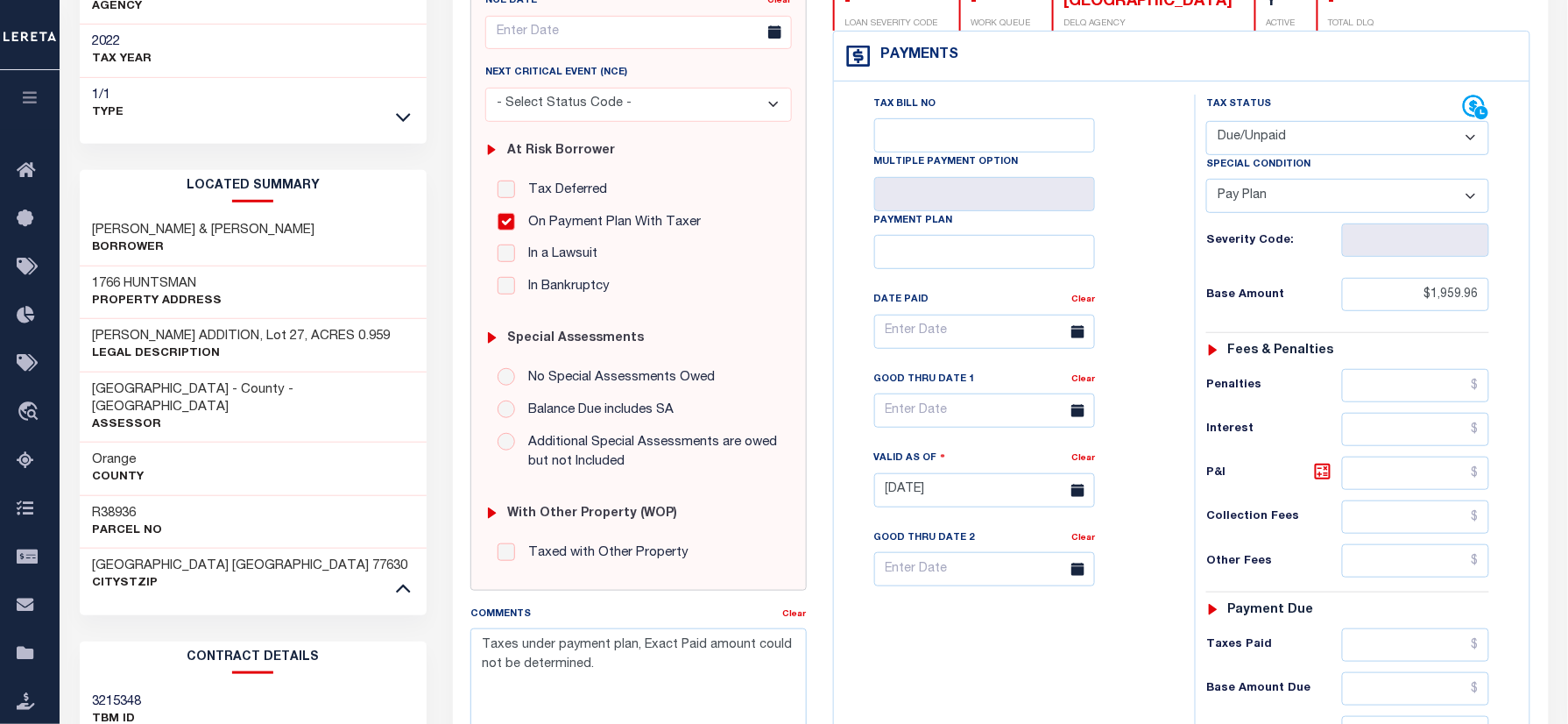
drag, startPoint x: 103, startPoint y: 473, endPoint x: 147, endPoint y: 477, distance: 44.2
click at [138, 505] on h3 "R38936" at bounding box center [128, 513] width 70 height 17
copy h3 "38936"
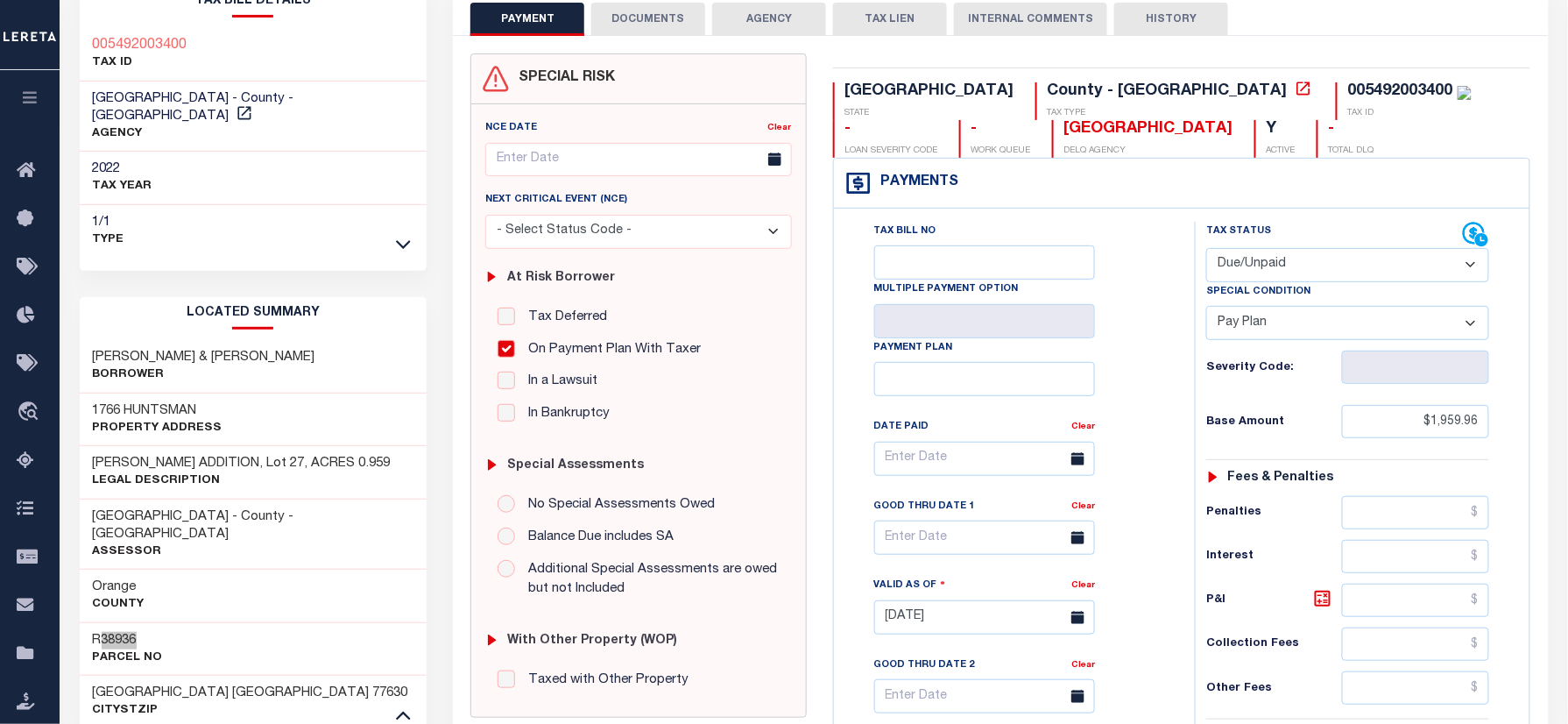
scroll to position [0, 0]
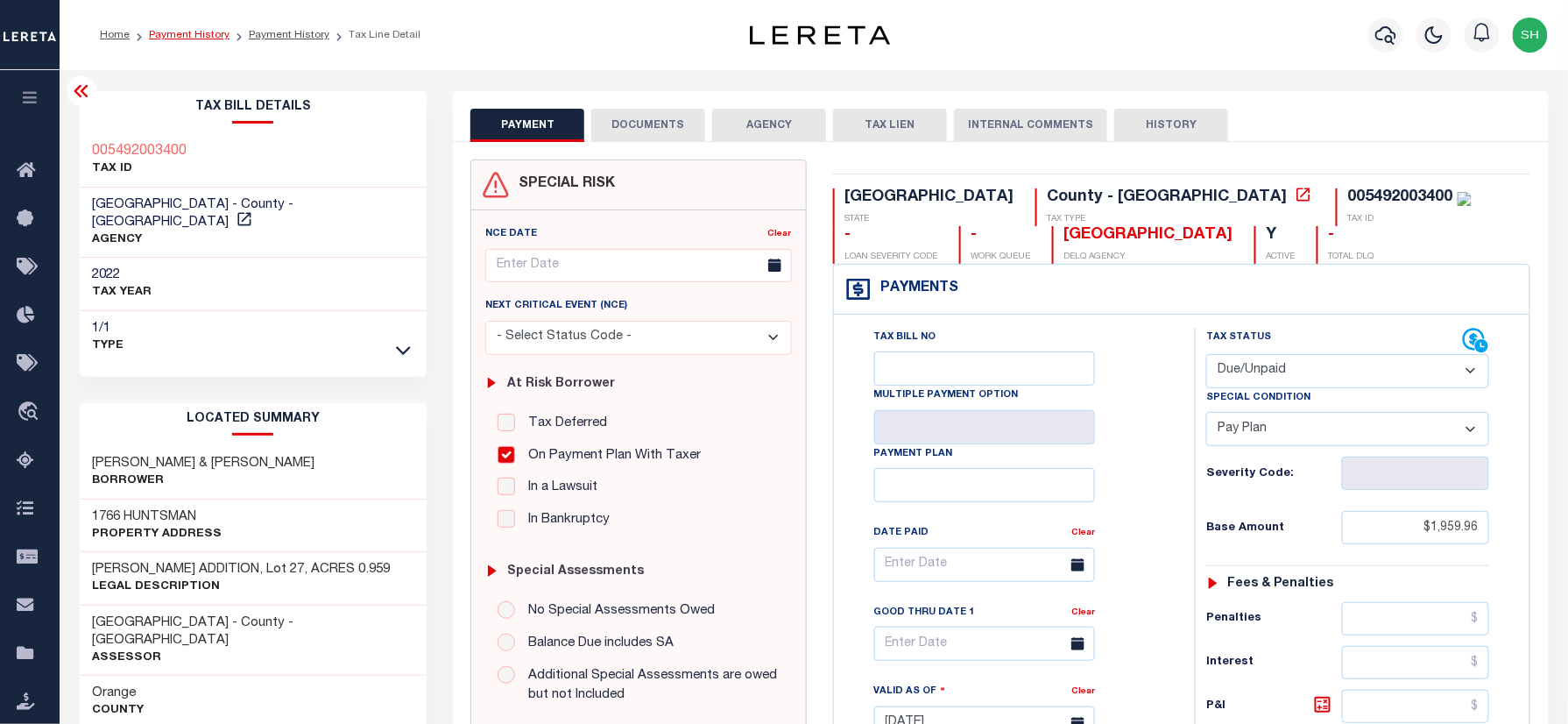
click at [193, 39] on link "Payment History" at bounding box center [189, 34] width 81 height 10
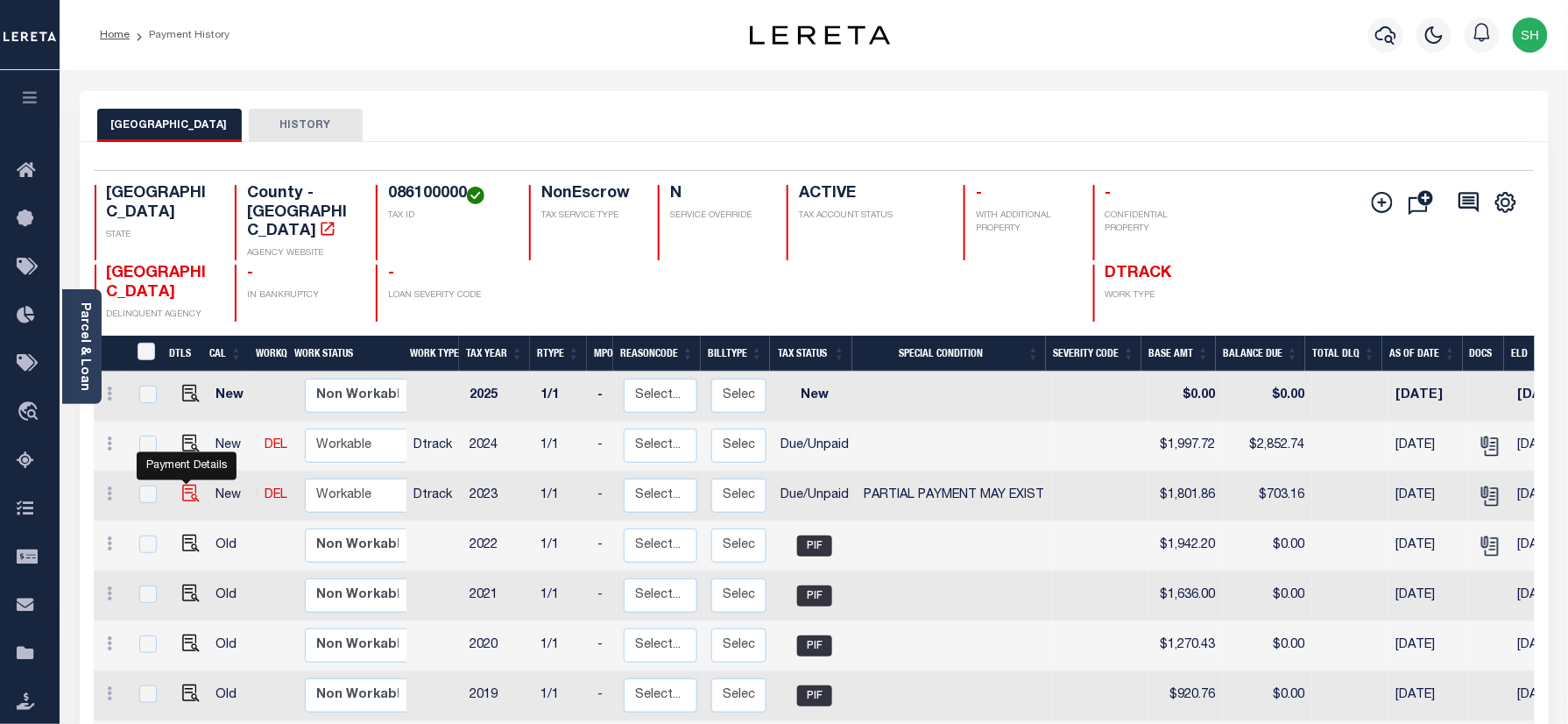
click at [182, 485] on img "" at bounding box center [191, 493] width 17 height 17
checkbox input "true"
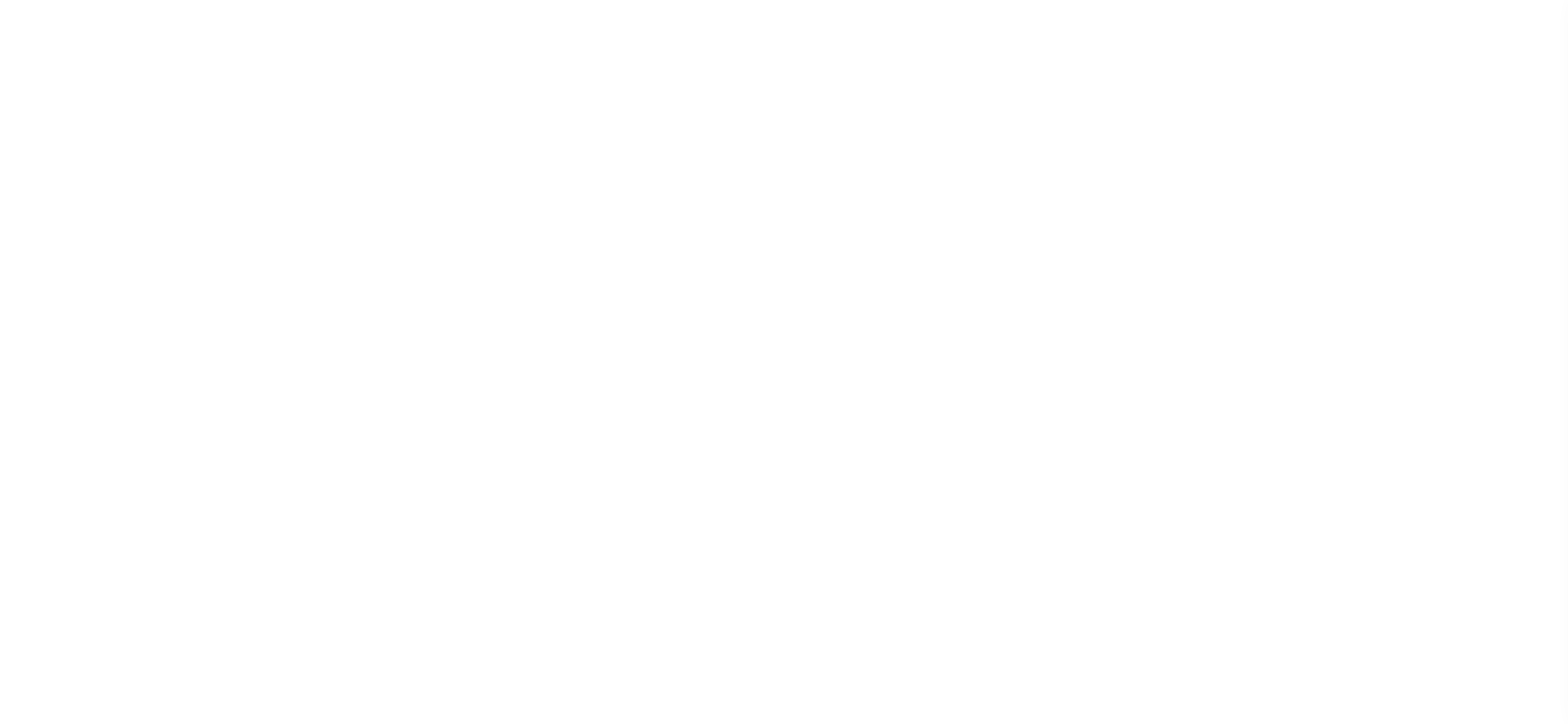
select select "DUE"
select select "15"
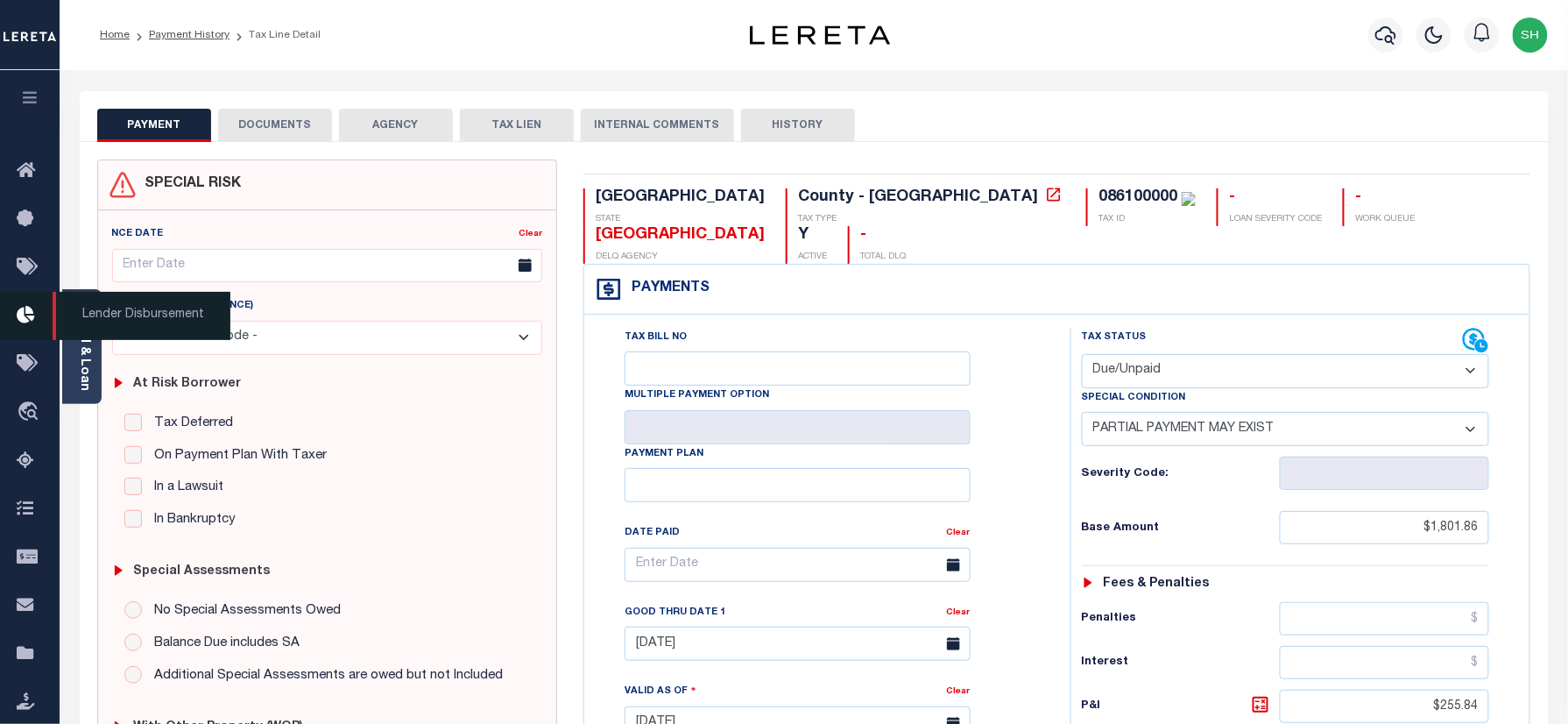
click at [77, 338] on span "Lender Disbursement" at bounding box center [141, 315] width 178 height 48
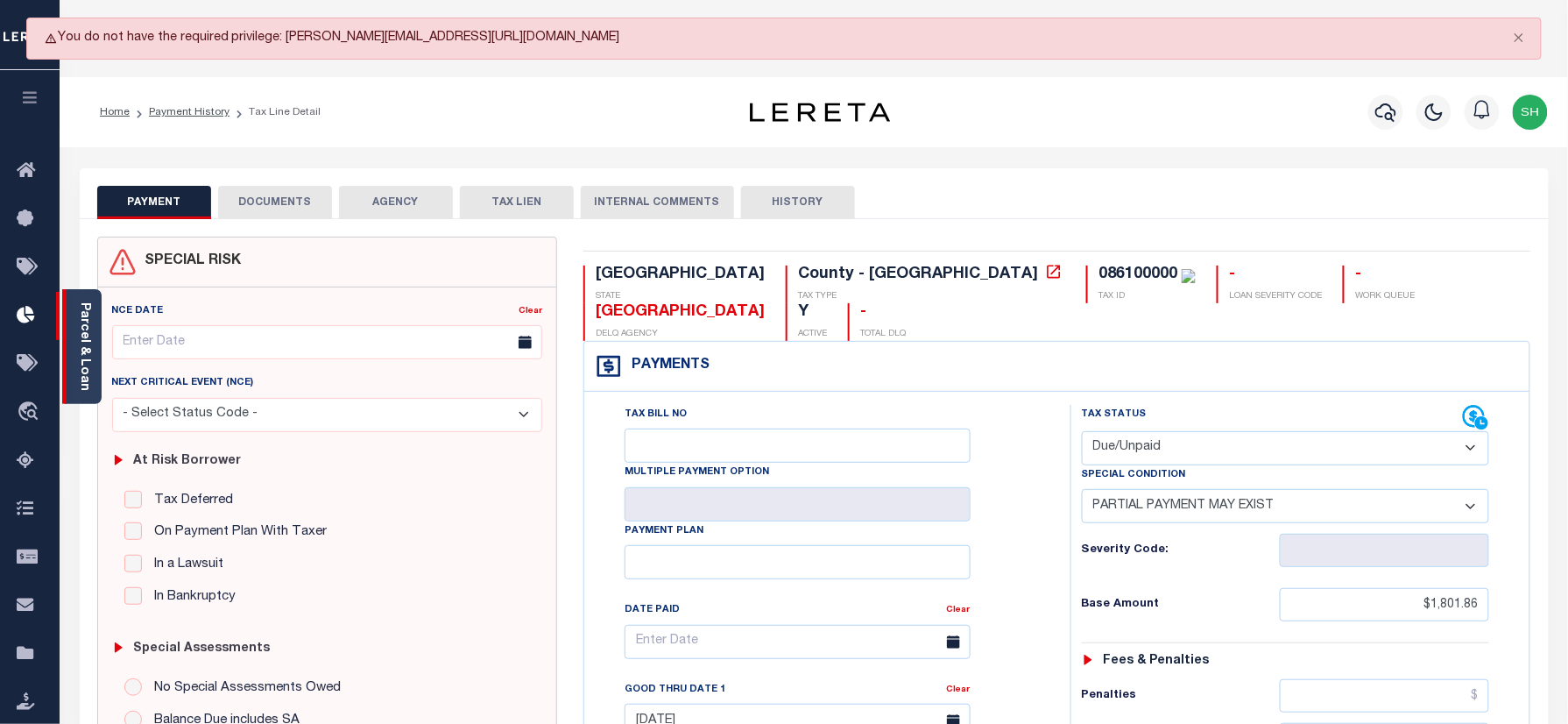
click at [83, 312] on link "Parcel & Loan" at bounding box center [84, 346] width 12 height 88
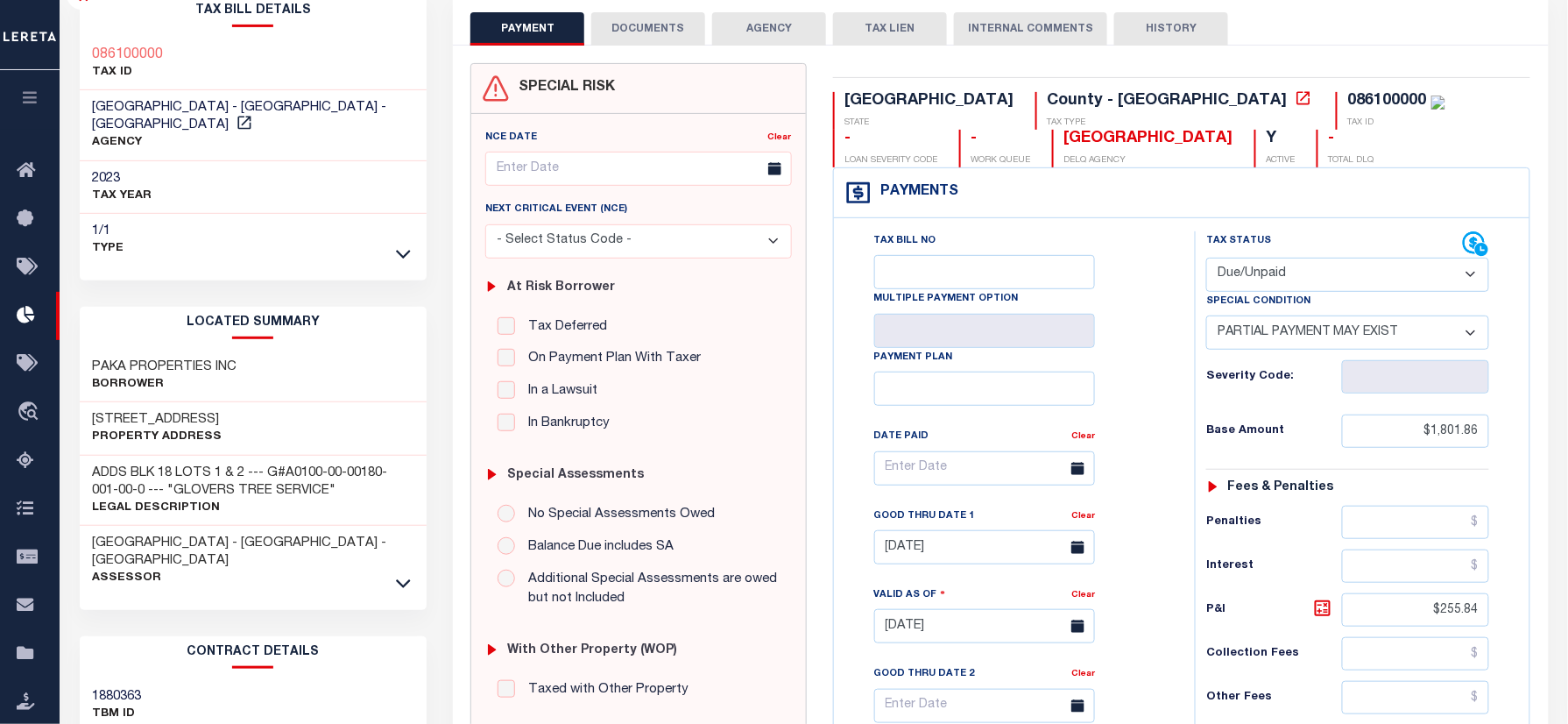
scroll to position [467, 0]
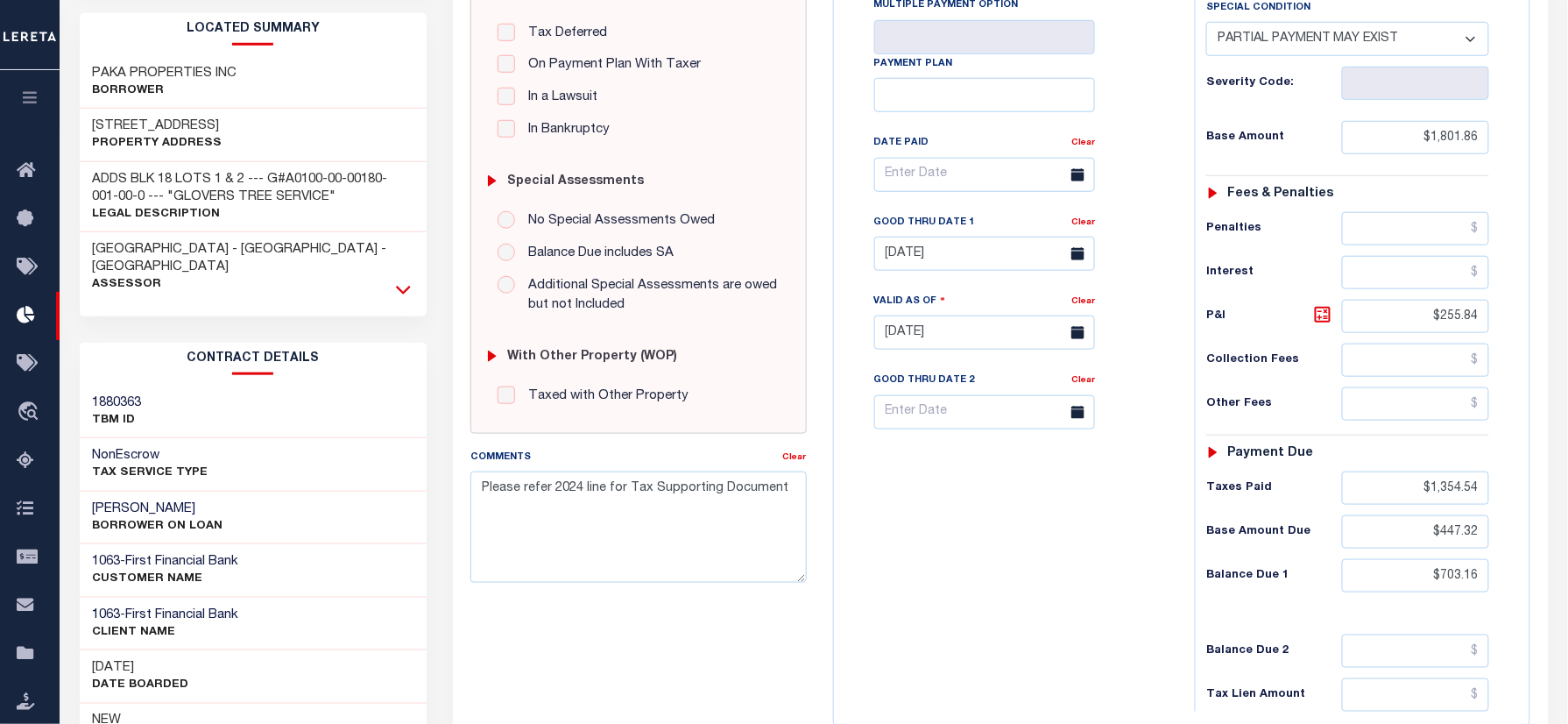
click at [403, 280] on icon at bounding box center [404, 289] width 15 height 18
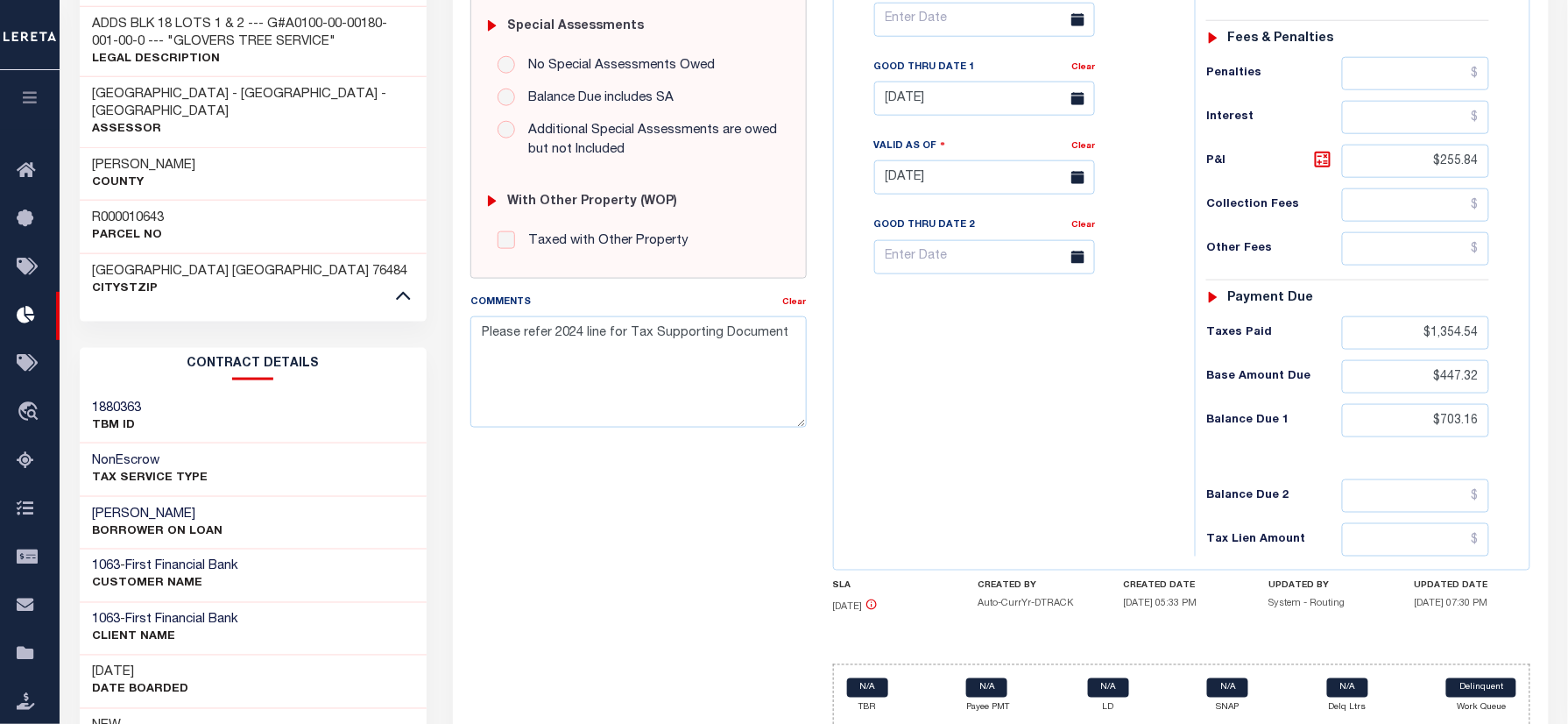
scroll to position [627, 0]
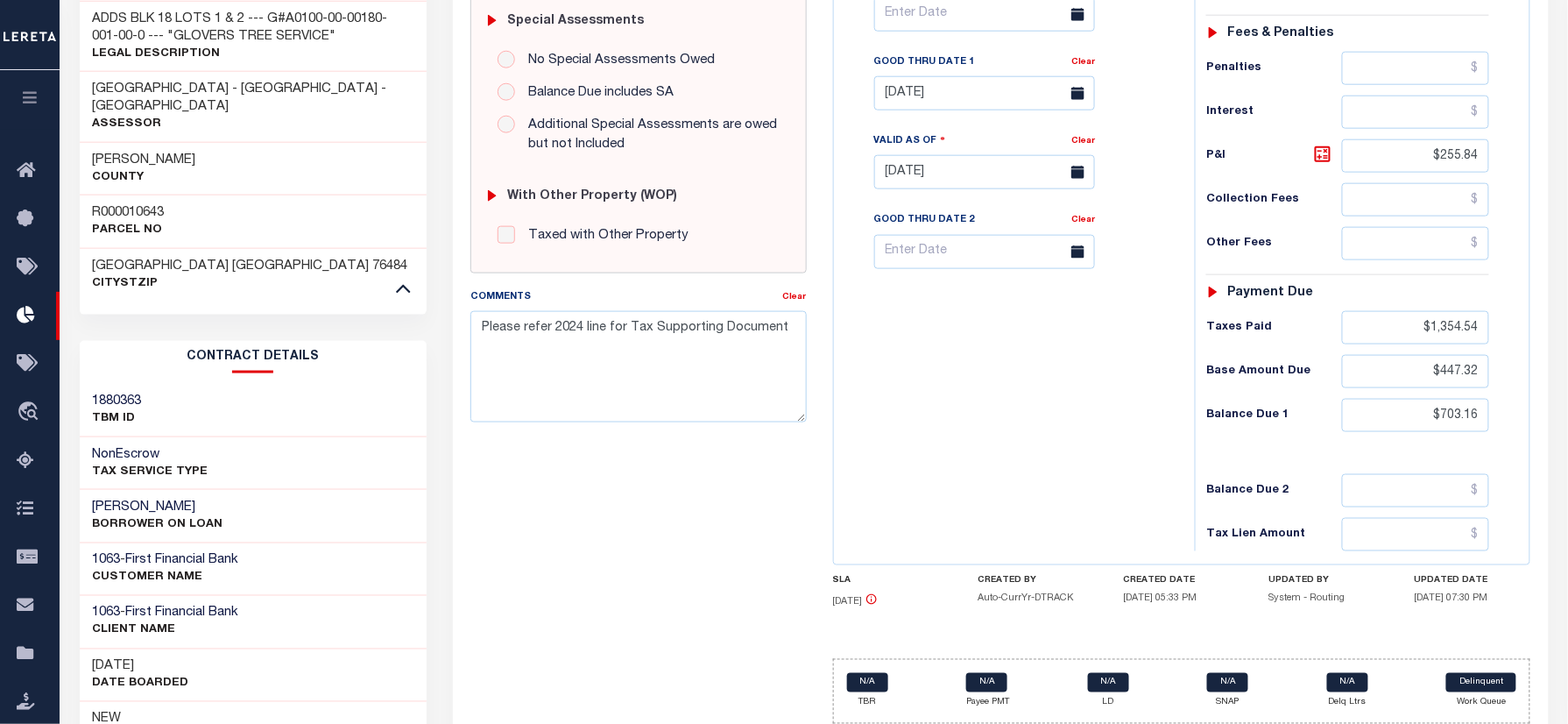
click at [121, 204] on h3 "R000010643" at bounding box center [129, 213] width 72 height 17
copy h3 "R000010643"
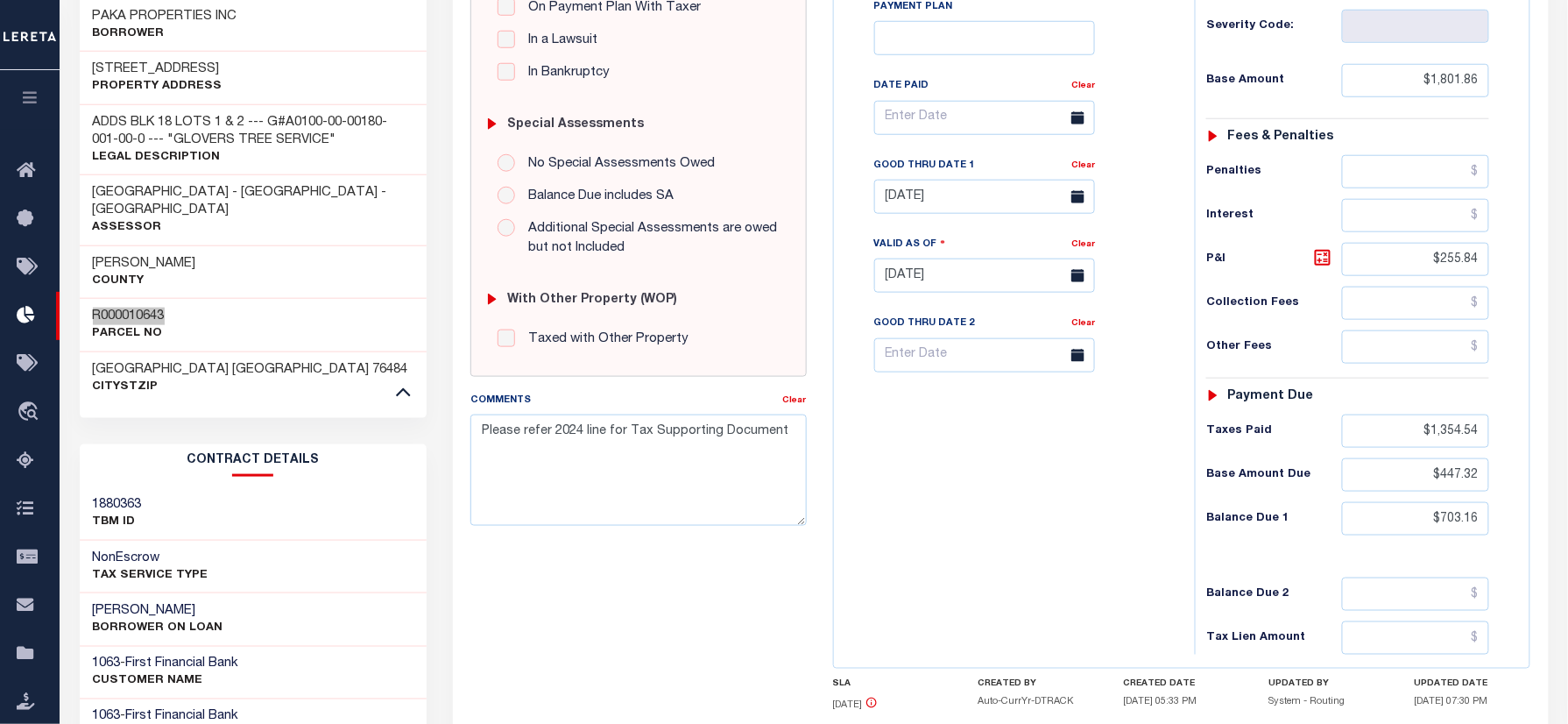
scroll to position [393, 0]
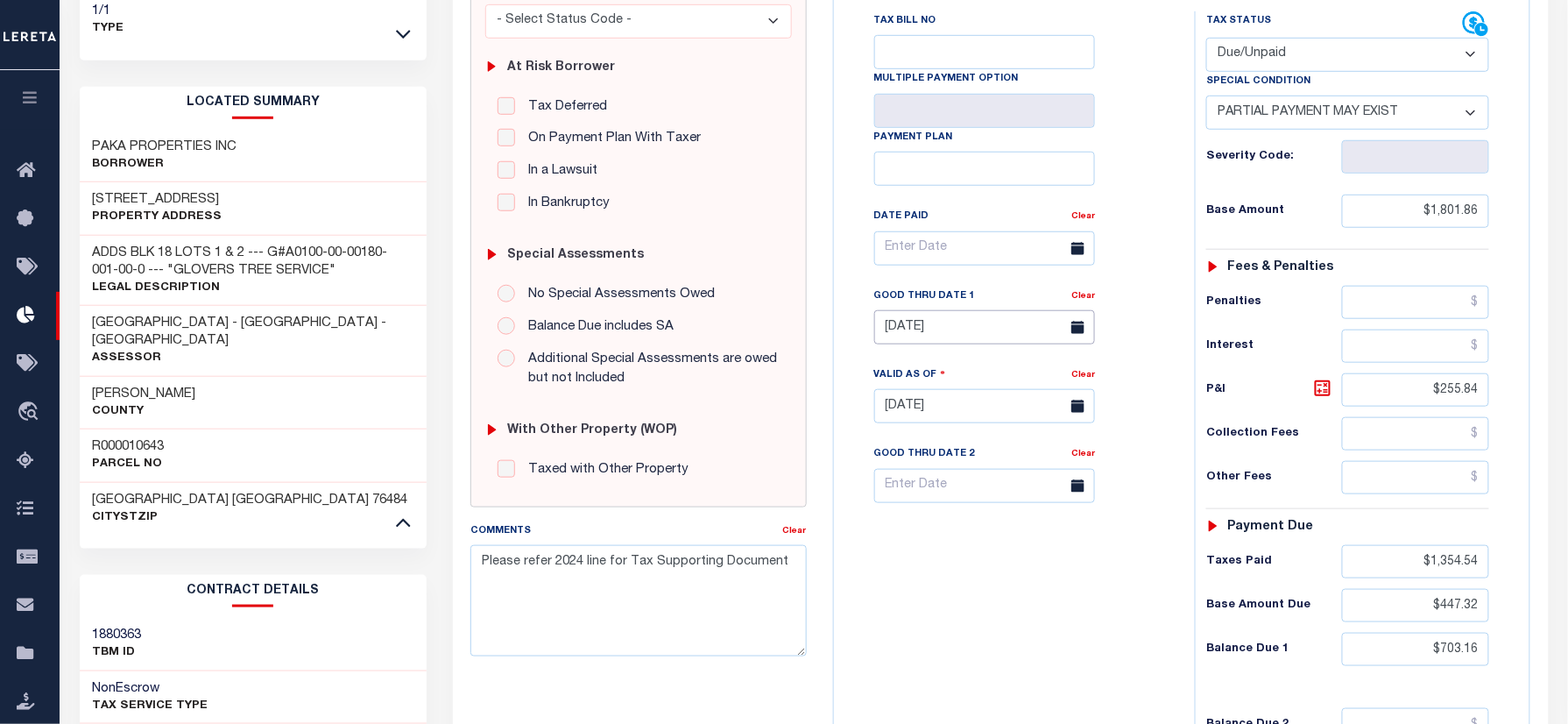
click at [945, 333] on input "08/31/2025" at bounding box center [985, 327] width 220 height 34
click at [976, 573] on span "30" at bounding box center [971, 572] width 34 height 34
type input "09/30/2025"
type input "09/29/2025"
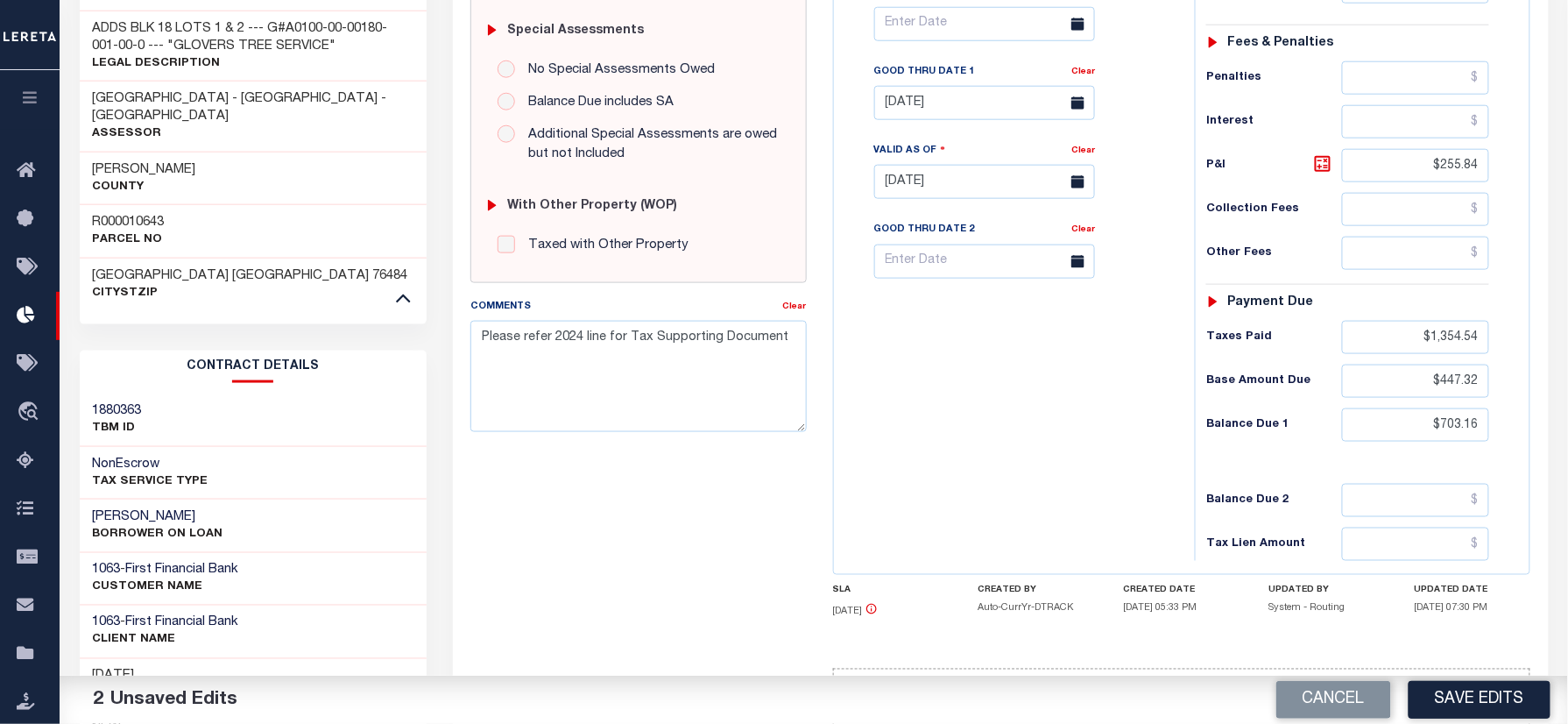
scroll to position [627, 0]
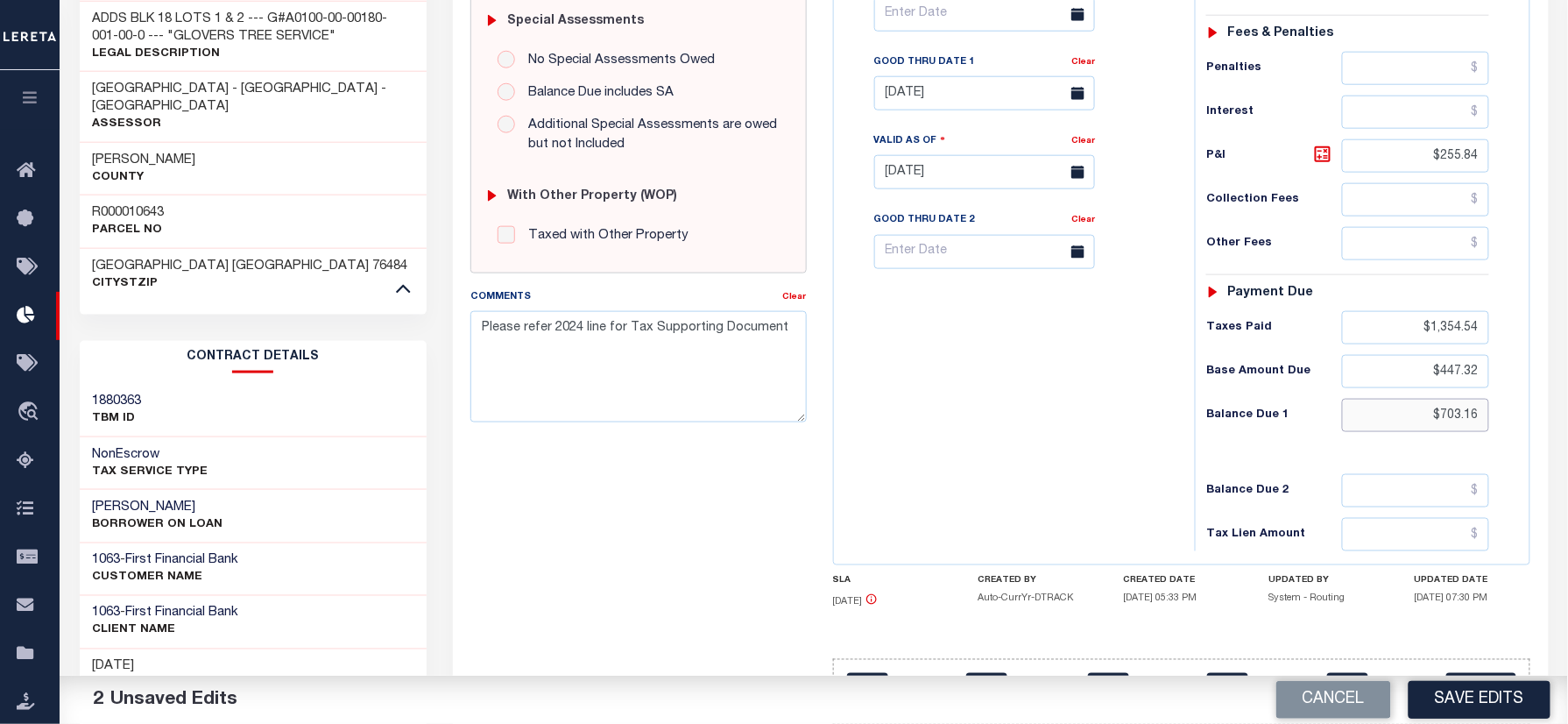
drag, startPoint x: 1426, startPoint y: 432, endPoint x: 1582, endPoint y: 432, distance: 156.0
click at [1567, 432] on html "You do not have the required privilege: Shobha.Rani@accumatch.com/LenderDisburs…" at bounding box center [784, 110] width 1568 height 1475
paste input "708.5"
type input "$708.56"
drag, startPoint x: 1405, startPoint y: 168, endPoint x: 1661, endPoint y: 168, distance: 256.0
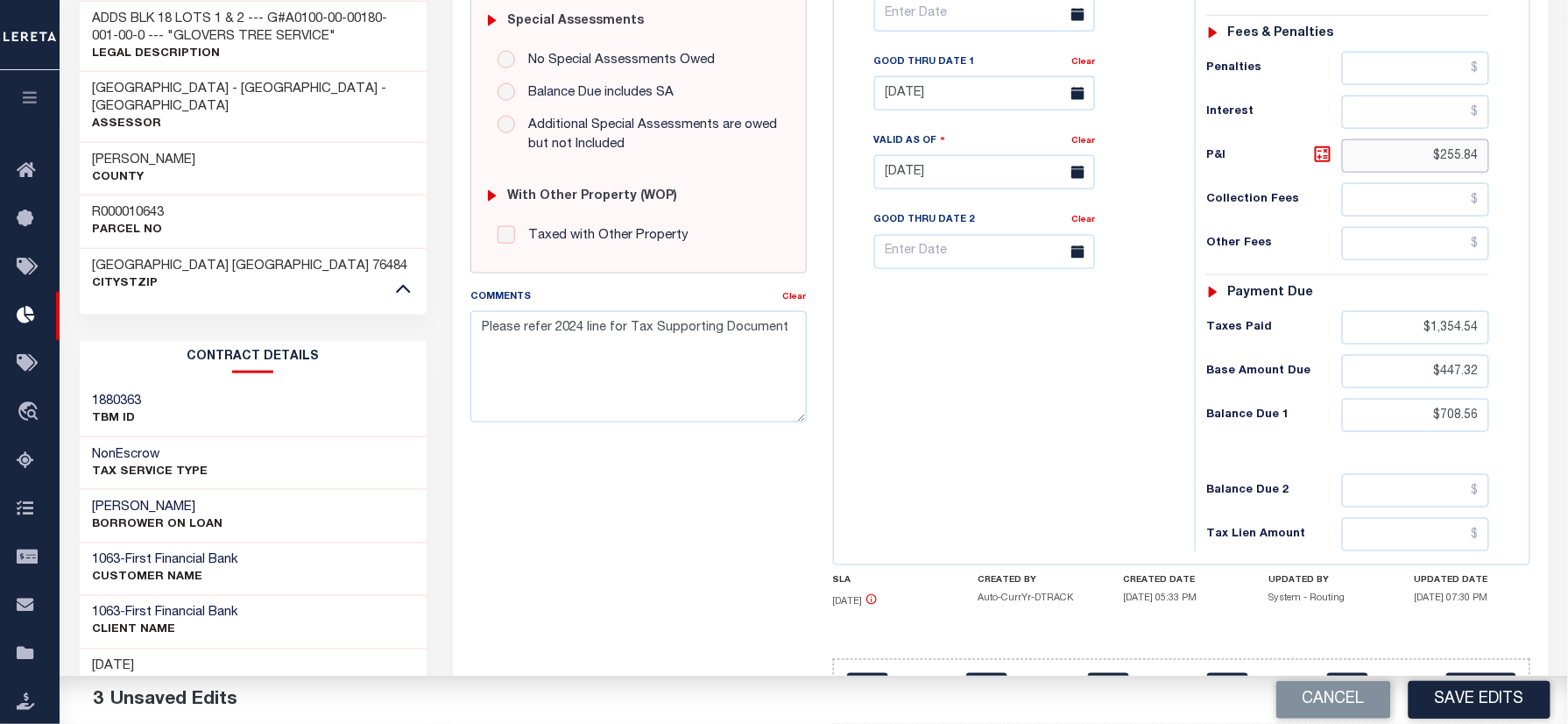
click at [1567, 168] on html "You do not have the required privilege: Shobha.Rani@accumatch.com/LenderDisburs…" at bounding box center [784, 110] width 1568 height 1475
drag, startPoint x: 1409, startPoint y: 159, endPoint x: 1705, endPoint y: 184, distance: 297.1
click at [1567, 184] on html "You do not have the required privilege: Shobha.Rani@accumatch.com/LenderDisburs…" at bounding box center [784, 110] width 1568 height 1475
paste input "261.2"
type input "$261.24"
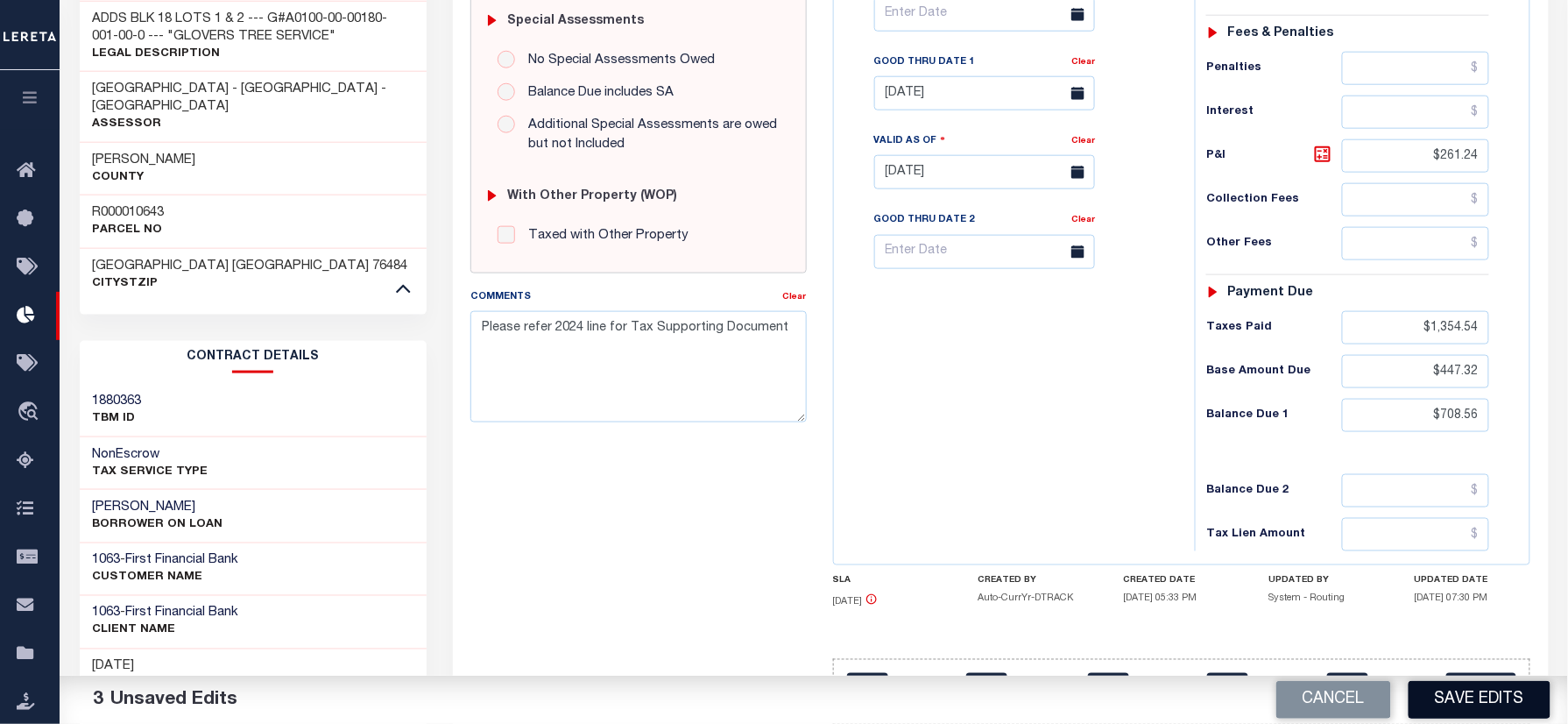
click at [1470, 697] on button "Save Edits" at bounding box center [1479, 699] width 142 height 38
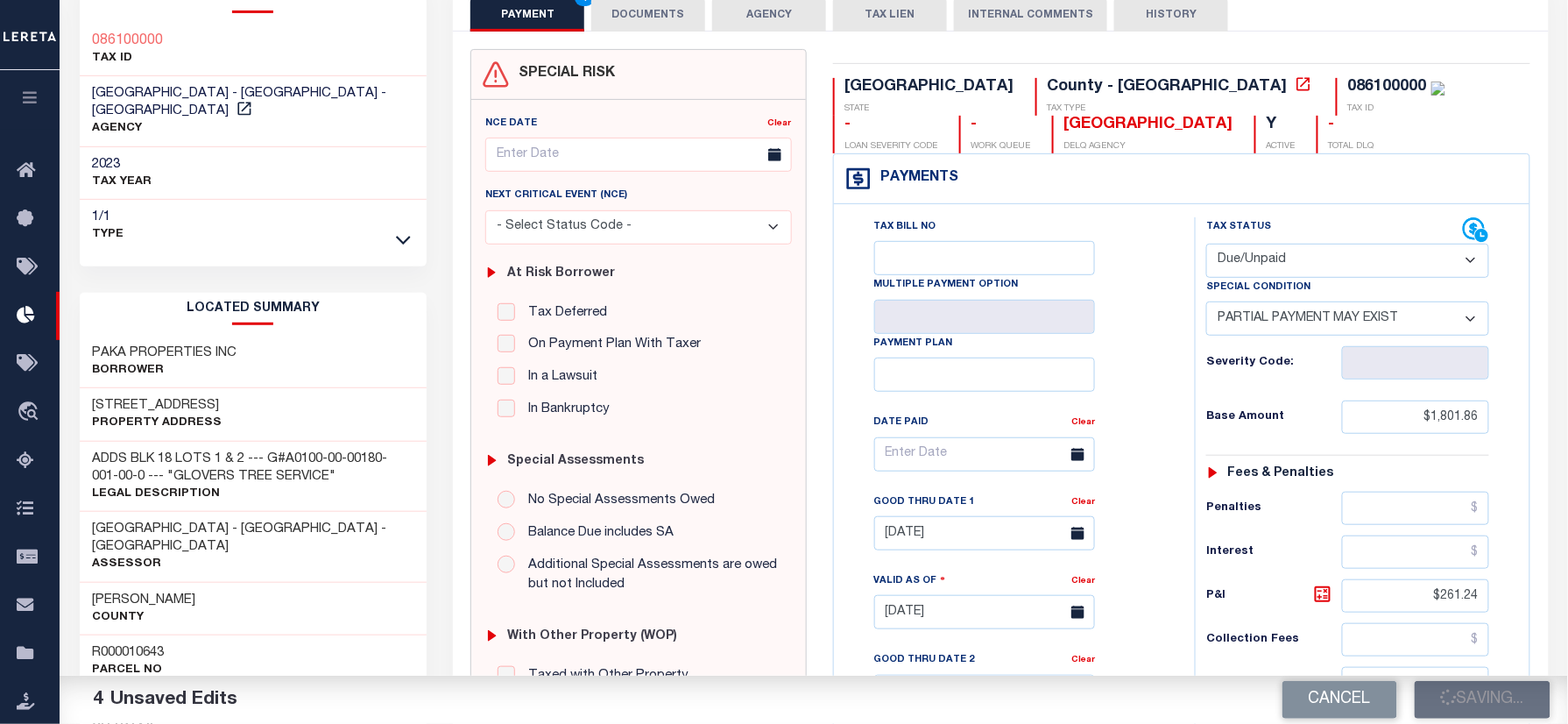
scroll to position [43, 0]
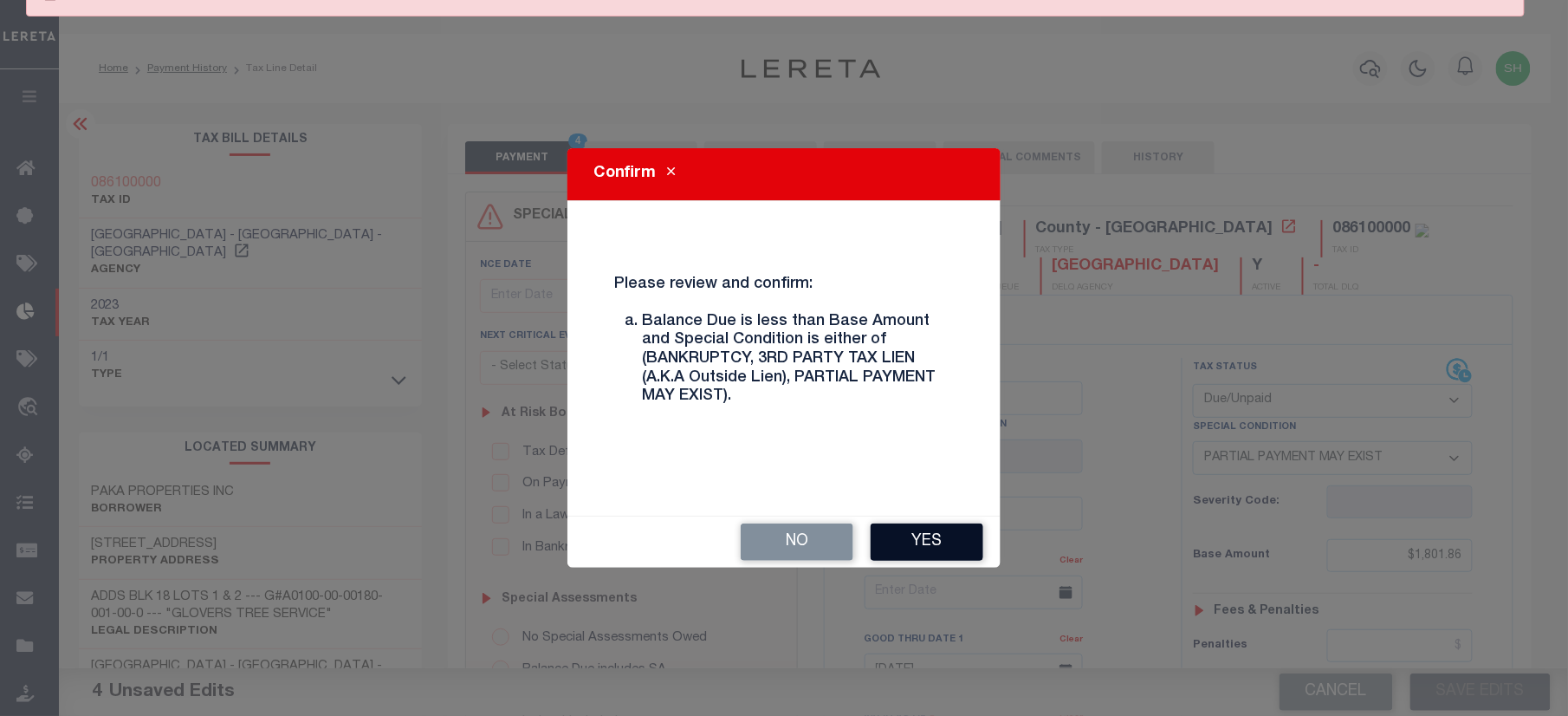
click at [942, 546] on button "Yes" at bounding box center [927, 542] width 113 height 38
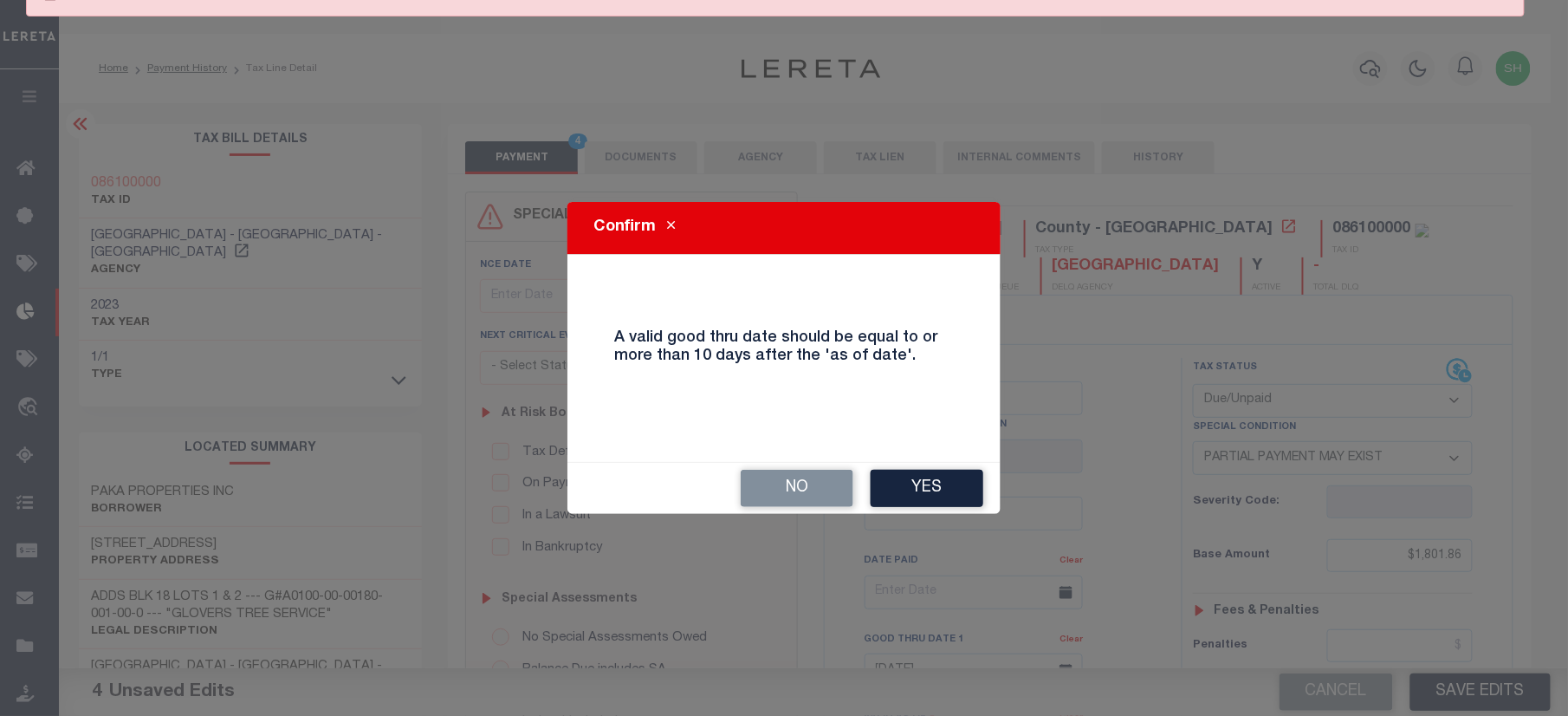
click at [942, 546] on div "Confirm A valid good thru date should be equal to or more than 10 days after th…" at bounding box center [784, 358] width 1568 height 716
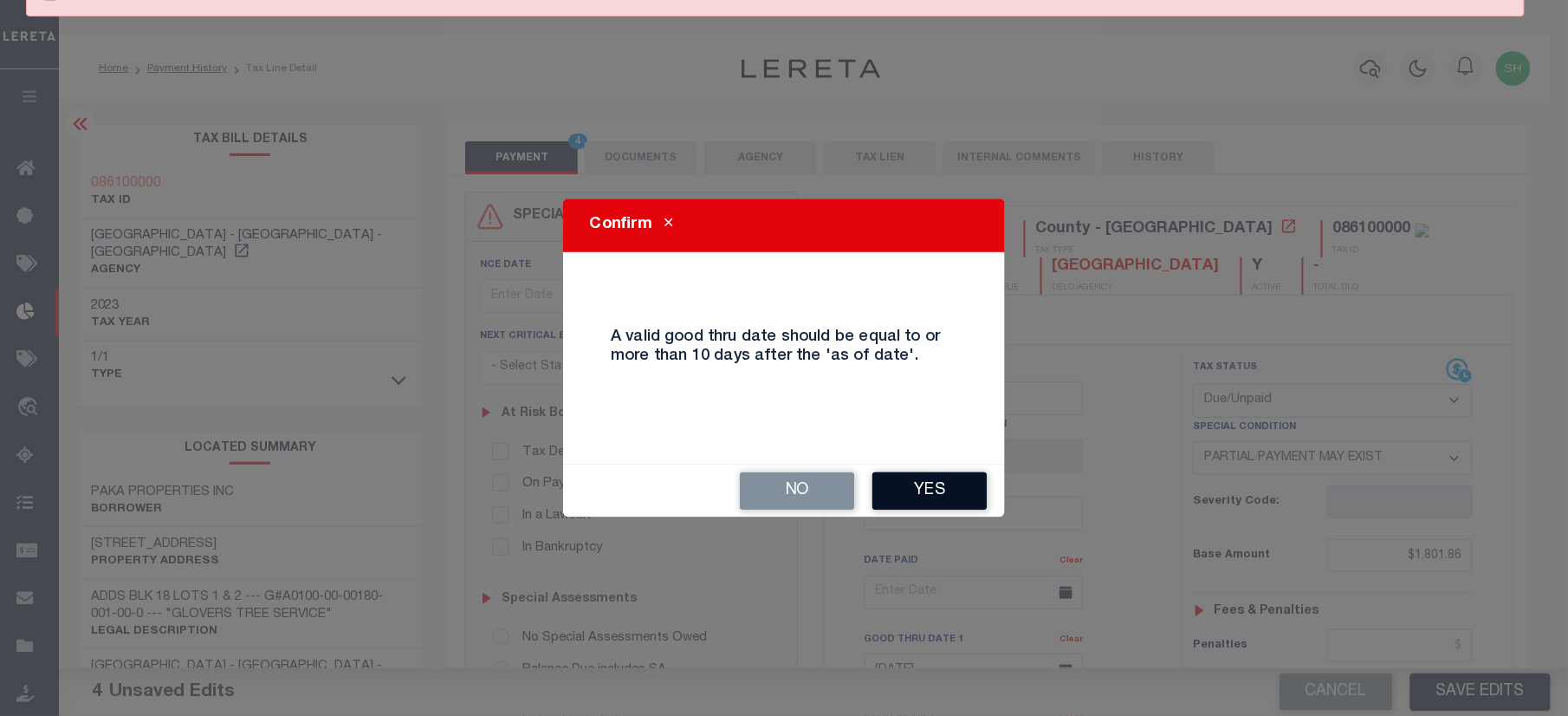
click at [938, 500] on button "Yes" at bounding box center [929, 490] width 116 height 39
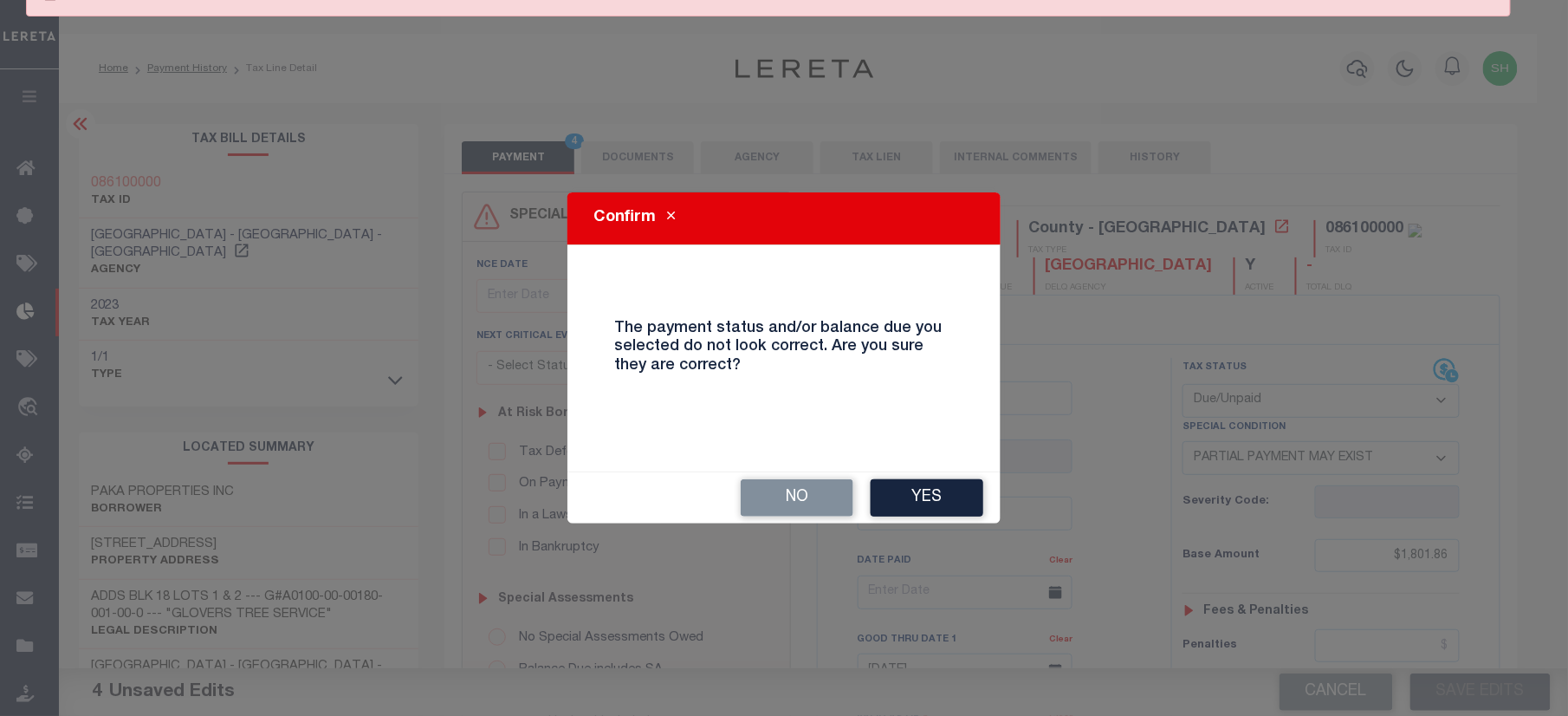
click at [938, 500] on button "Yes" at bounding box center [927, 498] width 113 height 38
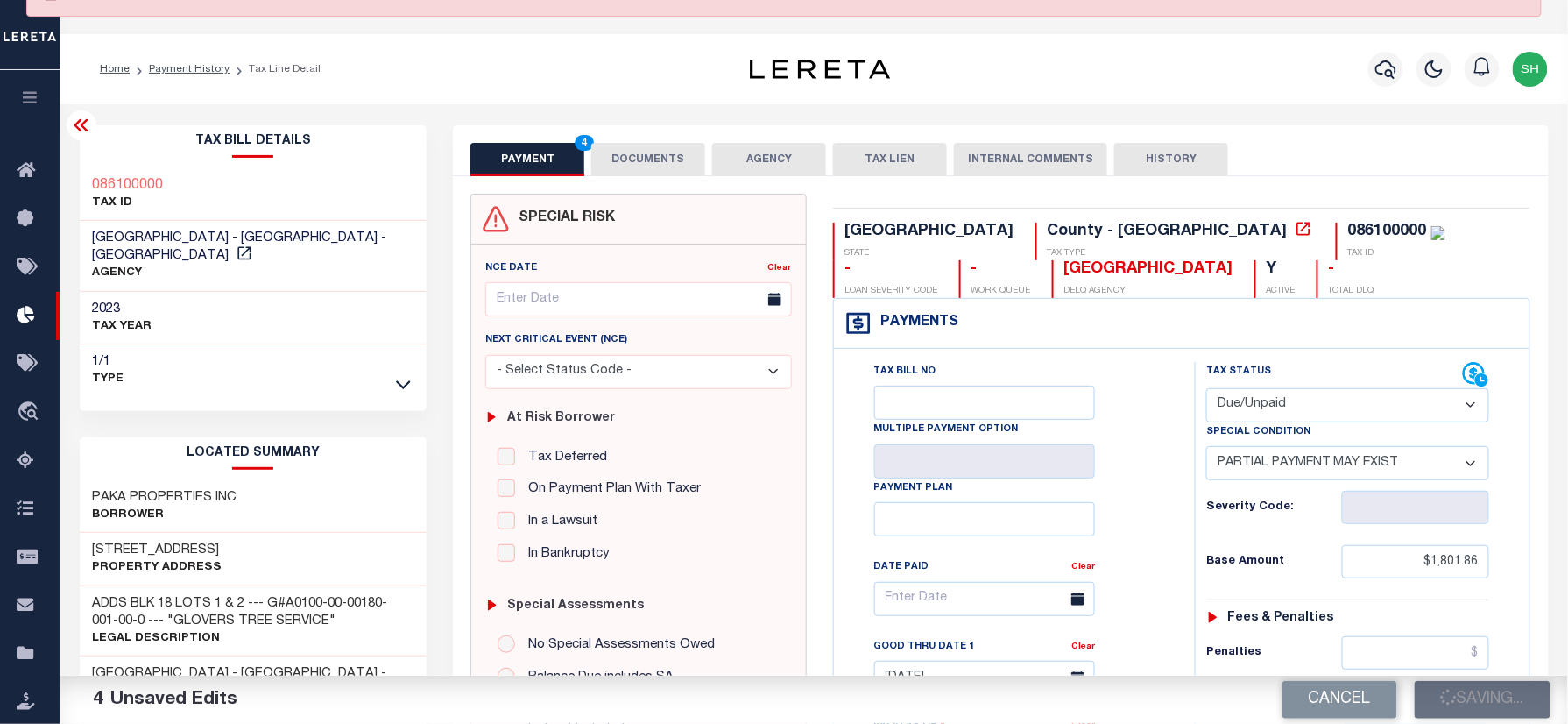
scroll to position [26, 0]
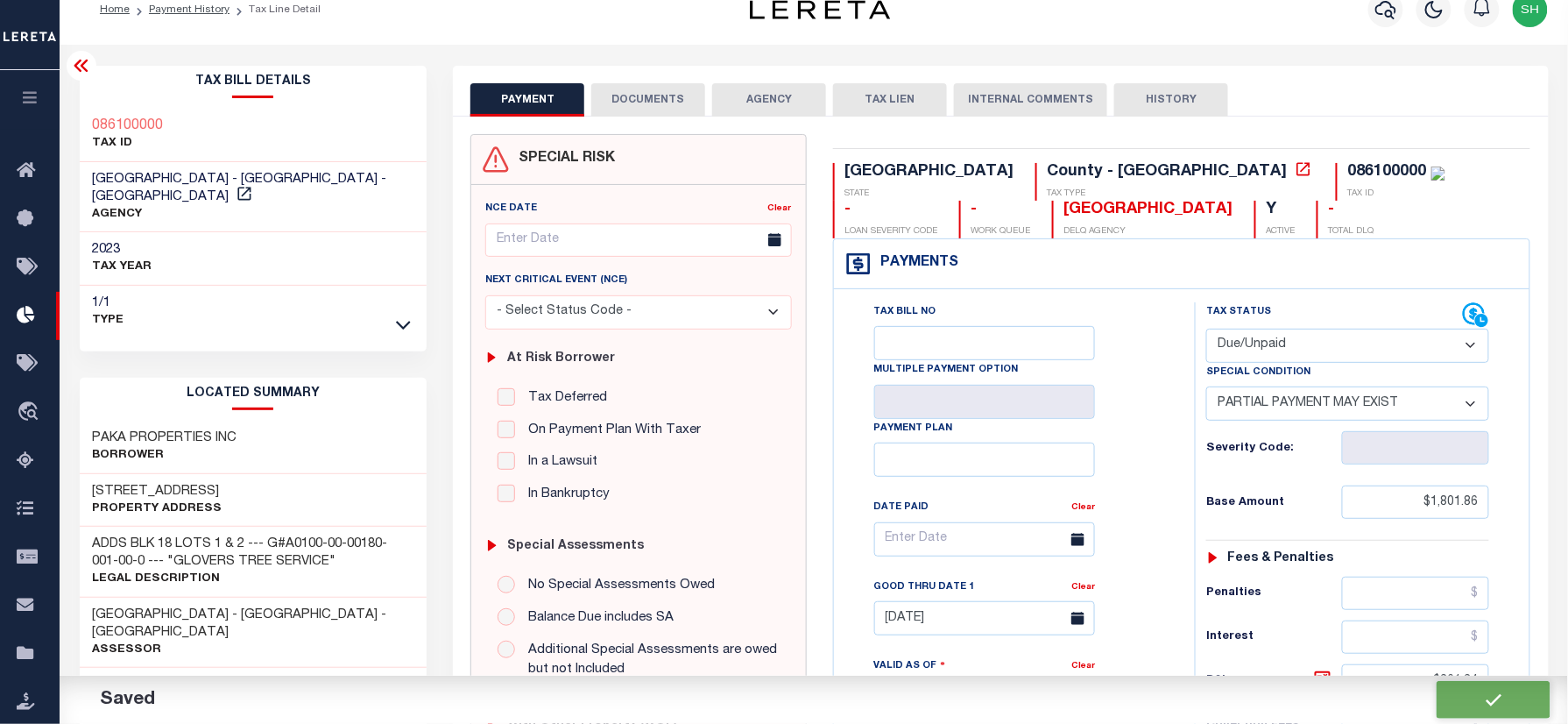
checkbox input "false"
type input "$1,801.86"
type input "$261.24"
type input "$1,354.54"
type input "$447.32"
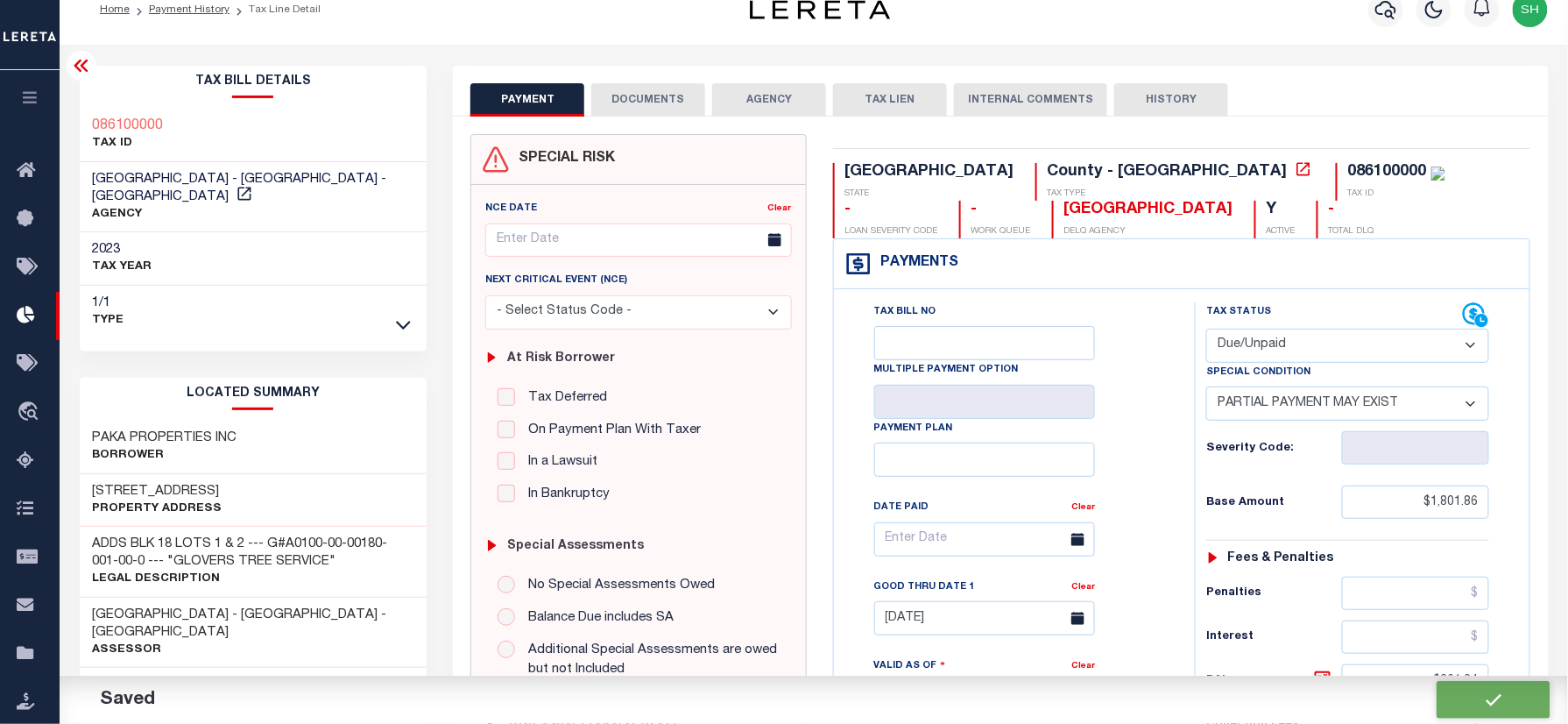
type input "$708.56"
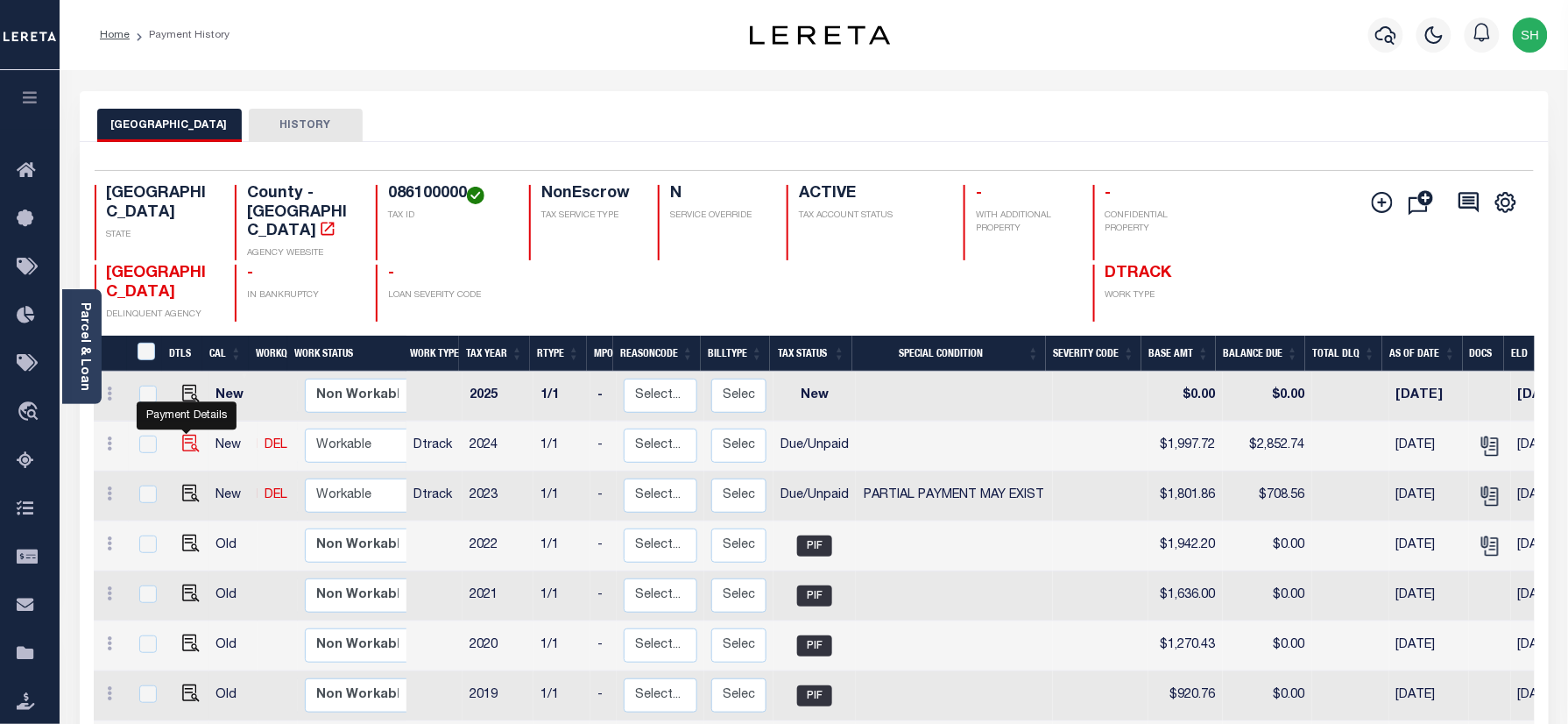
click at [184, 434] on img "" at bounding box center [191, 443] width 17 height 17
checkbox input "true"
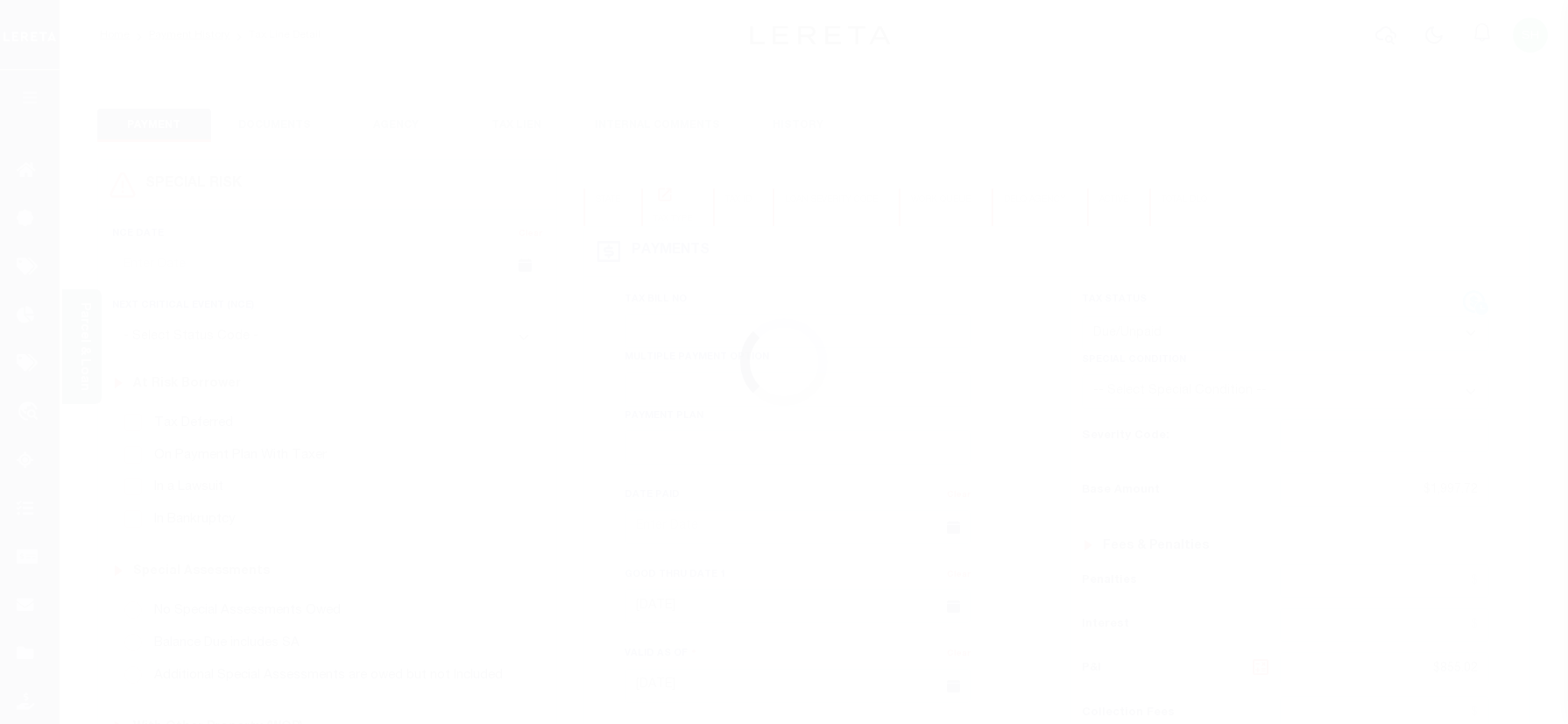
select select "DUE"
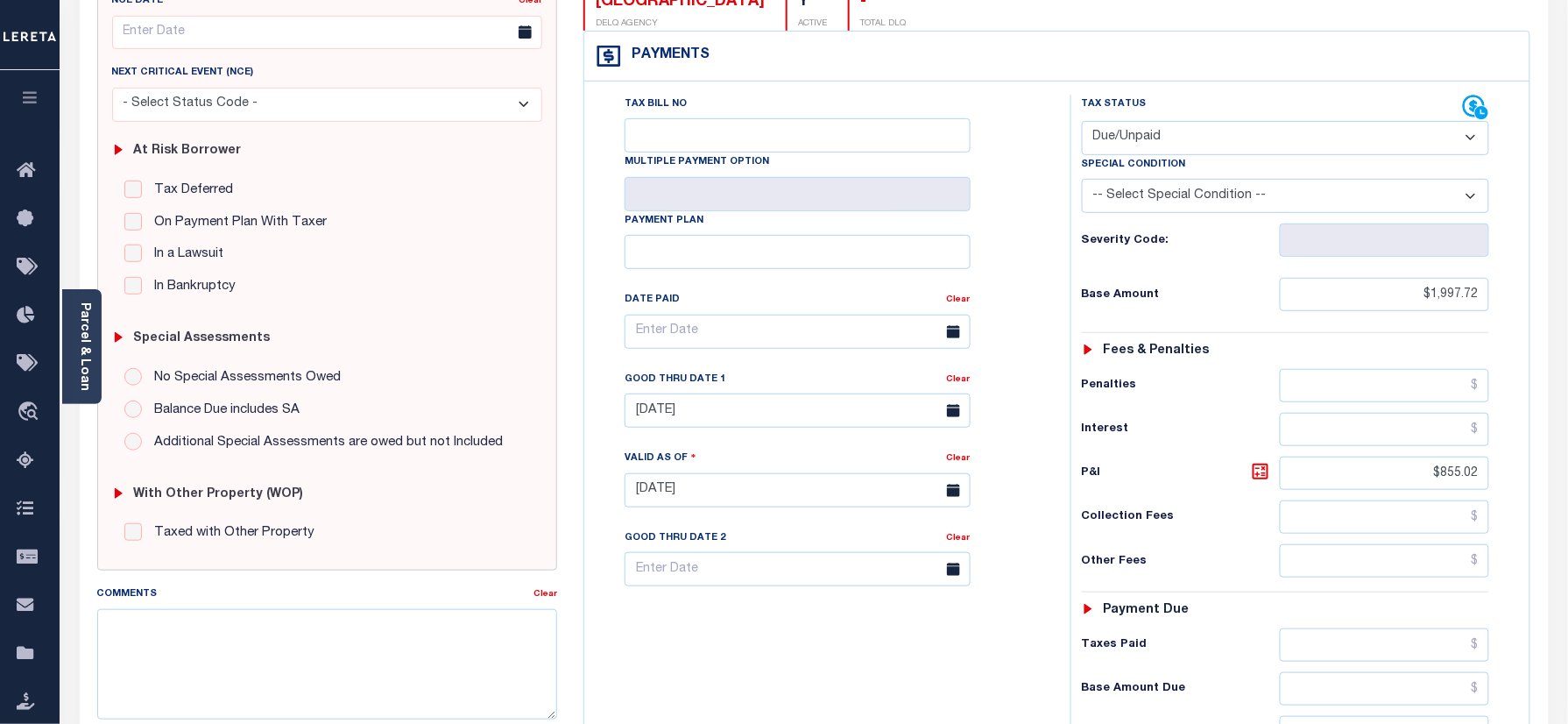
scroll to position [351, 0]
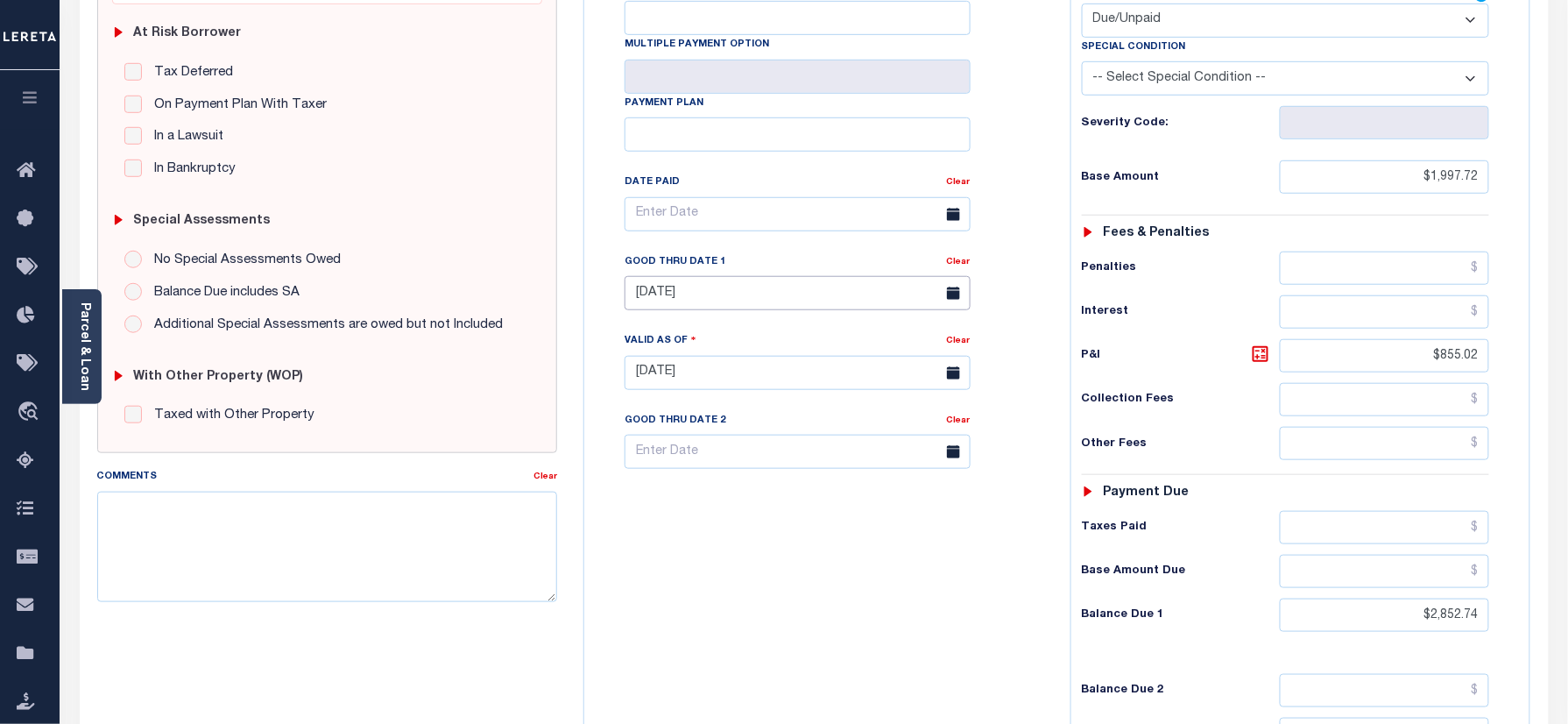
click at [677, 276] on input "[DATE]" at bounding box center [797, 293] width 346 height 34
click at [713, 495] on span "30" at bounding box center [721, 499] width 34 height 34
type input "[DATE]"
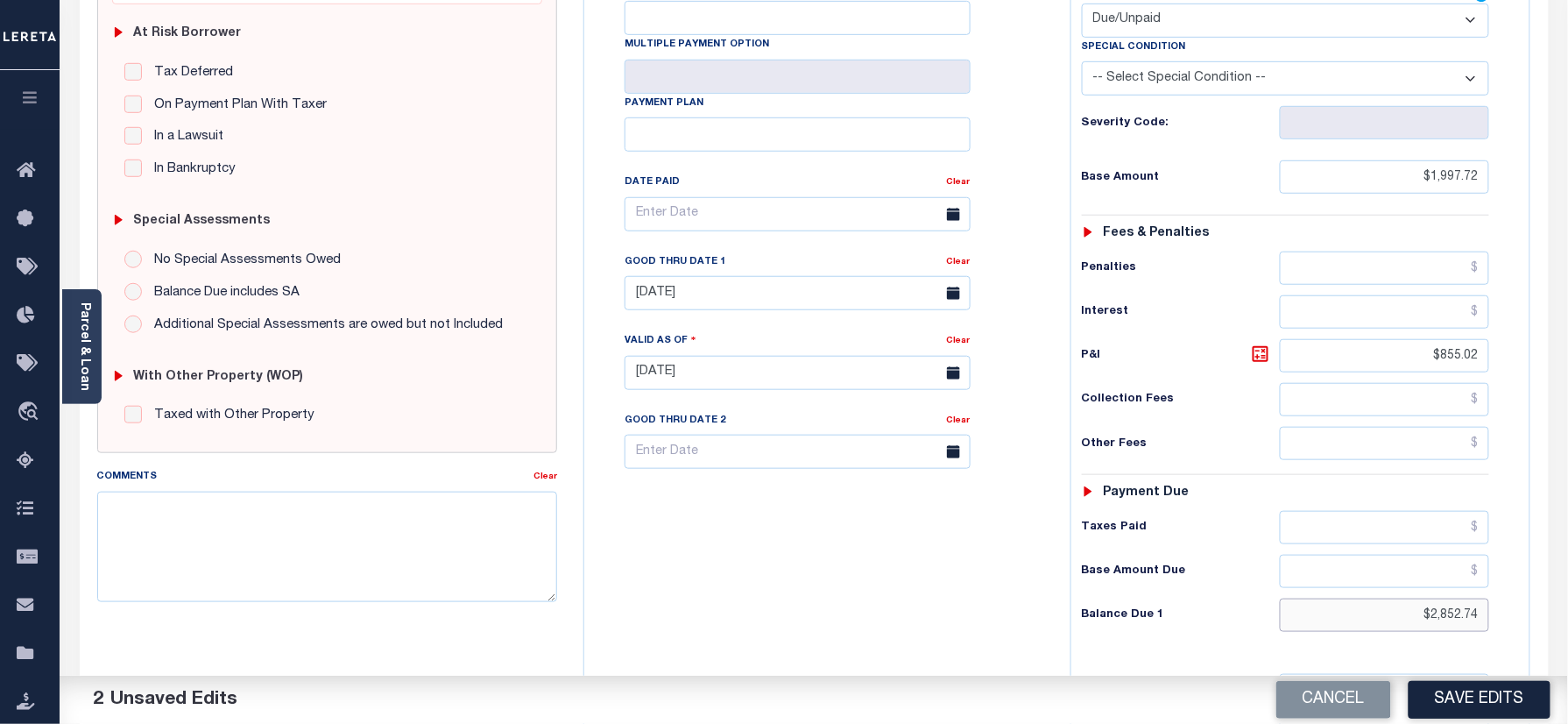
click at [1567, 602] on html "Home Payment History Tax Line Detail" at bounding box center [784, 314] width 1568 height 1328
paste input "2,876.71"
type input "$2,876.71"
click at [1265, 343] on icon at bounding box center [1261, 353] width 21 height 21
type input "$878.99"
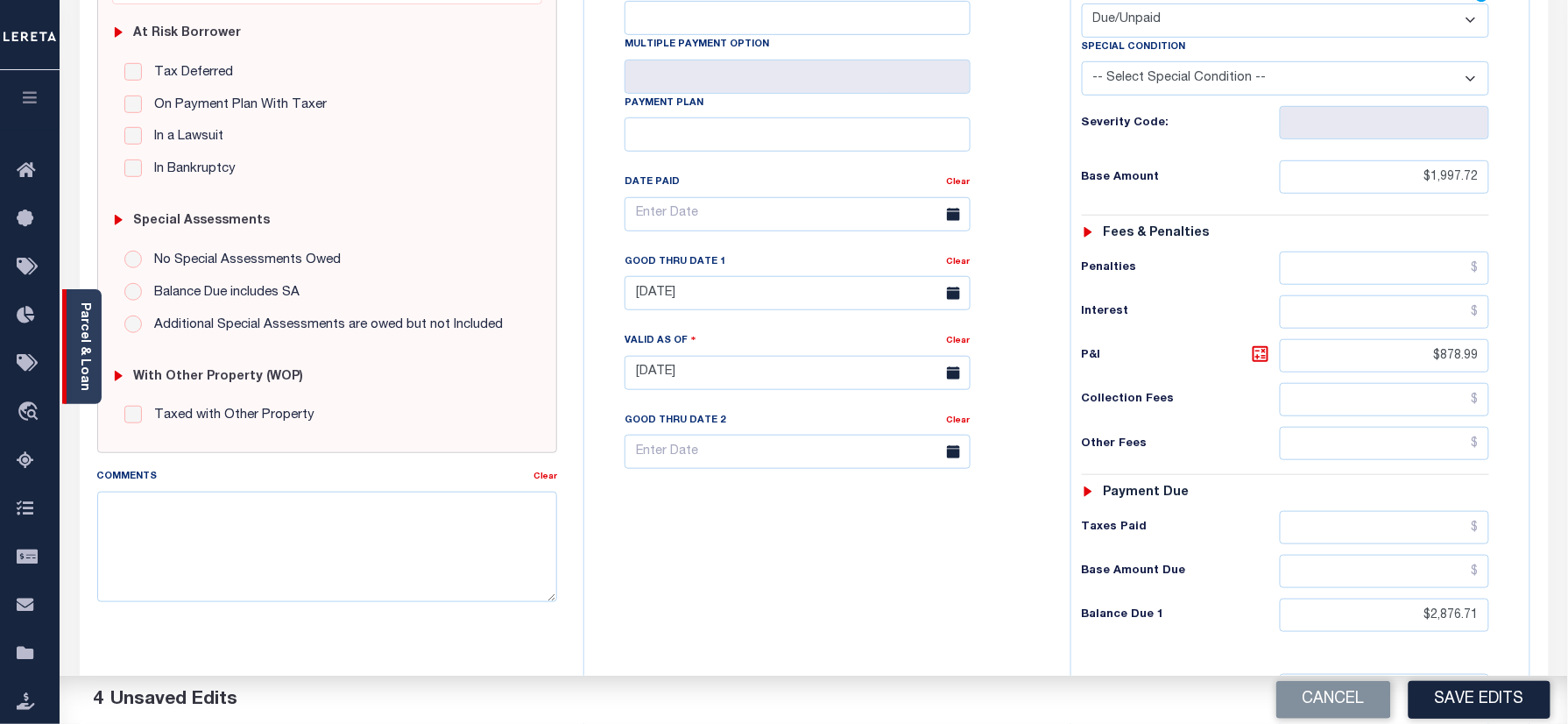
click at [79, 320] on link "Parcel & Loan" at bounding box center [84, 346] width 12 height 88
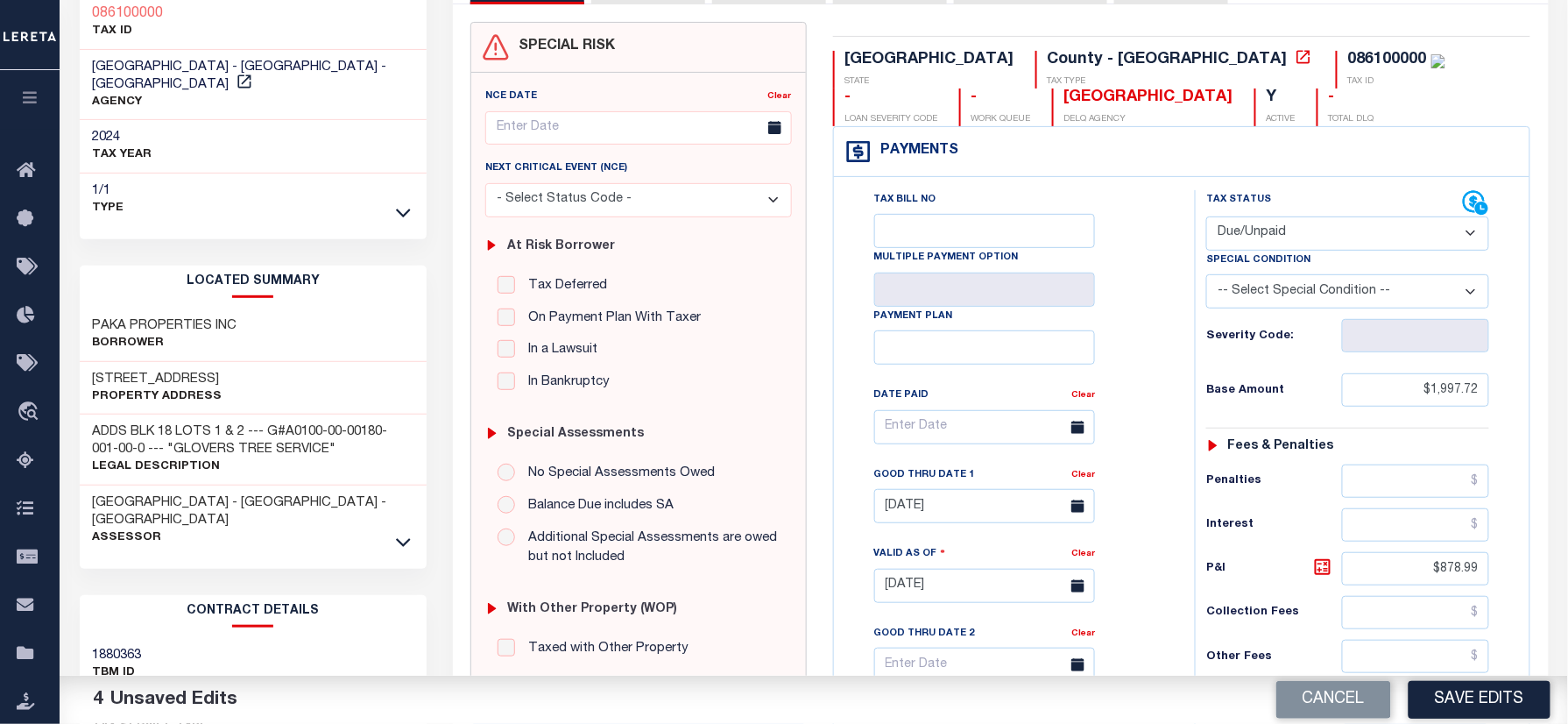
scroll to position [0, 0]
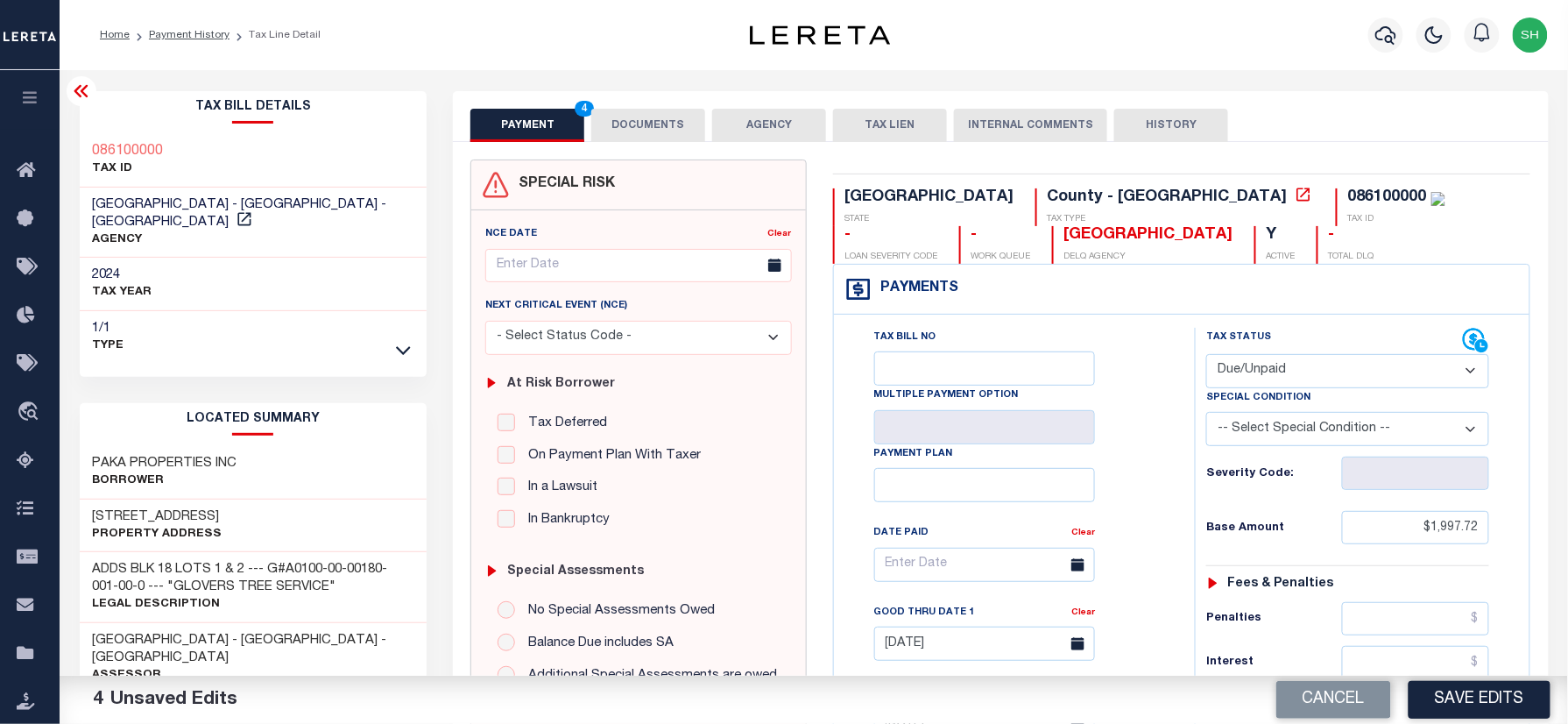
click at [81, 138] on div "086100000 TAX ID" at bounding box center [254, 161] width 348 height 53
copy h3 "086100000"
click at [646, 119] on button "DOCUMENTS" at bounding box center [648, 124] width 114 height 33
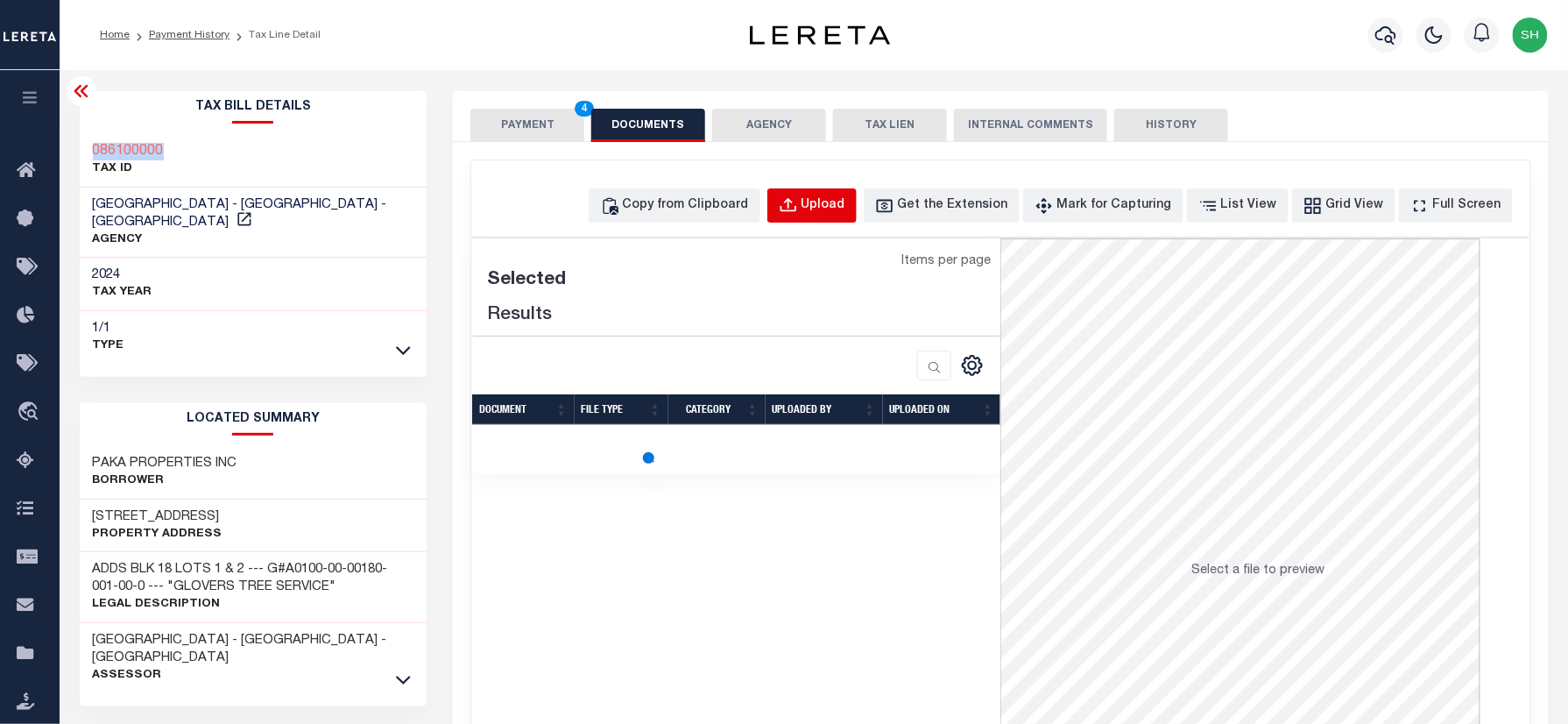
click at [846, 207] on div "Upload" at bounding box center [824, 206] width 44 height 19
select select "POP"
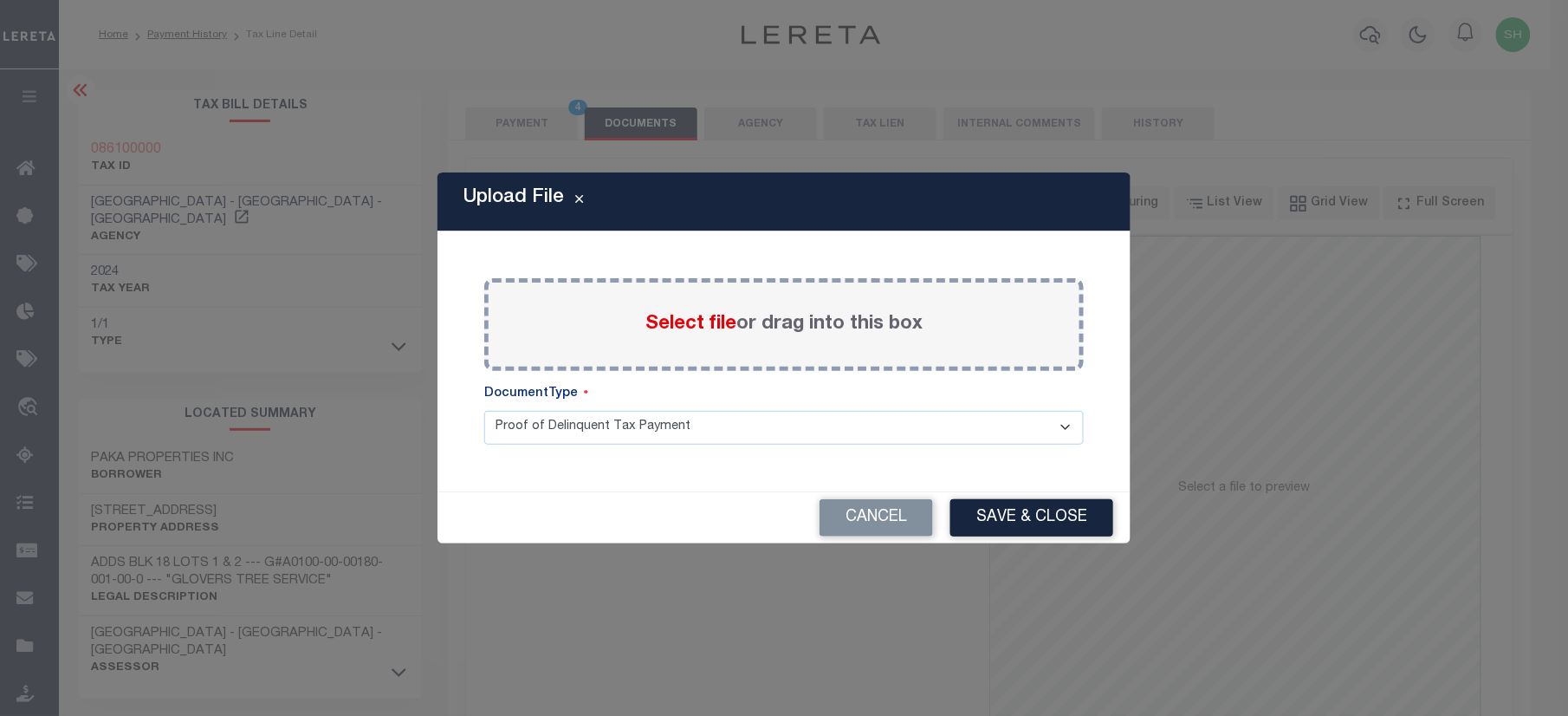
click at [682, 320] on span "Select file" at bounding box center [691, 324] width 91 height 19
click at [0, 0] on input "Select file or drag into this box" at bounding box center [0, 0] width 0 height 0
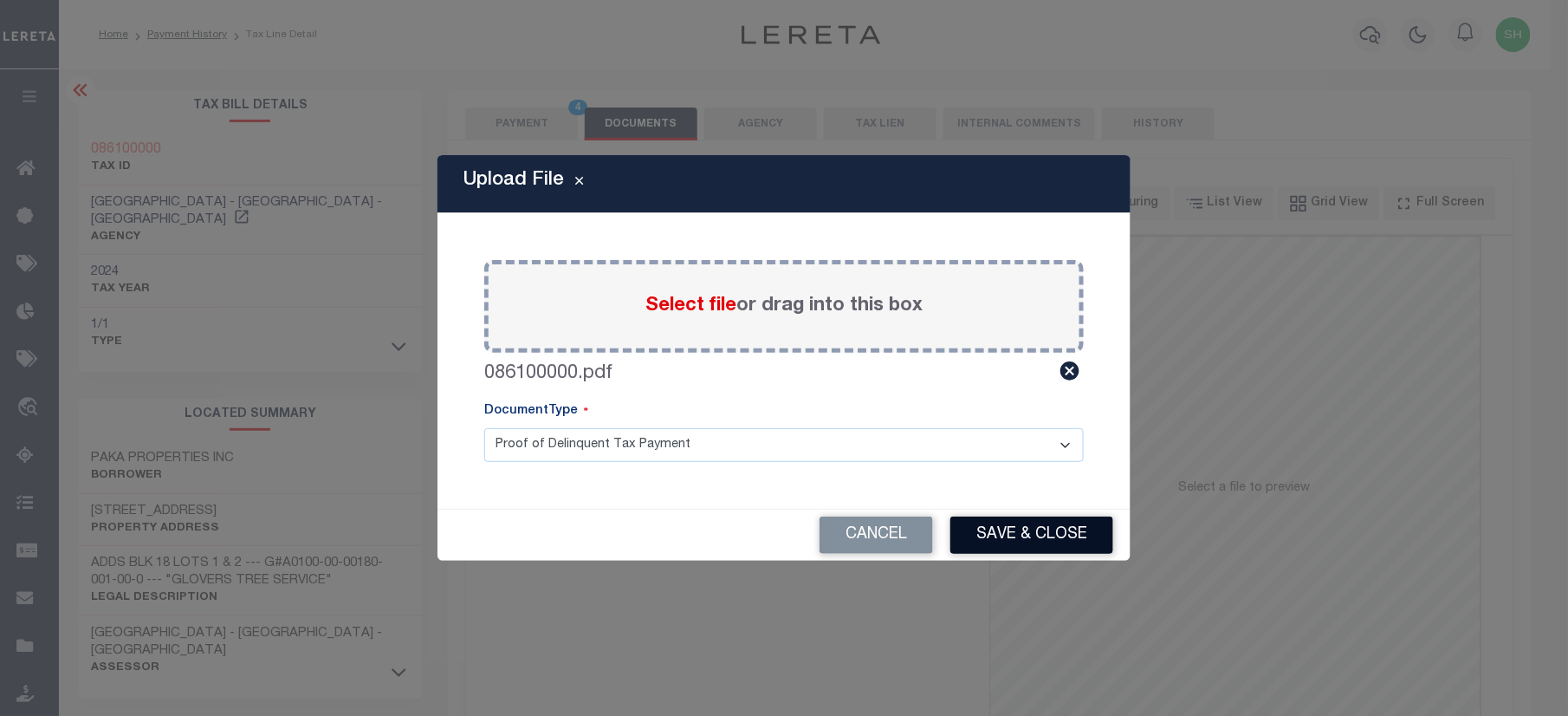
click at [1047, 527] on button "Save & Close" at bounding box center [1031, 535] width 163 height 38
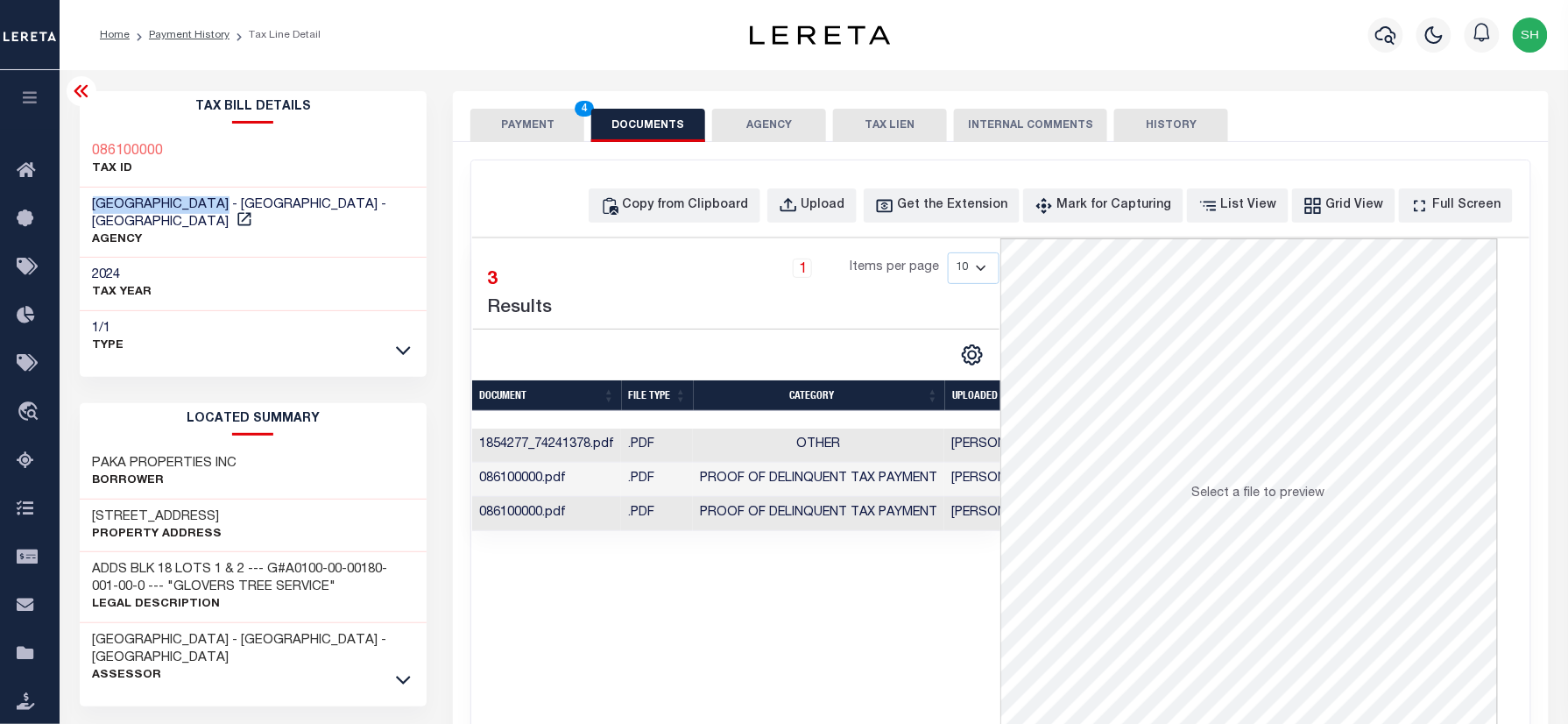
drag, startPoint x: 88, startPoint y: 195, endPoint x: 226, endPoint y: 204, distance: 138.3
click at [226, 204] on div "PALO PINTO COUNTY - County - TX AGENCY" at bounding box center [254, 222] width 348 height 71
copy span "[GEOGRAPHIC_DATA]"
click at [541, 118] on button "PAYMENT 4" at bounding box center [527, 124] width 114 height 33
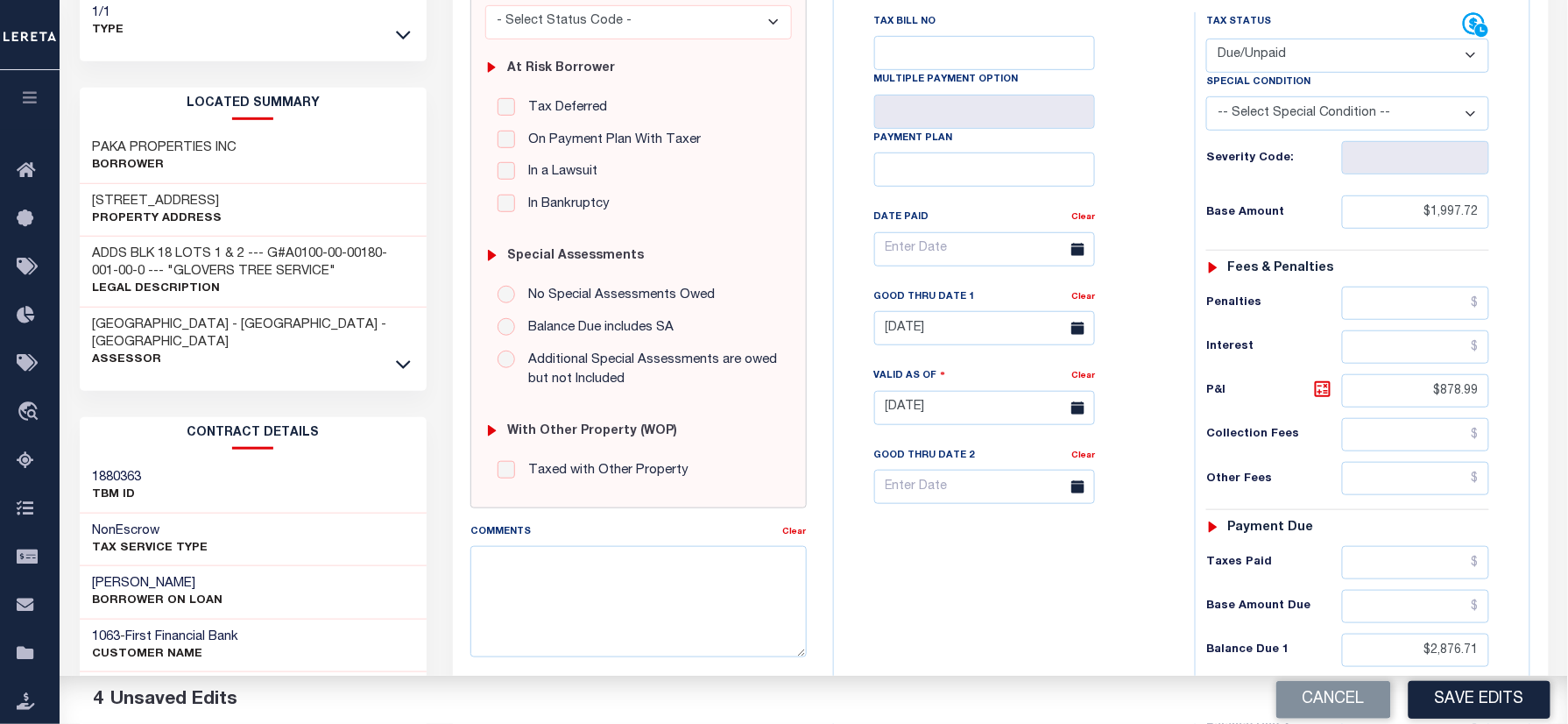
scroll to position [351, 0]
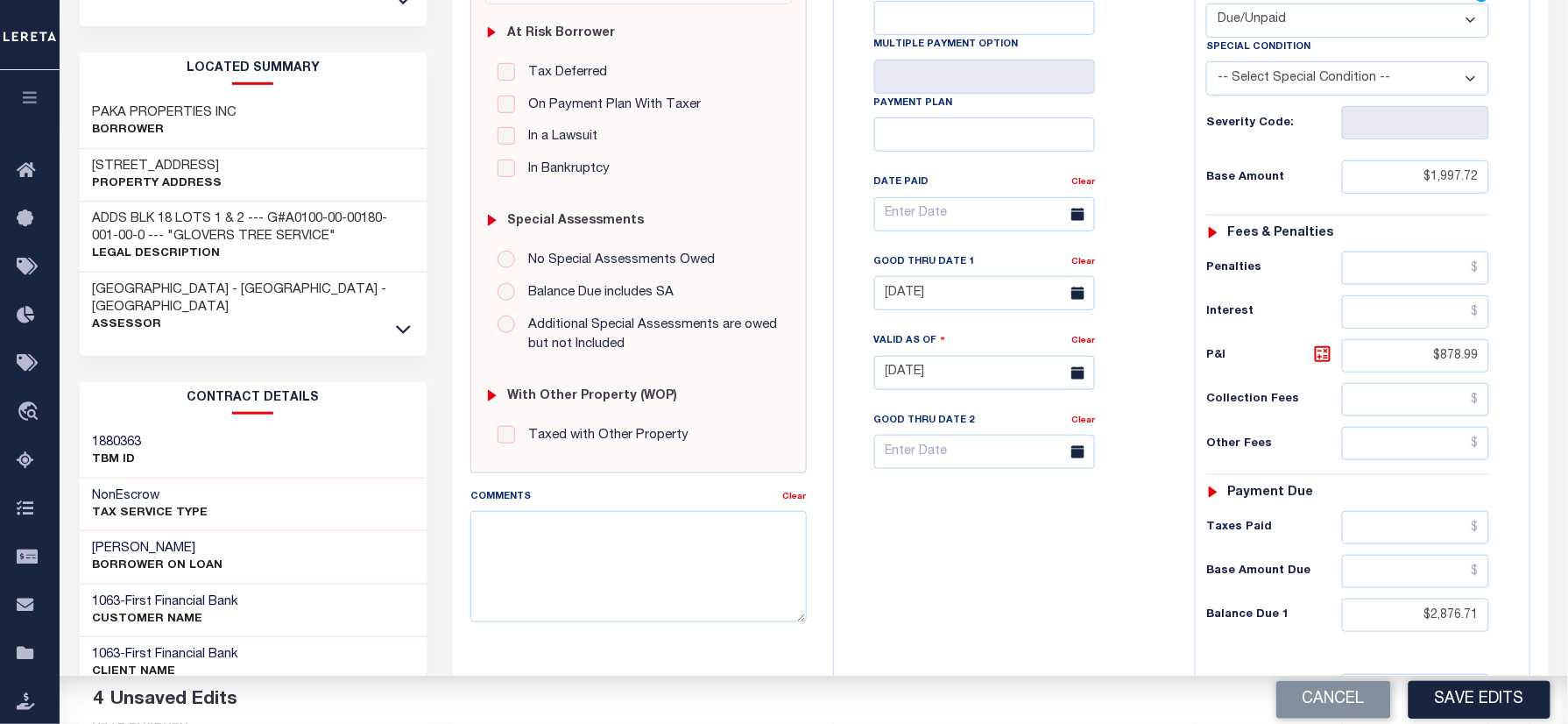
click at [1468, 680] on button "Save Edits" at bounding box center [1479, 699] width 142 height 38
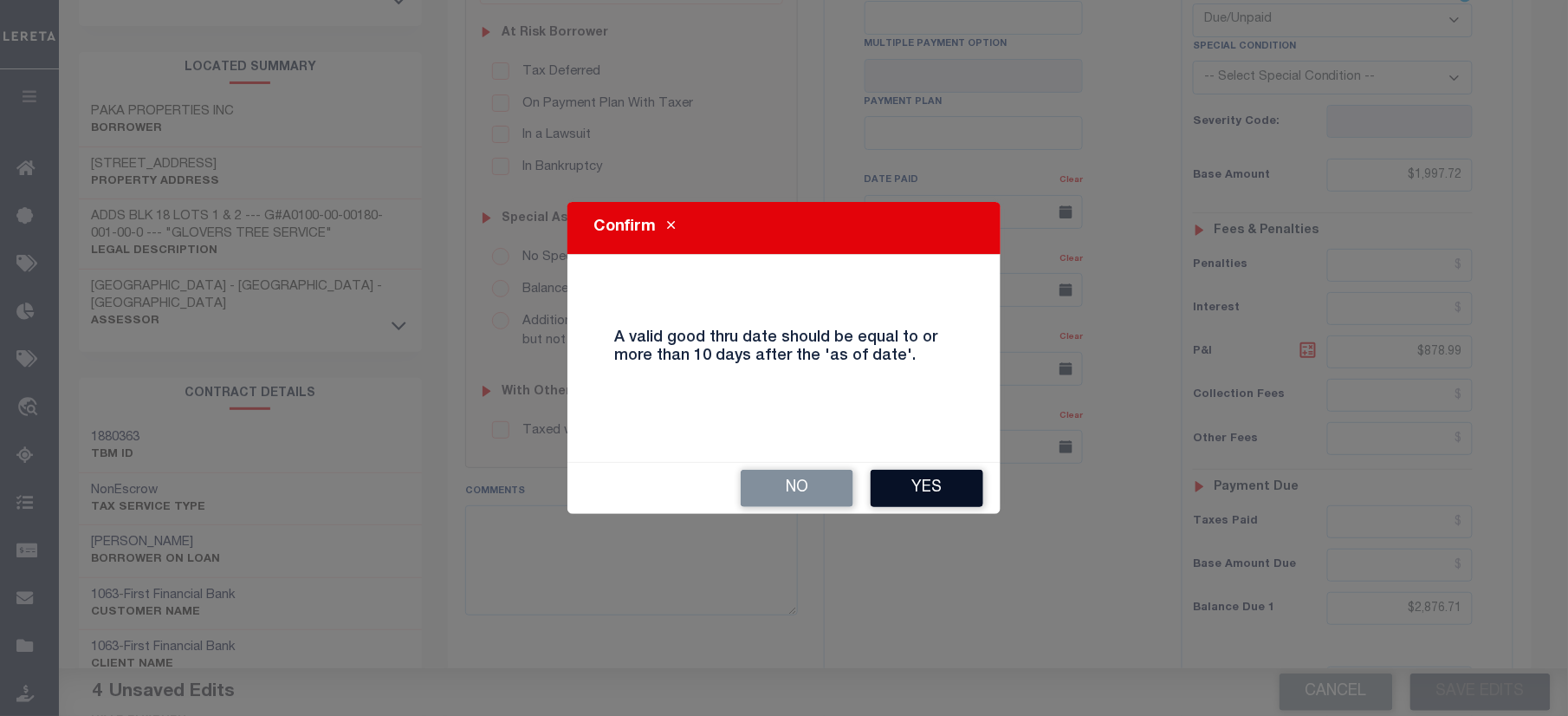
click at [933, 506] on div "No Yes" at bounding box center [784, 488] width 433 height 51
click at [933, 495] on button "Yes" at bounding box center [927, 489] width 113 height 38
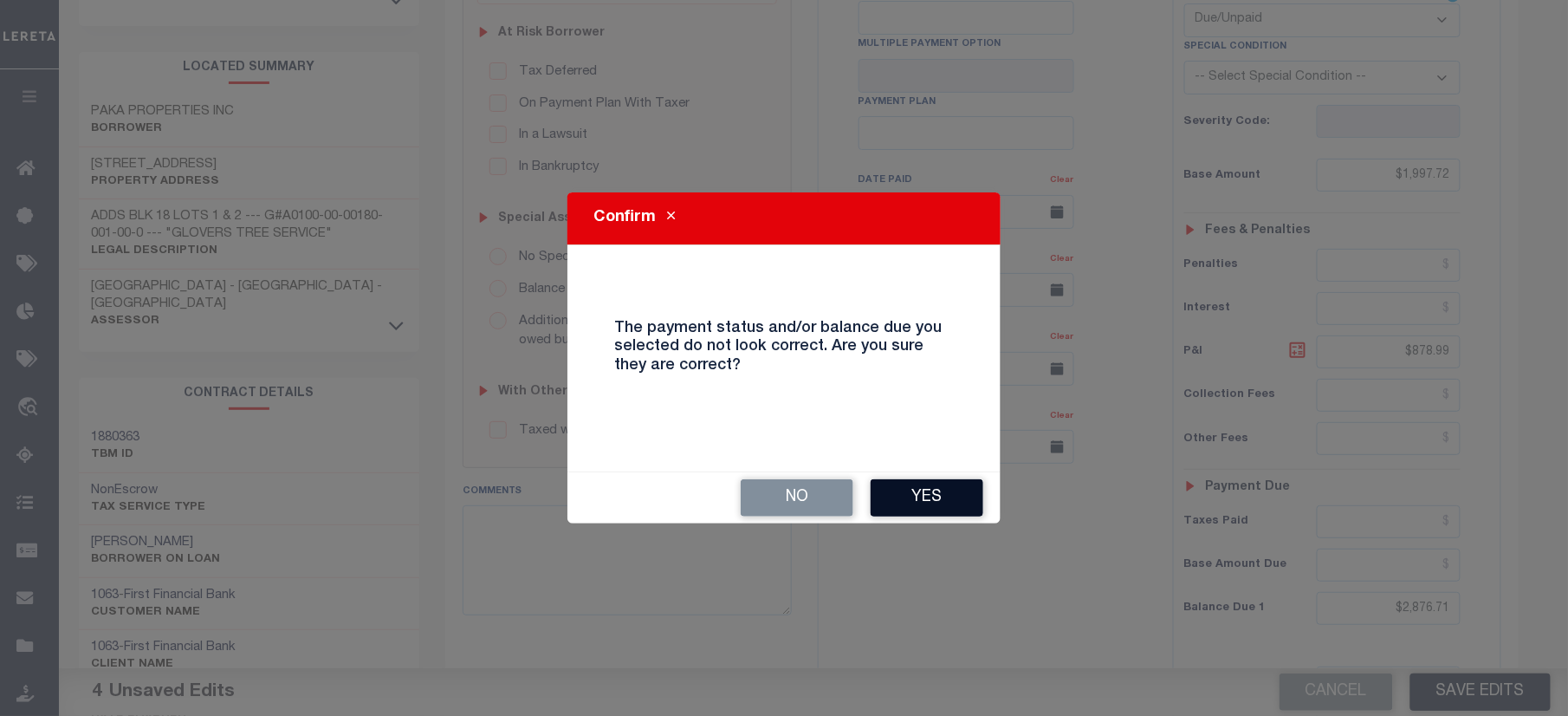
click at [889, 492] on button "Yes" at bounding box center [927, 498] width 113 height 38
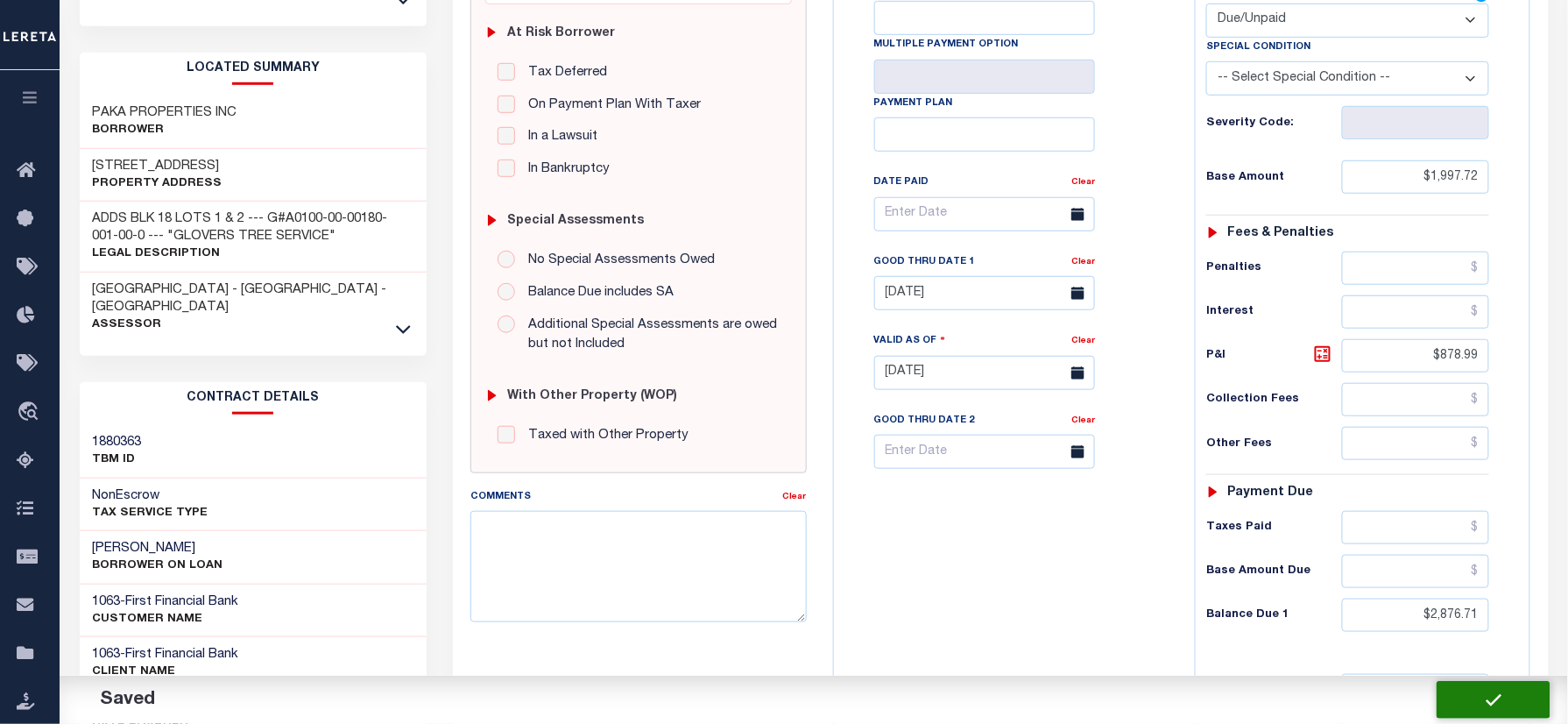
checkbox input "false"
type input "$1,997.72"
type input "$878.99"
type input "$2,876.71"
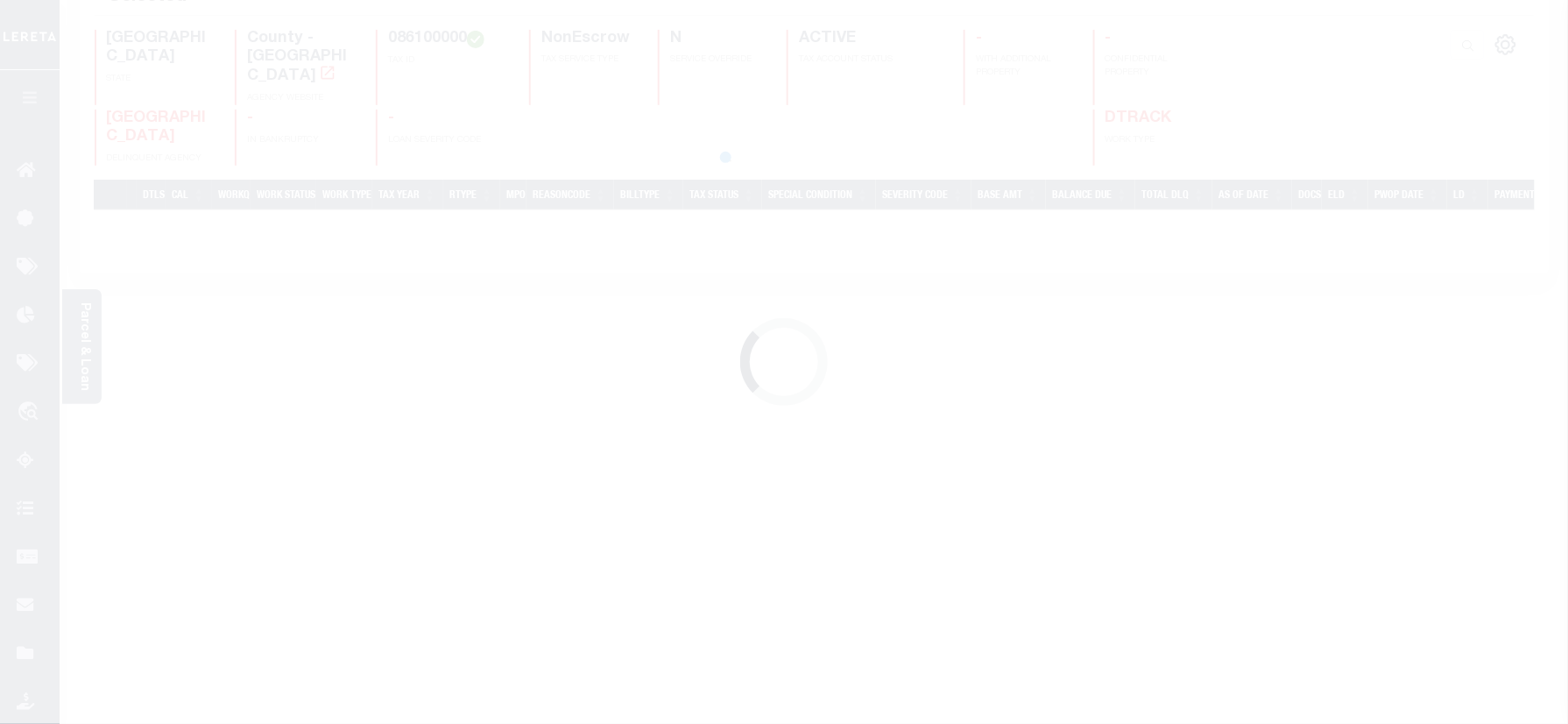
scroll to position [204, 0]
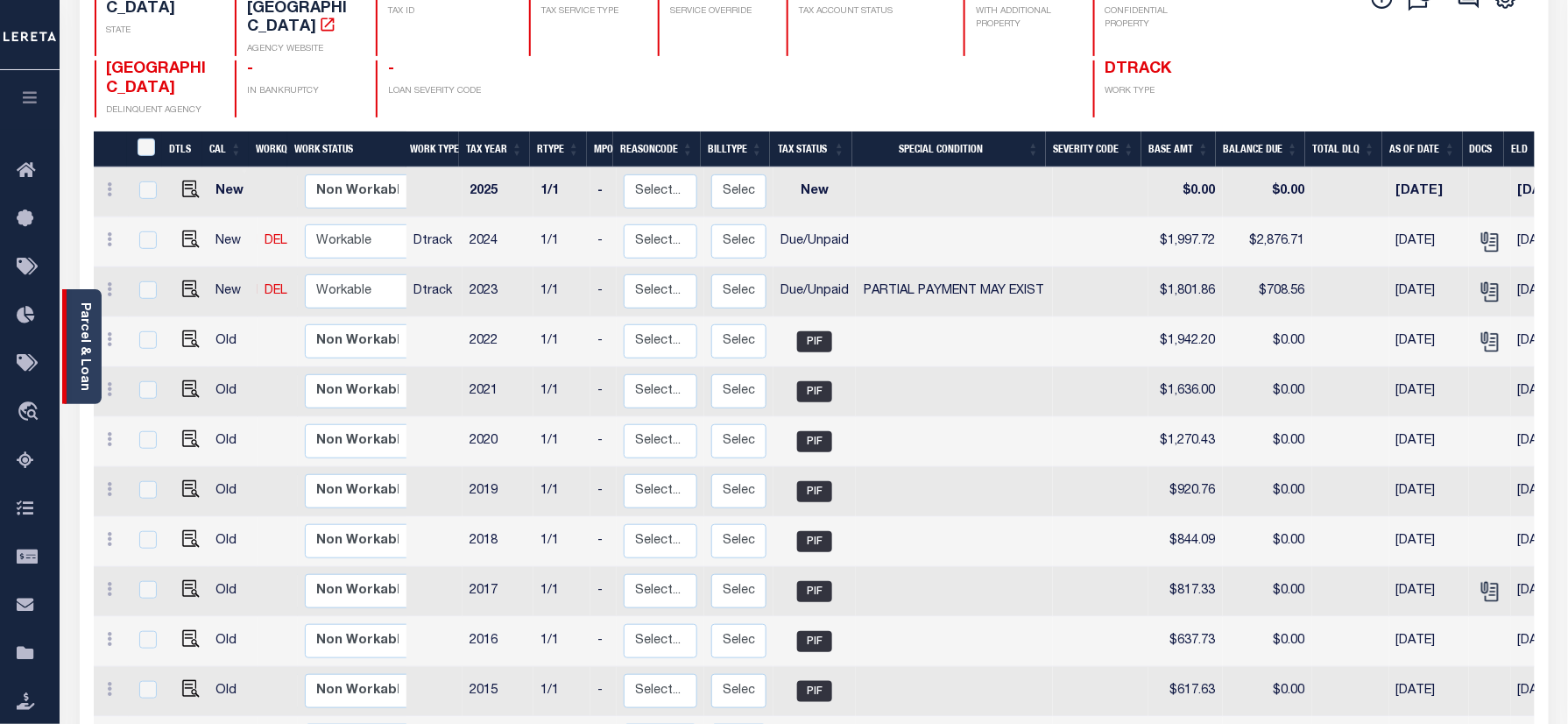
click at [81, 330] on link "Parcel & Loan" at bounding box center [84, 346] width 12 height 88
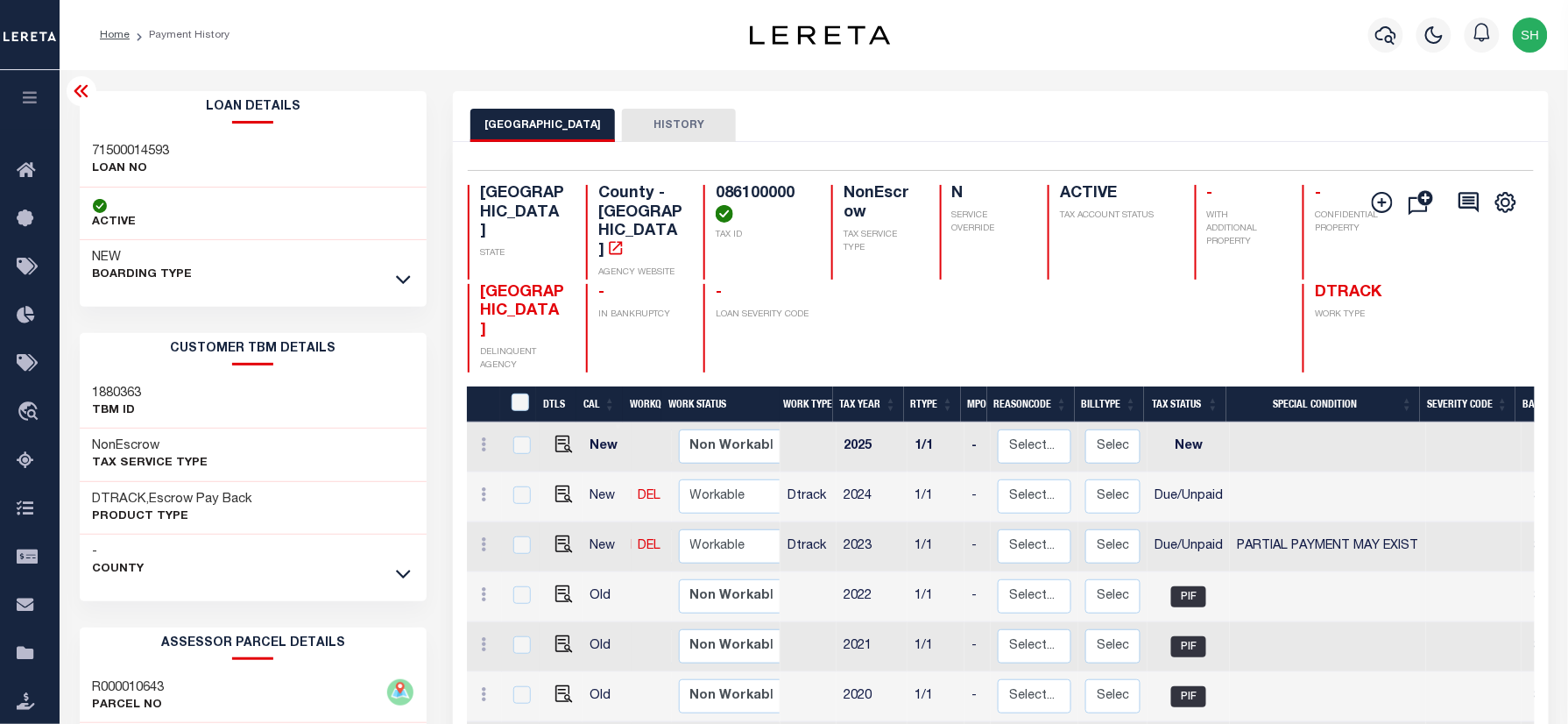
click at [126, 144] on h3 "71500014593" at bounding box center [131, 151] width 77 height 17
copy h3 "71500014593"
click at [559, 486] on img "" at bounding box center [564, 494] width 17 height 17
checkbox input "true"
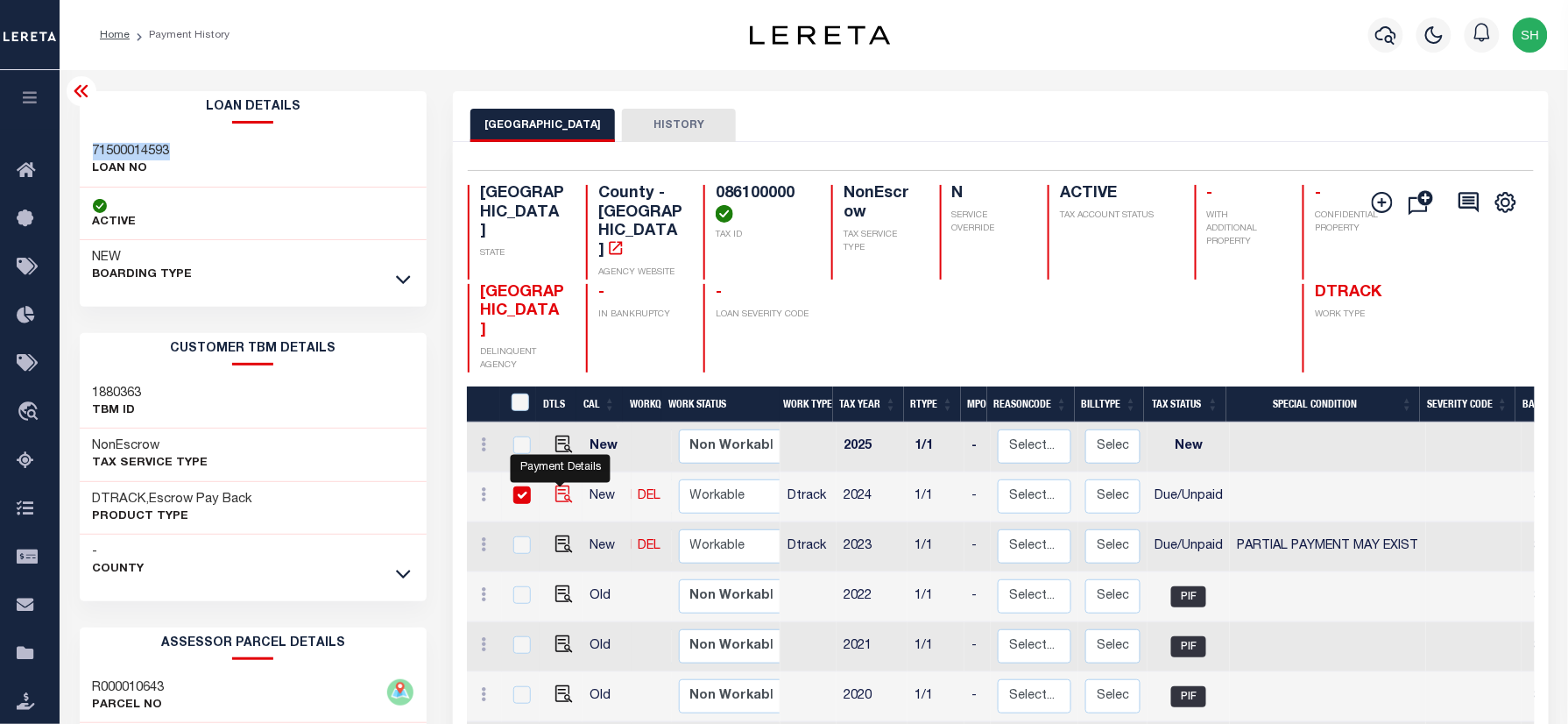
checkbox input "true"
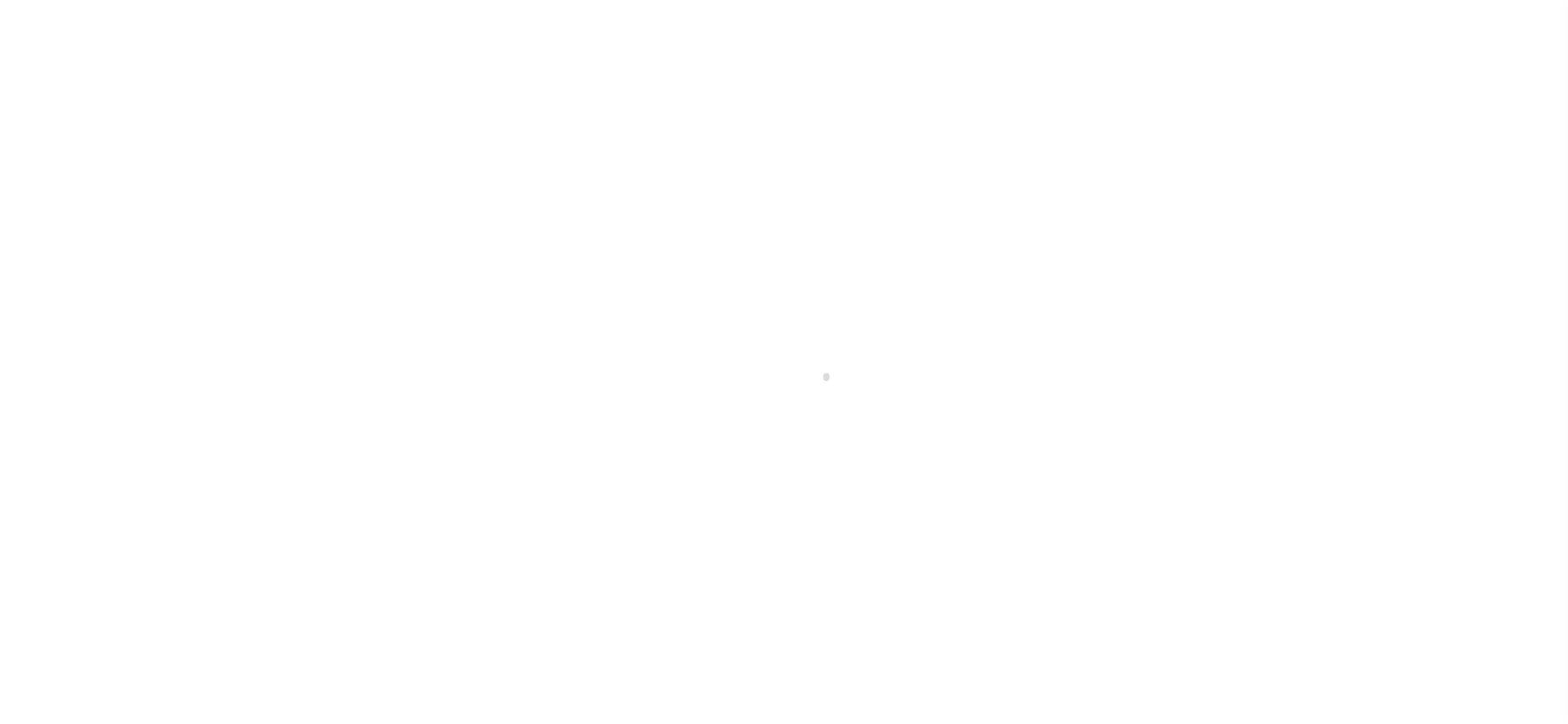
checkbox input "false"
type input "[DATE]"
select select "DUE"
type input "$1,997.72"
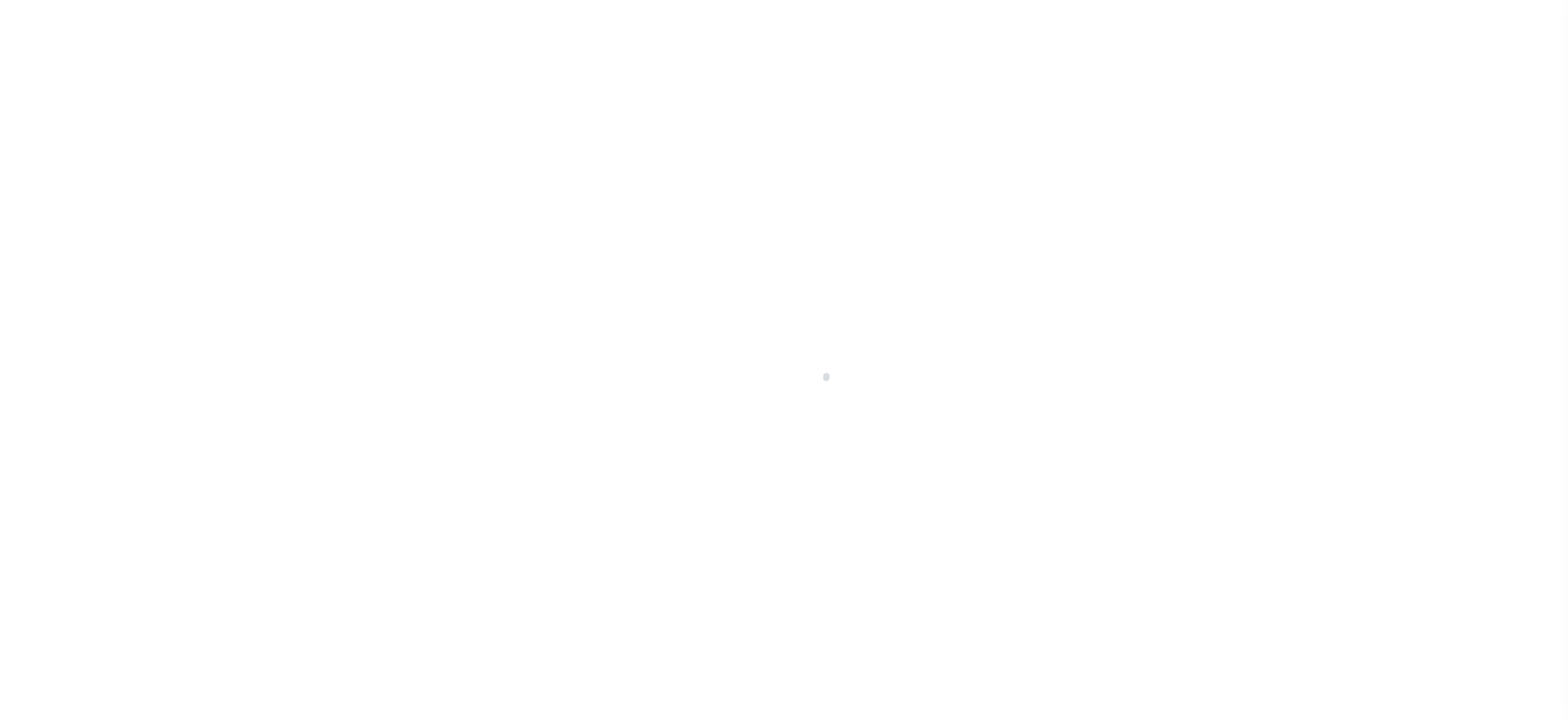
type input "$878.99"
type input "$2,876.71"
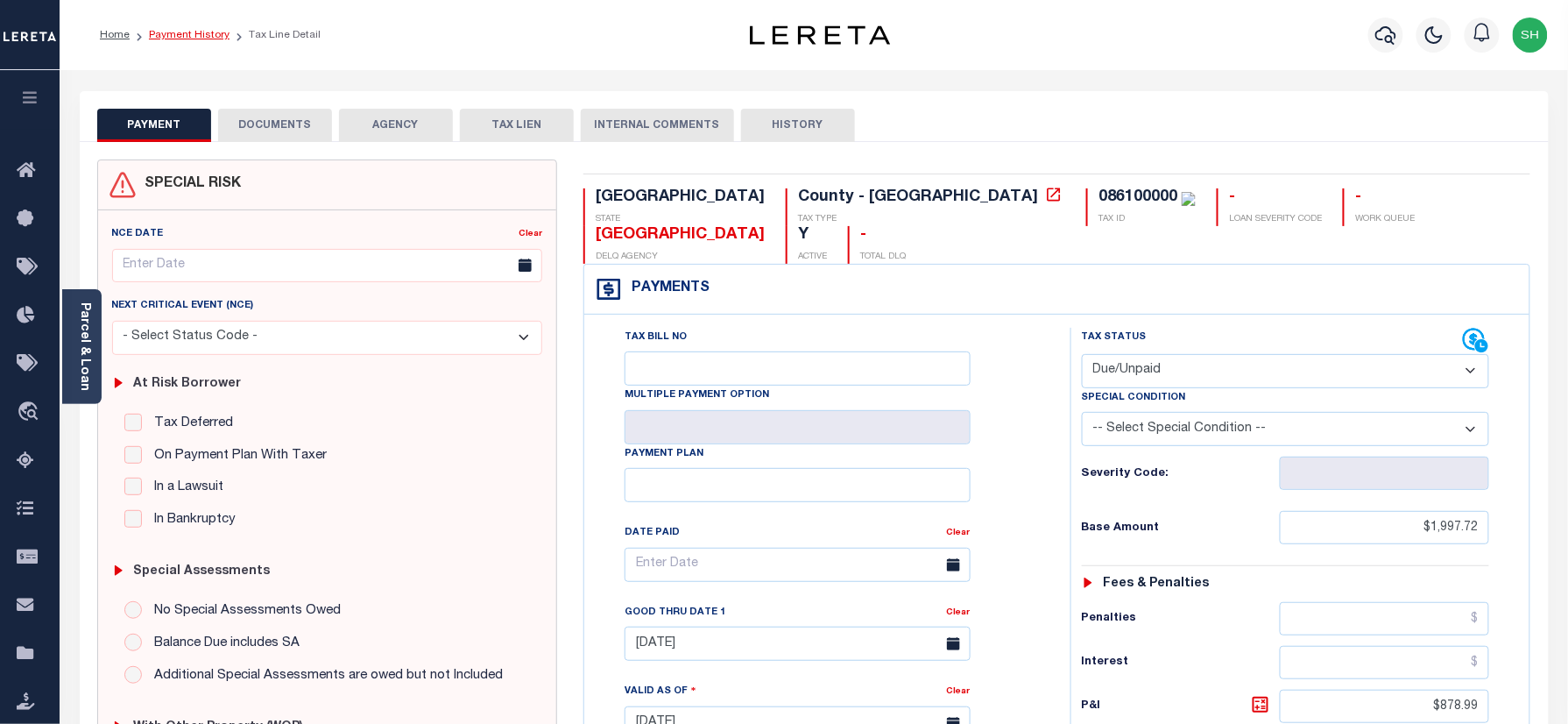
click at [180, 35] on link "Payment History" at bounding box center [189, 34] width 81 height 10
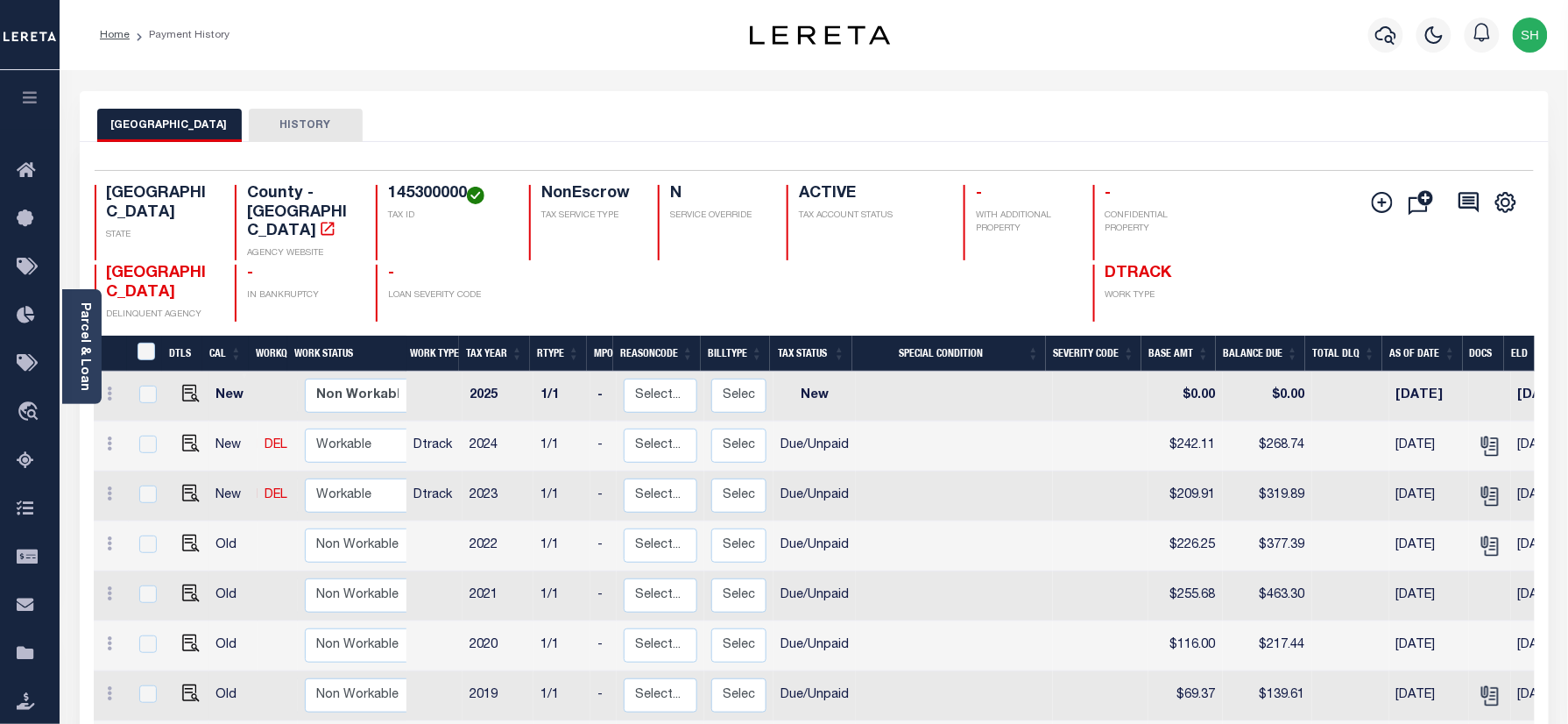
click at [419, 197] on h4 "145300000" at bounding box center [448, 195] width 120 height 19
copy h4 "145300000"
click at [88, 375] on link "Parcel & Loan" at bounding box center [84, 346] width 12 height 88
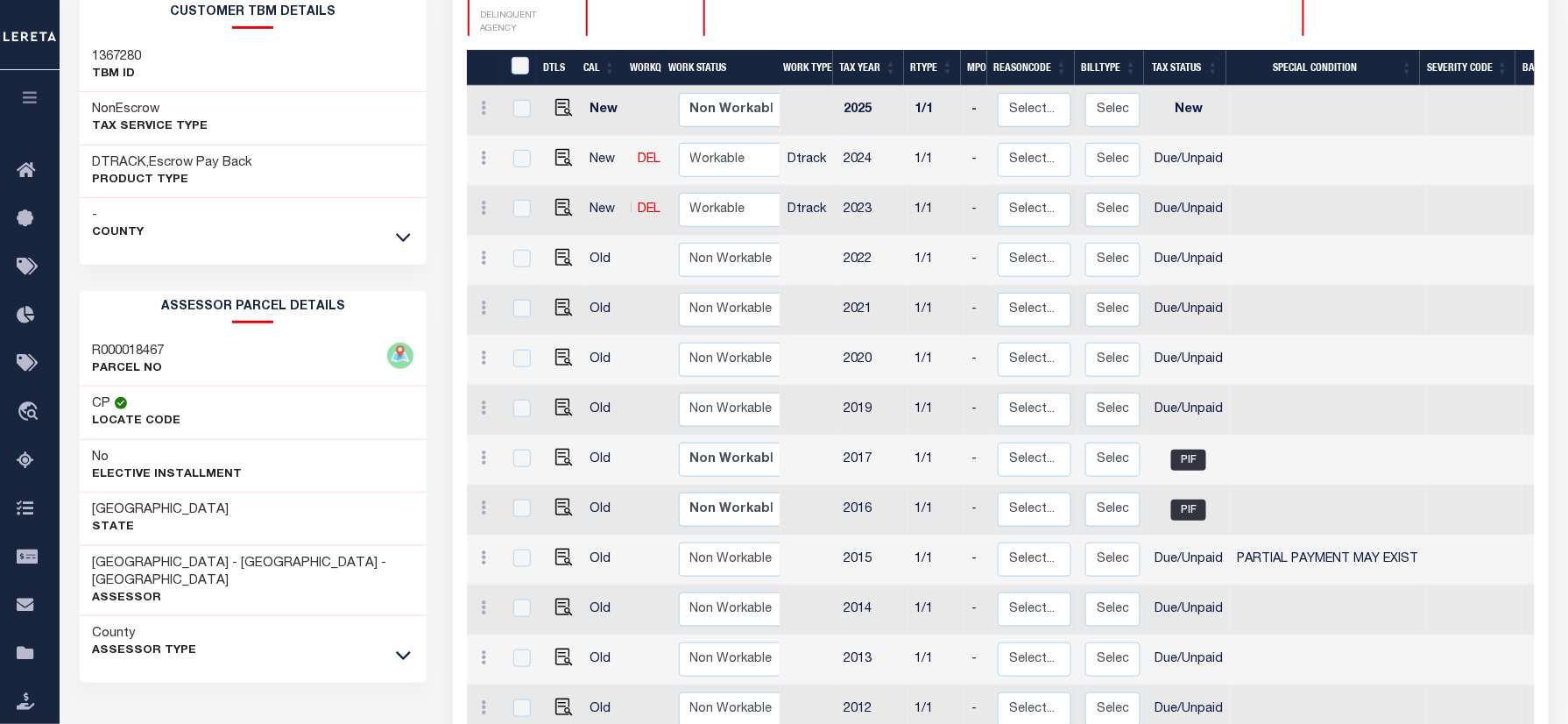
scroll to position [351, 0]
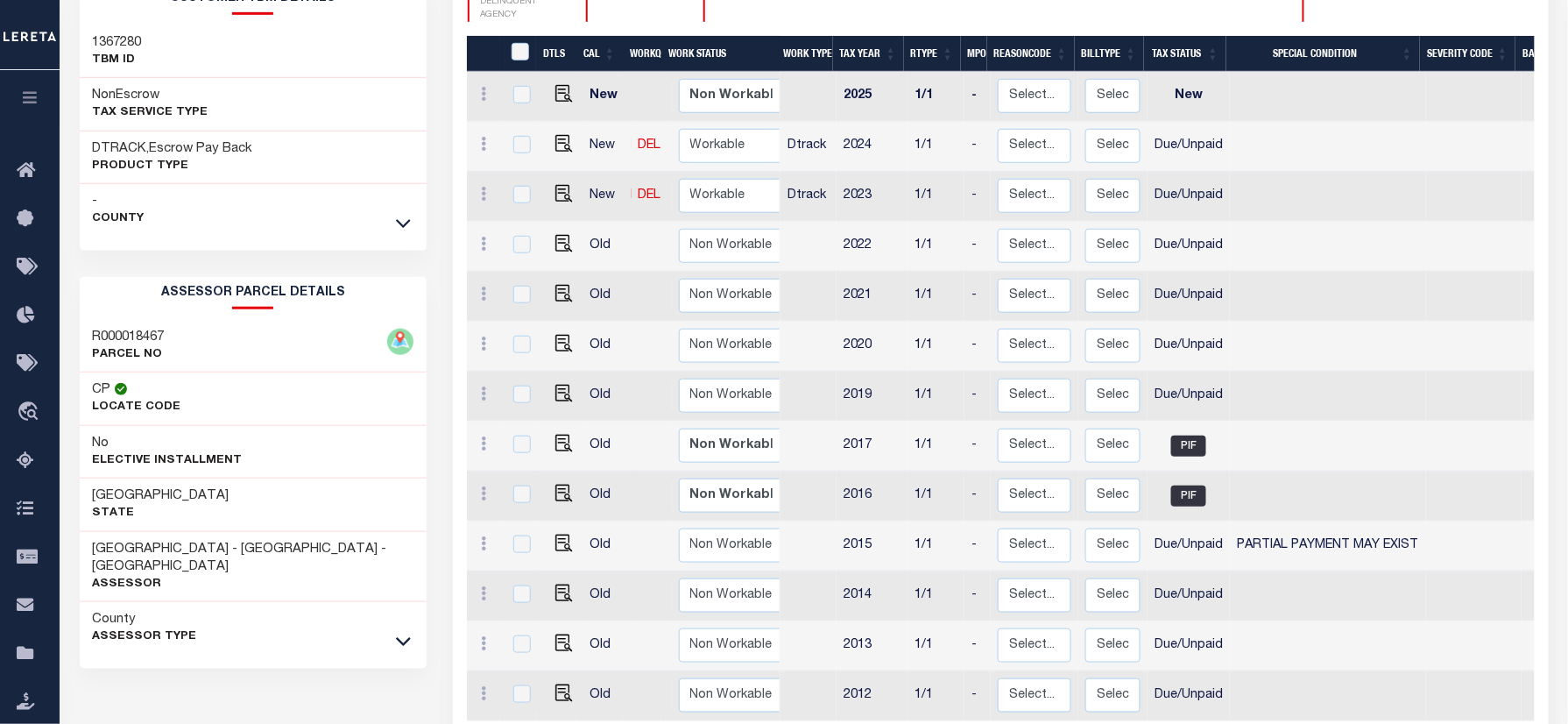
click at [83, 328] on div "R000018467 PARCEL NO" at bounding box center [254, 346] width 348 height 53
copy h3 "R000018467"
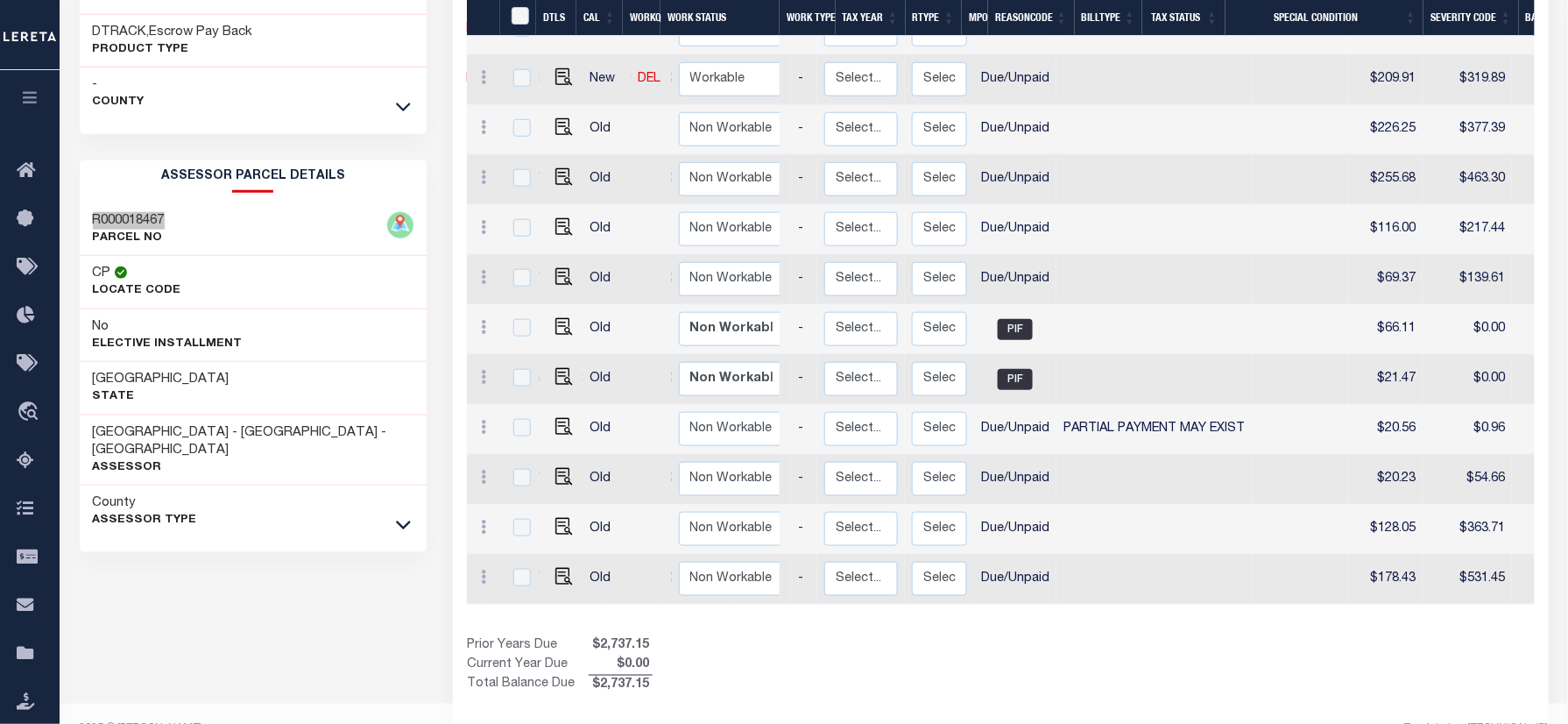
scroll to position [0, 174]
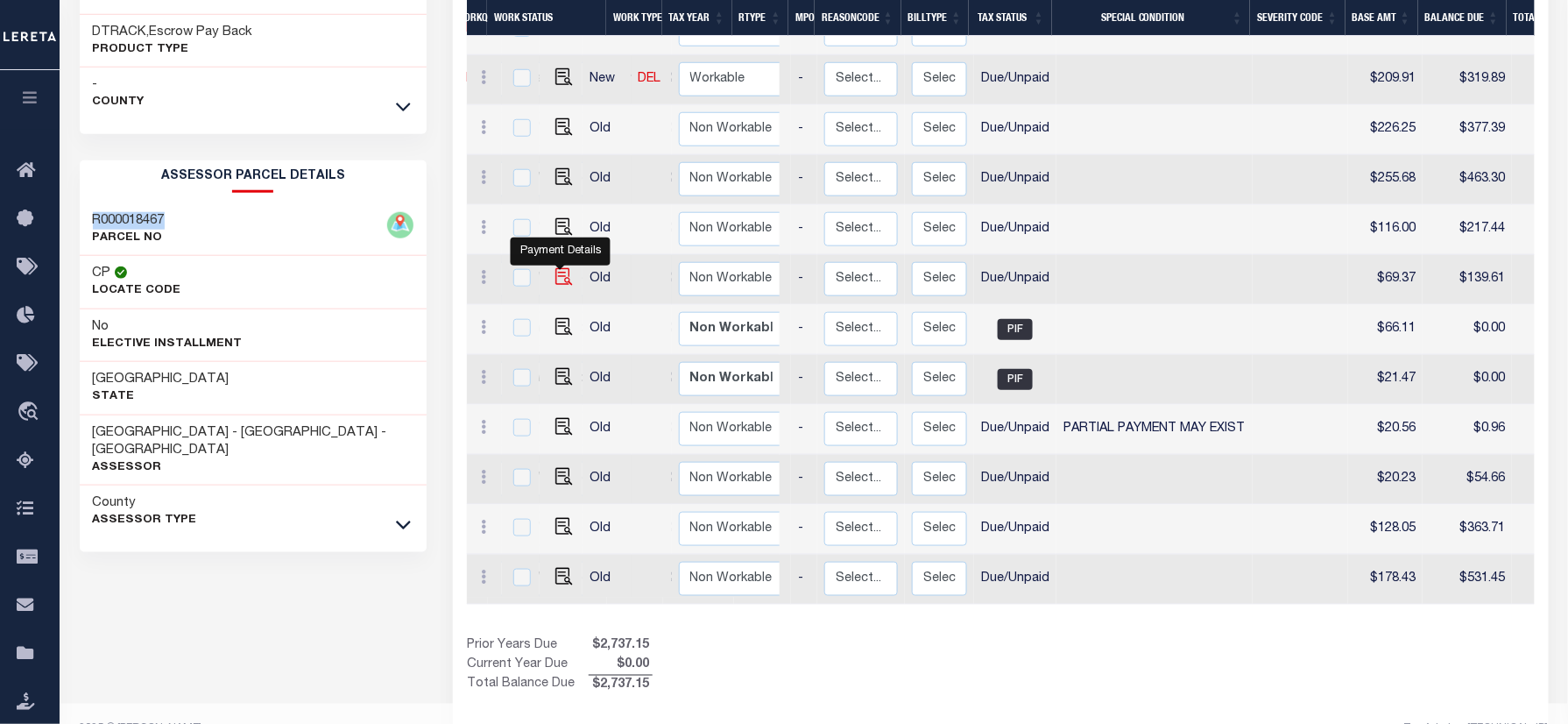
click at [559, 268] on img "" at bounding box center [564, 276] width 17 height 17
checkbox input "true"
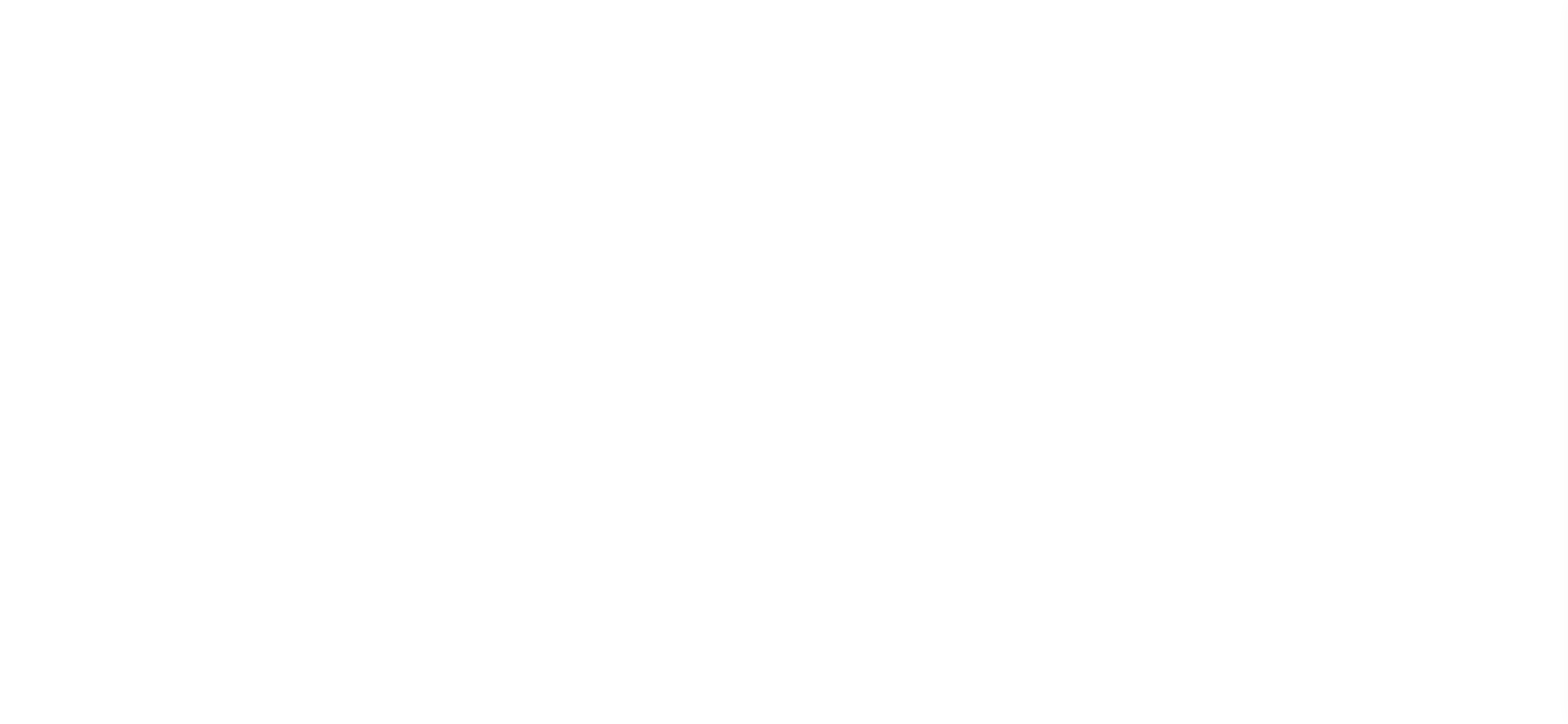
select select "DUE"
